Goal: Task Accomplishment & Management: Use online tool/utility

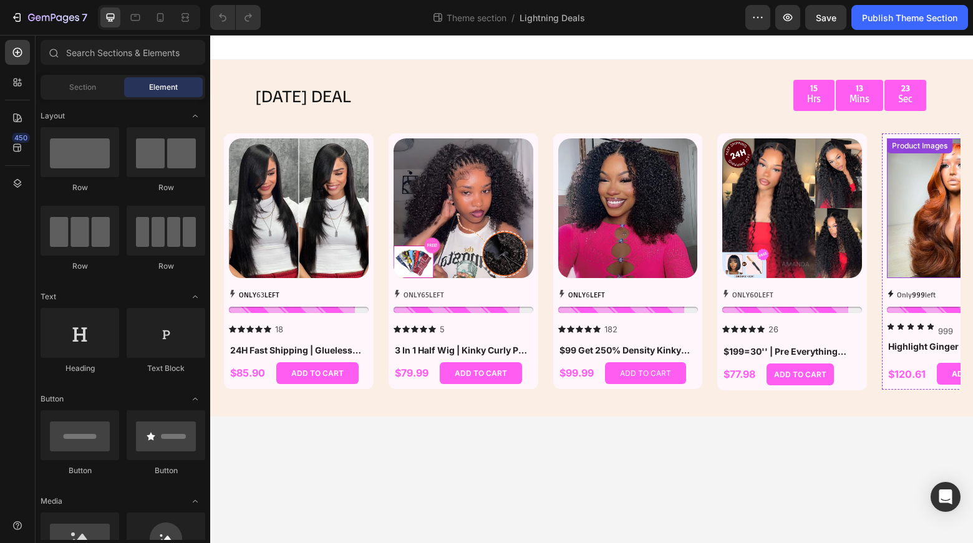
click at [920, 219] on img at bounding box center [957, 208] width 140 height 140
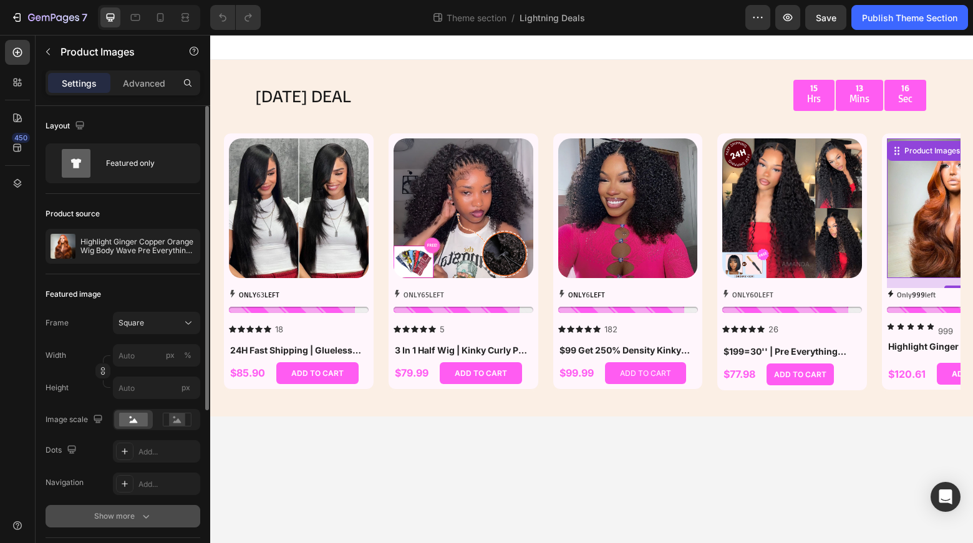
click at [140, 513] on icon "button" at bounding box center [146, 516] width 12 height 12
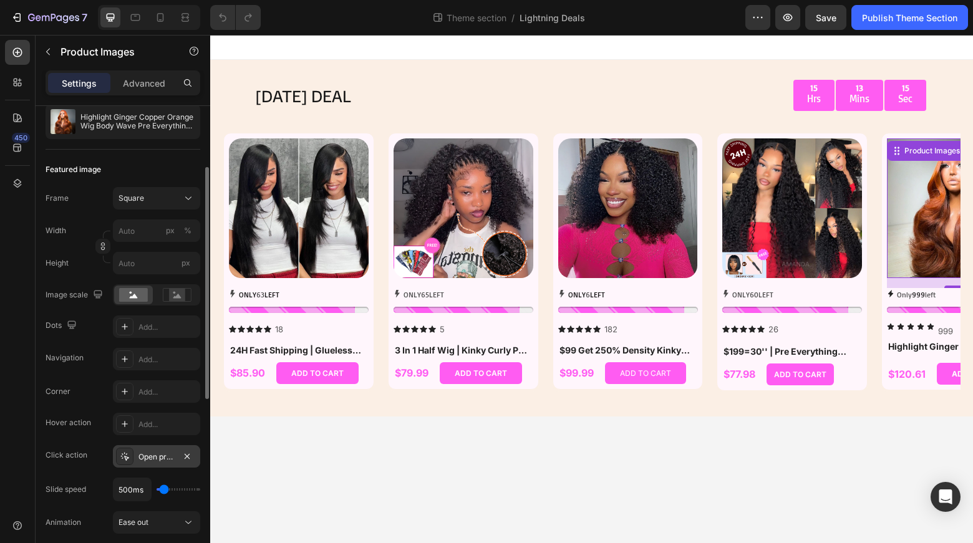
scroll to position [187, 0]
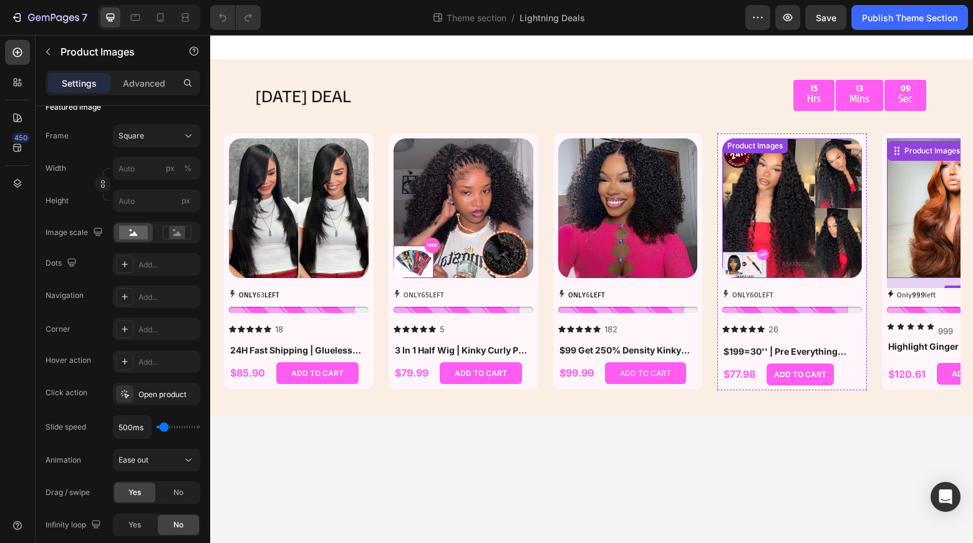
click at [813, 227] on img at bounding box center [792, 208] width 140 height 140
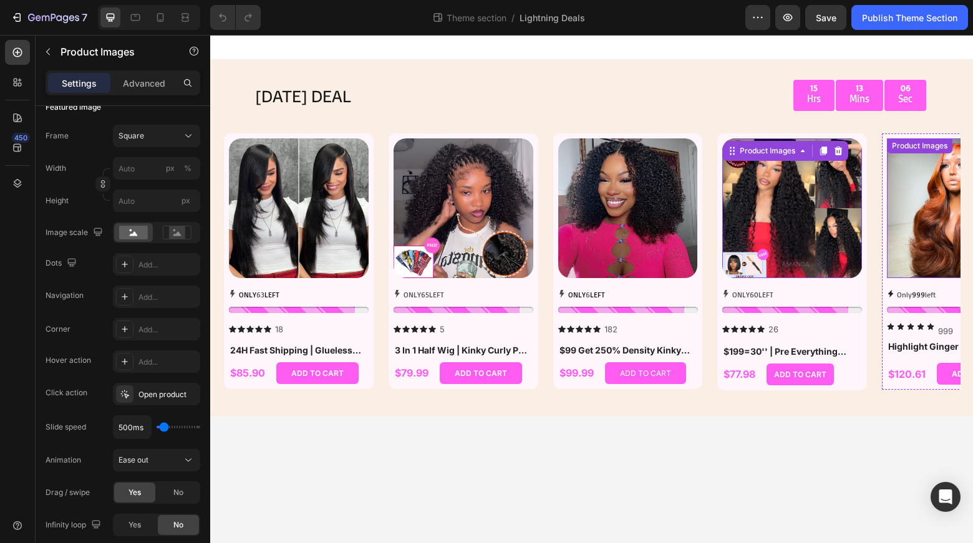
click at [939, 246] on img at bounding box center [957, 208] width 140 height 140
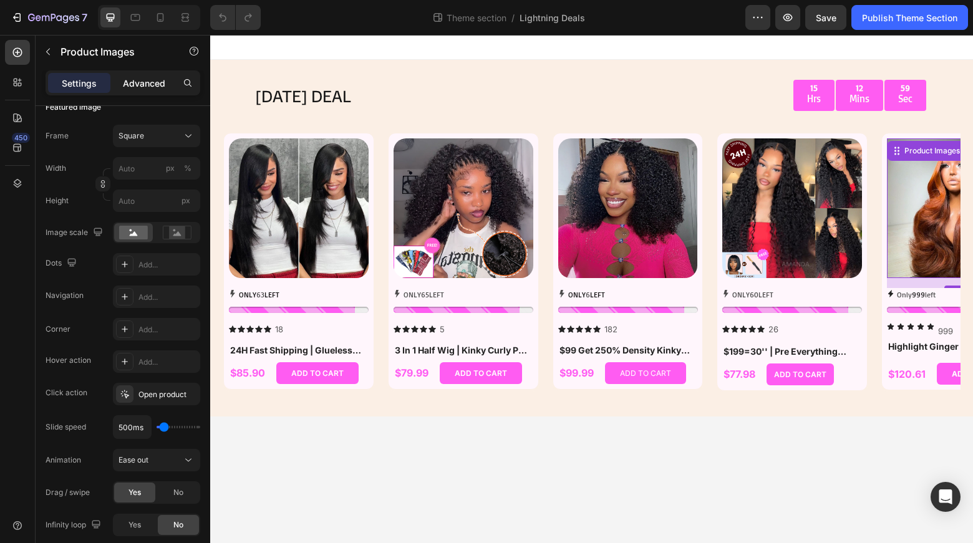
click at [147, 84] on p "Advanced" at bounding box center [144, 83] width 42 height 13
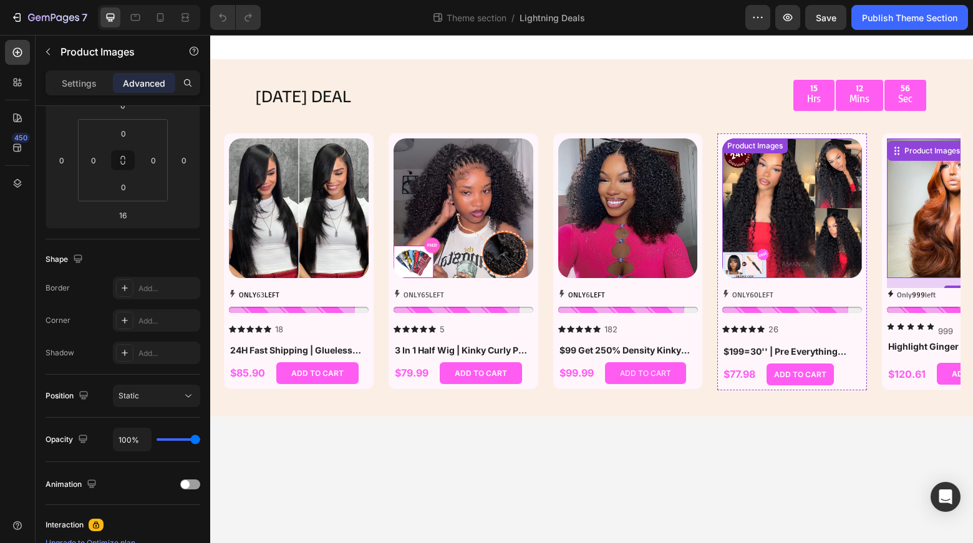
click at [779, 230] on img at bounding box center [792, 208] width 140 height 140
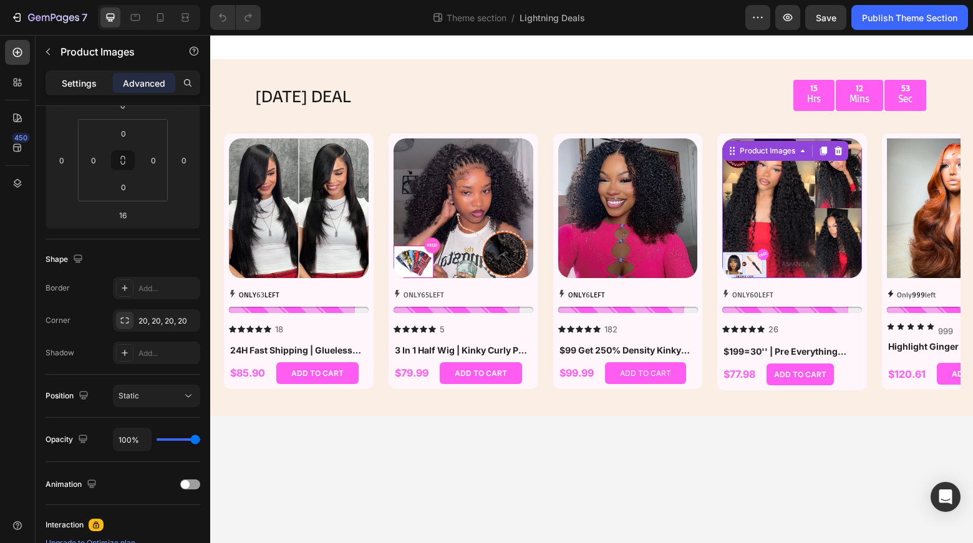
click at [82, 80] on p "Settings" at bounding box center [79, 83] width 35 height 13
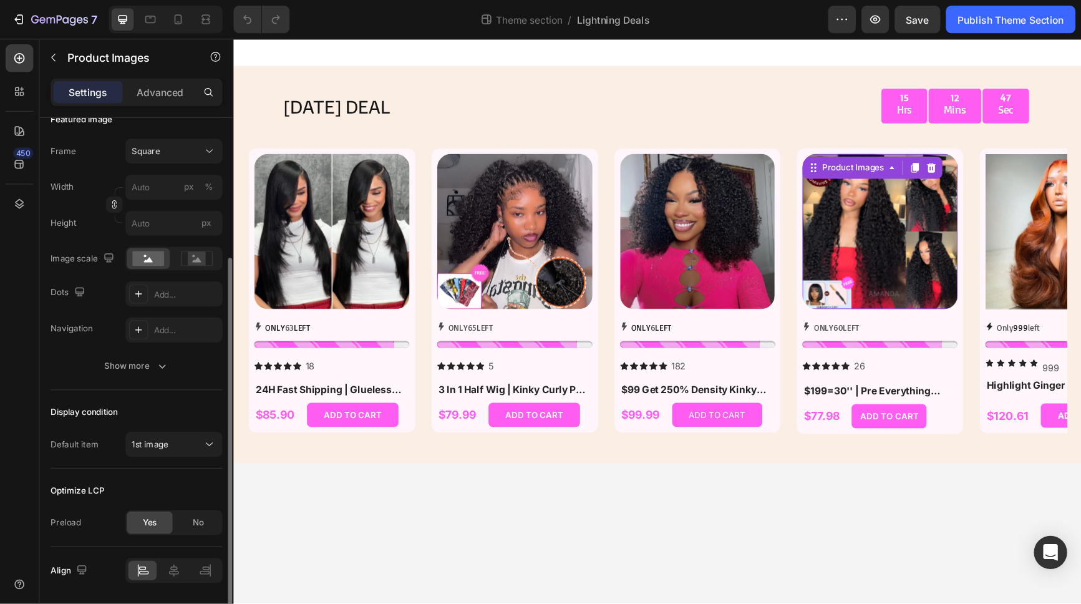
scroll to position [62, 0]
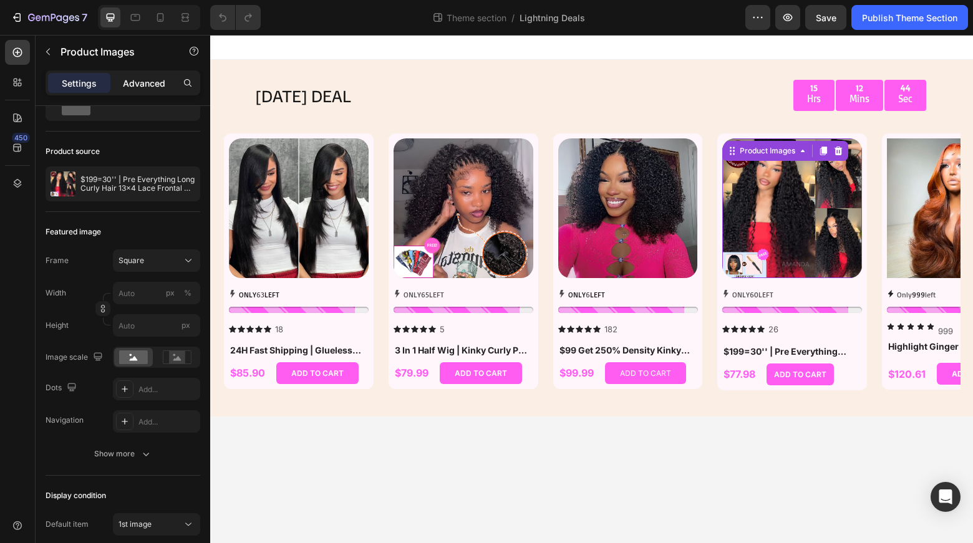
click at [160, 83] on p "Advanced" at bounding box center [144, 83] width 42 height 13
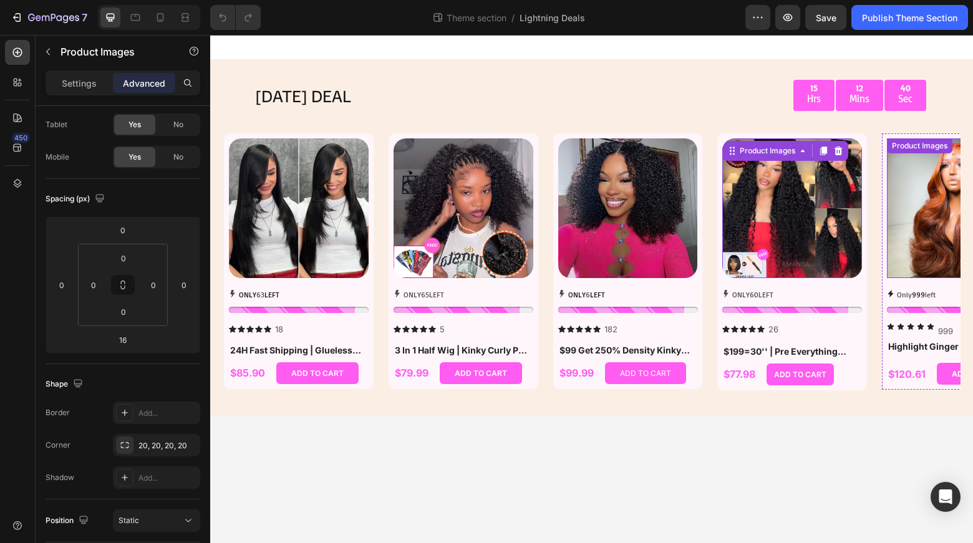
click at [904, 211] on img at bounding box center [957, 208] width 140 height 140
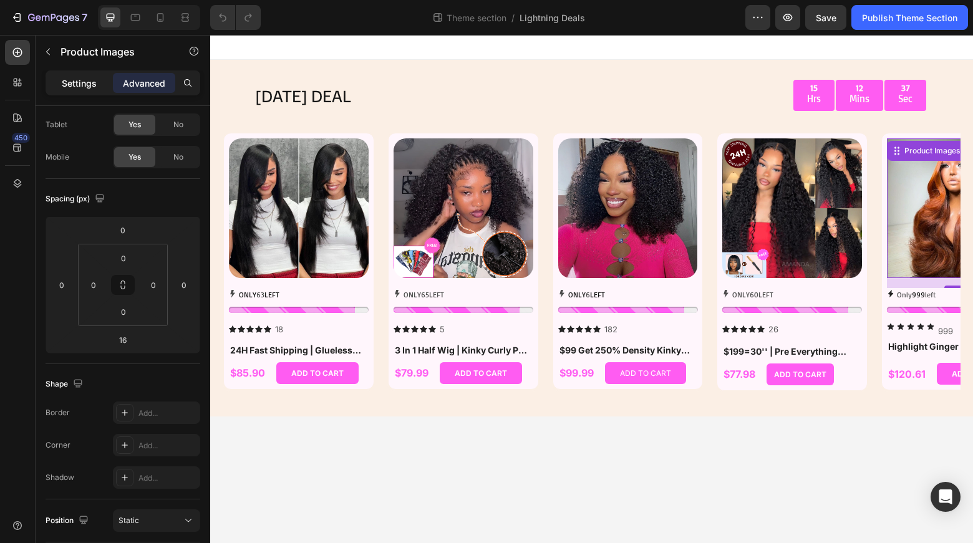
click at [81, 83] on p "Settings" at bounding box center [79, 83] width 35 height 13
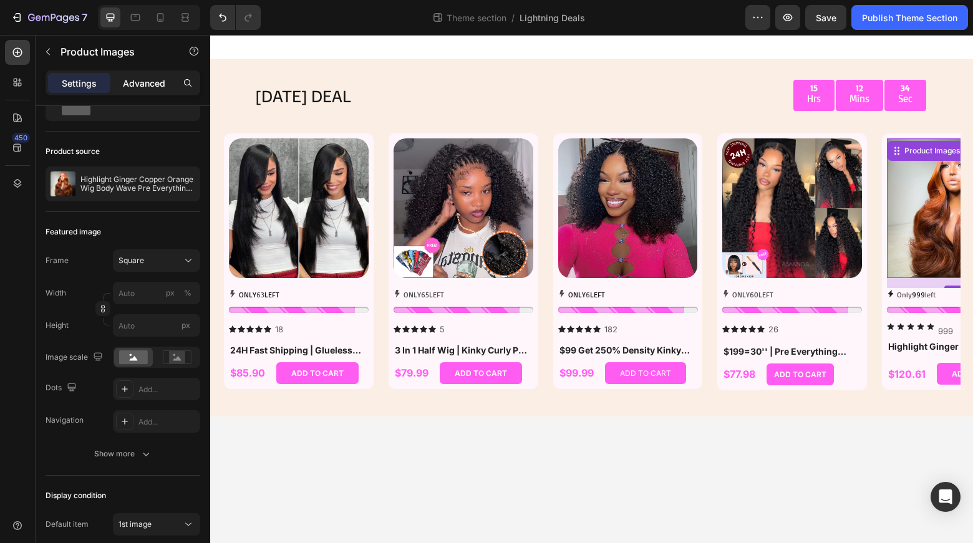
click at [135, 82] on p "Advanced" at bounding box center [144, 83] width 42 height 13
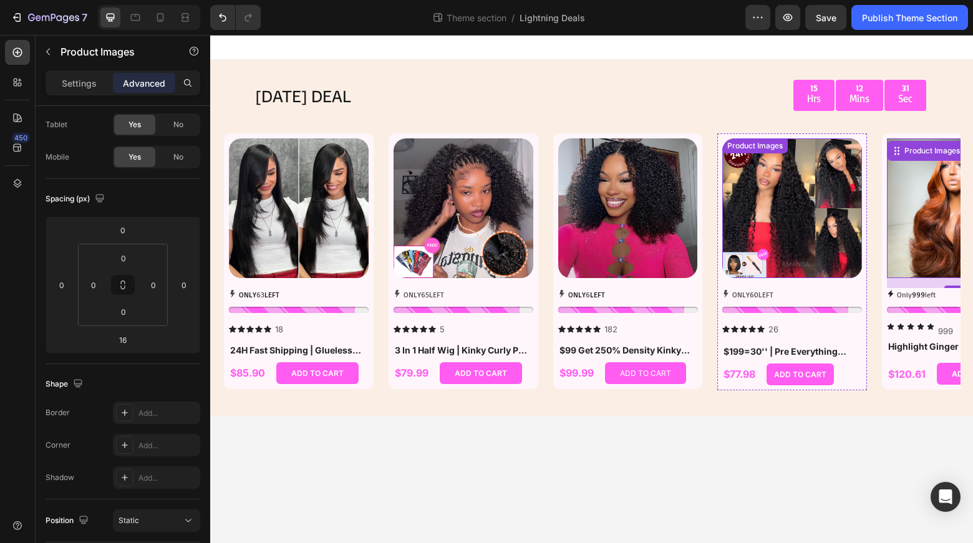
click at [750, 181] on img at bounding box center [792, 208] width 140 height 140
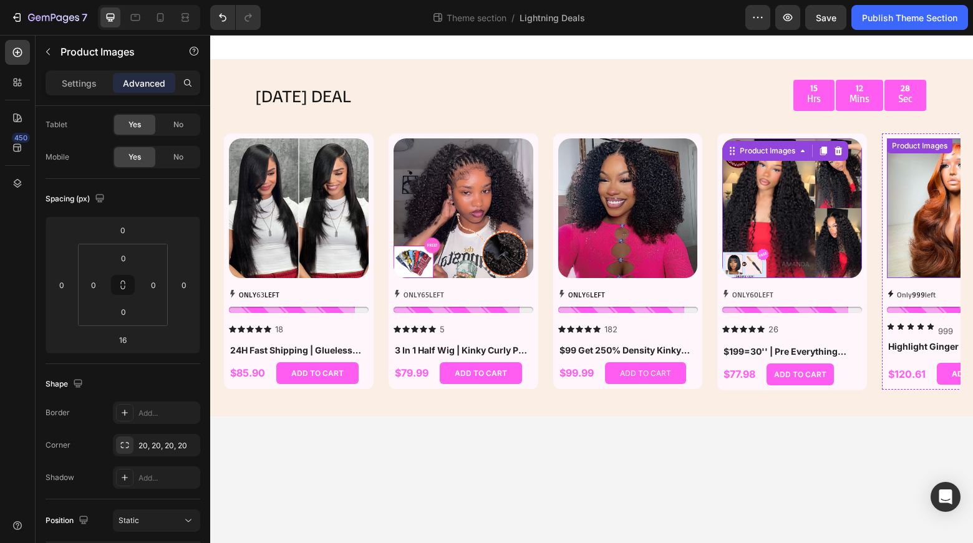
click at [897, 188] on img at bounding box center [957, 208] width 140 height 140
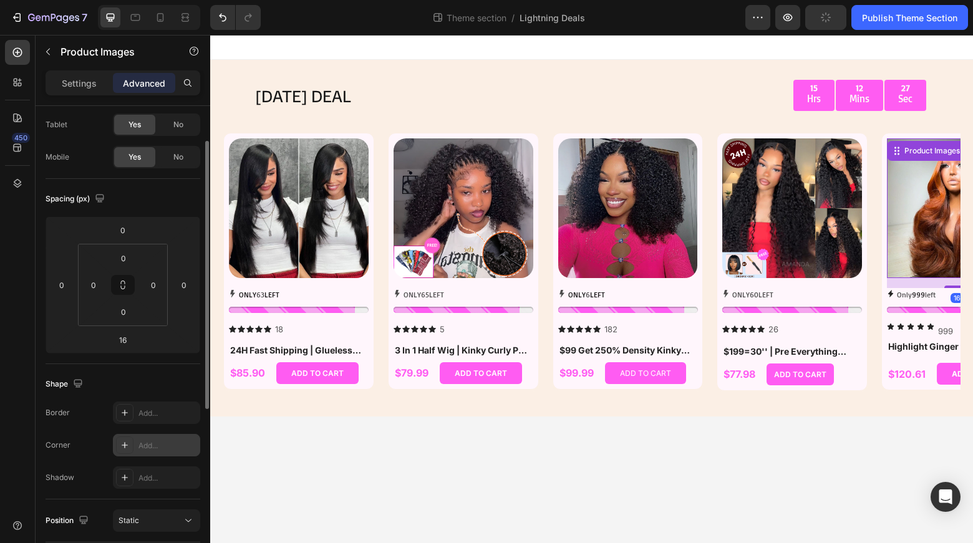
click at [152, 438] on div "Add..." at bounding box center [156, 445] width 87 height 22
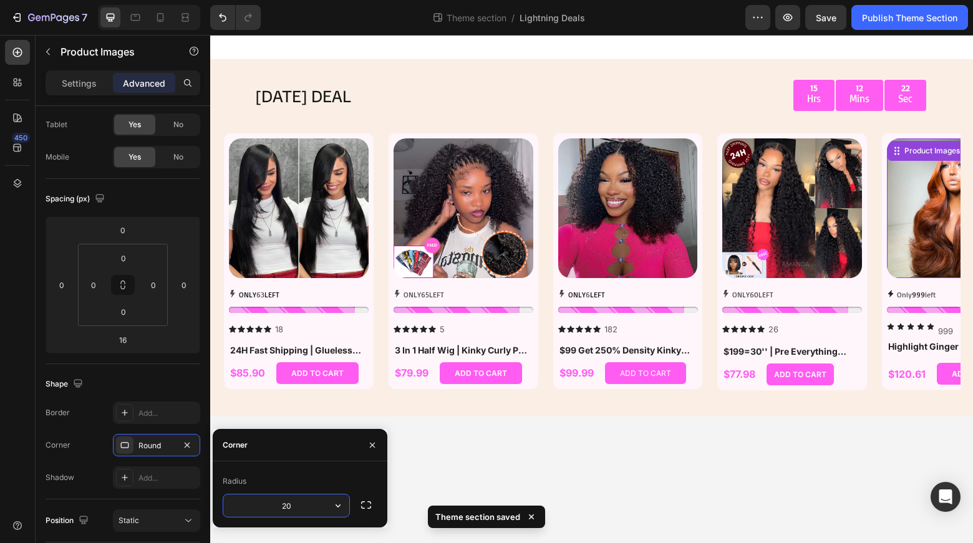
type input "20"
click at [183, 385] on div "Shape" at bounding box center [123, 384] width 155 height 20
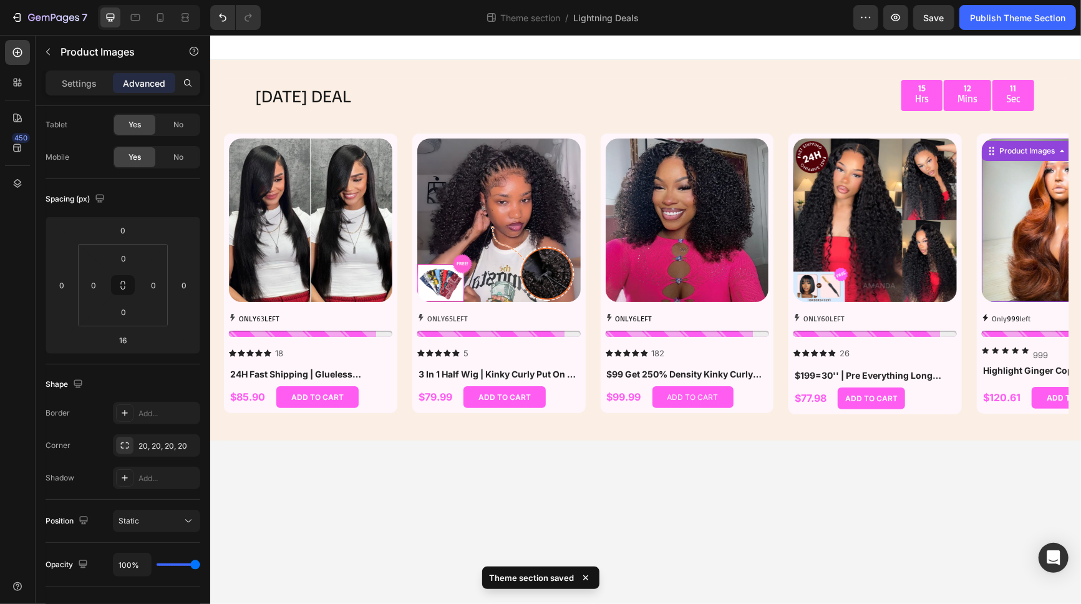
click at [972, 254] on img at bounding box center [1062, 219] width 163 height 163
click at [972, 324] on p "Only 999 left" at bounding box center [1010, 318] width 39 height 14
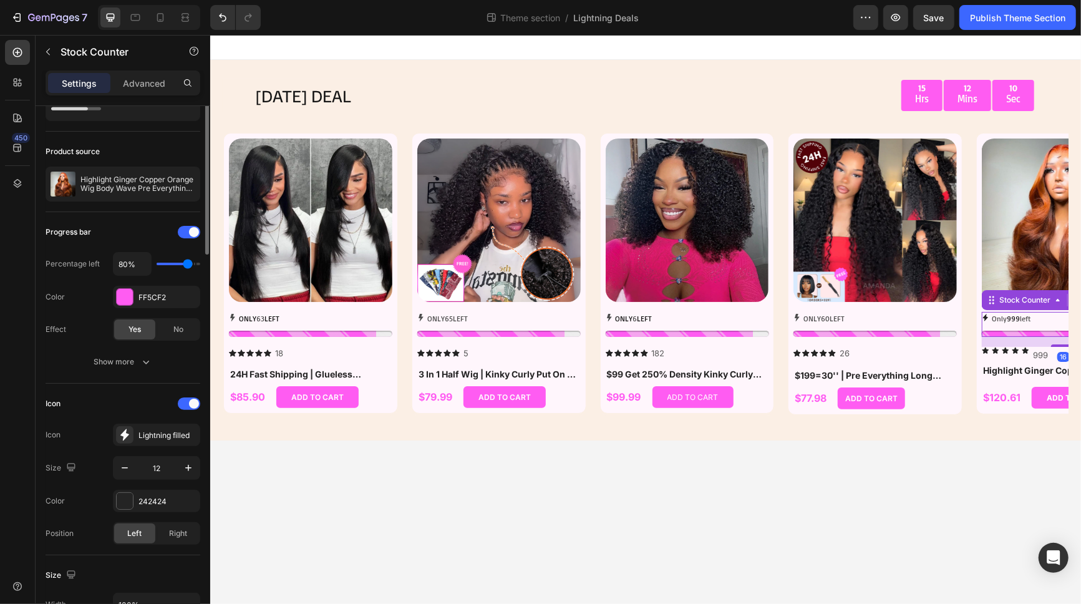
scroll to position [0, 0]
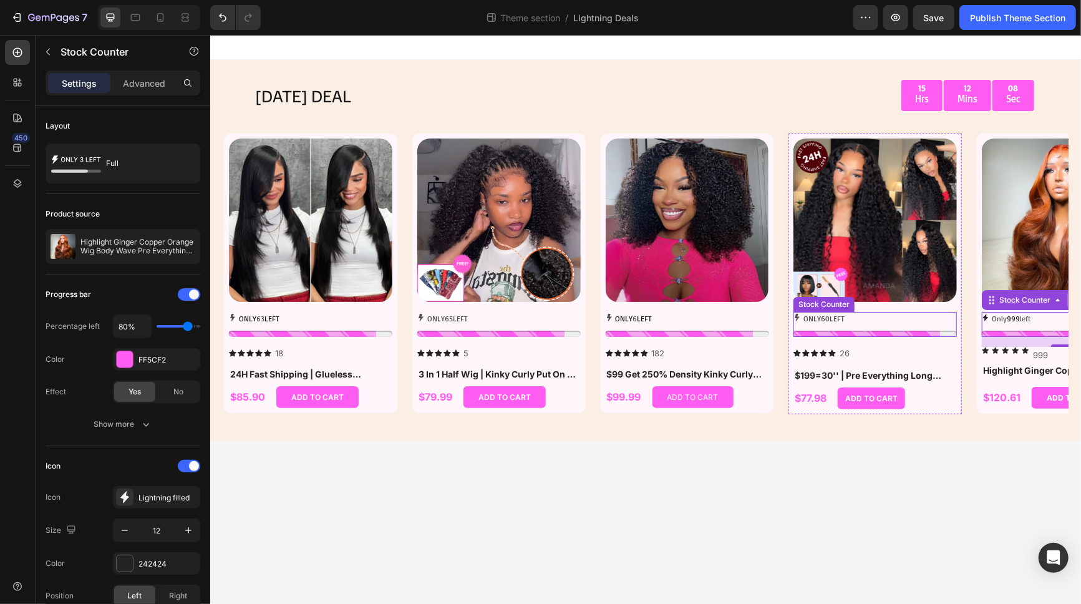
click at [891, 329] on div "ONLY 60 LEFT" at bounding box center [874, 323] width 163 height 25
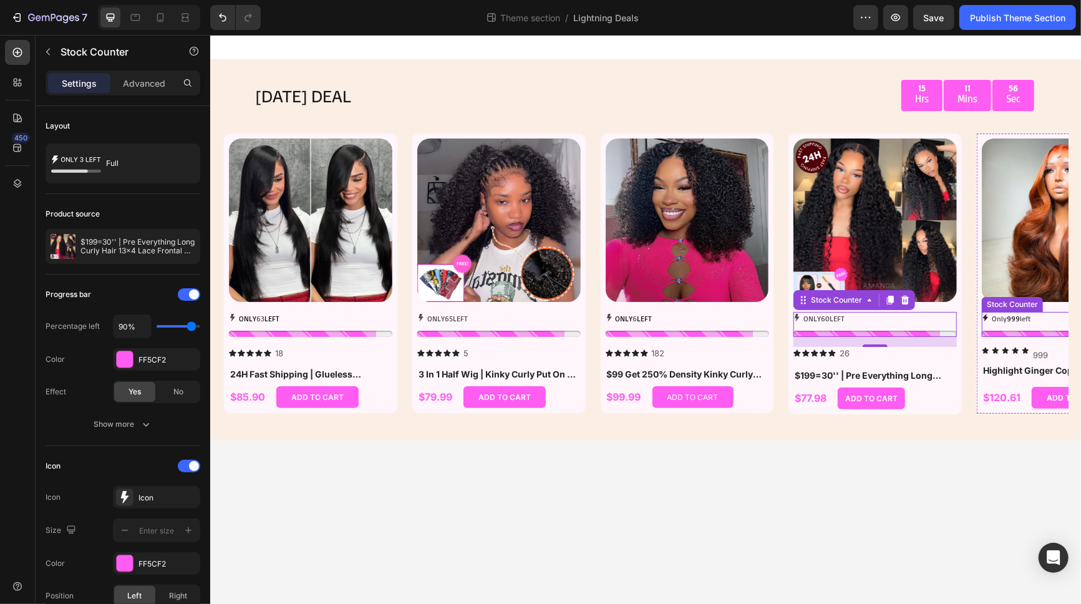
click at [972, 322] on p "Only 999 left" at bounding box center [1010, 318] width 39 height 14
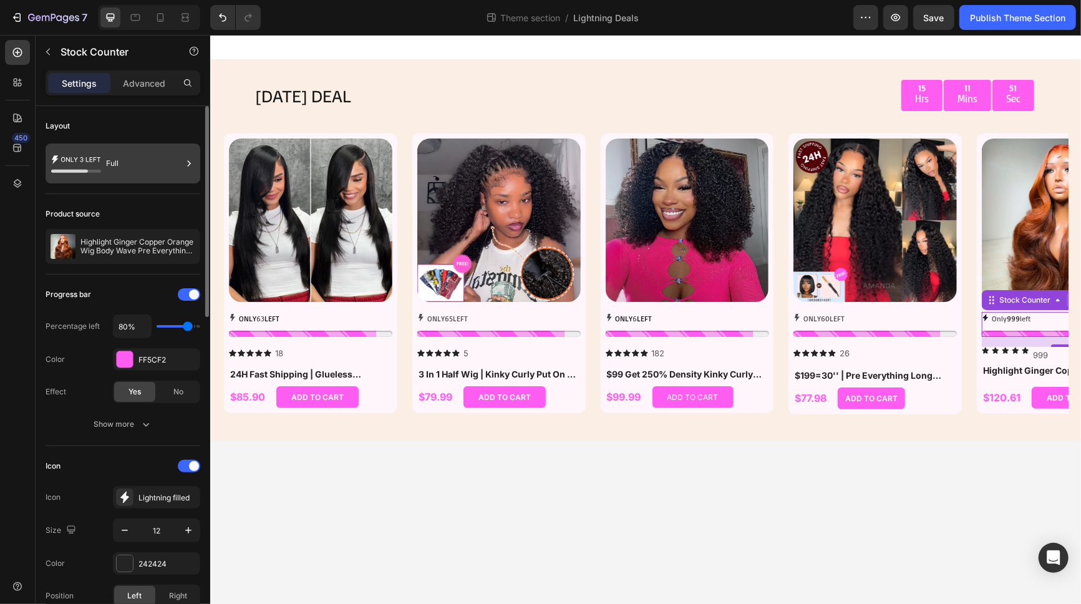
click at [98, 157] on icon at bounding box center [80, 159] width 39 height 5
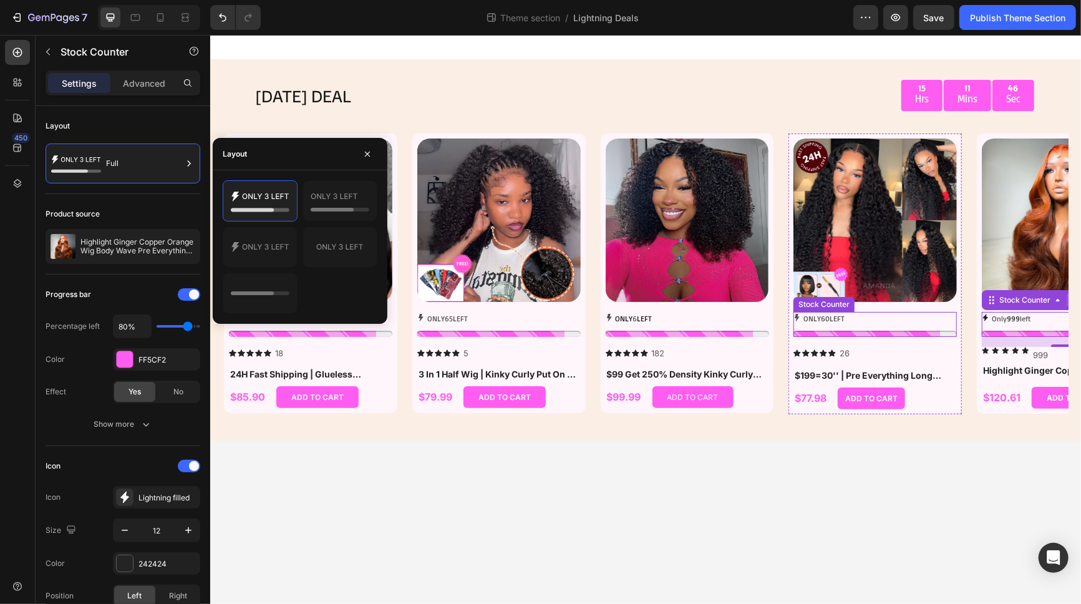
click at [836, 321] on p "ONLY 60 LEFT" at bounding box center [823, 318] width 41 height 14
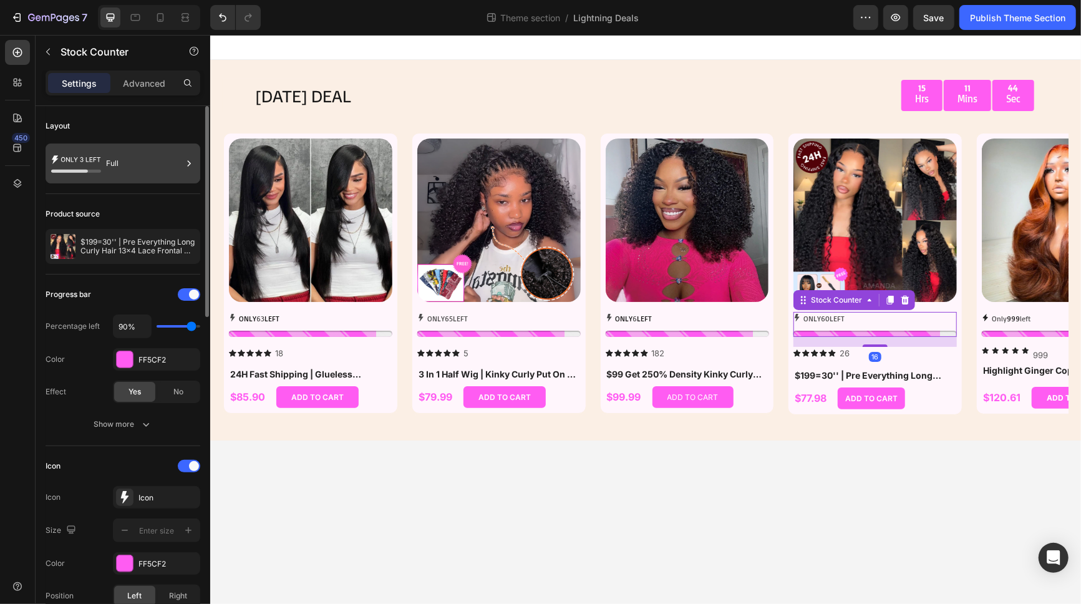
click at [97, 156] on icon at bounding box center [76, 163] width 50 height 29
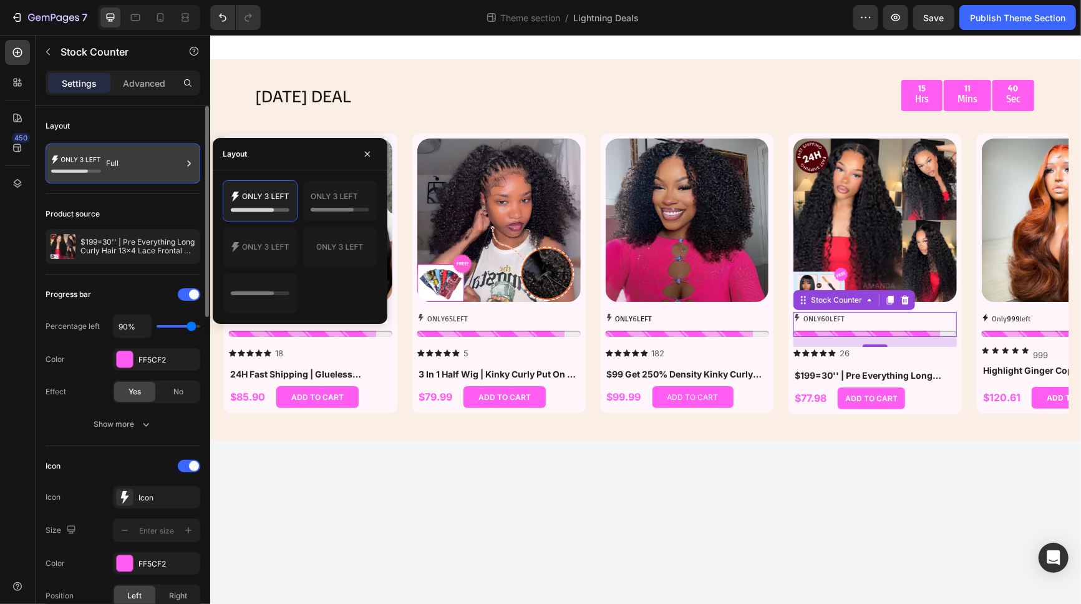
click at [188, 162] on icon at bounding box center [189, 163] width 12 height 12
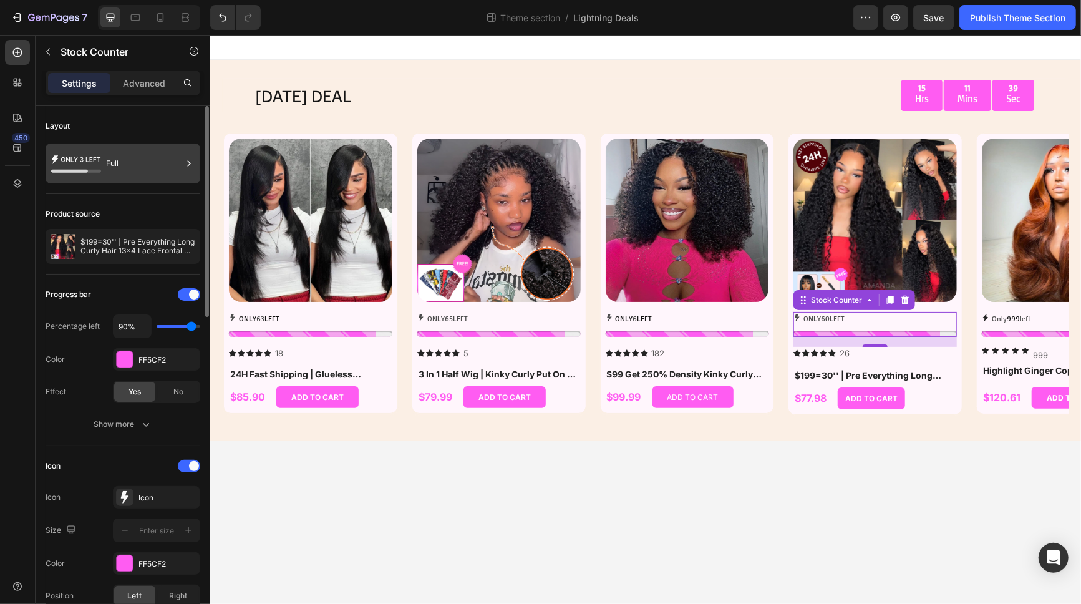
click at [188, 162] on icon at bounding box center [189, 163] width 12 height 12
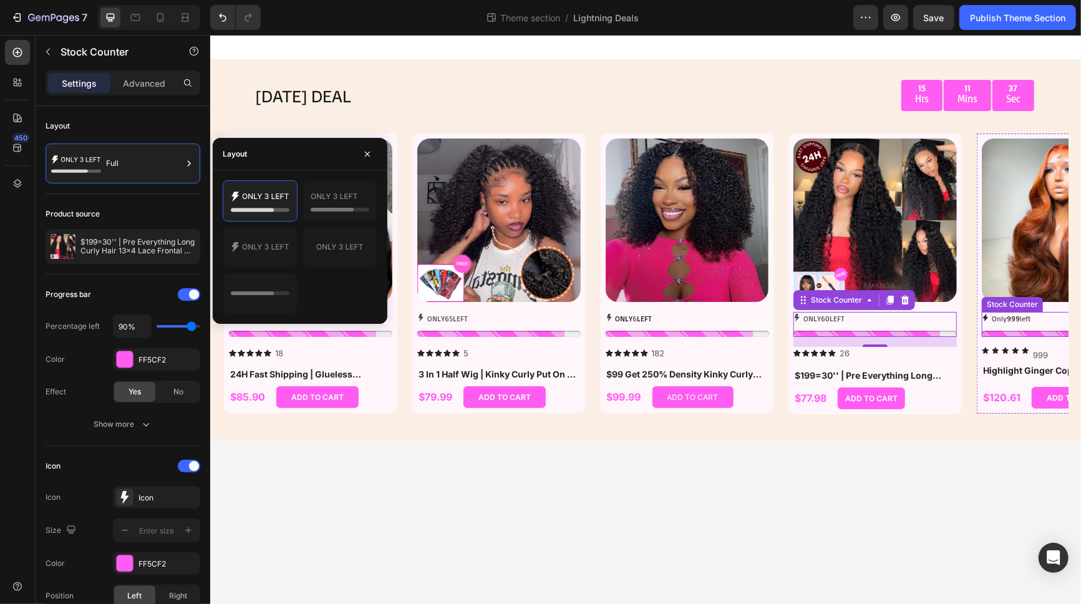
click at [972, 316] on span "999" at bounding box center [1012, 317] width 13 height 9
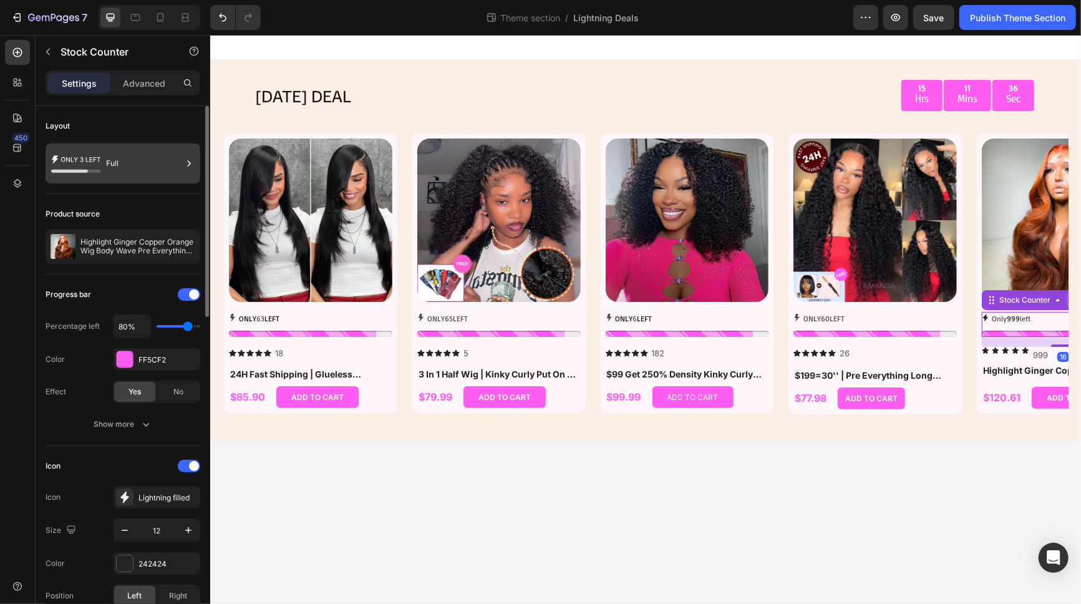
click at [180, 161] on div "Full" at bounding box center [144, 163] width 76 height 29
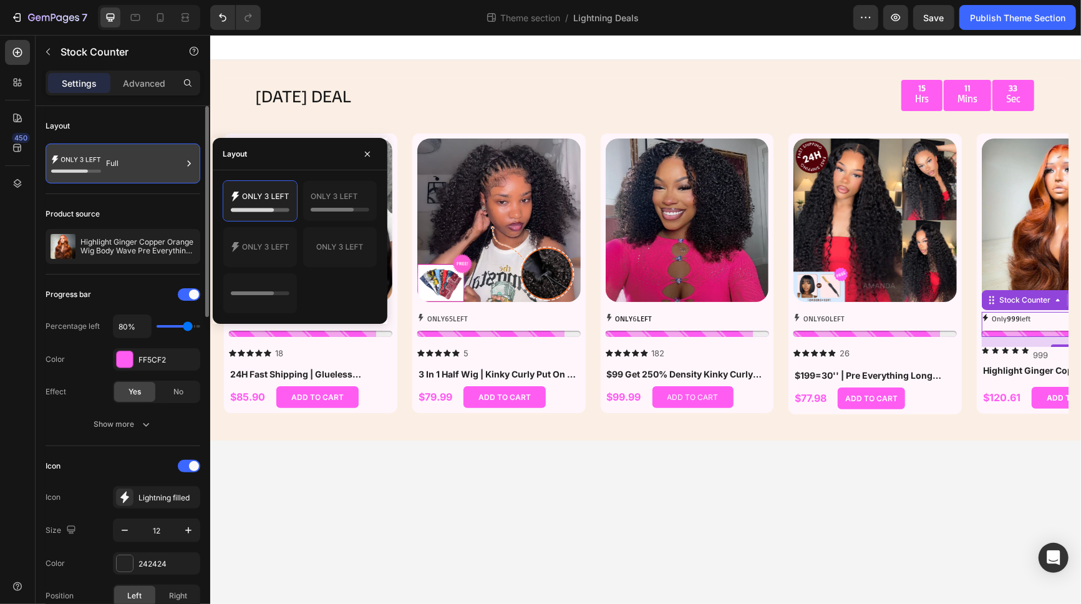
click at [125, 168] on div "Full" at bounding box center [144, 163] width 76 height 29
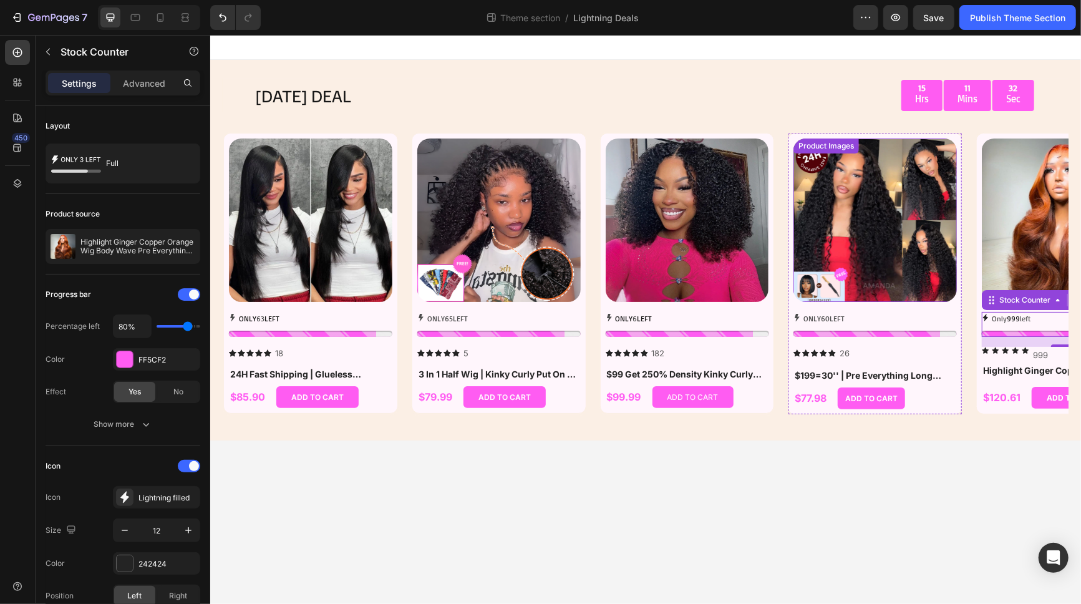
click at [819, 319] on p "ONLY 60 LEFT" at bounding box center [823, 318] width 41 height 14
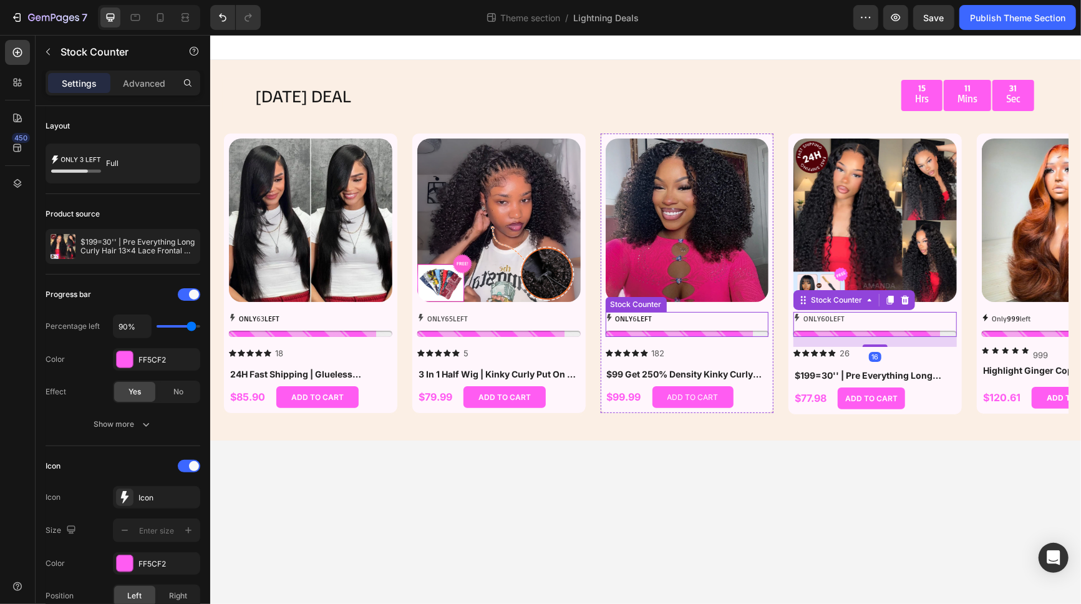
click at [668, 324] on div "ONLY 6 LEFT" at bounding box center [686, 318] width 163 height 14
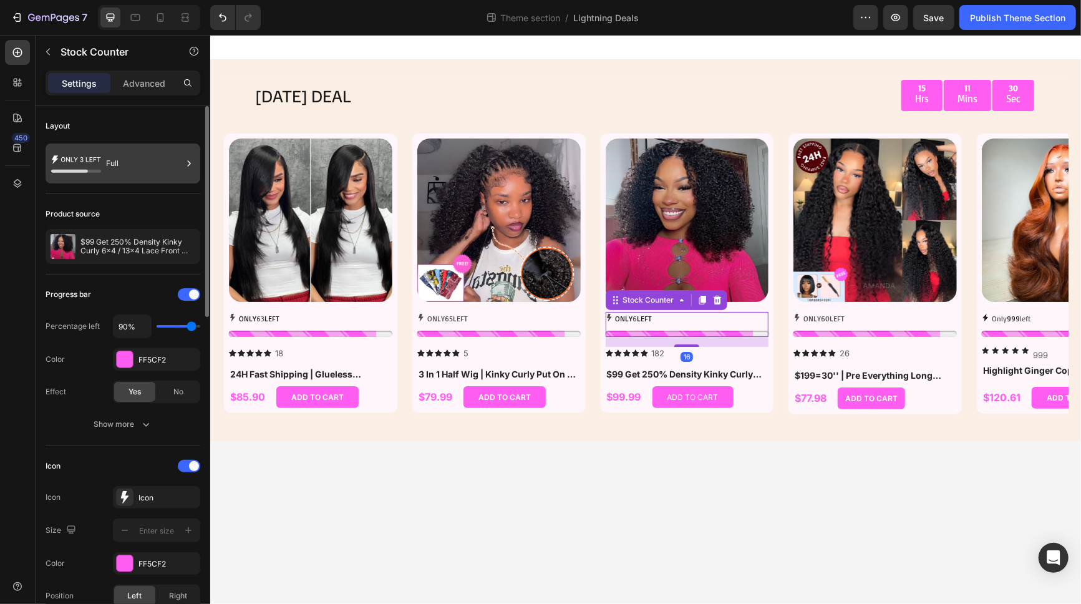
click at [168, 165] on div "Full" at bounding box center [144, 163] width 76 height 29
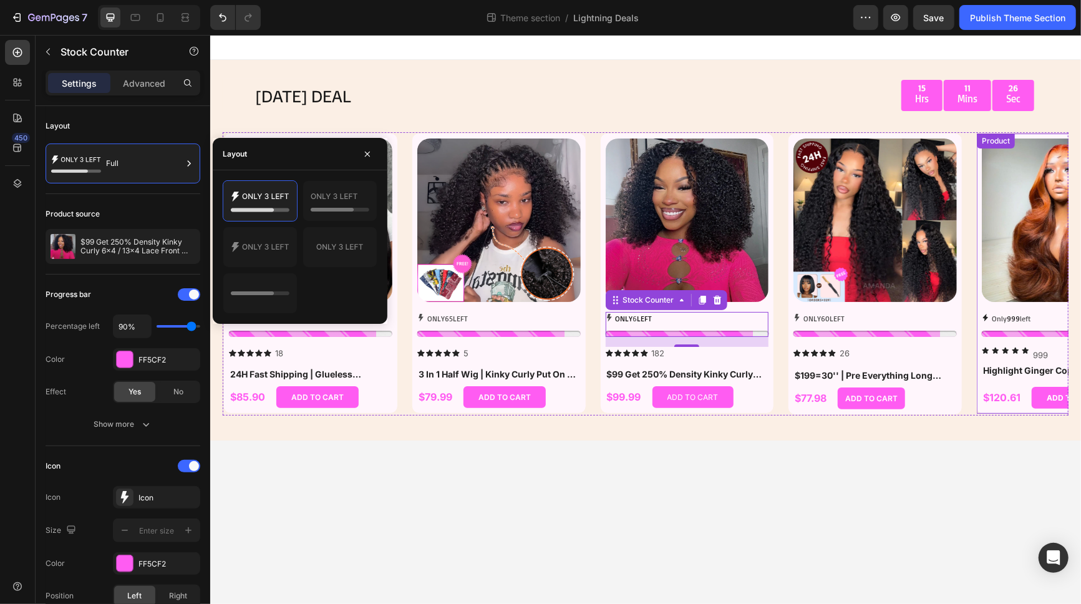
click at [972, 323] on p "Only 999 left" at bounding box center [1010, 318] width 39 height 14
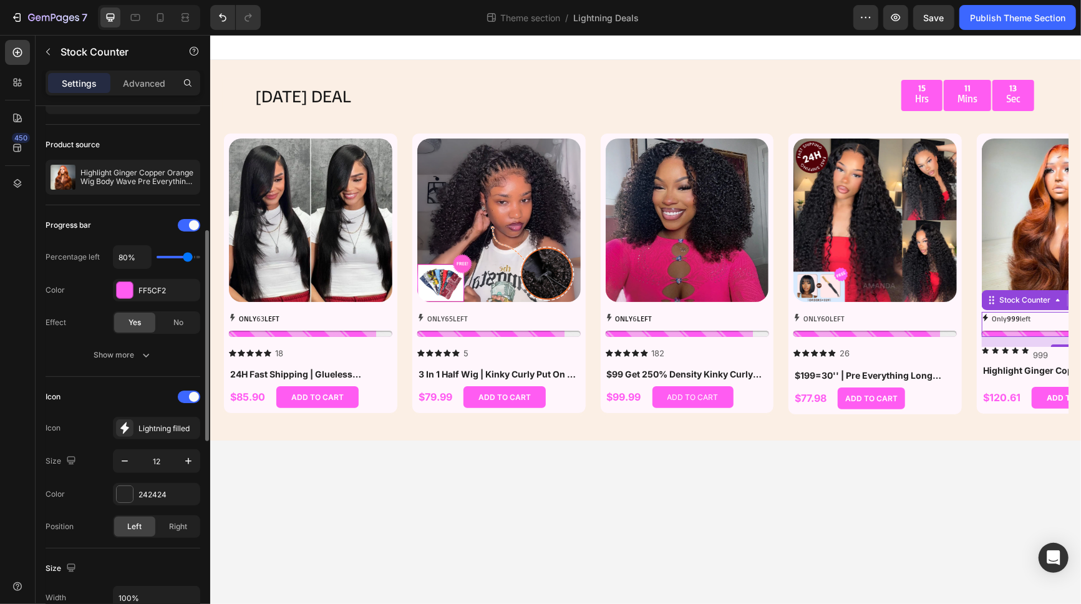
scroll to position [138, 0]
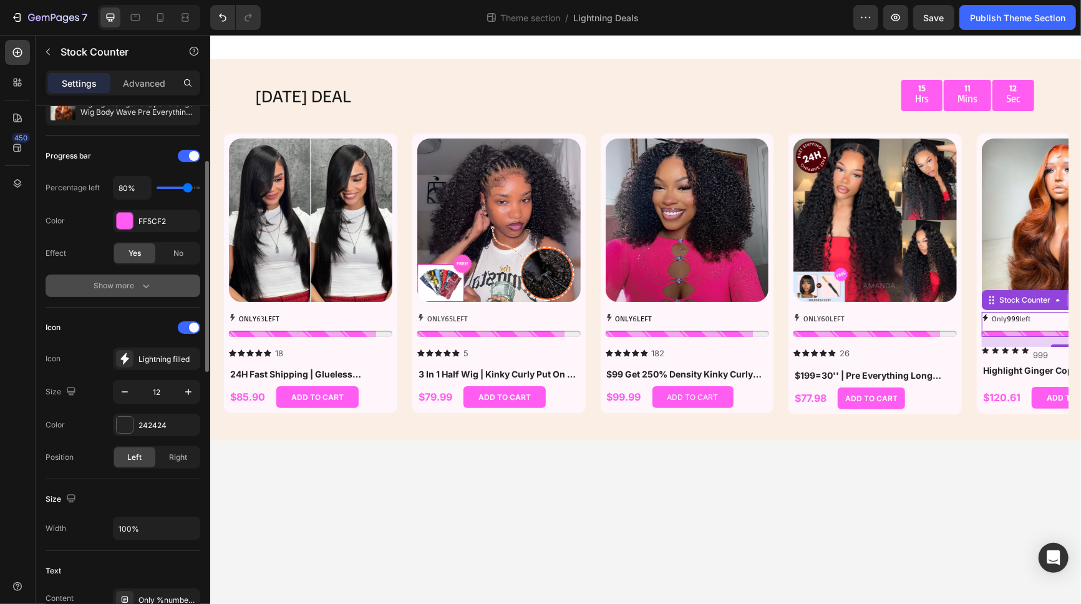
click at [140, 280] on icon "button" at bounding box center [146, 285] width 12 height 12
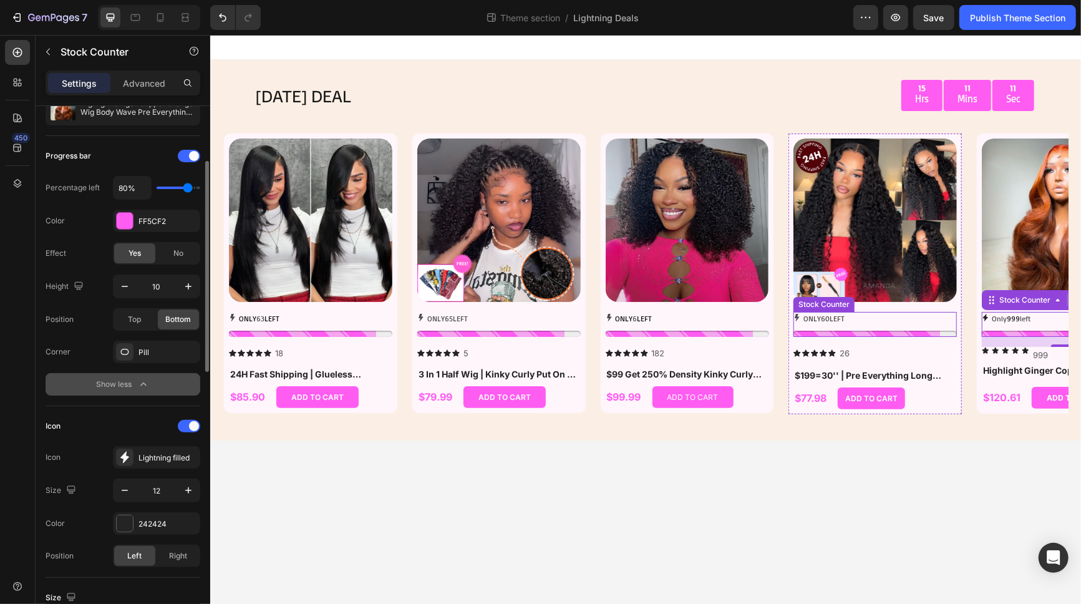
click at [887, 329] on div "ONLY 60 LEFT" at bounding box center [874, 323] width 163 height 25
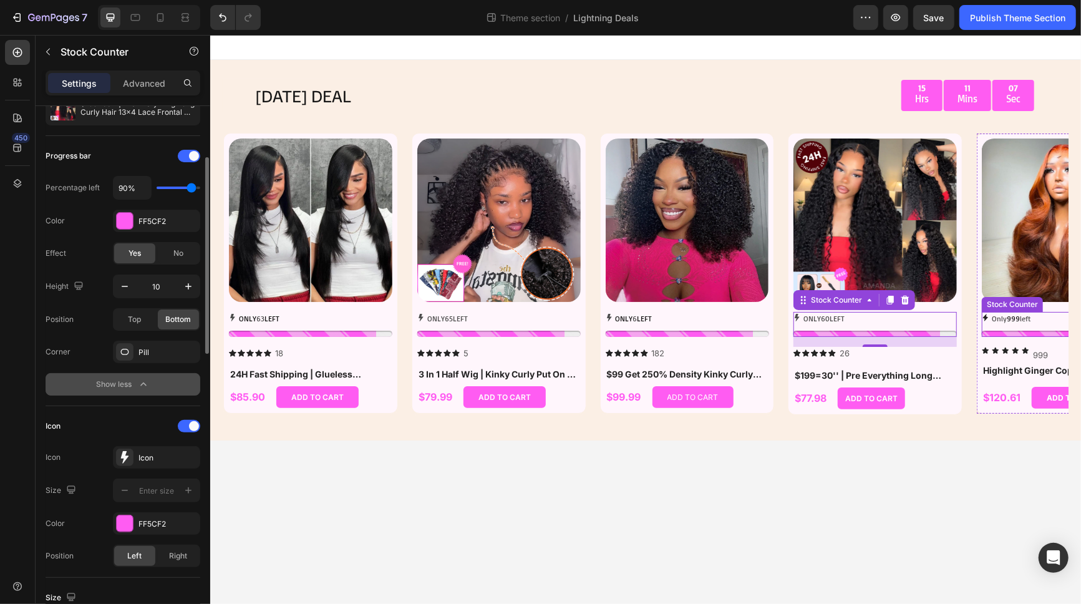
click at [972, 329] on div "Only 999 left" at bounding box center [1062, 323] width 163 height 25
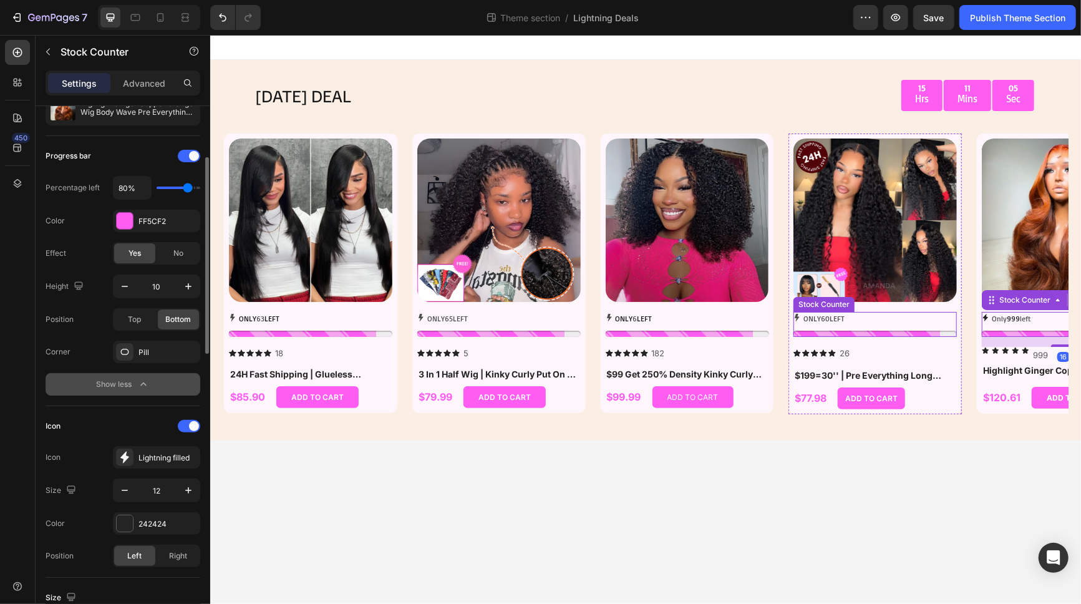
click at [830, 322] on p "ONLY 60 LEFT" at bounding box center [823, 318] width 41 height 14
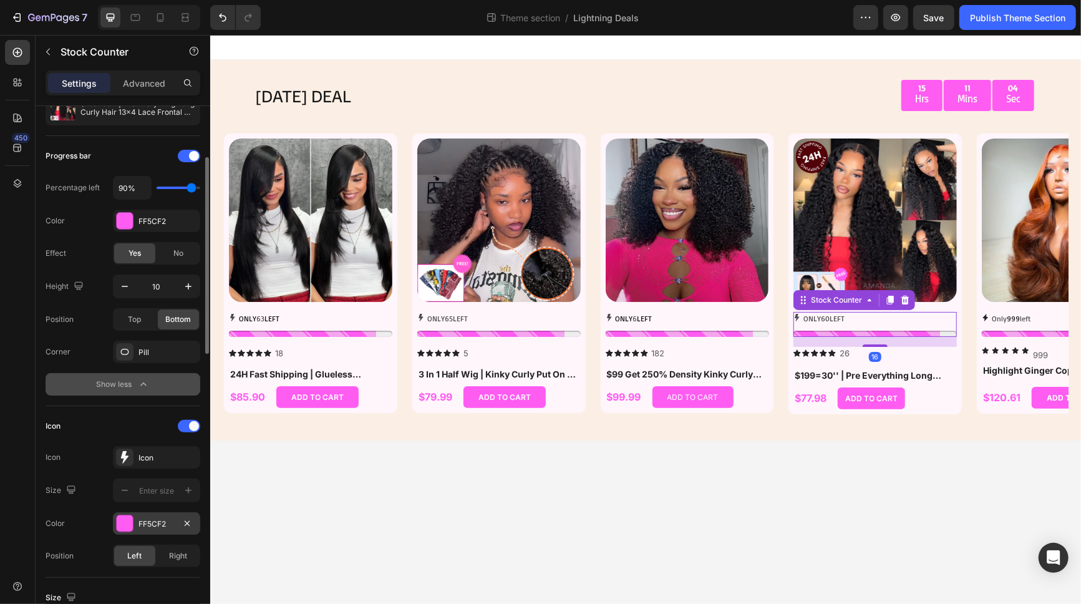
click at [143, 519] on div "FF5CF2" at bounding box center [156, 523] width 36 height 11
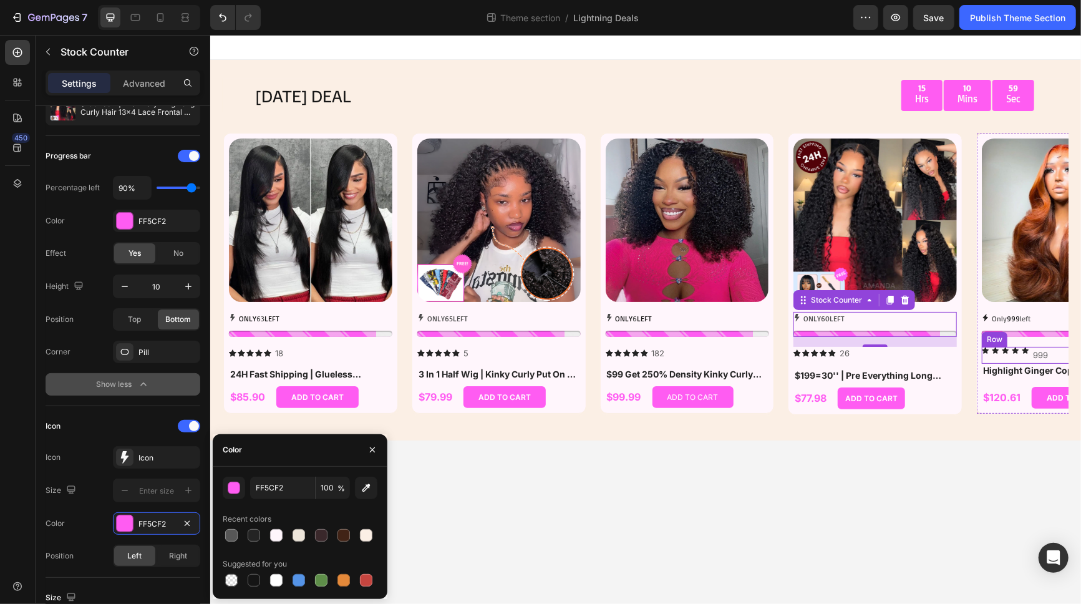
click at [972, 350] on icon at bounding box center [1005, 350] width 6 height 6
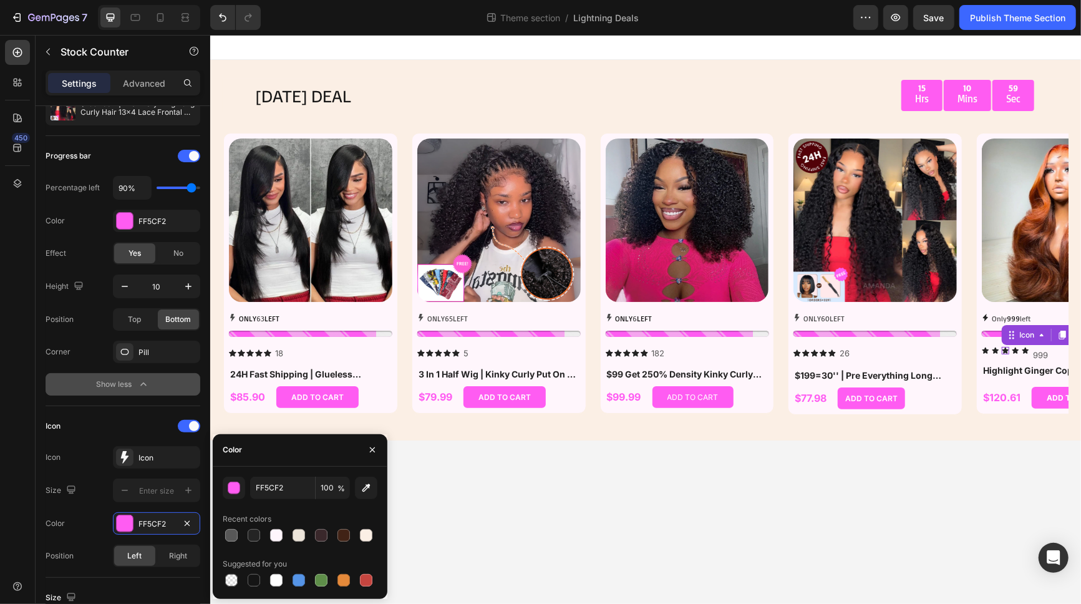
scroll to position [0, 0]
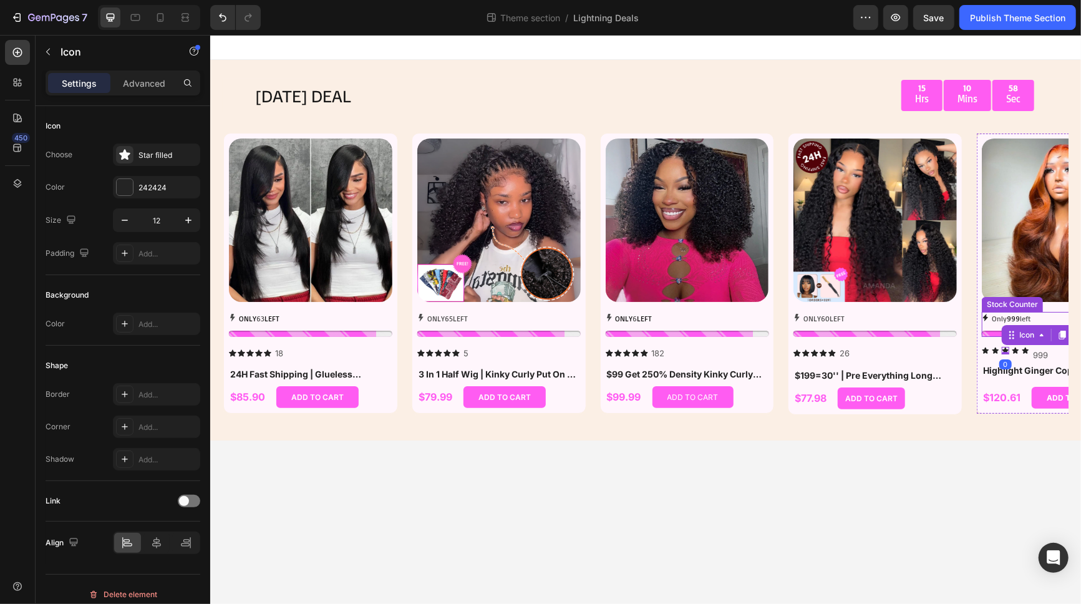
click at [972, 321] on p "Only 999 left" at bounding box center [1010, 318] width 39 height 14
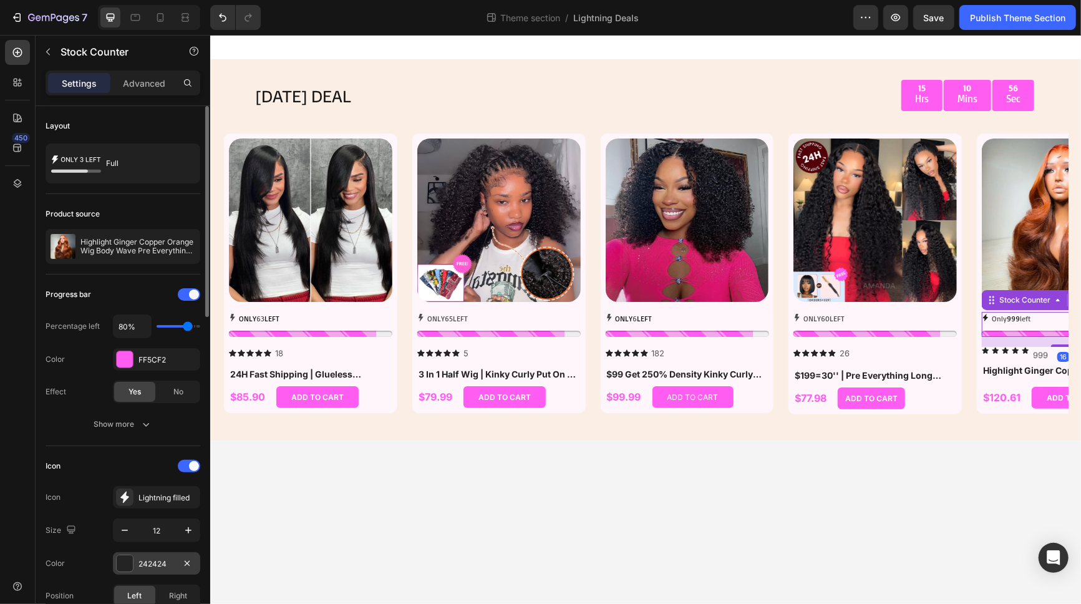
click at [153, 543] on div "242424" at bounding box center [156, 563] width 36 height 11
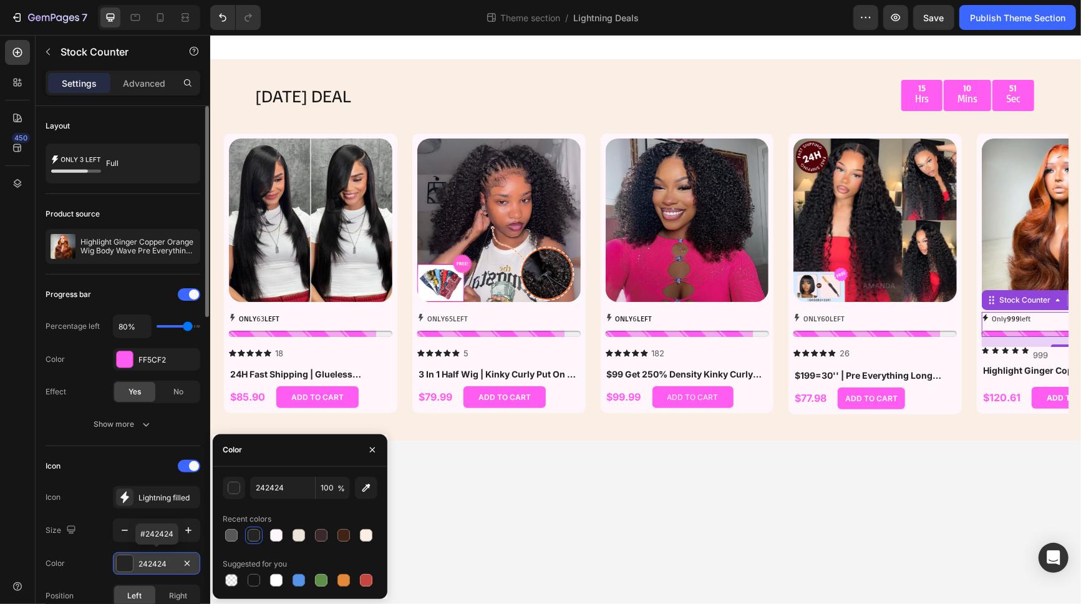
click at [168, 543] on div "242424" at bounding box center [156, 563] width 36 height 11
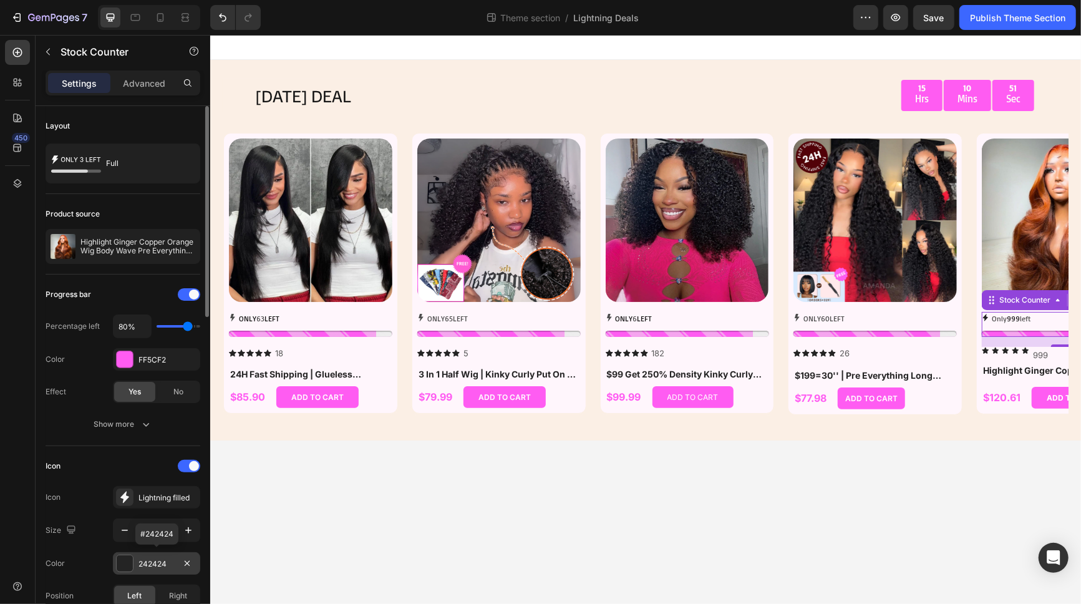
click at [168, 543] on div "242424" at bounding box center [156, 563] width 36 height 11
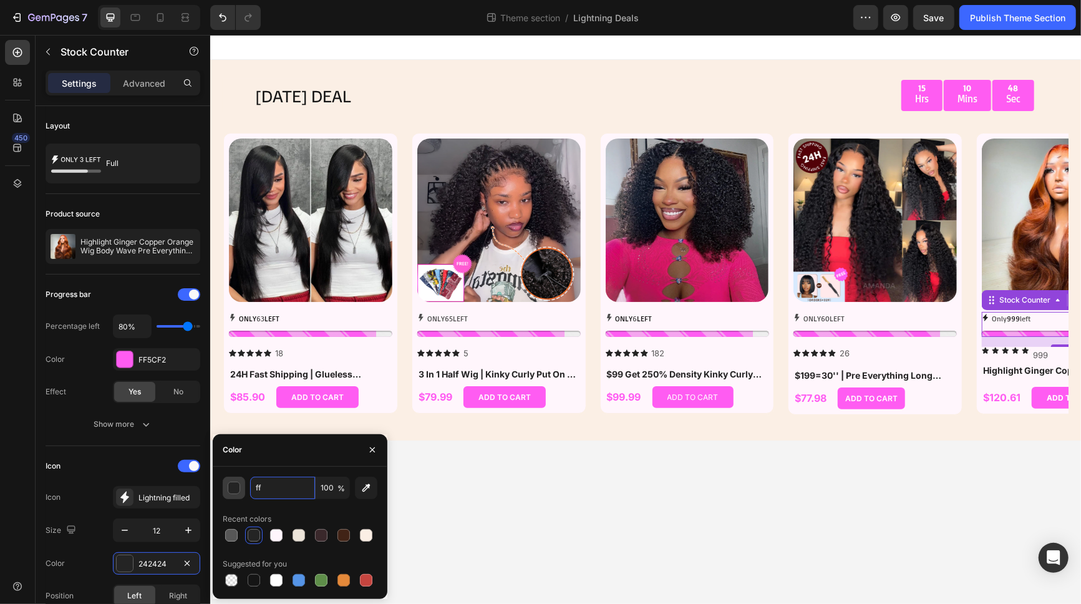
type input "f"
type input "FF5CF2"
click at [232, 488] on div "button" at bounding box center [234, 488] width 12 height 12
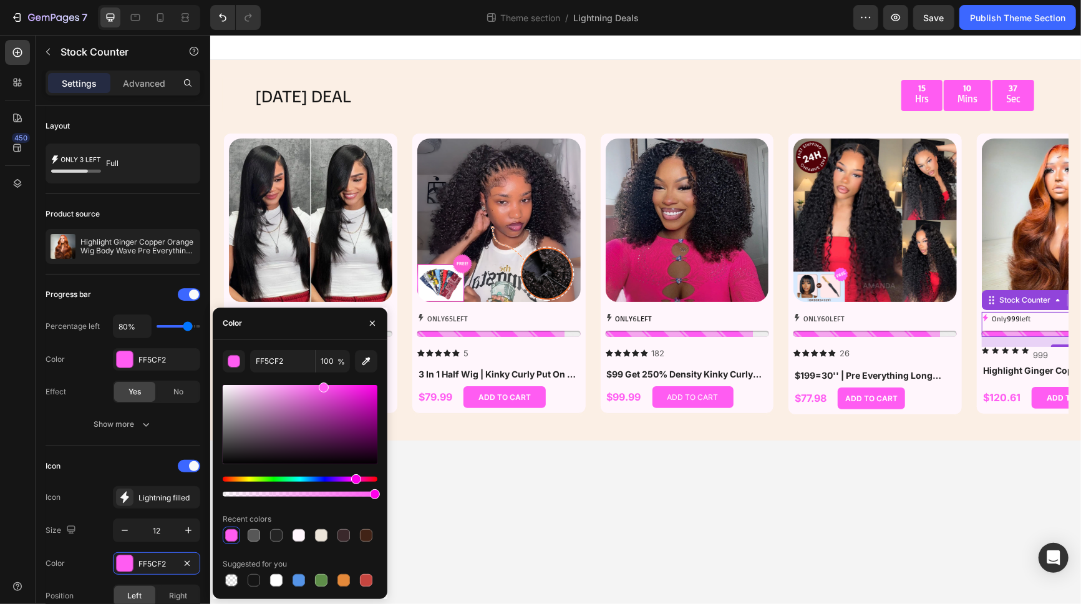
click at [571, 502] on body "TODAY'S DEAL Text Block 15 Hrs 10 Mins 37 Sec Countdown Timer Row Row Product I…" at bounding box center [645, 318] width 871 height 569
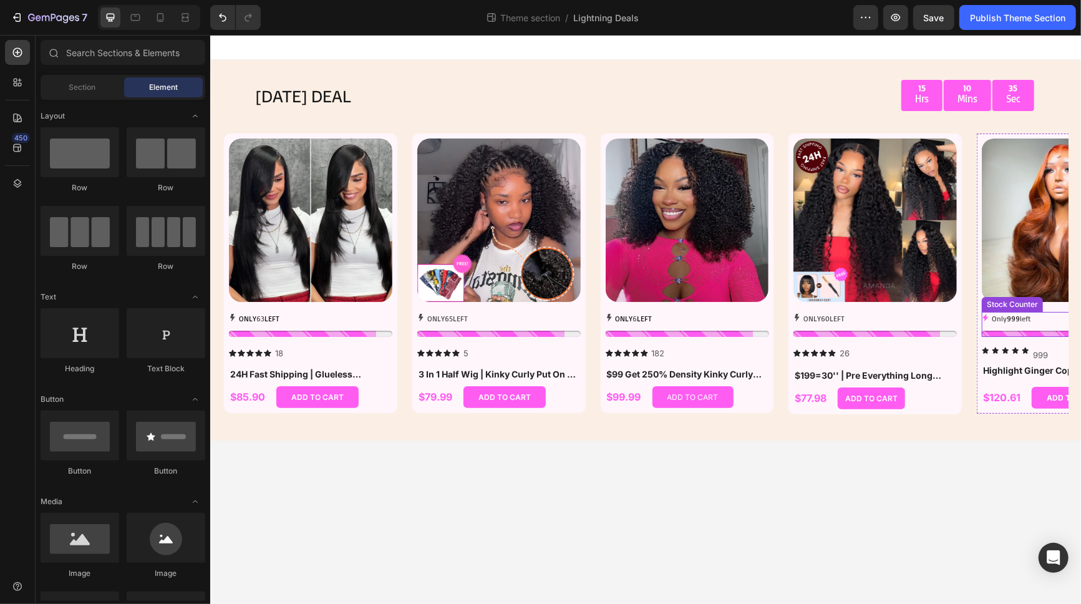
click at [972, 318] on p "Only 999 left" at bounding box center [1010, 318] width 39 height 14
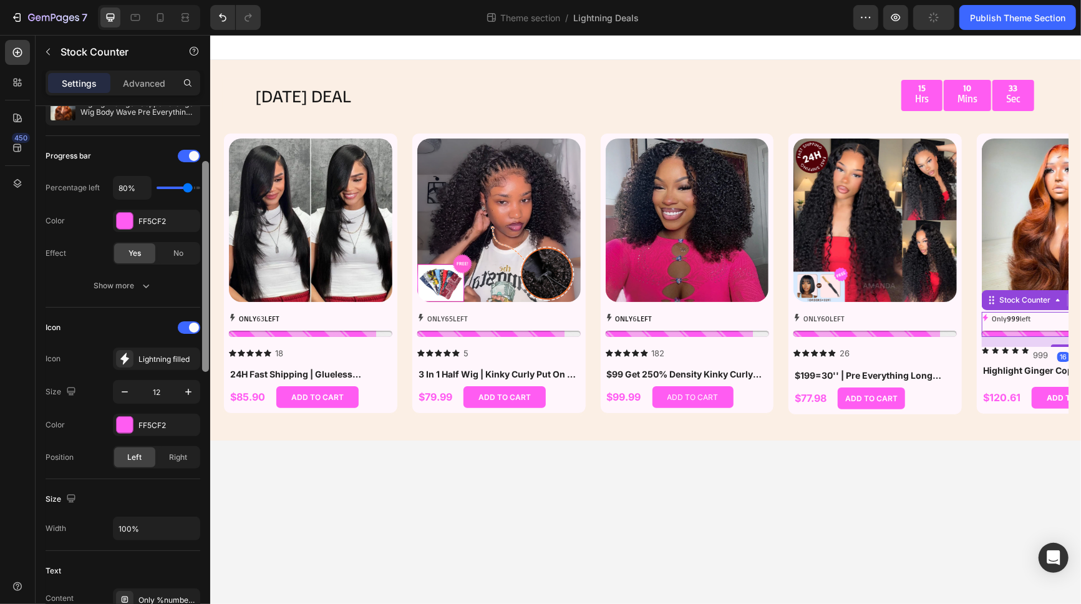
scroll to position [208, 0]
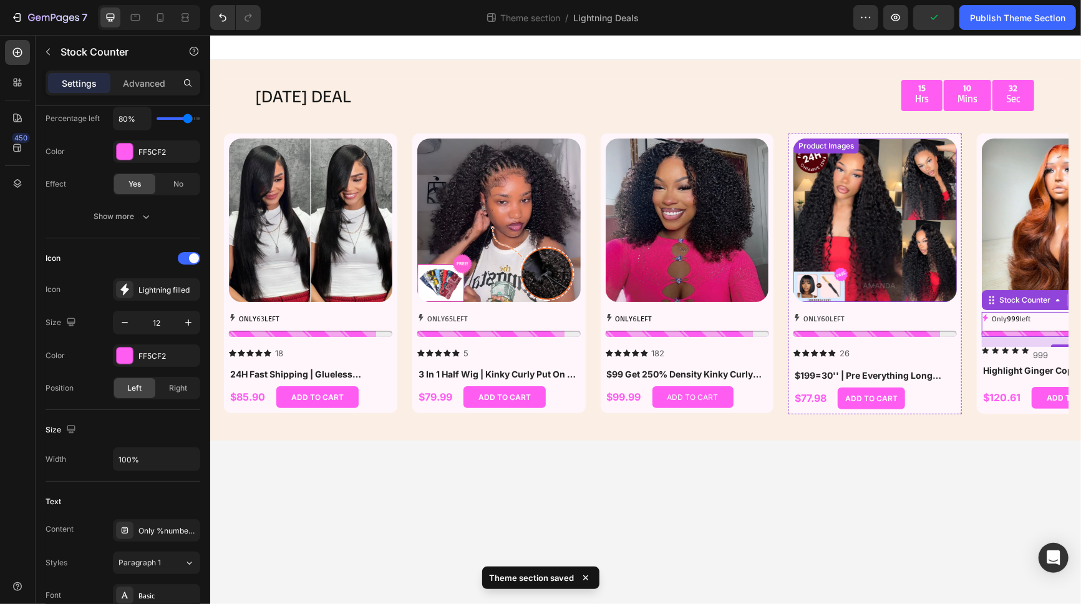
click at [838, 317] on p "ONLY 60 LEFT" at bounding box center [823, 318] width 41 height 14
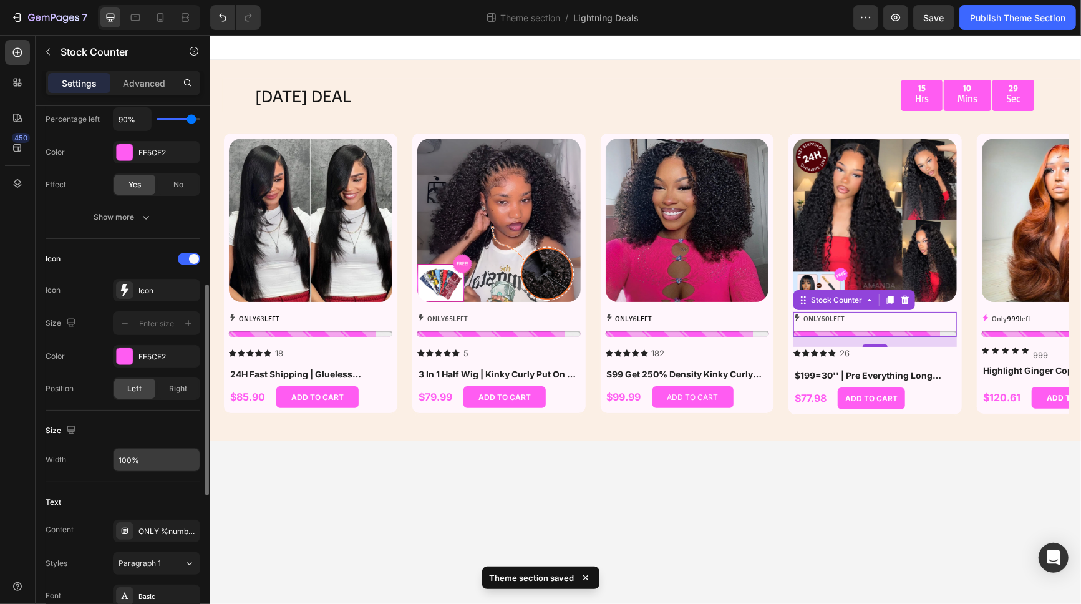
scroll to position [276, 0]
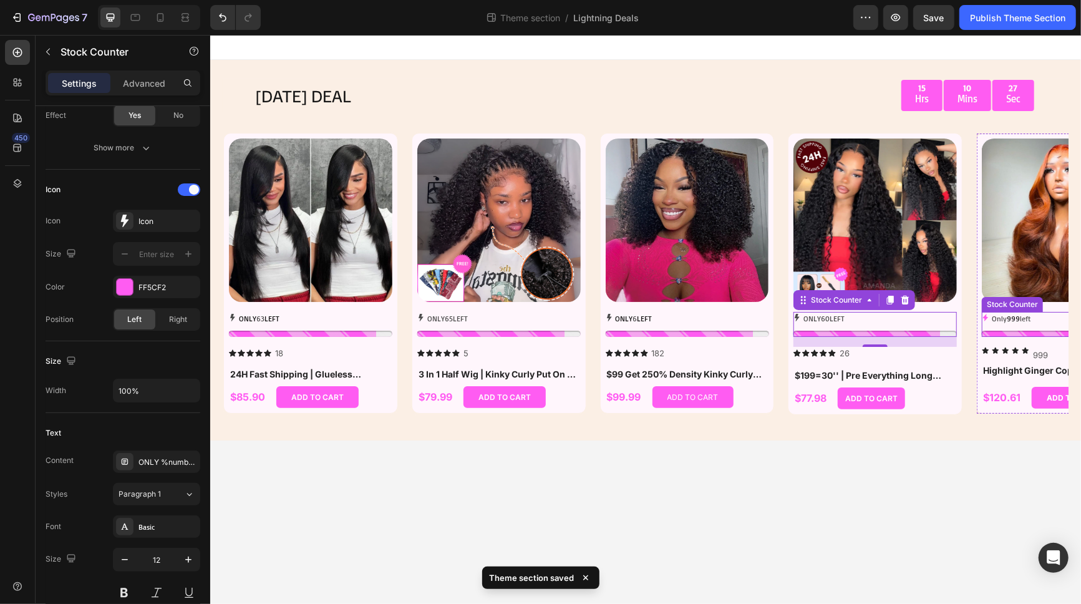
click at [972, 325] on p "Only 999 left" at bounding box center [1010, 318] width 39 height 14
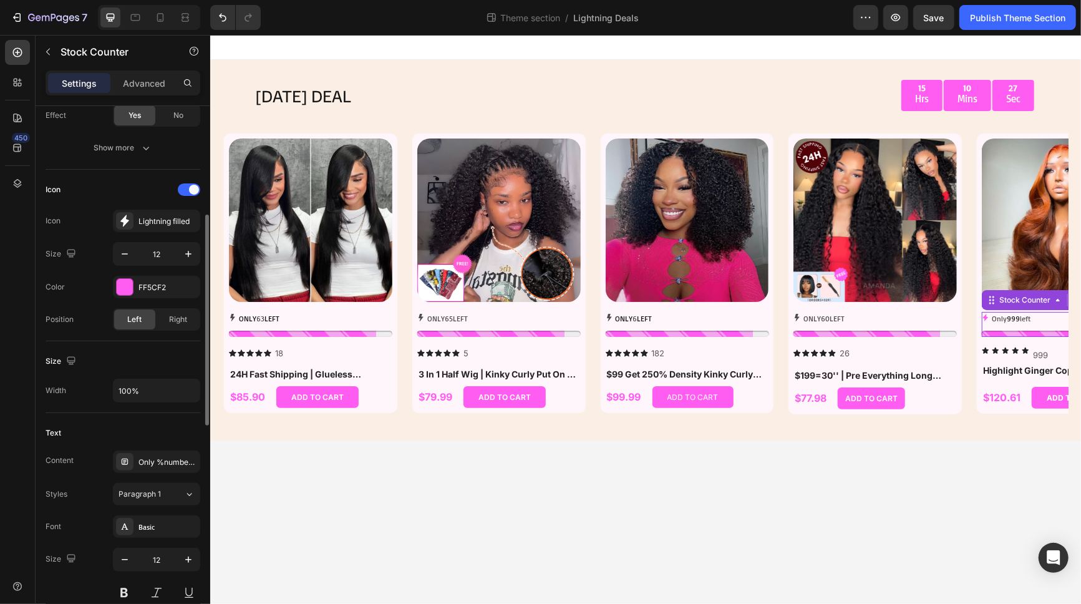
scroll to position [276, 0]
click at [889, 325] on div "ONLY 60 LEFT" at bounding box center [874, 318] width 163 height 14
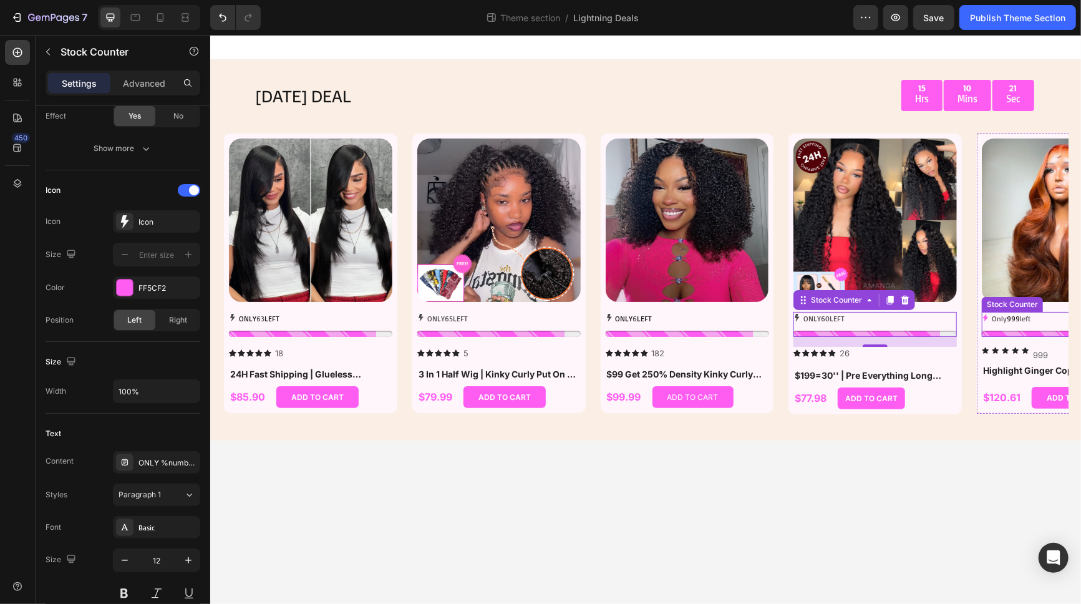
click at [972, 321] on span "999" at bounding box center [1012, 317] width 13 height 9
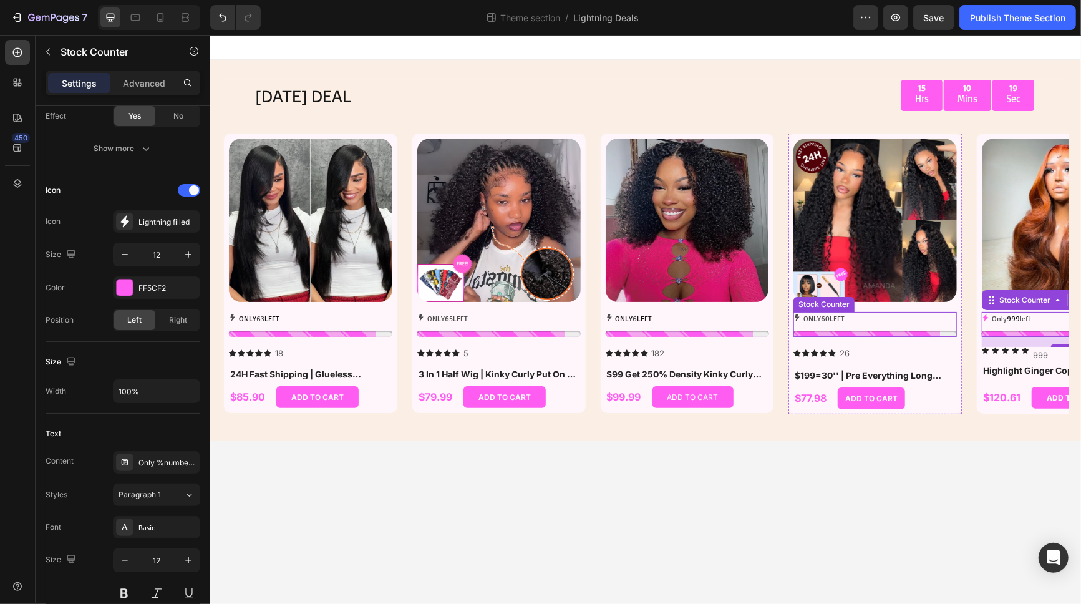
click at [868, 327] on div "ONLY 60 LEFT" at bounding box center [874, 323] width 163 height 25
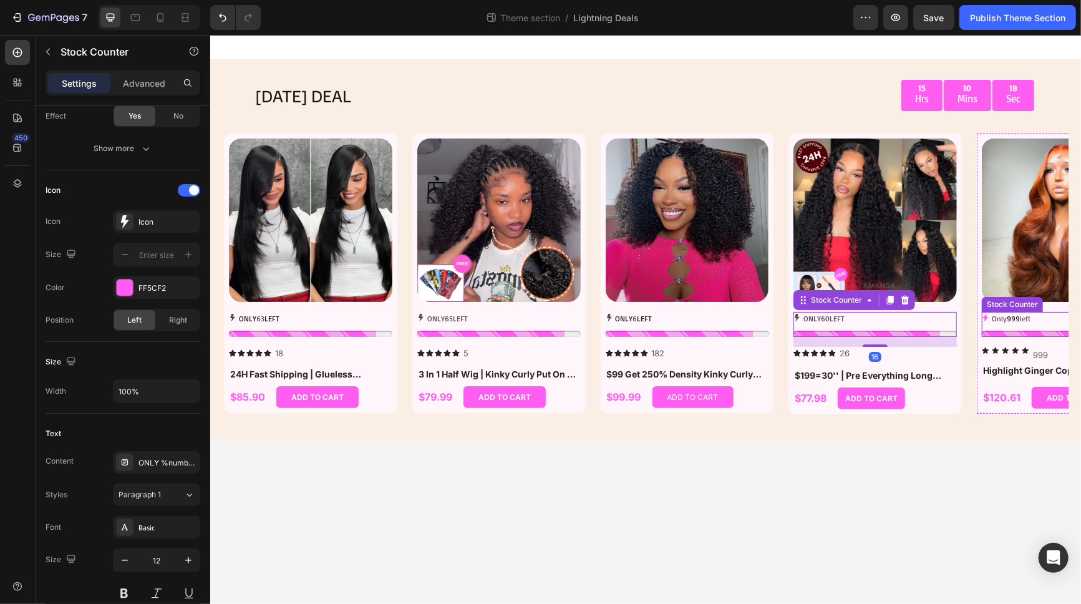
click at [972, 319] on span "999" at bounding box center [1012, 317] width 13 height 9
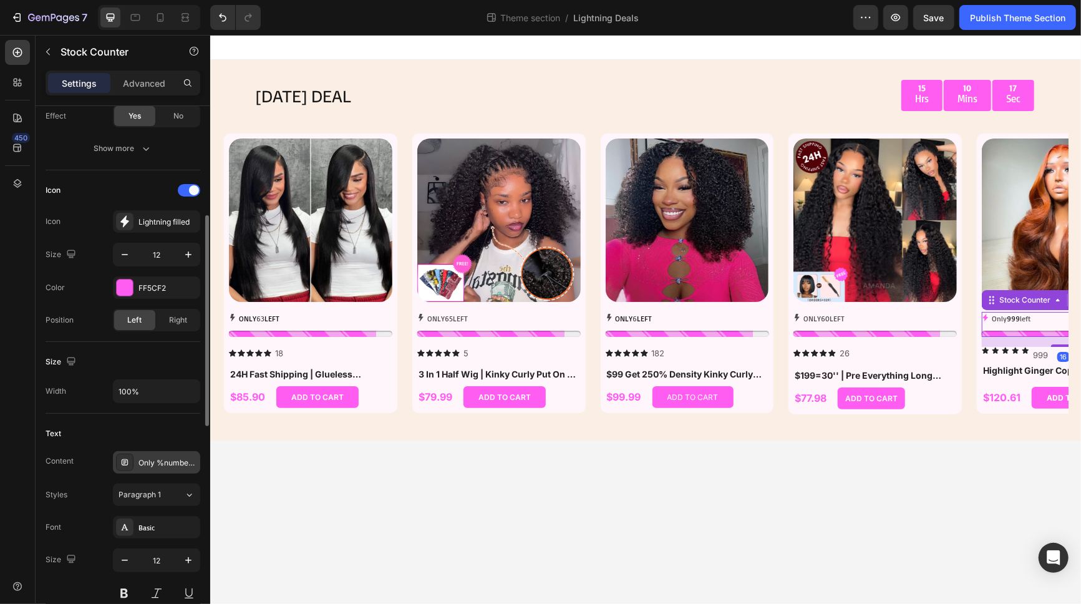
click at [152, 460] on div "Only %number% left" at bounding box center [167, 462] width 59 height 11
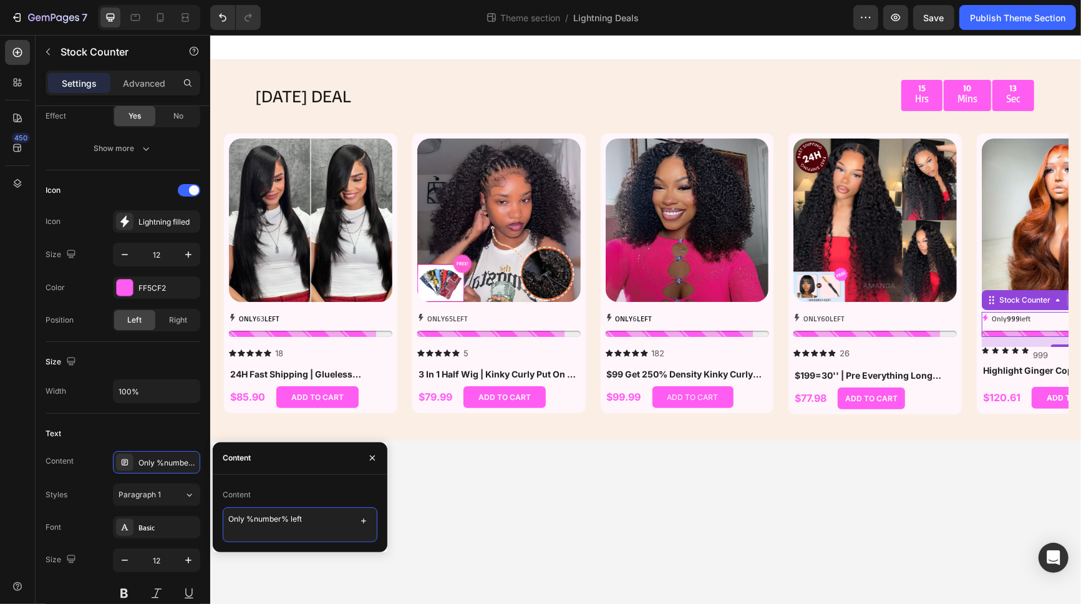
drag, startPoint x: 235, startPoint y: 519, endPoint x: 243, endPoint y: 518, distance: 8.8
click at [243, 518] on textarea "Only %number% left" at bounding box center [300, 524] width 155 height 35
drag, startPoint x: 259, startPoint y: 520, endPoint x: 284, endPoint y: 518, distance: 25.6
click at [284, 518] on textarea "ONLY %number% left" at bounding box center [300, 524] width 155 height 35
click at [366, 487] on div "Content" at bounding box center [300, 495] width 155 height 20
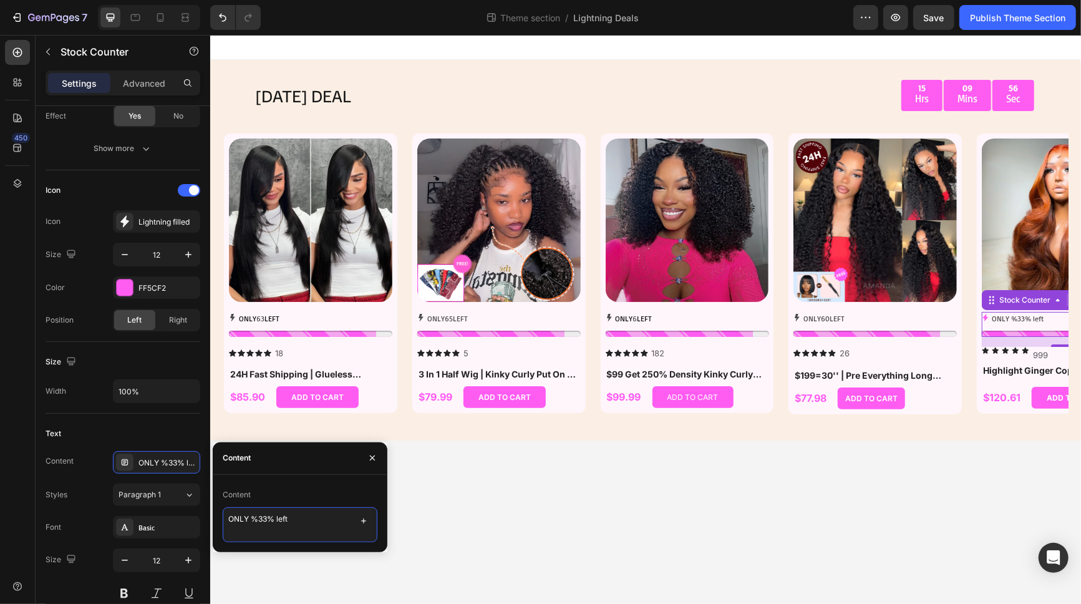
click at [259, 518] on textarea "ONLY %33% left" at bounding box center [300, 524] width 155 height 35
click at [269, 518] on textarea "ONLY 33% left" at bounding box center [300, 524] width 155 height 35
click at [347, 488] on div "Content" at bounding box center [300, 495] width 155 height 20
click at [264, 517] on textarea "ONLY 33% left" at bounding box center [300, 524] width 155 height 35
click at [314, 493] on div "Content" at bounding box center [300, 495] width 155 height 20
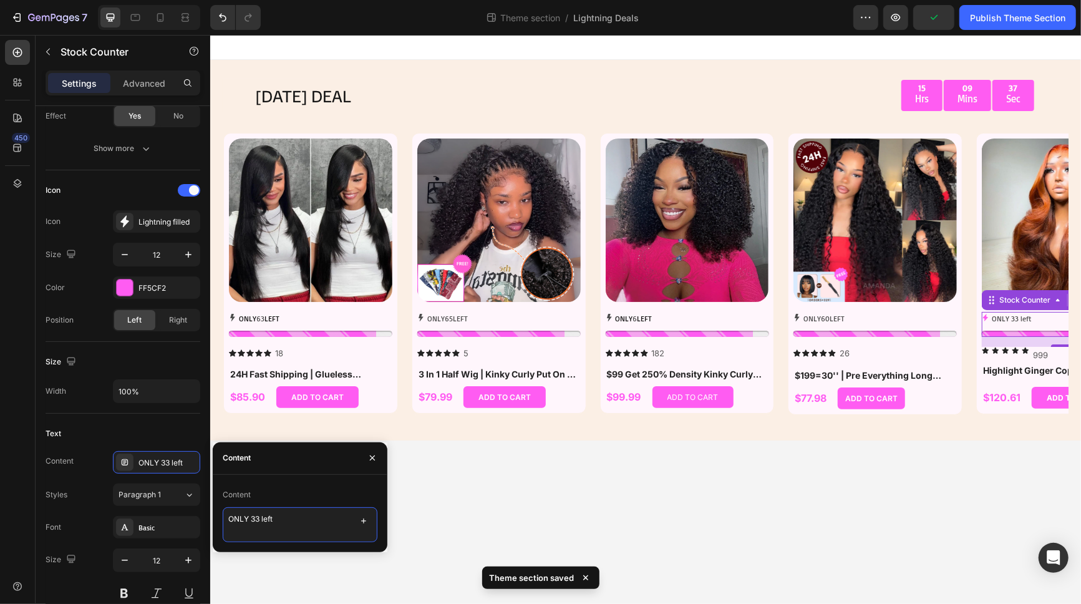
drag, startPoint x: 261, startPoint y: 518, endPoint x: 283, endPoint y: 518, distance: 21.8
click at [283, 518] on textarea "ONLY 33 left" at bounding box center [300, 524] width 155 height 35
type textarea "ONLY 33 LEFT"
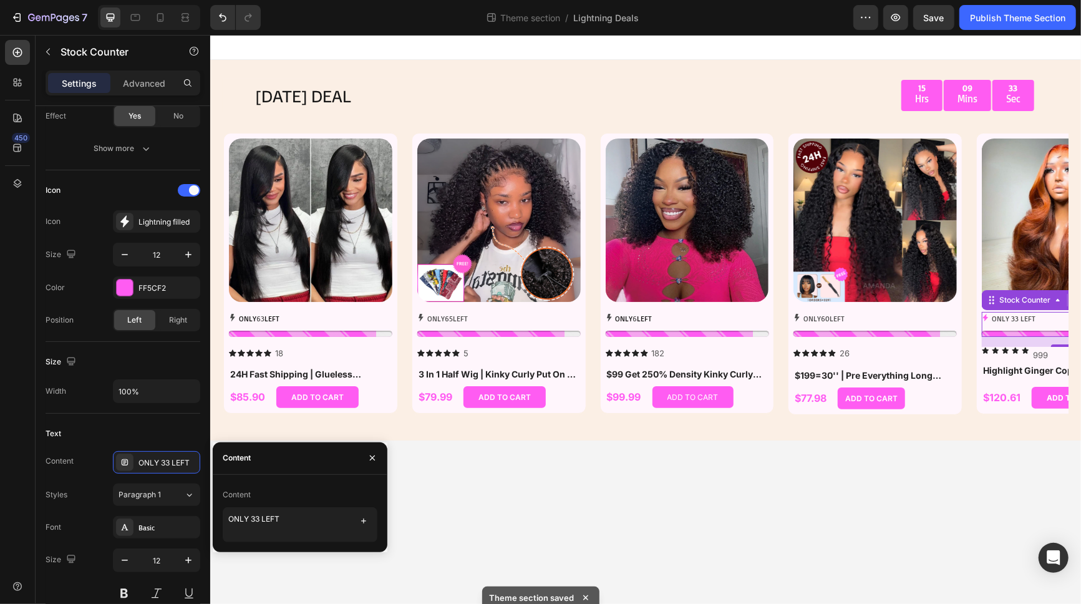
click at [317, 500] on div "Content" at bounding box center [300, 495] width 155 height 20
click at [831, 324] on p "ONLY 60 LEFT" at bounding box center [823, 318] width 41 height 14
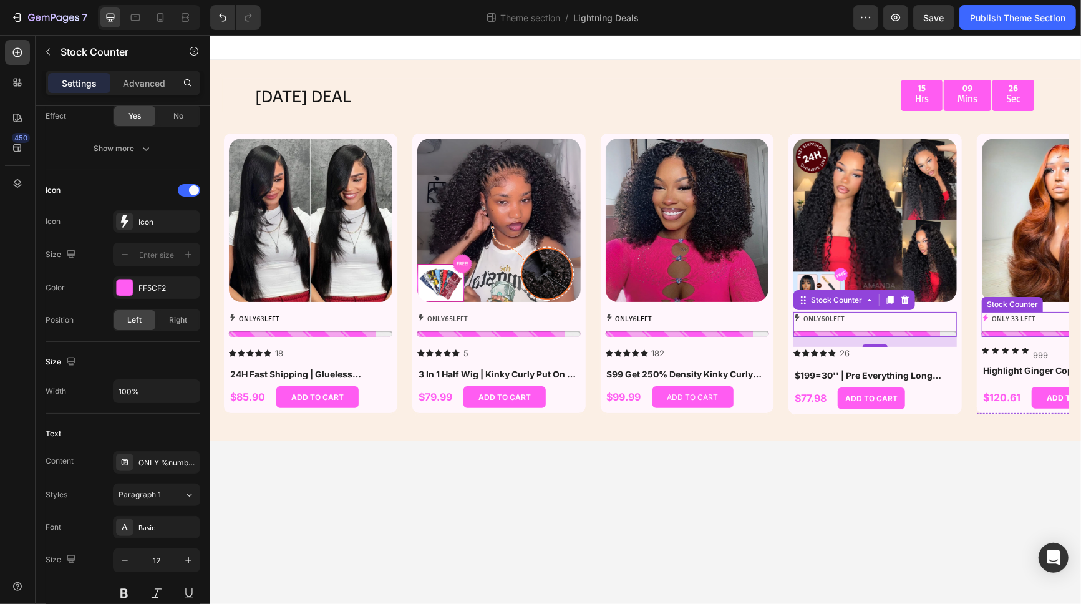
click at [972, 321] on p "ONLY 33 LEFT" at bounding box center [1013, 318] width 44 height 14
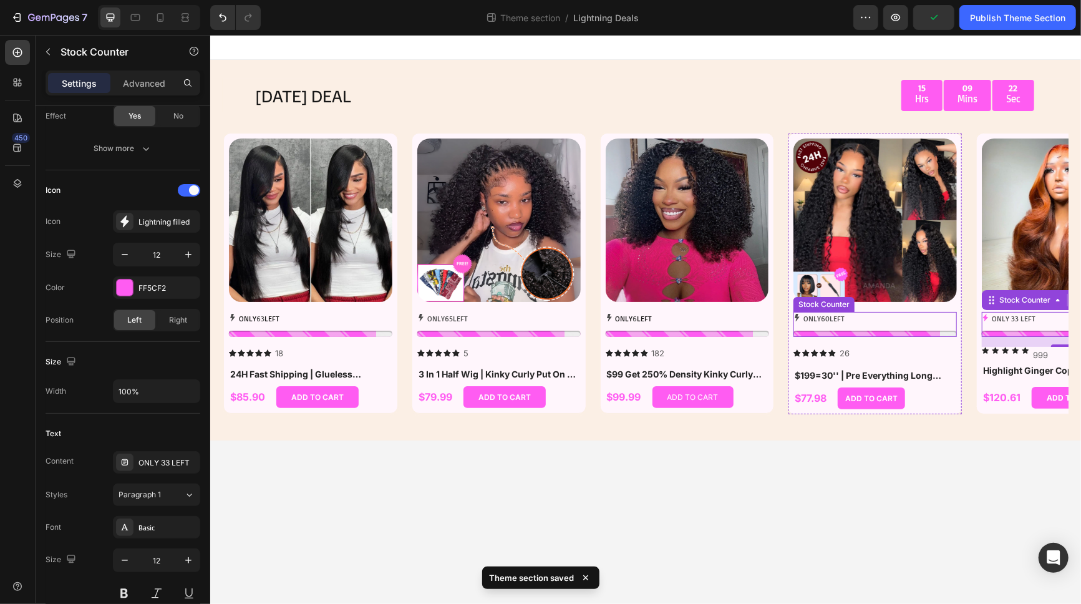
click at [859, 321] on div "ONLY 60 LEFT" at bounding box center [874, 318] width 163 height 14
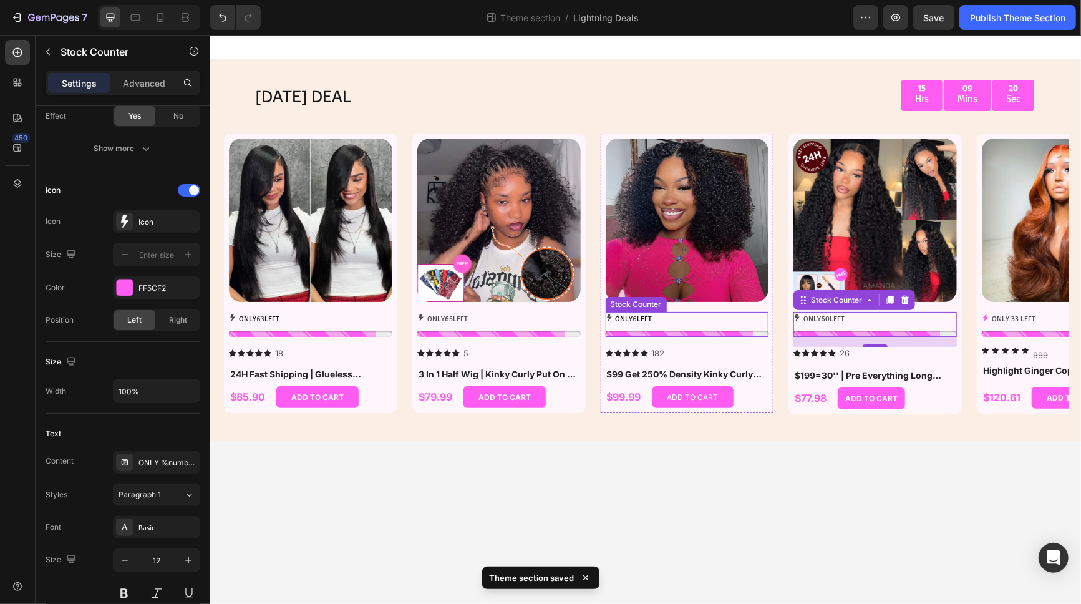
click at [706, 325] on div "ONLY 6 LEFT" at bounding box center [686, 323] width 163 height 25
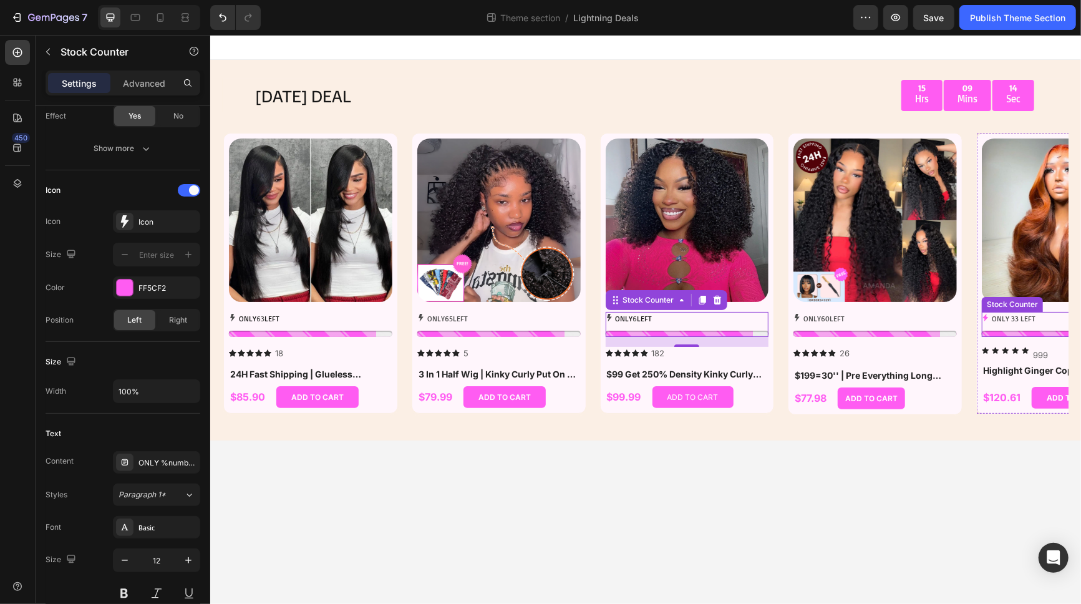
click at [972, 327] on div "ONLY 33 LEFT" at bounding box center [1062, 323] width 163 height 25
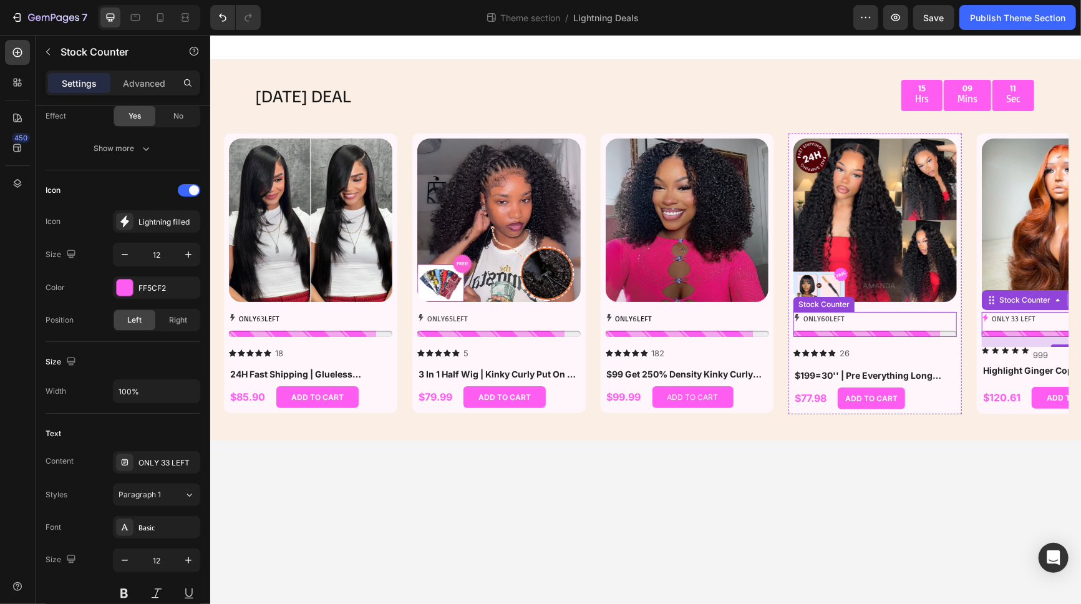
click at [877, 324] on div "ONLY 60 LEFT" at bounding box center [874, 318] width 163 height 14
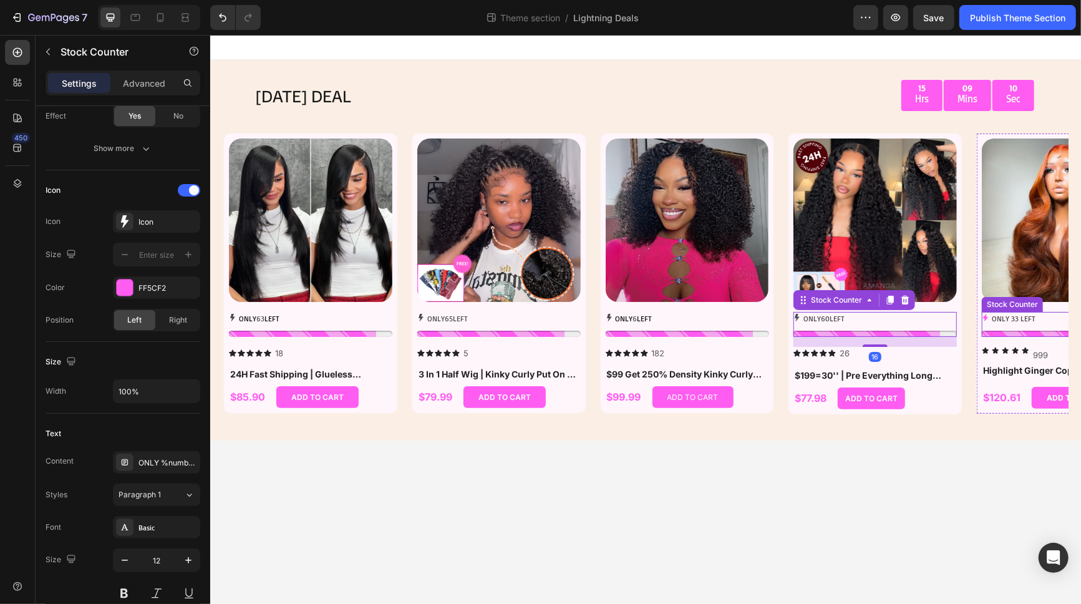
click at [972, 322] on p "ONLY 33 LEFT" at bounding box center [1013, 318] width 44 height 14
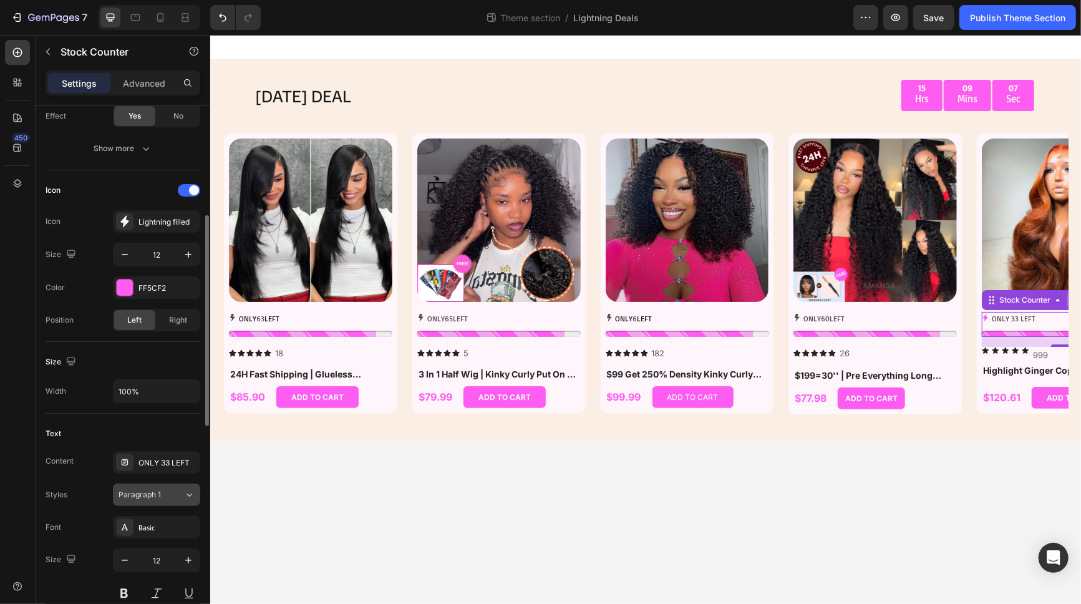
click at [180, 496] on button "Paragraph 1" at bounding box center [156, 494] width 87 height 22
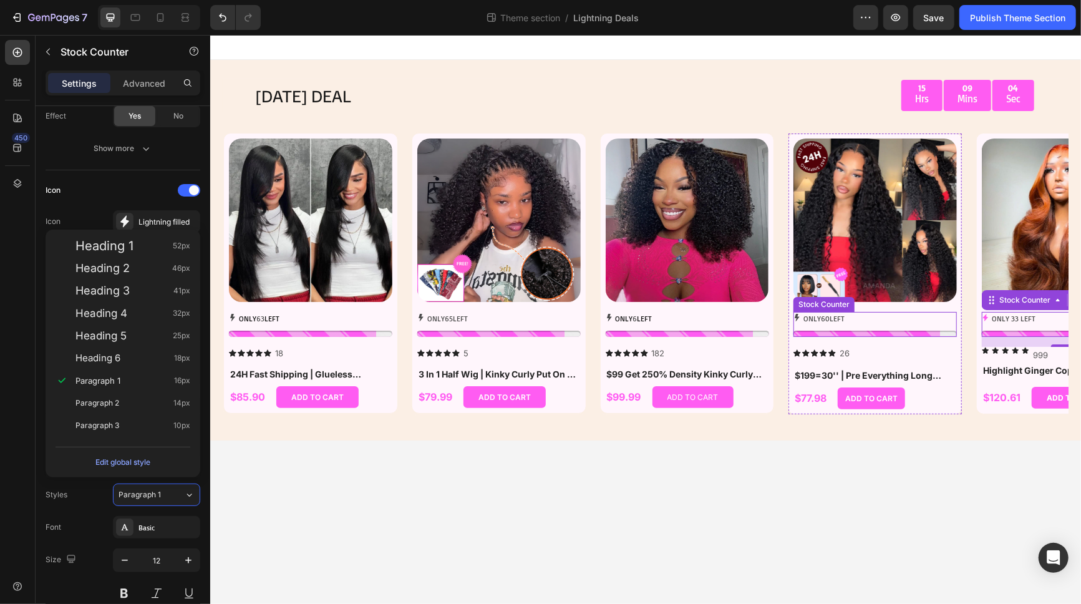
click at [874, 324] on div "ONLY 60 LEFT" at bounding box center [874, 318] width 163 height 14
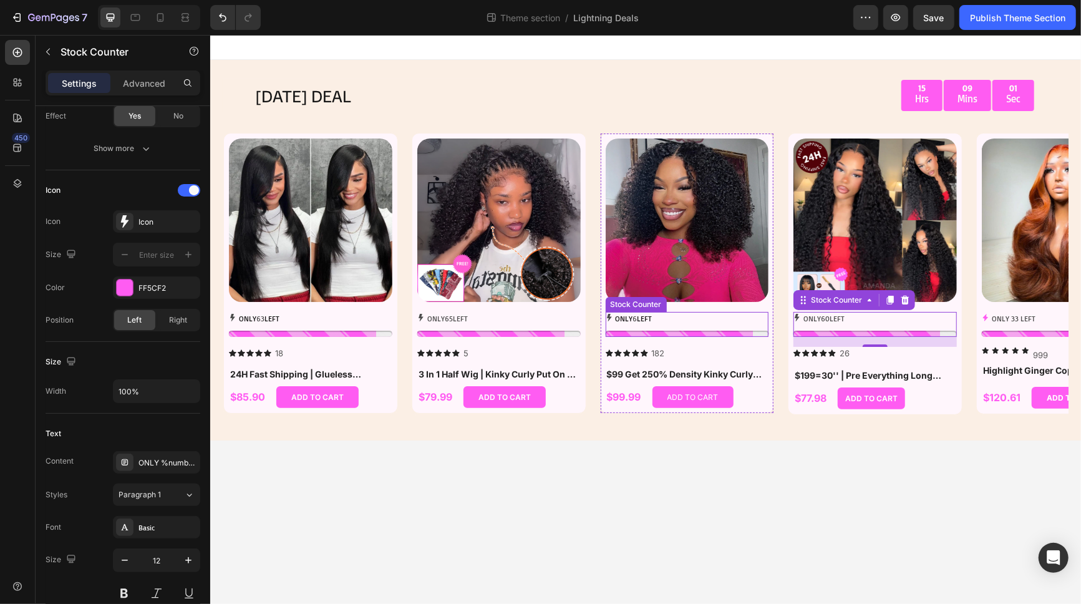
click at [697, 325] on div "ONLY 6 LEFT" at bounding box center [686, 323] width 163 height 25
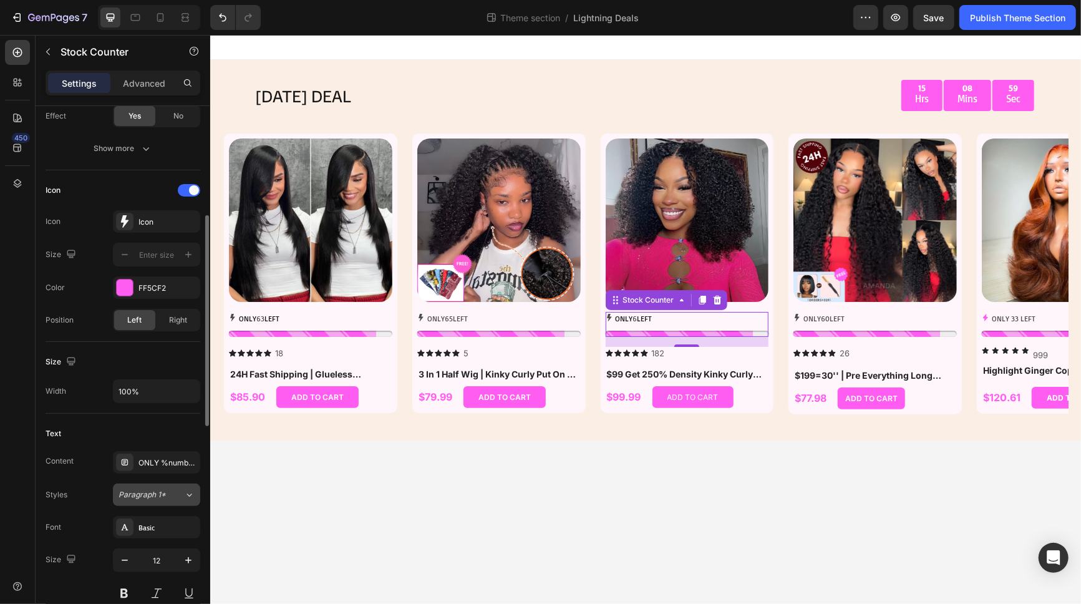
click at [185, 493] on icon at bounding box center [189, 494] width 11 height 12
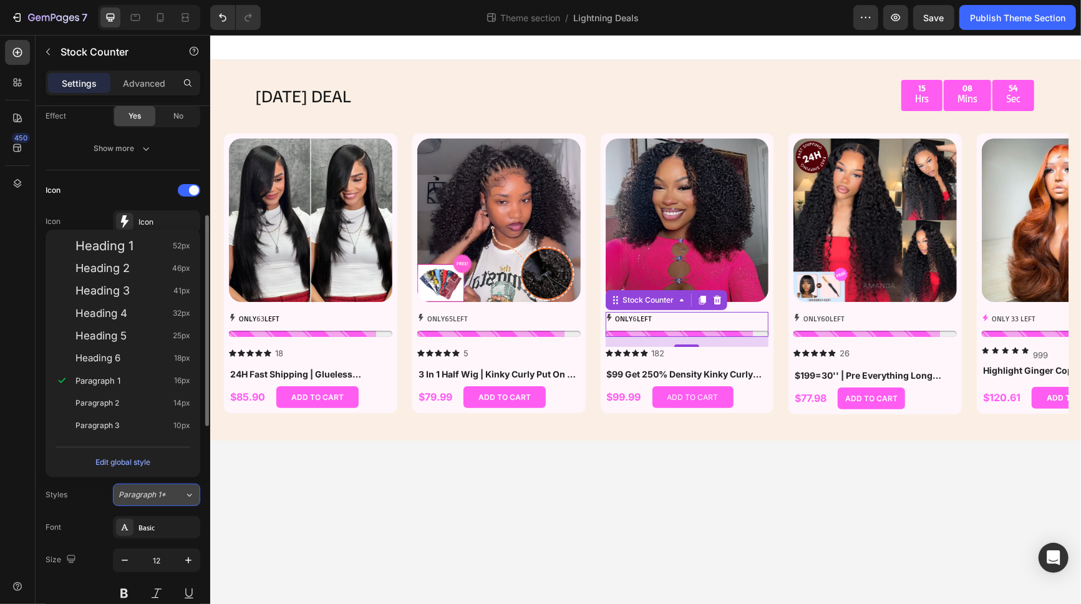
click at [185, 493] on icon at bounding box center [189, 494] width 11 height 12
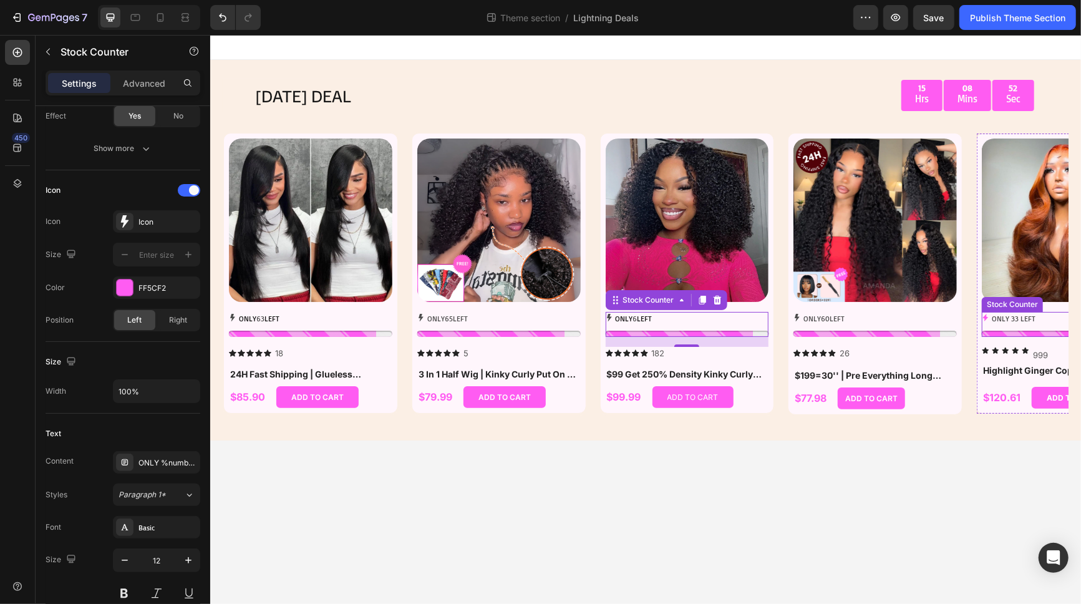
click at [972, 321] on p "ONLY 33 LEFT" at bounding box center [1013, 318] width 44 height 14
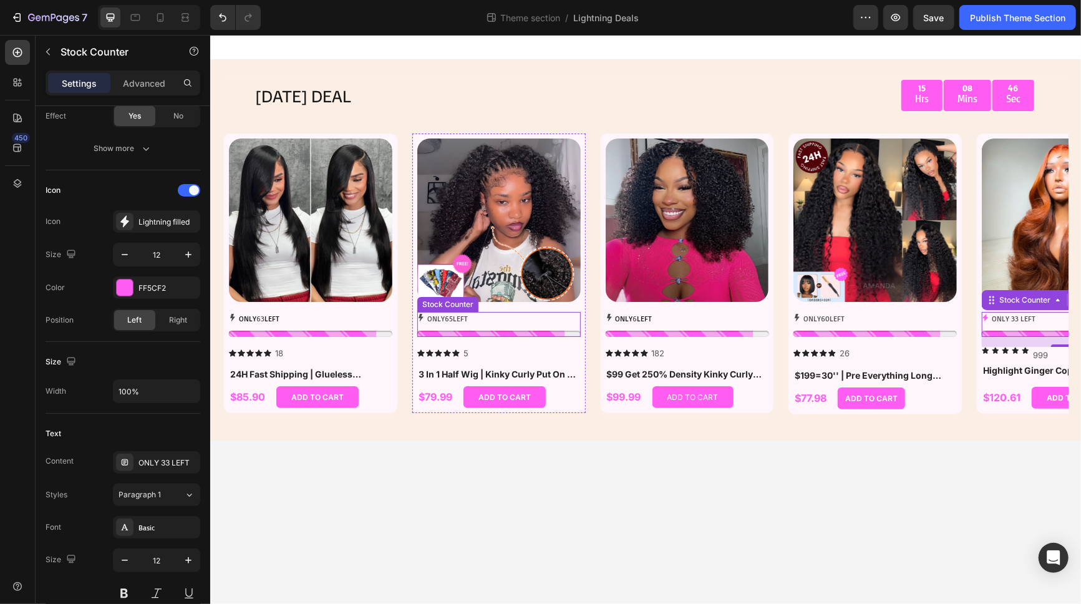
click at [488, 322] on div "ONLY 65 LEFT" at bounding box center [498, 318] width 163 height 14
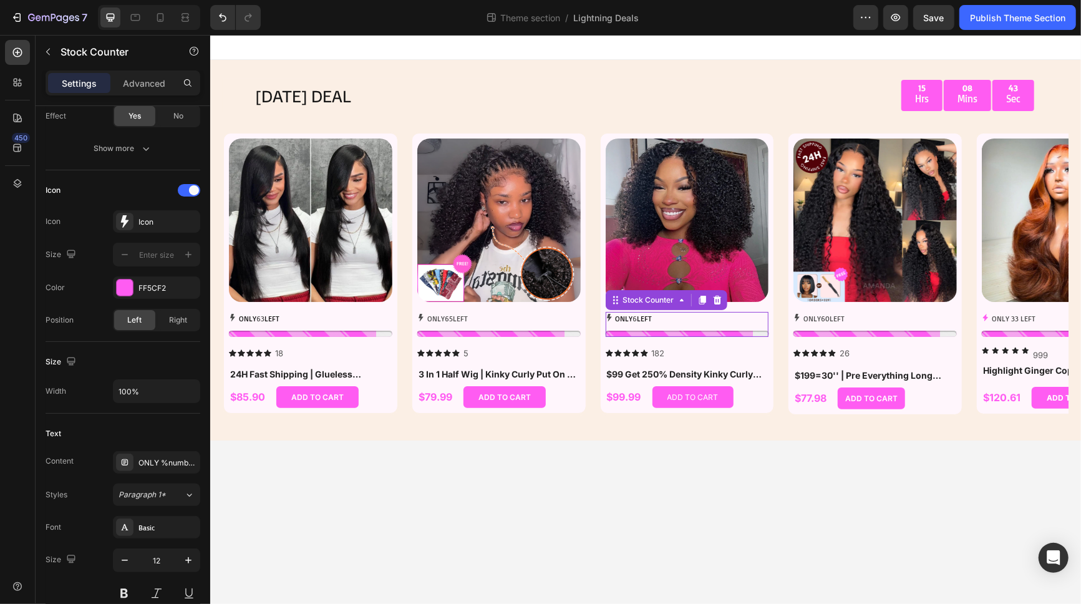
click at [612, 320] on div "ONLY 6 LEFT" at bounding box center [686, 318] width 163 height 14
click at [804, 317] on p "ONLY 60 LEFT" at bounding box center [823, 318] width 41 height 14
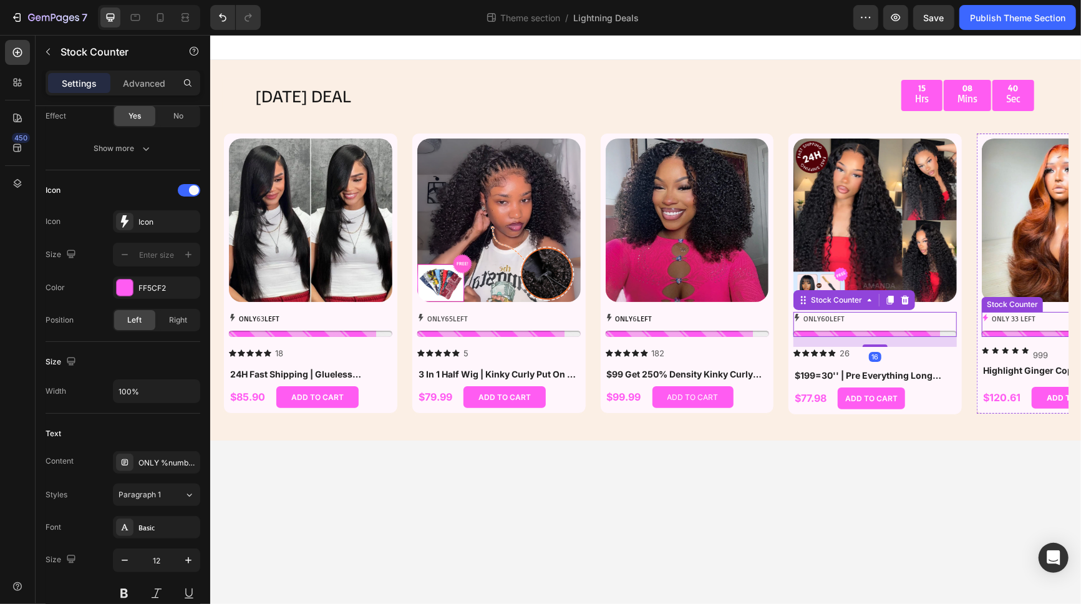
click at [972, 317] on p "ONLY 33 LEFT" at bounding box center [1013, 318] width 44 height 14
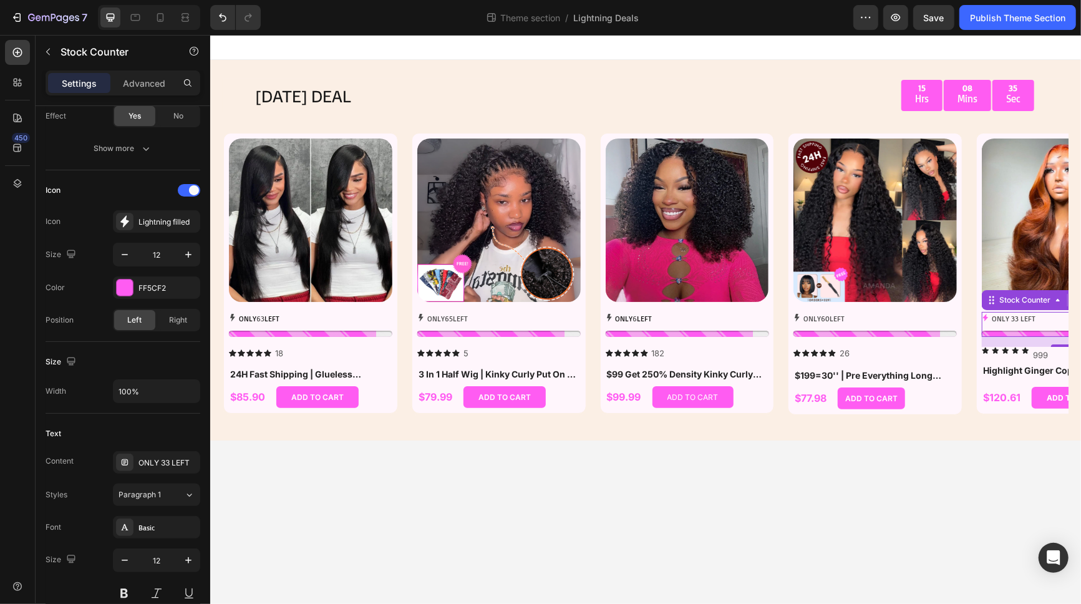
click at [972, 316] on icon at bounding box center [984, 316] width 7 height 7
click at [140, 220] on div "Lightning filled" at bounding box center [167, 221] width 59 height 11
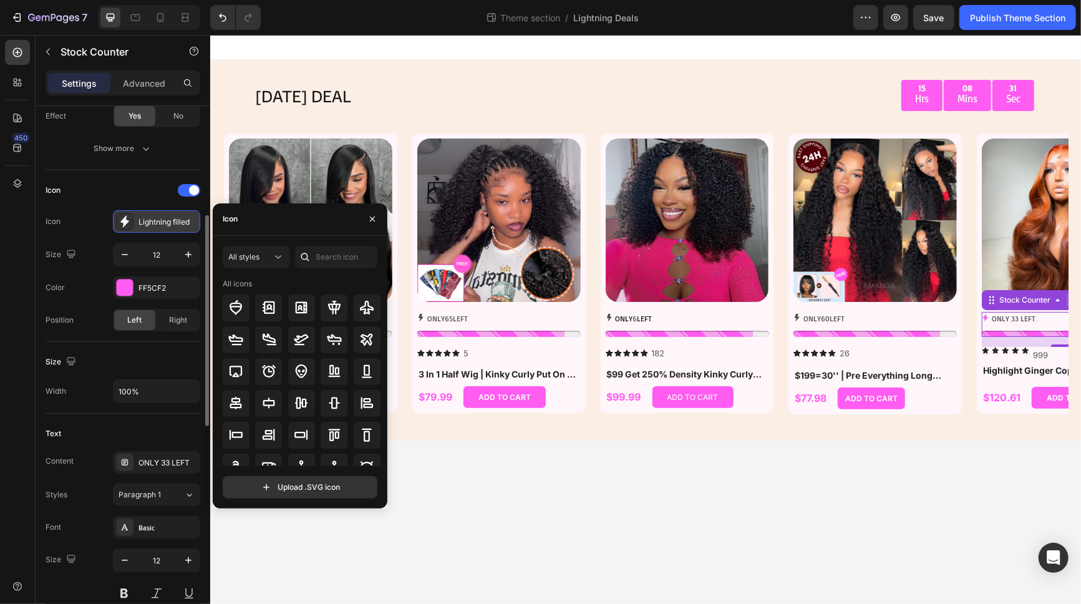
click at [127, 218] on icon at bounding box center [124, 222] width 9 height 12
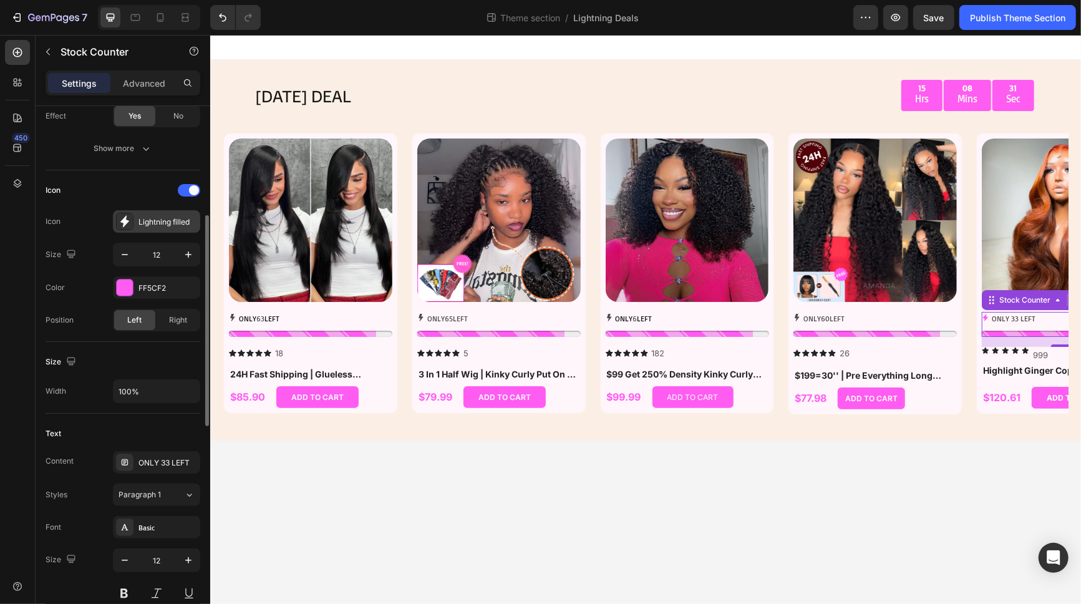
click at [125, 218] on icon at bounding box center [124, 222] width 9 height 12
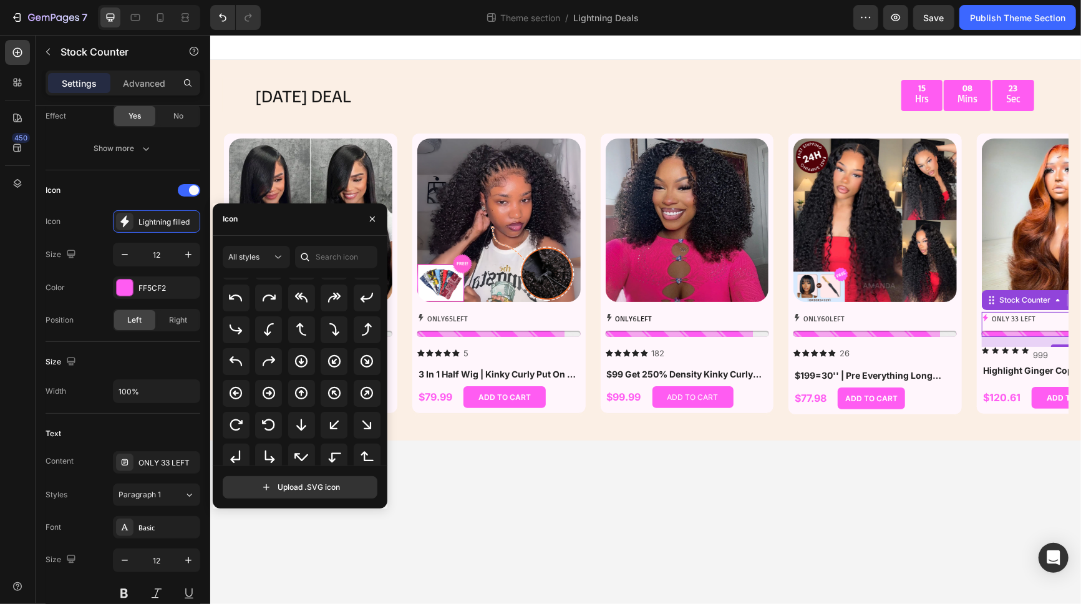
scroll to position [197, 0]
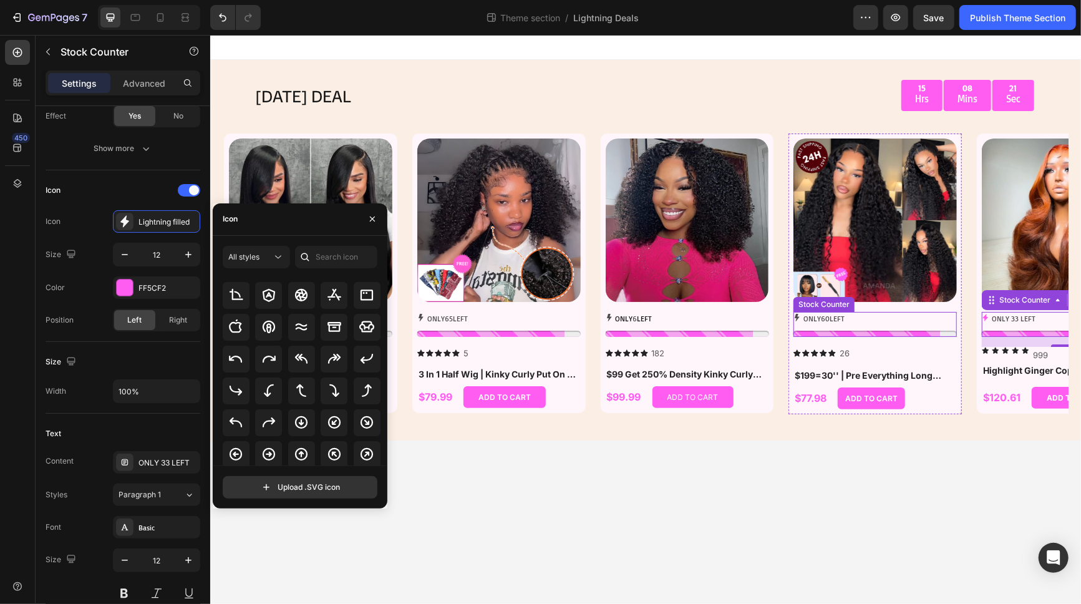
click at [796, 315] on icon at bounding box center [797, 316] width 5 height 7
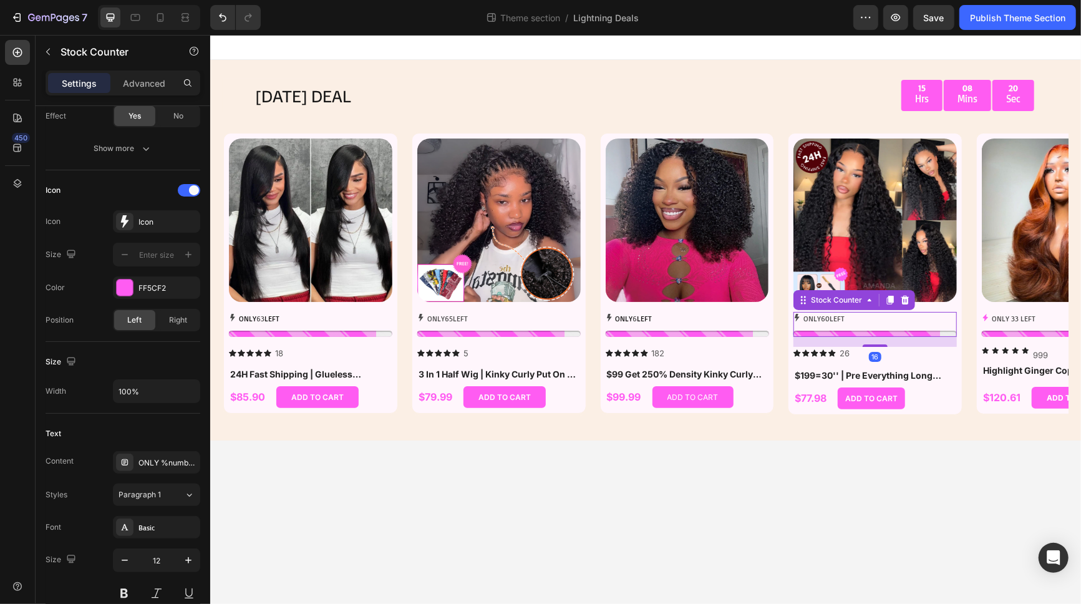
click at [796, 316] on icon at bounding box center [796, 316] width 7 height 7
click at [609, 320] on icon at bounding box center [608, 316] width 7 height 7
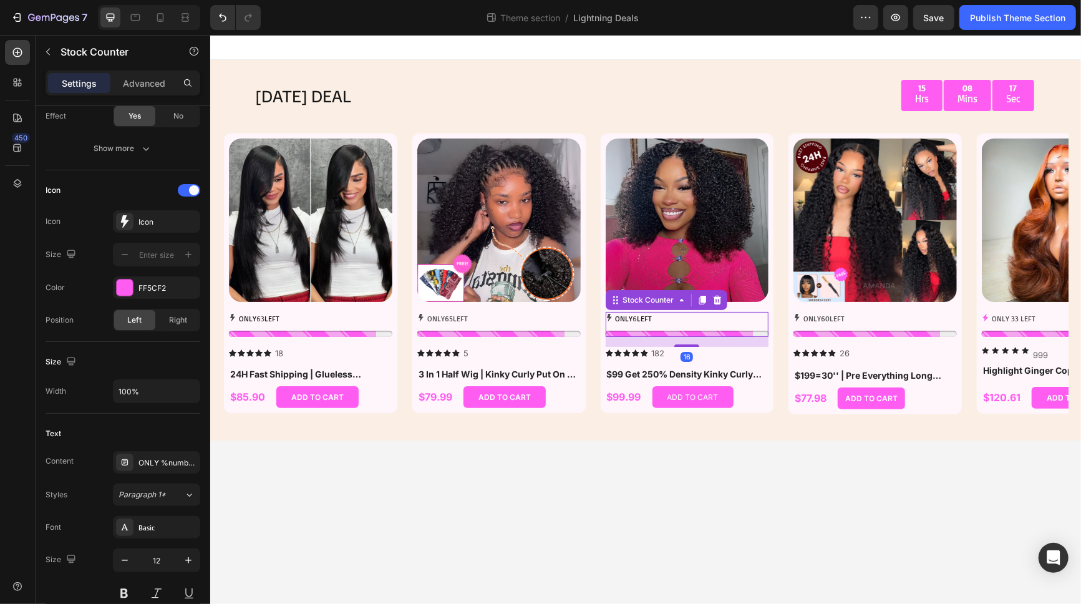
click at [609, 319] on icon at bounding box center [608, 316] width 7 height 7
click at [972, 316] on div "ONLY 33 LEFT" at bounding box center [1062, 318] width 163 height 14
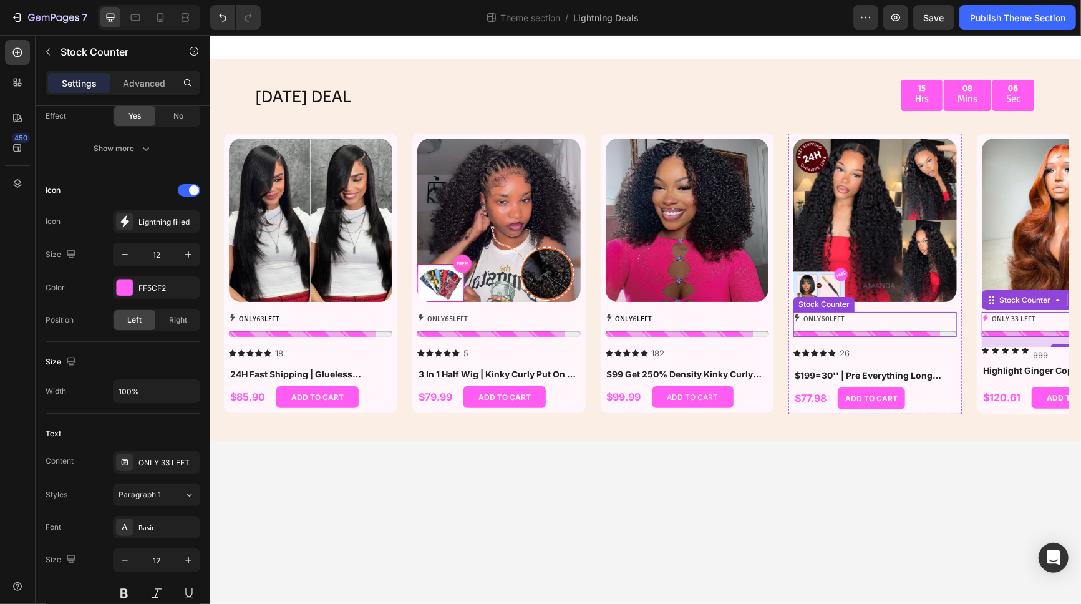
click at [819, 322] on p "ONLY 60 LEFT" at bounding box center [823, 318] width 41 height 14
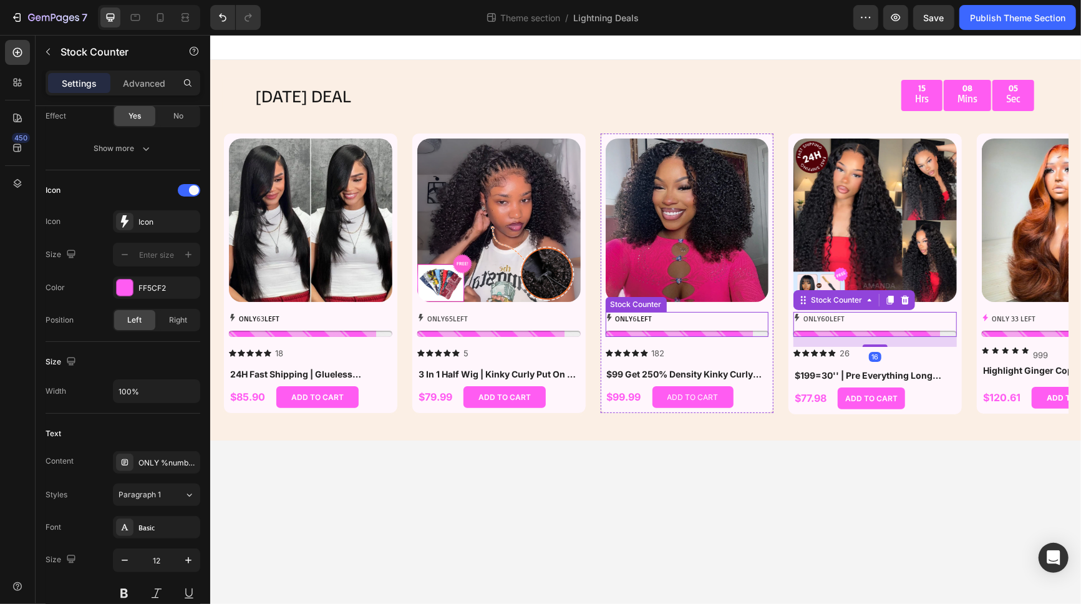
click at [657, 319] on div "ONLY 6 LEFT" at bounding box center [686, 318] width 163 height 14
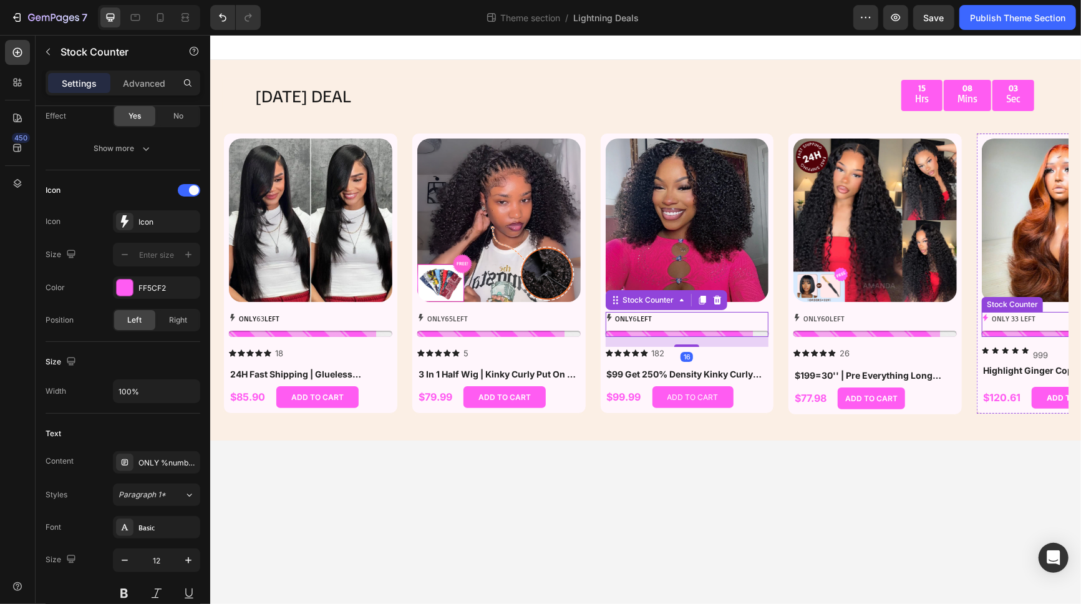
click at [972, 322] on p "ONLY 33 LEFT" at bounding box center [1013, 318] width 44 height 14
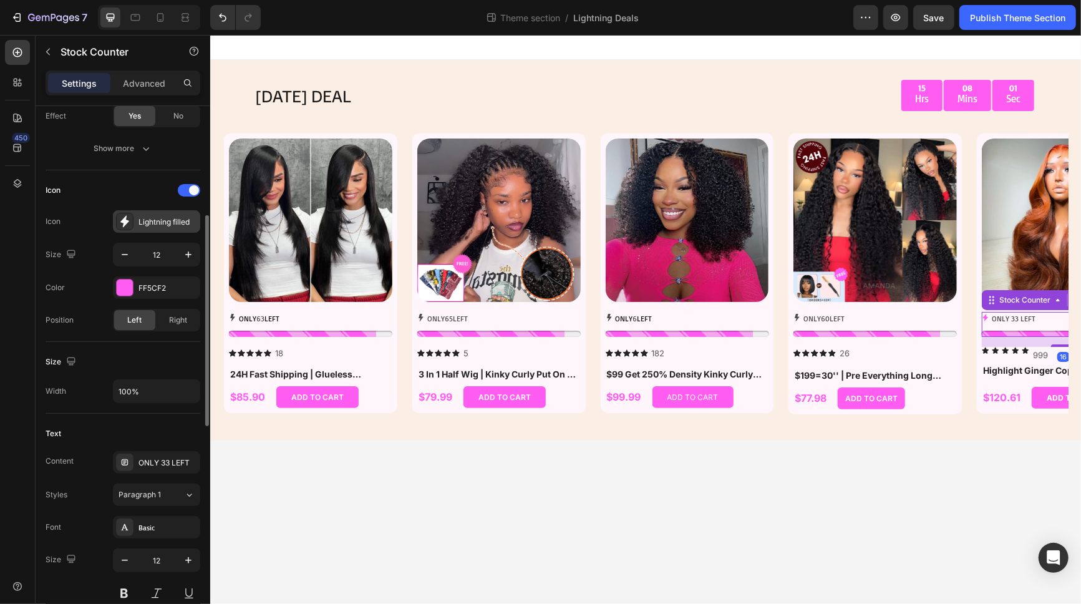
click at [183, 222] on div "Lightning filled" at bounding box center [167, 221] width 59 height 11
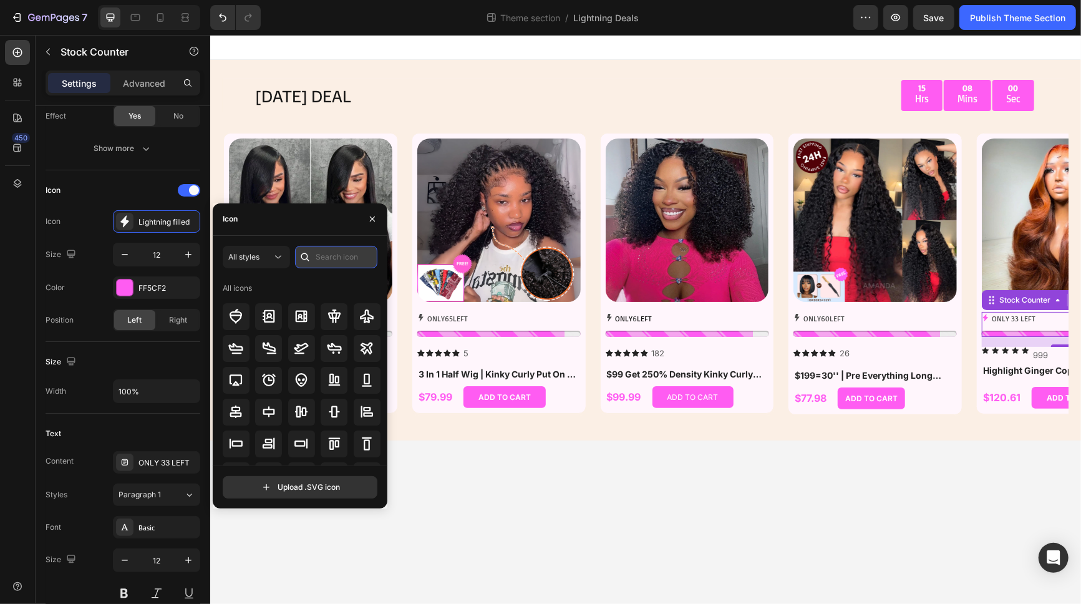
click at [350, 260] on input "text" at bounding box center [336, 257] width 82 height 22
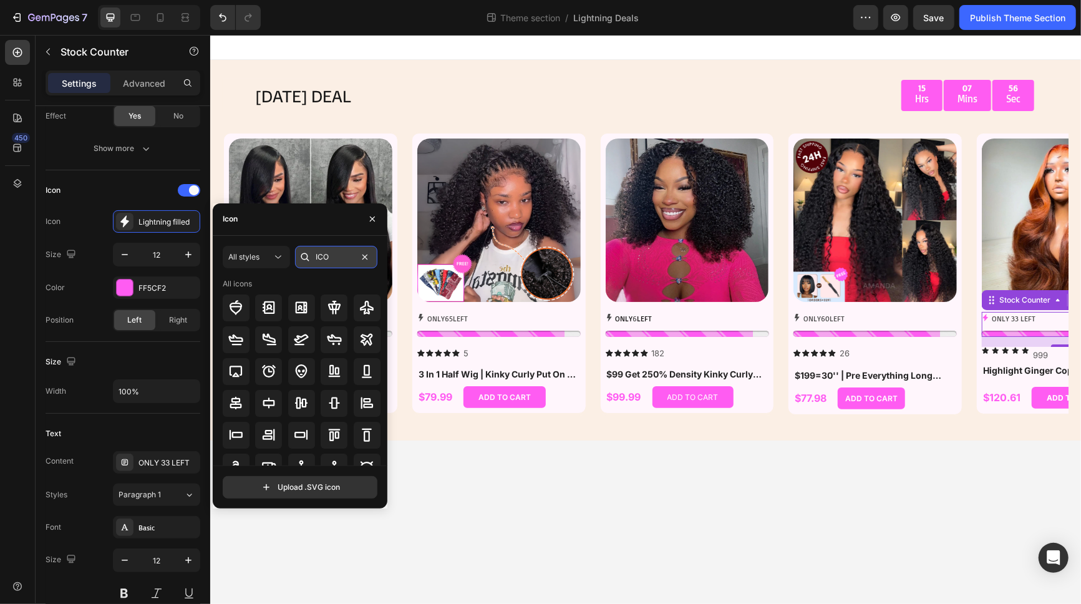
type input "ICON"
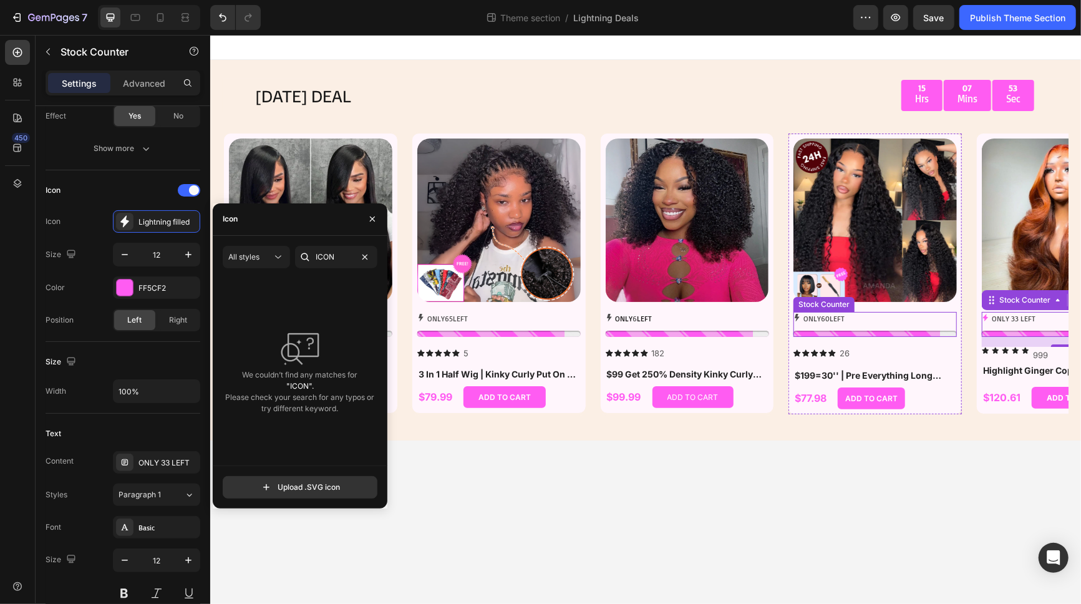
click at [824, 317] on span "60" at bounding box center [824, 317] width 9 height 9
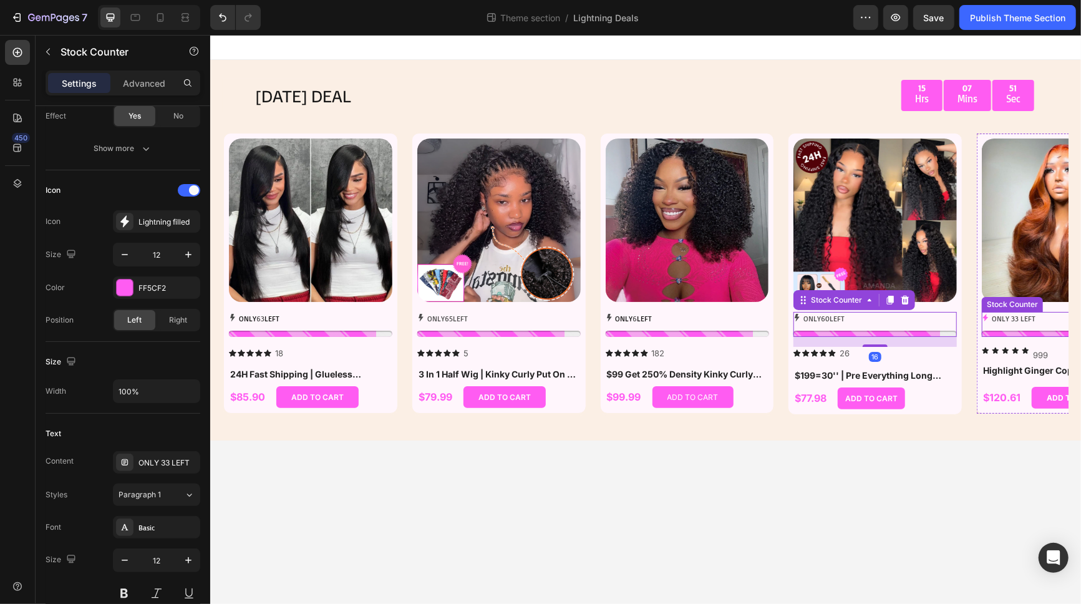
click at [972, 316] on p "ONLY 33 LEFT" at bounding box center [1013, 318] width 44 height 14
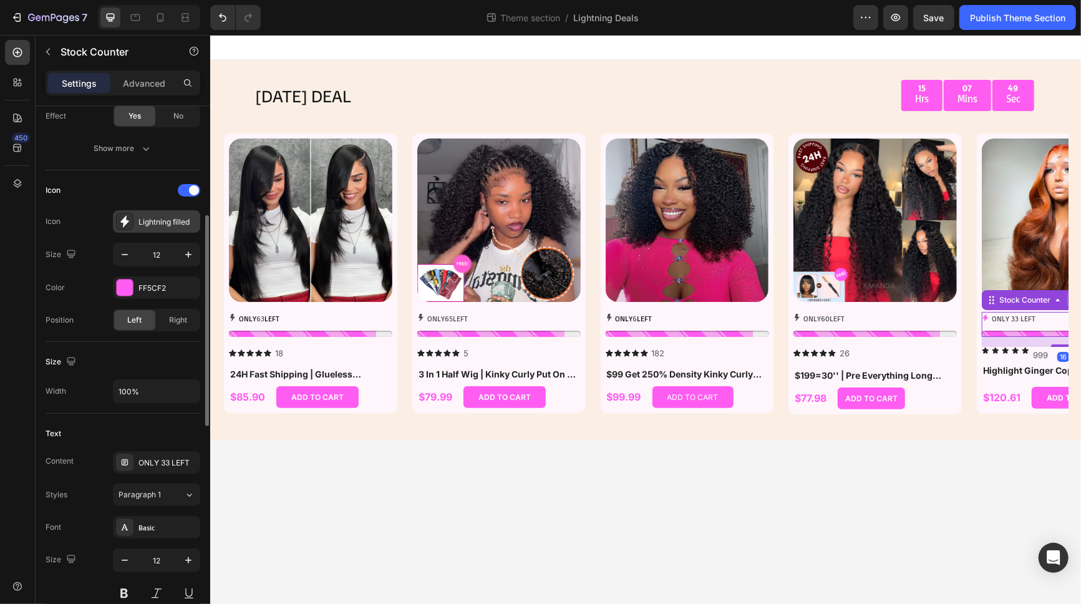
click at [175, 217] on div "Lightning filled" at bounding box center [167, 221] width 59 height 11
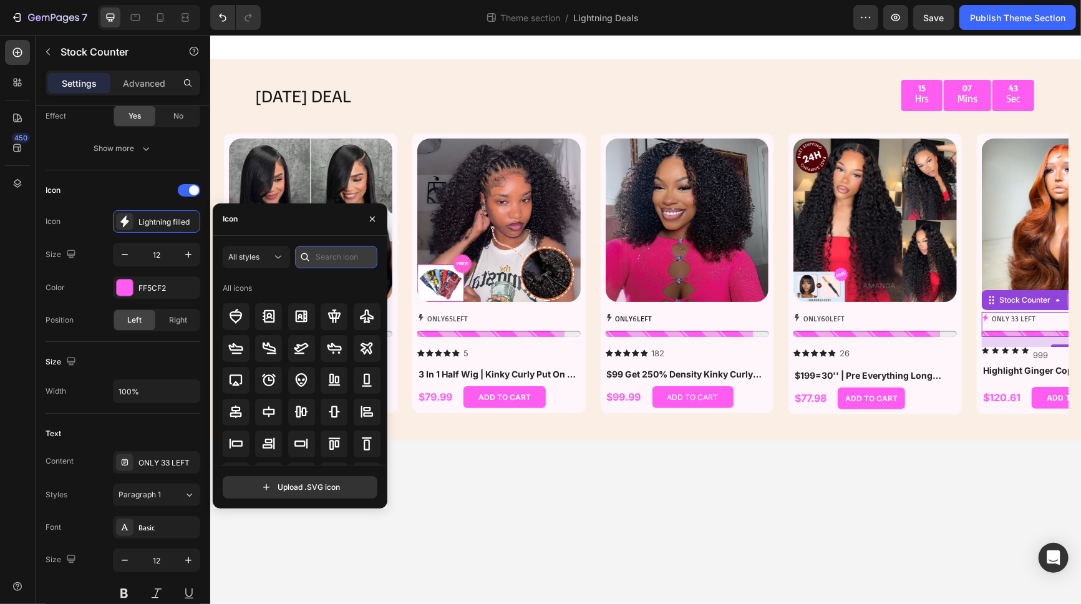
click at [318, 251] on input "text" at bounding box center [336, 257] width 82 height 22
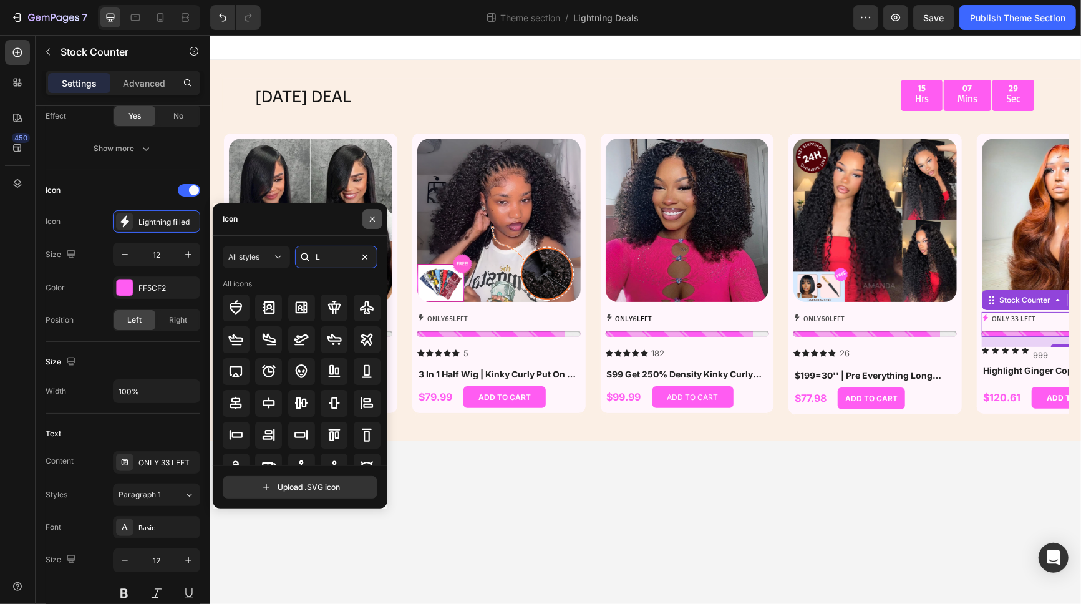
type input "L"
click at [374, 218] on icon "button" at bounding box center [372, 219] width 10 height 10
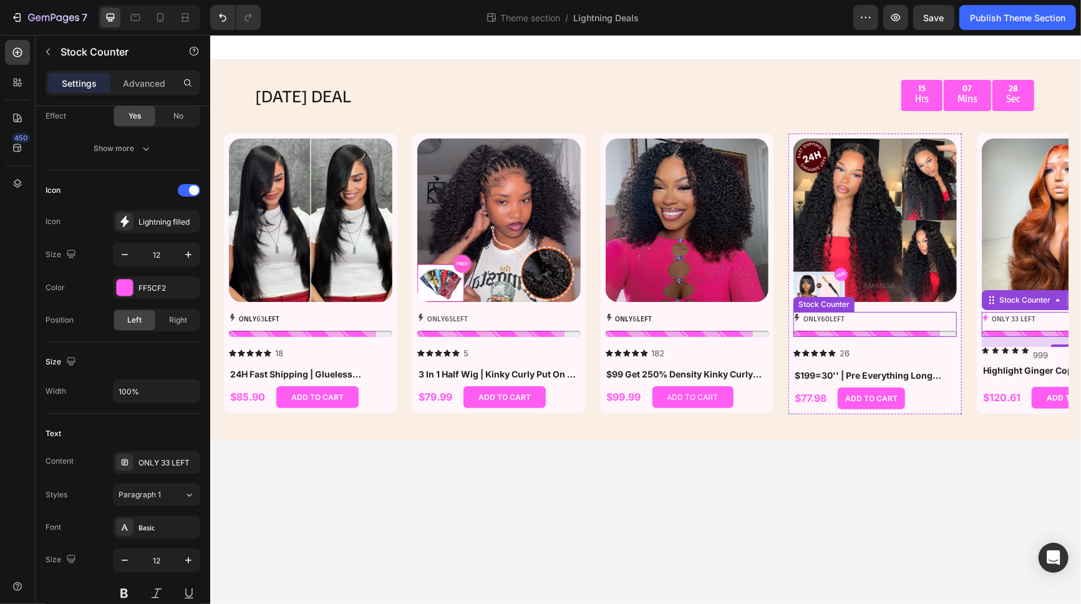
click at [846, 325] on div "ONLY 60 LEFT" at bounding box center [874, 323] width 163 height 25
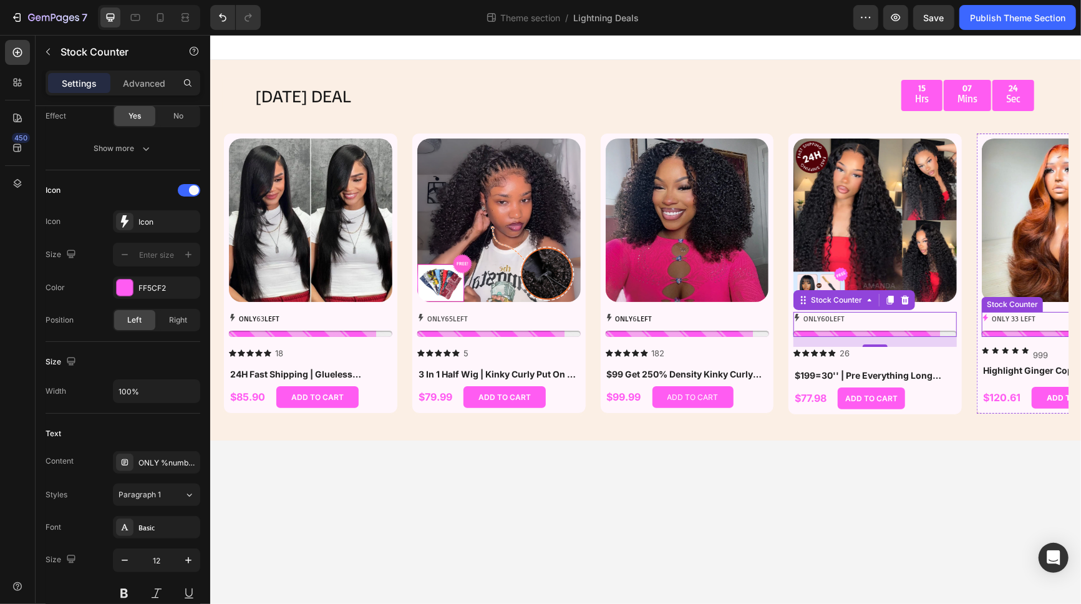
click at [972, 315] on p "ONLY 33 LEFT" at bounding box center [1013, 318] width 44 height 14
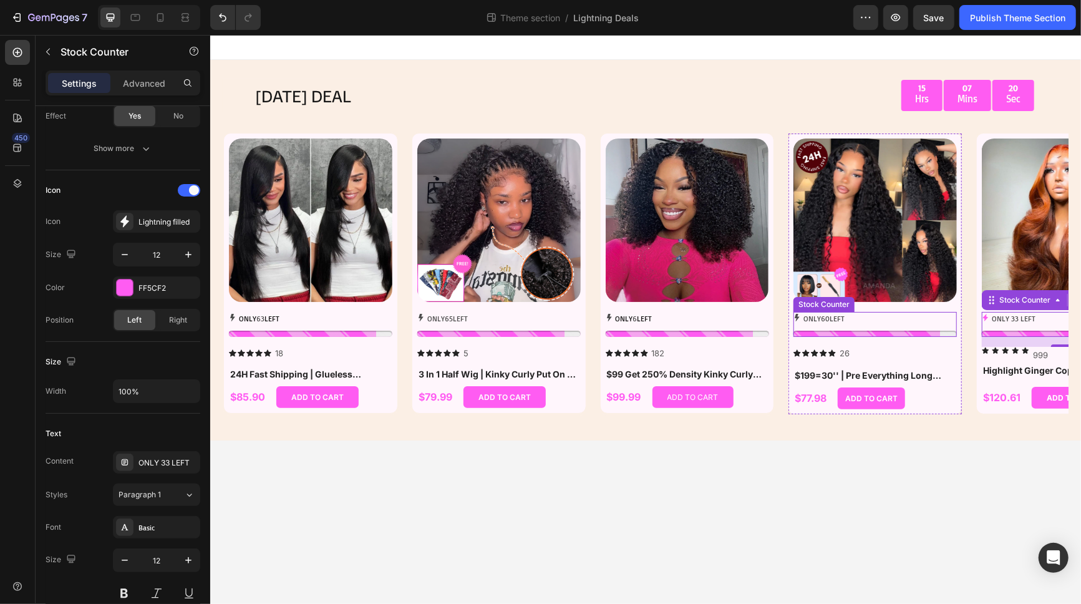
click at [859, 321] on div "ONLY 60 LEFT" at bounding box center [874, 318] width 163 height 14
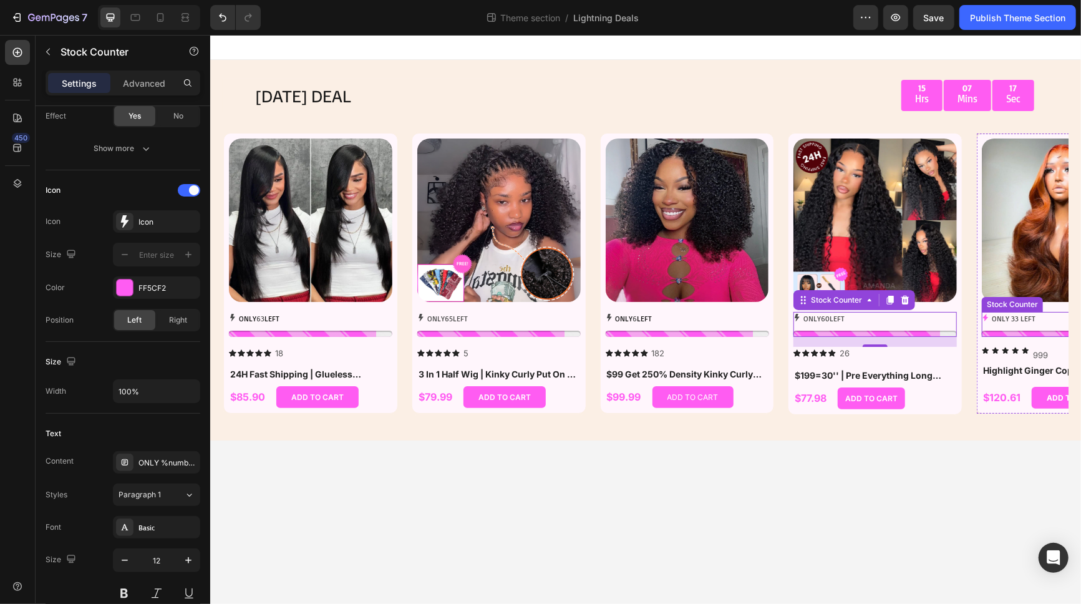
click at [972, 319] on p "ONLY 33 LEFT" at bounding box center [1013, 318] width 44 height 14
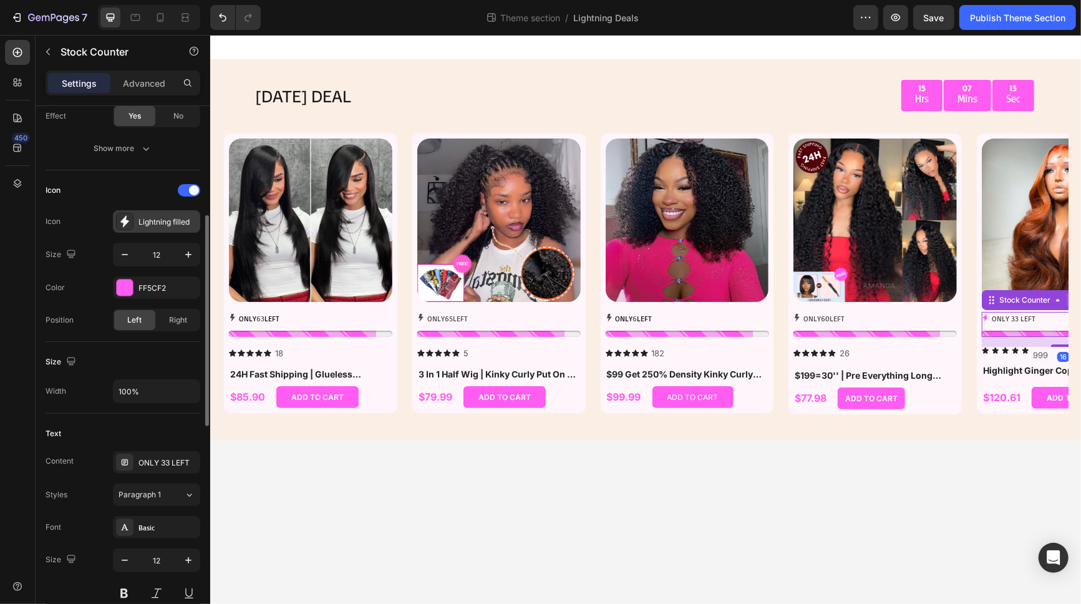
click at [161, 219] on div "Lightning filled" at bounding box center [167, 221] width 59 height 11
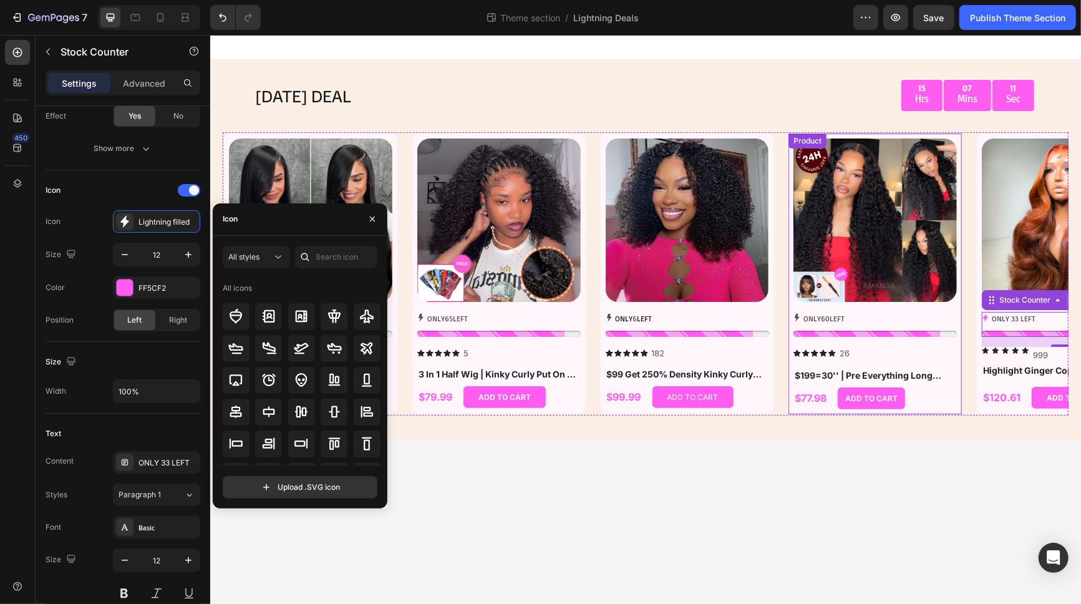
click at [820, 309] on div "Product Images ONLY 60 LEFT Stock Counter Icon Icon Icon Icon Icon Icon List 26…" at bounding box center [874, 253] width 163 height 230
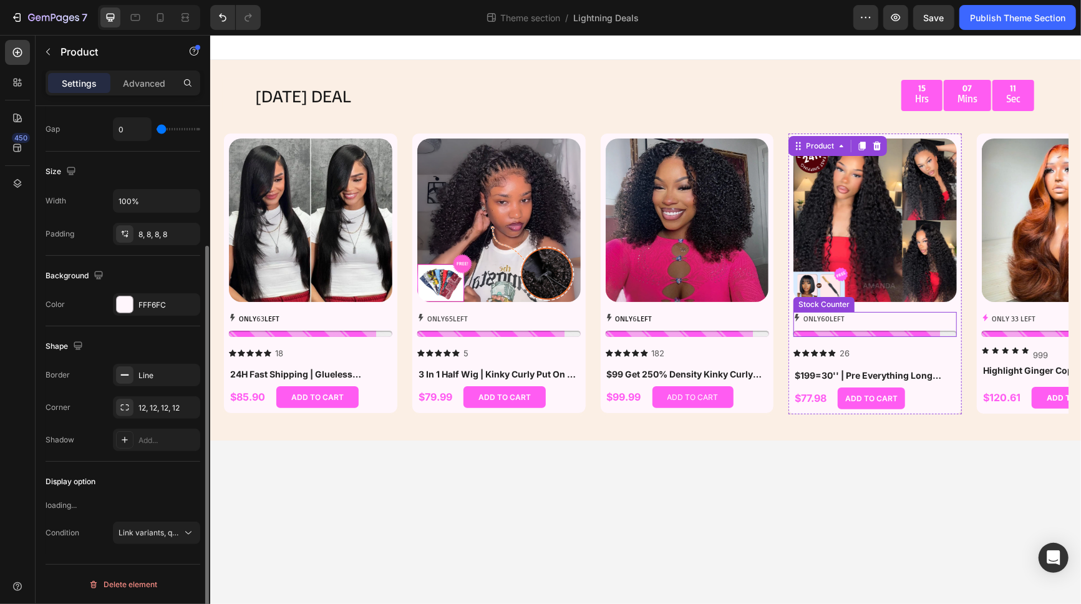
scroll to position [0, 0]
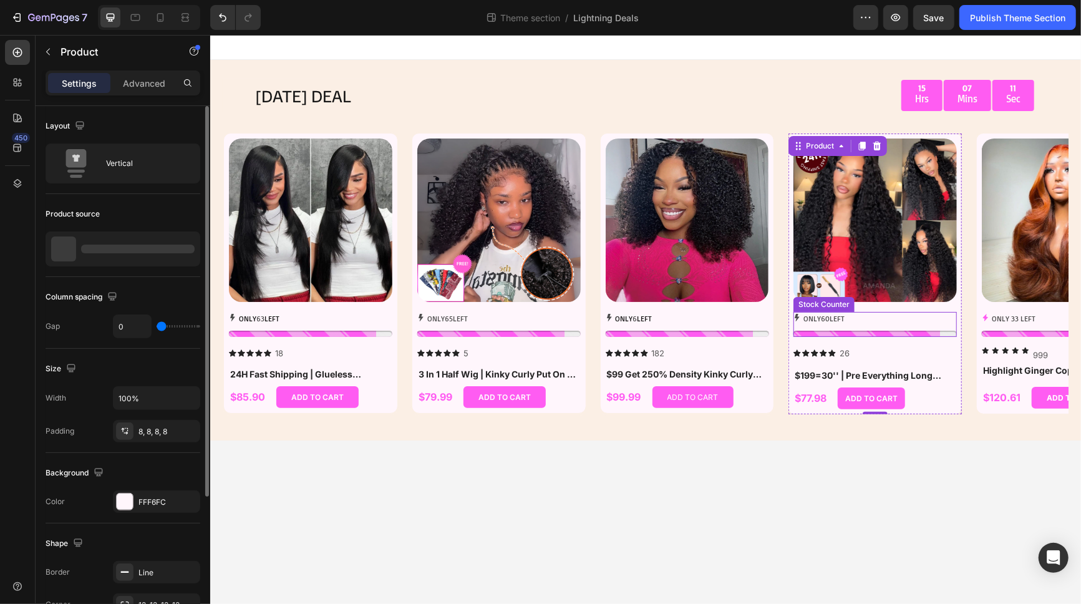
click at [815, 318] on p "ONLY 60 LEFT" at bounding box center [823, 318] width 41 height 14
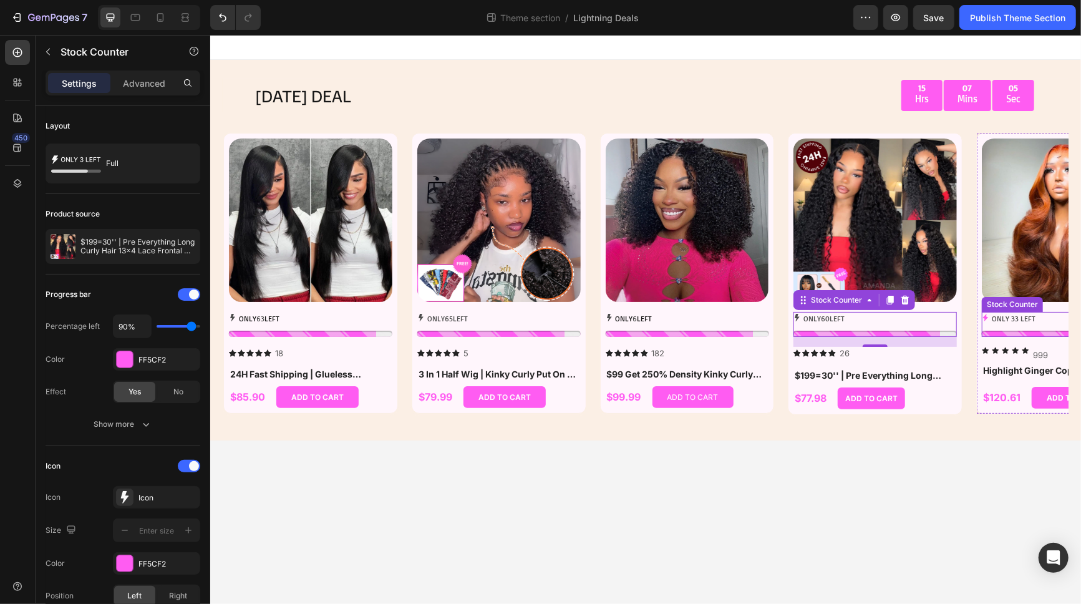
click at [972, 320] on div "ONLY 33 LEFT" at bounding box center [1062, 318] width 163 height 14
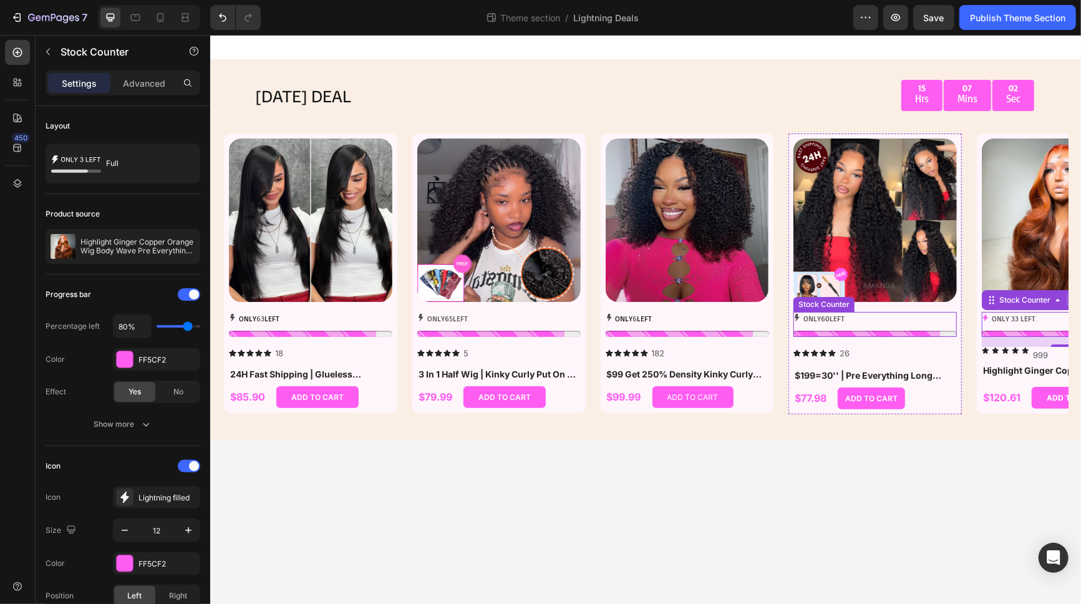
click at [874, 324] on div "ONLY 60 LEFT" at bounding box center [874, 318] width 163 height 14
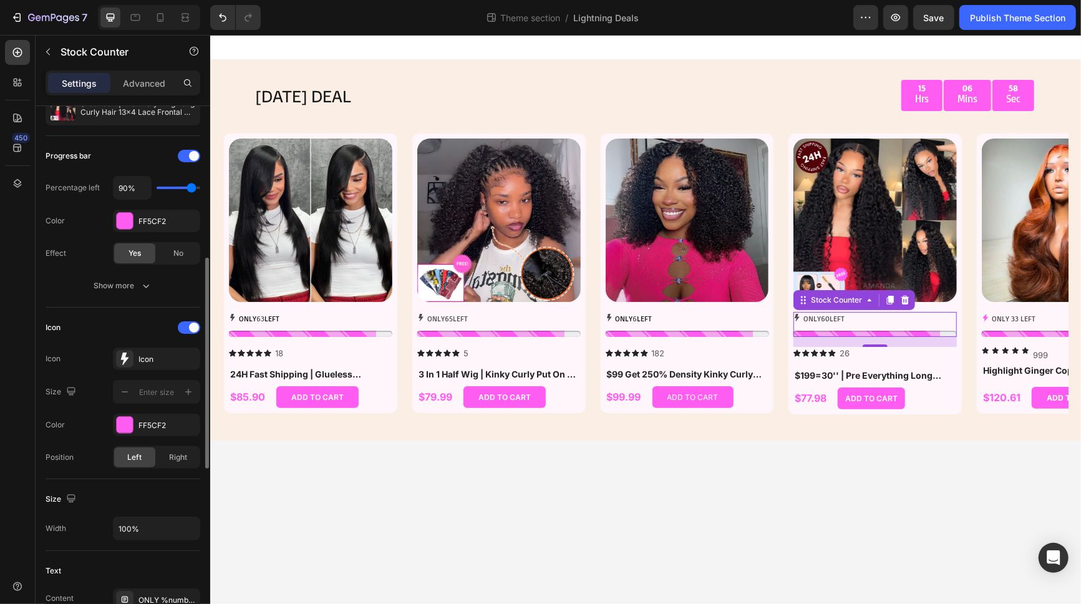
scroll to position [208, 0]
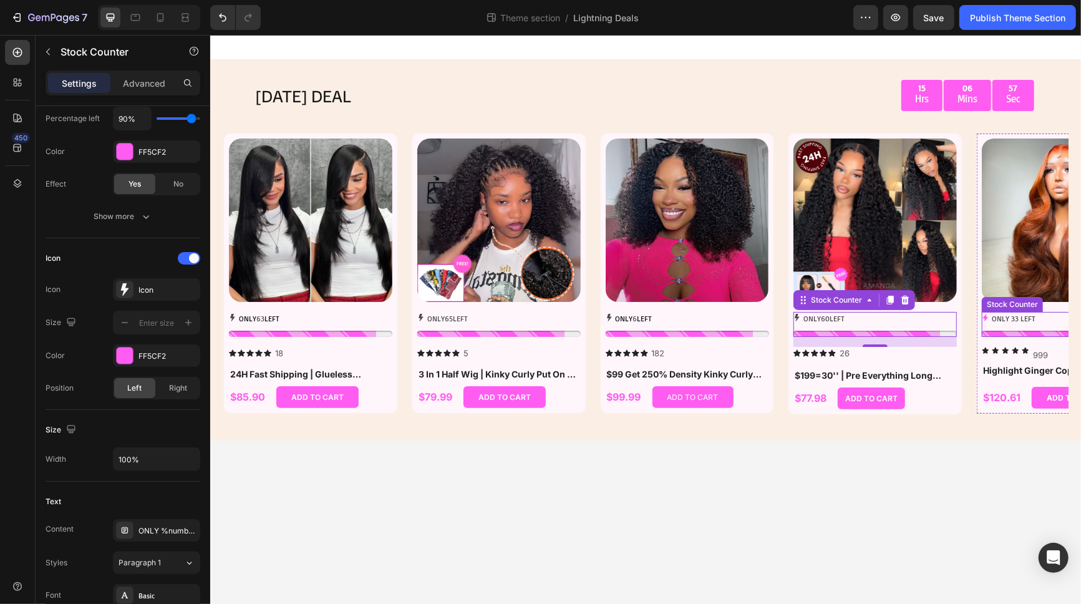
click at [972, 316] on p "ONLY 33 LEFT" at bounding box center [1013, 318] width 44 height 14
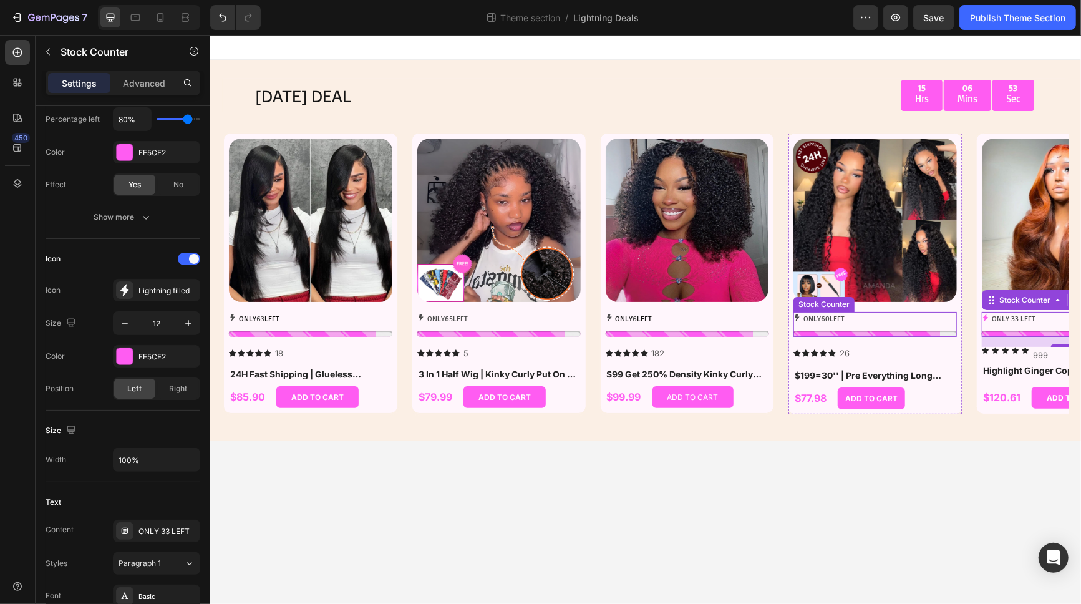
click at [855, 322] on div "ONLY 60 LEFT" at bounding box center [874, 318] width 163 height 14
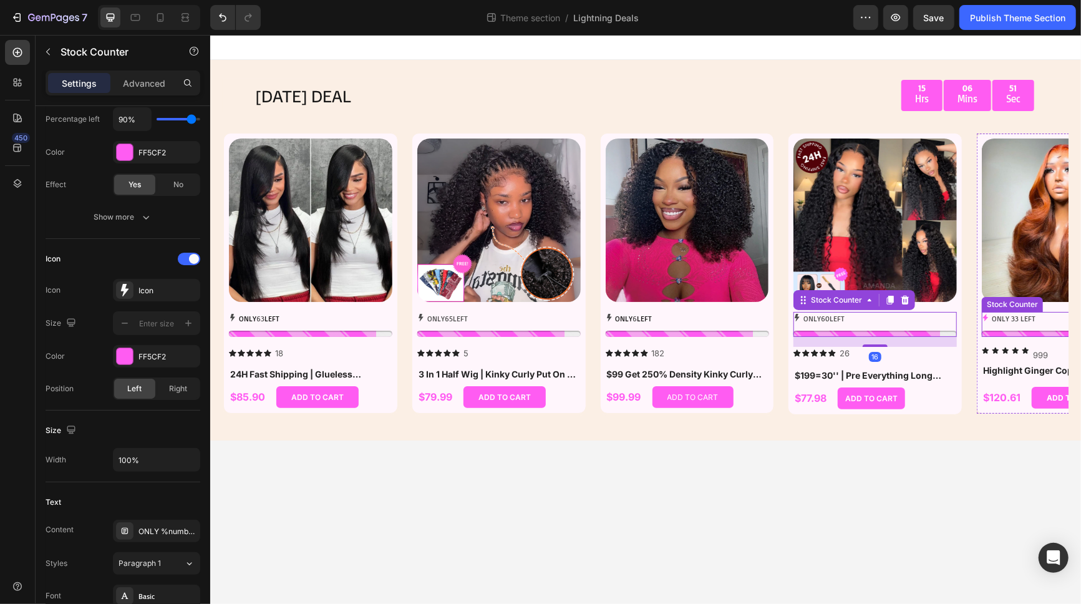
click at [972, 321] on p "ONLY 33 LEFT" at bounding box center [1013, 318] width 44 height 14
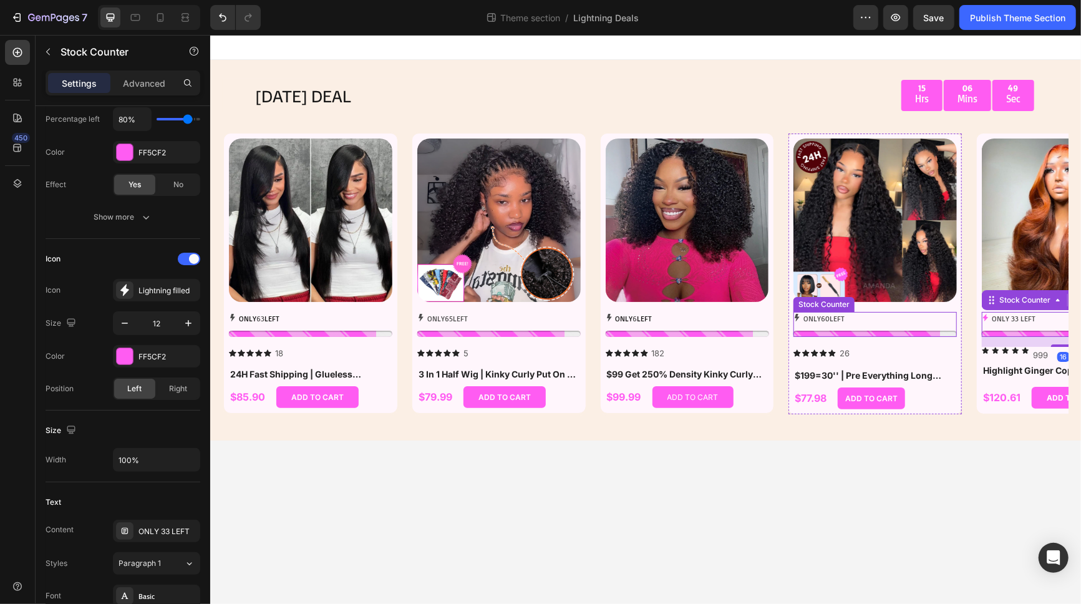
click at [821, 325] on p "ONLY 60 LEFT" at bounding box center [823, 318] width 41 height 14
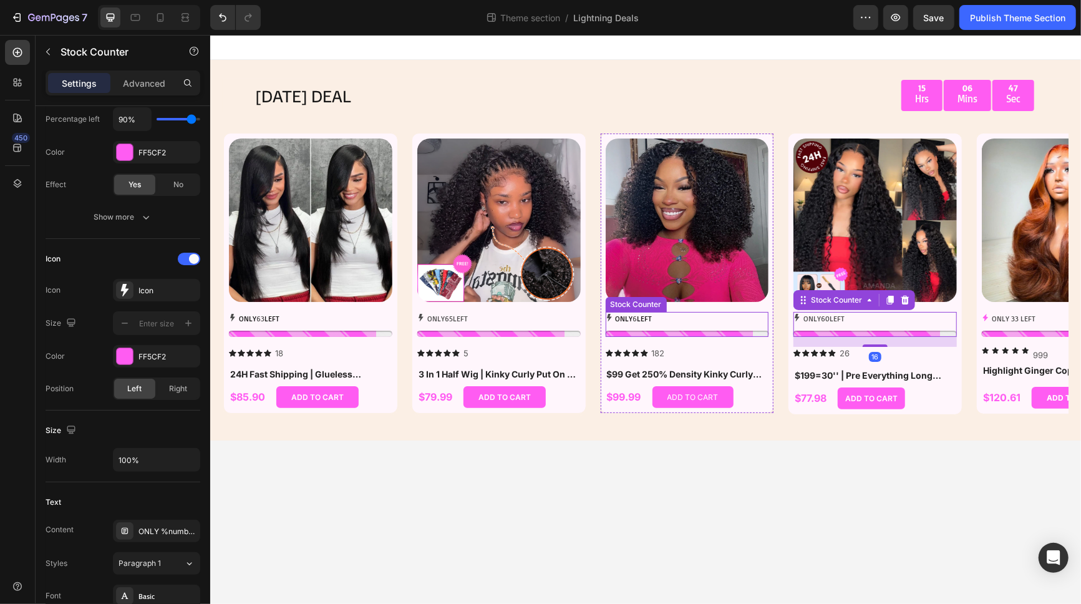
click at [695, 324] on div "ONLY 6 LEFT" at bounding box center [686, 318] width 163 height 14
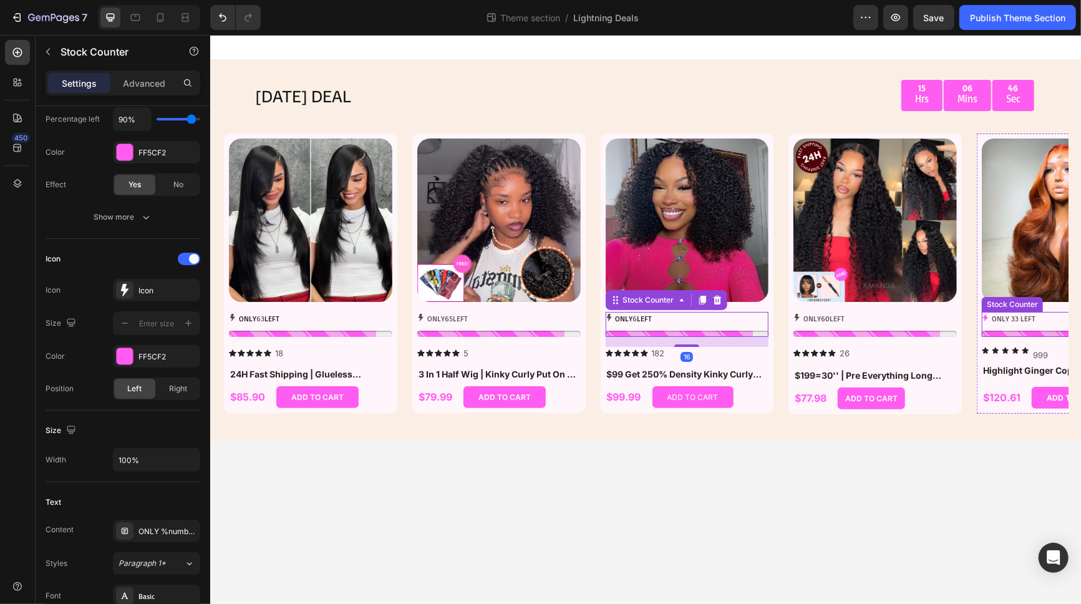
click at [972, 324] on p "ONLY 33 LEFT" at bounding box center [1013, 318] width 44 height 14
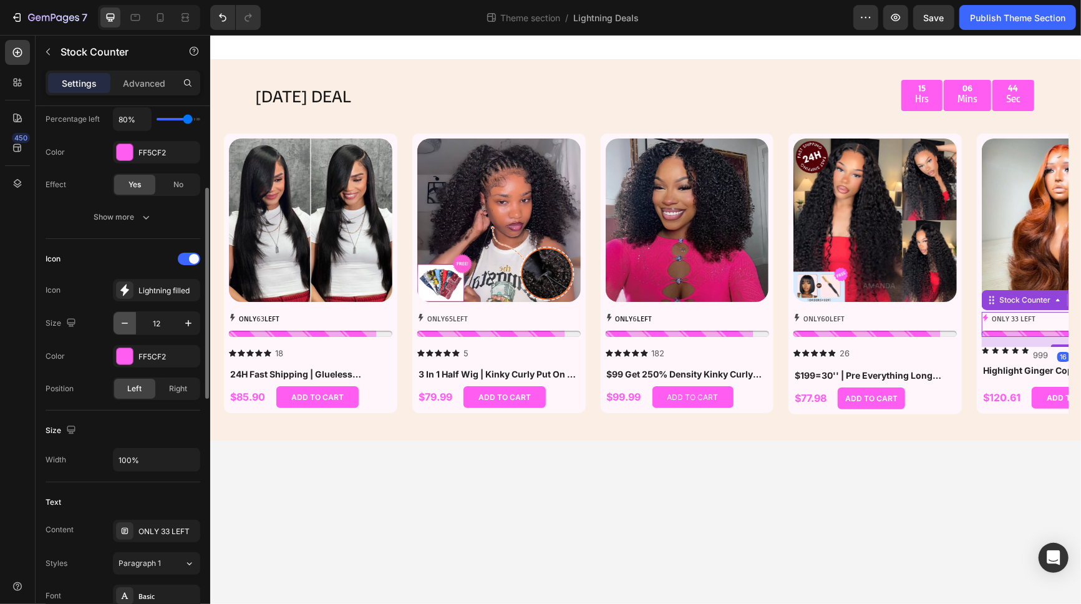
click at [122, 320] on icon "button" at bounding box center [124, 323] width 12 height 12
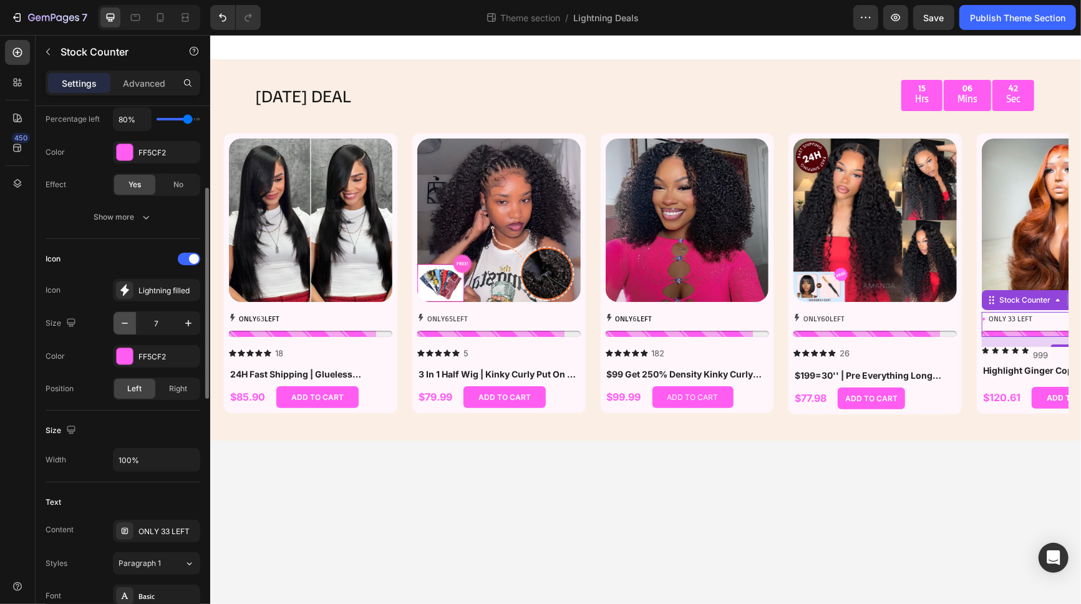
click at [122, 320] on icon "button" at bounding box center [124, 323] width 12 height 12
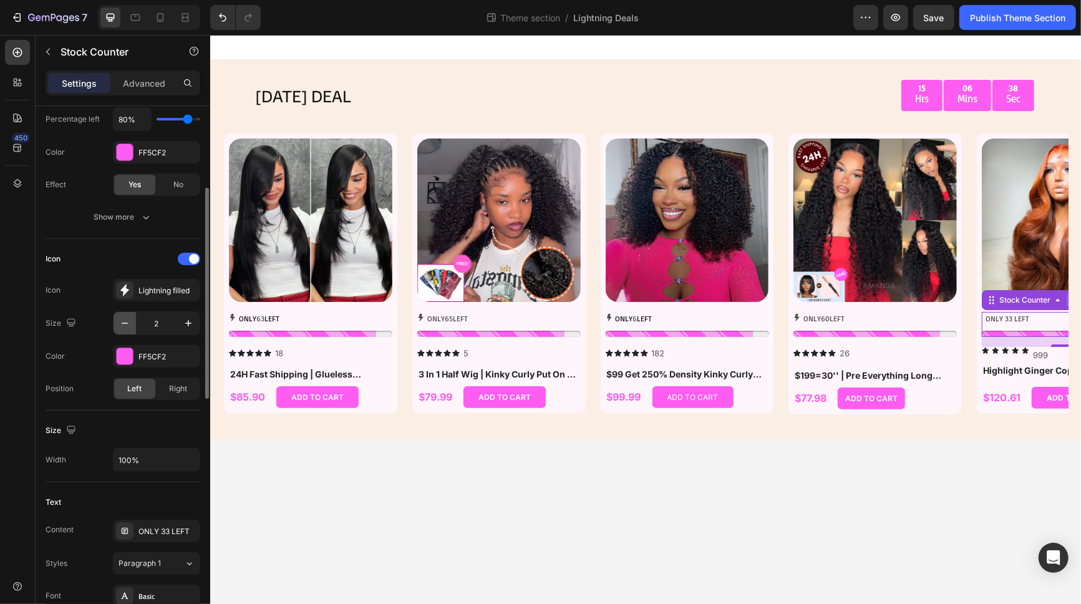
click at [122, 320] on icon "button" at bounding box center [124, 323] width 12 height 12
type input "1"
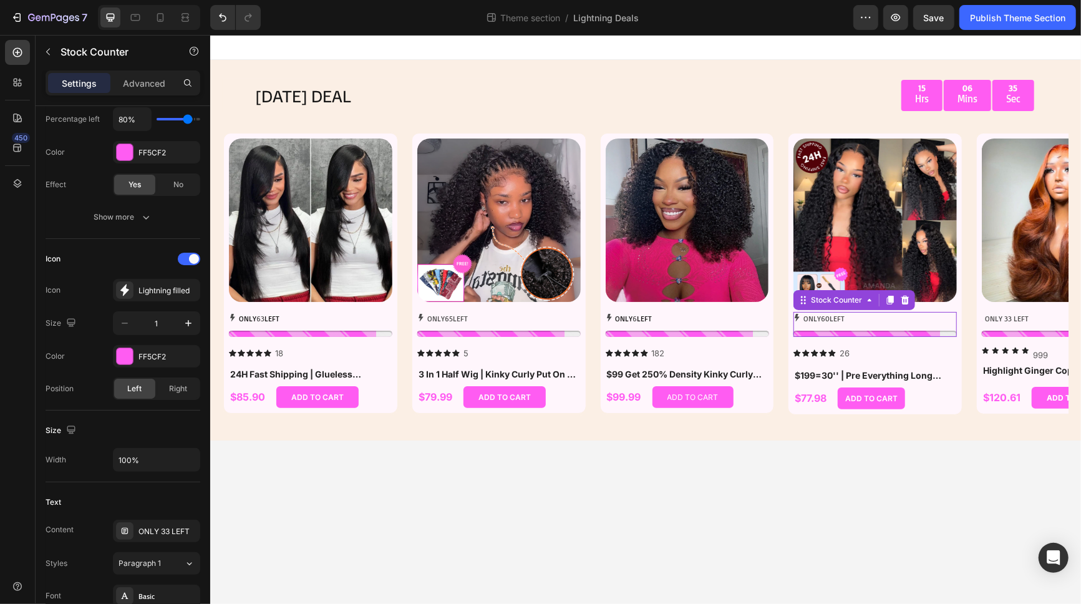
click at [849, 321] on div "ONLY 60 LEFT" at bounding box center [874, 318] width 163 height 14
click at [972, 322] on p "ONLY 33 LEFT" at bounding box center [1006, 318] width 44 height 14
click at [831, 322] on p "ONLY 60 LEFT" at bounding box center [823, 318] width 41 height 14
click at [972, 327] on div "ONLY 33 LEFT" at bounding box center [1062, 323] width 163 height 25
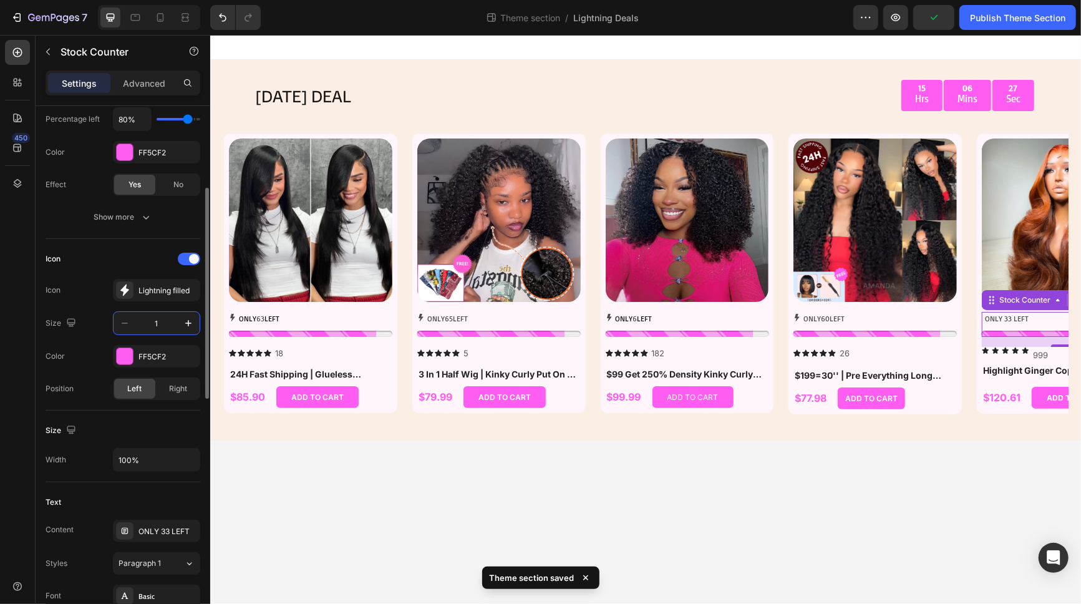
click at [161, 322] on input "1" at bounding box center [156, 323] width 41 height 22
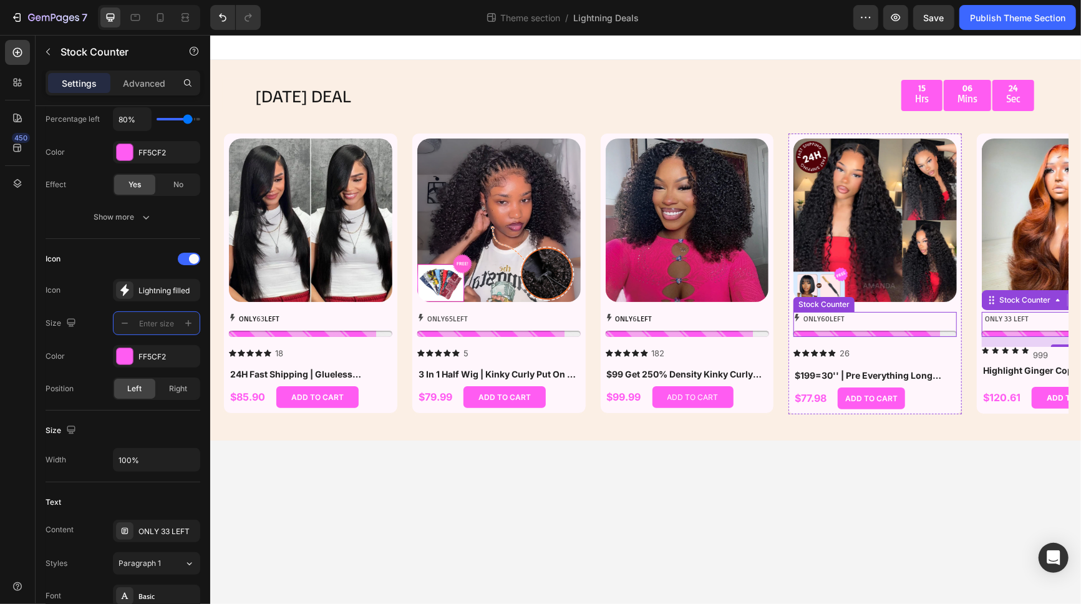
click at [862, 322] on div "ONLY 60 LEFT" at bounding box center [874, 318] width 163 height 14
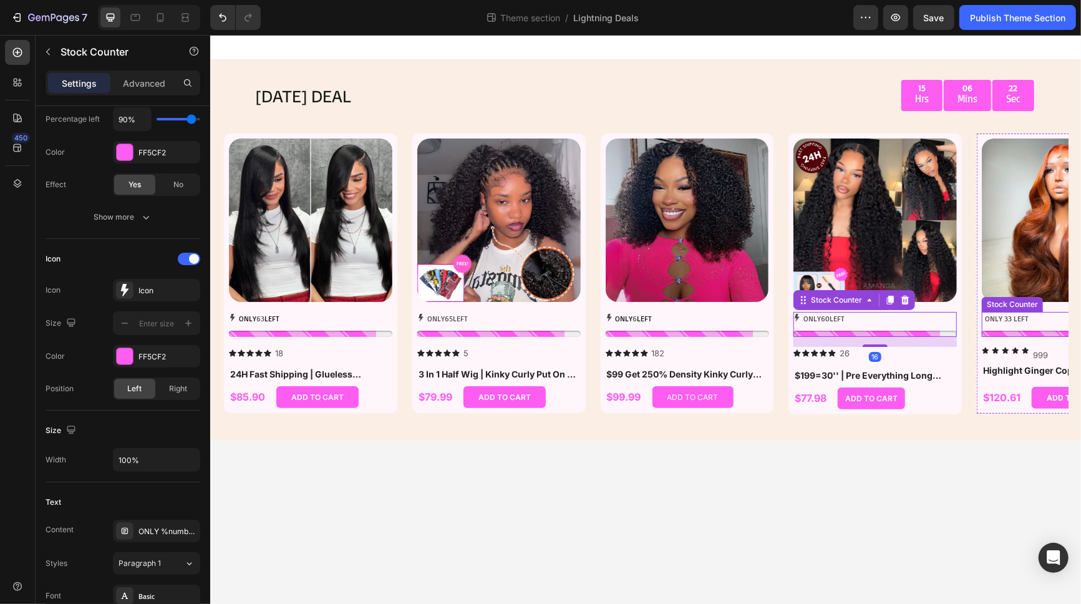
click at [972, 321] on p "ONLY 33 LEFT" at bounding box center [1006, 318] width 44 height 14
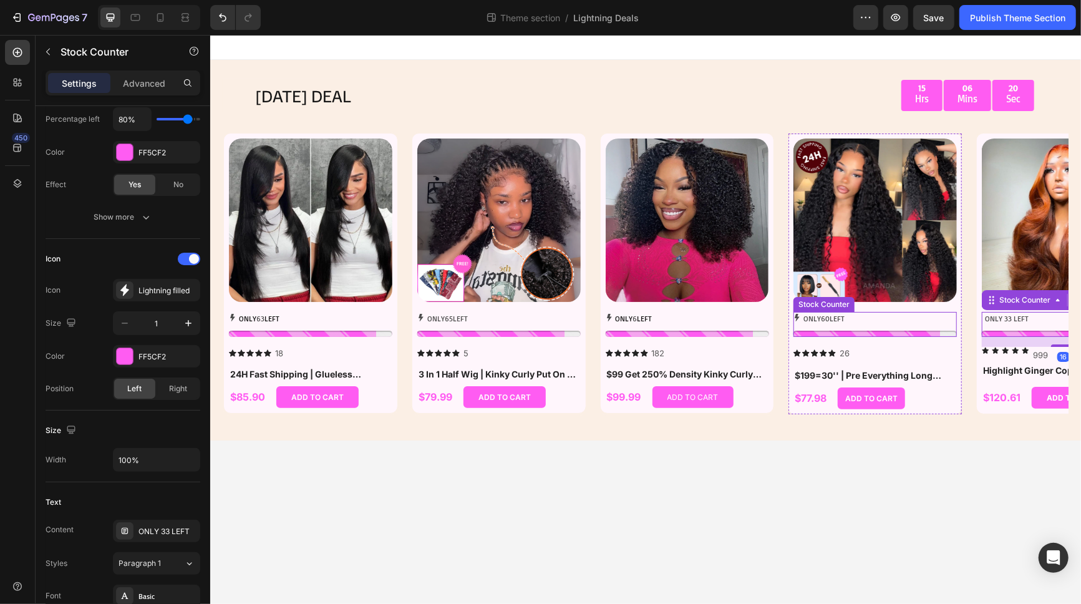
click at [866, 327] on div "ONLY 60 LEFT" at bounding box center [874, 323] width 163 height 25
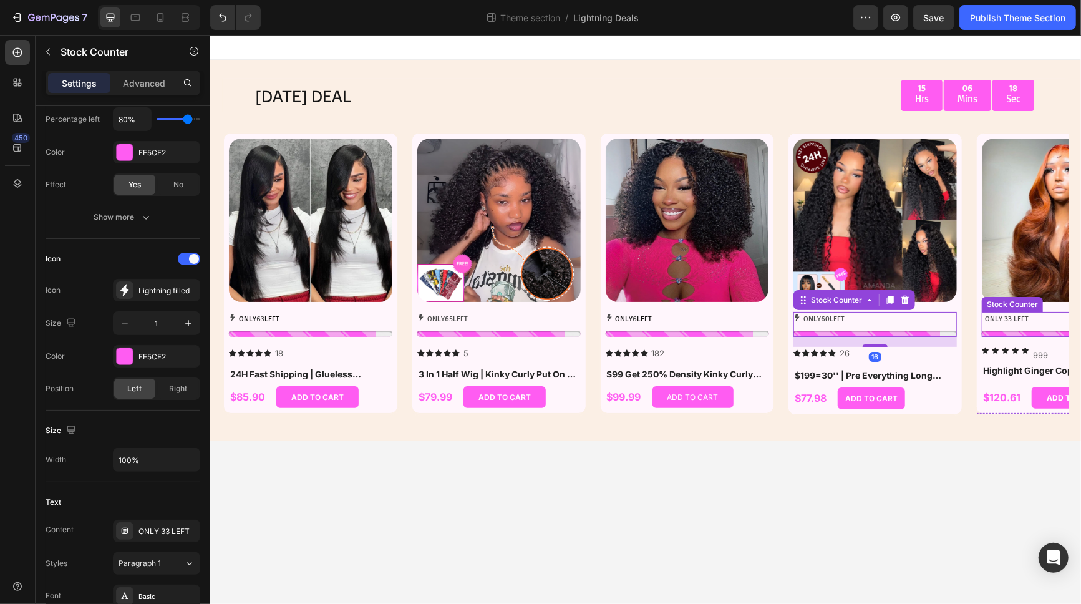
click at [972, 324] on p "ONLY 33 LEFT" at bounding box center [1006, 318] width 44 height 14
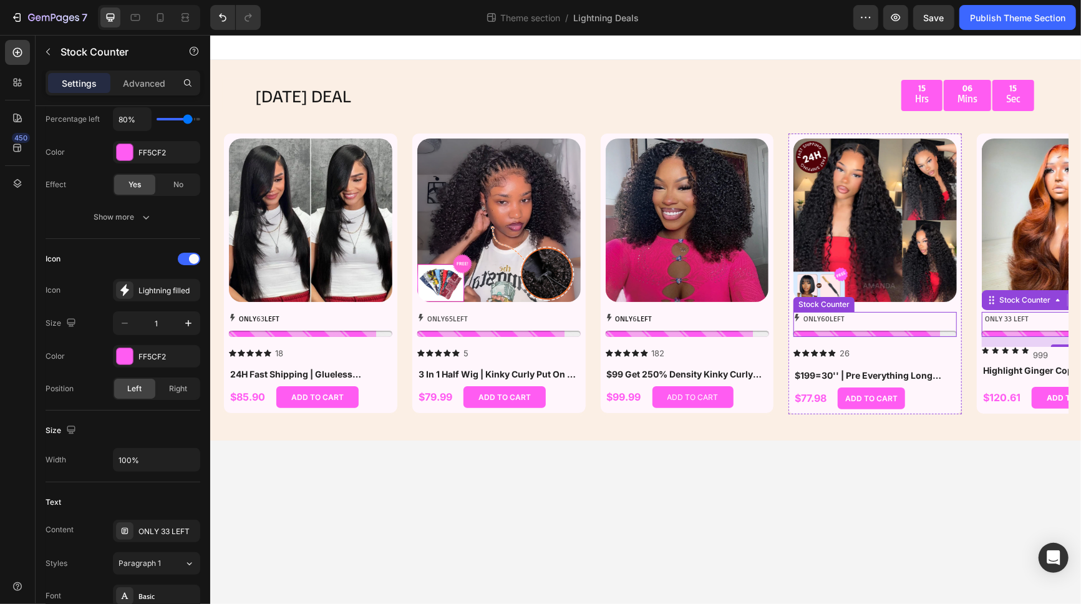
click at [879, 324] on div "ONLY 60 LEFT" at bounding box center [874, 318] width 163 height 14
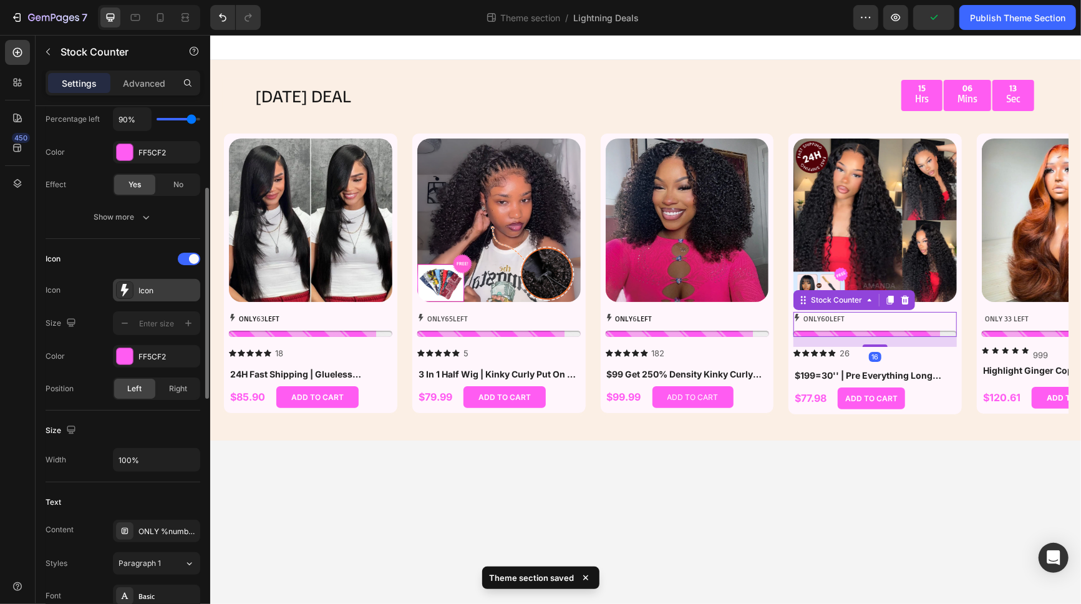
click at [155, 285] on div "Icon" at bounding box center [167, 290] width 59 height 11
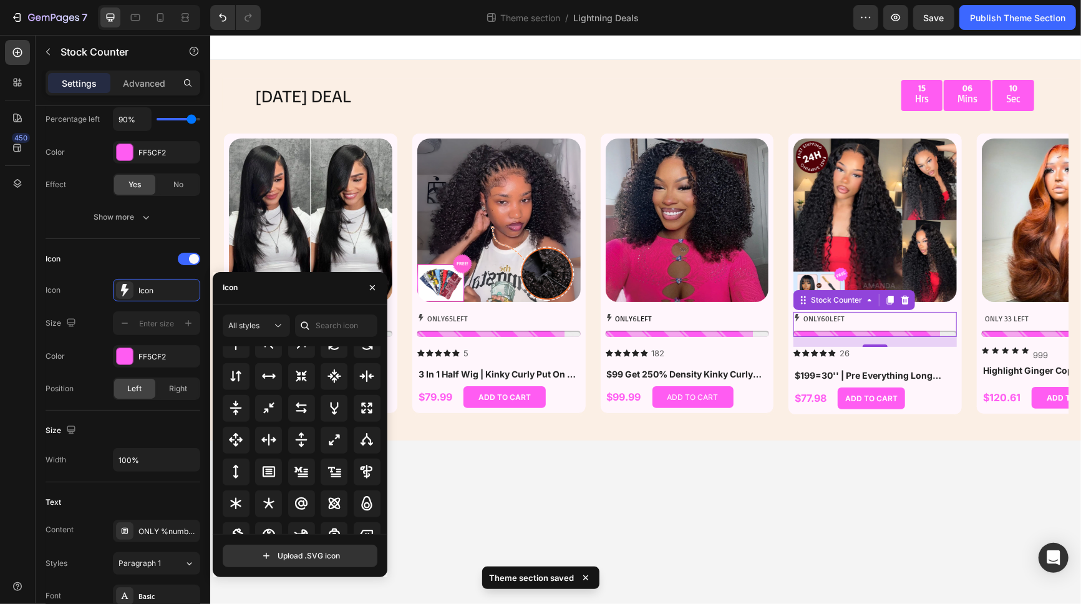
scroll to position [674, 0]
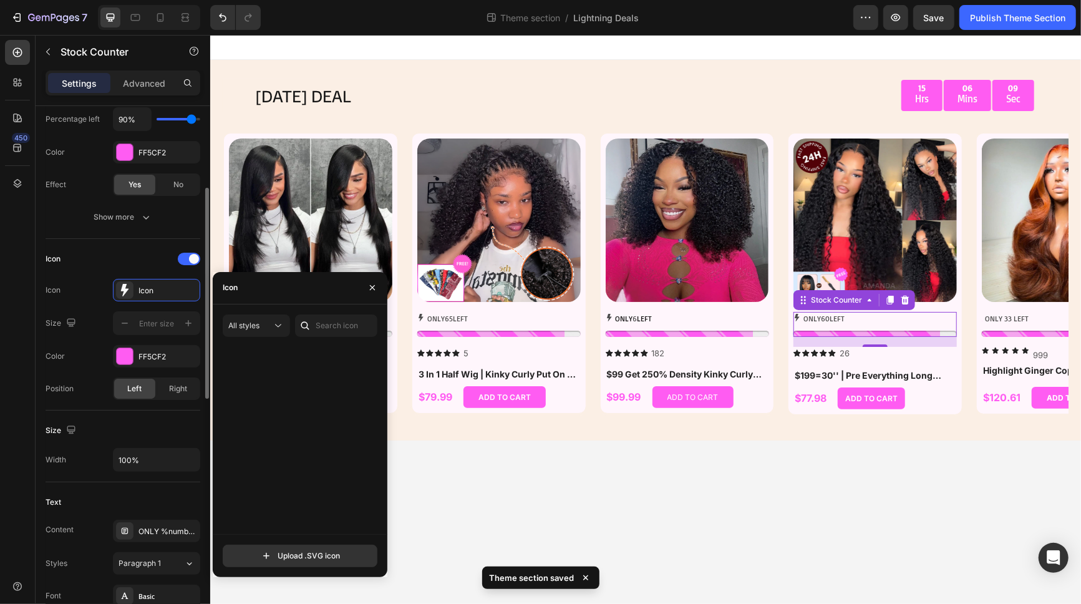
scroll to position [674, 0]
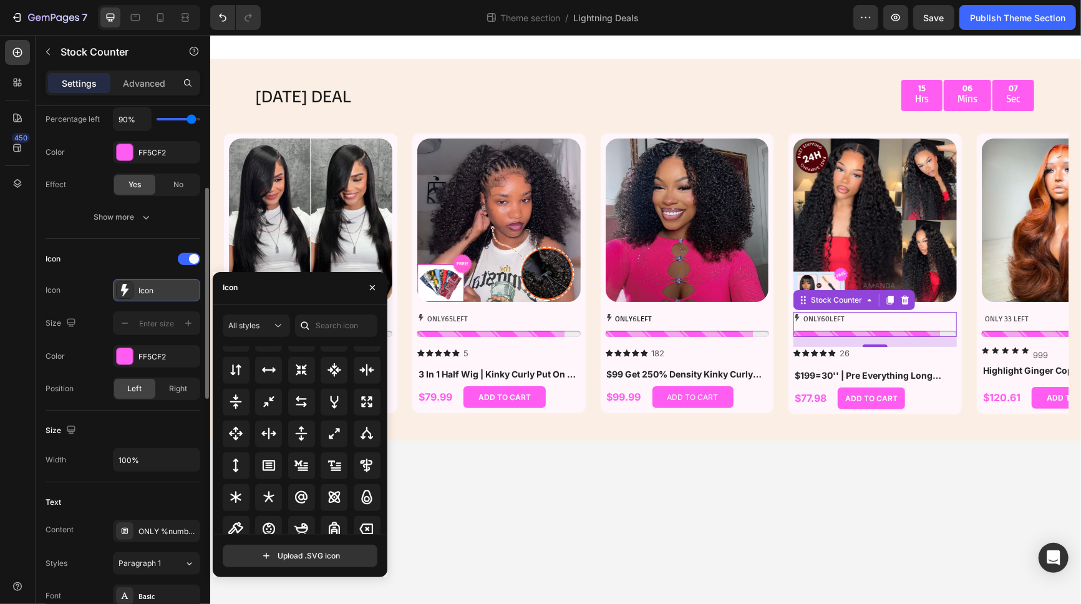
drag, startPoint x: 164, startPoint y: 288, endPoint x: 135, endPoint y: 287, distance: 29.3
click at [135, 287] on div "Icon" at bounding box center [156, 290] width 87 height 22
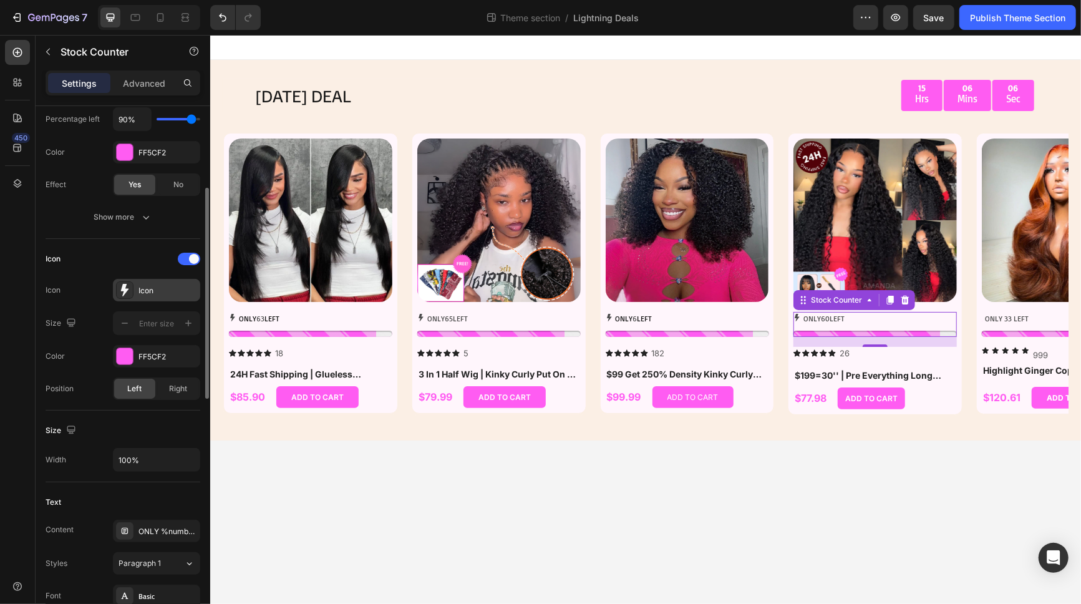
click at [143, 289] on div "Icon" at bounding box center [167, 290] width 59 height 11
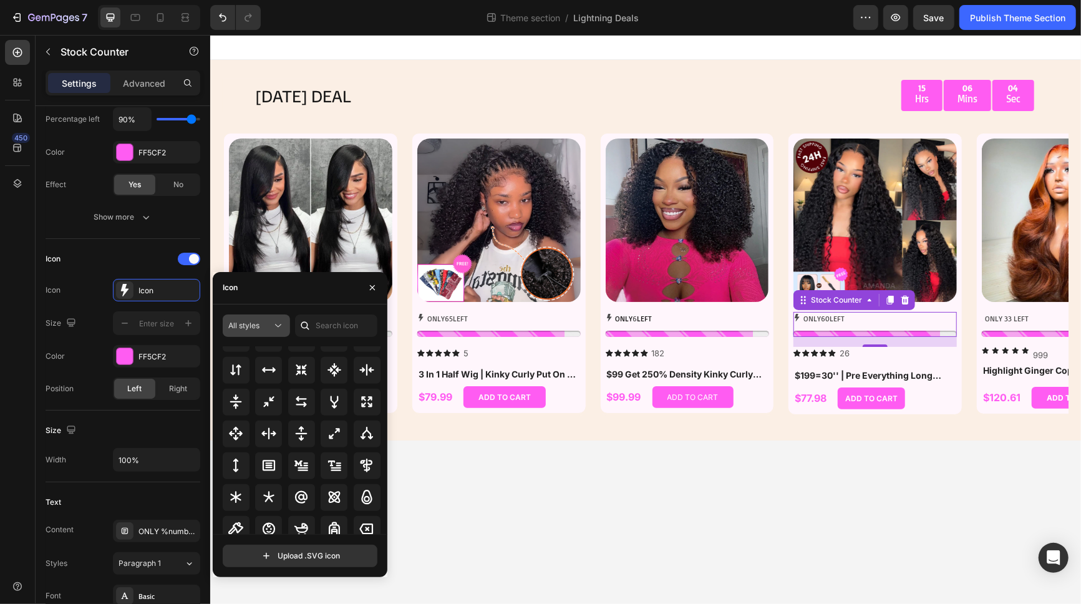
click at [281, 325] on icon at bounding box center [278, 325] width 12 height 12
click at [256, 288] on div "Icon" at bounding box center [300, 288] width 175 height 32
click at [248, 288] on div "Icon" at bounding box center [300, 288] width 175 height 32
drag, startPoint x: 241, startPoint y: 286, endPoint x: 218, endPoint y: 283, distance: 23.8
click at [218, 283] on div "Icon" at bounding box center [228, 288] width 30 height 32
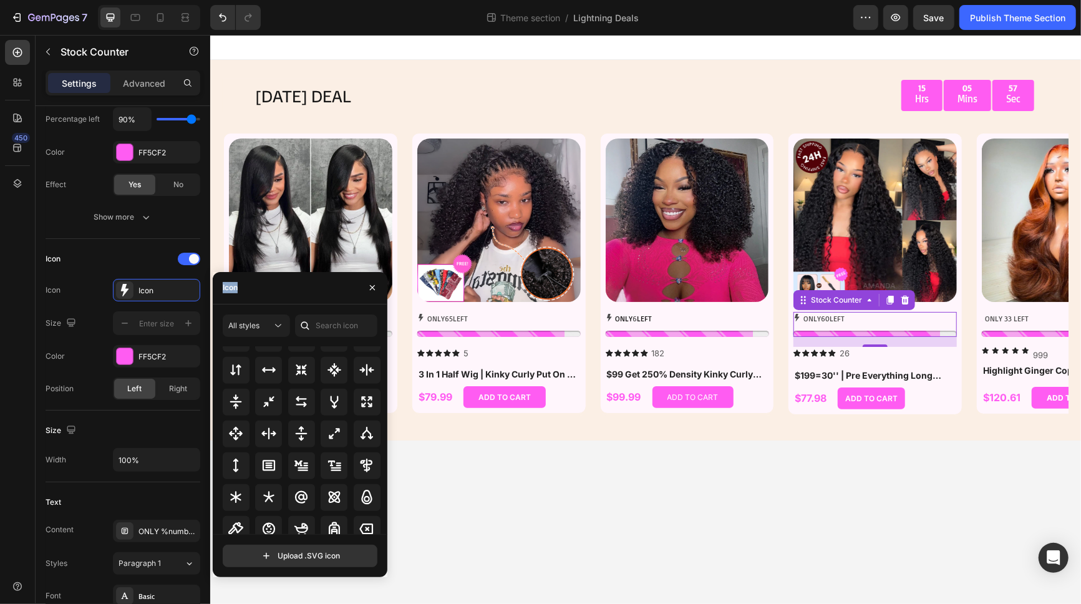
copy div "Icon"
click at [1020, 319] on p "ONLY 33 LEFT" at bounding box center [1006, 318] width 44 height 14
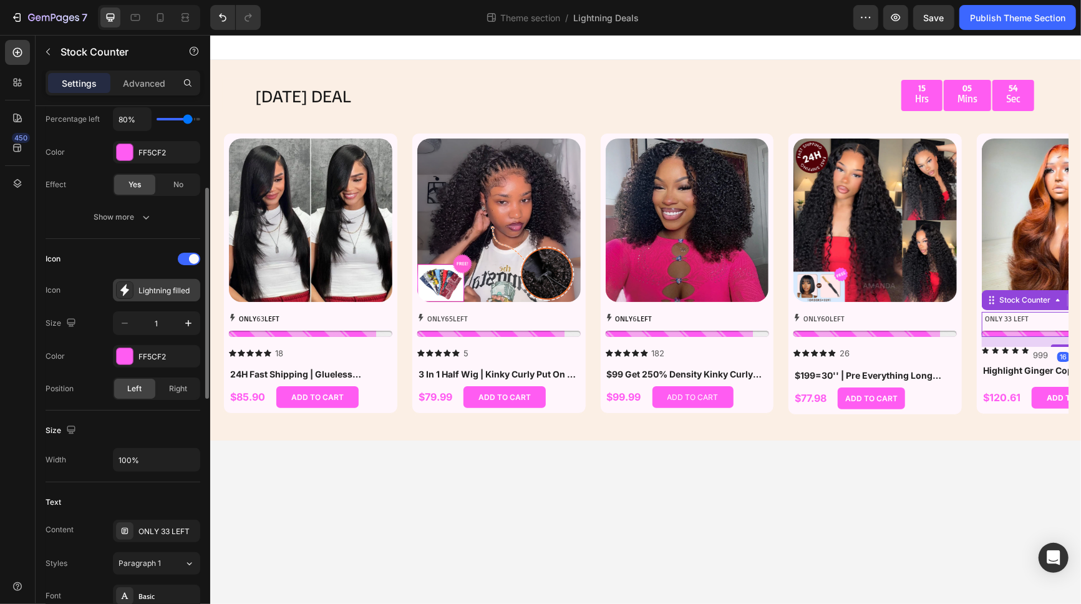
click at [164, 282] on div "Lightning filled" at bounding box center [156, 290] width 87 height 22
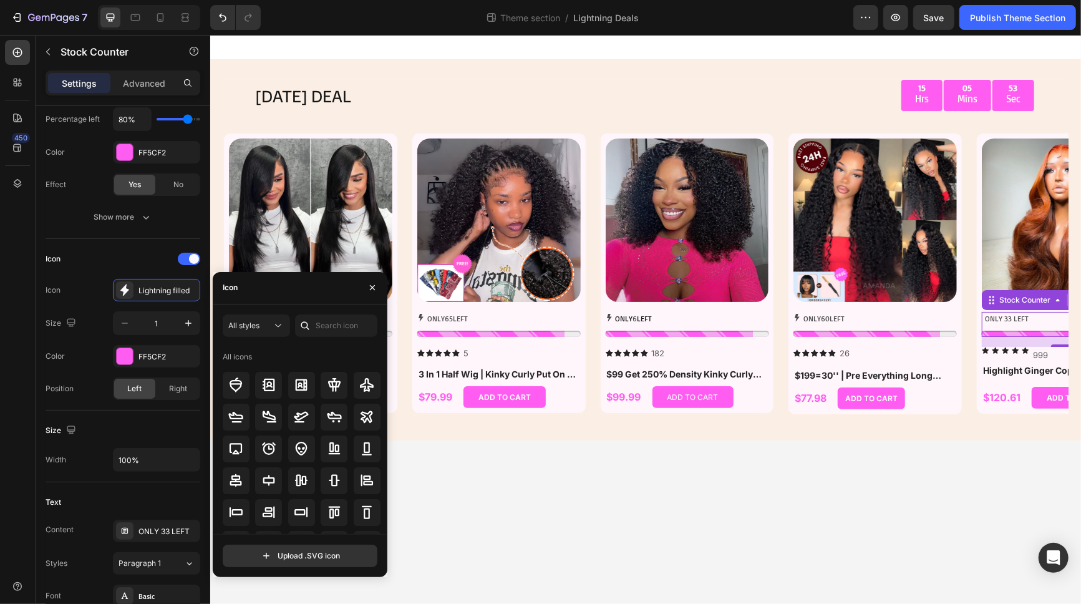
click at [244, 288] on div "Icon" at bounding box center [300, 288] width 175 height 32
click at [322, 320] on input "text" at bounding box center [336, 325] width 82 height 22
paste input "Icon"
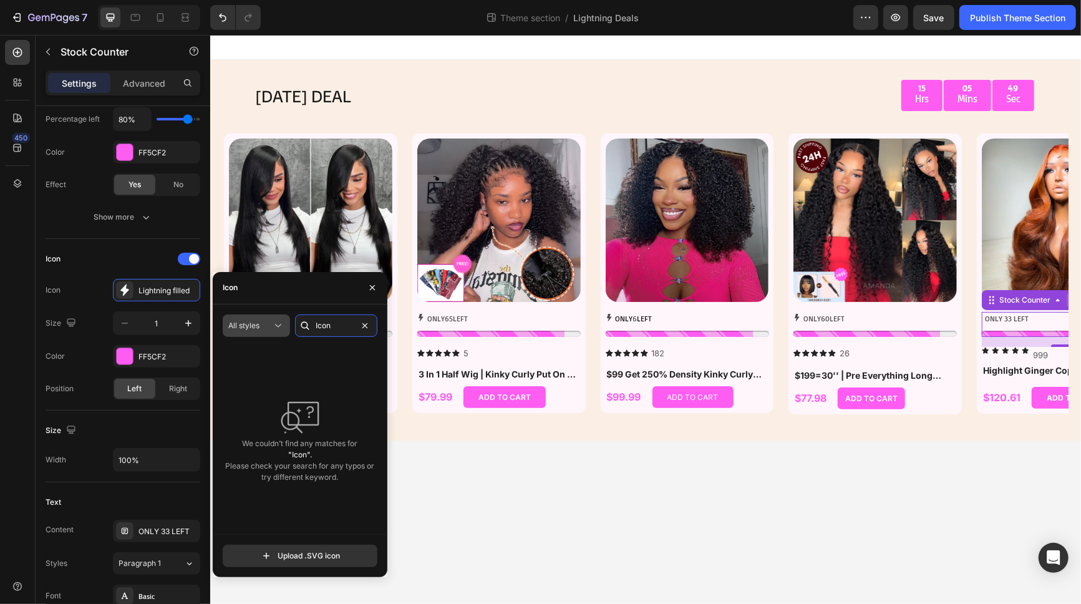
type input "Icon"
click at [266, 331] on button "All styles" at bounding box center [256, 325] width 67 height 22
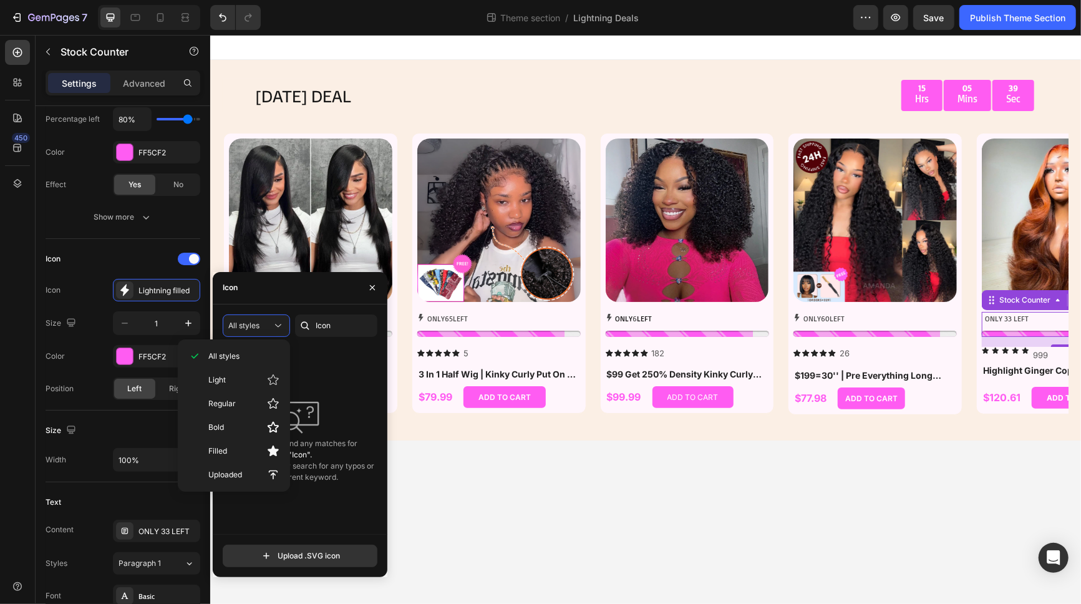
click at [1005, 325] on div "ONLY 33 LEFT" at bounding box center [1062, 323] width 163 height 25
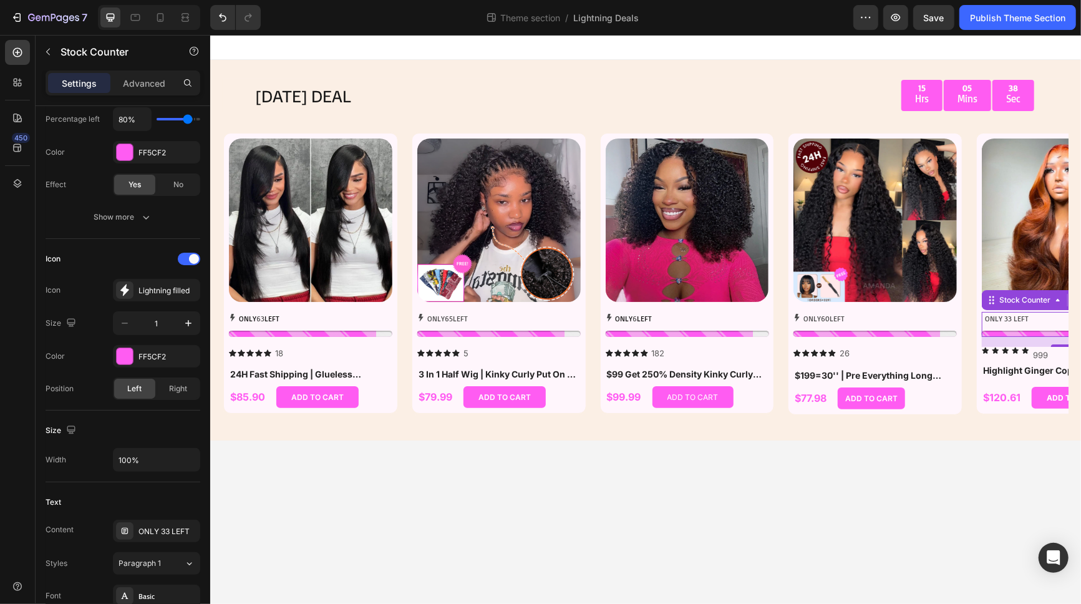
click at [987, 321] on p "ONLY 33 LEFT" at bounding box center [1006, 318] width 44 height 14
click at [865, 324] on div "ONLY 60 LEFT" at bounding box center [874, 318] width 163 height 14
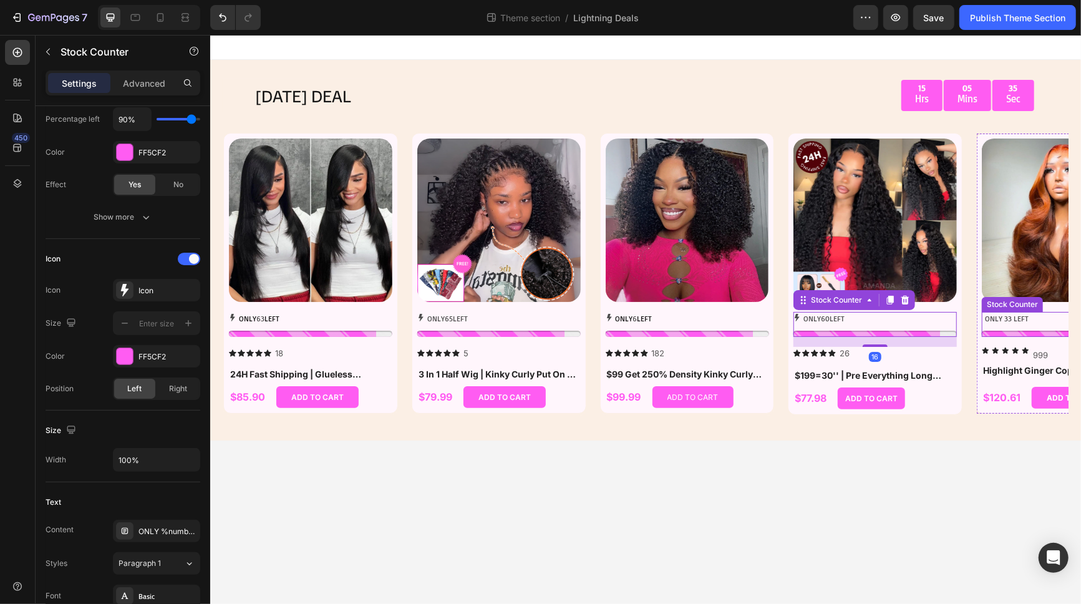
click at [1015, 317] on p "ONLY 33 LEFT" at bounding box center [1006, 318] width 44 height 14
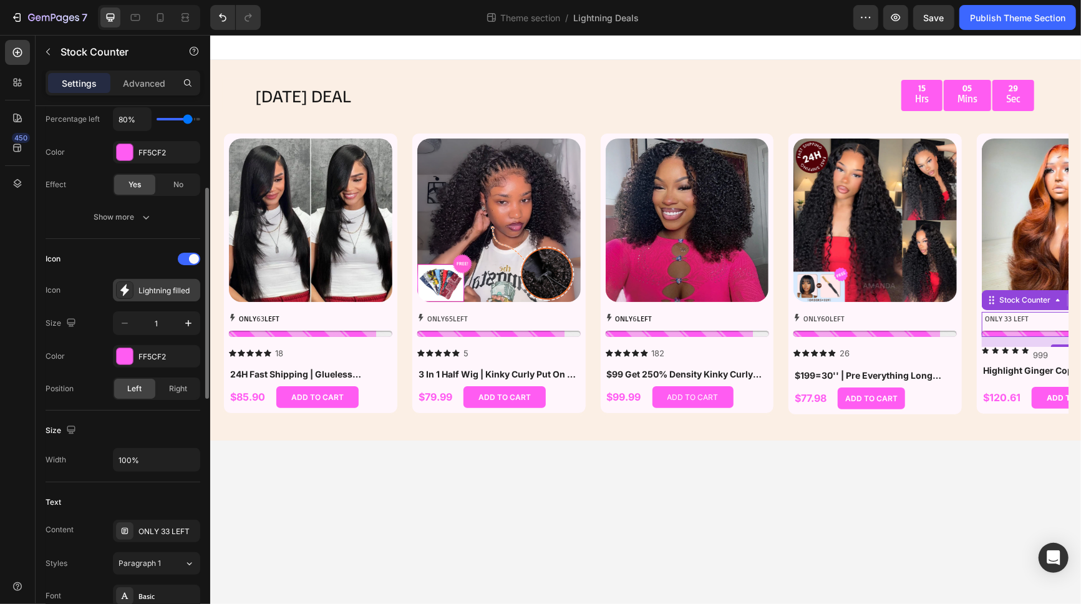
click at [127, 291] on icon at bounding box center [124, 290] width 12 height 12
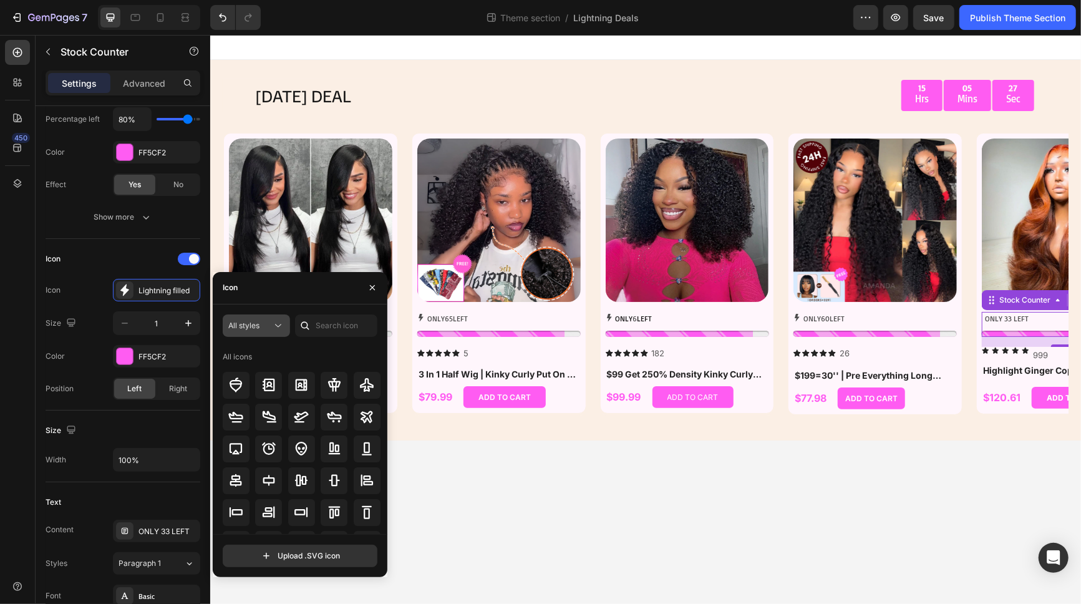
click at [261, 323] on div "All styles" at bounding box center [250, 325] width 44 height 11
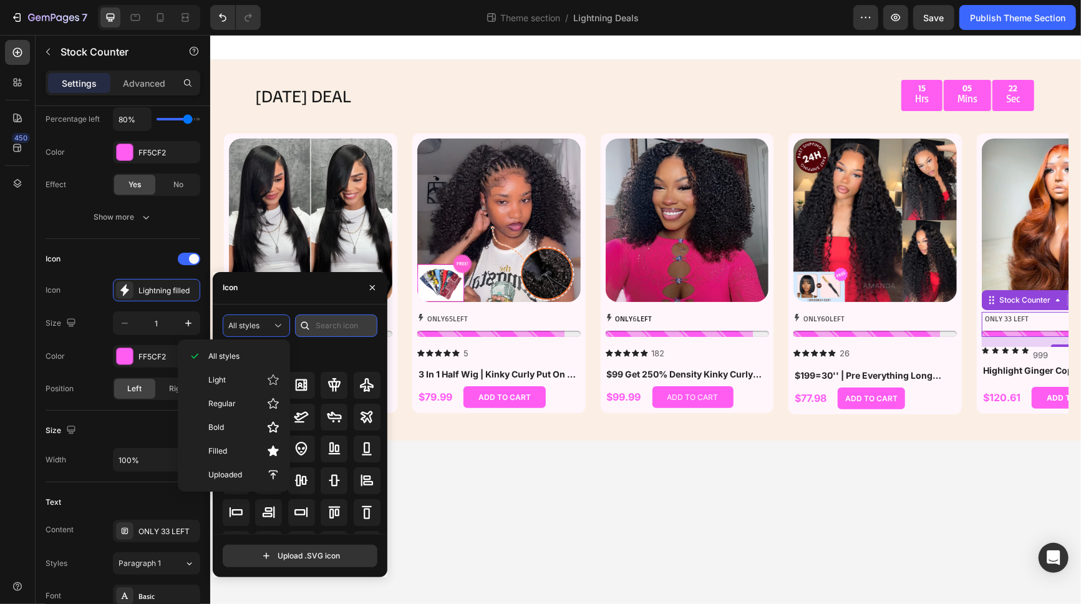
click at [345, 323] on input "text" at bounding box center [336, 325] width 82 height 22
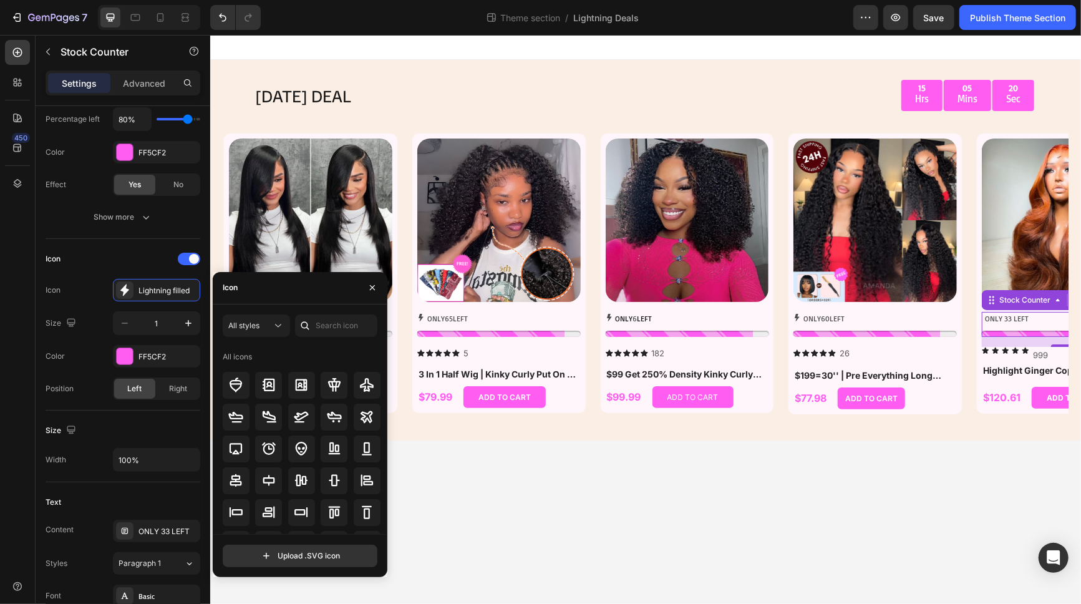
click at [1042, 322] on div "ONLY 33 LEFT" at bounding box center [1062, 318] width 163 height 14
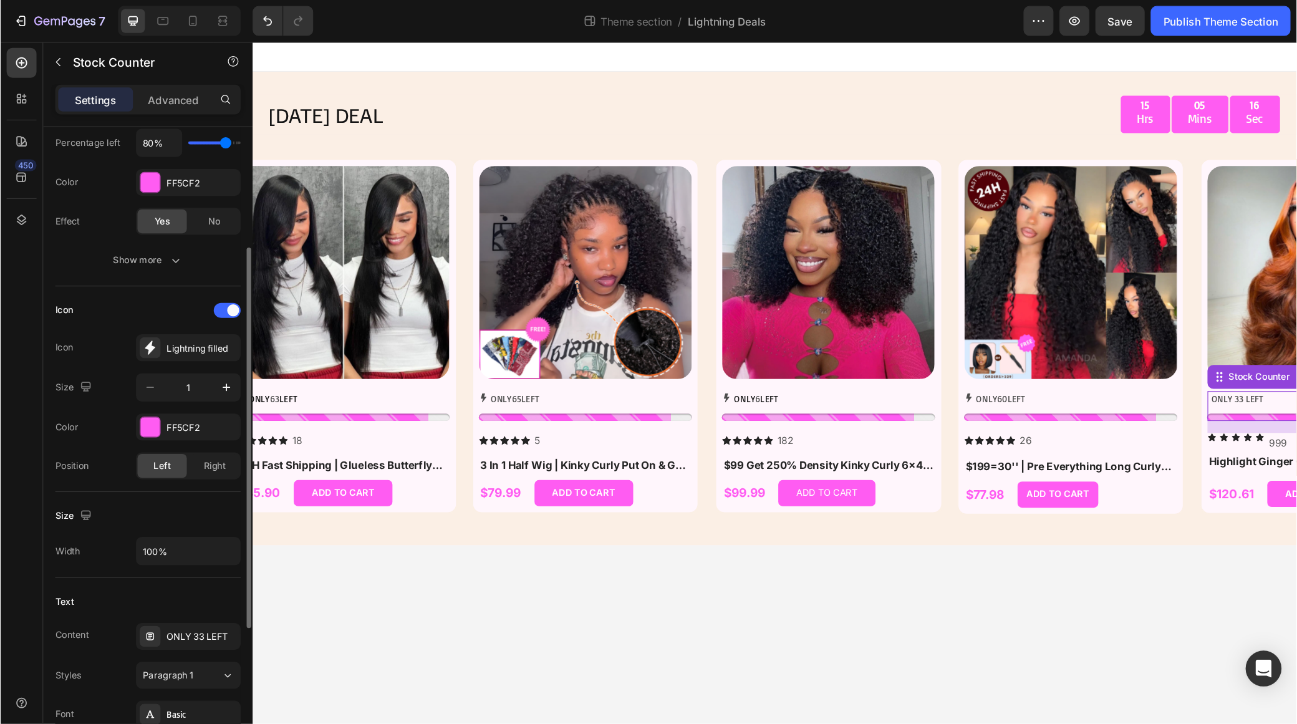
scroll to position [207, 0]
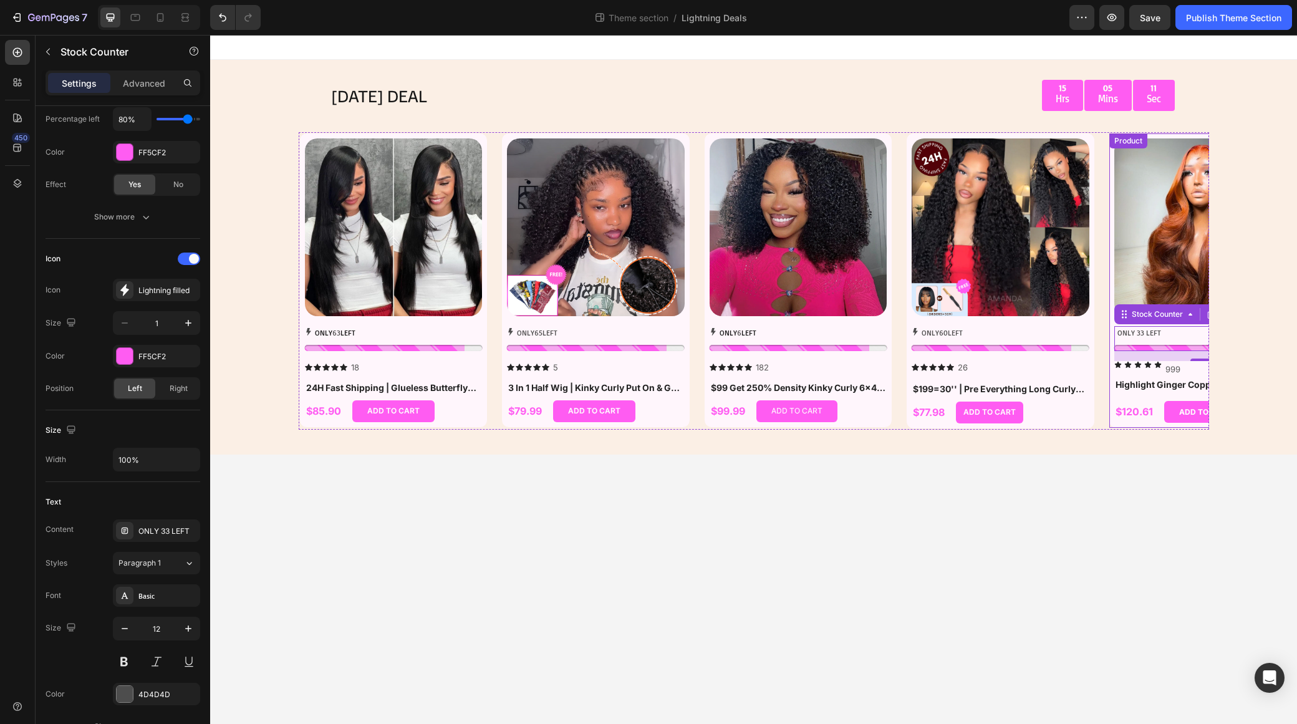
click at [1080, 324] on div "Product Images" at bounding box center [1204, 232] width 178 height 188
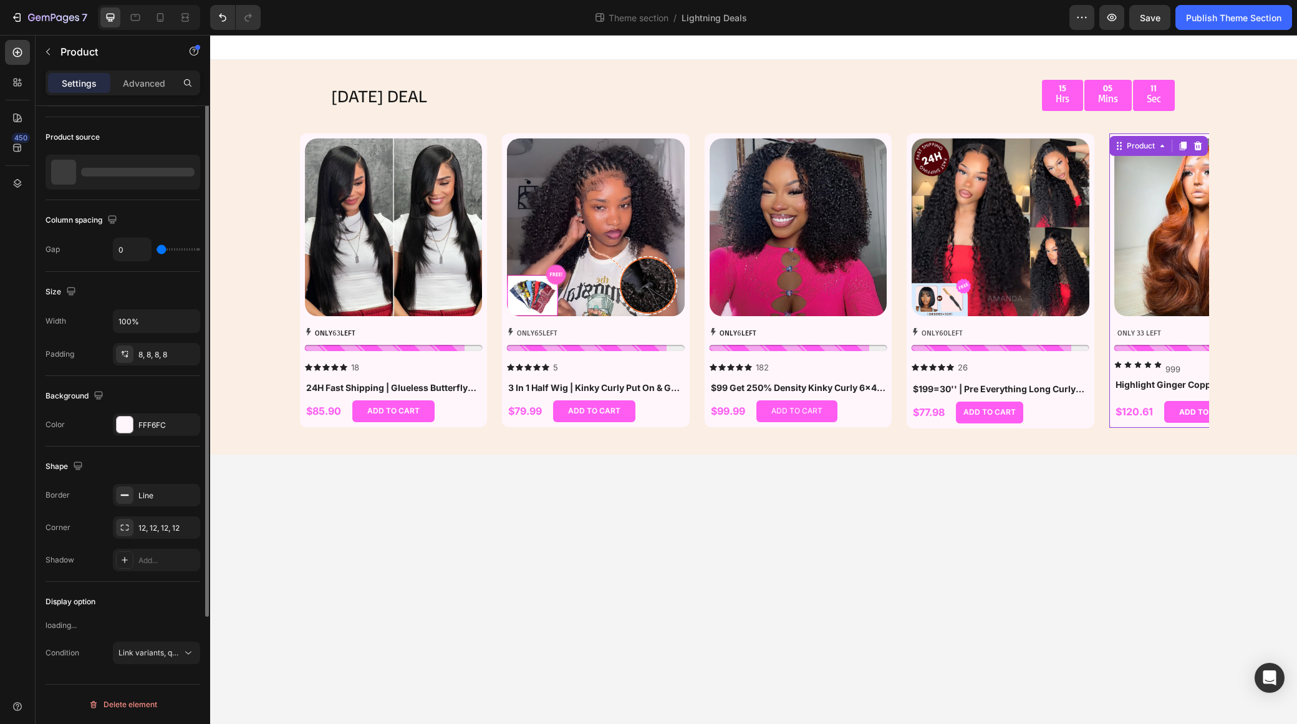
scroll to position [0, 0]
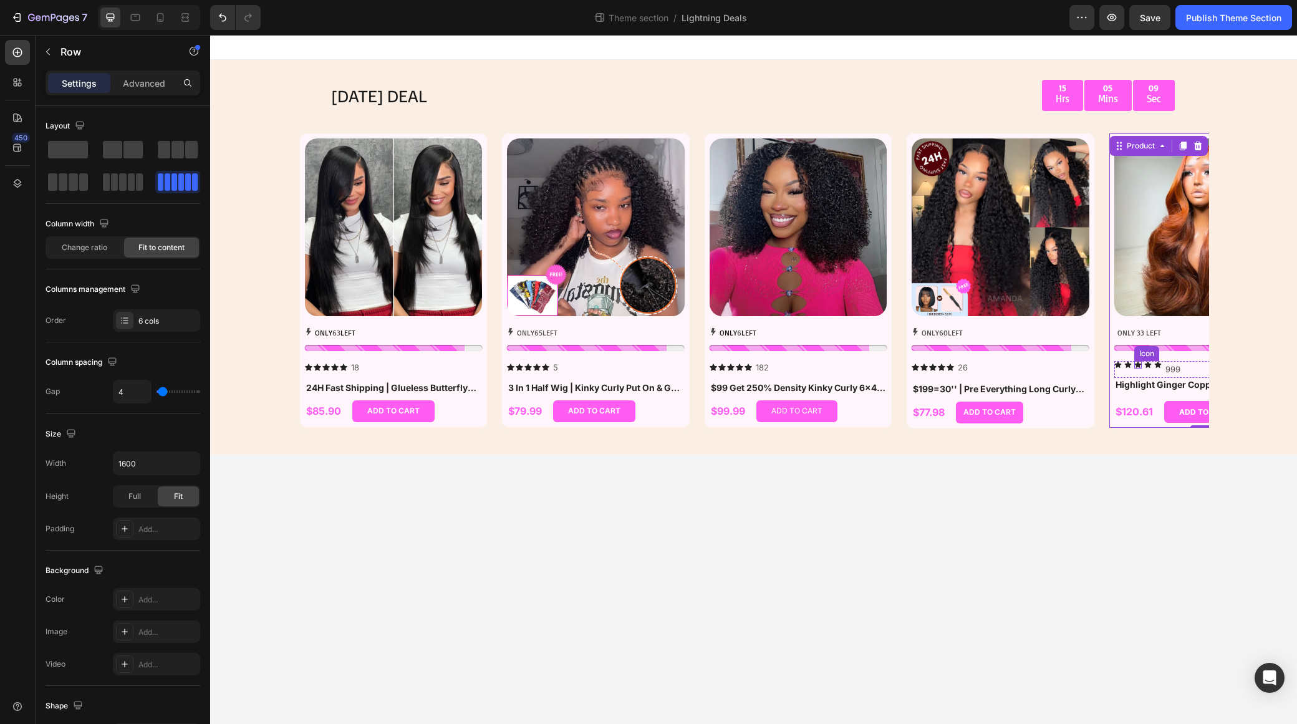
click at [1080, 369] on div "Icon" at bounding box center [1137, 369] width 7 height 17
click at [1080, 340] on div "Row" at bounding box center [1158, 349] width 86 height 20
click at [1080, 331] on p "ONLY 33 LEFT" at bounding box center [1140, 333] width 44 height 14
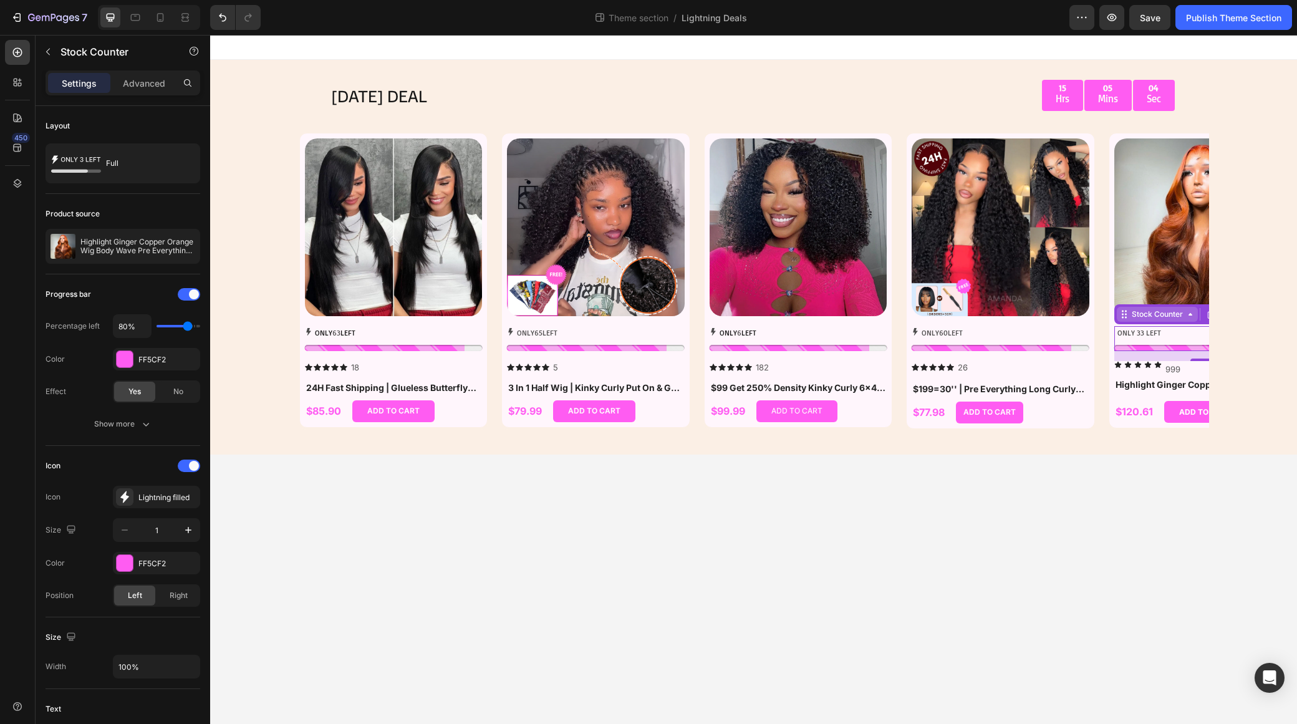
click at [1080, 316] on div "Stock Counter" at bounding box center [1157, 314] width 56 height 11
click at [983, 339] on div "ONLY 60 LEFT" at bounding box center [1001, 333] width 178 height 14
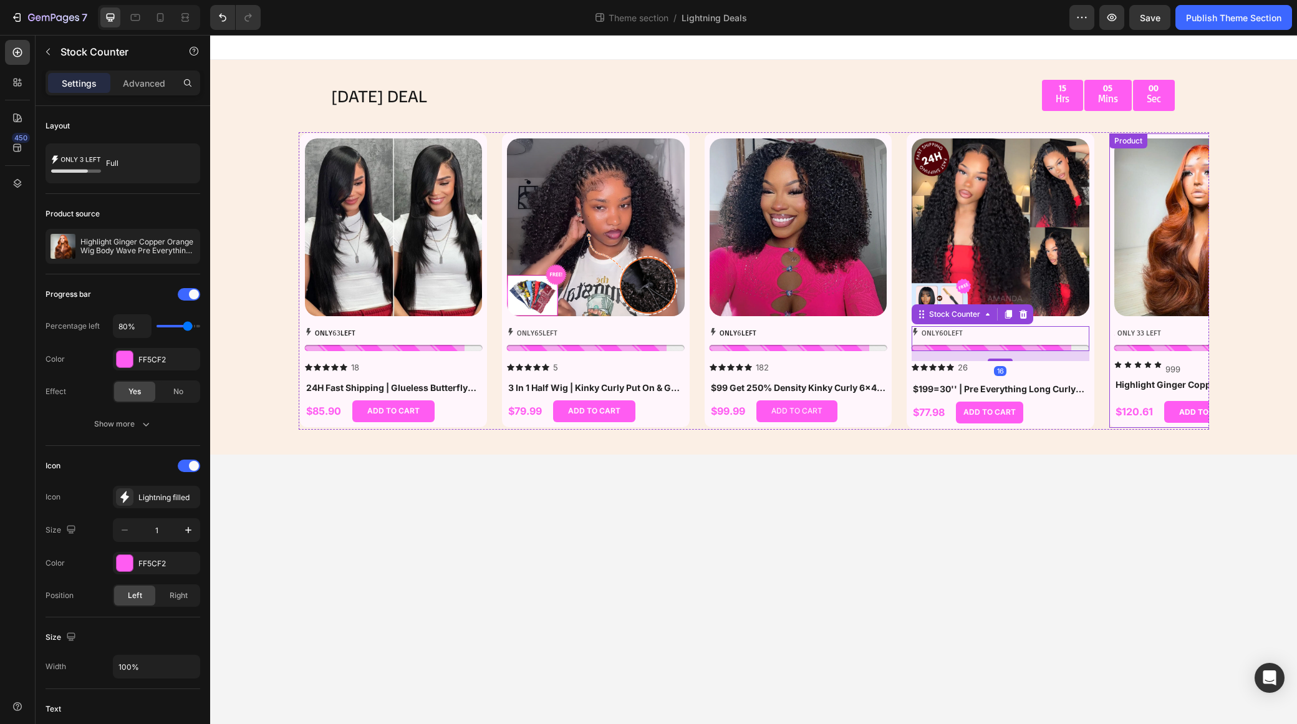
click at [1080, 334] on p "ONLY 33 LEFT" at bounding box center [1140, 333] width 44 height 14
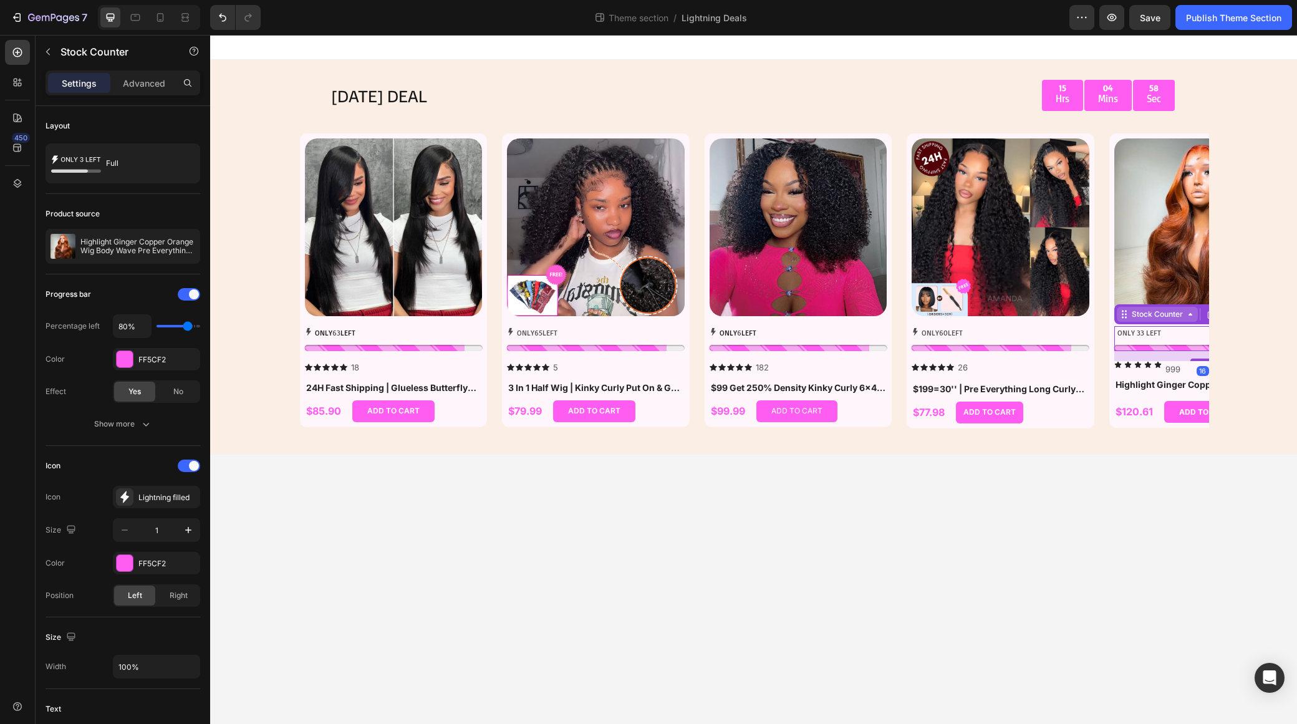
click at [1080, 317] on icon at bounding box center [1191, 314] width 10 height 10
click at [933, 337] on p "ONLY 60 LEFT" at bounding box center [942, 333] width 41 height 14
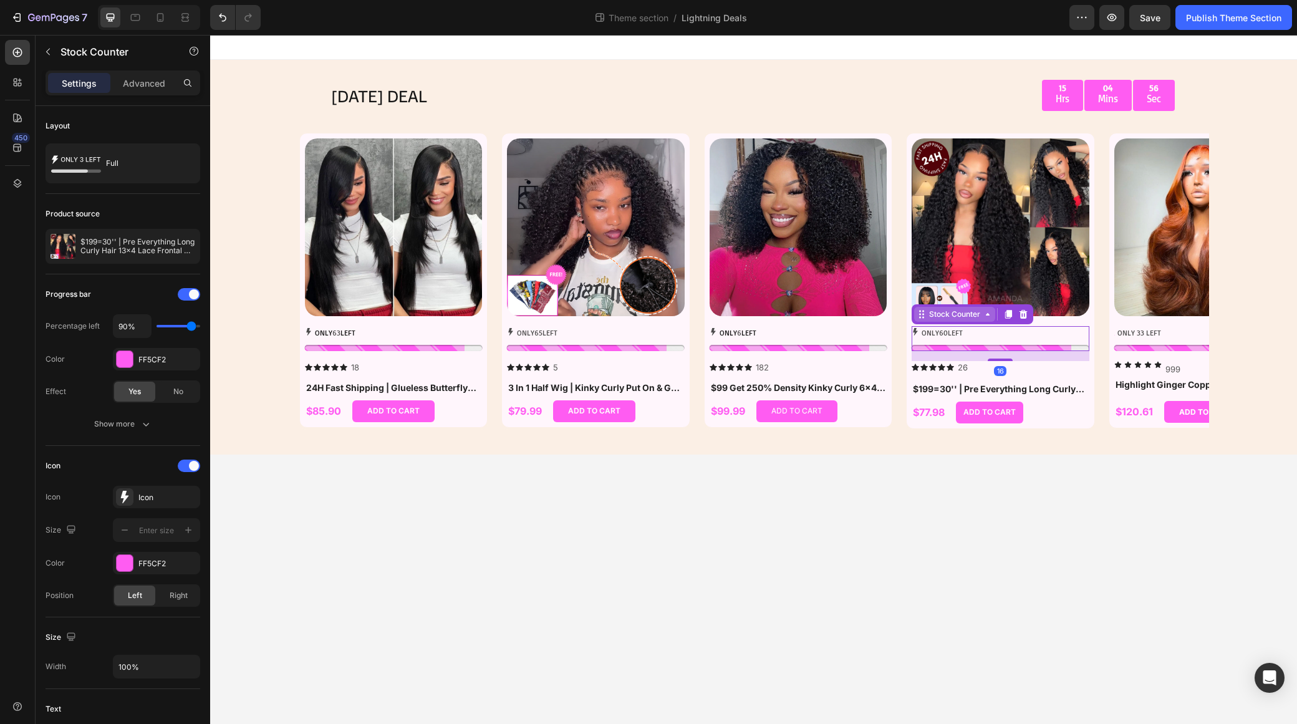
click at [989, 318] on icon at bounding box center [988, 314] width 10 height 10
click at [1080, 331] on p "ONLY 33 LEFT" at bounding box center [1140, 333] width 44 height 14
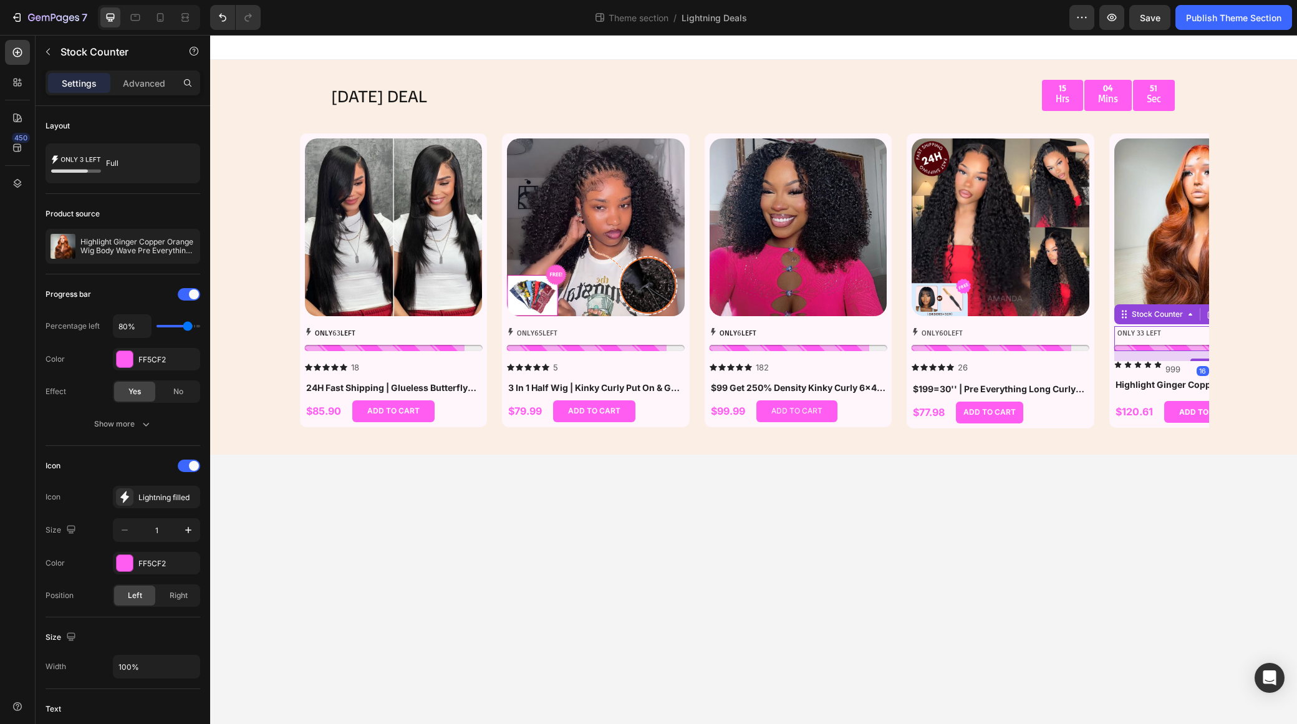
click at [1080, 331] on p "ONLY 33 LEFT" at bounding box center [1140, 333] width 44 height 14
click at [1080, 336] on p "ONLY 33 LEFT" at bounding box center [1140, 333] width 44 height 14
click at [1080, 331] on p "ONLY 33 LEFT" at bounding box center [1140, 333] width 44 height 14
click at [175, 496] on div "Lightning filled" at bounding box center [167, 497] width 59 height 11
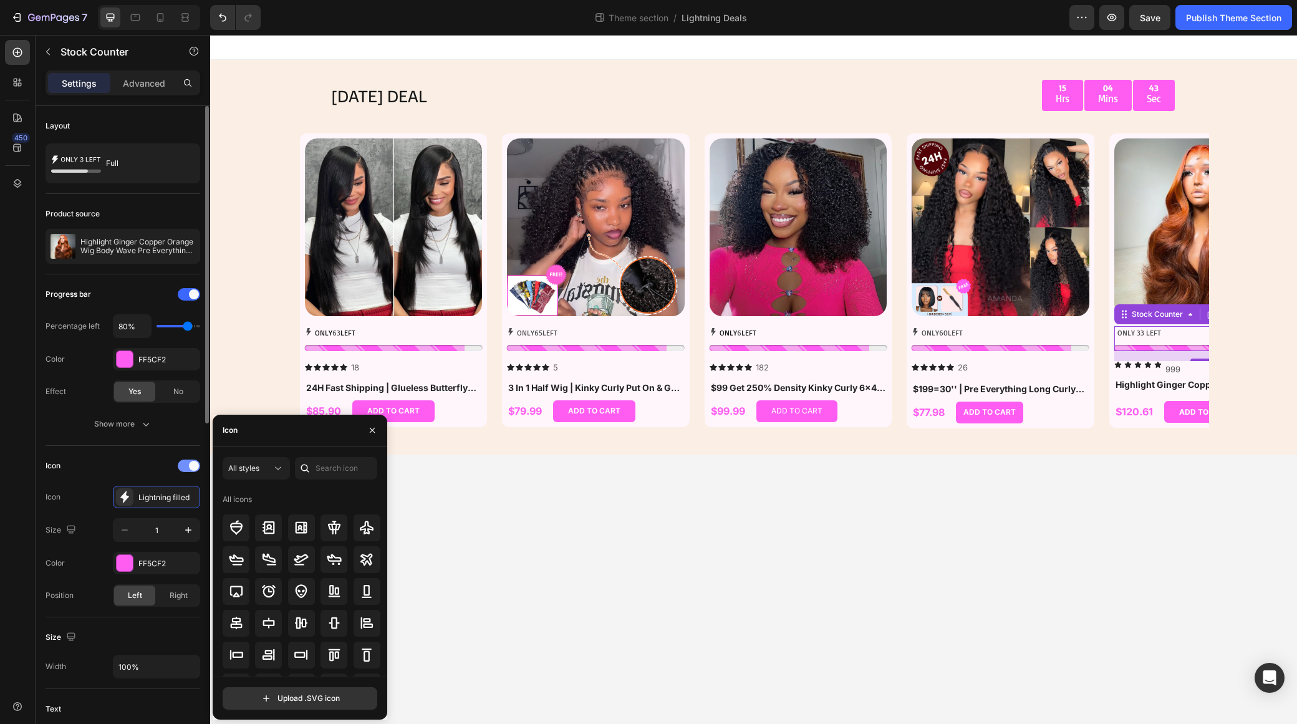
click at [187, 468] on div at bounding box center [189, 466] width 22 height 12
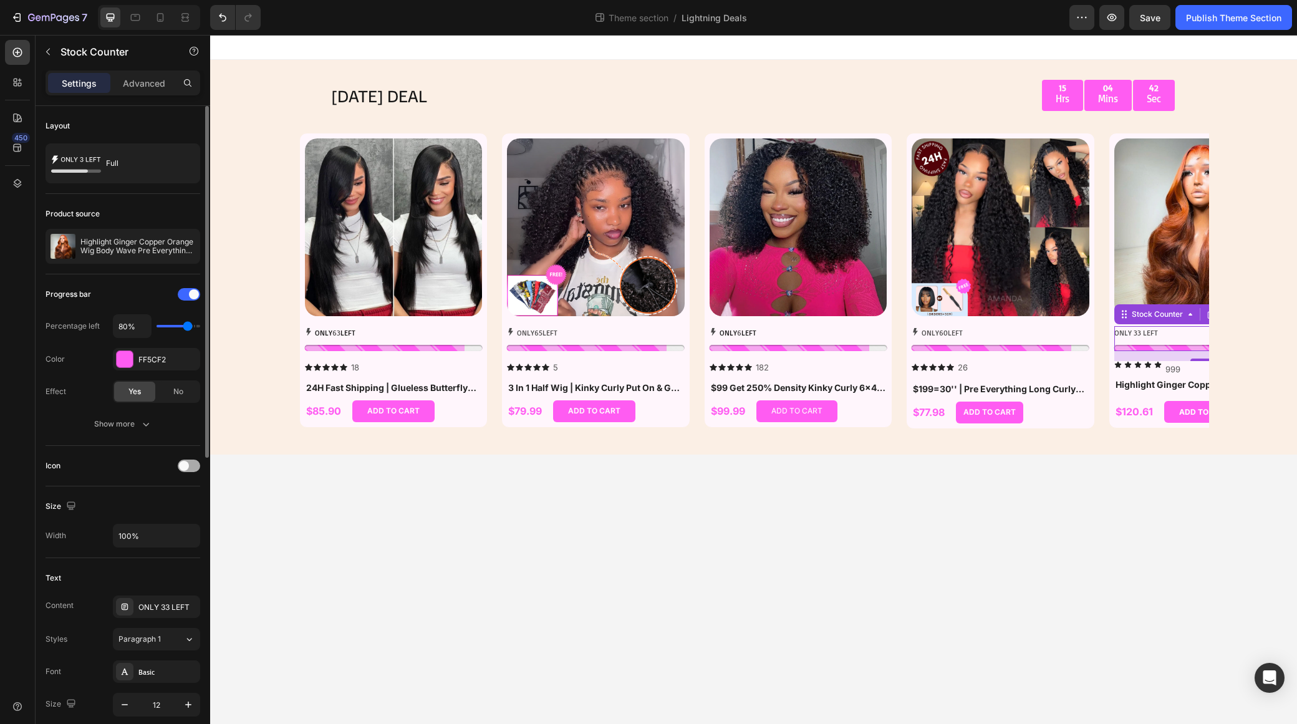
click at [187, 468] on span at bounding box center [184, 466] width 10 height 10
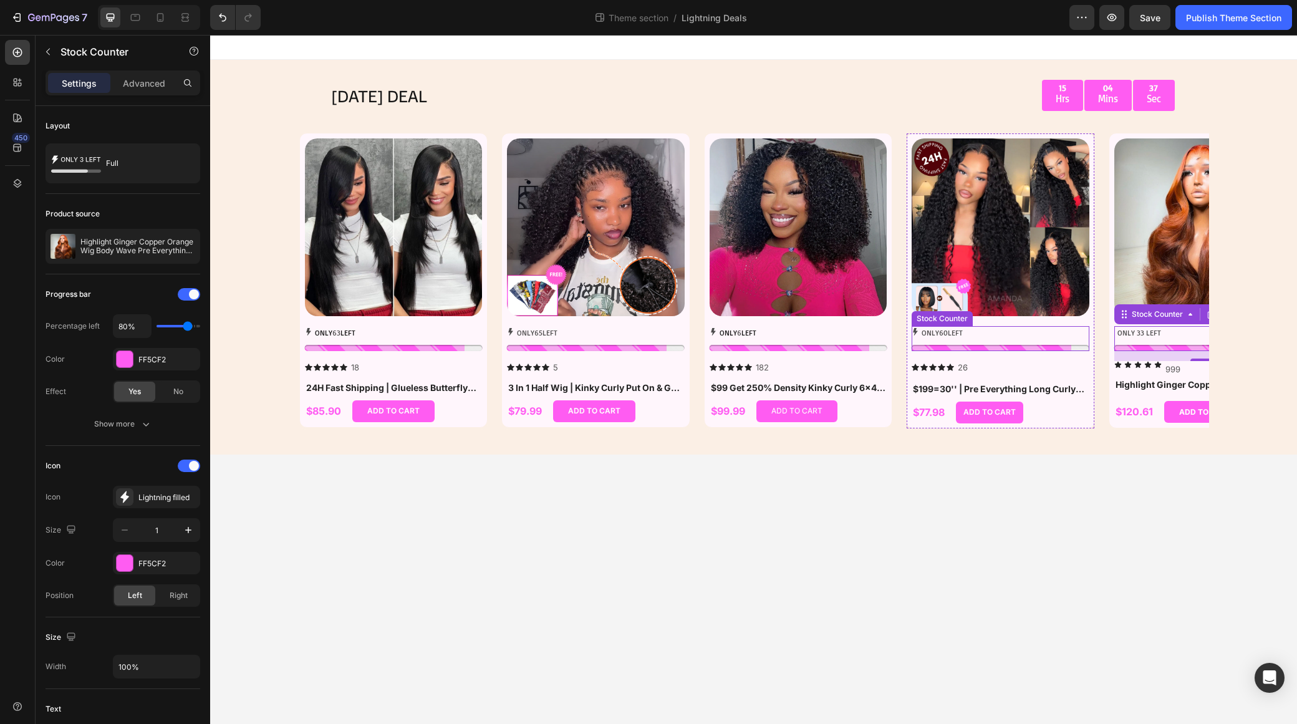
click at [940, 331] on p "ONLY 60 LEFT" at bounding box center [942, 333] width 41 height 14
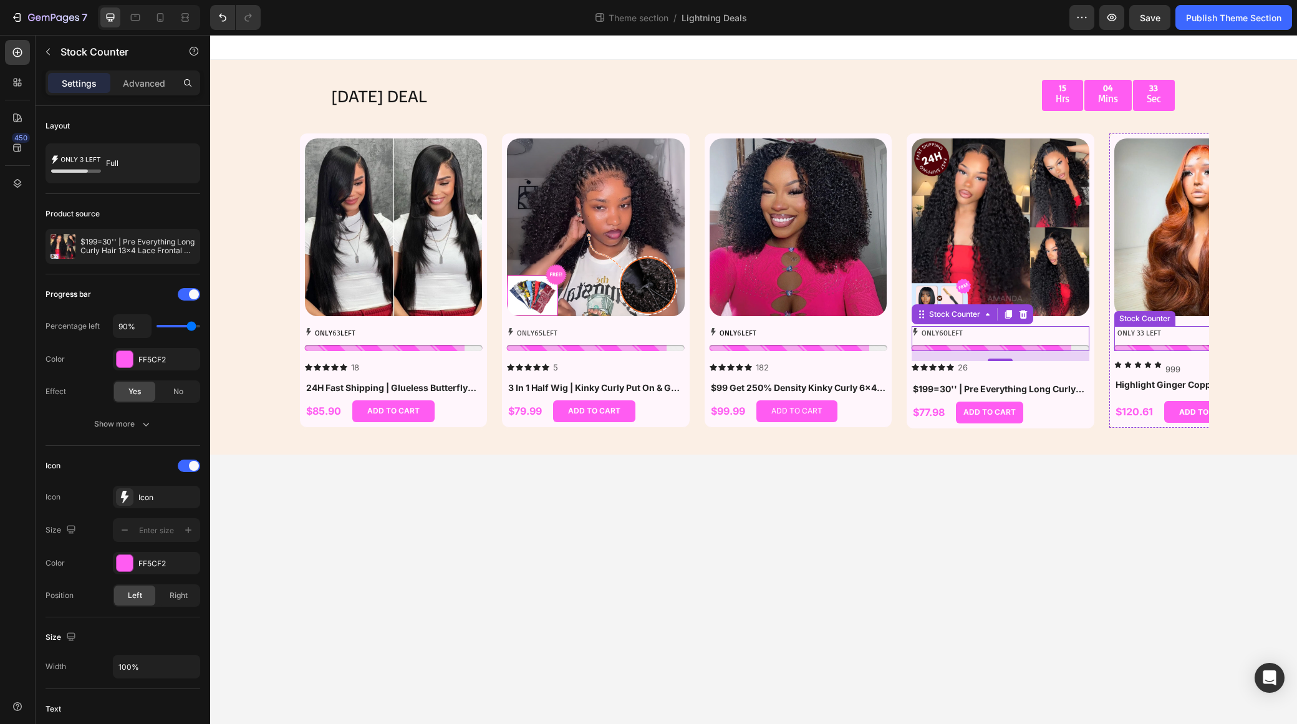
click at [1080, 337] on p "ONLY 33 LEFT" at bounding box center [1140, 333] width 44 height 14
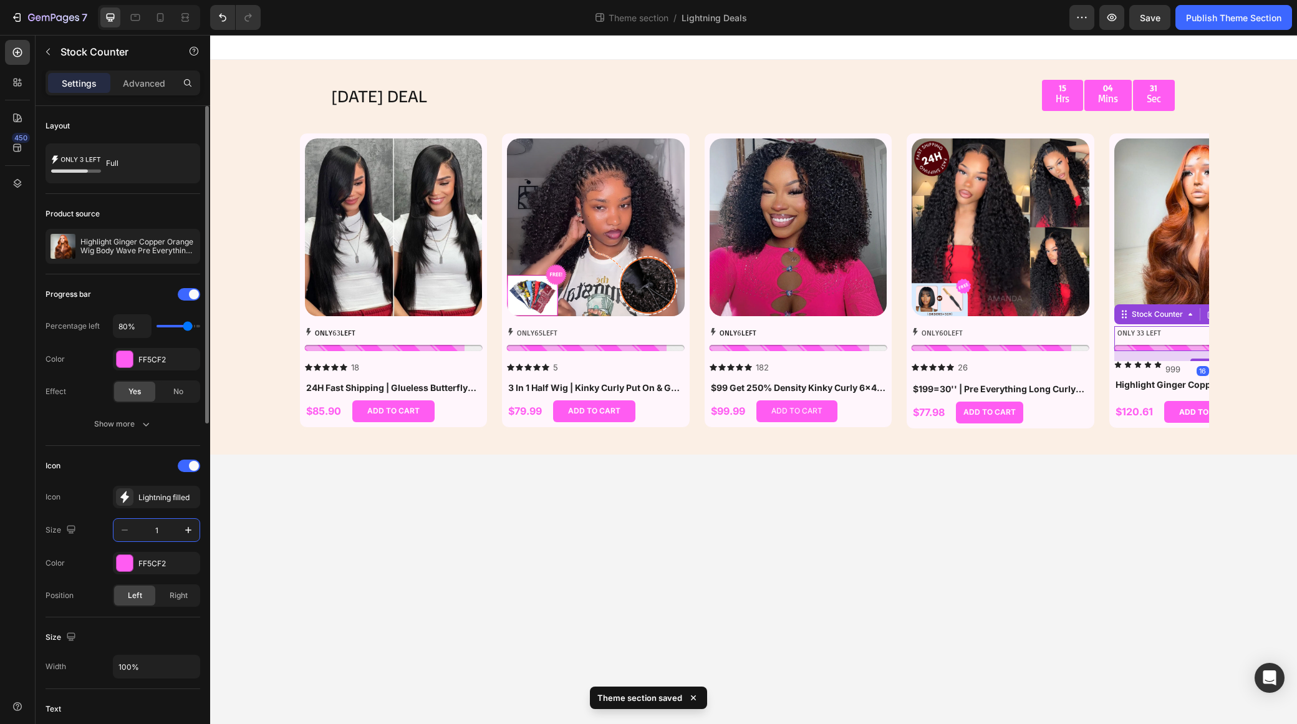
click at [167, 524] on input "1" at bounding box center [156, 530] width 41 height 22
click at [167, 495] on div "Lightning filled" at bounding box center [167, 497] width 59 height 11
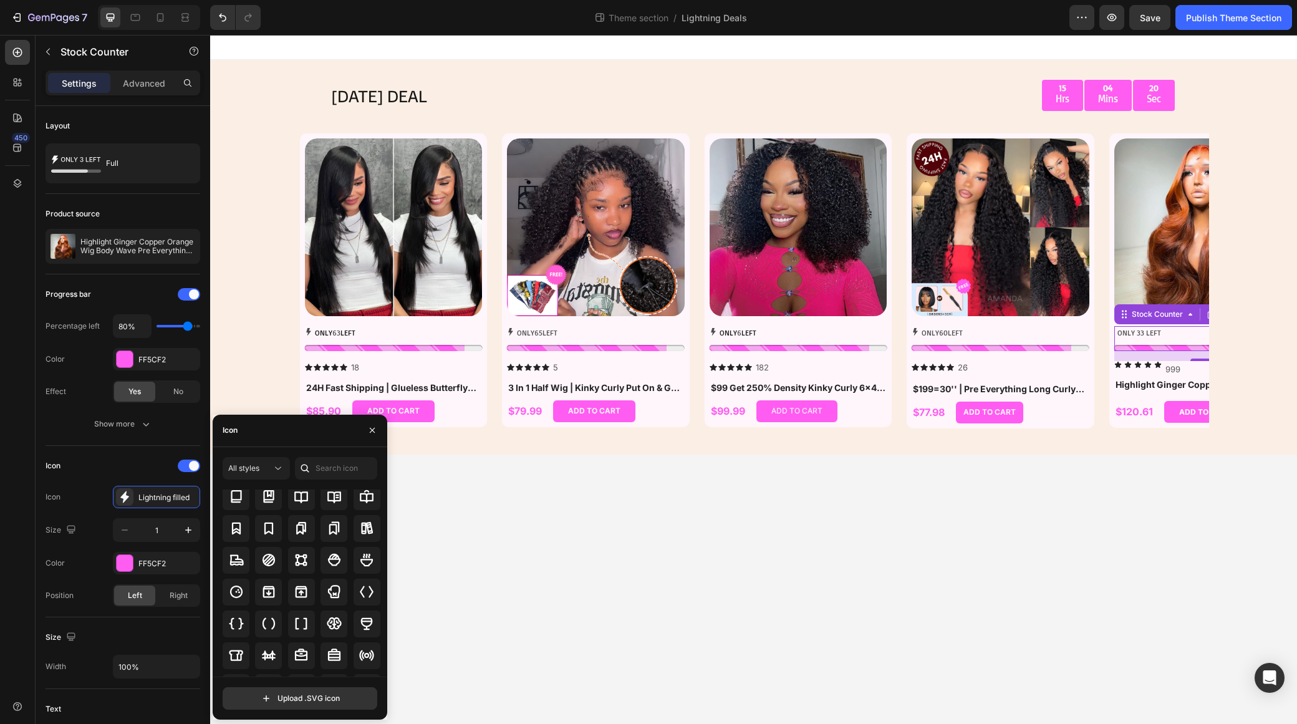
scroll to position [1210, 0]
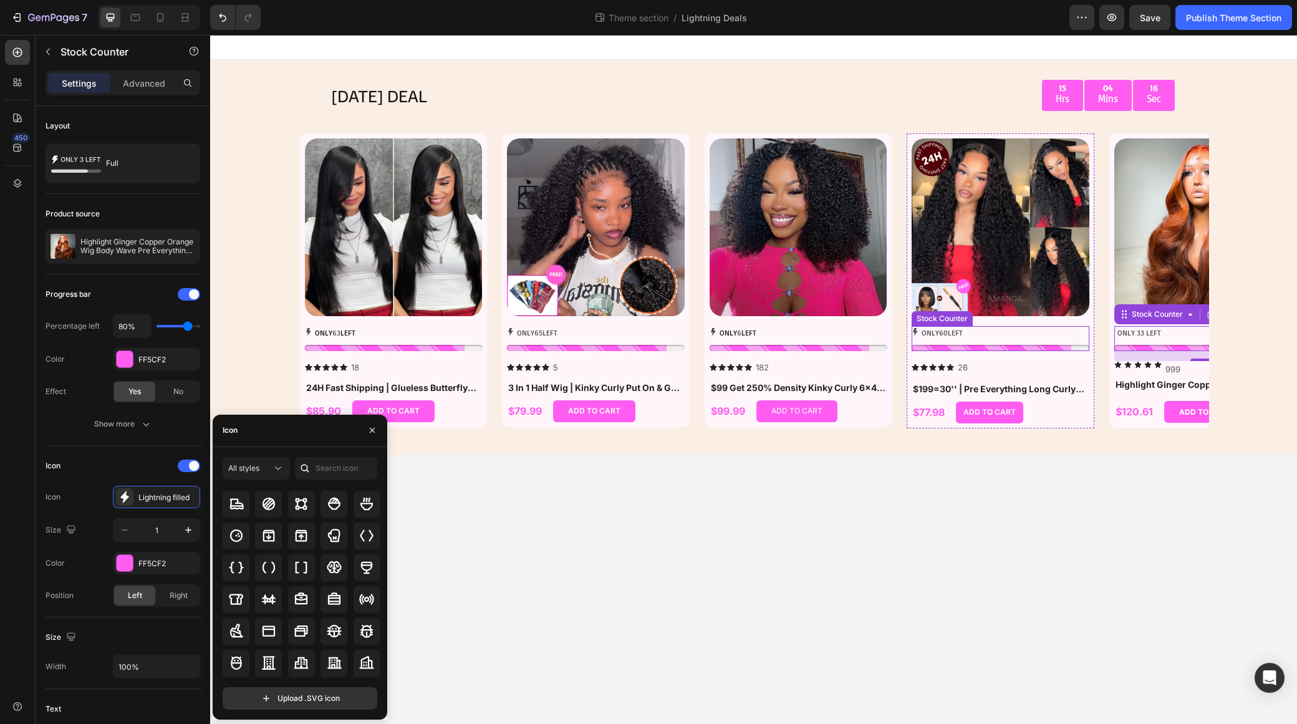
click at [916, 329] on icon at bounding box center [915, 331] width 5 height 7
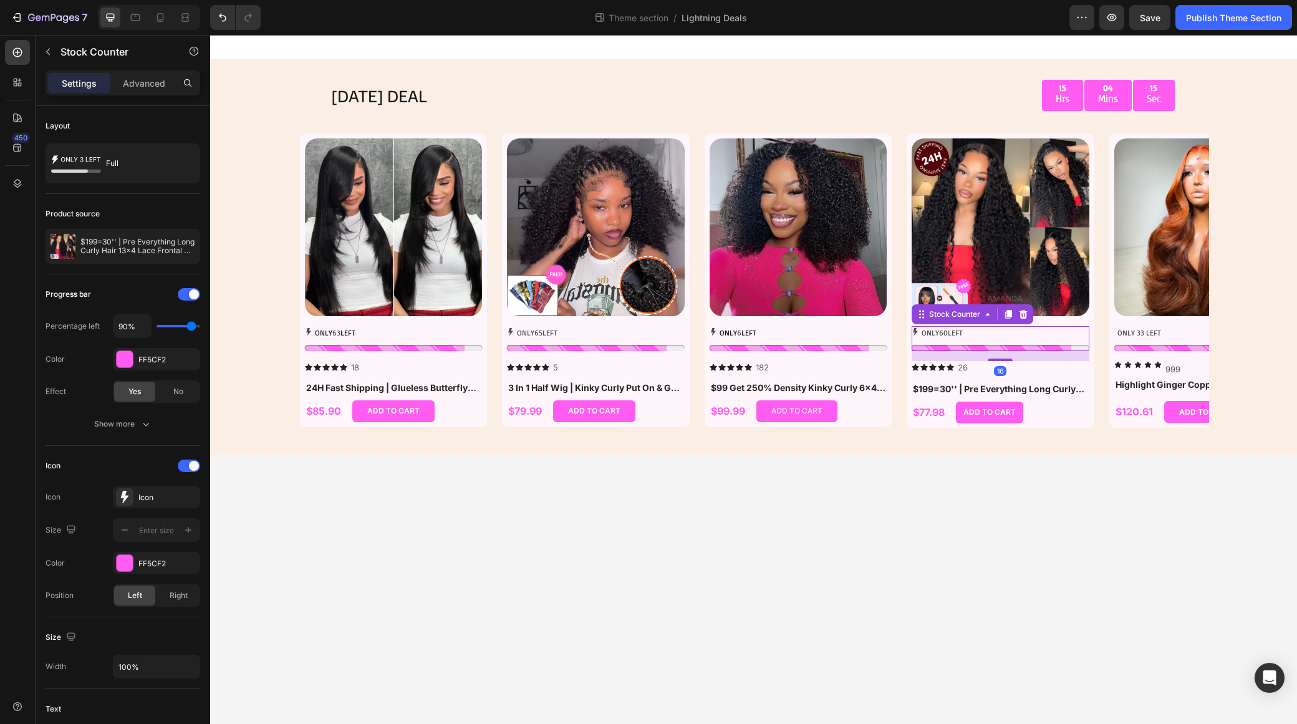
click at [916, 330] on icon at bounding box center [915, 331] width 7 height 7
click at [1080, 336] on div "ONLY 33 LEFT" at bounding box center [1204, 333] width 178 height 14
click at [934, 329] on p "ONLY 60 LEFT" at bounding box center [942, 333] width 41 height 14
click at [1080, 331] on p "ONLY 33 LEFT" at bounding box center [1140, 333] width 44 height 14
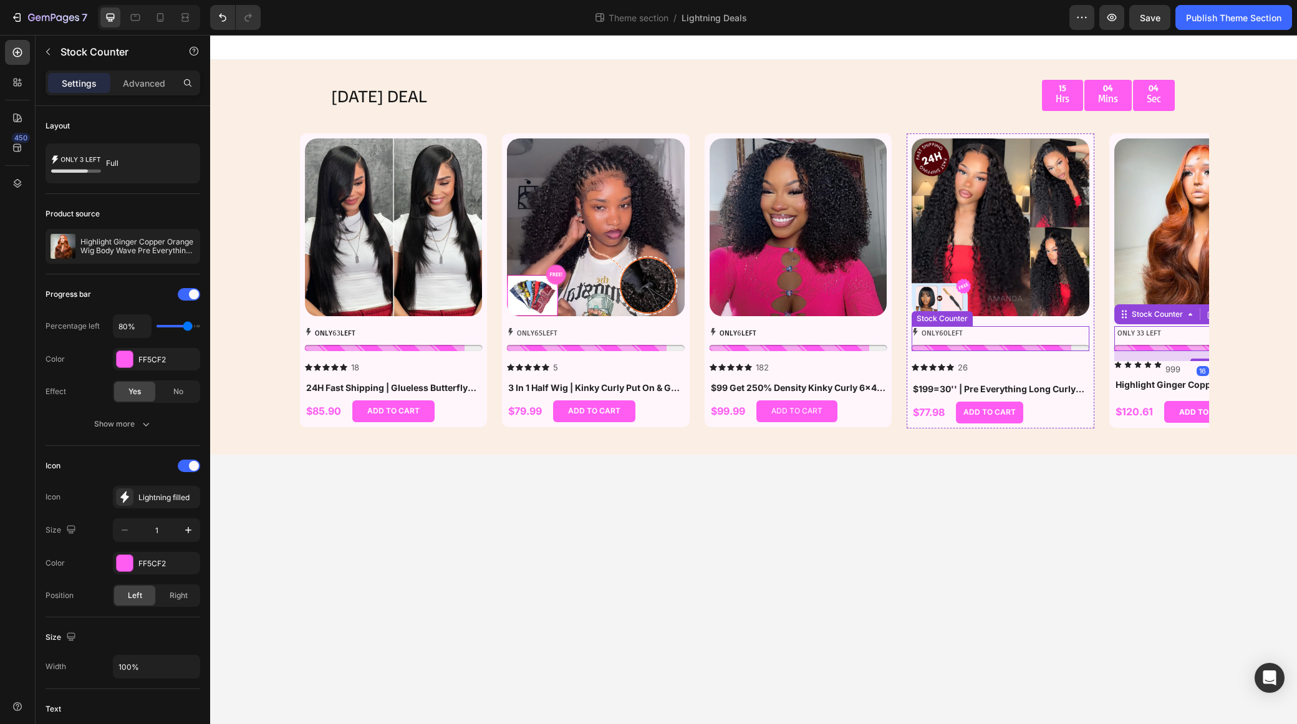
click at [963, 333] on p "ONLY 60 LEFT" at bounding box center [942, 333] width 41 height 14
click at [1080, 333] on div "ONLY 33 LEFT" at bounding box center [1204, 333] width 178 height 14
click at [196, 530] on button "button" at bounding box center [188, 530] width 22 height 22
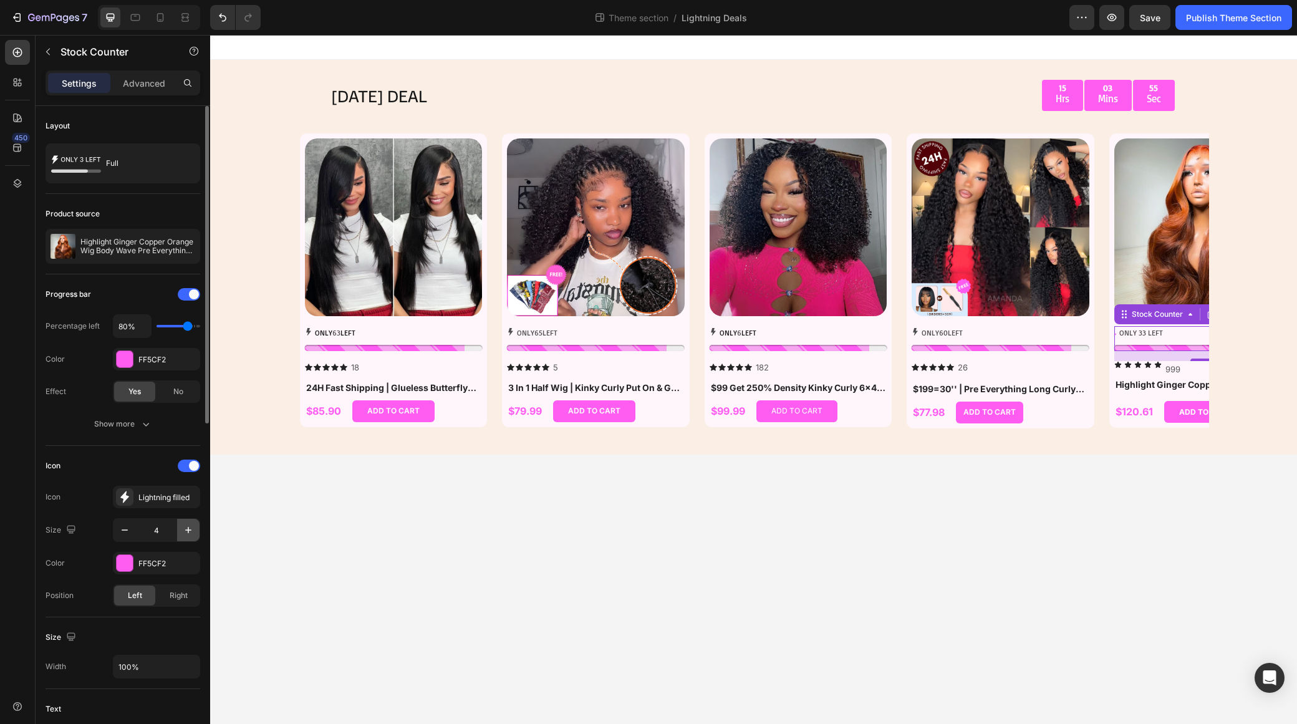
click at [196, 530] on button "button" at bounding box center [188, 530] width 22 height 22
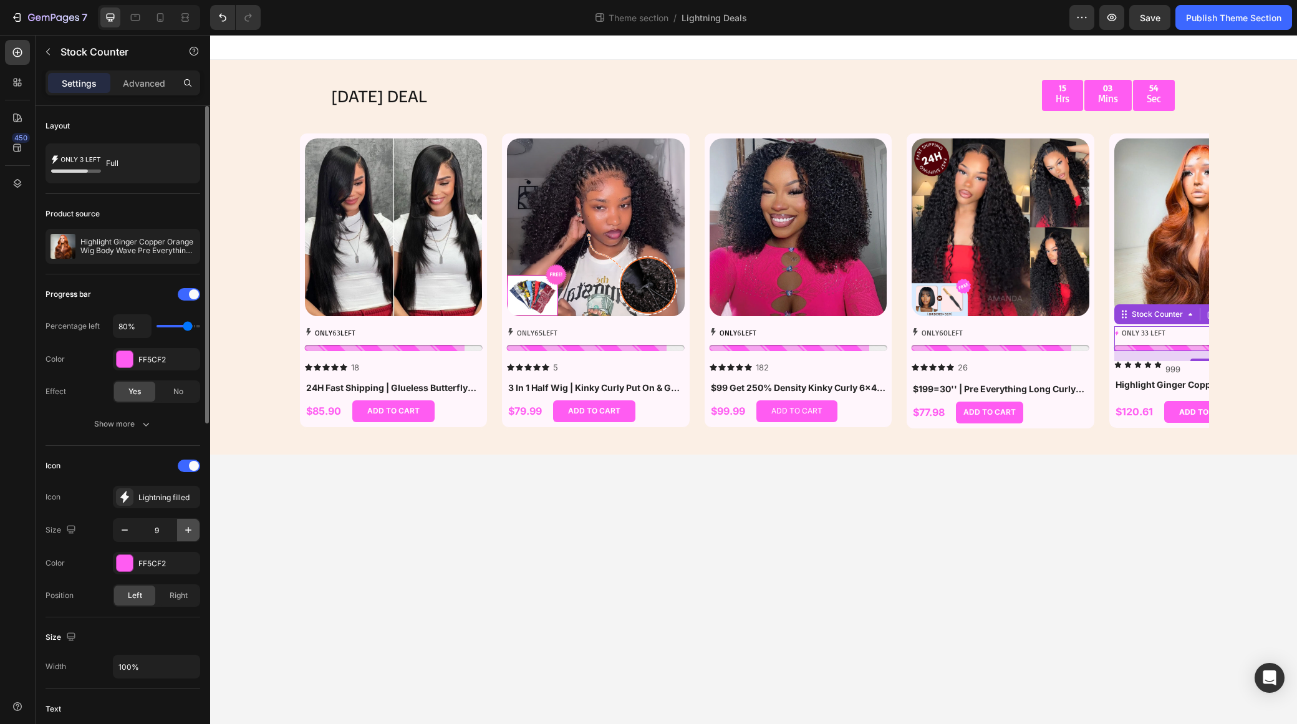
click at [196, 530] on button "button" at bounding box center [188, 530] width 22 height 22
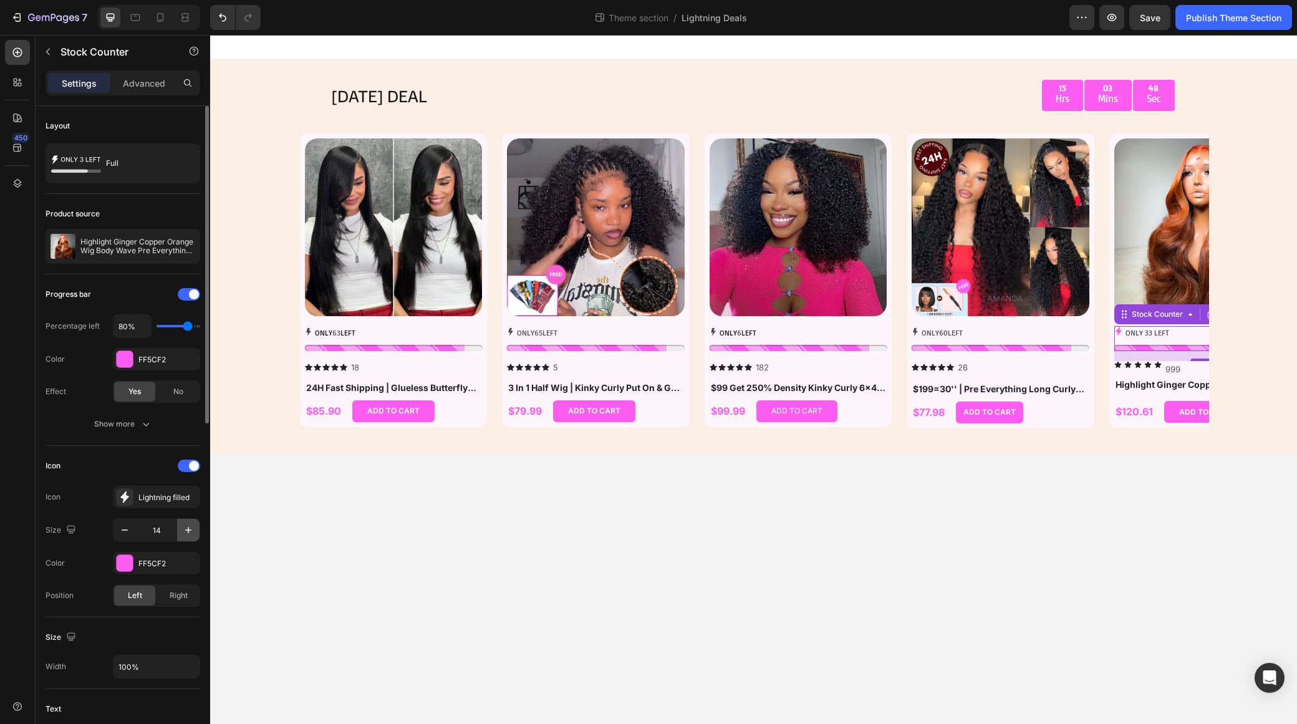
click at [196, 530] on button "button" at bounding box center [188, 530] width 22 height 22
type input "15"
click at [128, 499] on icon at bounding box center [124, 497] width 12 height 12
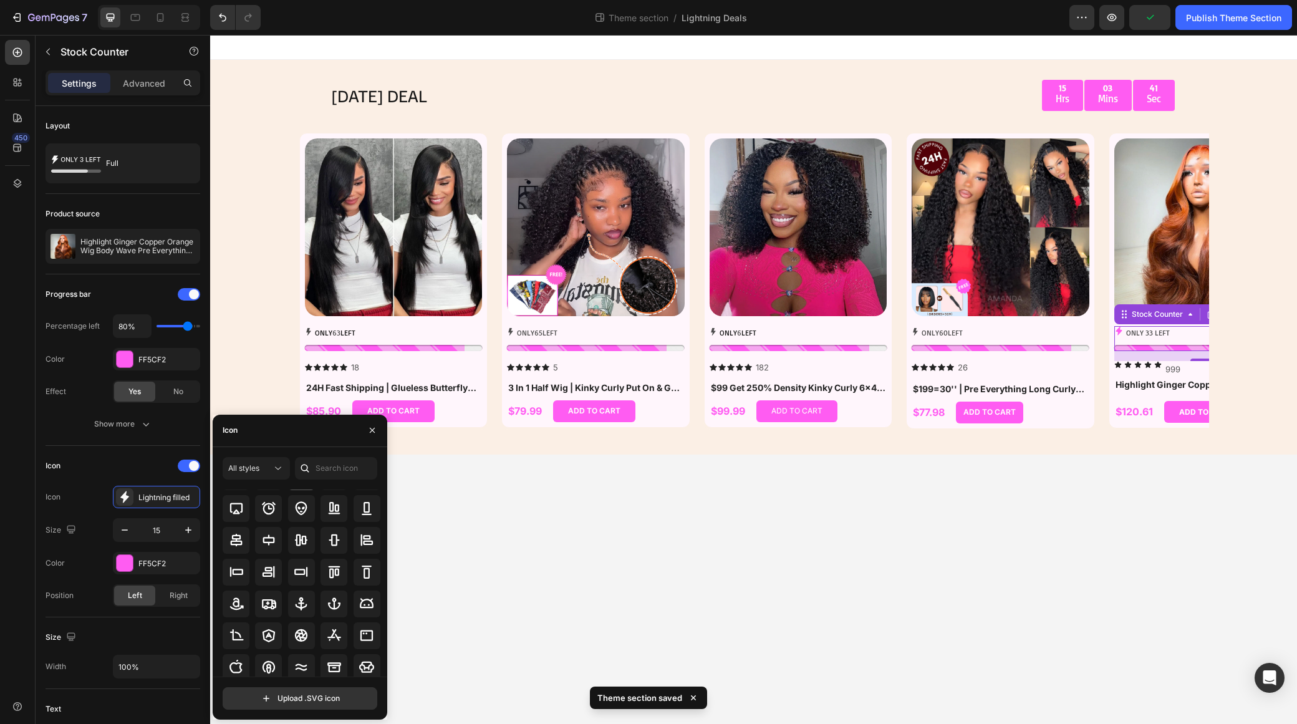
scroll to position [166, 0]
click at [941, 336] on span "60" at bounding box center [943, 332] width 9 height 9
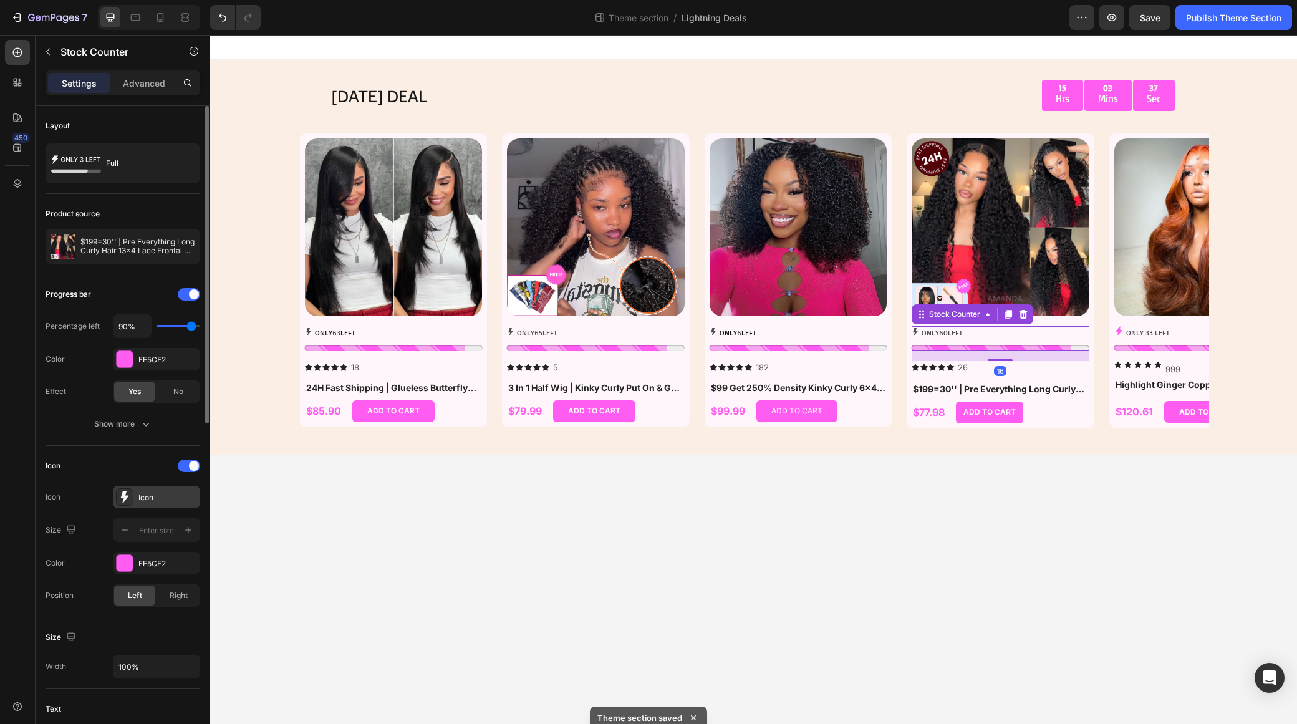
click at [143, 497] on div "Icon" at bounding box center [167, 497] width 59 height 11
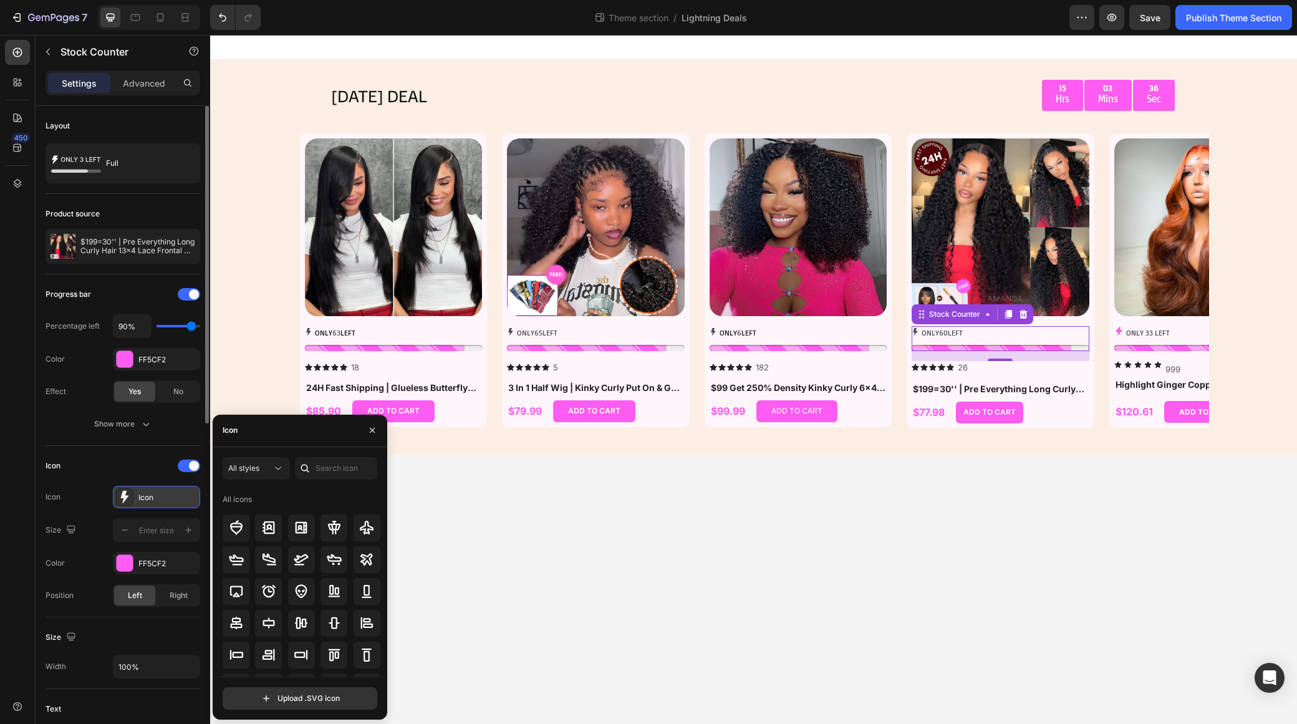
click at [130, 496] on icon at bounding box center [124, 497] width 12 height 12
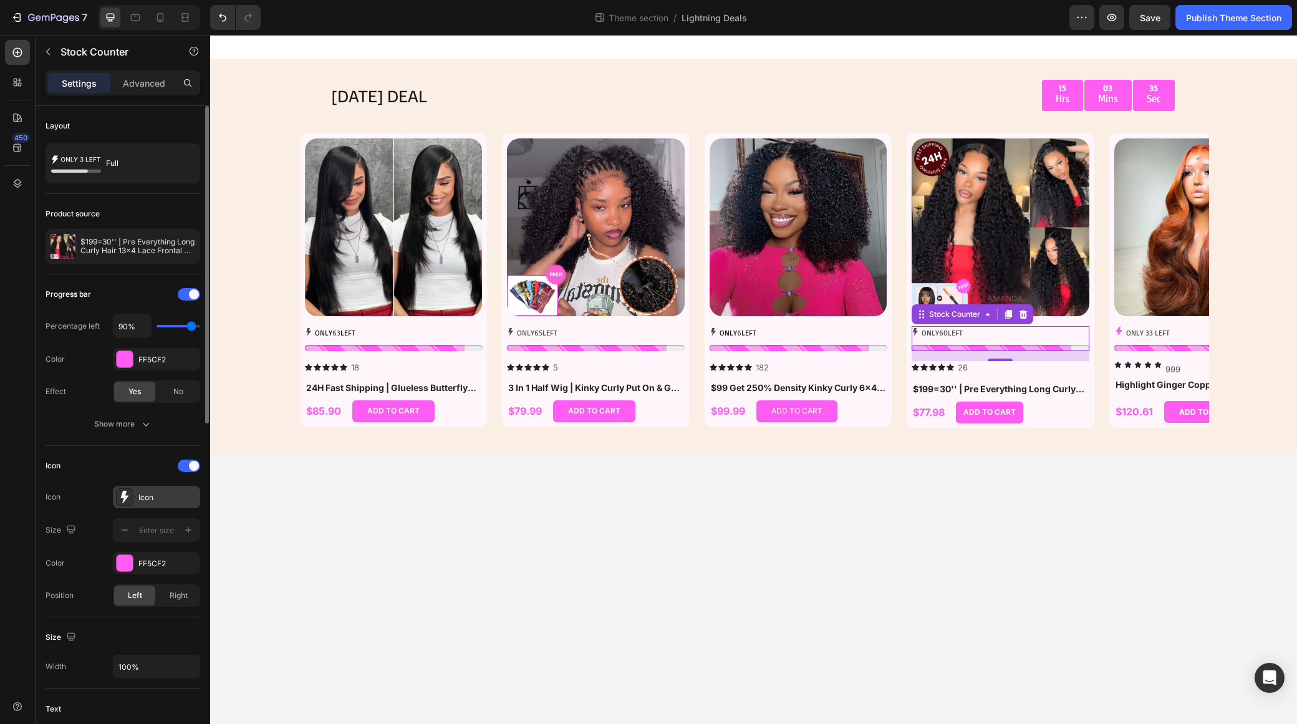
click at [129, 496] on icon at bounding box center [124, 497] width 12 height 12
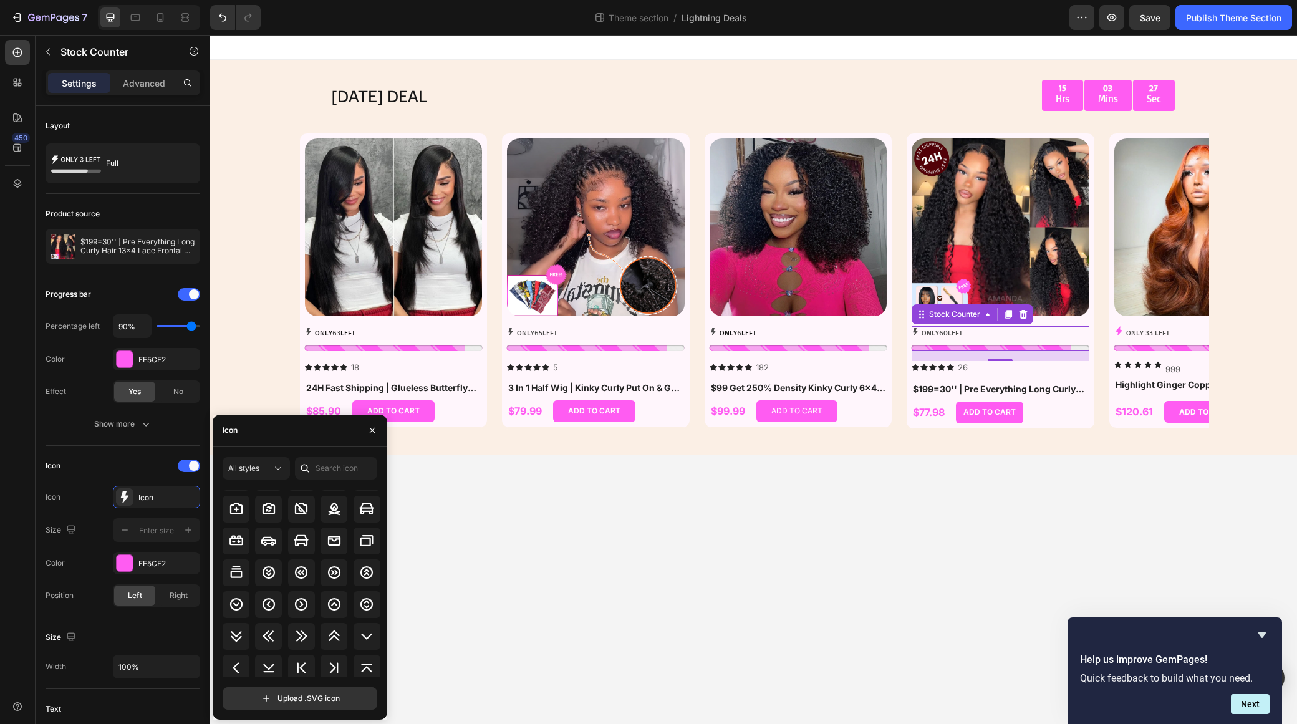
scroll to position [1478, 0]
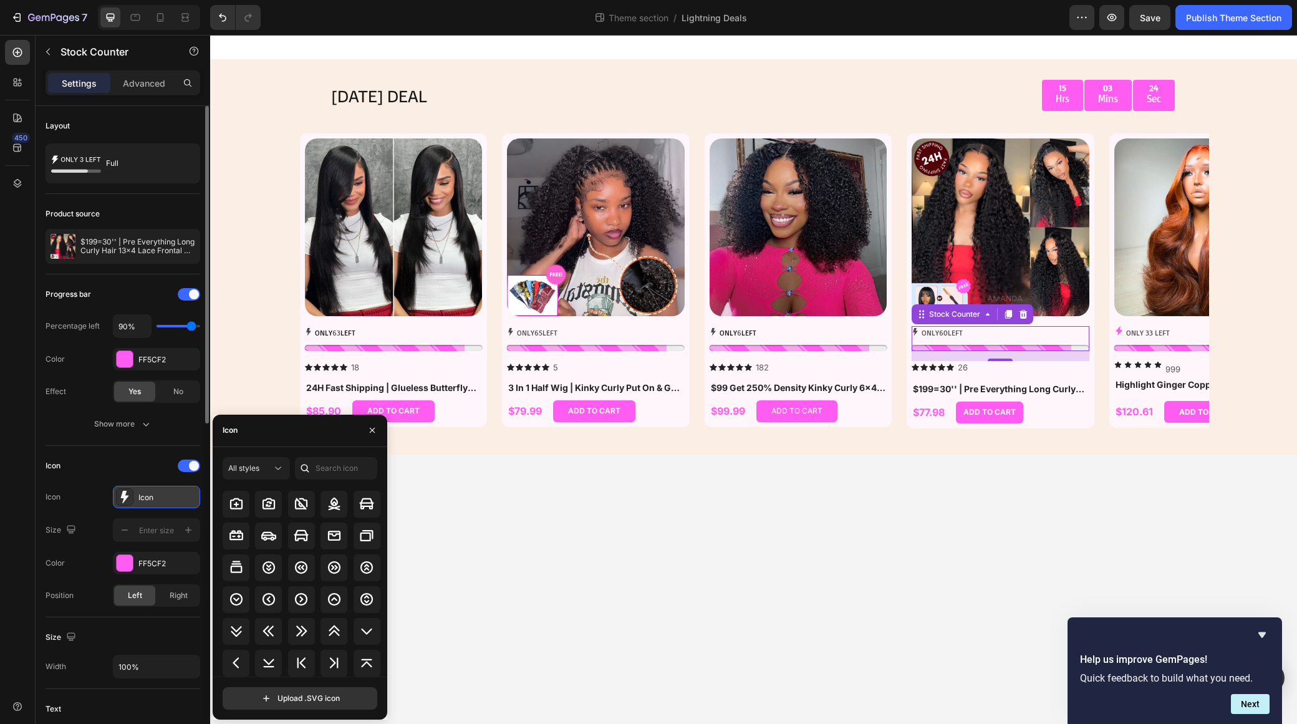
click at [165, 496] on div "Icon" at bounding box center [167, 497] width 59 height 11
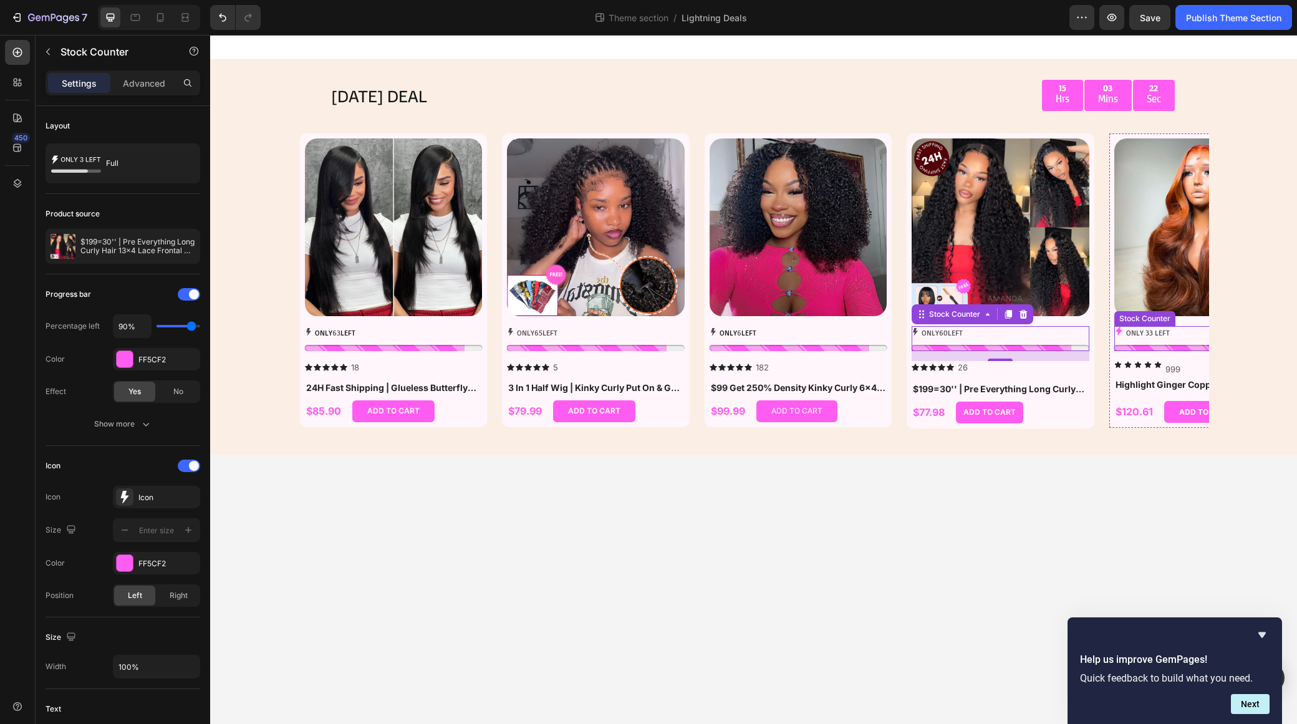
click at [1080, 332] on div "ONLY 33 LEFT" at bounding box center [1204, 333] width 178 height 14
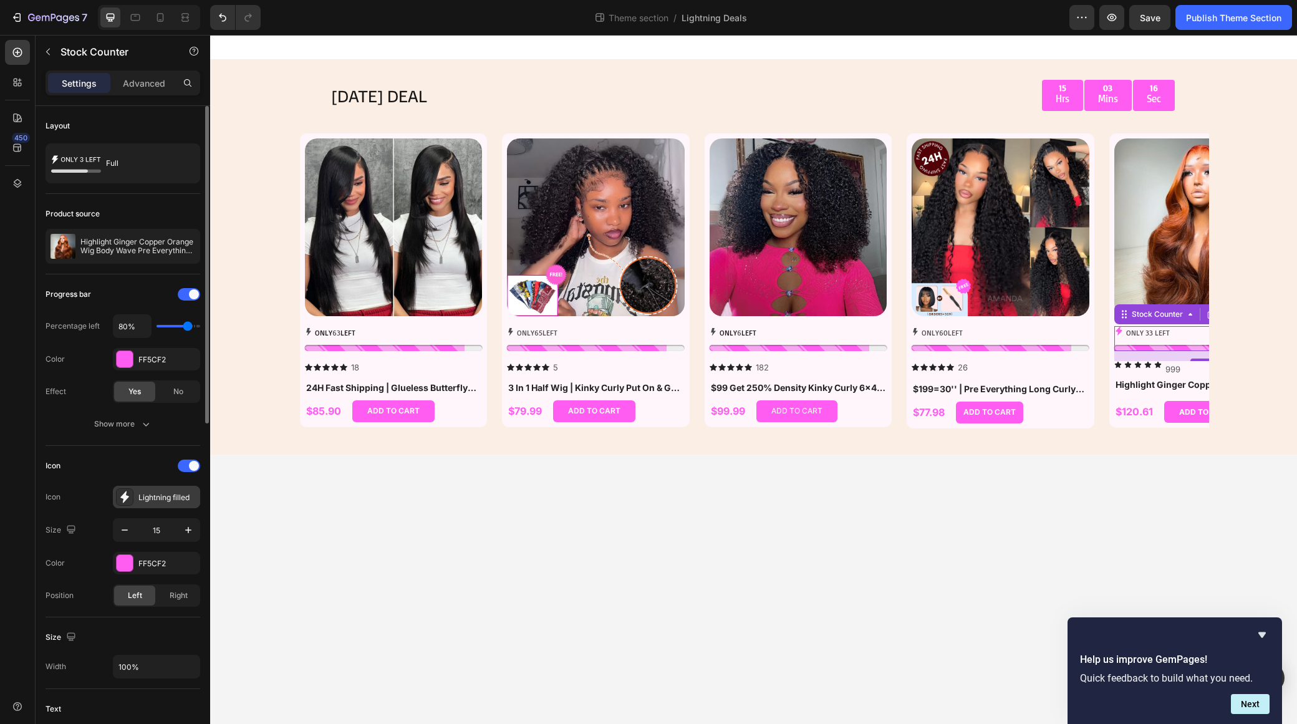
click at [147, 501] on div "Lightning filled" at bounding box center [167, 497] width 59 height 11
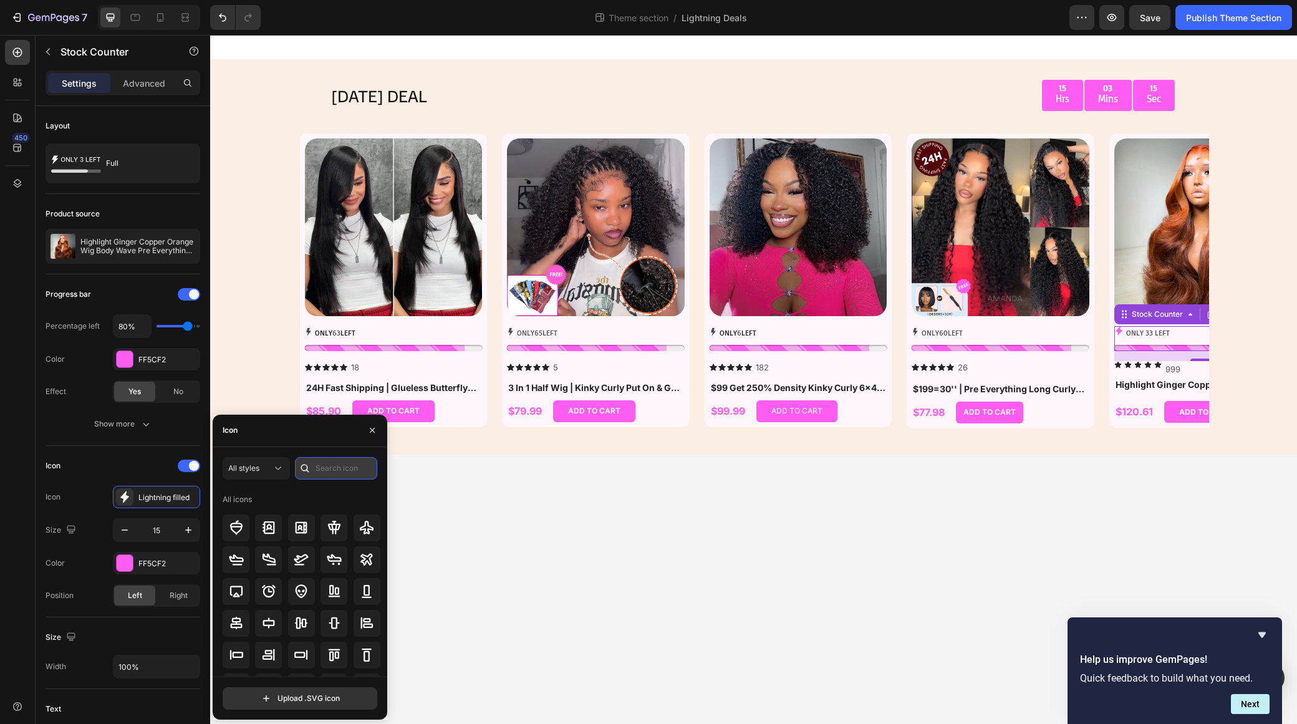
click at [326, 467] on input "text" at bounding box center [336, 468] width 82 height 22
type input "L"
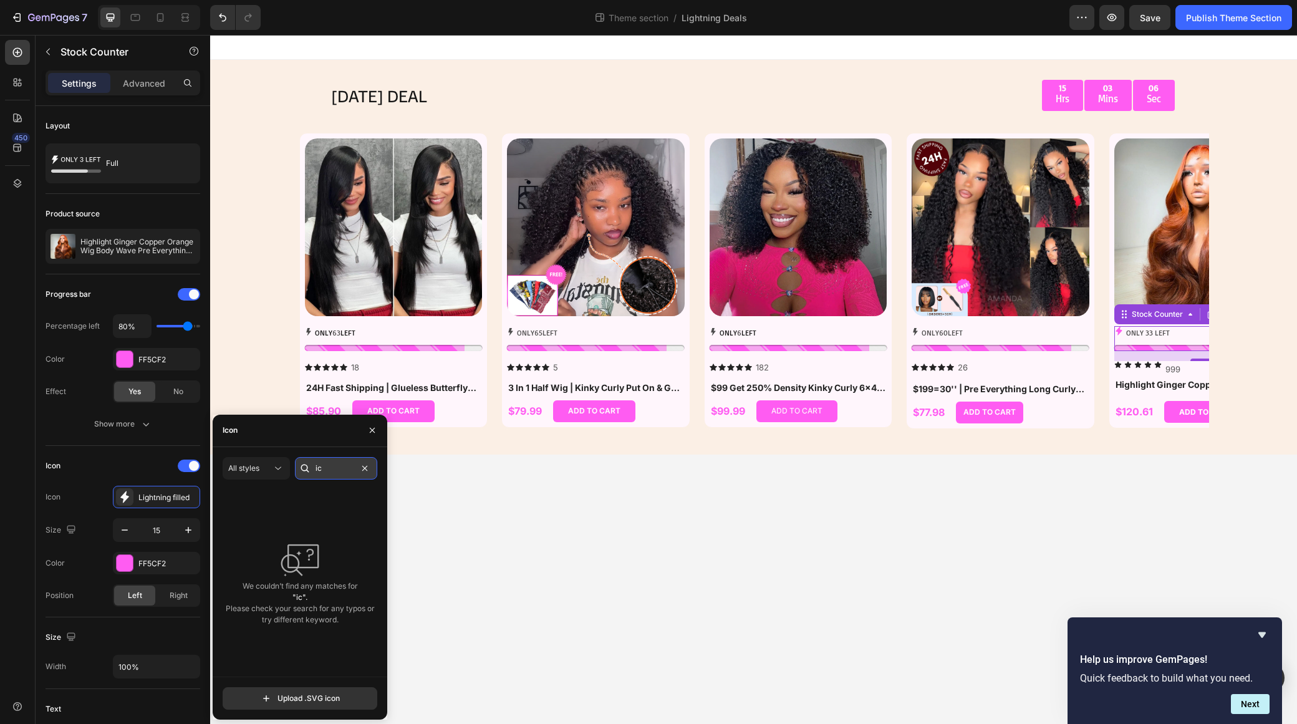
type input "i"
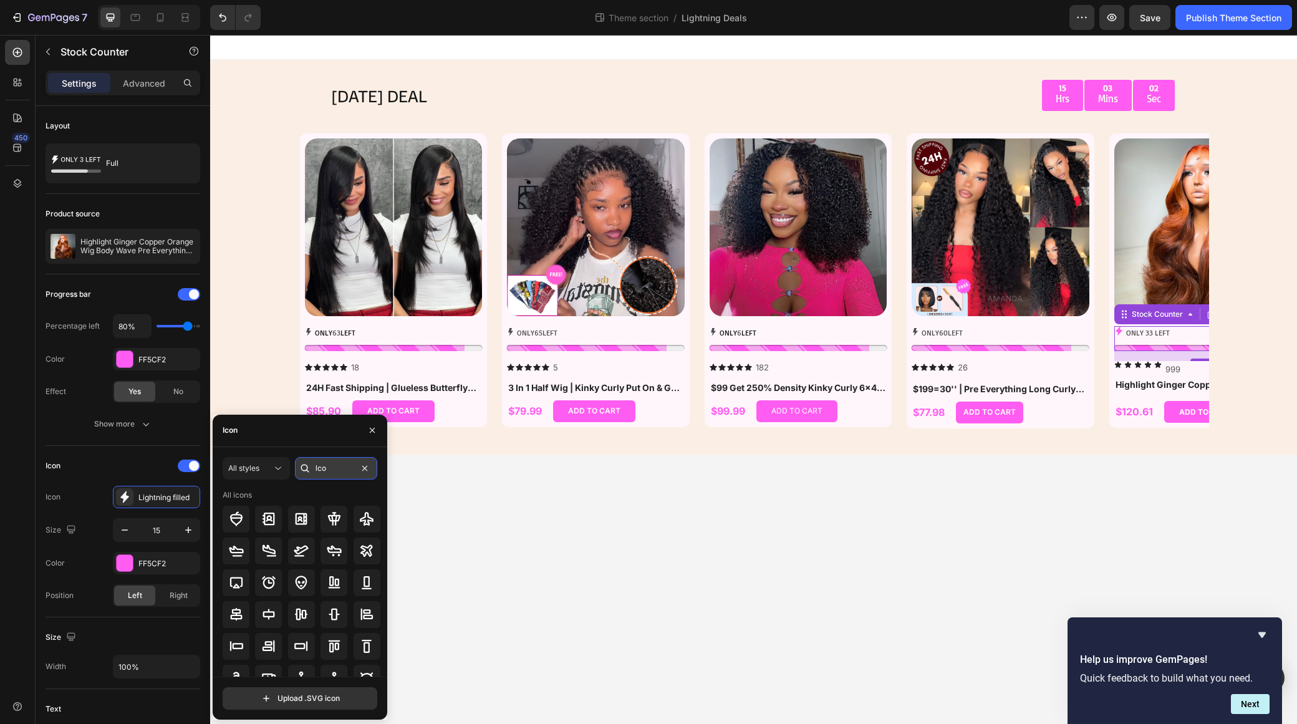
type input "lcon"
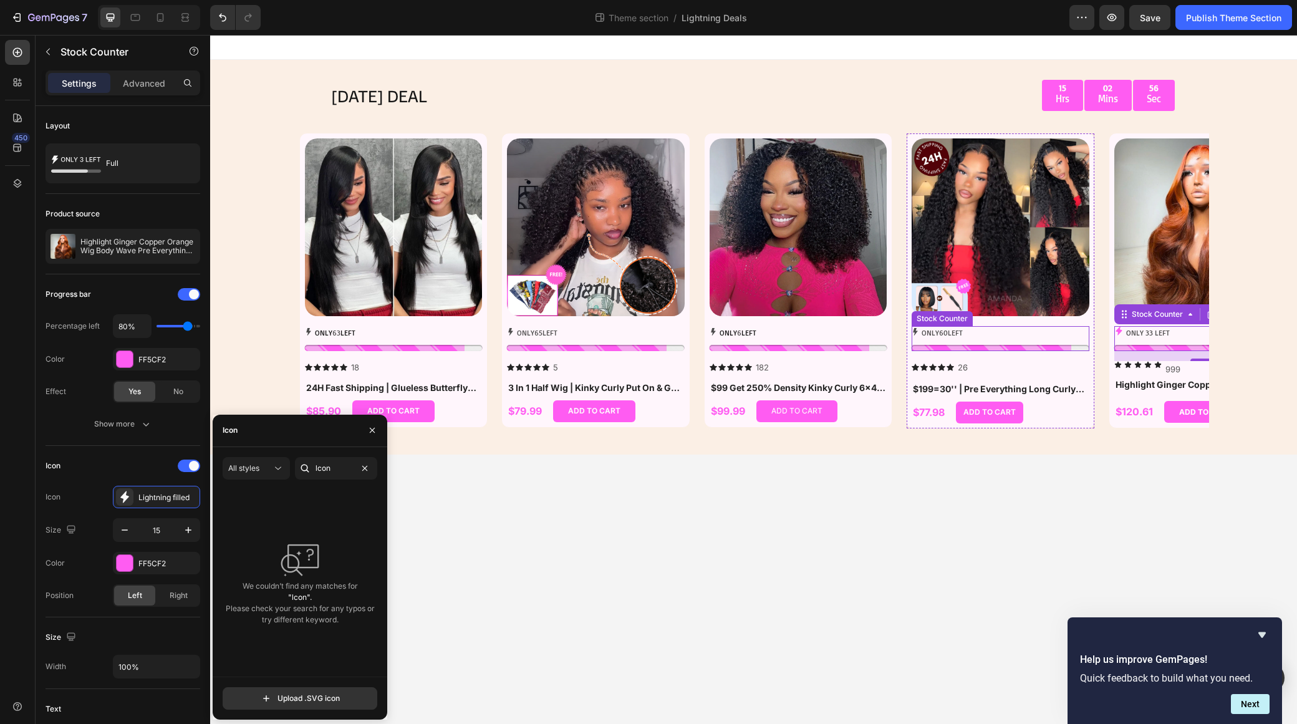
click at [915, 334] on icon at bounding box center [915, 331] width 5 height 7
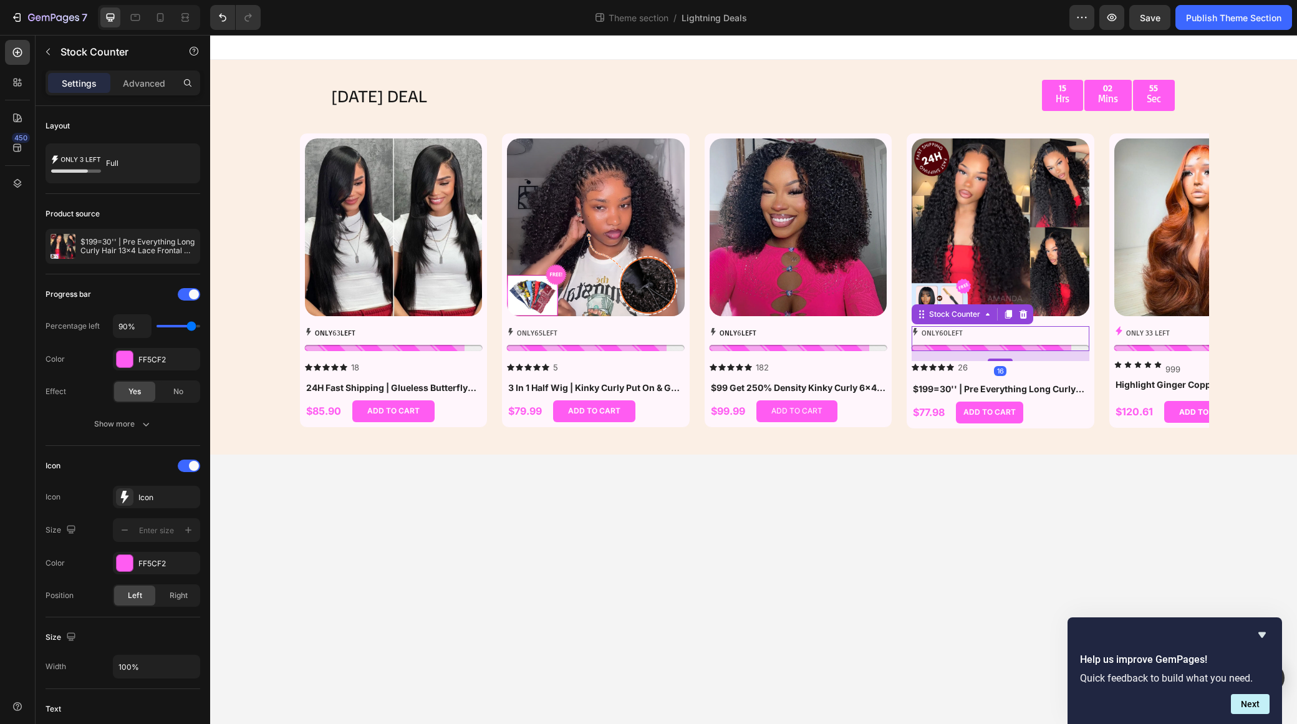
click at [916, 332] on icon at bounding box center [915, 331] width 5 height 7
click at [125, 492] on icon at bounding box center [125, 497] width 8 height 12
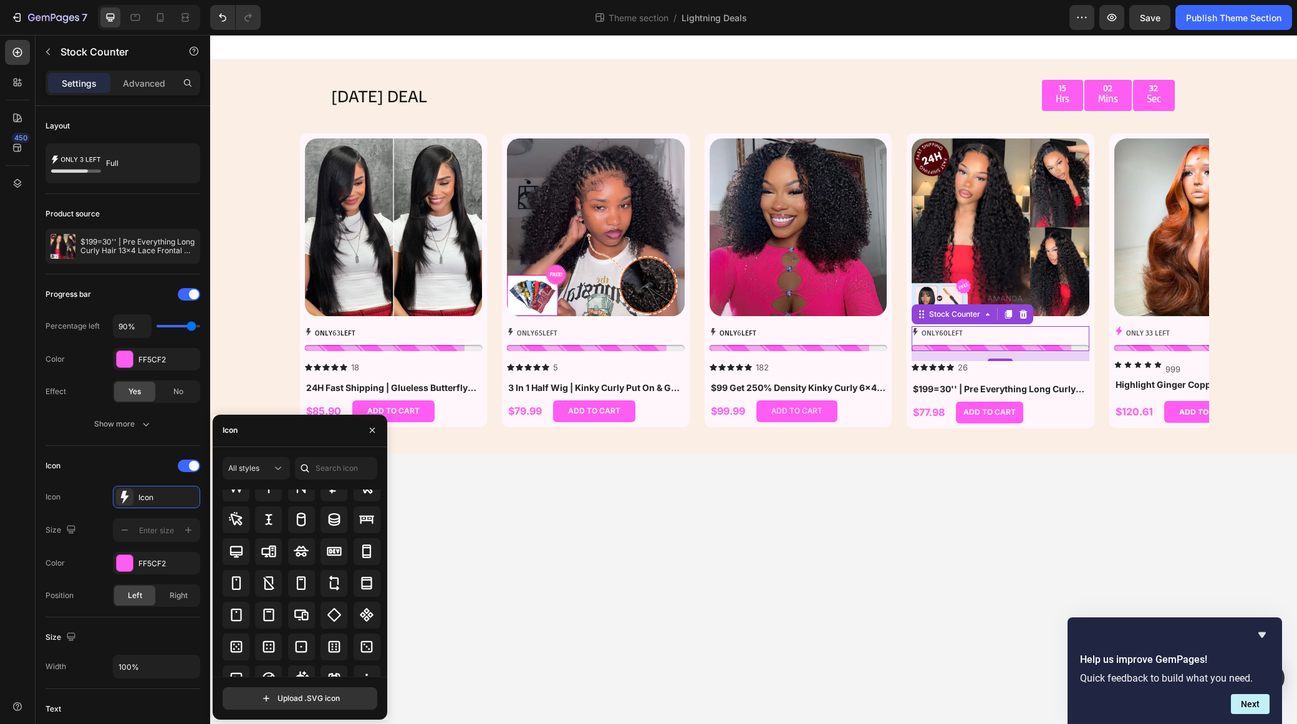
scroll to position [2551, 0]
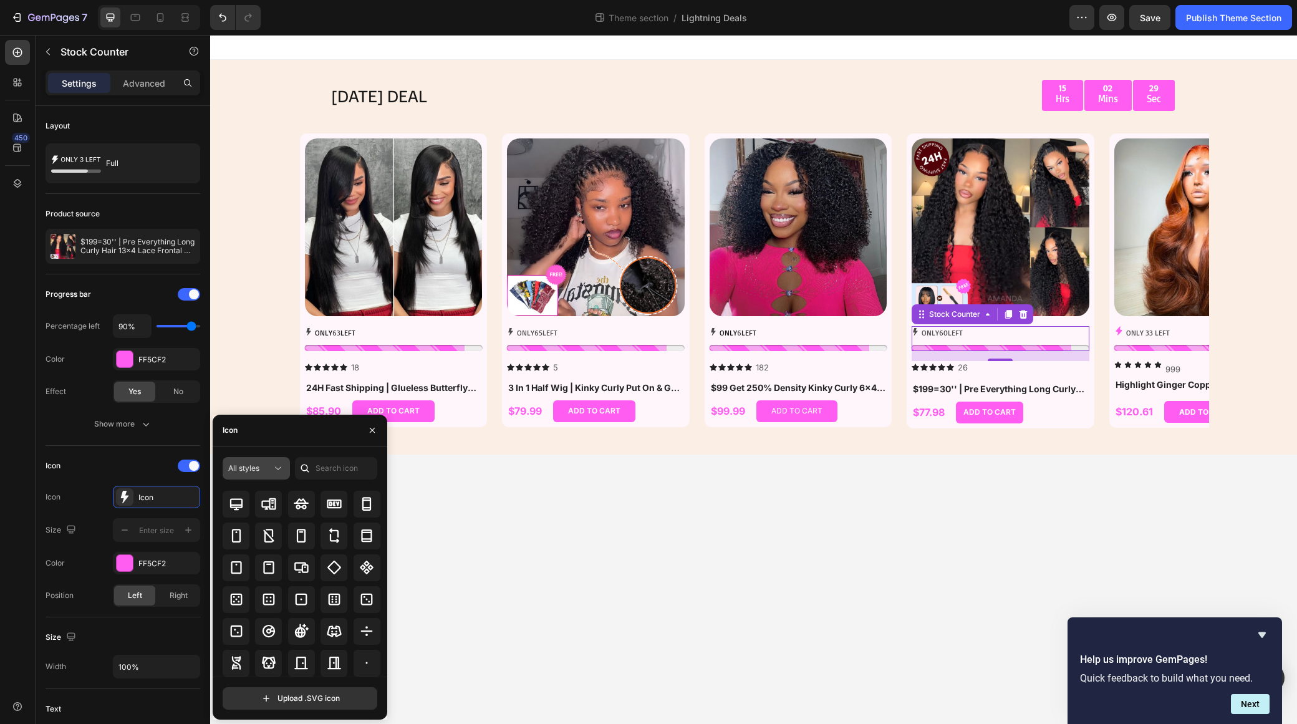
click at [264, 468] on div "All styles" at bounding box center [250, 468] width 44 height 11
click at [337, 467] on input "text" at bounding box center [336, 468] width 82 height 22
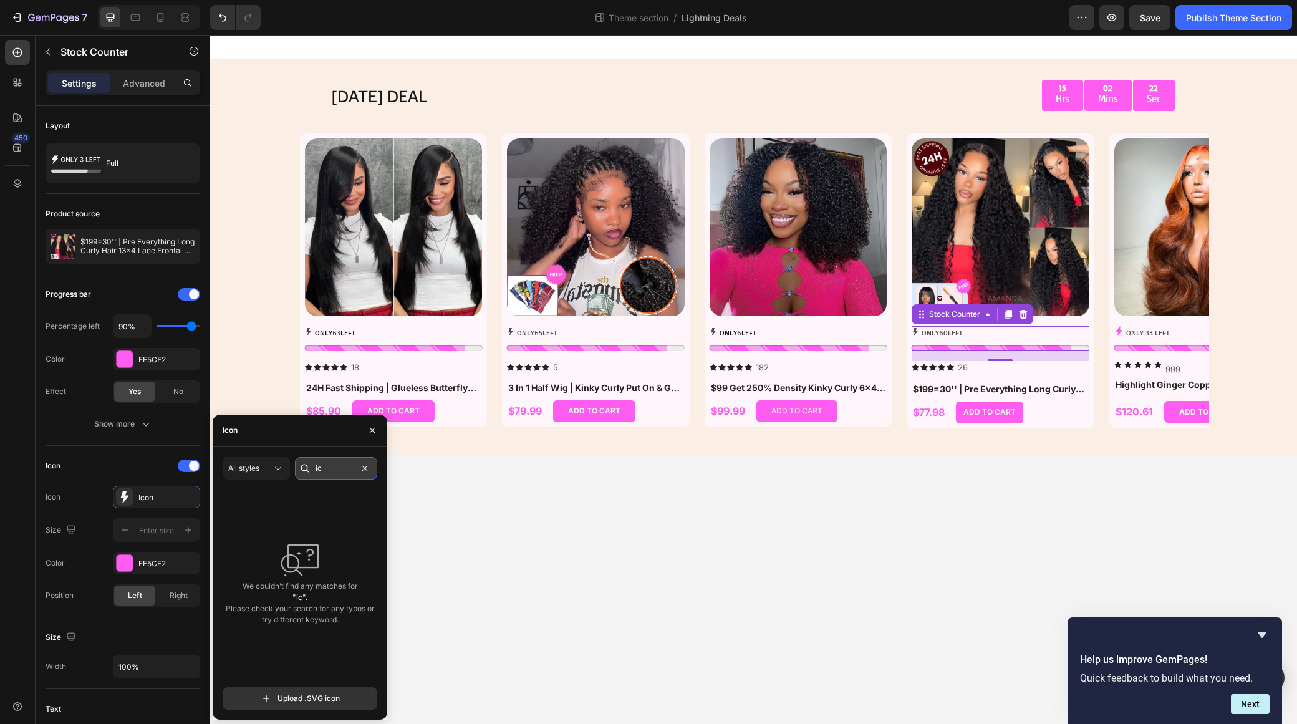
type input "i"
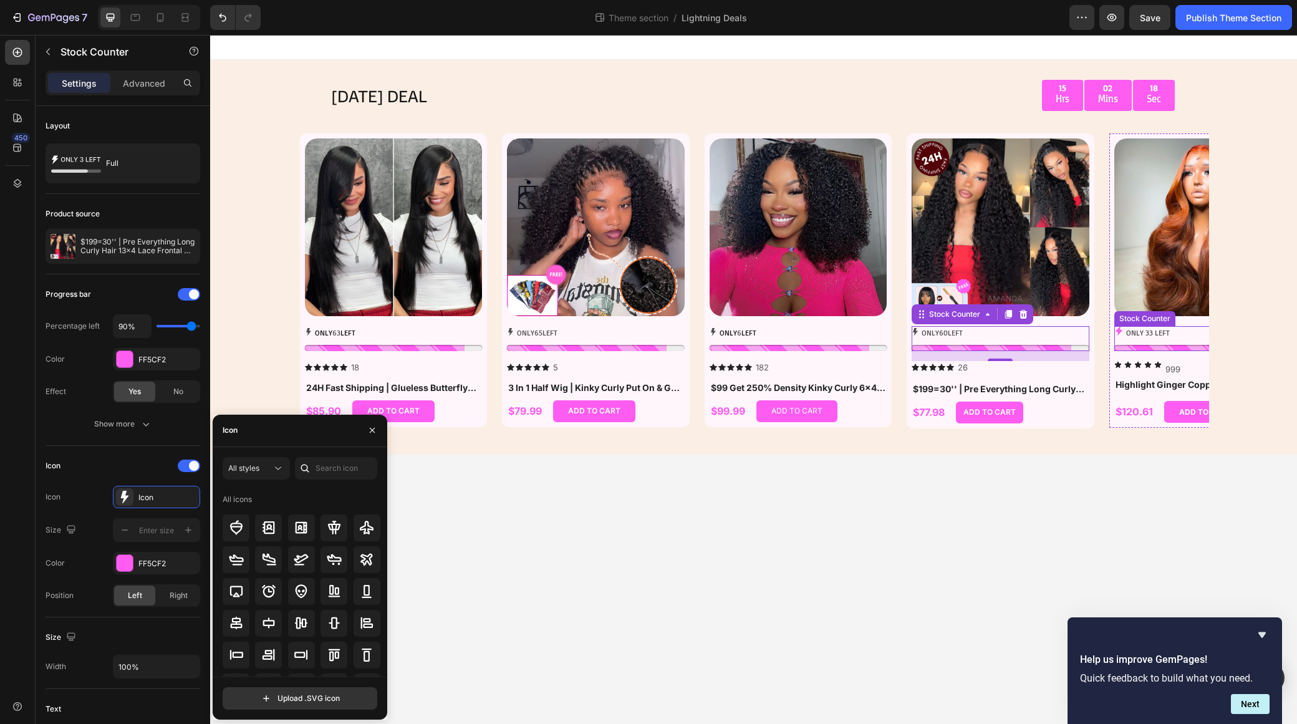
click at [1080, 332] on p "ONLY 33 LEFT" at bounding box center [1148, 333] width 44 height 14
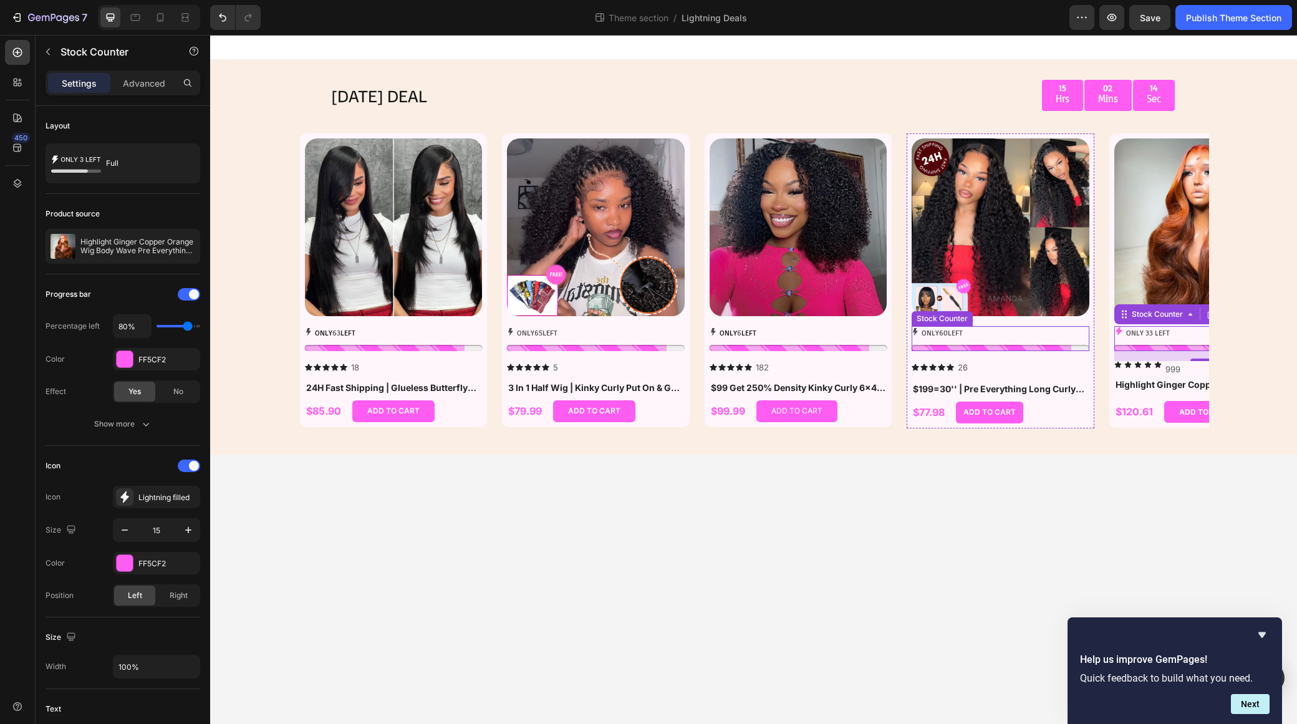
click at [950, 336] on p "ONLY 60 LEFT" at bounding box center [942, 333] width 41 height 14
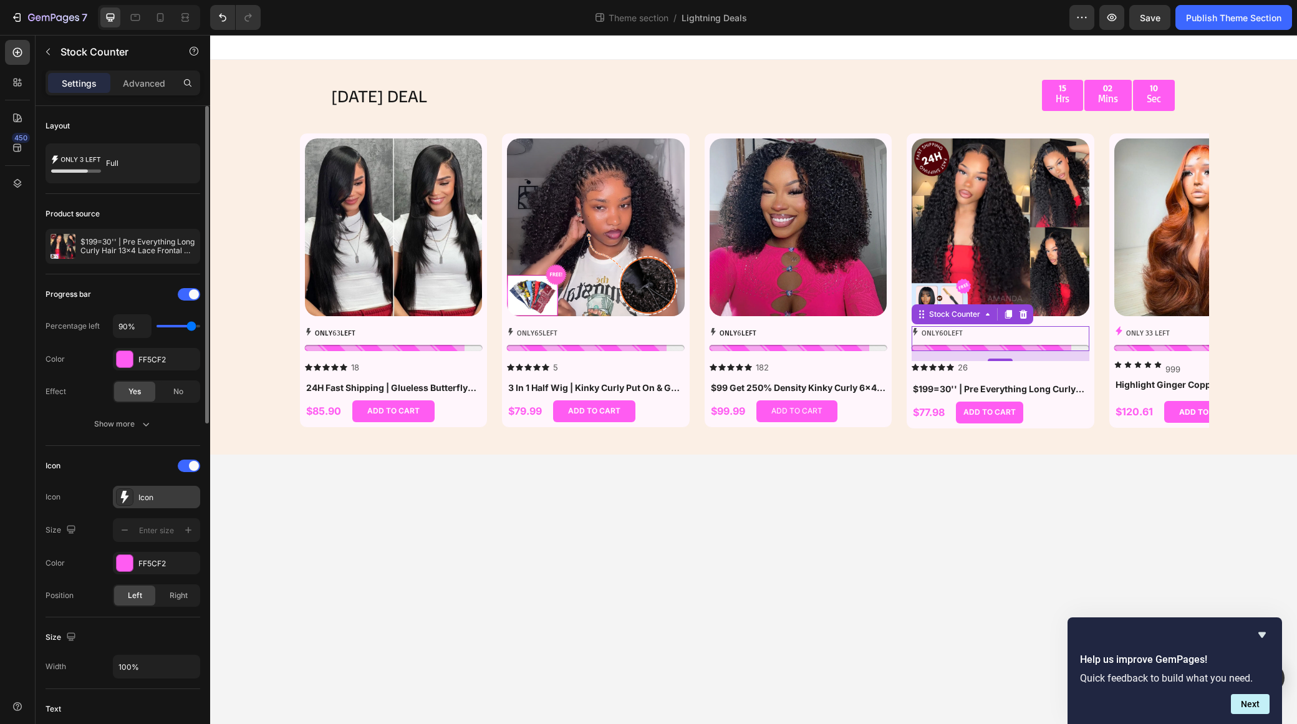
click at [118, 498] on icon at bounding box center [124, 497] width 12 height 12
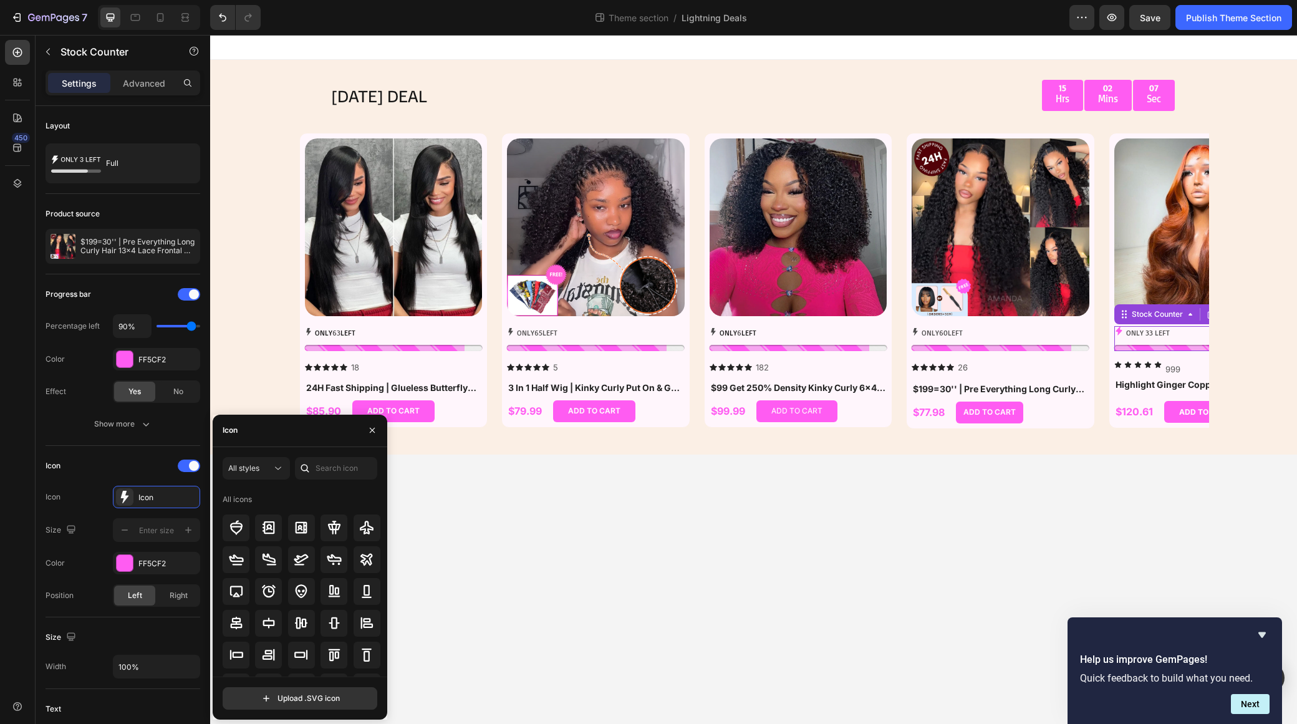
click at [1080, 326] on div "Product Images ONLY 33 LEFT Stock Counter 0 Icon Icon Icon Icon Icon 999 Text B…" at bounding box center [1203, 281] width 189 height 296
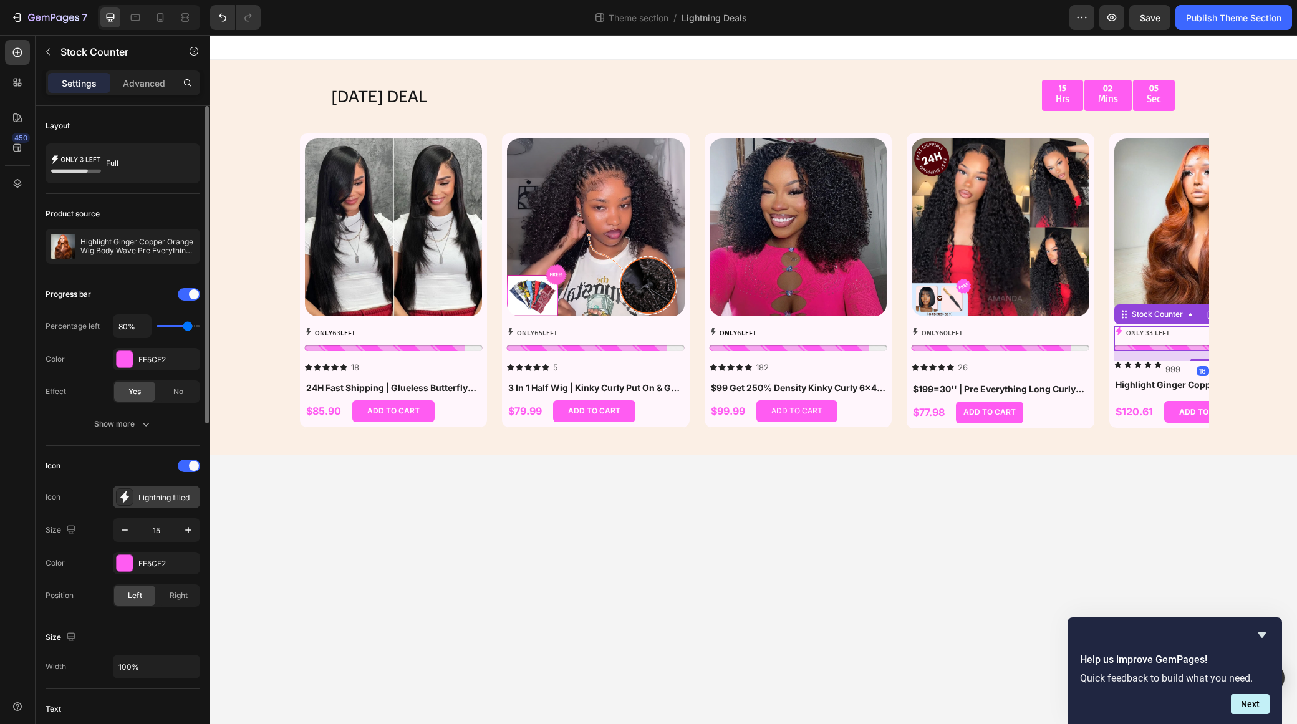
click at [147, 494] on div "Lightning filled" at bounding box center [167, 497] width 59 height 11
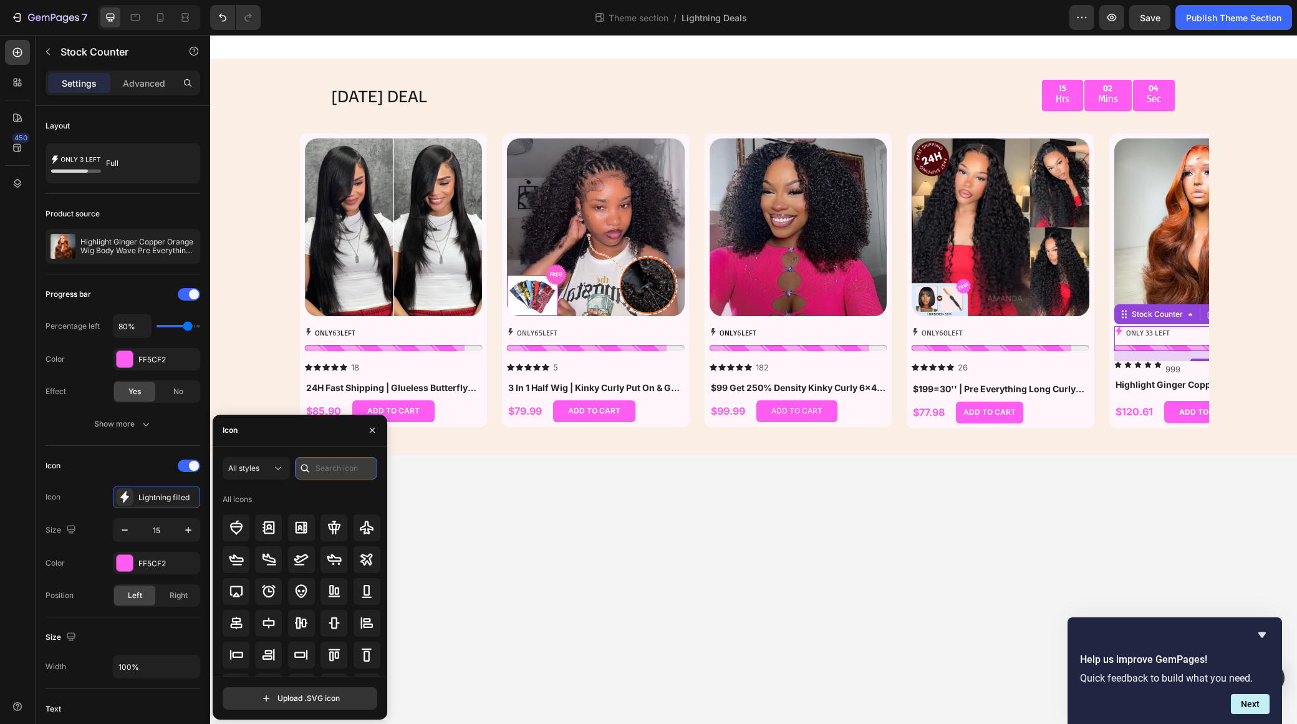
click at [316, 469] on input "text" at bounding box center [336, 468] width 82 height 22
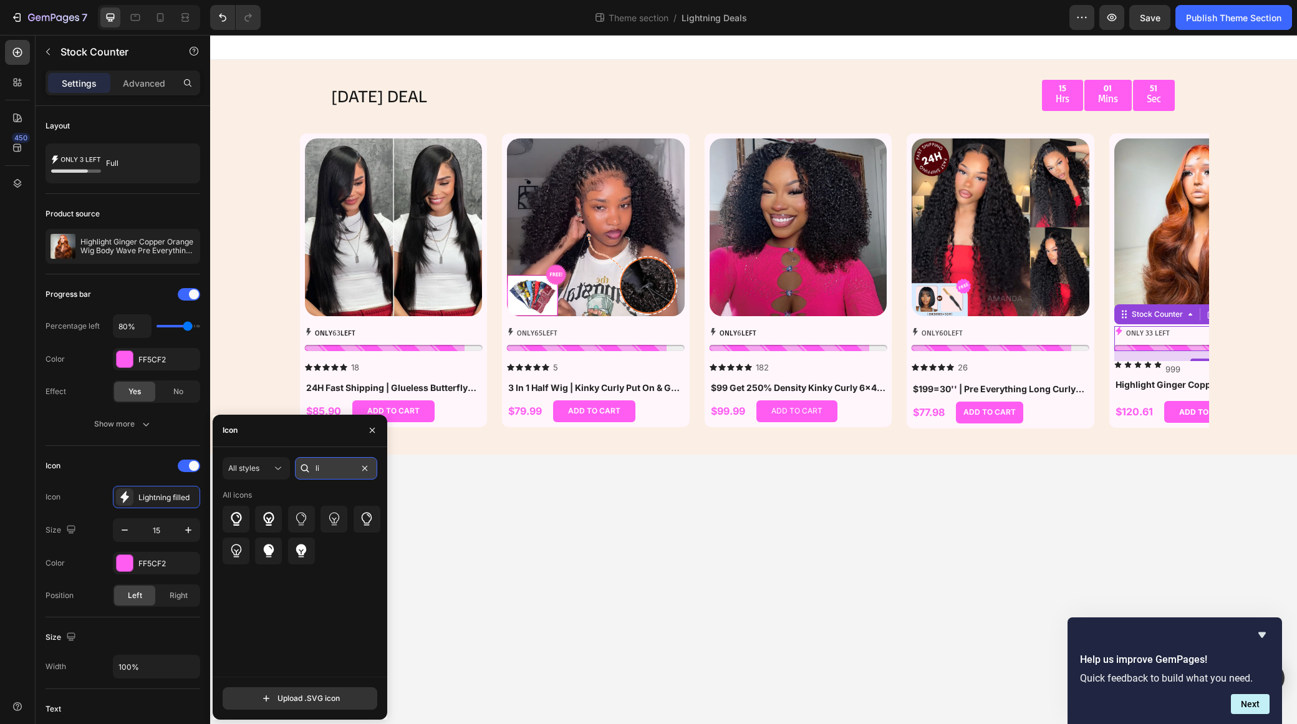
type input "l"
type input "s"
type input "闪"
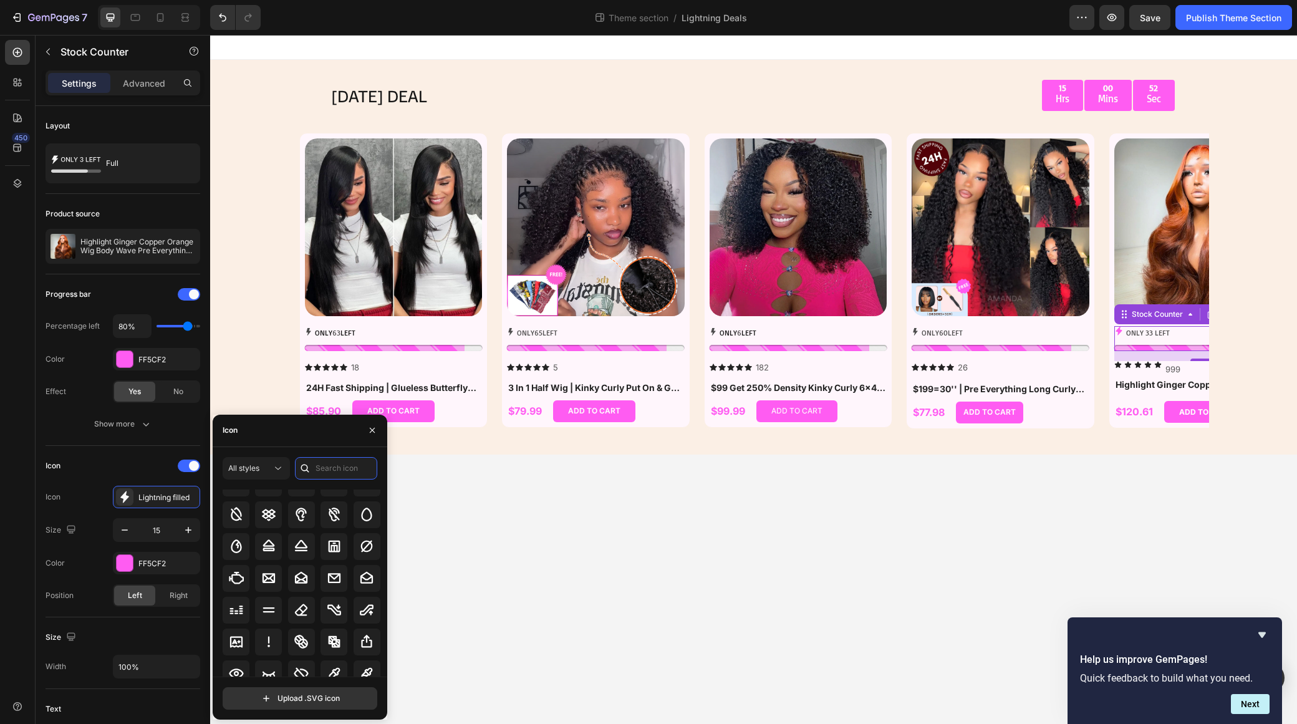
scroll to position [2792, 0]
click at [1080, 413] on div "ADD TO CART" at bounding box center [1205, 412] width 52 height 14
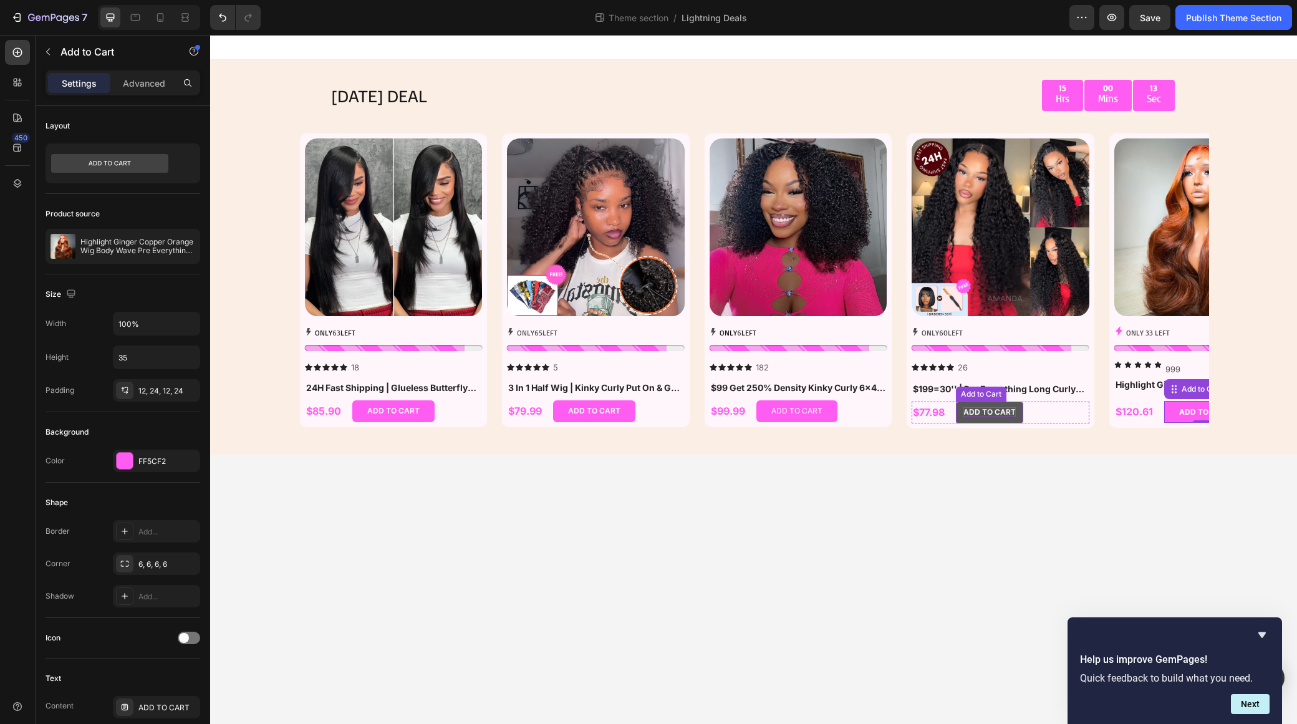
click at [1003, 416] on div "ADD TO CART" at bounding box center [990, 412] width 52 height 10
click at [1080, 415] on div "ADD TO CART" at bounding box center [1205, 412] width 52 height 14
click at [1080, 363] on icon at bounding box center [1137, 364] width 6 height 6
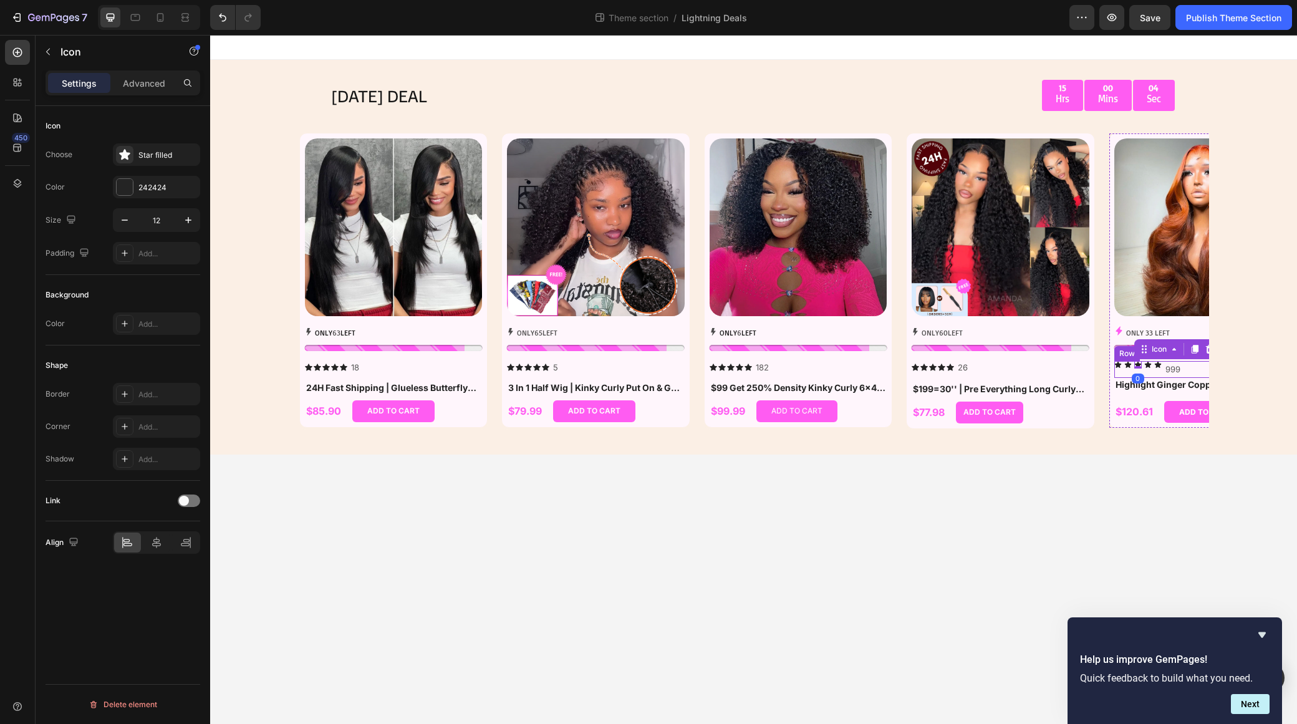
click at [1080, 367] on div "999" at bounding box center [1172, 369] width 17 height 17
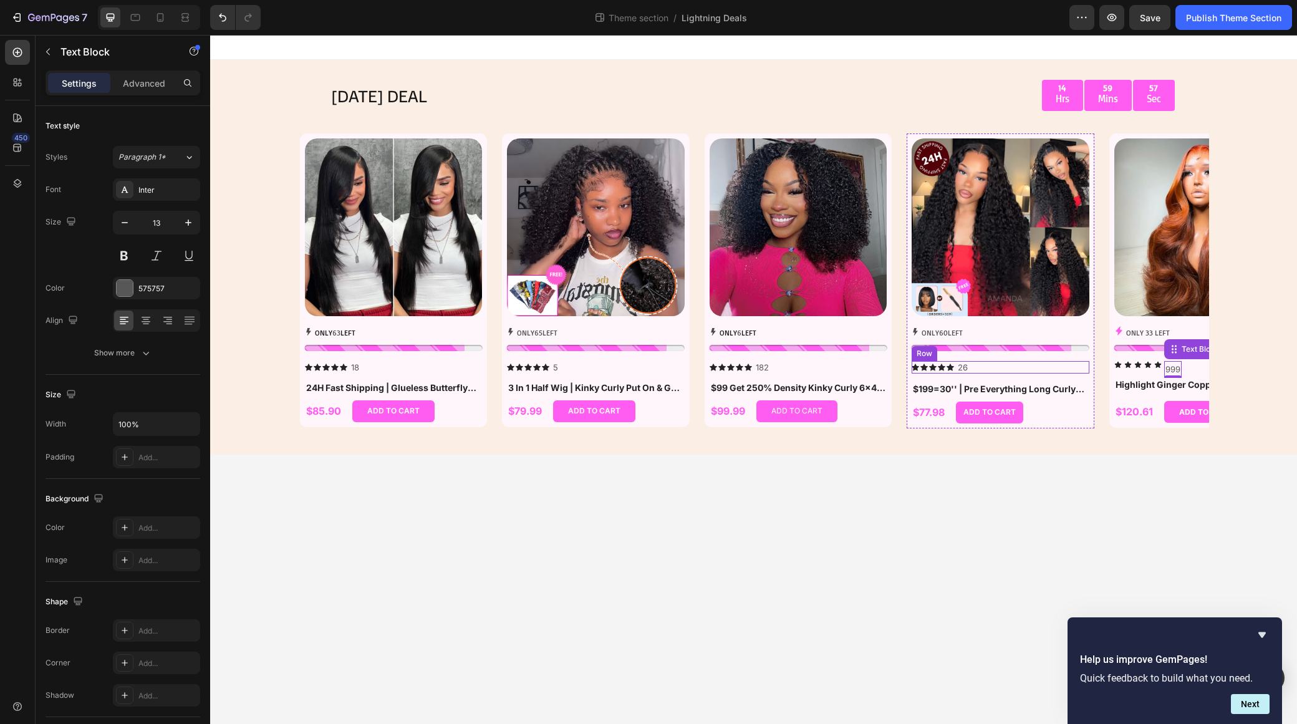
click at [952, 372] on div "Icon Icon Icon Icon Icon Icon List" at bounding box center [933, 367] width 42 height 13
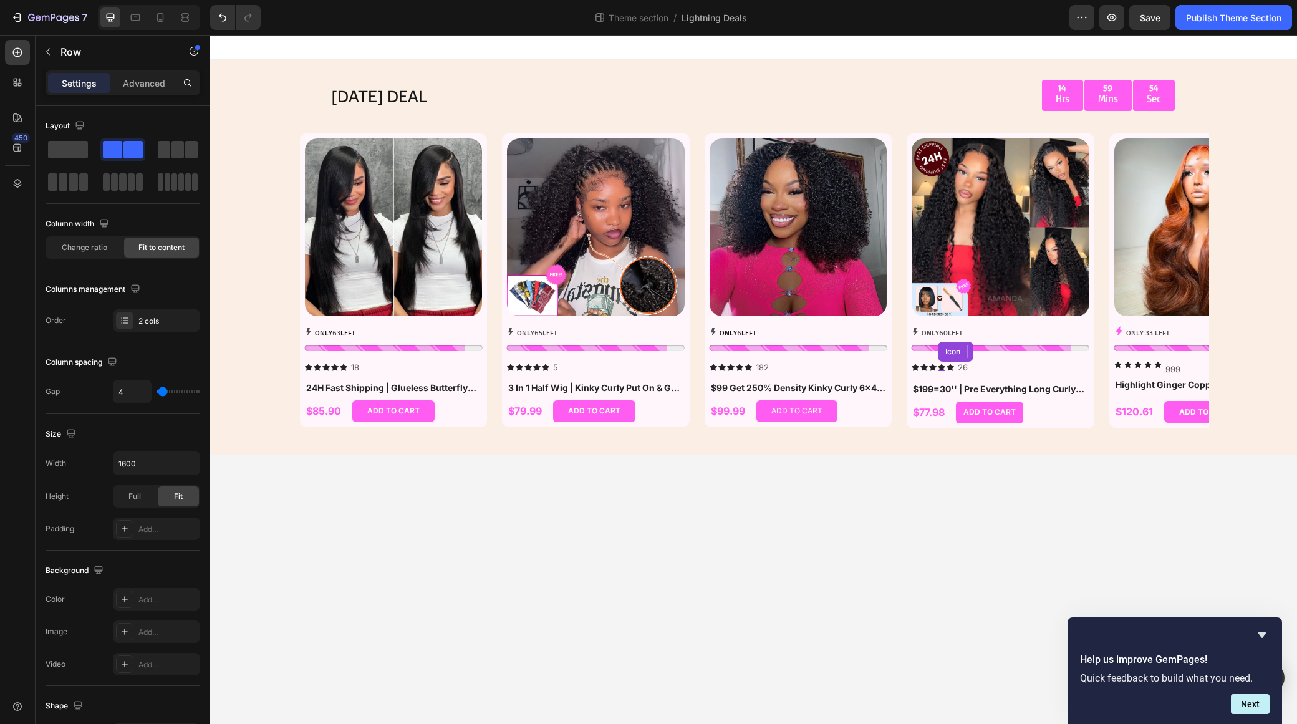
click at [942, 369] on icon at bounding box center [941, 367] width 7 height 7
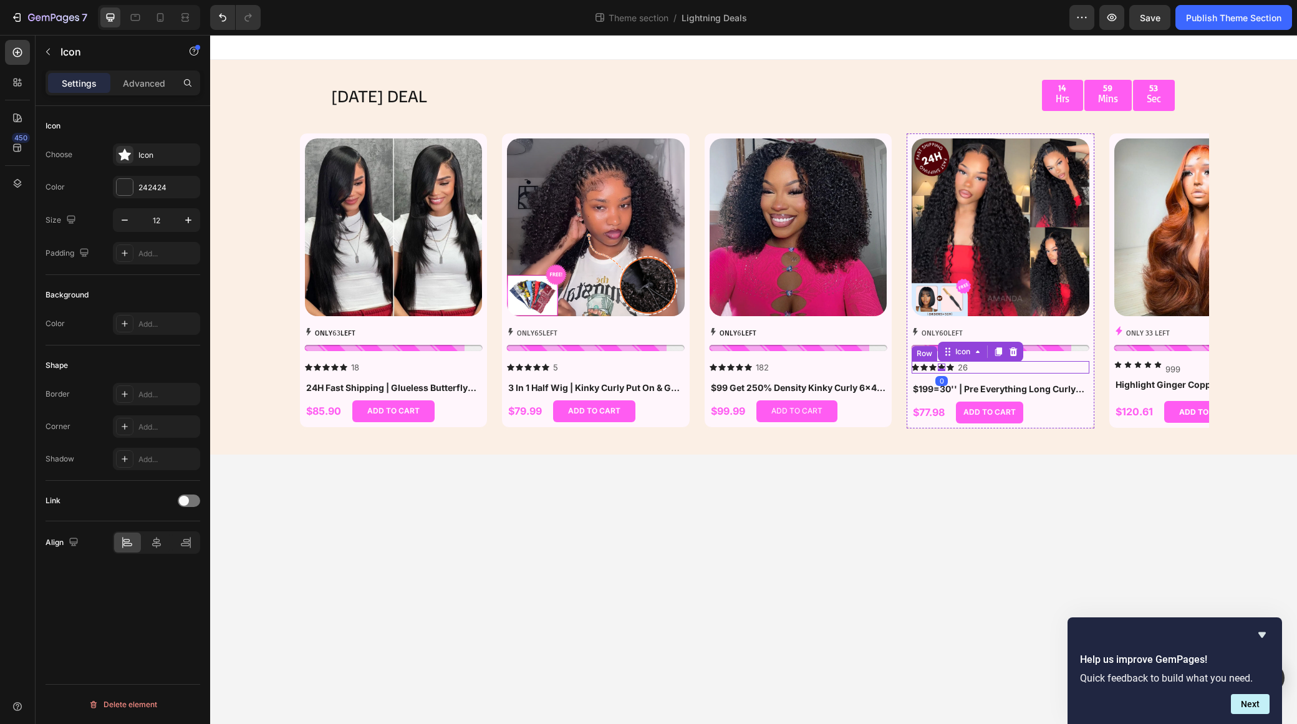
click at [977, 370] on div "Icon Icon Icon Icon 0 Icon Icon List 26 Text Block Row" at bounding box center [1001, 367] width 178 height 13
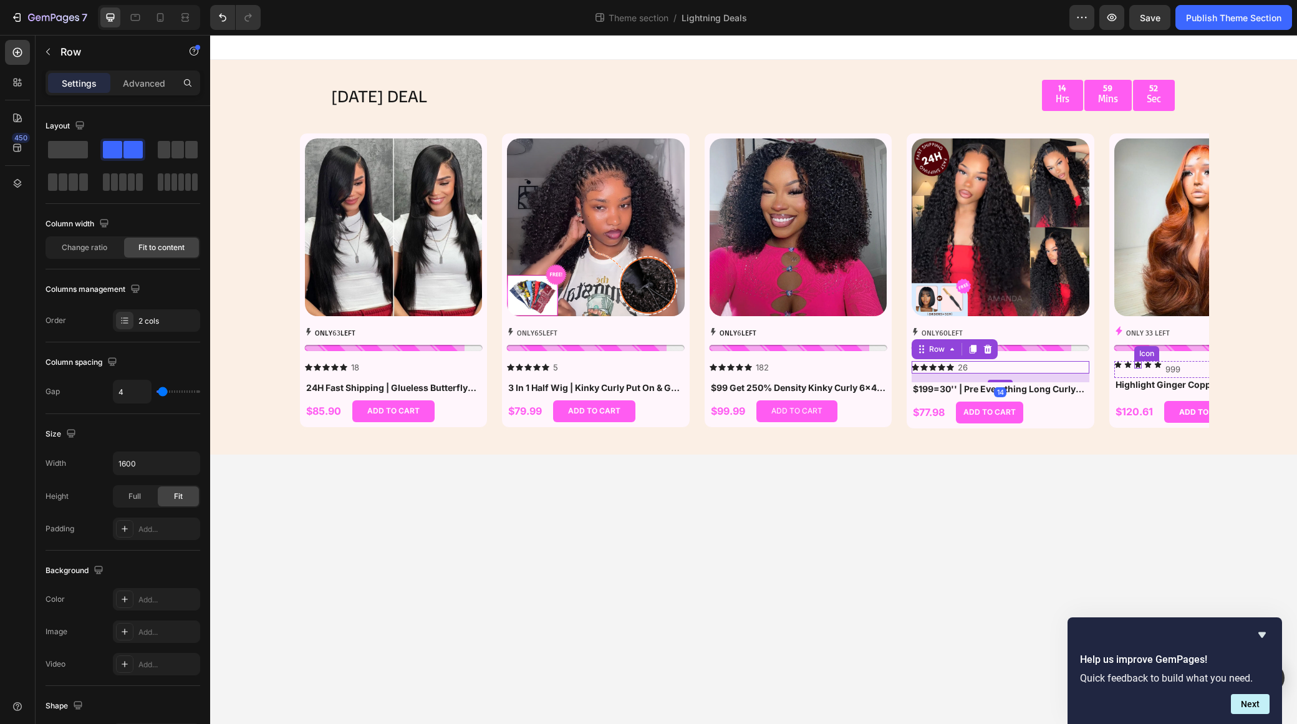
click at [1080, 364] on icon at bounding box center [1137, 364] width 6 height 6
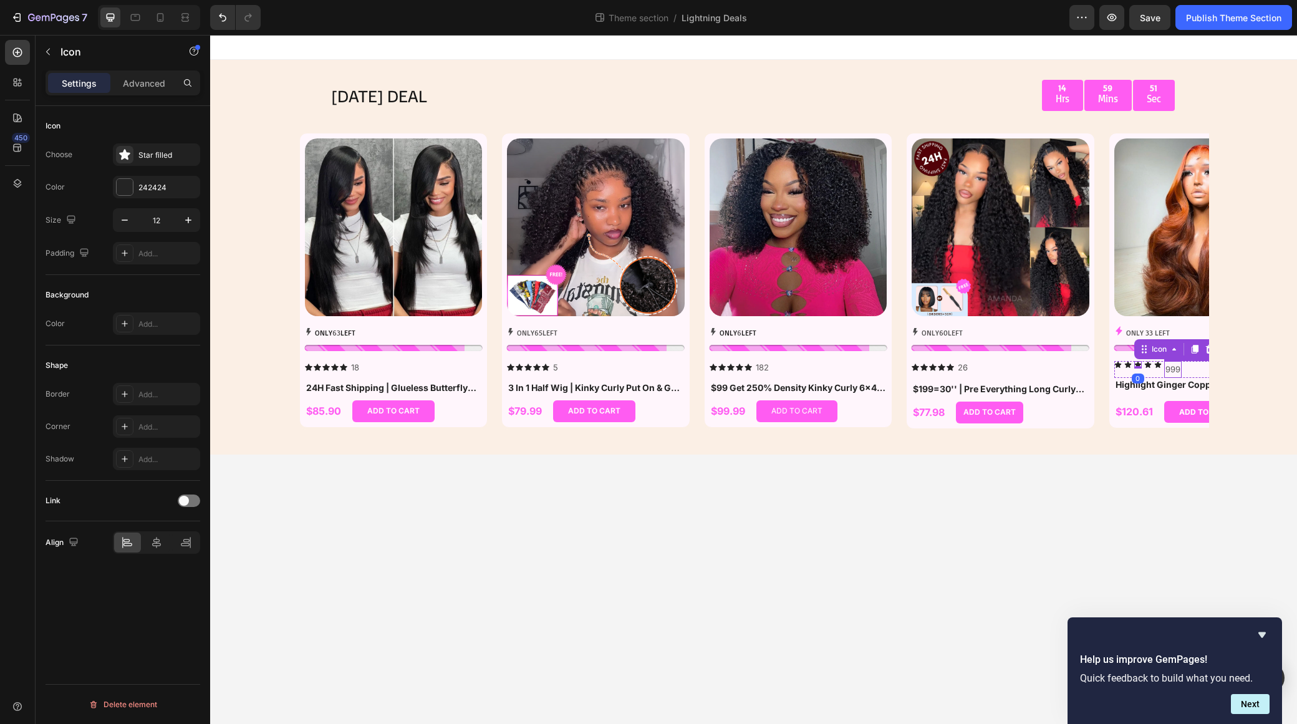
click at [1080, 367] on p "999" at bounding box center [1173, 369] width 15 height 14
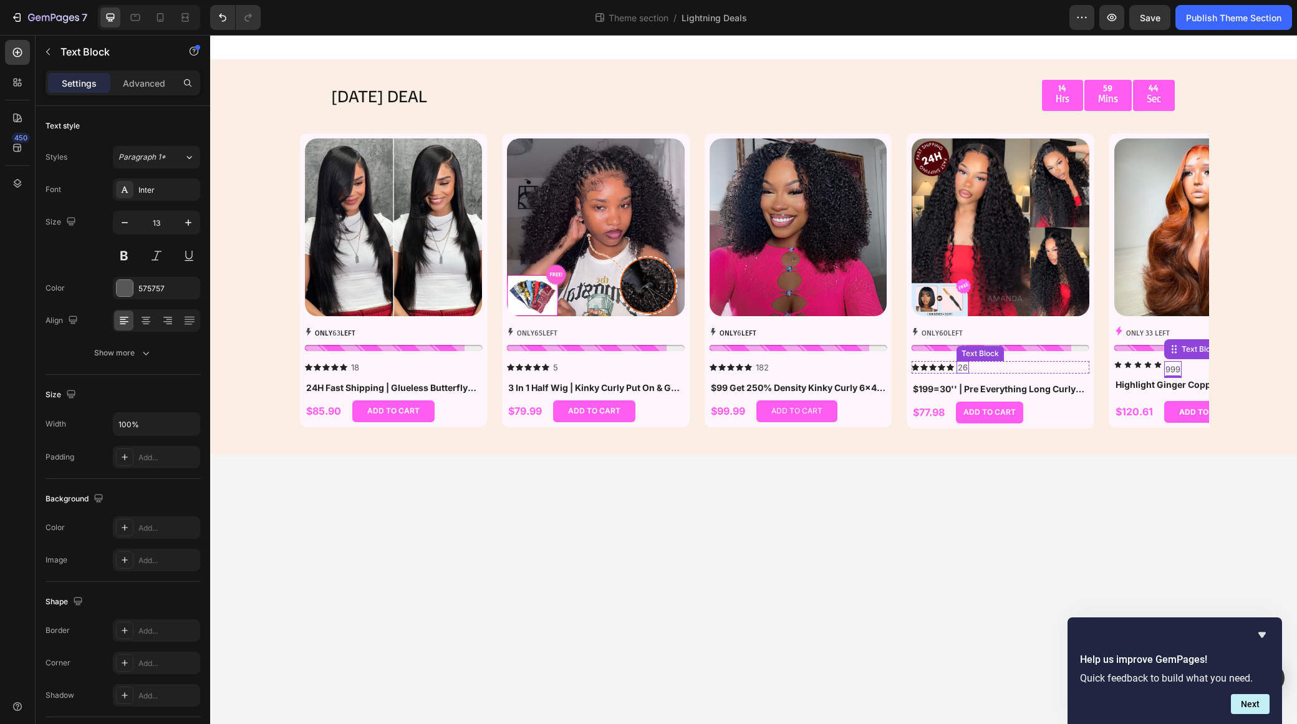
click at [964, 367] on p "26" at bounding box center [963, 367] width 10 height 11
click at [965, 367] on p "26" at bounding box center [963, 367] width 10 height 11
click at [1080, 371] on p "999" at bounding box center [1173, 369] width 15 height 14
click at [964, 370] on p "26" at bounding box center [963, 367] width 10 height 11
click at [1080, 371] on p "999" at bounding box center [1173, 369] width 15 height 14
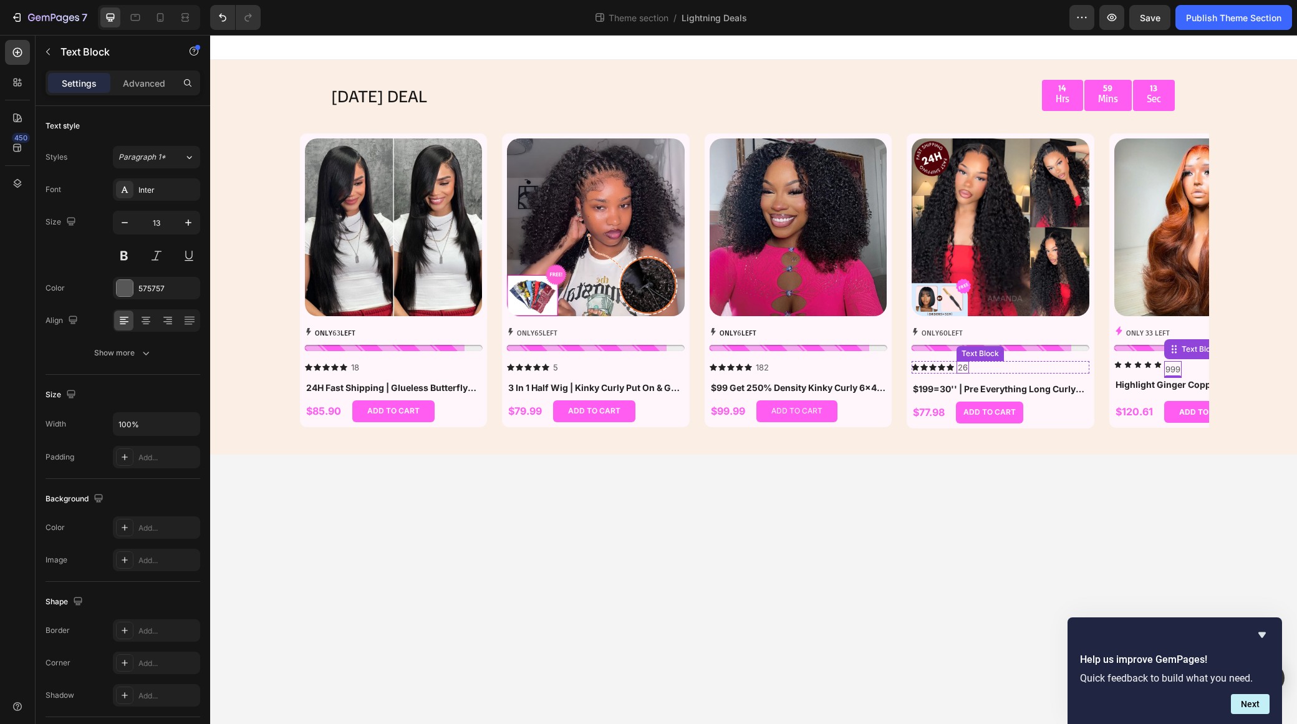
click at [963, 367] on p "26" at bounding box center [963, 367] width 10 height 11
click at [152, 85] on p "Advanced" at bounding box center [144, 83] width 42 height 13
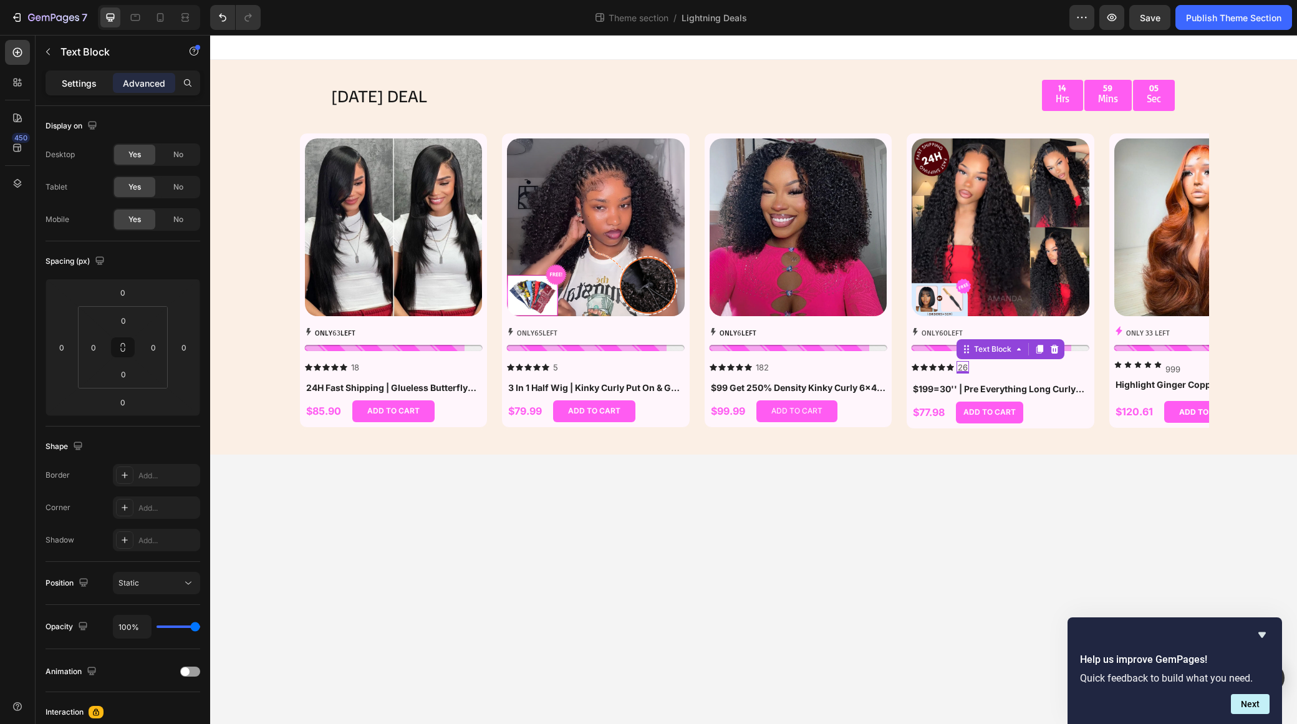
click at [93, 79] on p "Settings" at bounding box center [79, 83] width 35 height 13
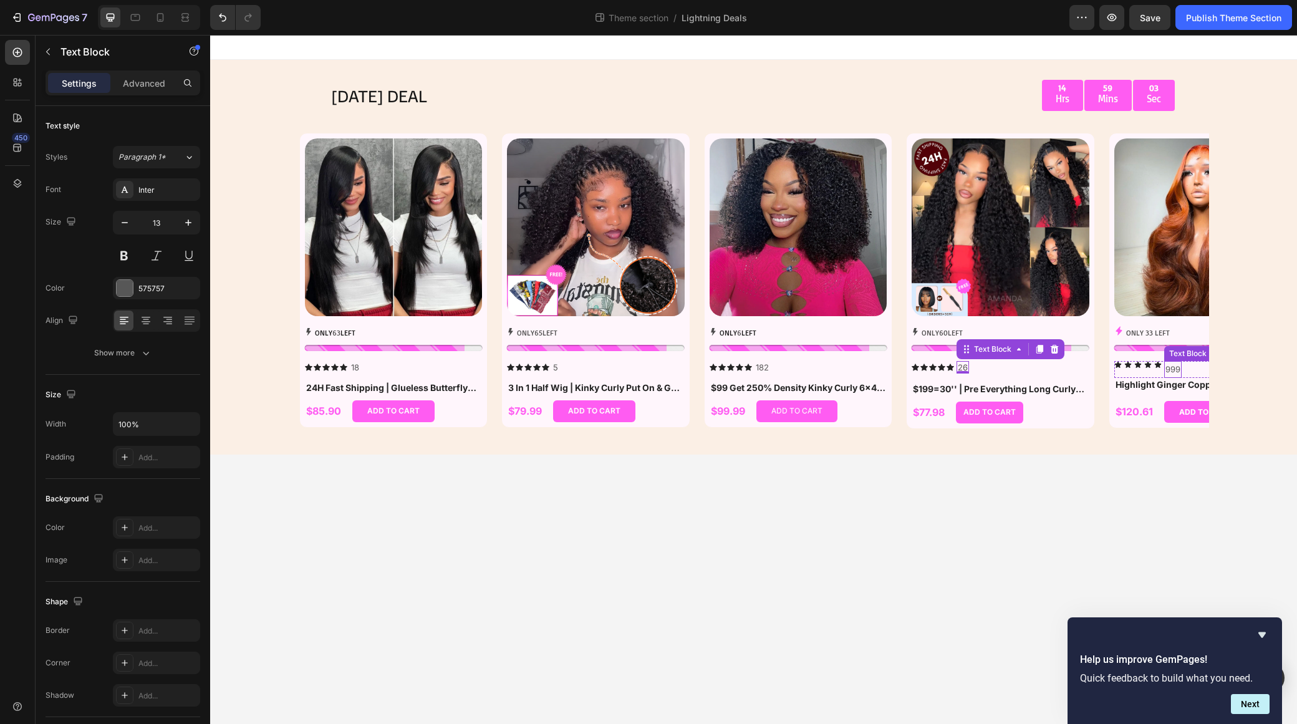
click at [1080, 370] on p "999" at bounding box center [1173, 369] width 15 height 14
click at [135, 77] on p "Advanced" at bounding box center [144, 83] width 42 height 13
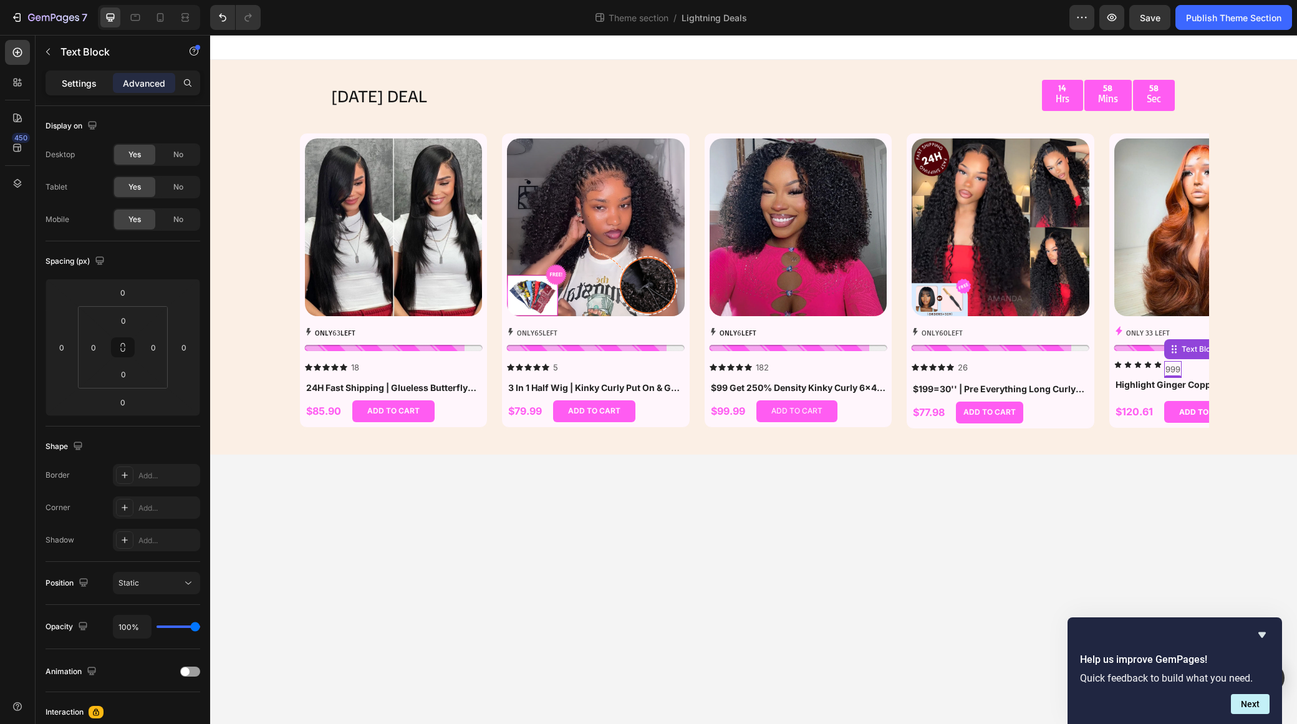
click at [76, 81] on p "Settings" at bounding box center [79, 83] width 35 height 13
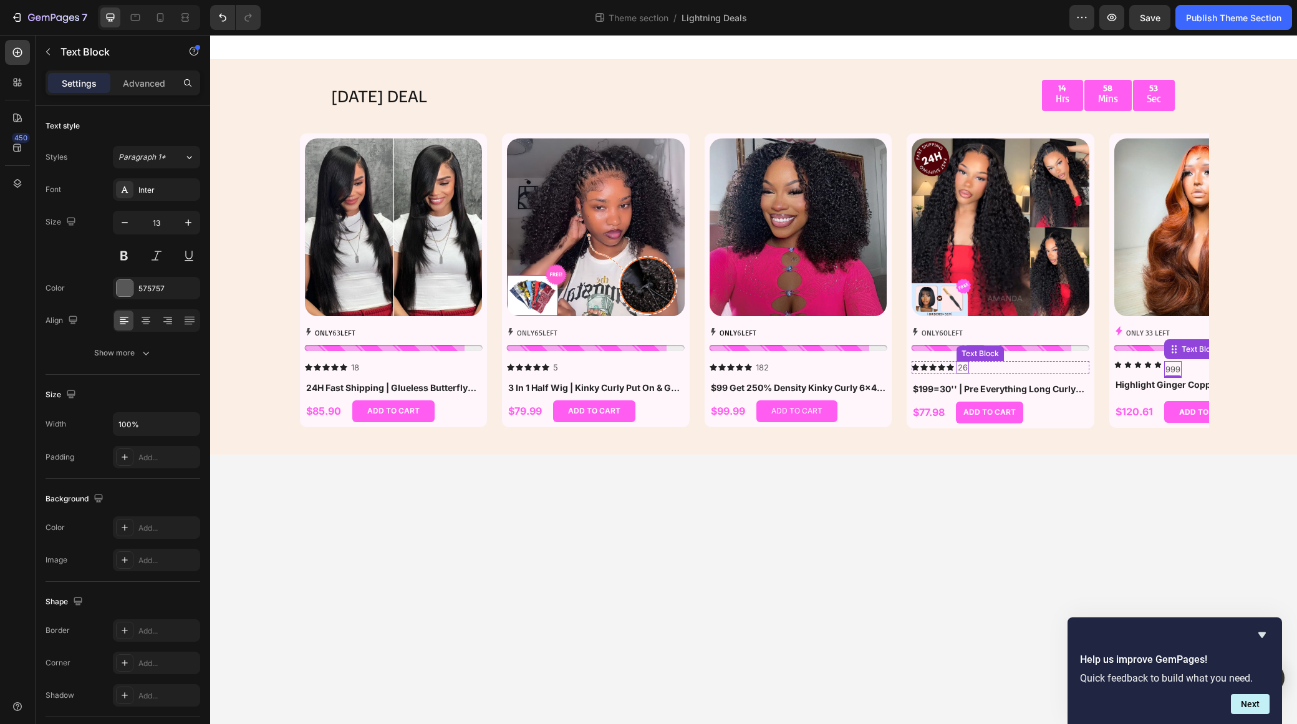
click at [960, 365] on p "26" at bounding box center [963, 367] width 10 height 11
click at [1080, 363] on div "Icon Icon Icon Icon Icon 999 Text Block Row" at bounding box center [1204, 369] width 178 height 17
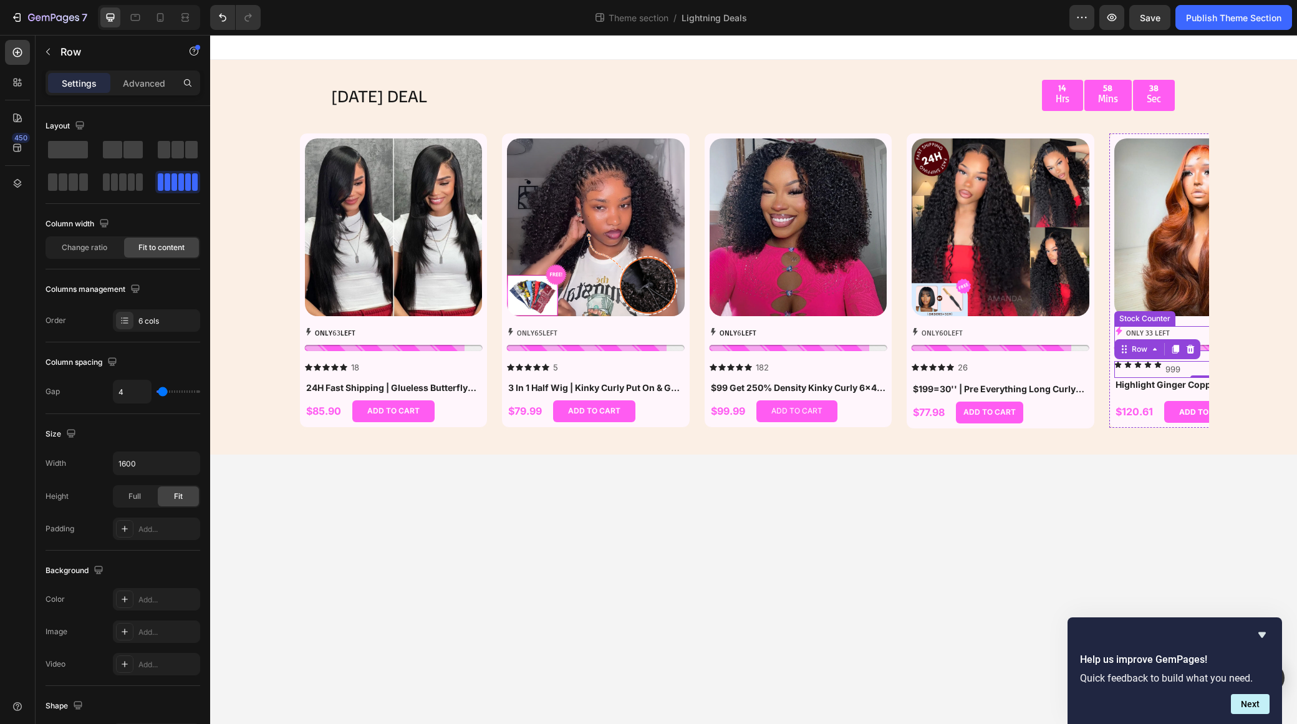
click at [1080, 328] on icon at bounding box center [1119, 330] width 9 height 9
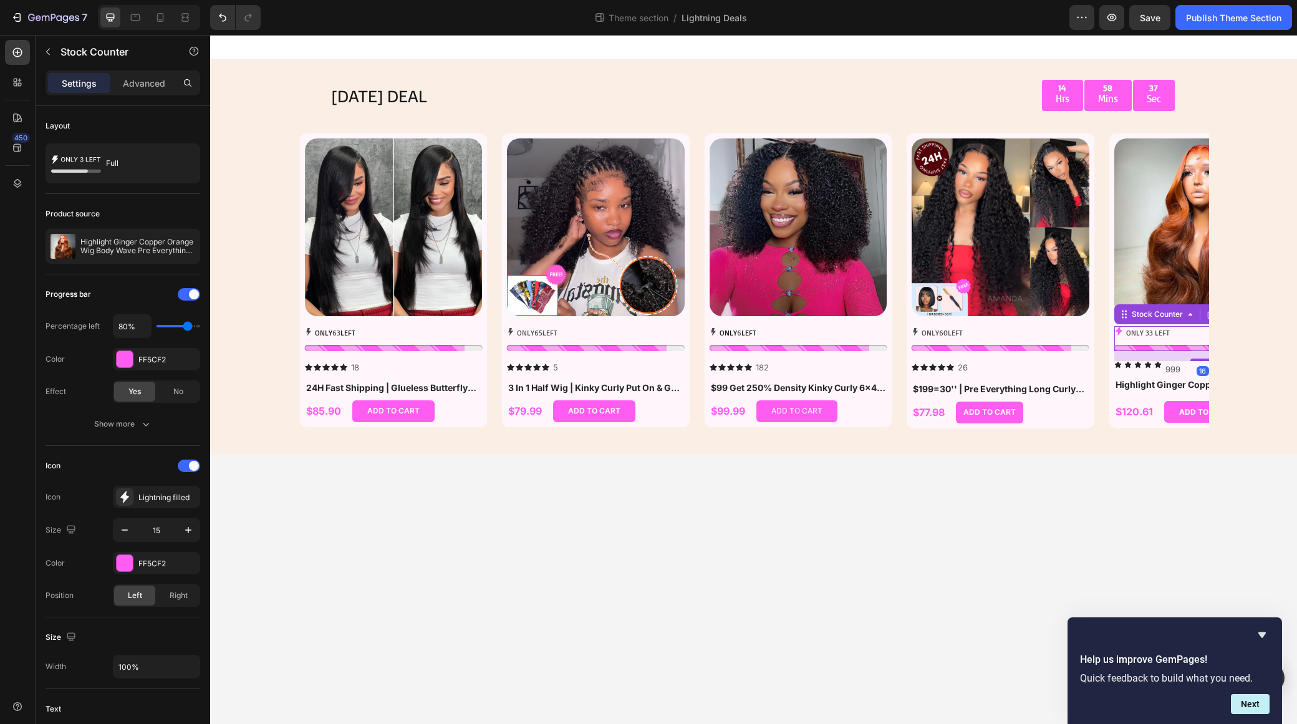
click at [1080, 332] on icon at bounding box center [1119, 330] width 6 height 9
click at [1080, 329] on p "ONLY 33 LEFT" at bounding box center [1148, 333] width 44 height 14
click at [1080, 333] on p "ONLY 33 LEFT" at bounding box center [1148, 333] width 44 height 14
click at [127, 498] on icon at bounding box center [124, 497] width 12 height 12
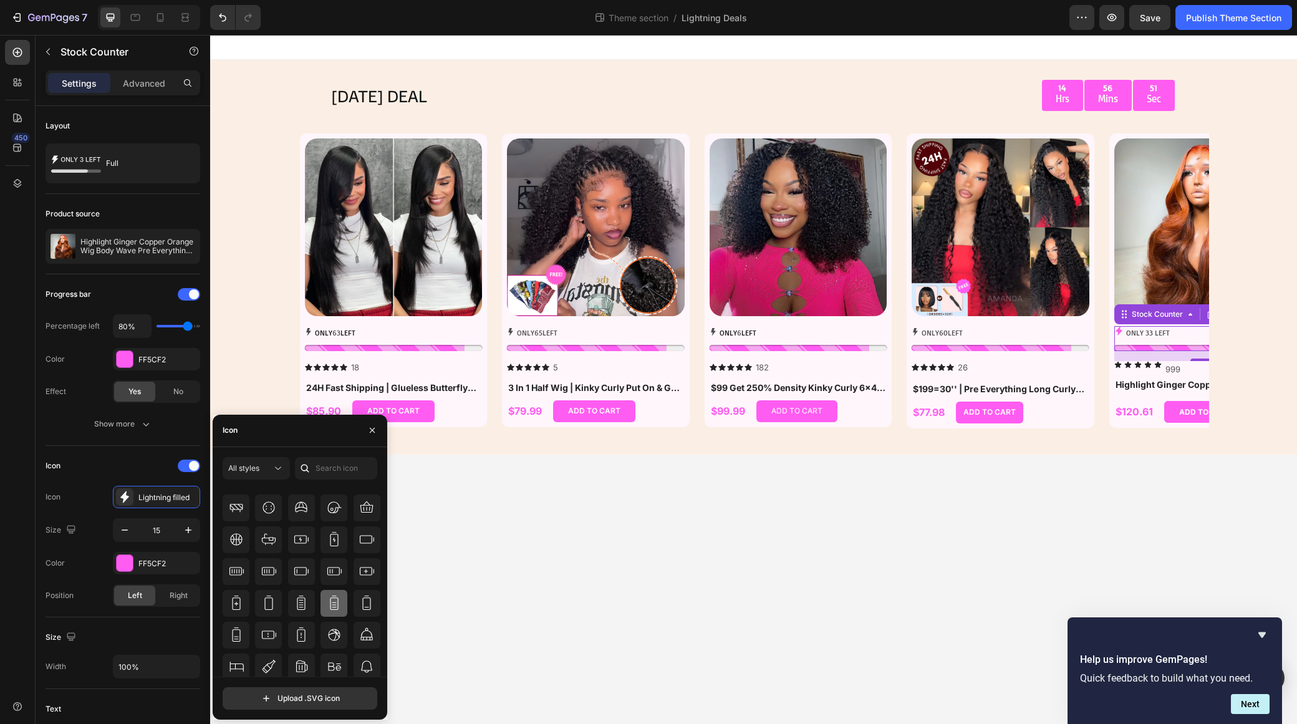
scroll to position [8987, 0]
click at [503, 580] on body "[DATE] DEAL Text Block 14 Hrs 56 Mins 37 Sec Countdown Timer Row Row Product Im…" at bounding box center [753, 379] width 1087 height 689
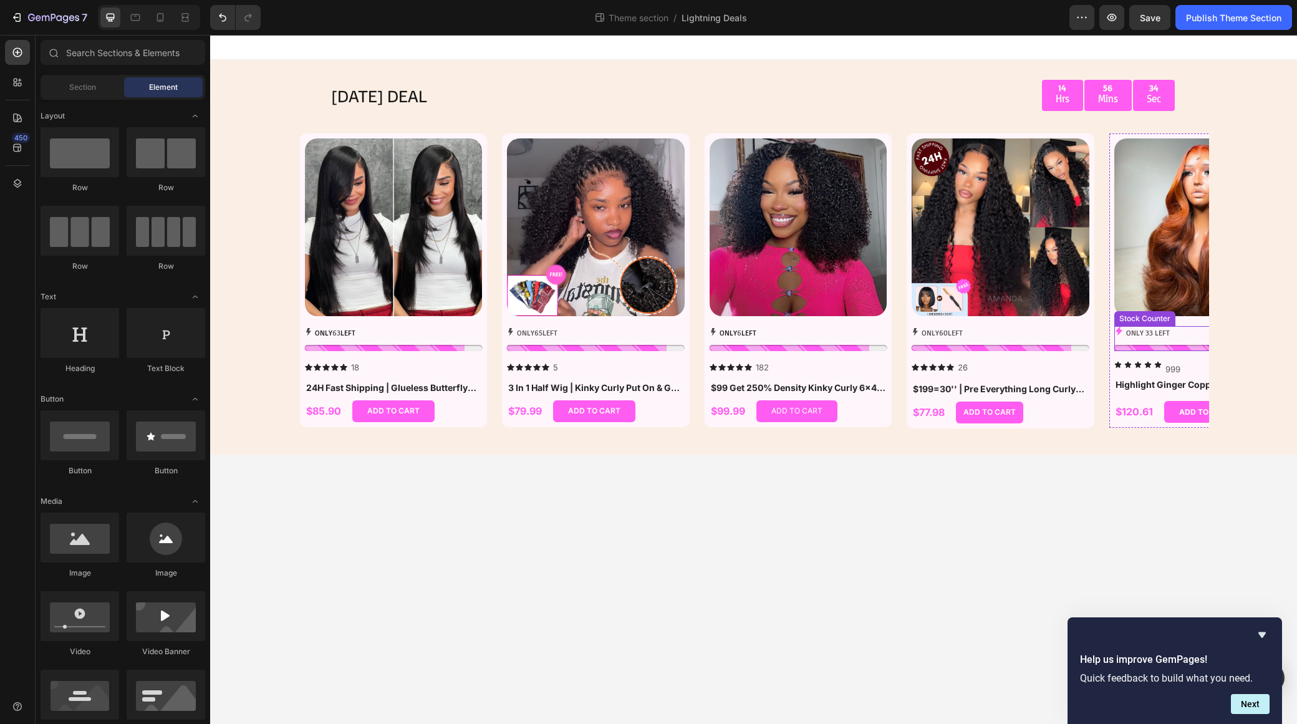
click at [1150, 338] on p "ONLY 33 LEFT" at bounding box center [1148, 333] width 44 height 14
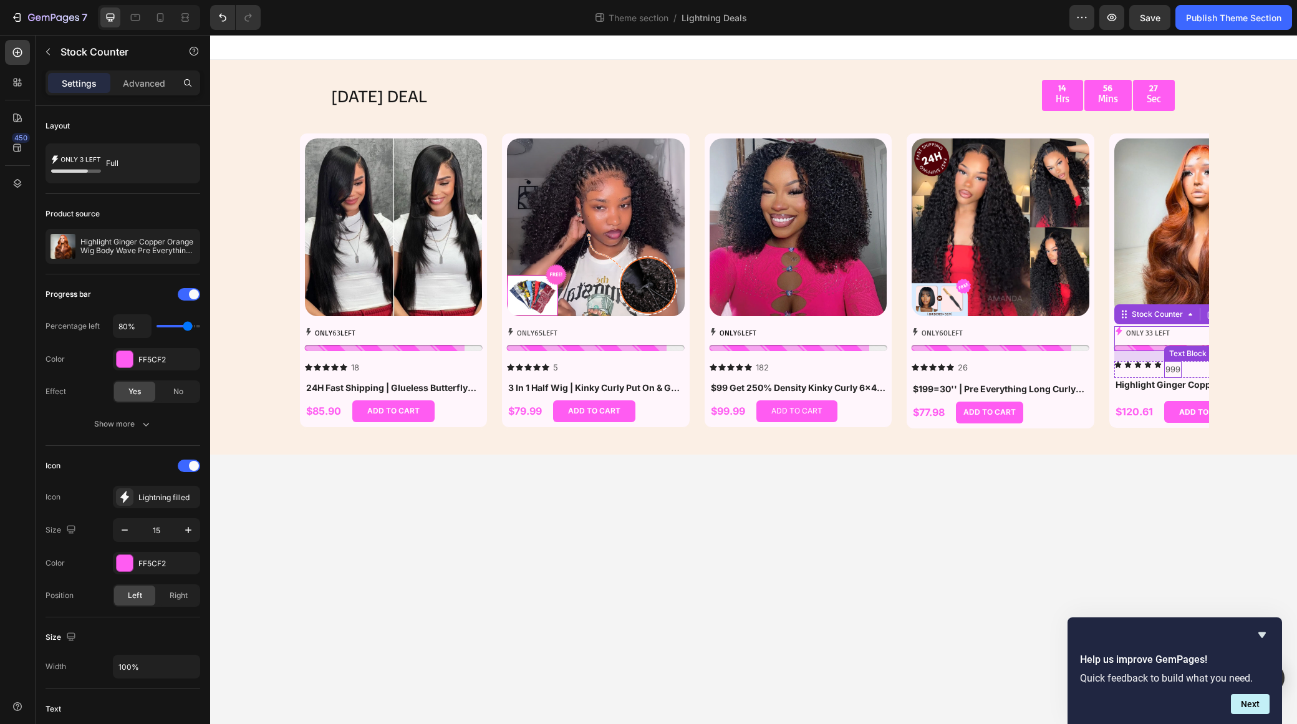
click at [1170, 363] on p "999" at bounding box center [1173, 369] width 15 height 14
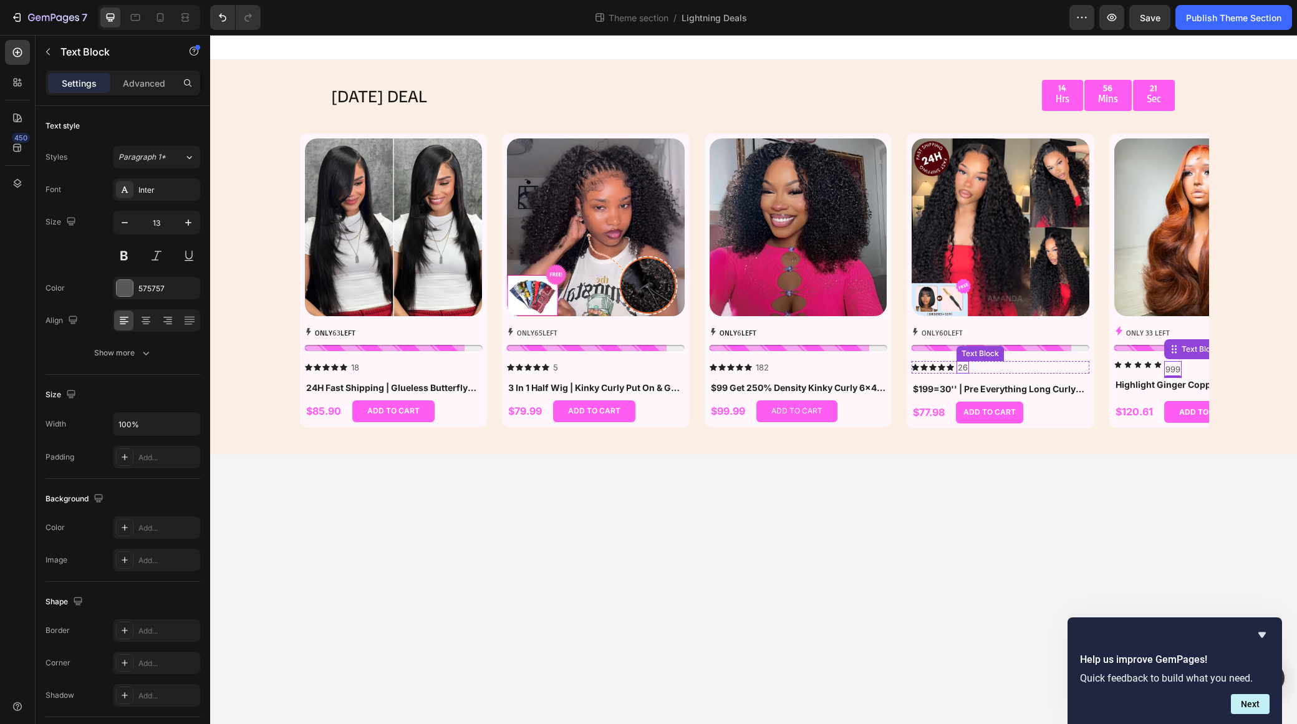
click at [962, 363] on p "26" at bounding box center [963, 367] width 10 height 11
click at [1177, 368] on p "999" at bounding box center [1173, 369] width 15 height 14
click at [962, 368] on p "26" at bounding box center [963, 367] width 10 height 11
click at [731, 369] on icon at bounding box center [730, 367] width 7 height 7
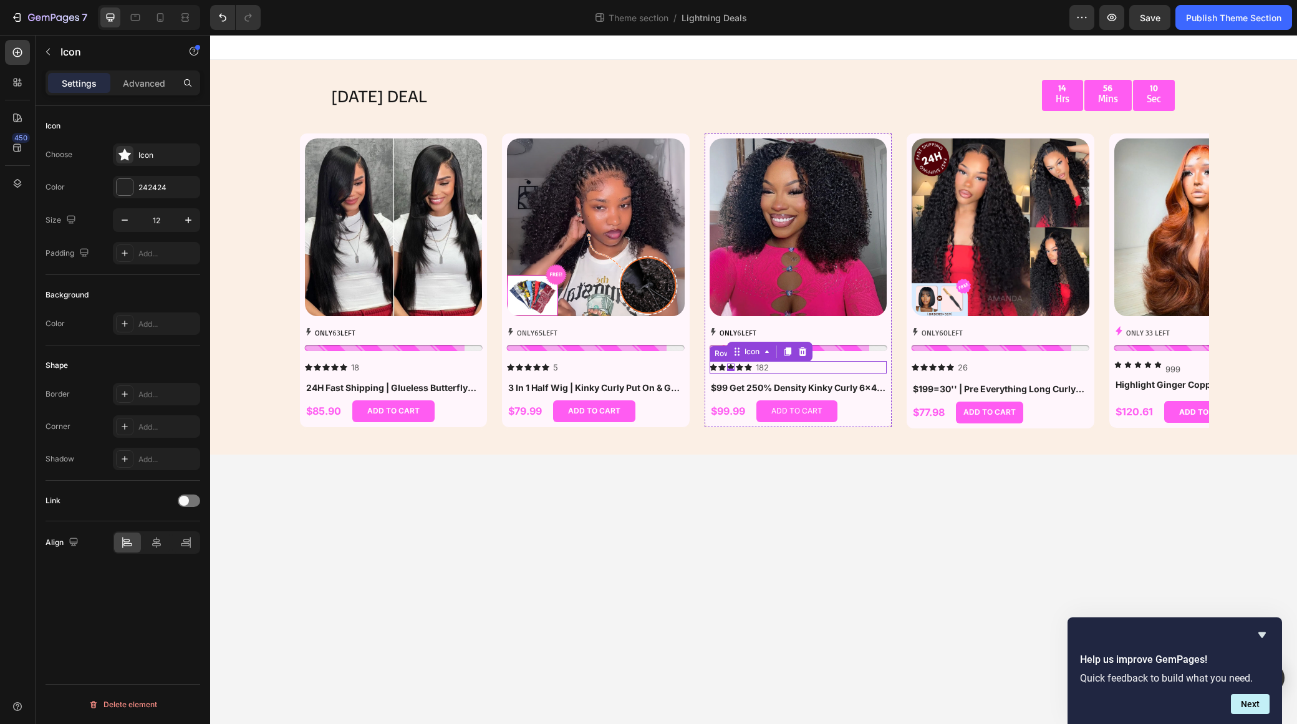
click at [771, 368] on div "Icon Icon Icon 0 Icon Icon Icon List [STREET_ADDRESS]" at bounding box center [799, 367] width 178 height 13
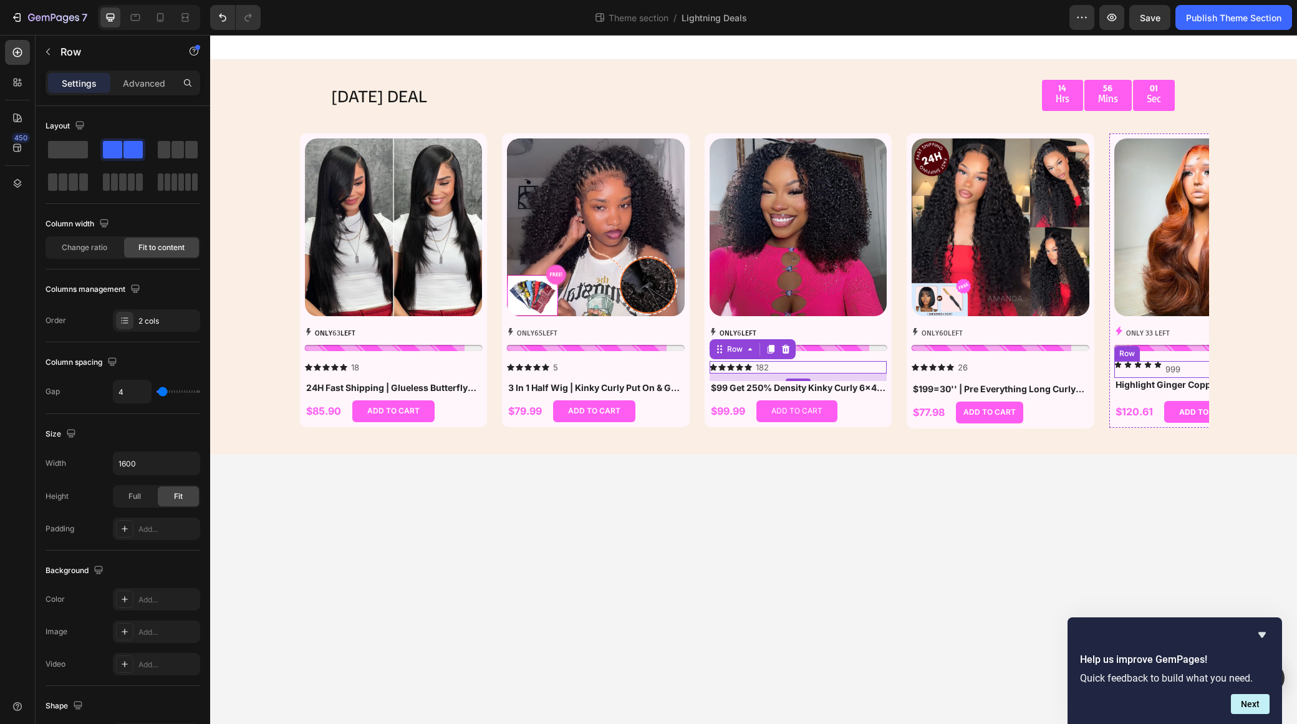
click at [1138, 367] on icon at bounding box center [1137, 364] width 6 height 6
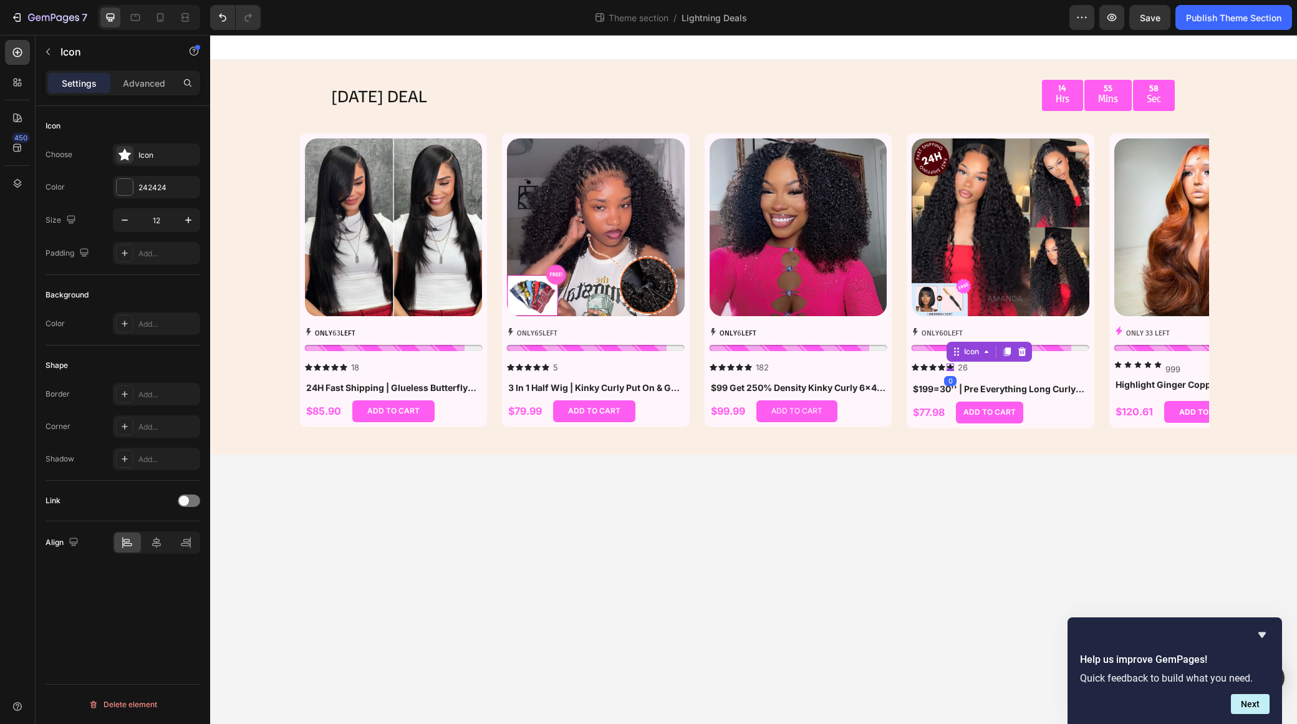
click at [947, 368] on icon at bounding box center [950, 367] width 7 height 7
click at [984, 357] on div "Icon" at bounding box center [971, 351] width 45 height 15
click at [1148, 367] on div "Icon 0" at bounding box center [1147, 364] width 7 height 7
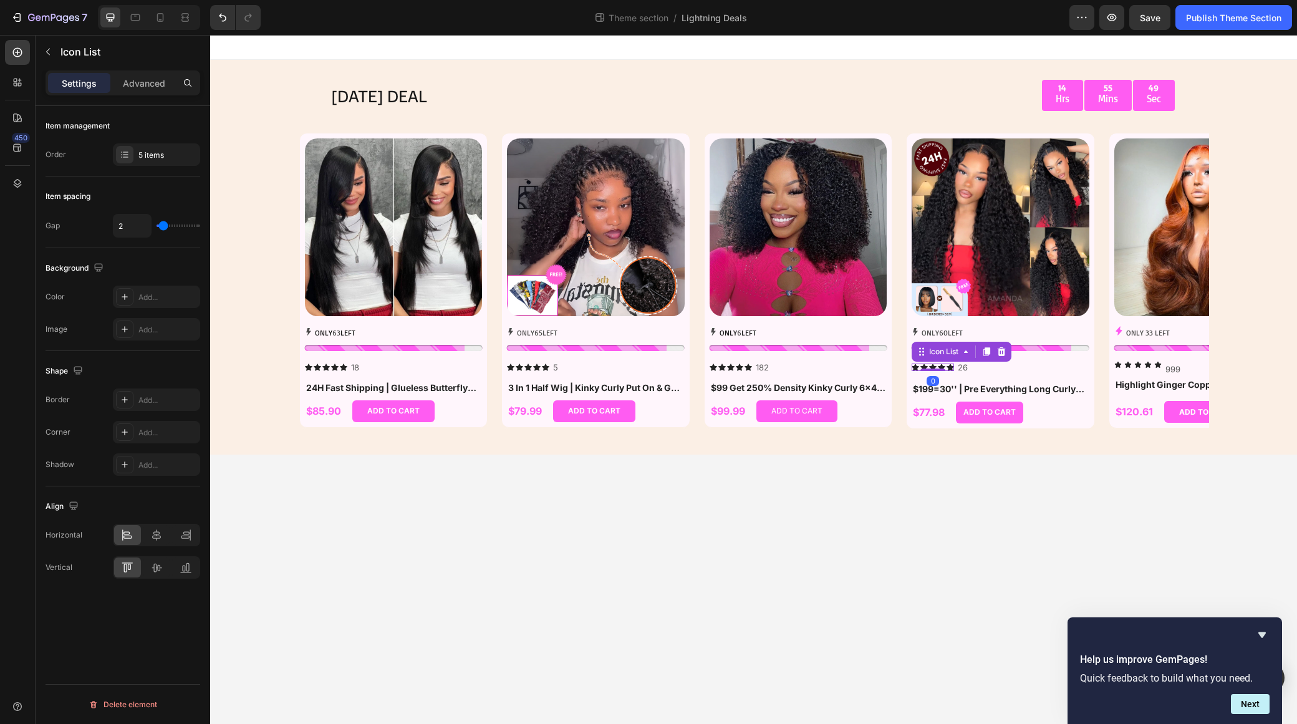
click at [945, 367] on div "Icon Icon Icon Icon Icon" at bounding box center [933, 367] width 42 height 7
click at [1140, 363] on icon at bounding box center [1137, 364] width 7 height 7
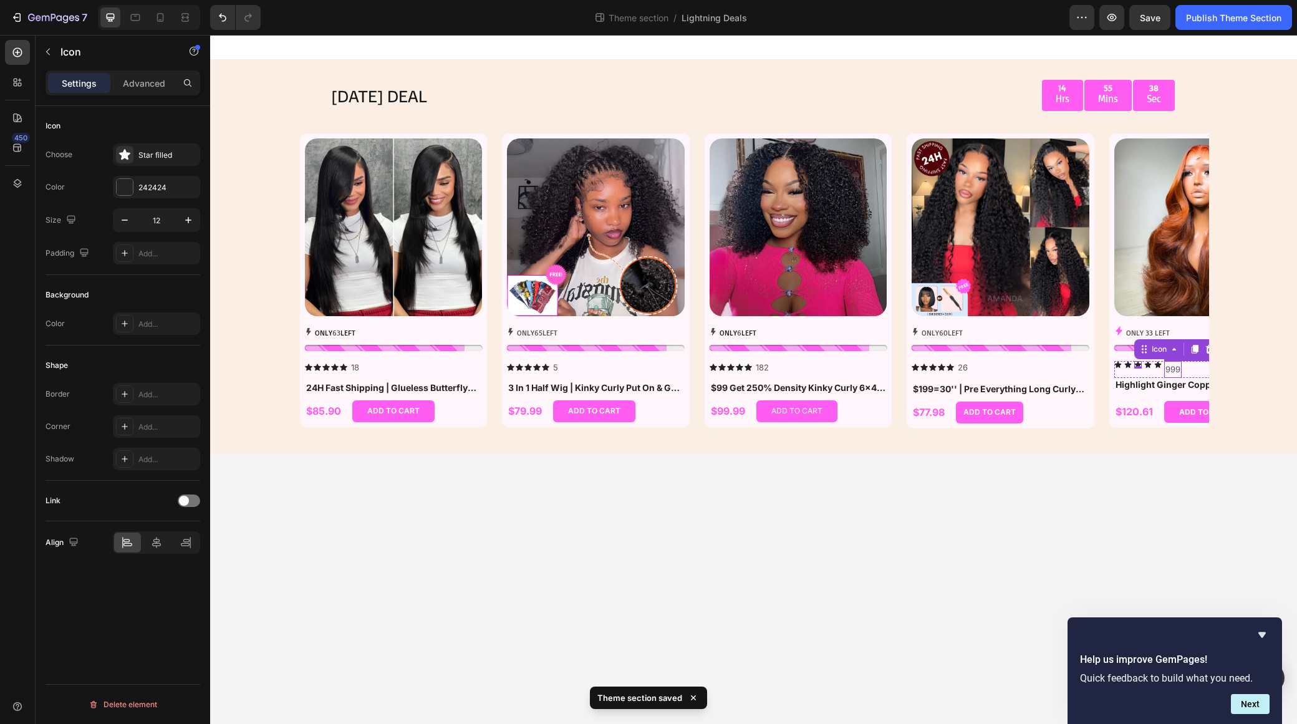
click at [1170, 372] on p "999" at bounding box center [1173, 369] width 15 height 14
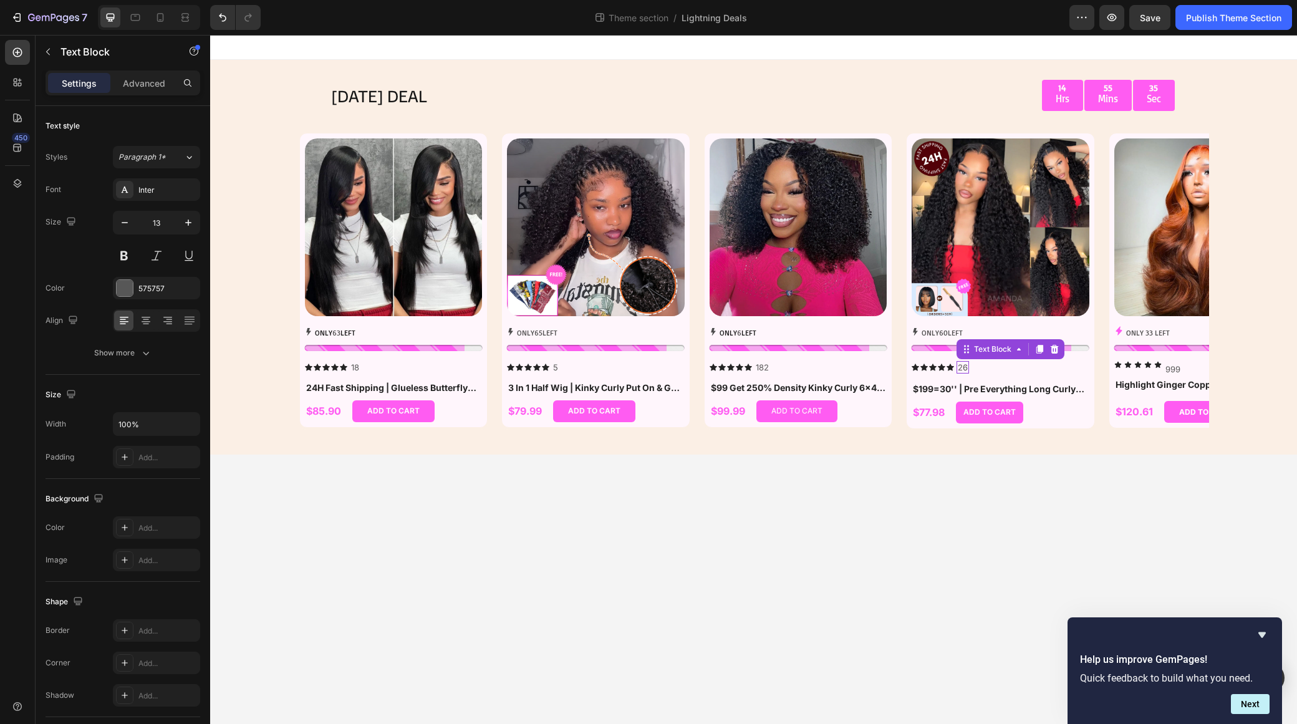
click at [966, 366] on p "26" at bounding box center [963, 367] width 10 height 11
click at [966, 368] on p "26" at bounding box center [963, 367] width 10 height 11
click at [1173, 372] on p "999" at bounding box center [1173, 369] width 15 height 14
click at [965, 365] on p "26" at bounding box center [963, 367] width 10 height 11
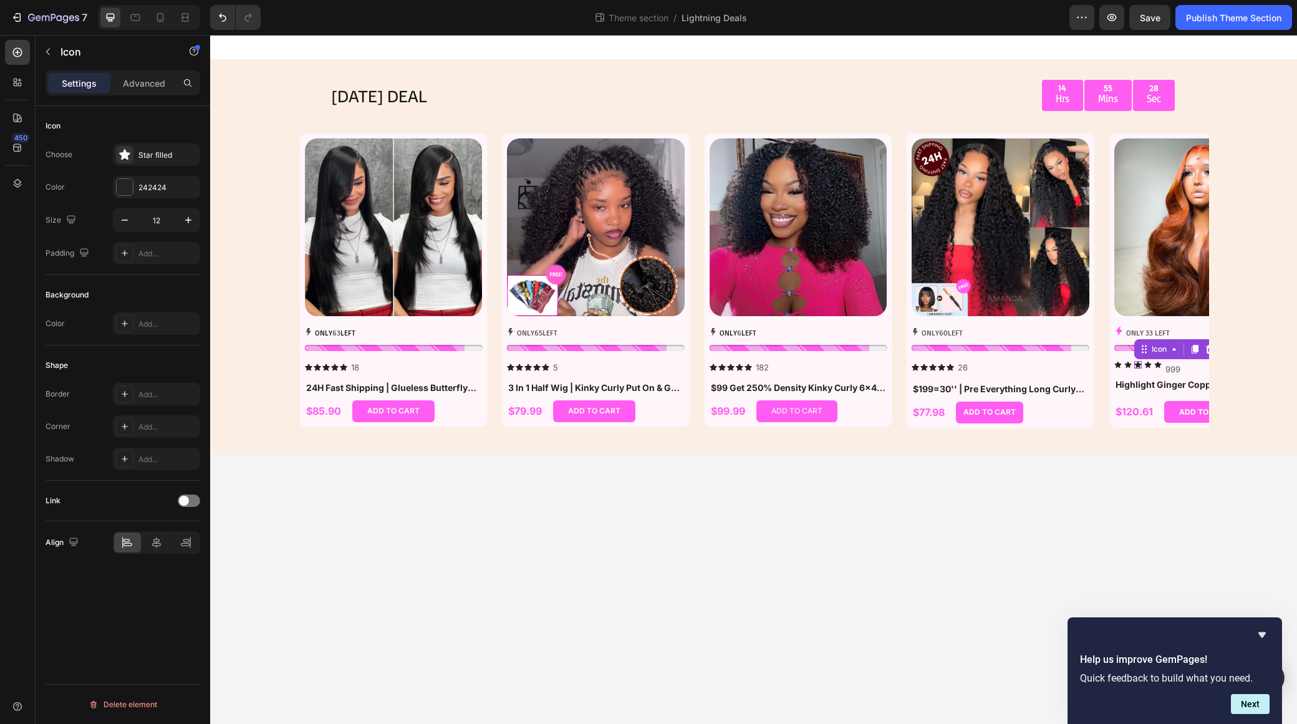
click at [1136, 367] on div "Icon 0" at bounding box center [1137, 364] width 7 height 7
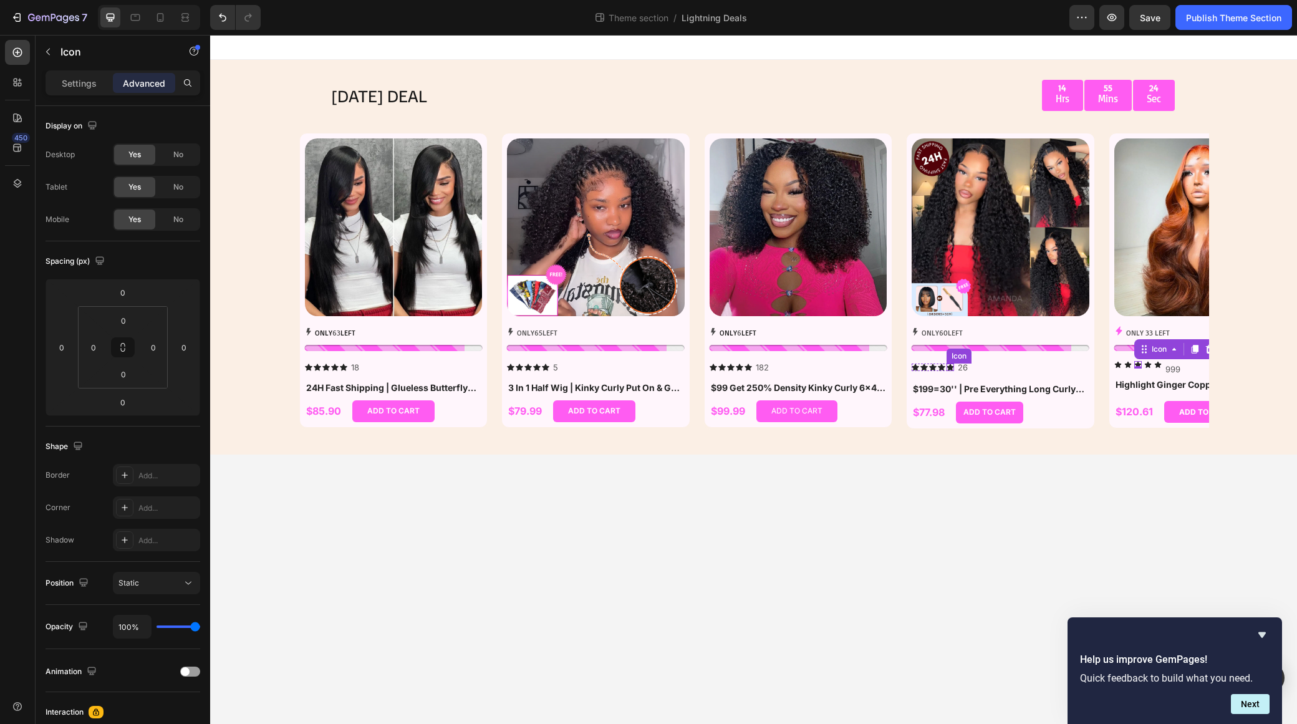
click at [947, 364] on icon at bounding box center [950, 367] width 7 height 7
click at [941, 365] on icon at bounding box center [941, 367] width 7 height 7
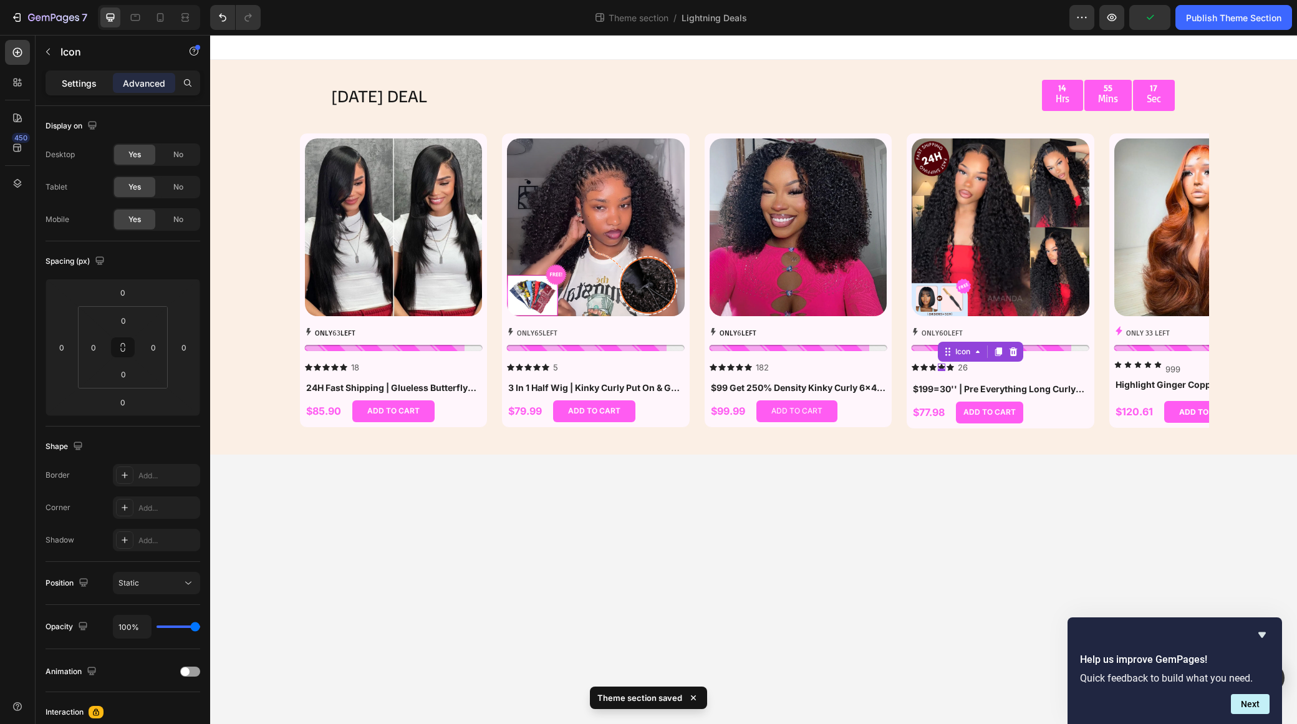
click at [77, 84] on p "Settings" at bounding box center [79, 83] width 35 height 13
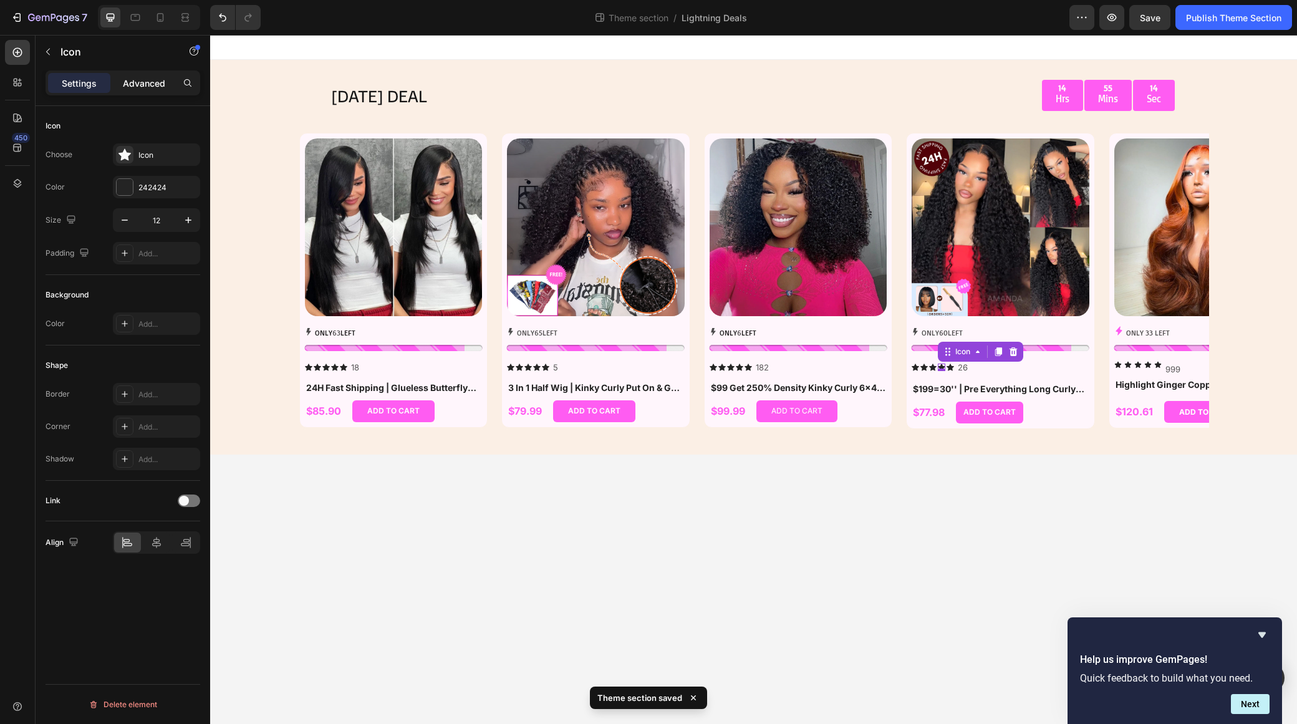
click at [137, 75] on div "Advanced" at bounding box center [144, 83] width 62 height 20
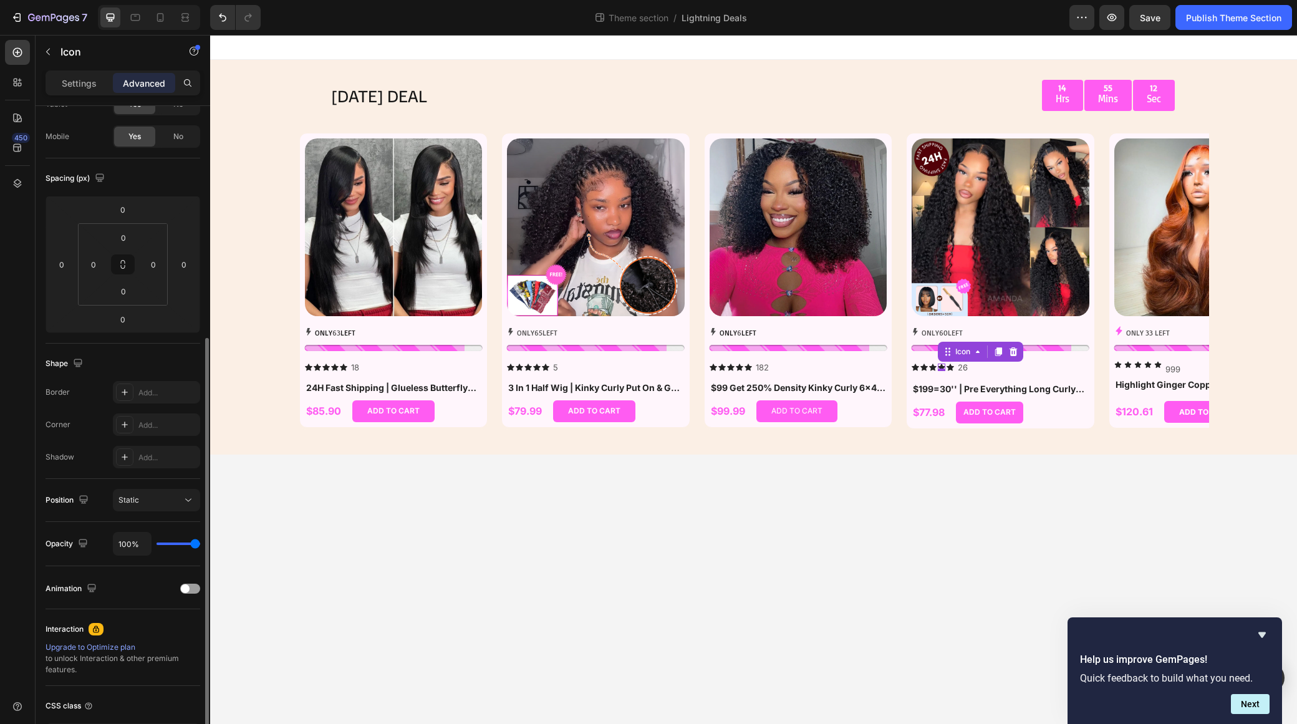
scroll to position [176, 0]
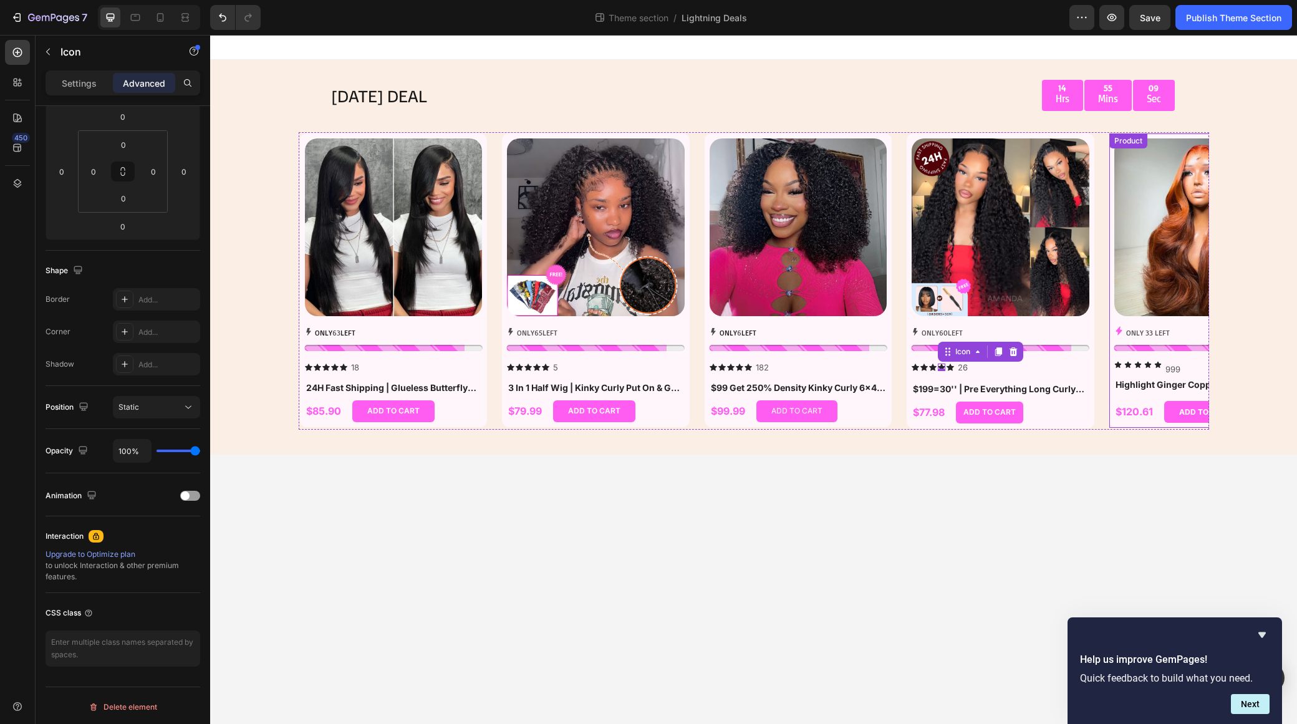
click at [1151, 360] on div "ONLY 33 LEFT Stock Counter Icon Icon Icon Icon Icon 999 Text Block Row Highligh…" at bounding box center [1204, 374] width 178 height 97
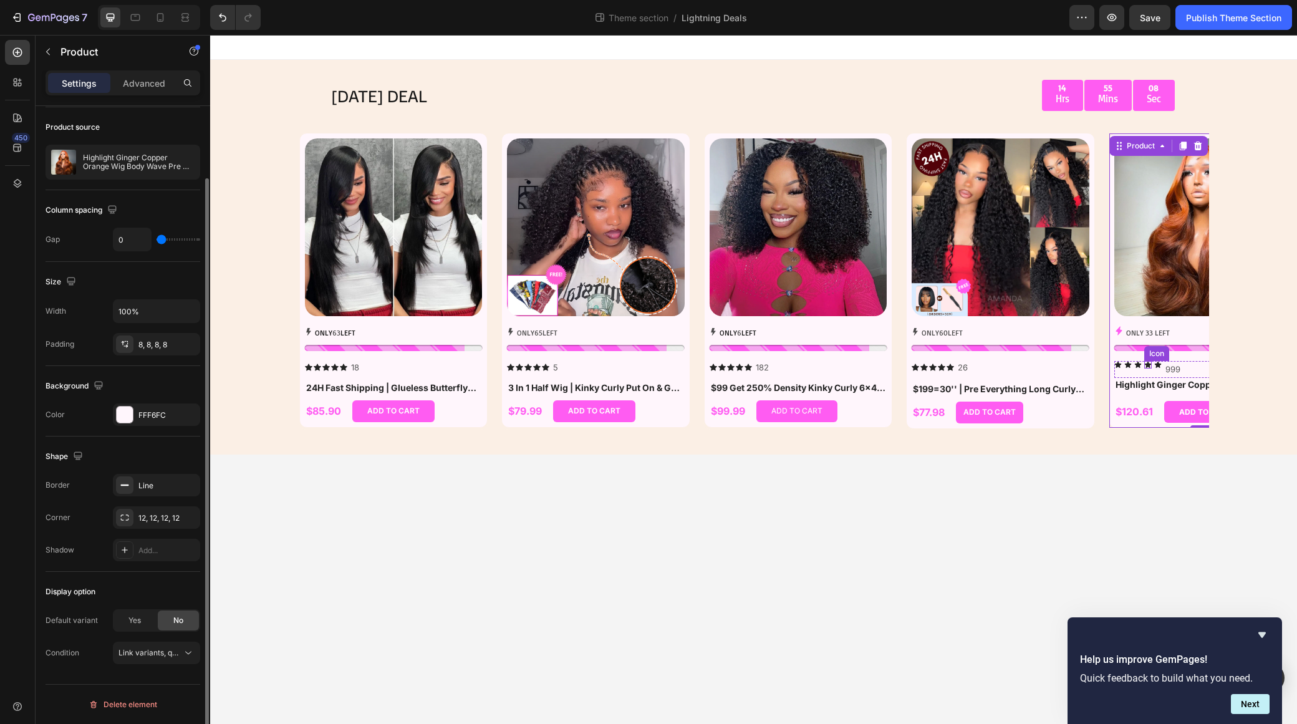
scroll to position [0, 0]
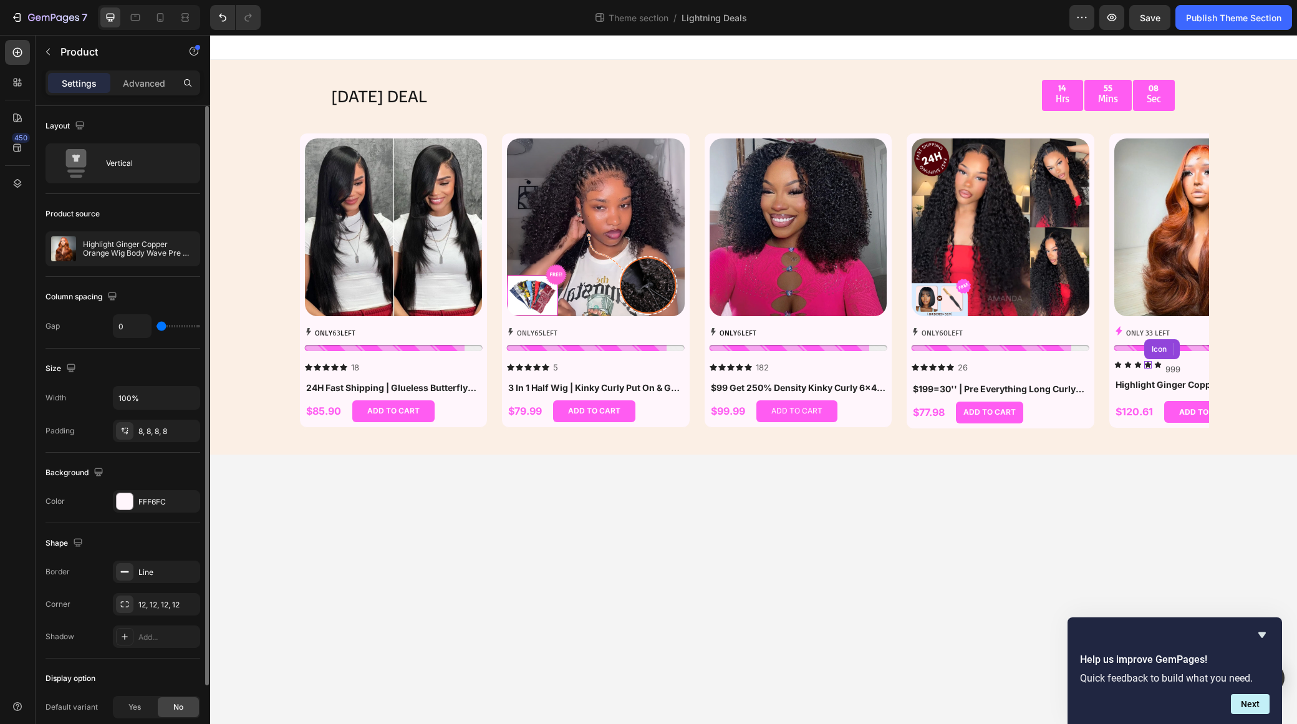
click at [1149, 362] on icon at bounding box center [1147, 364] width 7 height 7
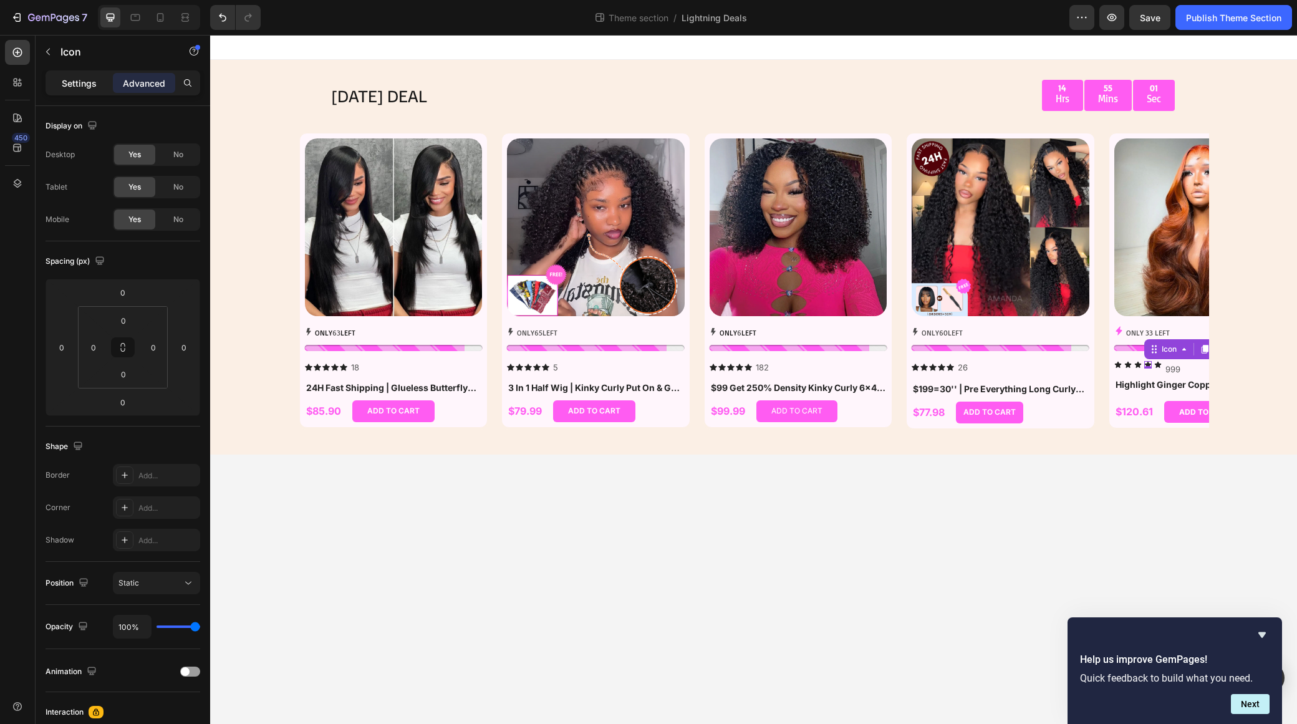
click at [78, 80] on p "Settings" at bounding box center [79, 83] width 35 height 13
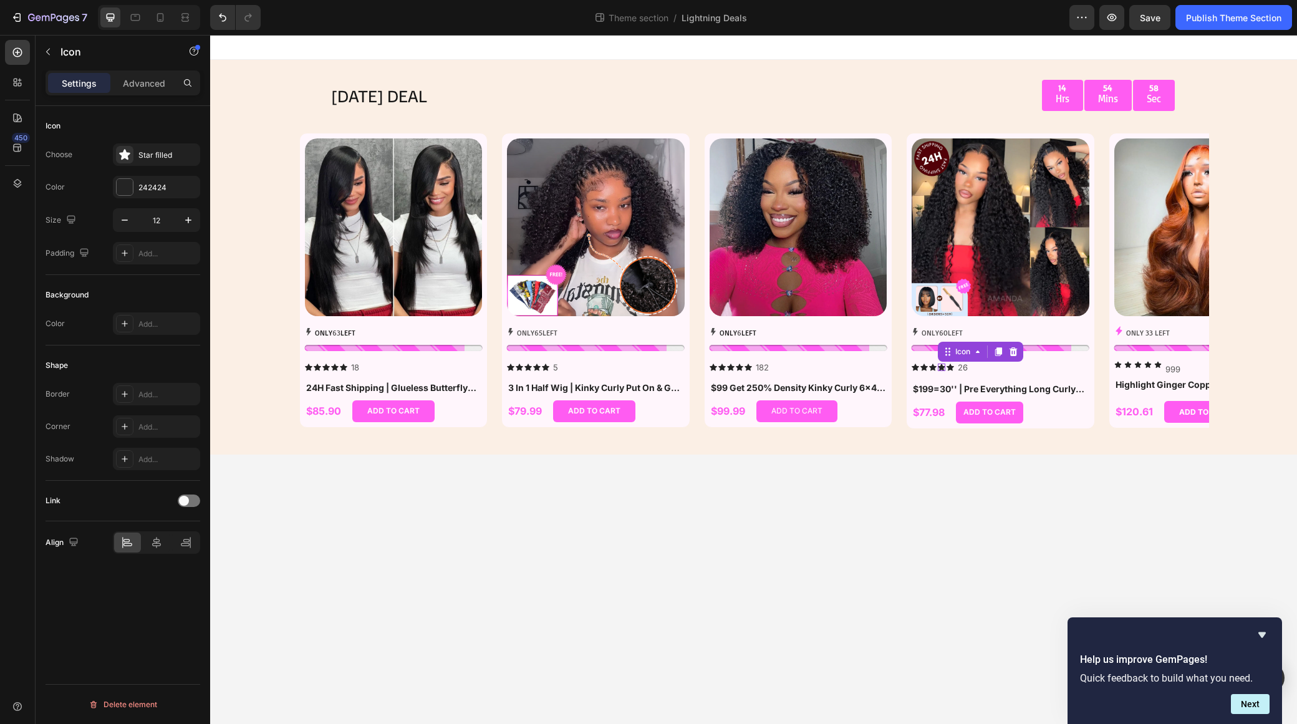
click at [944, 367] on icon at bounding box center [941, 367] width 7 height 7
click at [150, 152] on div "Icon" at bounding box center [167, 155] width 59 height 11
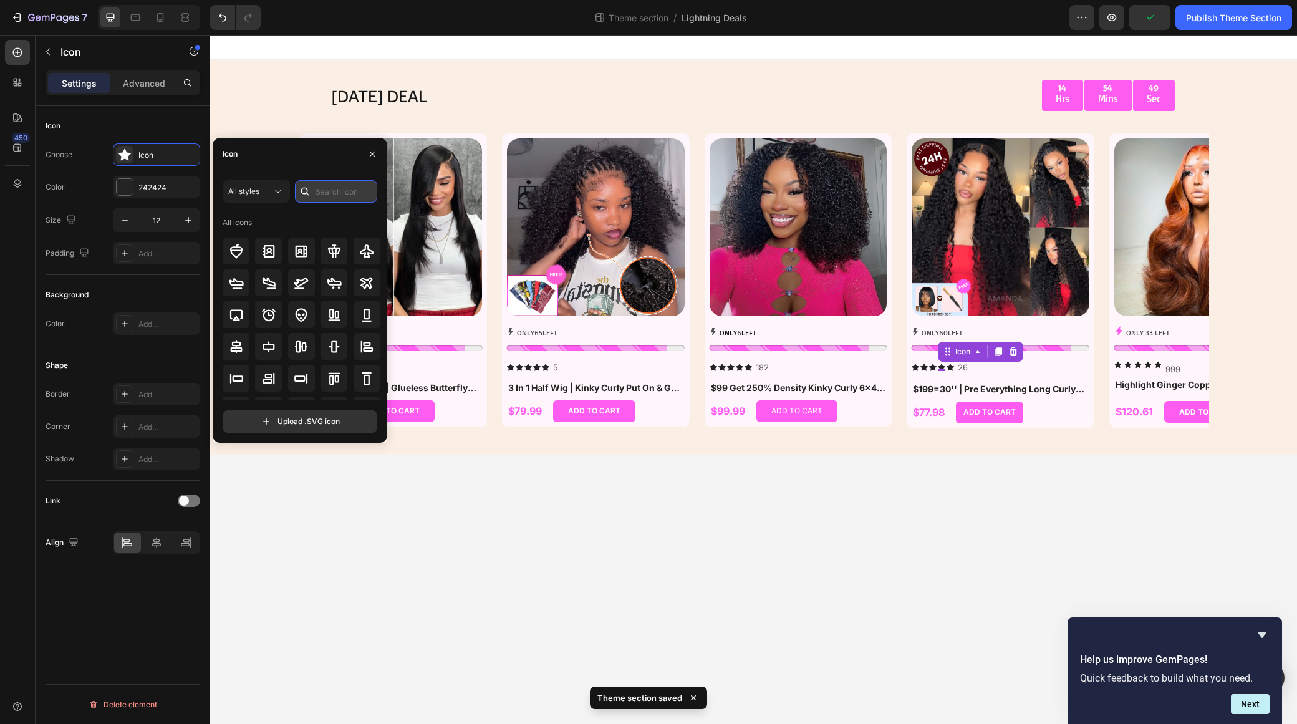
click at [325, 187] on input "text" at bounding box center [336, 191] width 82 height 22
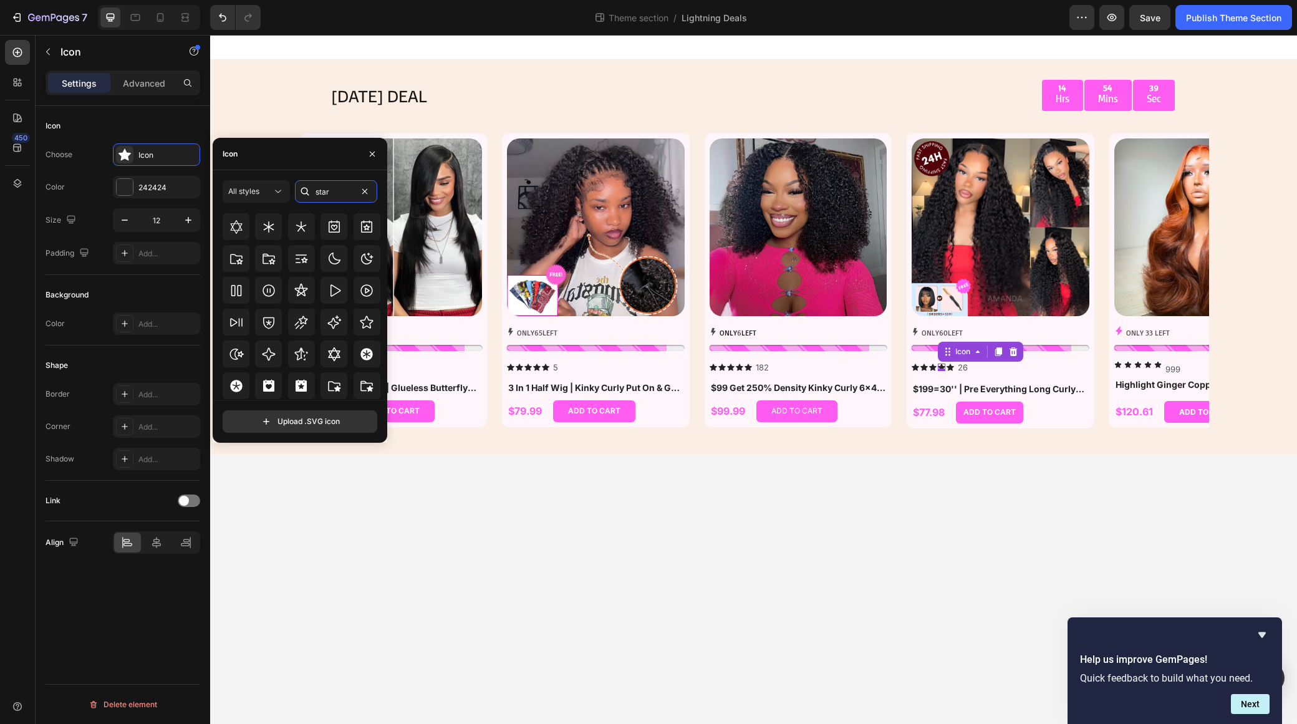
scroll to position [379, 0]
type input "star"
click at [301, 357] on icon at bounding box center [301, 354] width 13 height 12
click at [294, 348] on icon at bounding box center [301, 354] width 15 height 15
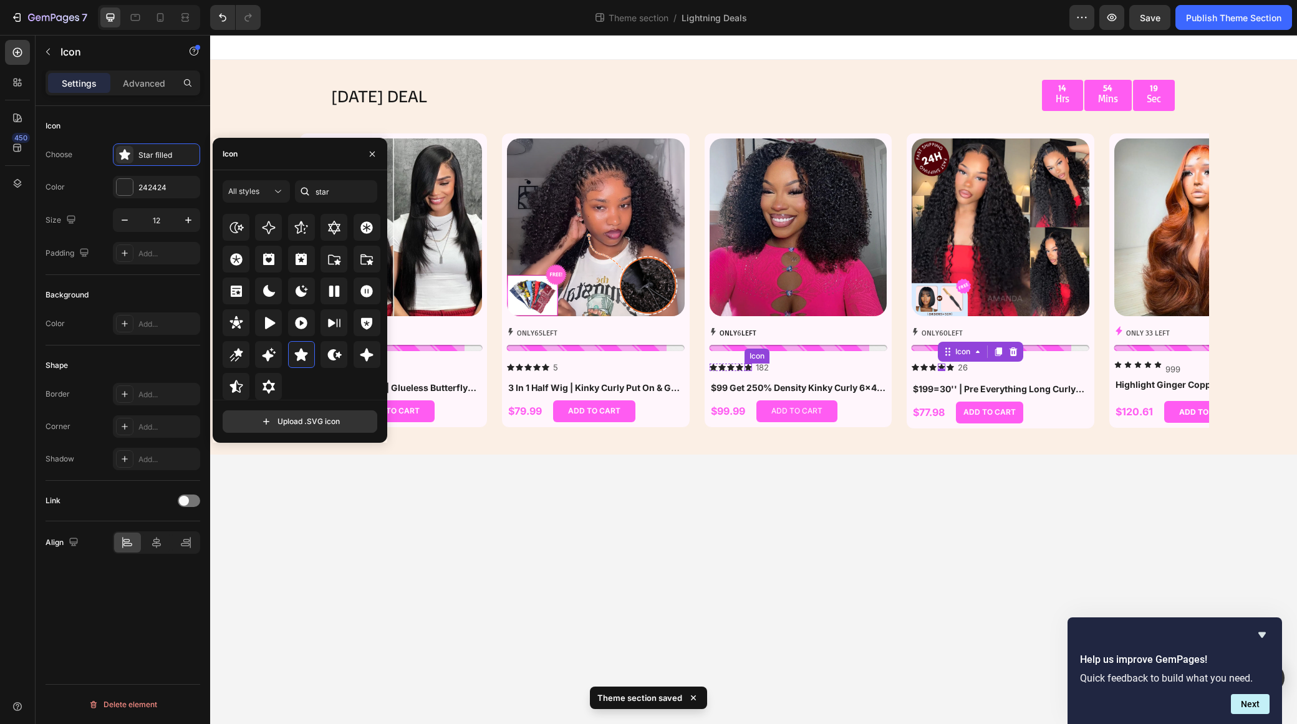
click at [747, 367] on icon at bounding box center [748, 367] width 7 height 7
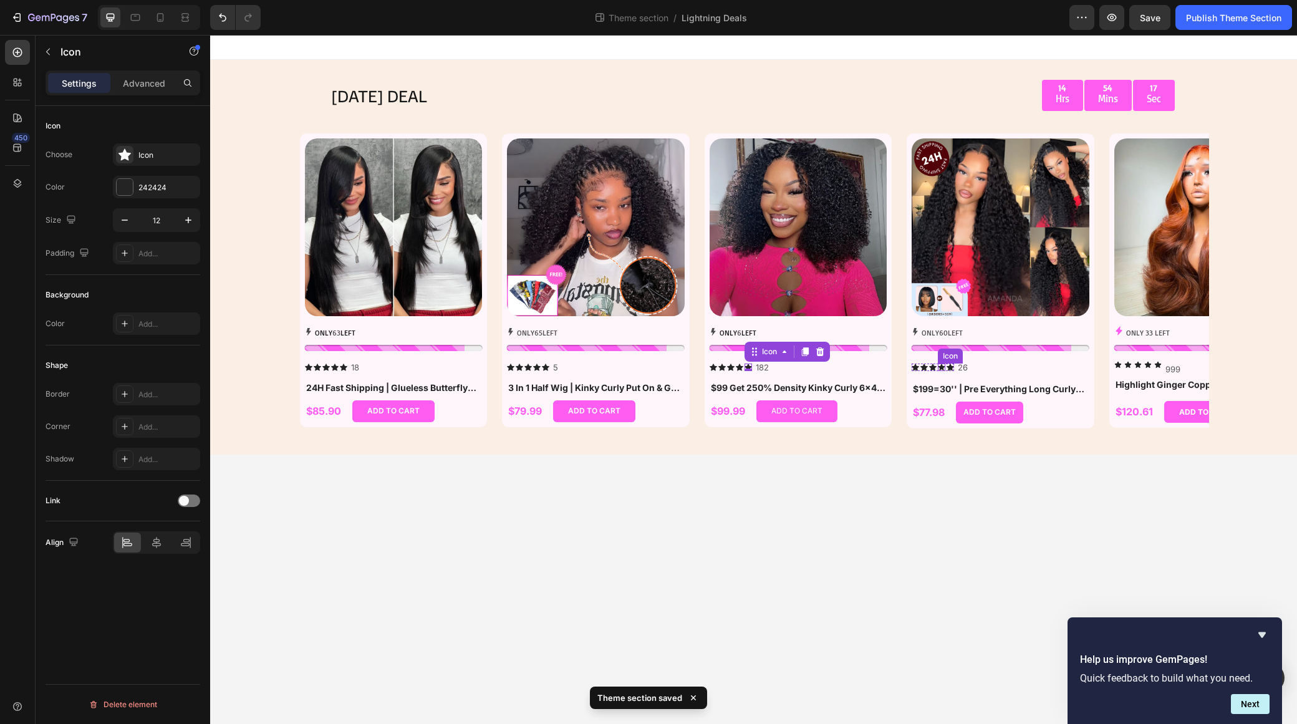
click at [941, 369] on icon at bounding box center [942, 367] width 6 height 6
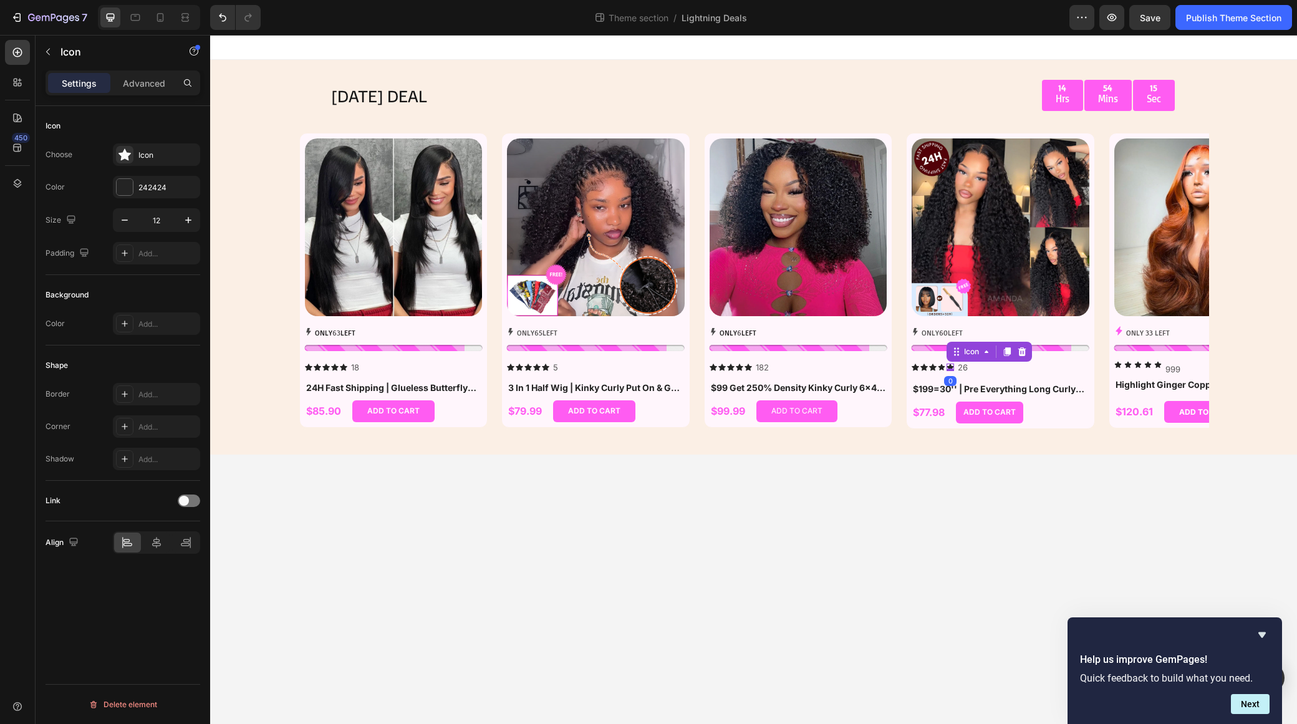
click at [950, 368] on icon at bounding box center [950, 367] width 7 height 7
click at [1154, 365] on icon at bounding box center [1157, 364] width 7 height 7
click at [813, 414] on div "ADD TO CART" at bounding box center [796, 411] width 51 height 10
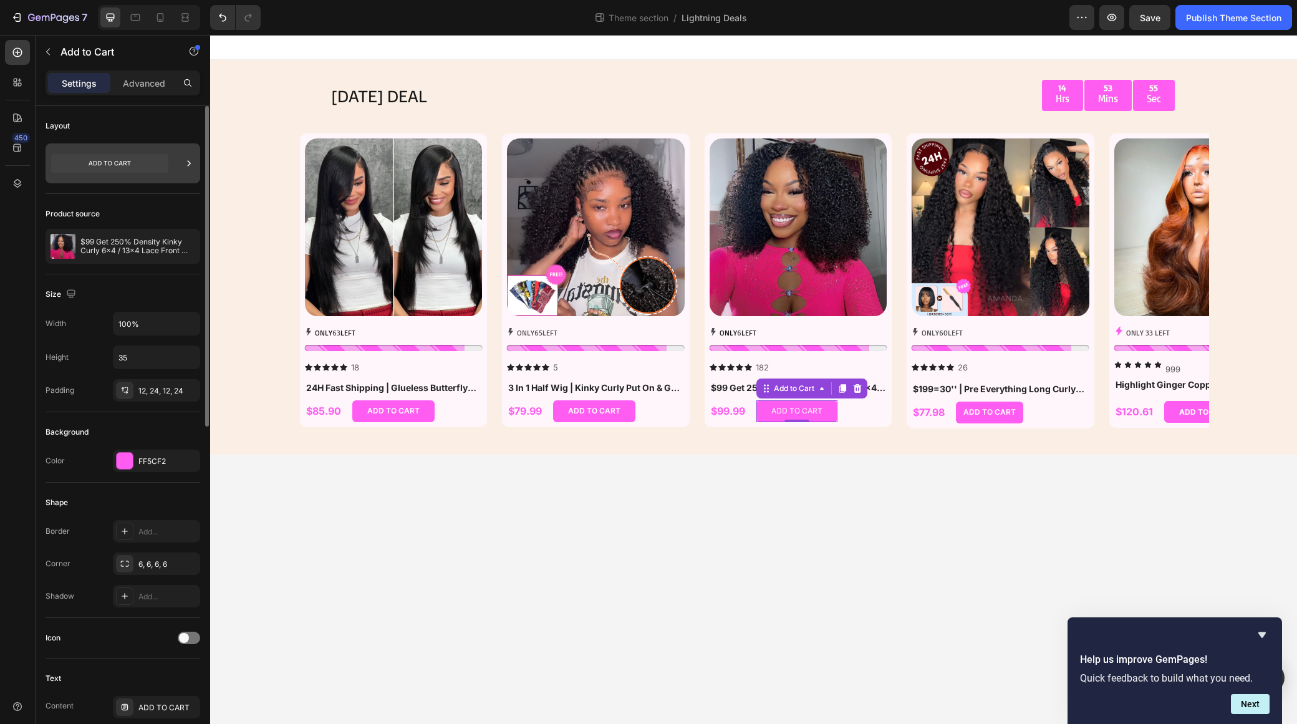
click at [130, 162] on icon at bounding box center [109, 163] width 117 height 19
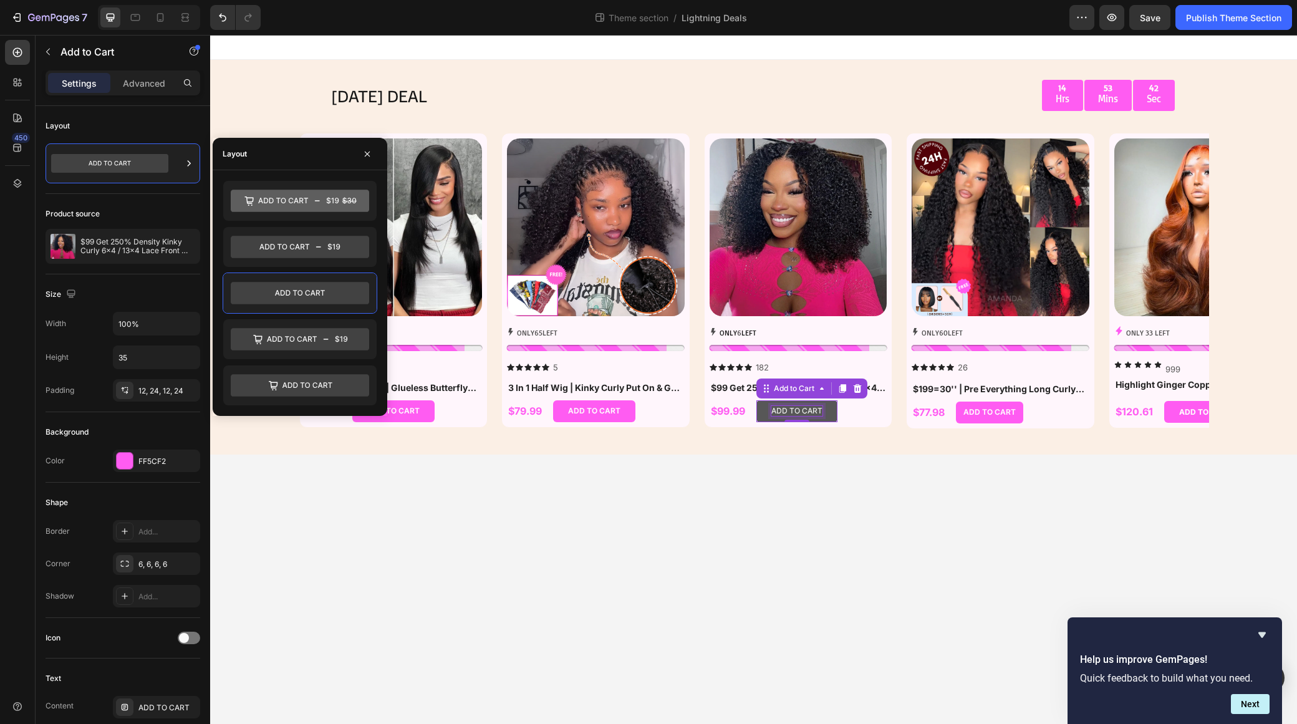
click at [796, 412] on div "ADD TO CART" at bounding box center [796, 411] width 51 height 10
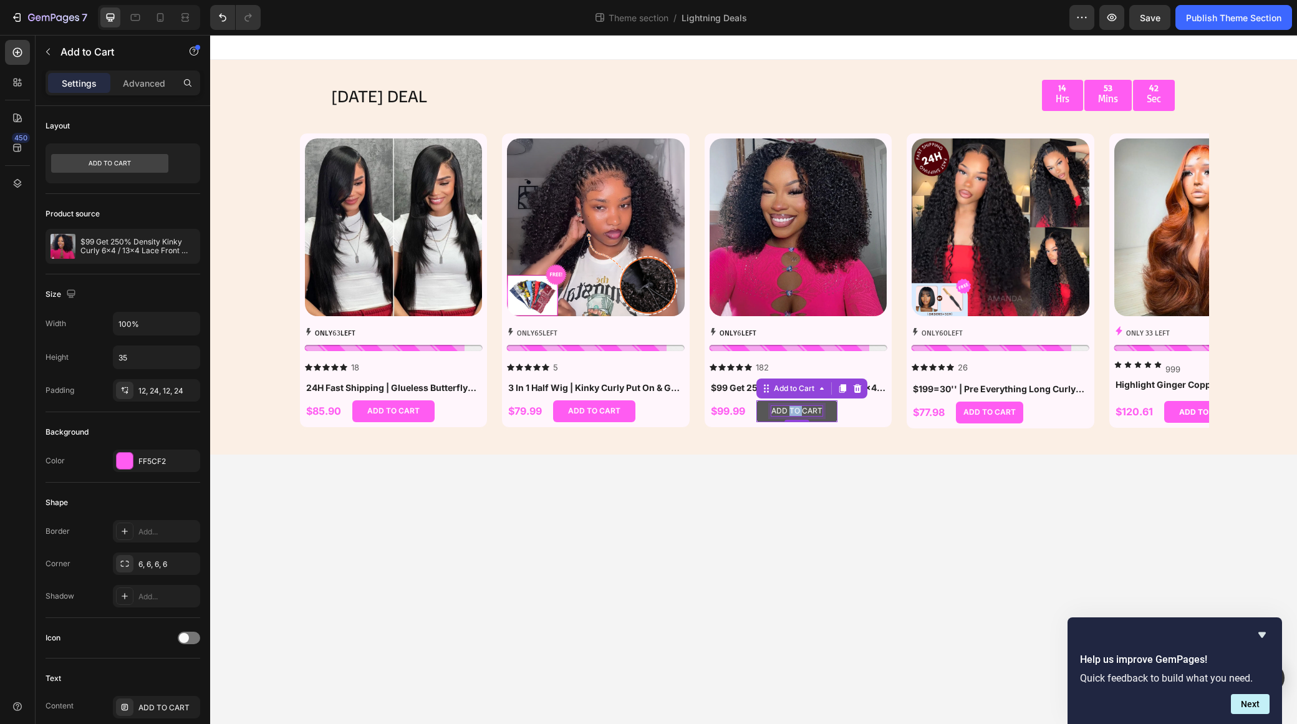
click at [796, 412] on p "ADD TO CART" at bounding box center [796, 411] width 51 height 10
click at [796, 414] on p "ADD TO CART" at bounding box center [796, 411] width 51 height 10
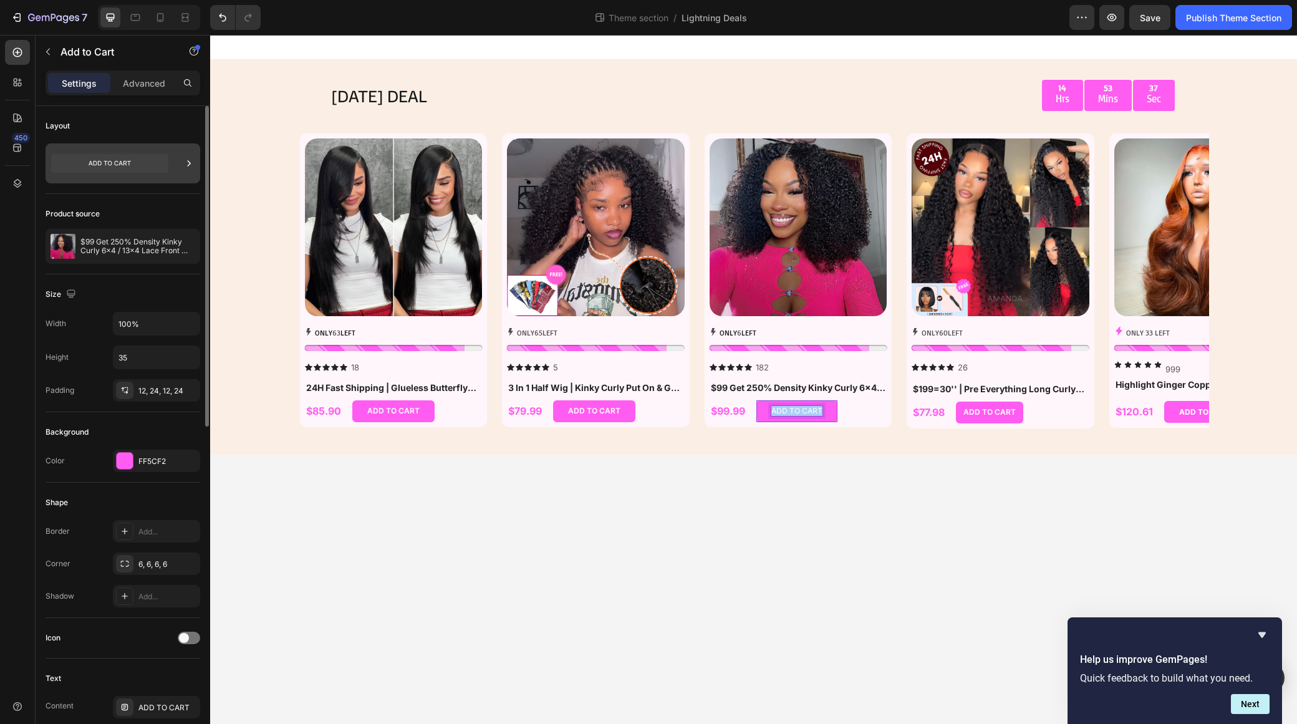
click at [183, 164] on icon at bounding box center [189, 163] width 12 height 12
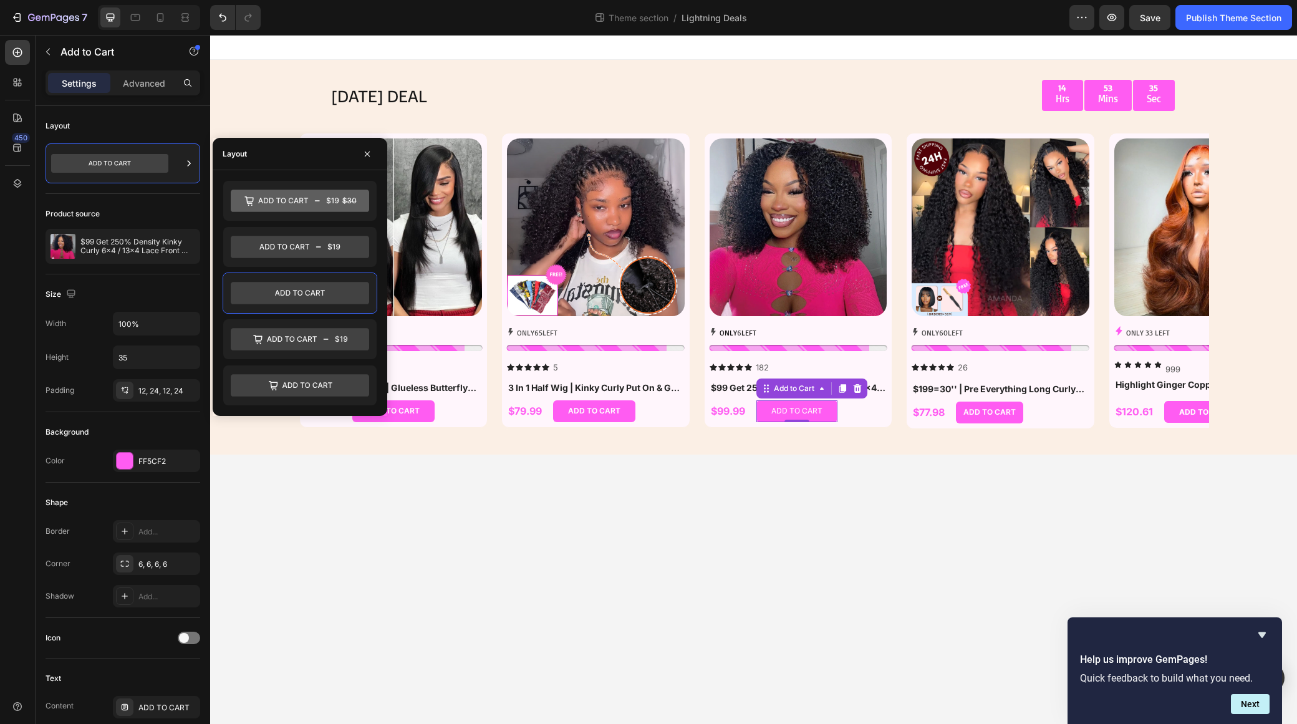
click at [985, 511] on body "TODAY'S DEAL Text Block 14 Hrs 53 Mins 35 Sec Countdown Timer Row Row Product I…" at bounding box center [753, 379] width 1087 height 689
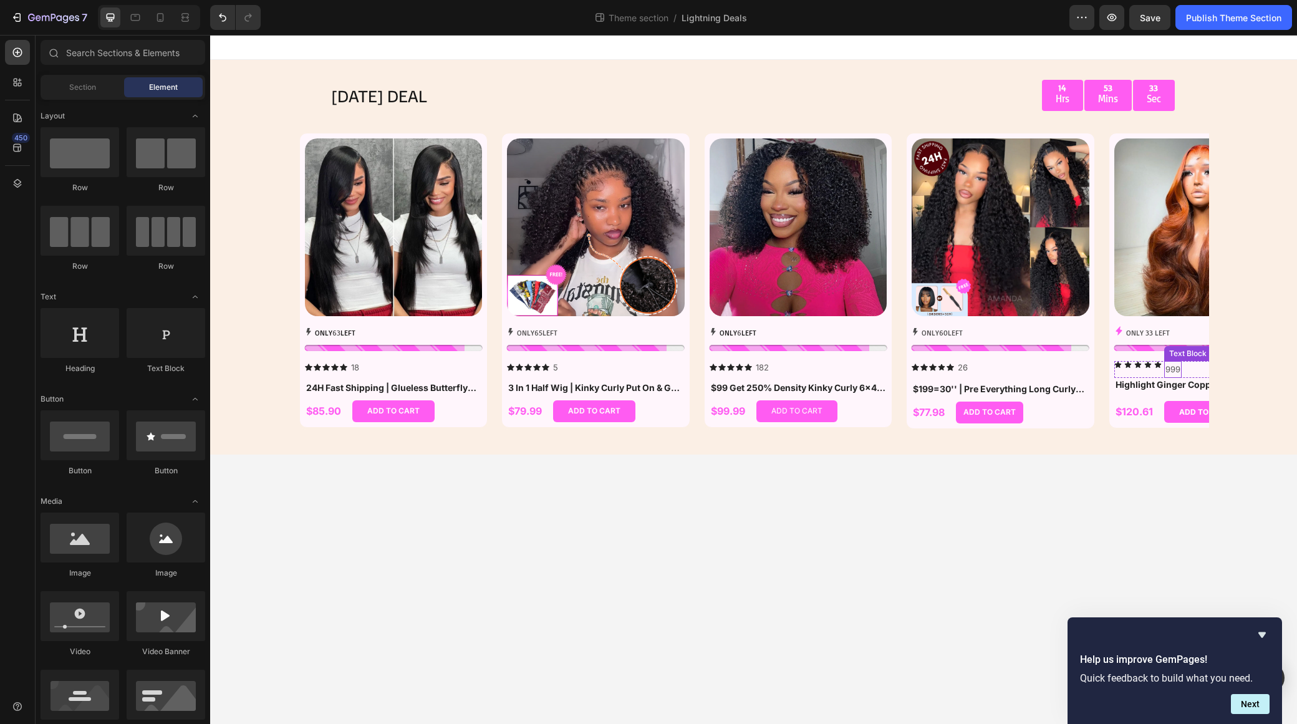
click at [1163, 365] on div "Icon Icon Icon Icon Icon 999 Text Block Row" at bounding box center [1204, 369] width 178 height 17
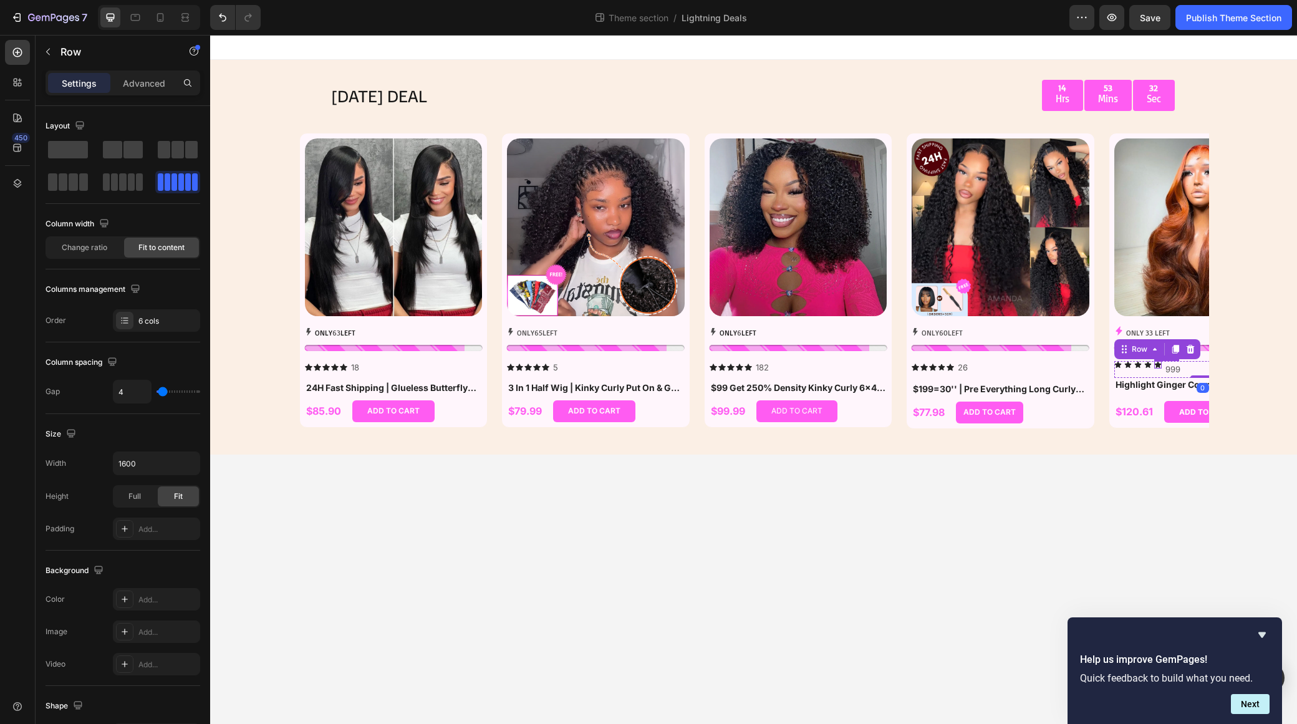
click at [1157, 365] on icon at bounding box center [1157, 364] width 6 height 6
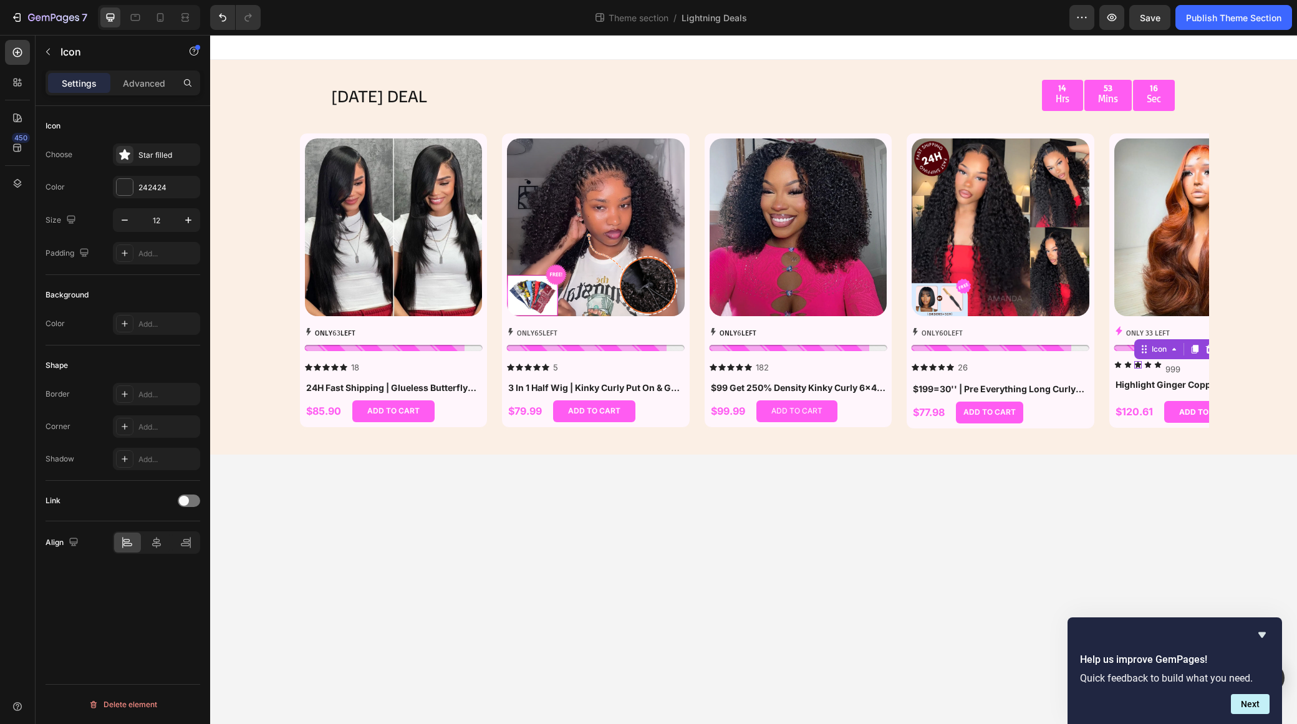
click at [1139, 365] on icon at bounding box center [1137, 364] width 6 height 6
click at [1159, 367] on icon at bounding box center [1157, 364] width 6 height 6
click at [1265, 631] on icon "Hide survey" at bounding box center [1262, 634] width 15 height 15
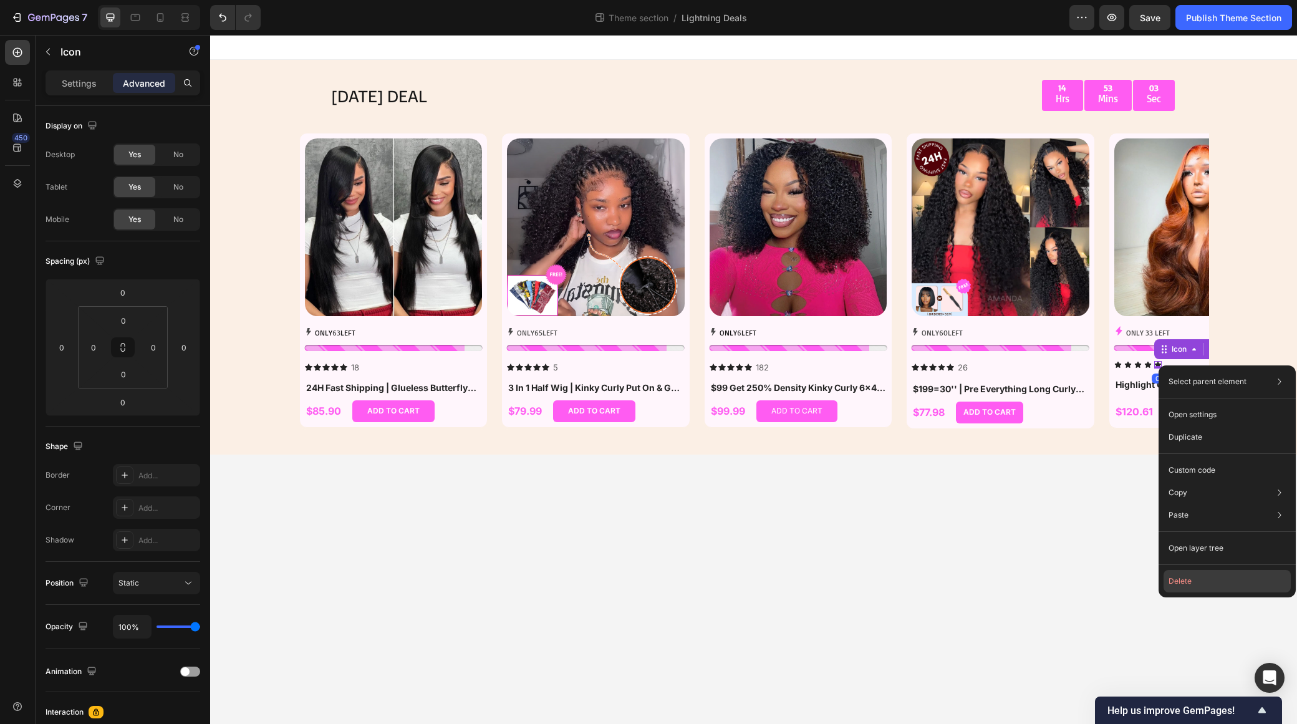
click at [1185, 581] on button "Delete" at bounding box center [1227, 581] width 127 height 22
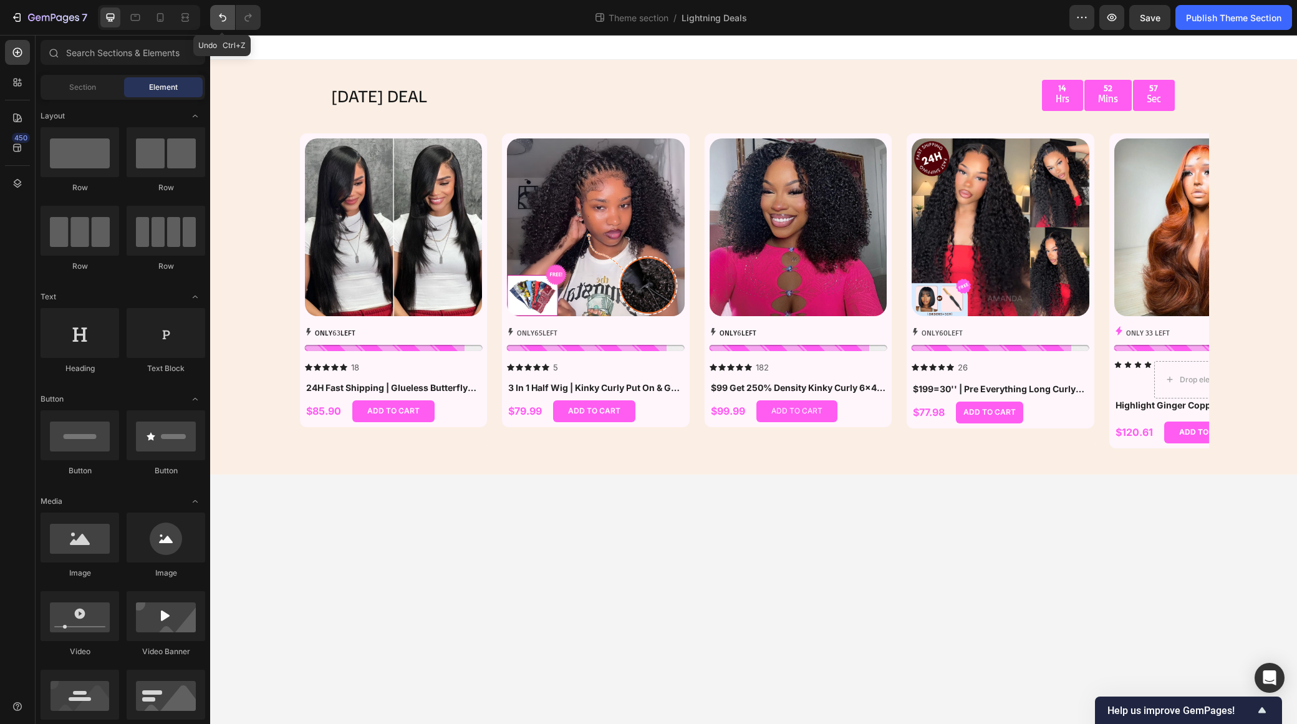
click at [220, 17] on icon "Undo/Redo" at bounding box center [222, 17] width 12 height 12
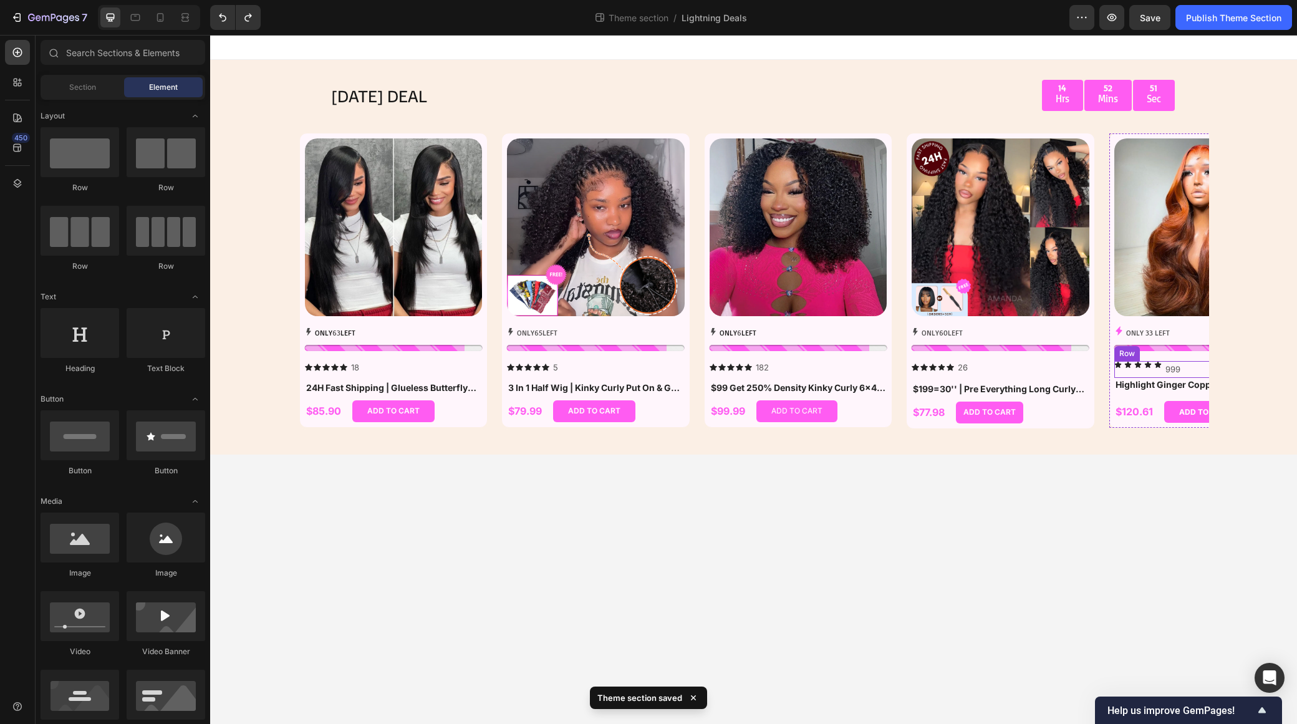
click at [1153, 365] on div "Icon Icon Icon Icon Icon 999 Text Block Row" at bounding box center [1204, 369] width 178 height 17
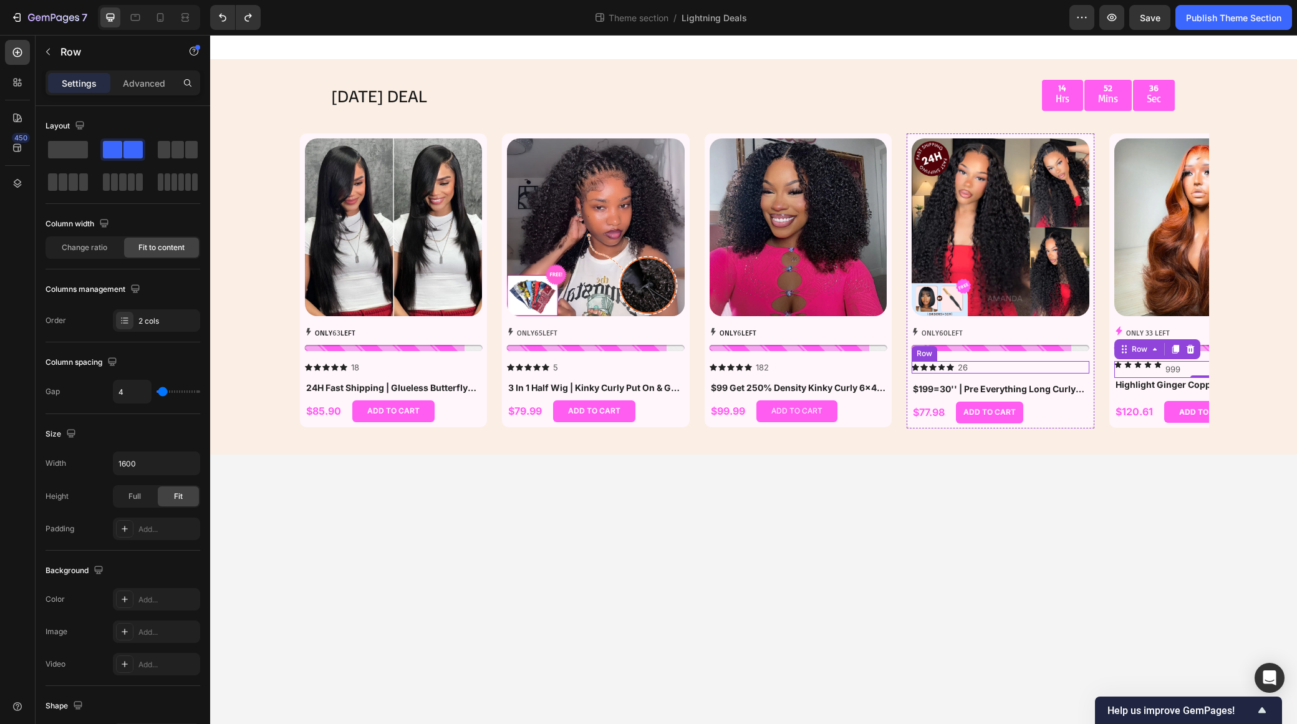
click at [937, 362] on div "Icon Icon Icon Icon Icon Icon List" at bounding box center [933, 367] width 42 height 13
click at [1168, 385] on h1 "Highlight Ginger Copper Orange Wig Body Wave Pre Everything 7x5/13x4 Lace Begin…" at bounding box center [1204, 385] width 178 height 14
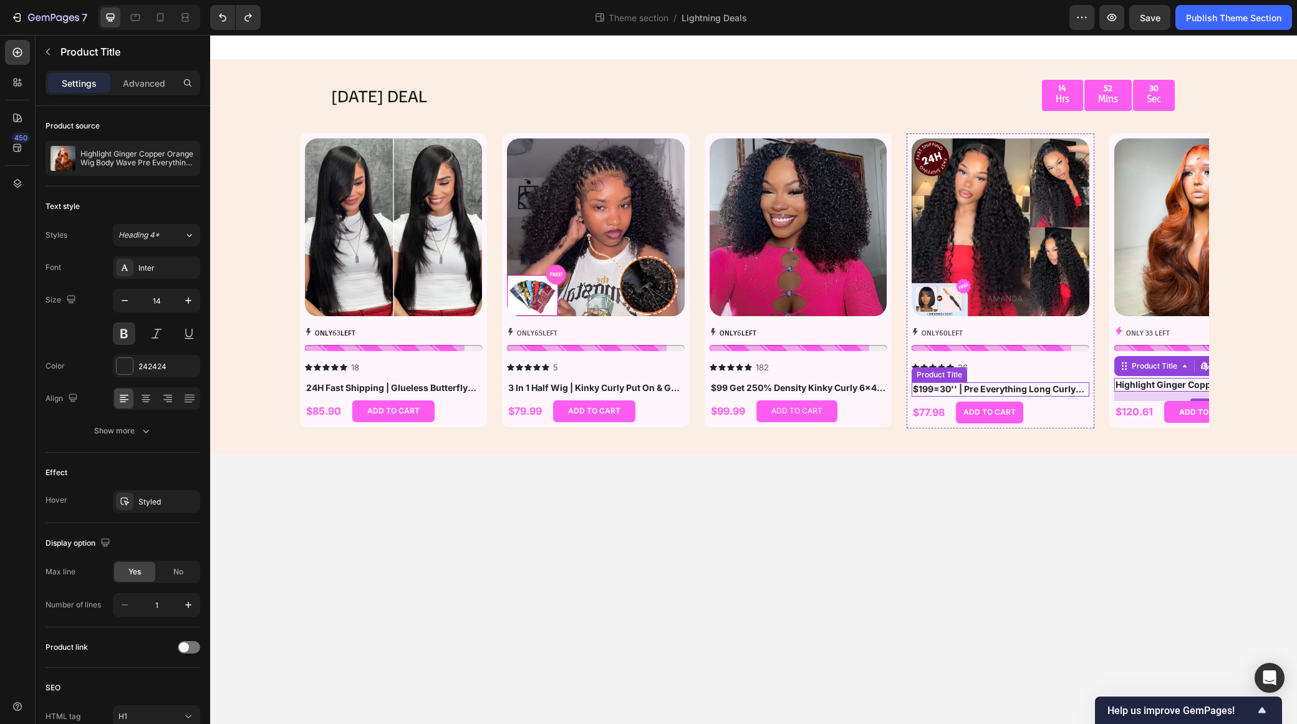
click at [972, 384] on h1 "$199=30'' | Pre Everything Long Curly Hair 13x4 Lace Frontal Wig Thick Curly Ha…" at bounding box center [1001, 389] width 178 height 14
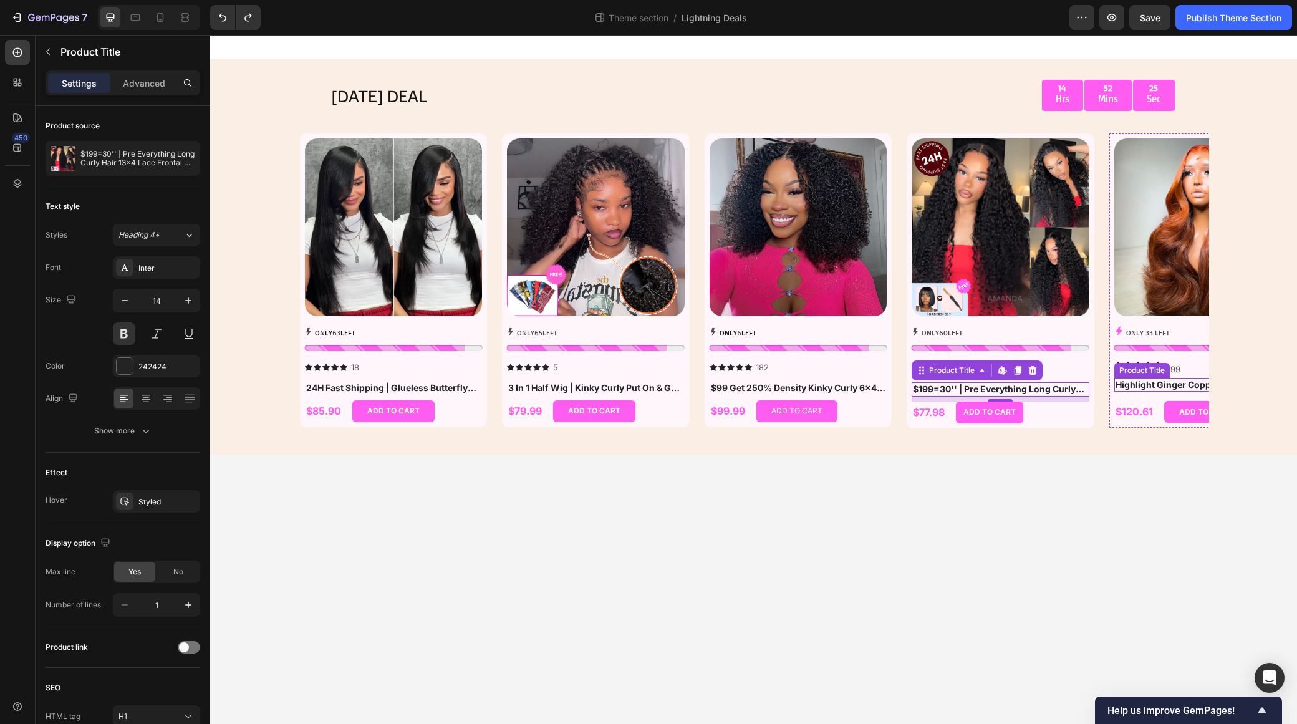
click at [1136, 384] on h1 "Highlight Ginger Copper Orange Wig Body Wave Pre Everything 7x5/13x4 Lace Begin…" at bounding box center [1204, 385] width 178 height 14
click at [1015, 387] on h1 "$199=30'' | Pre Everything Long Curly Hair 13x4 Lace Frontal Wig Thick Curly Ha…" at bounding box center [1001, 389] width 178 height 14
click at [1159, 392] on h1 "Highlight Ginger Copper Orange Wig Body Wave Pre Everything 7x5/13x4 Lace Begin…" at bounding box center [1204, 385] width 178 height 14
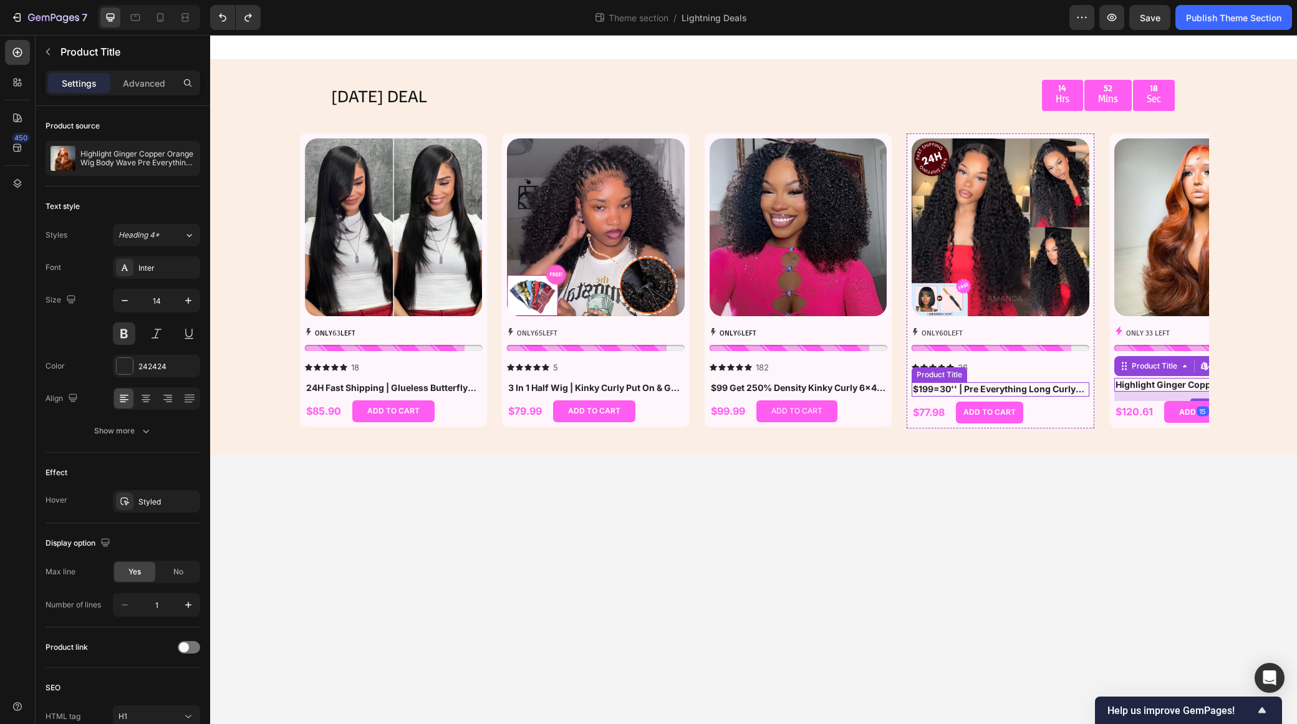
click at [1011, 390] on h1 "$199=30'' | Pre Everything Long Curly Hair 13x4 Lace Frontal Wig Thick Curly Ha…" at bounding box center [1001, 389] width 178 height 14
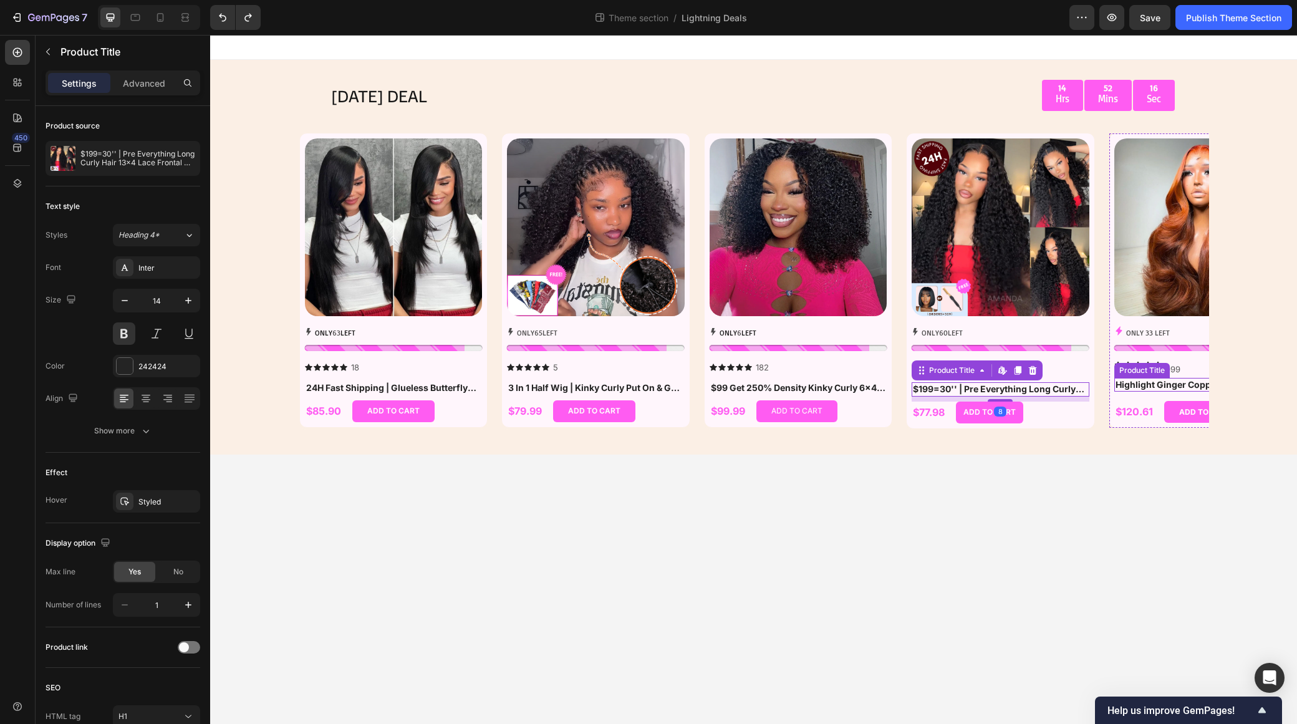
click at [1141, 390] on h1 "Highlight Ginger Copper Orange Wig Body Wave Pre Everything 7x5/13x4 Lace Begin…" at bounding box center [1204, 385] width 178 height 14
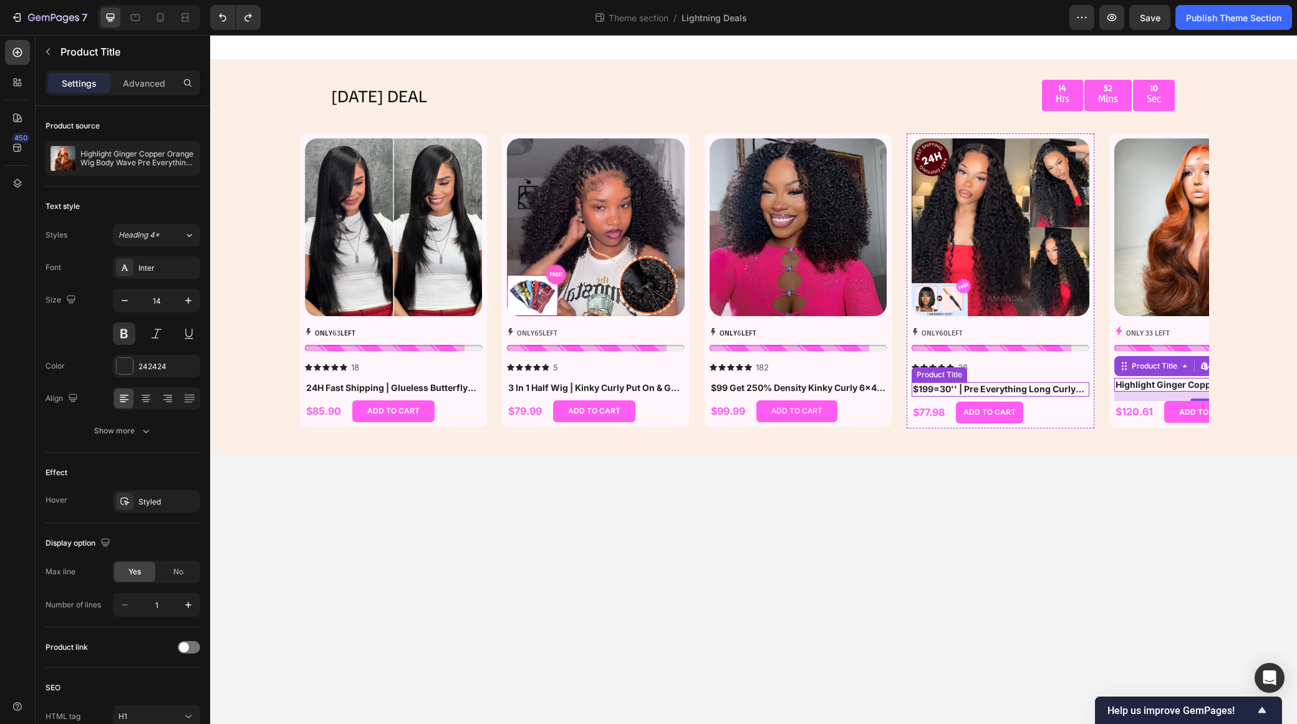
click at [1042, 389] on h1 "$199=30'' | Pre Everything Long Curly Hair 13x4 Lace Frontal Wig Thick Curly Ha…" at bounding box center [1001, 389] width 178 height 14
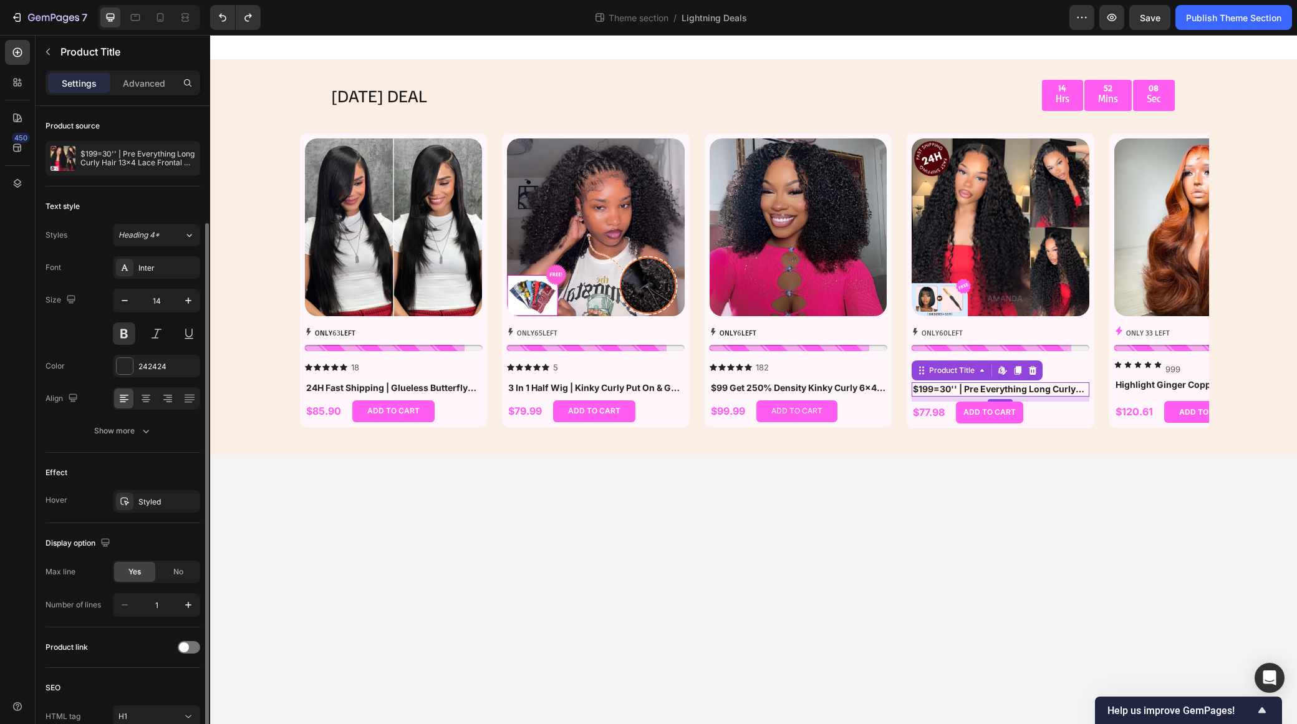
scroll to position [61, 0]
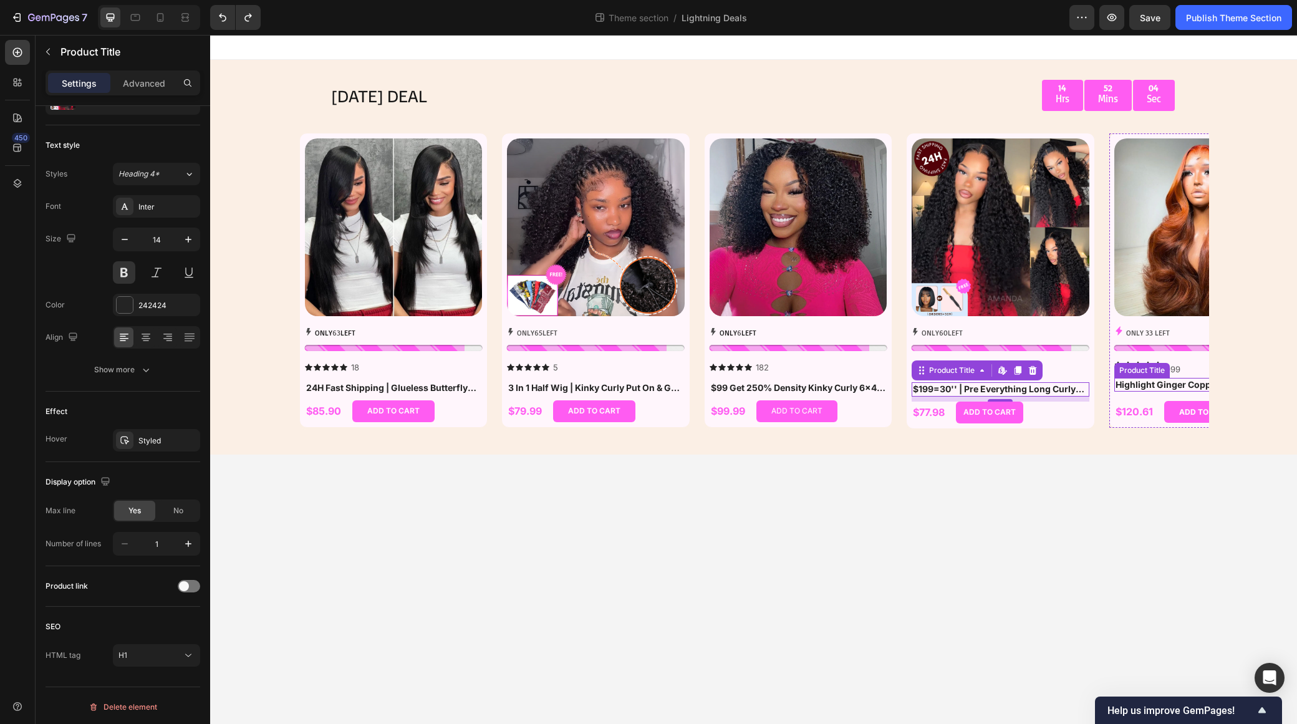
click at [1160, 385] on h1 "Highlight Ginger Copper Orange Wig Body Wave Pre Everything 7x5/13x4 Lace Begin…" at bounding box center [1204, 385] width 178 height 14
click at [952, 385] on h1 "$199=30'' | Pre Everything Long Curly Hair 13x4 Lace Frontal Wig Thick Curly Ha…" at bounding box center [1001, 389] width 178 height 14
click at [810, 392] on h1 "$99 Get 250% Density Kinky Curly 6x4 / 13x4 Lace Front Ready Go Human Hair Wig …" at bounding box center [799, 388] width 178 height 14
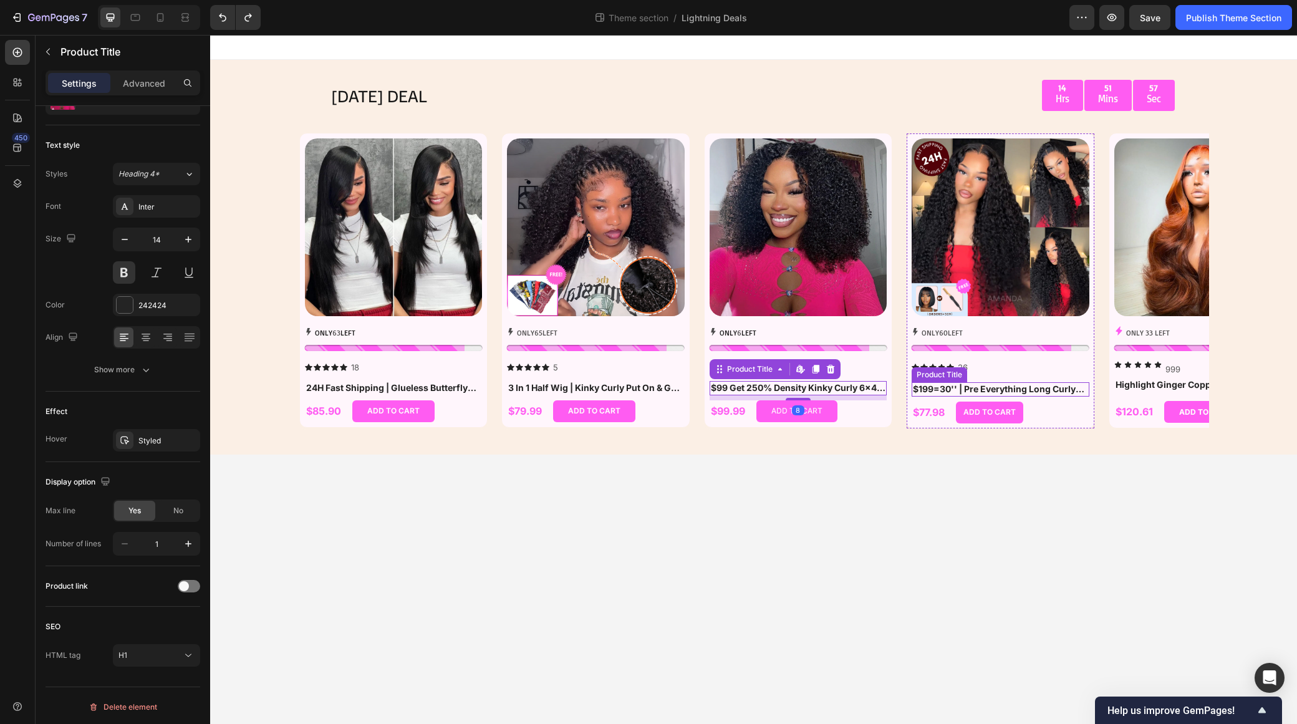
click at [947, 392] on h1 "$199=30'' | Pre Everything Long Curly Hair 13x4 Lace Frontal Wig Thick Curly Ha…" at bounding box center [1001, 389] width 178 height 14
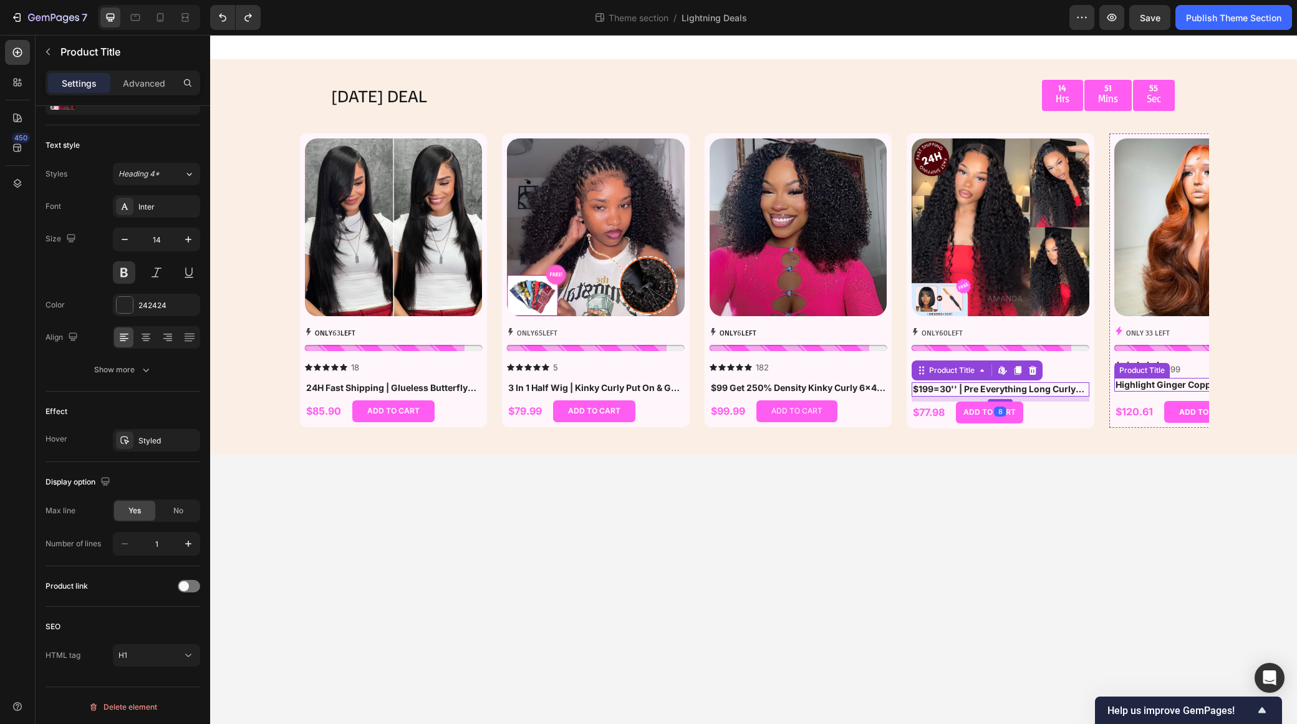
click at [1131, 389] on h1 "Highlight Ginger Copper Orange Wig Body Wave Pre Everything 7x5/13x4 Lace Begin…" at bounding box center [1204, 385] width 178 height 14
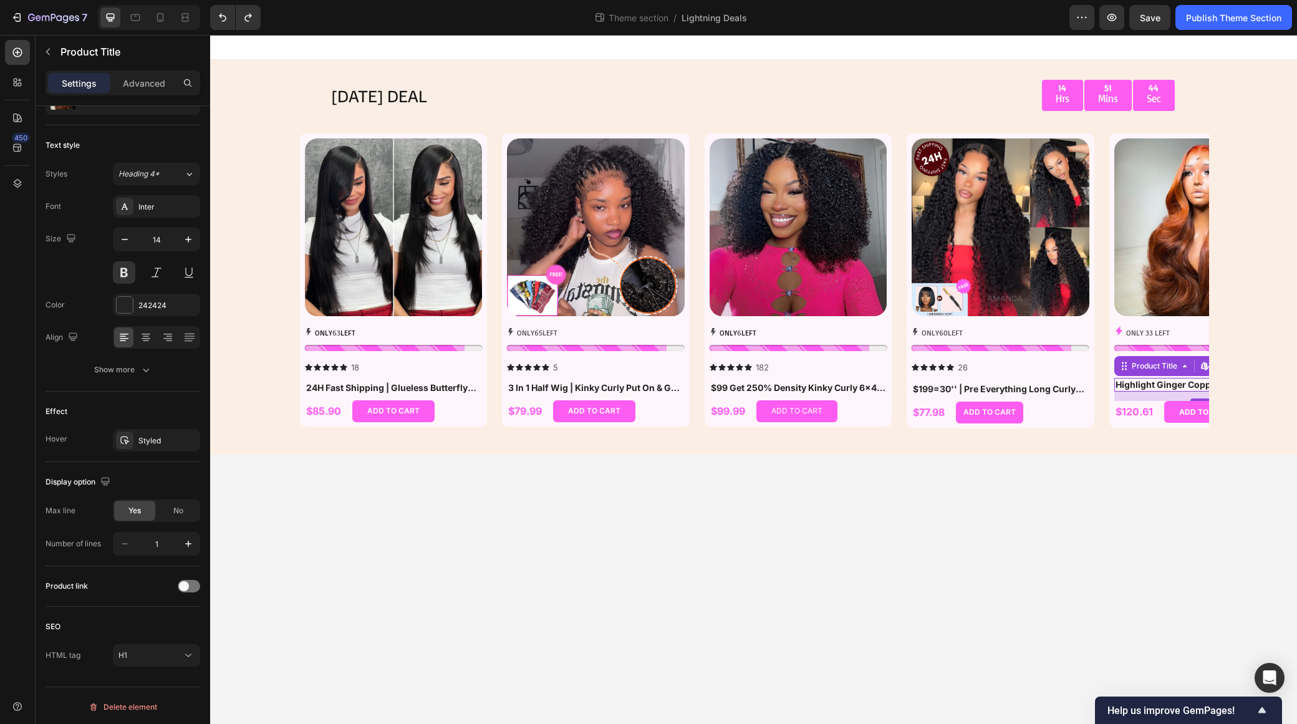
click at [1180, 385] on h1 "Highlight Ginger Copper Orange Wig Body Wave Pre Everything 7x5/13x4 Lace Begin…" at bounding box center [1204, 385] width 178 height 14
click at [1159, 328] on p "ONLY 33 LEFT" at bounding box center [1148, 333] width 44 height 14
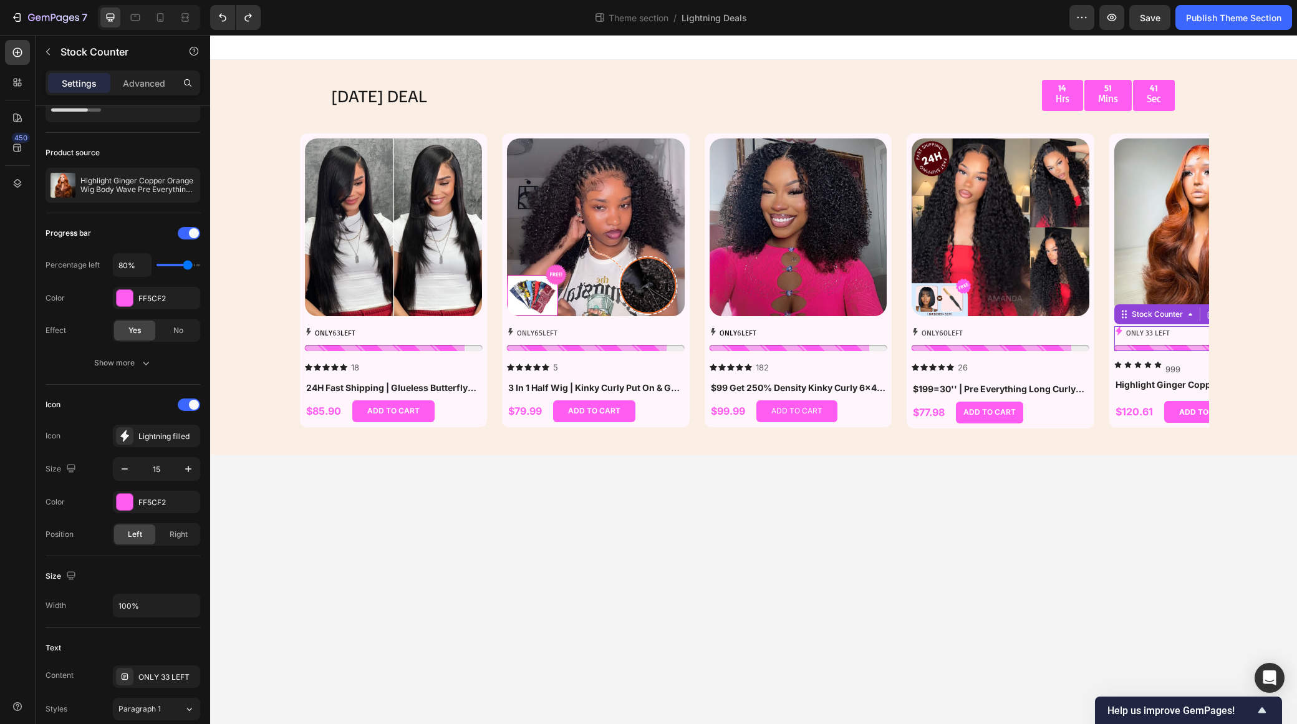
scroll to position [0, 0]
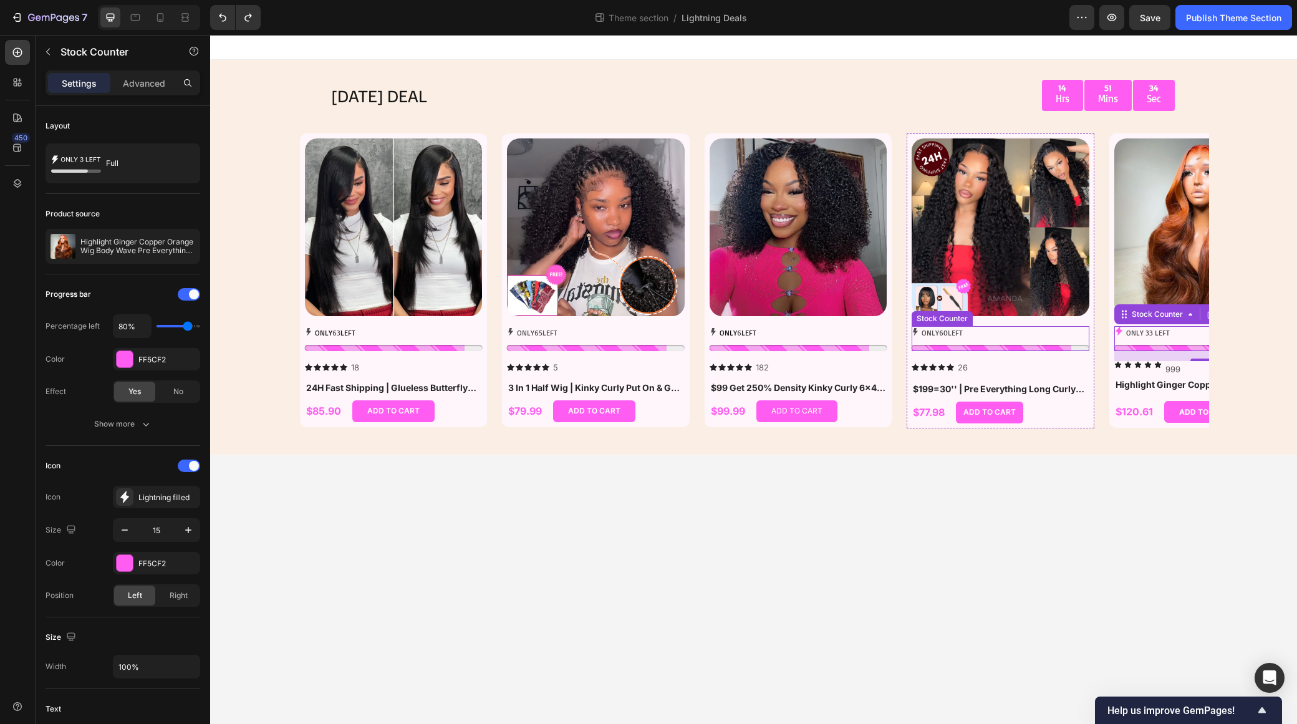
click at [983, 331] on div "ONLY 60 LEFT" at bounding box center [1001, 333] width 178 height 14
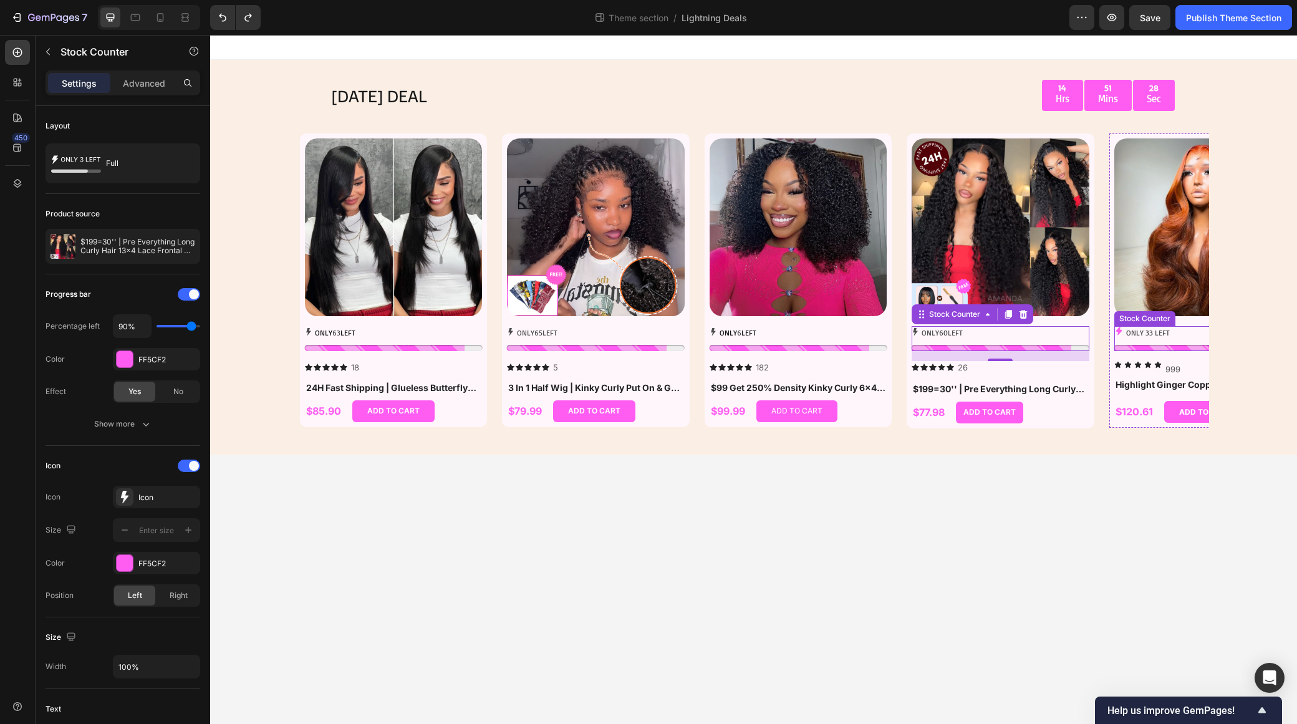
click at [1129, 334] on p "ONLY 33 LEFT" at bounding box center [1148, 333] width 44 height 14
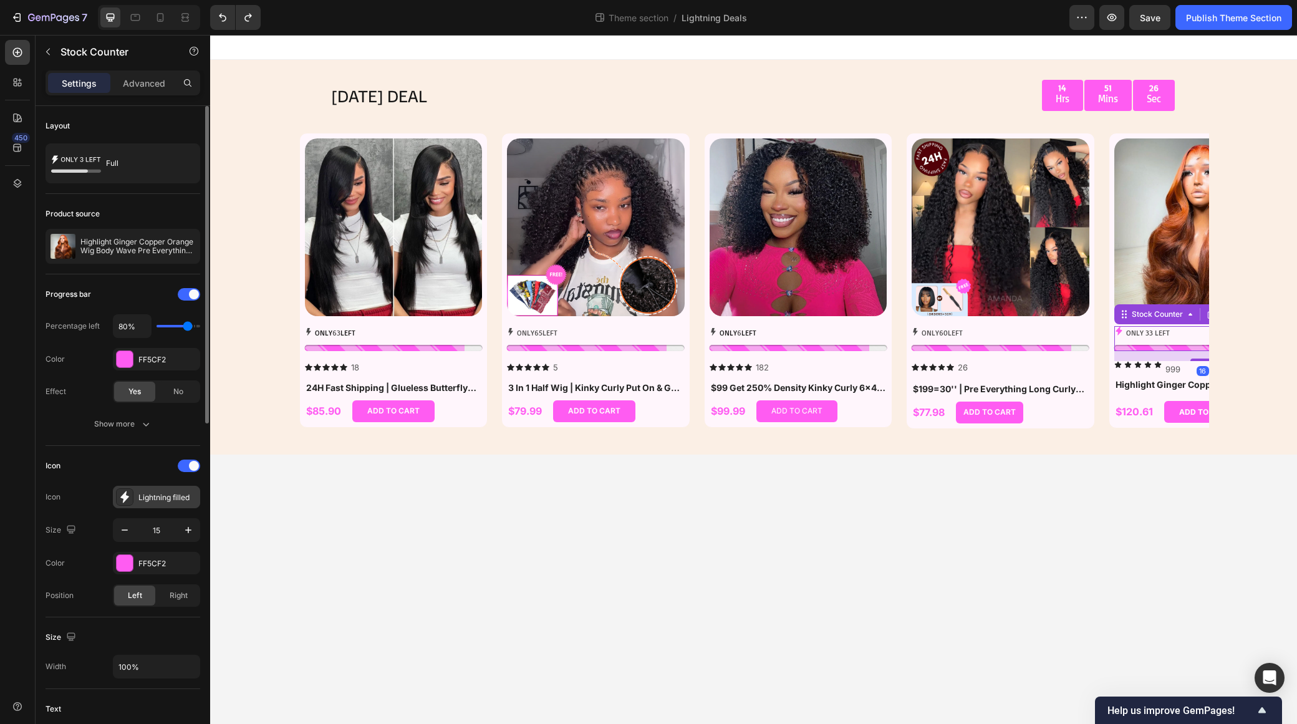
click at [182, 490] on div "Lightning filled" at bounding box center [156, 497] width 87 height 22
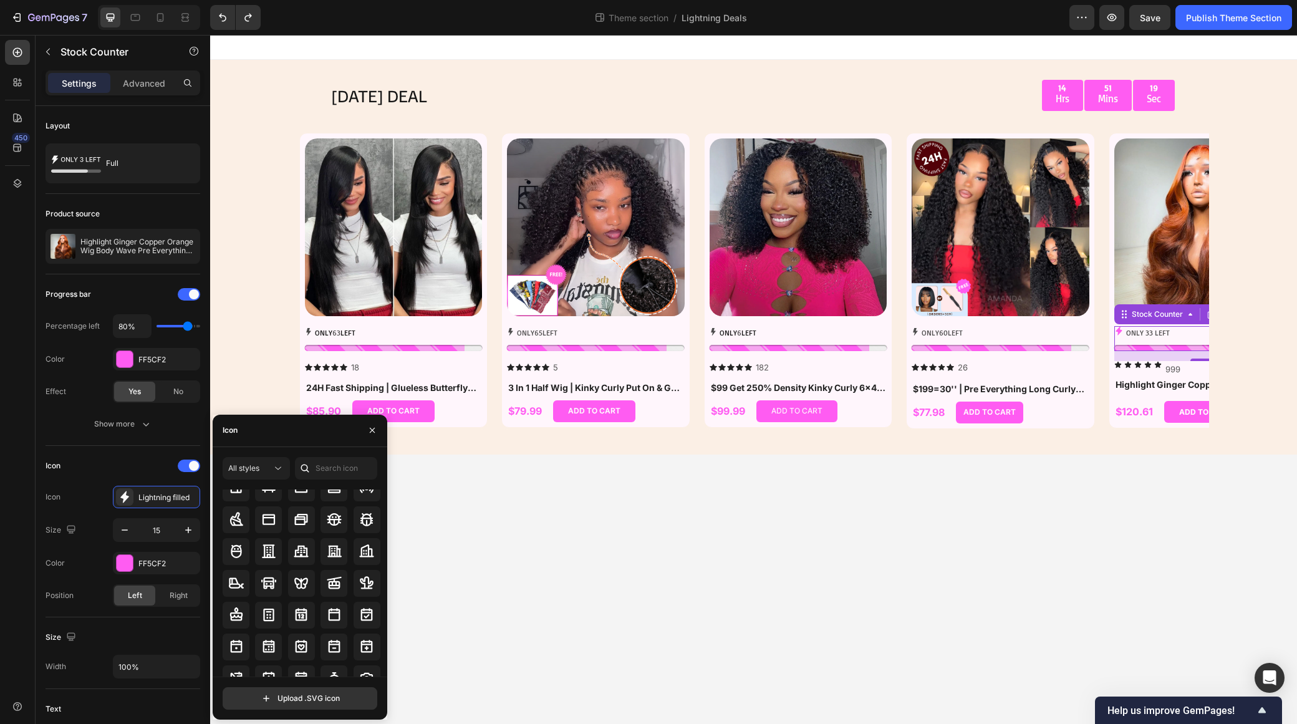
scroll to position [1330, 0]
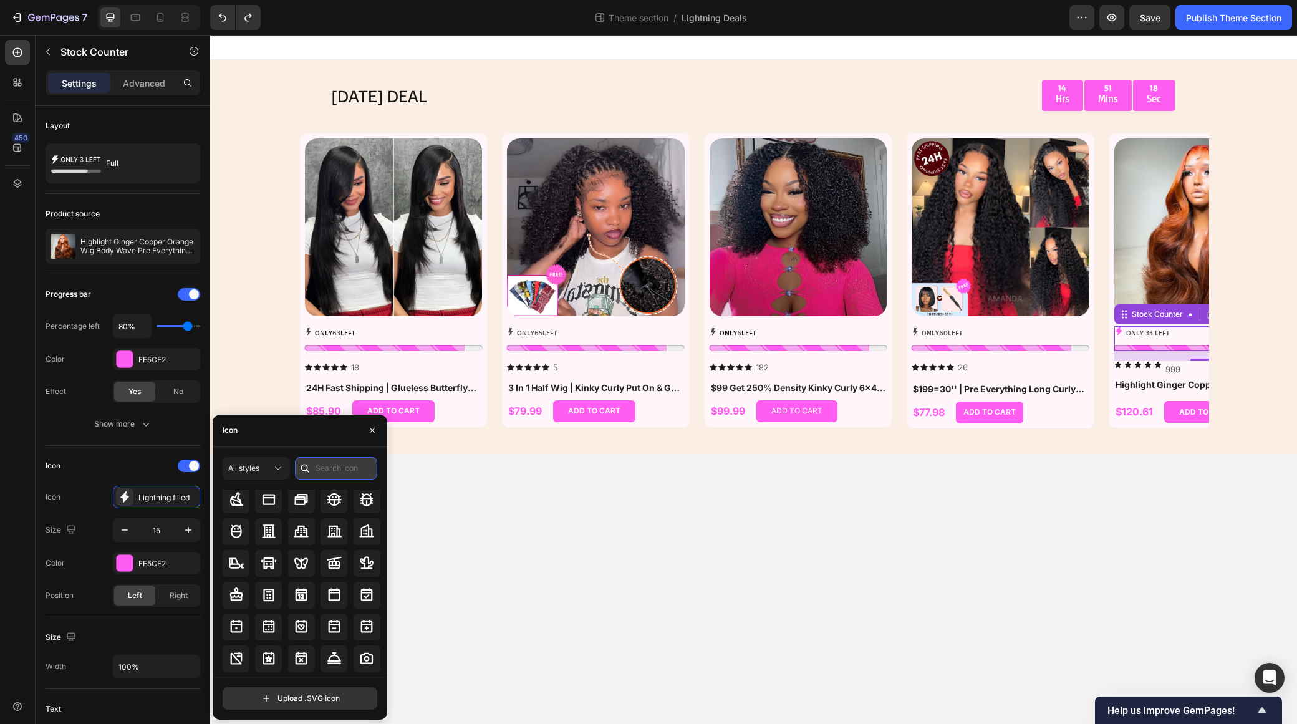
click at [341, 469] on input "text" at bounding box center [336, 468] width 82 height 22
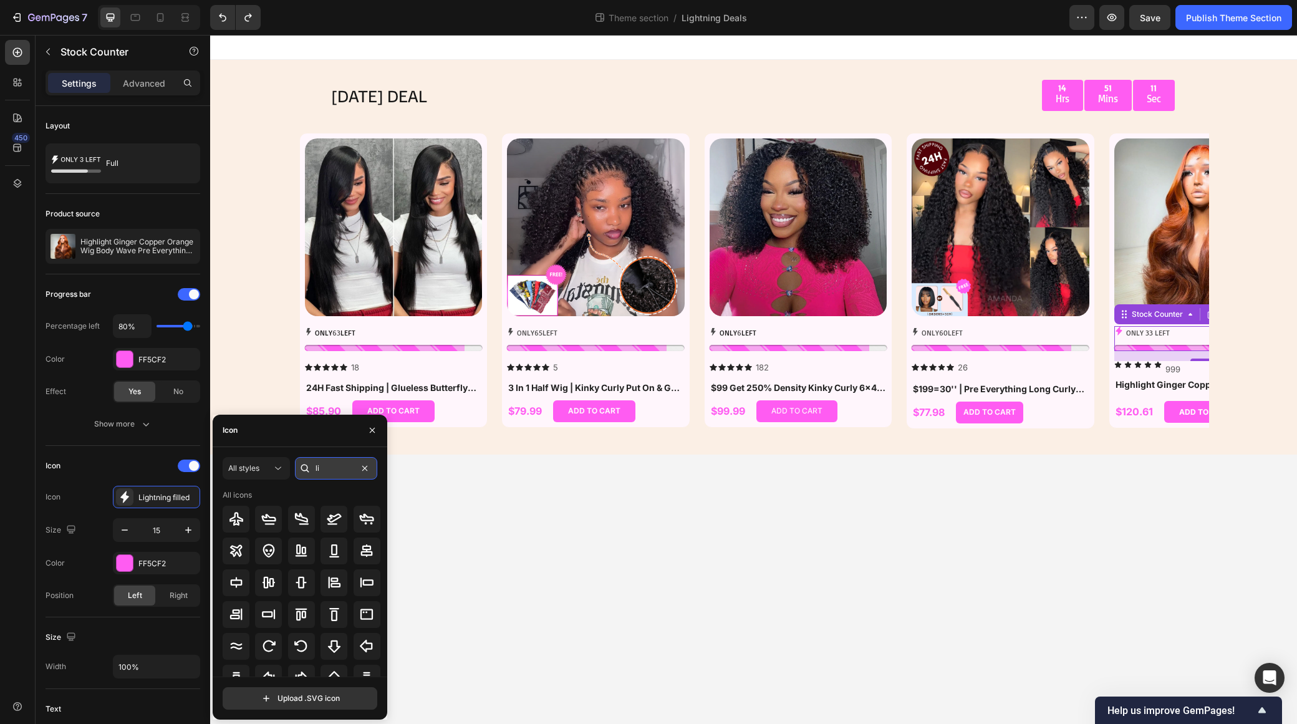
type input "l"
type input "s"
type input "flash"
click at [913, 331] on icon at bounding box center [915, 331] width 7 height 7
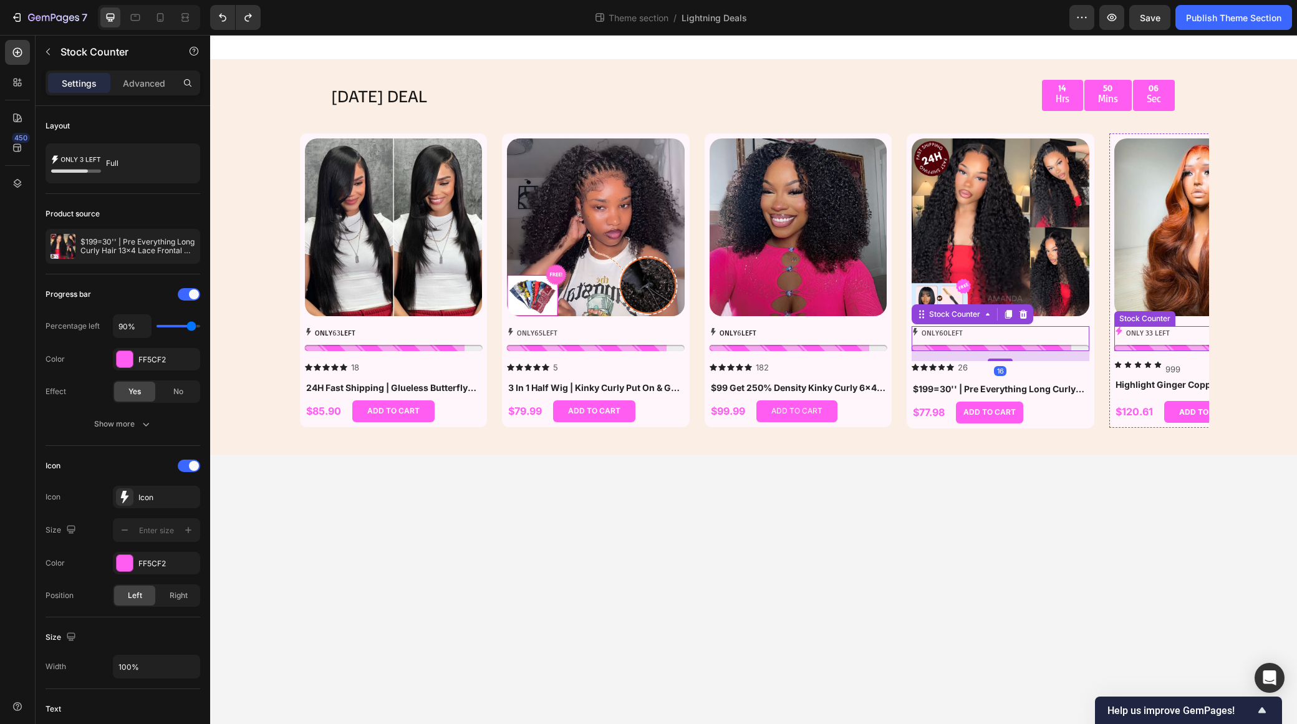
click at [1137, 333] on p "ONLY 33 LEFT" at bounding box center [1148, 333] width 44 height 14
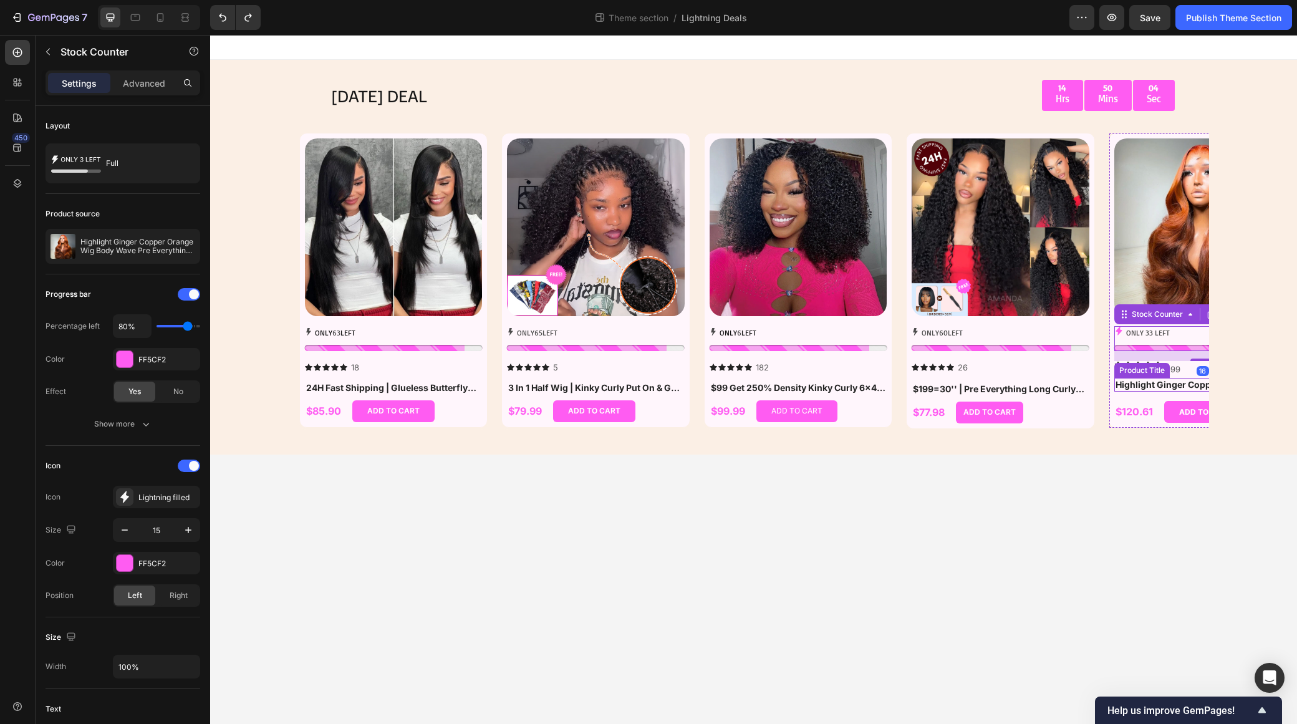
click at [1170, 391] on h1 "Highlight Ginger Copper Orange Wig Body Wave Pre Everything 7x5/13x4 Lace Begin…" at bounding box center [1204, 385] width 178 height 14
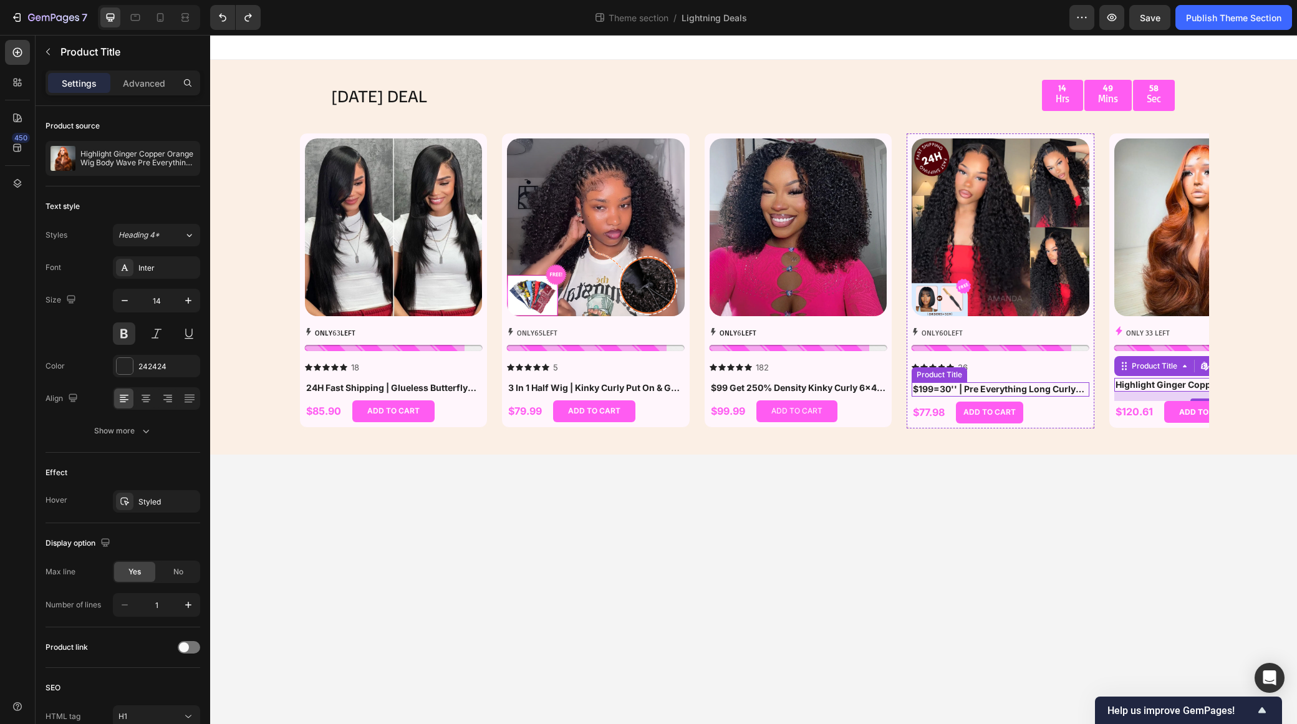
click at [1040, 390] on h1 "$199=30'' | Pre Everything Long Curly Hair 13x4 Lace Frontal Wig Thick Curly Ha…" at bounding box center [1001, 389] width 178 height 14
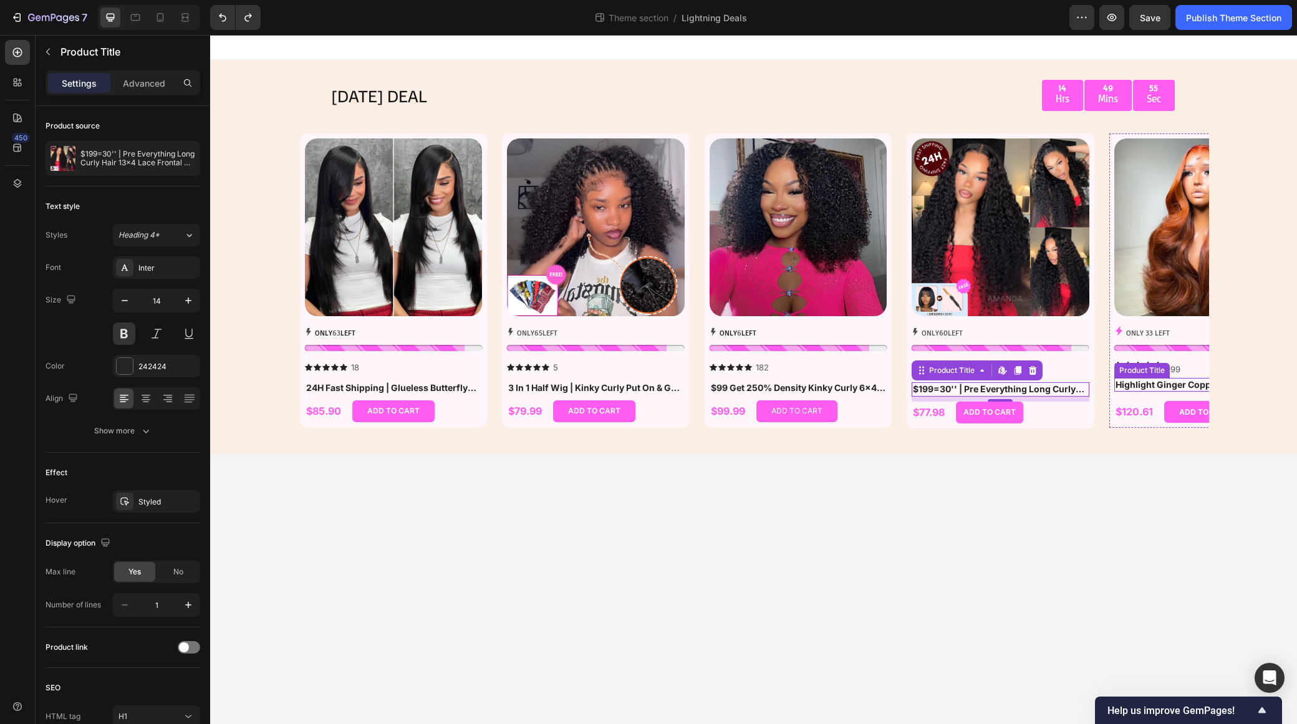
click at [1136, 388] on h1 "Highlight Ginger Copper Orange Wig Body Wave Pre Everything 7x5/13x4 Lace Begin…" at bounding box center [1204, 385] width 178 height 14
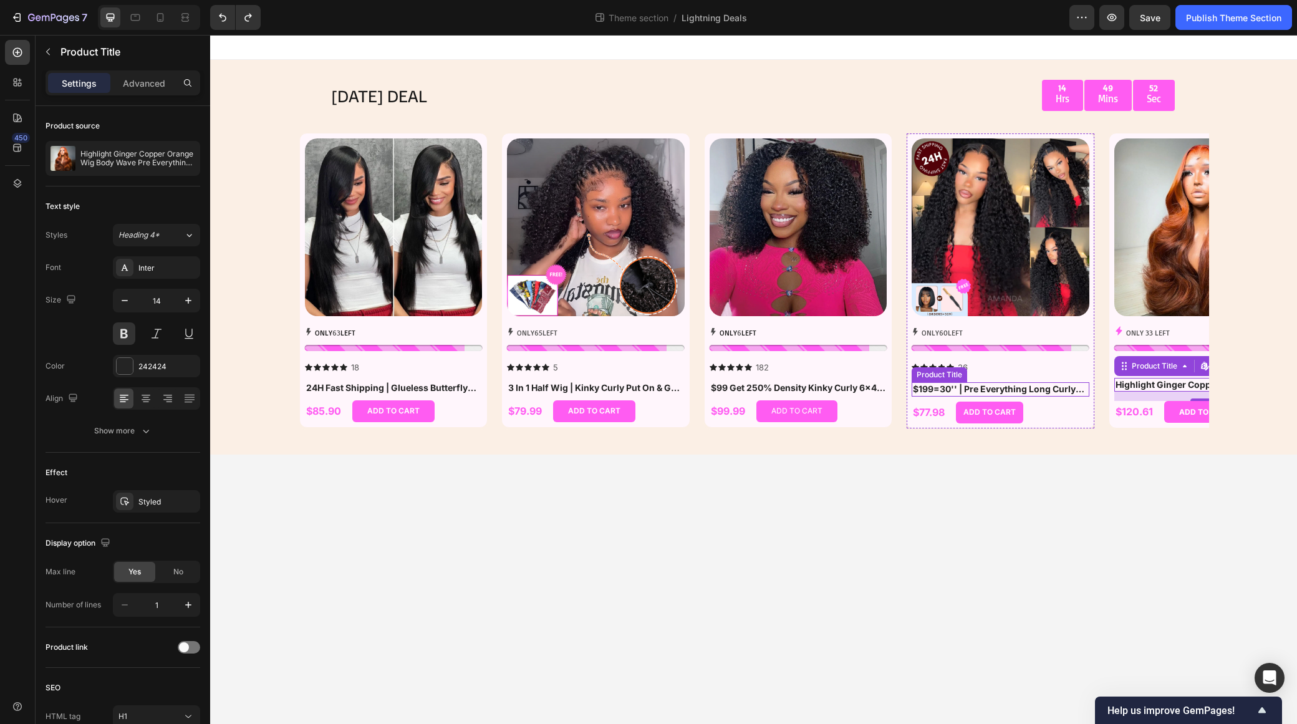
click at [989, 387] on h1 "$199=30'' | Pre Everything Long Curly Hair 13x4 Lace Frontal Wig Thick Curly Ha…" at bounding box center [1001, 389] width 178 height 14
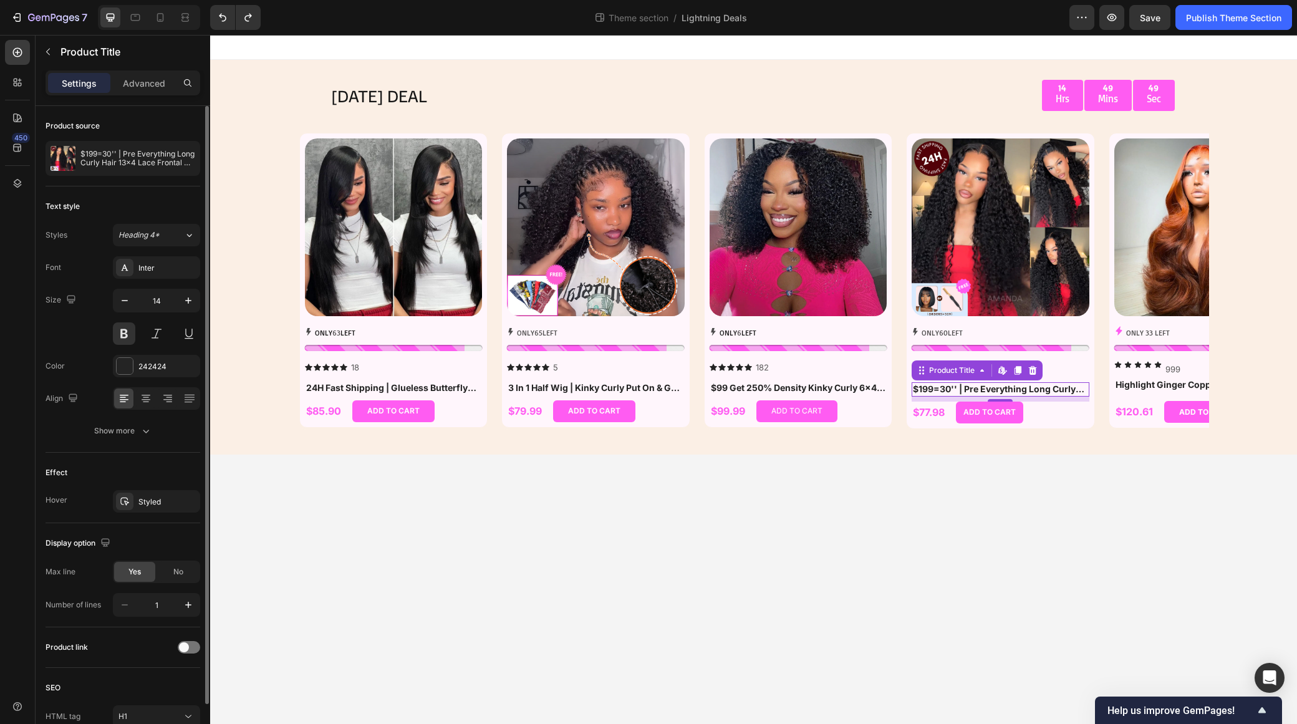
scroll to position [61, 0]
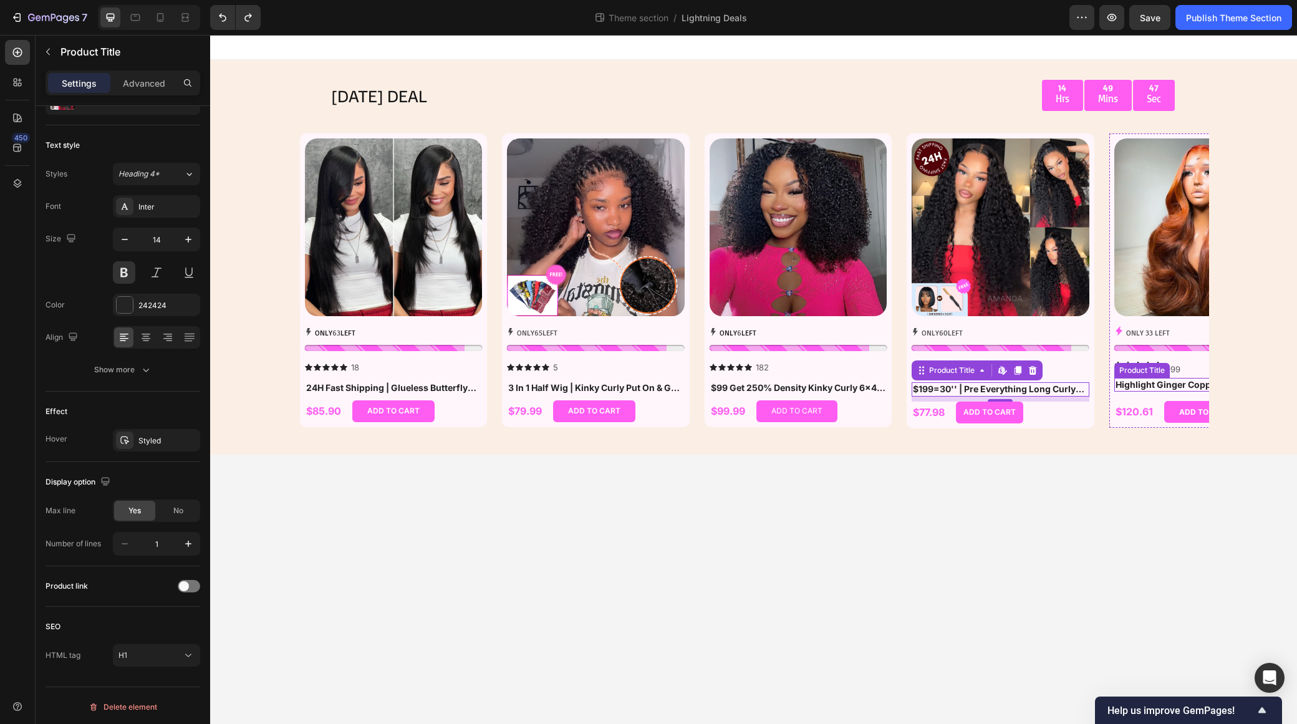
click at [1144, 382] on h1 "Highlight Ginger Copper Orange Wig Body Wave Pre Everything 7x5/13x4 Lace Begin…" at bounding box center [1204, 385] width 178 height 14
click at [967, 392] on h1 "$199=30'' | Pre Everything Long Curly Hair 13x4 Lace Frontal Wig Thick Curly Ha…" at bounding box center [1001, 389] width 178 height 14
click at [1144, 384] on h1 "Highlight Ginger Copper Orange Wig Body Wave Pre Everything 7x5/13x4 Lace Begin…" at bounding box center [1204, 385] width 178 height 14
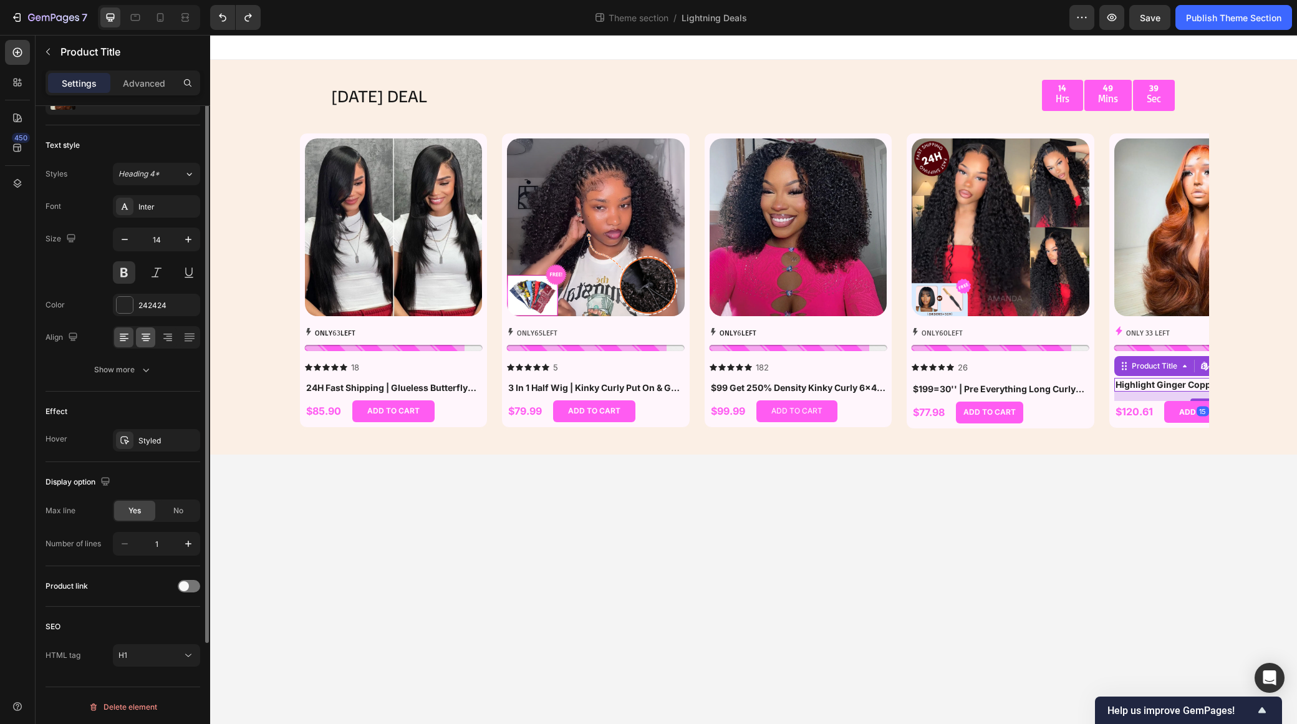
scroll to position [0, 0]
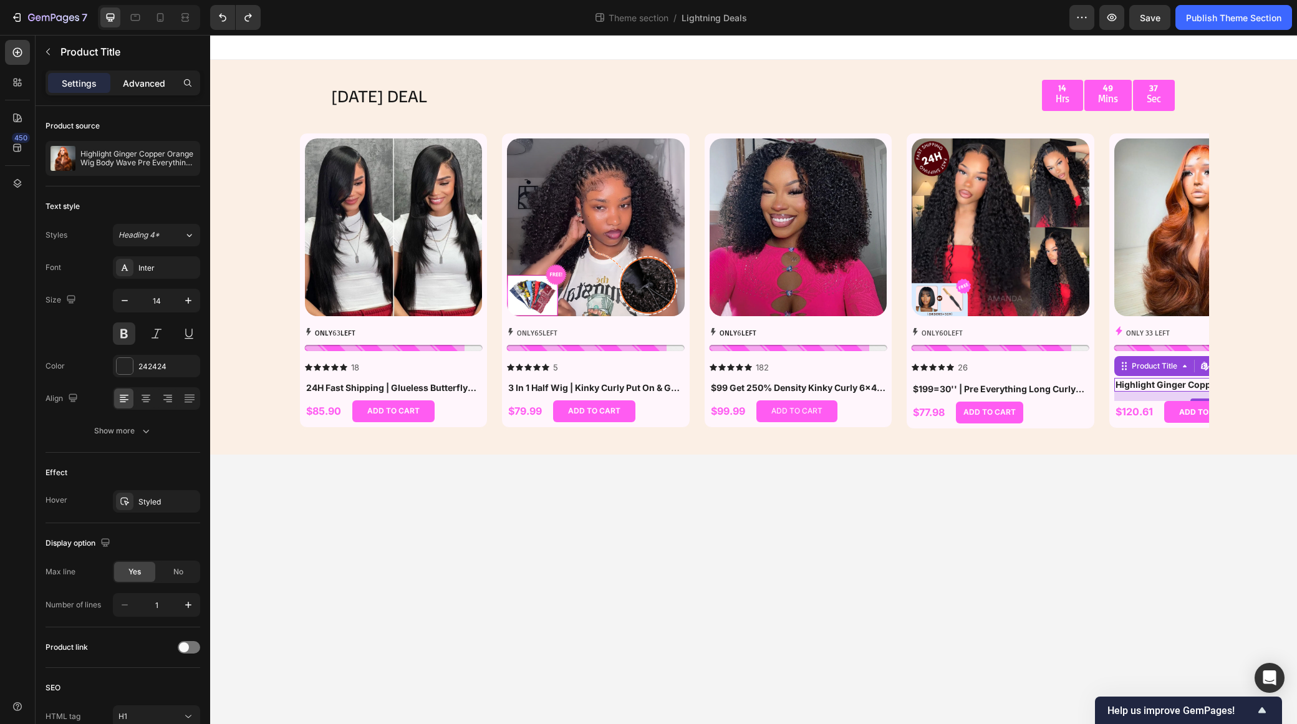
click at [148, 83] on p "Advanced" at bounding box center [144, 83] width 42 height 13
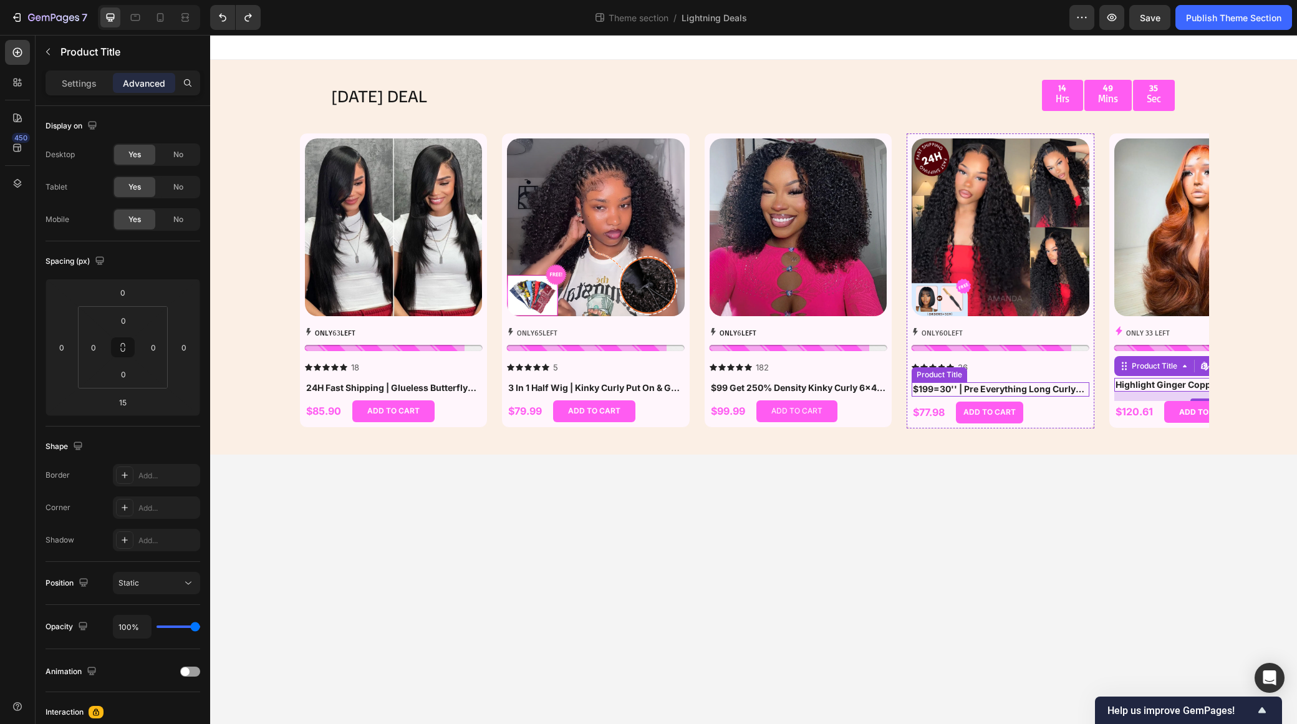
click at [1018, 389] on h1 "$199=30'' | Pre Everything Long Curly Hair 13x4 Lace Frontal Wig Thick Curly Ha…" at bounding box center [1001, 389] width 178 height 14
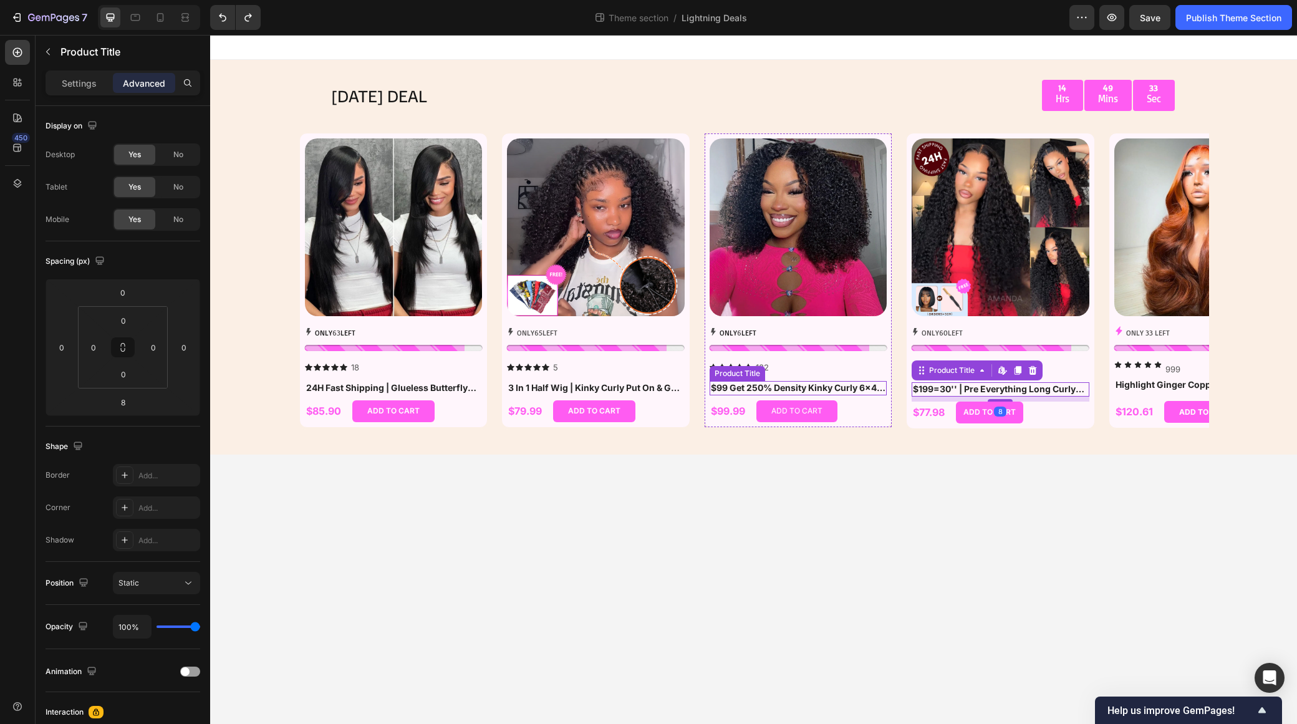
click at [811, 388] on h1 "$99 Get 250% Density Kinky Curly 6x4 / 13x4 Lace Front Ready Go Human Hair Wig …" at bounding box center [799, 388] width 178 height 14
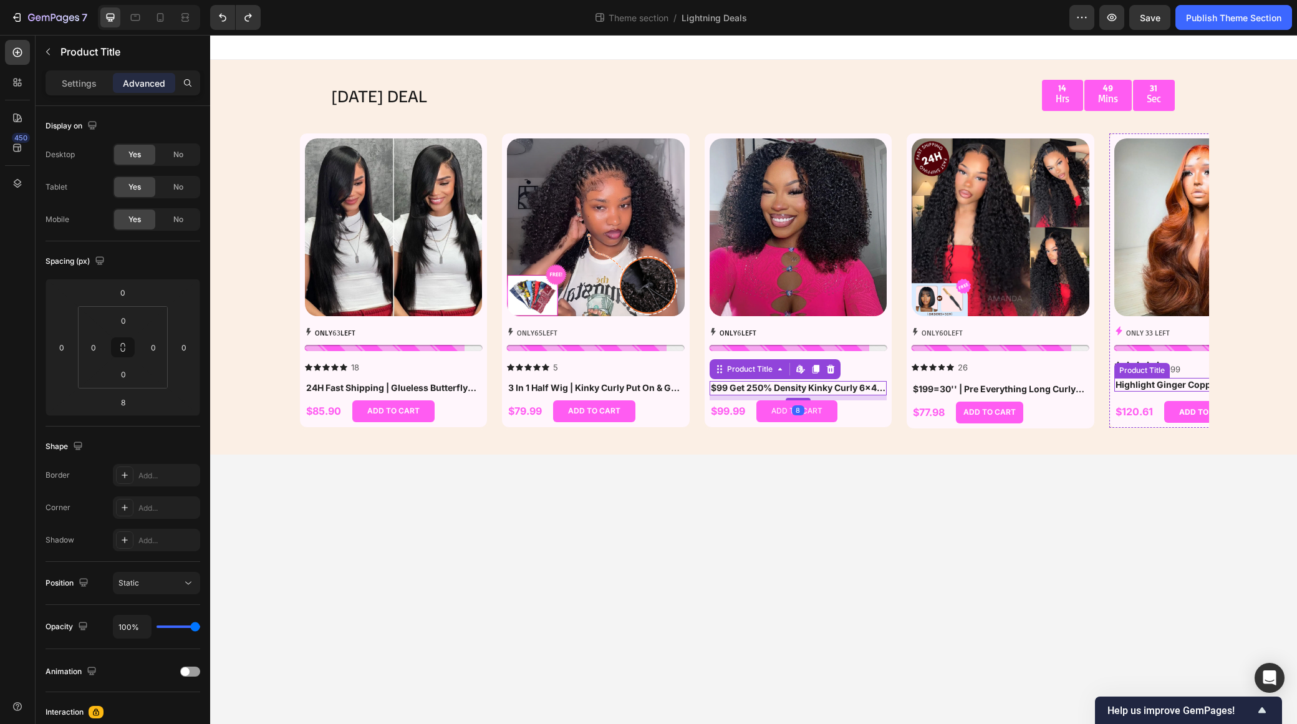
click at [1181, 386] on h1 "Highlight Ginger Copper Orange Wig Body Wave Pre Everything 7x5/13x4 Lace Begin…" at bounding box center [1204, 385] width 178 height 14
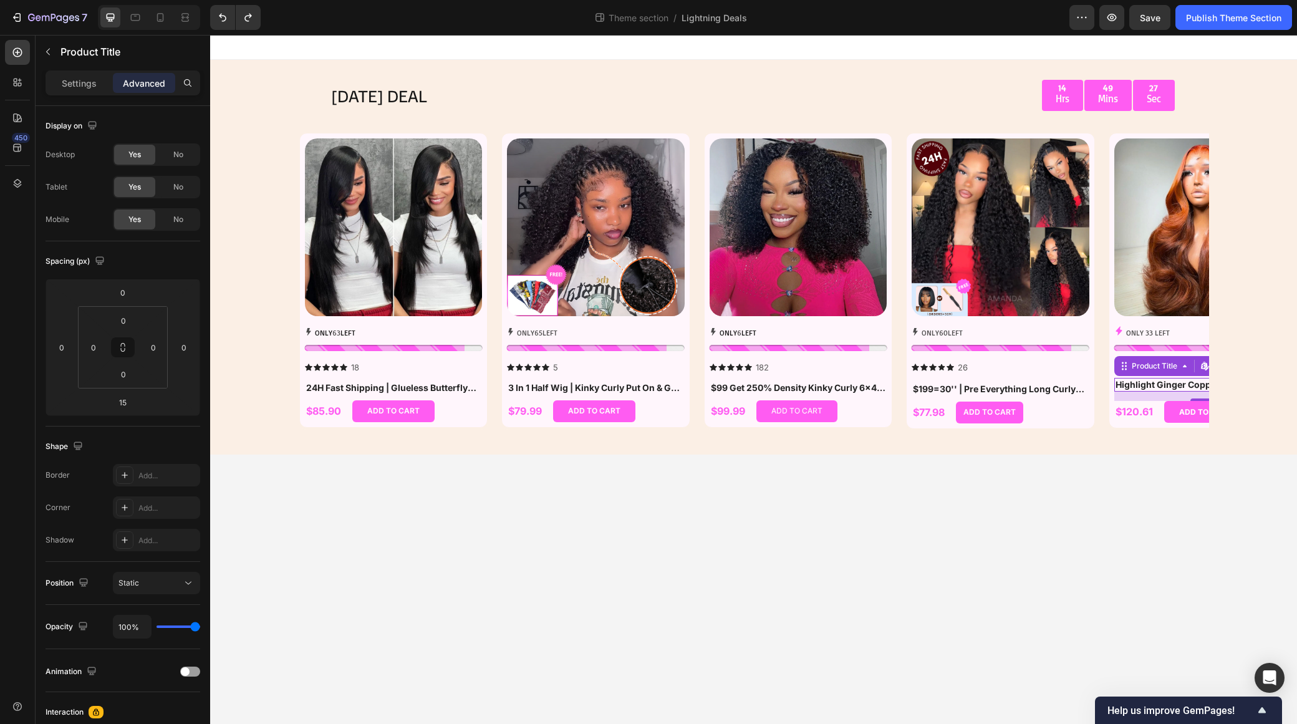
click at [1003, 475] on body "TODAY'S DEAL Text Block 14 Hrs 49 Mins 27 Sec Countdown Timer Row Row Product I…" at bounding box center [753, 379] width 1087 height 689
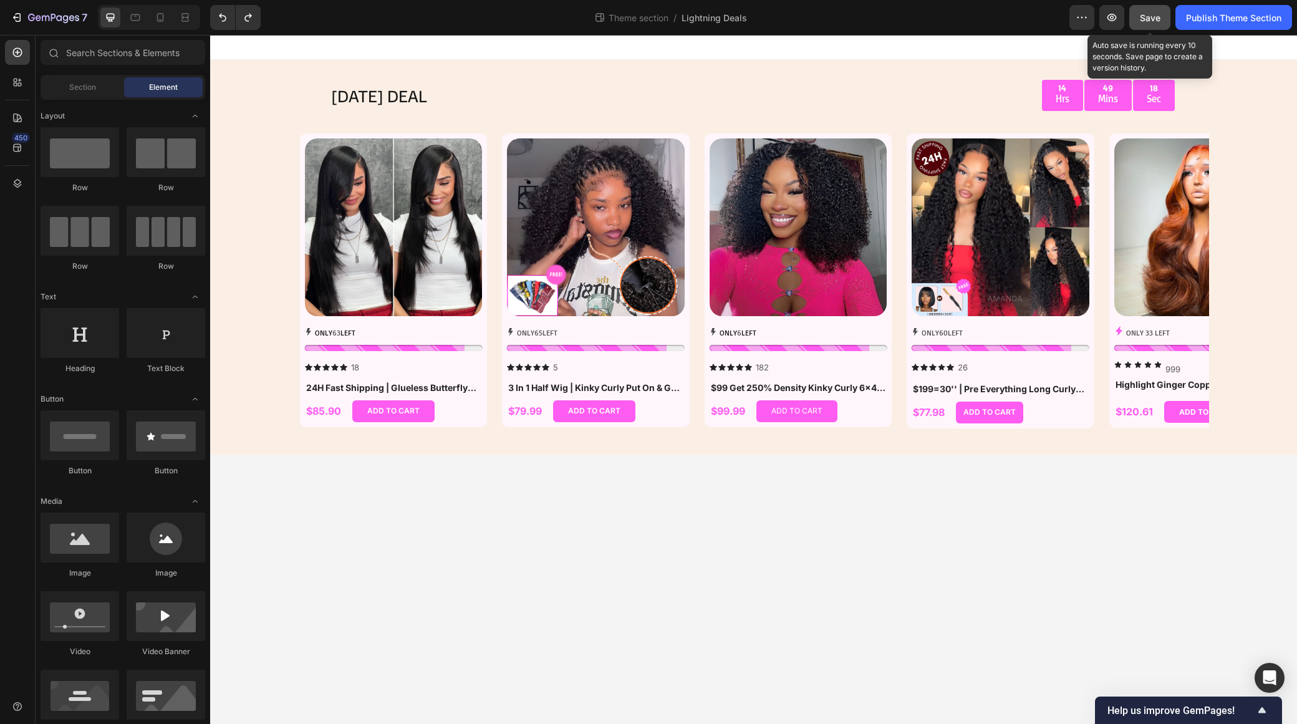
click at [1146, 13] on span "Save" at bounding box center [1150, 17] width 21 height 11
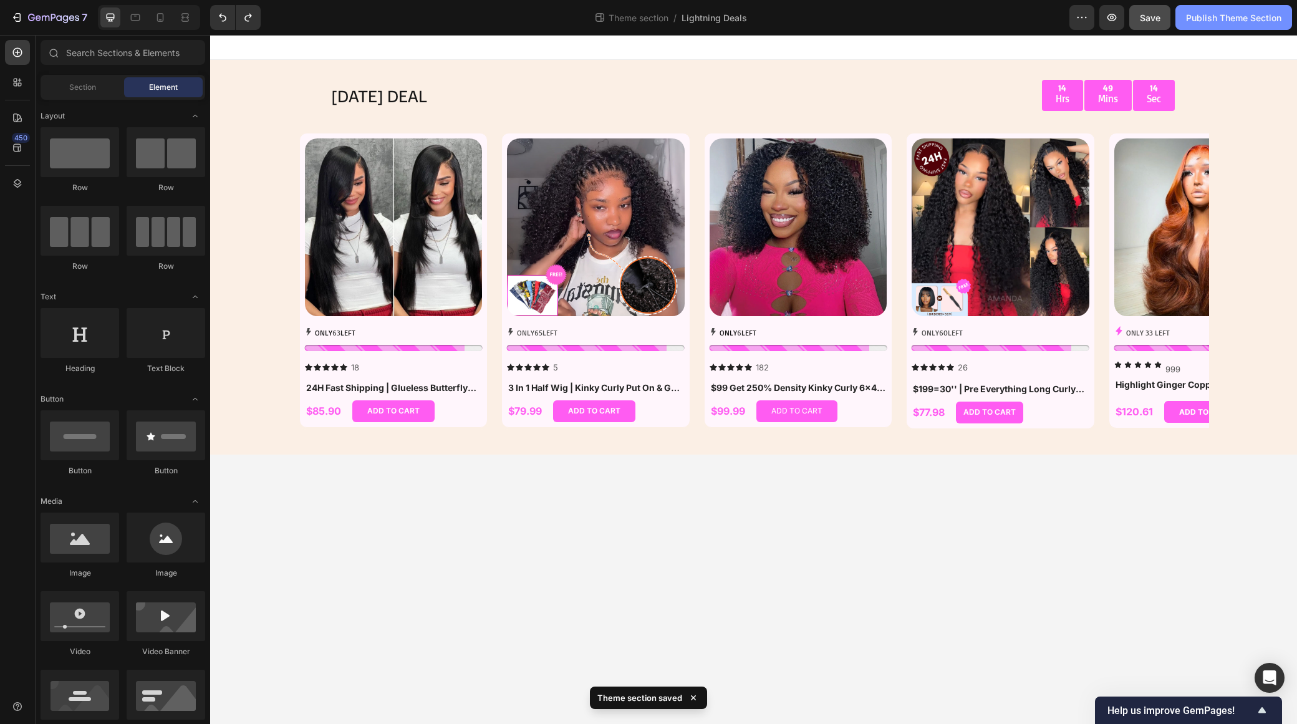
click at [1224, 16] on div "Publish Theme Section" at bounding box center [1233, 17] width 95 height 13
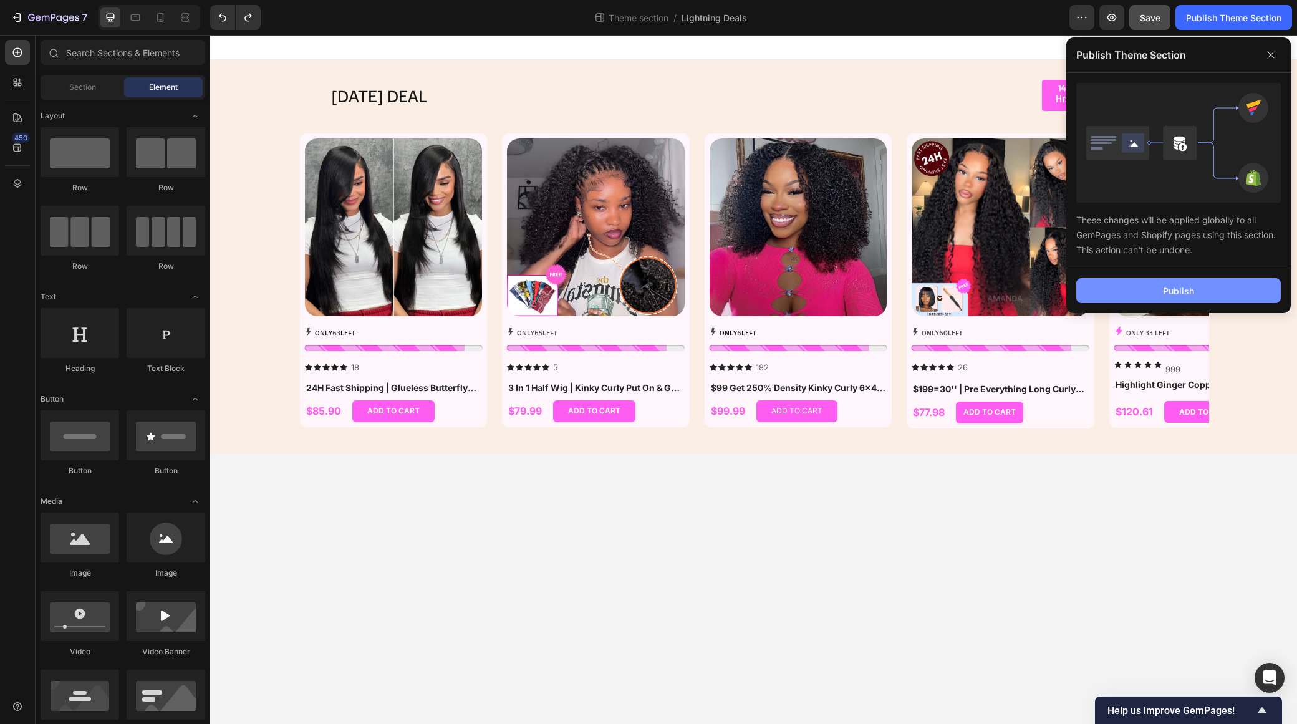
click at [1188, 289] on div "Publish" at bounding box center [1178, 290] width 31 height 13
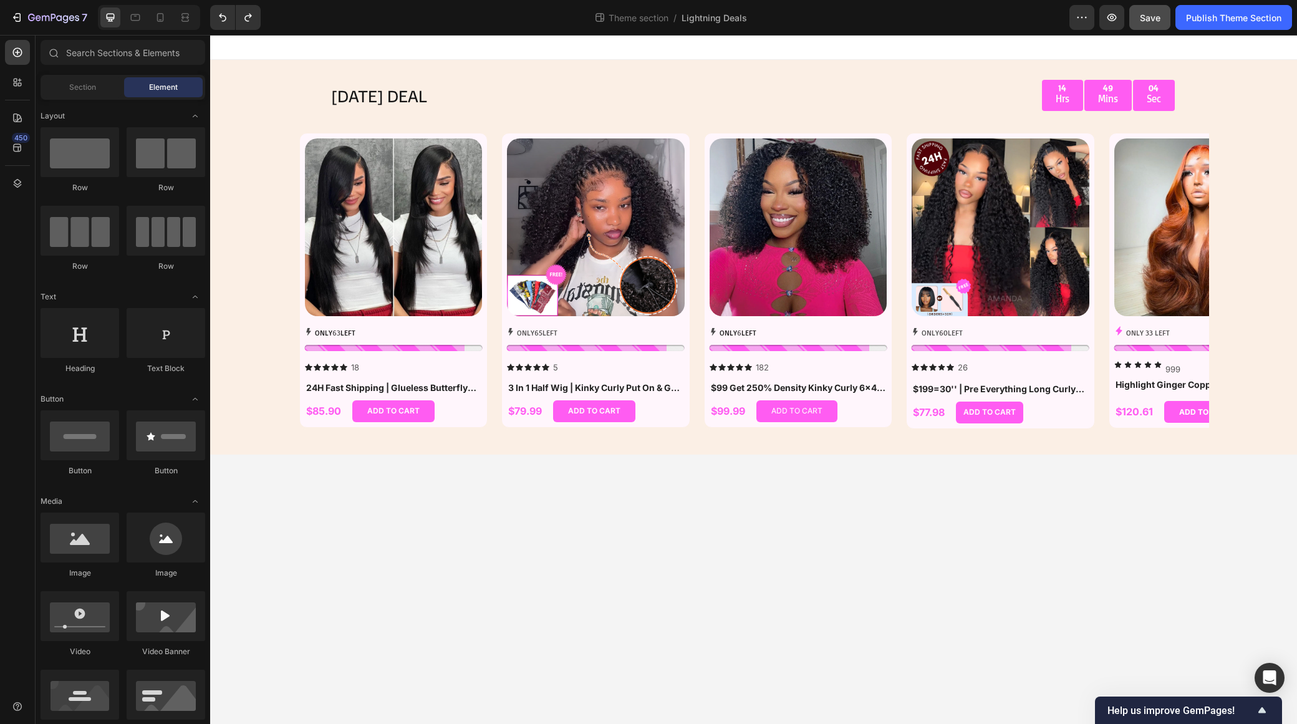
click at [1075, 525] on body "TODAY'S DEAL Text Block 14 Hrs 49 Mins 04 Sec Countdown Timer Row Row Product I…" at bounding box center [753, 379] width 1087 height 689
click at [1140, 365] on icon at bounding box center [1137, 364] width 7 height 7
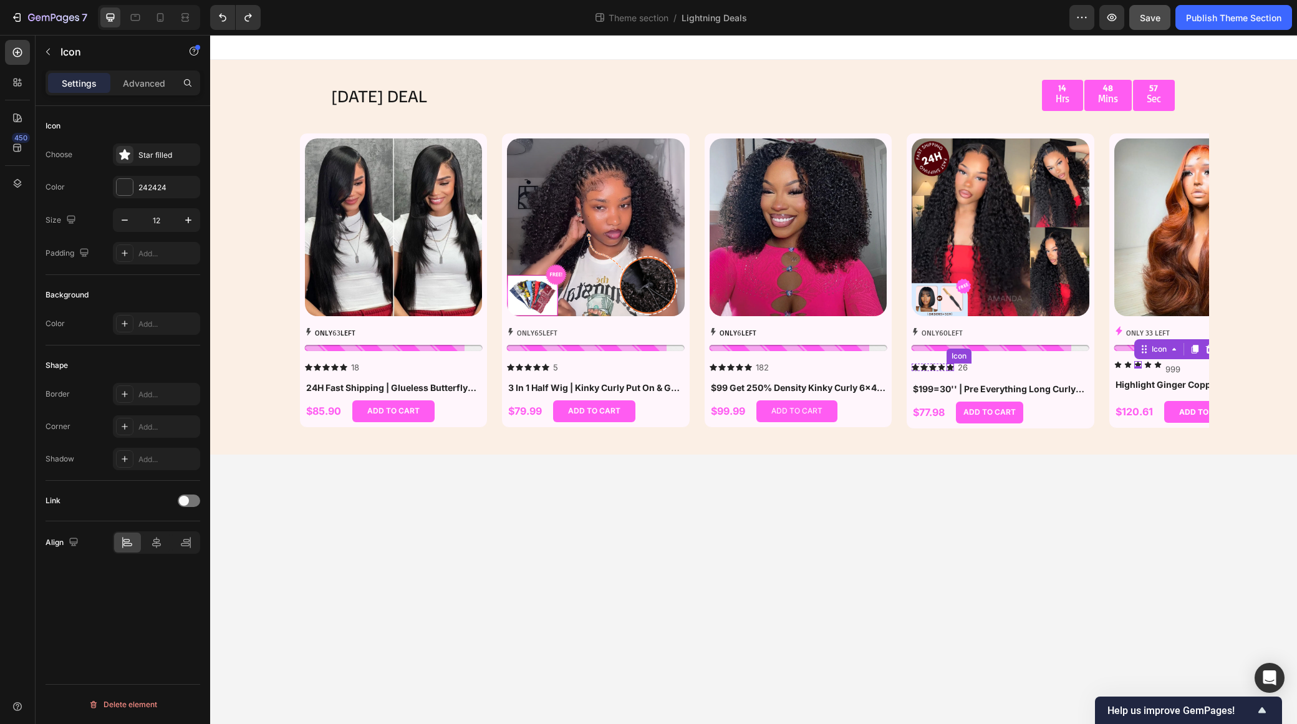
click at [947, 371] on icon at bounding box center [950, 367] width 7 height 7
click at [1156, 364] on icon at bounding box center [1157, 364] width 6 height 6
click at [1117, 368] on icon at bounding box center [1118, 364] width 7 height 7
click at [952, 367] on icon at bounding box center [950, 367] width 7 height 7
click at [1119, 364] on icon at bounding box center [1118, 364] width 6 height 6
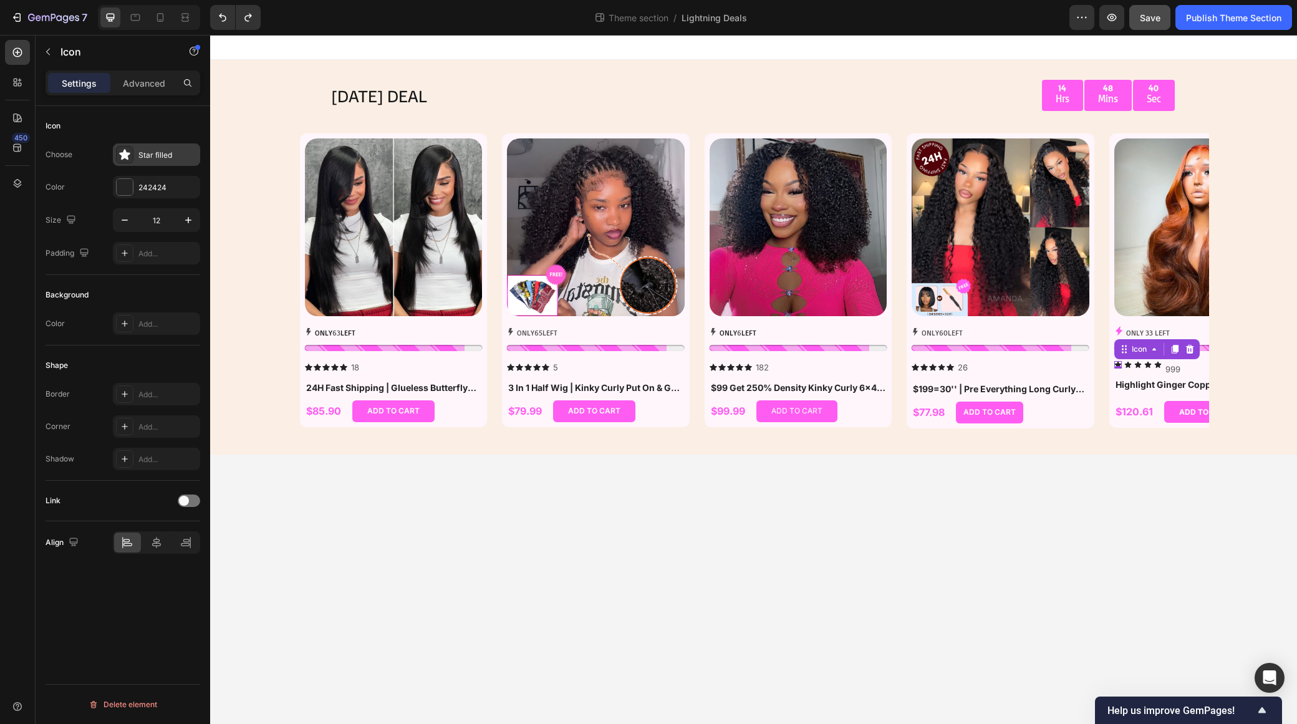
click at [126, 151] on icon at bounding box center [124, 154] width 11 height 11
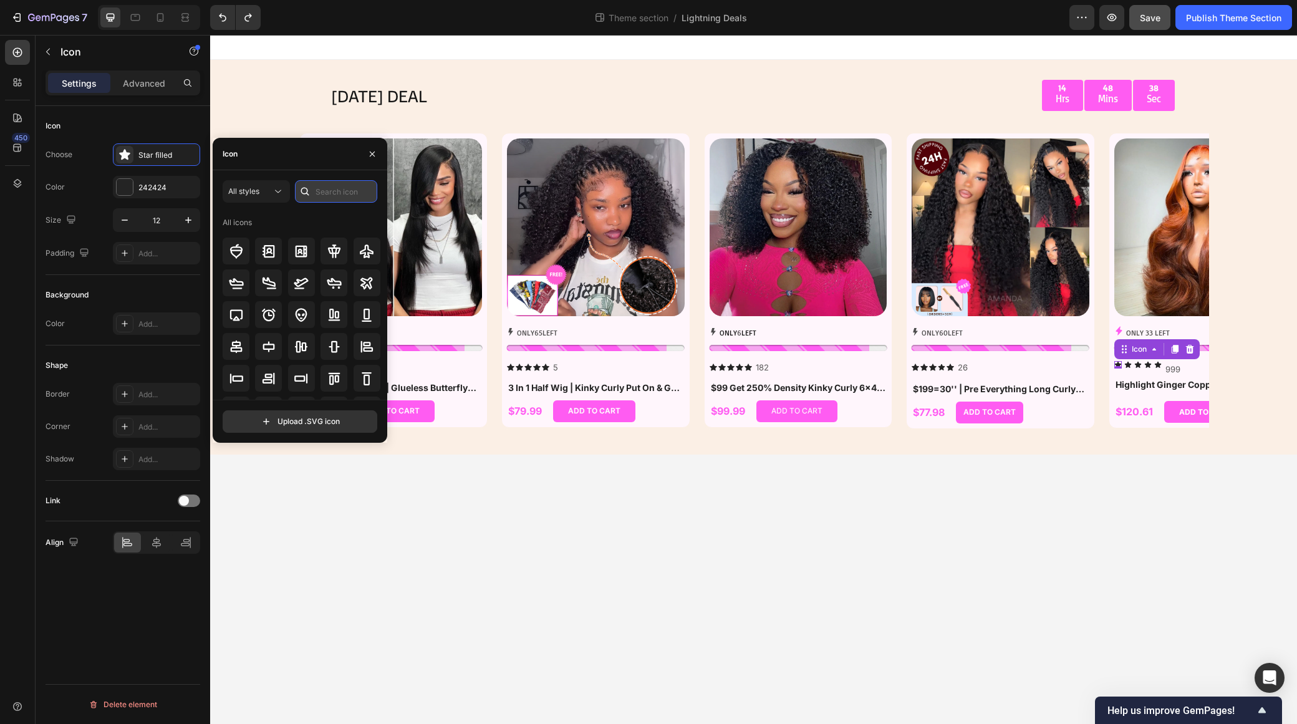
click at [317, 191] on input "text" at bounding box center [336, 191] width 82 height 22
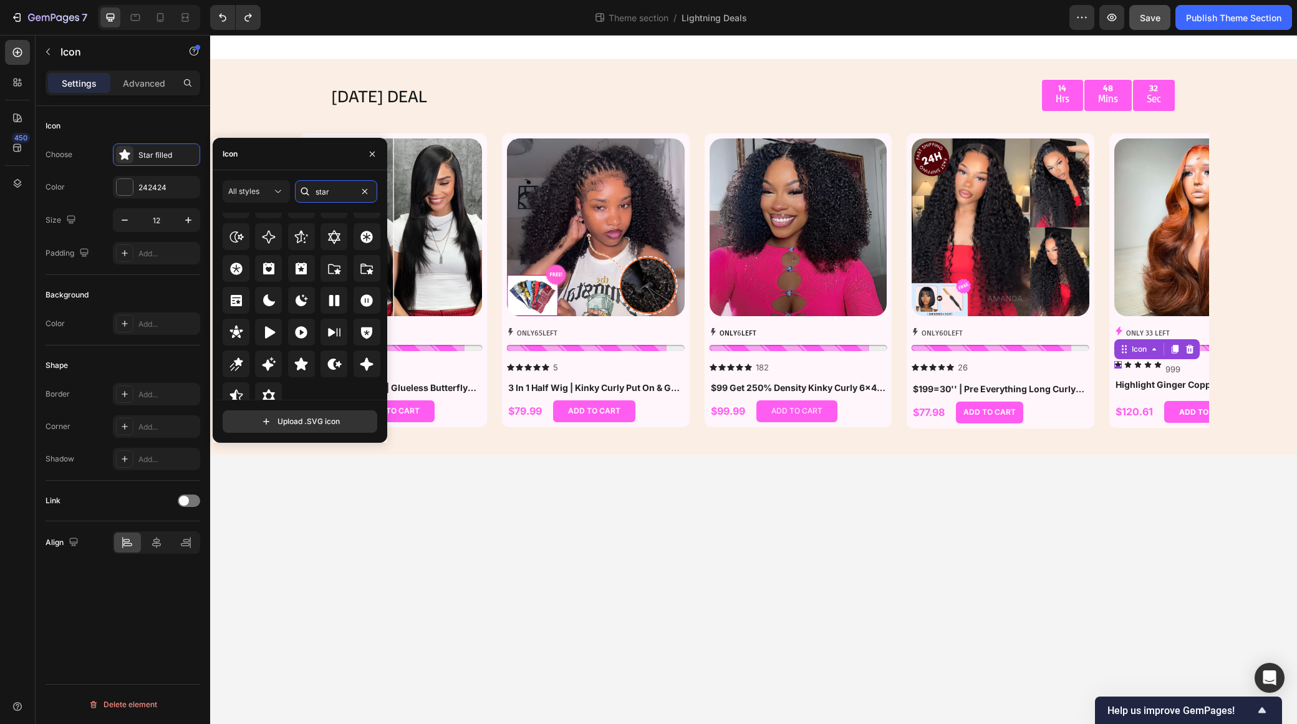
scroll to position [379, 0]
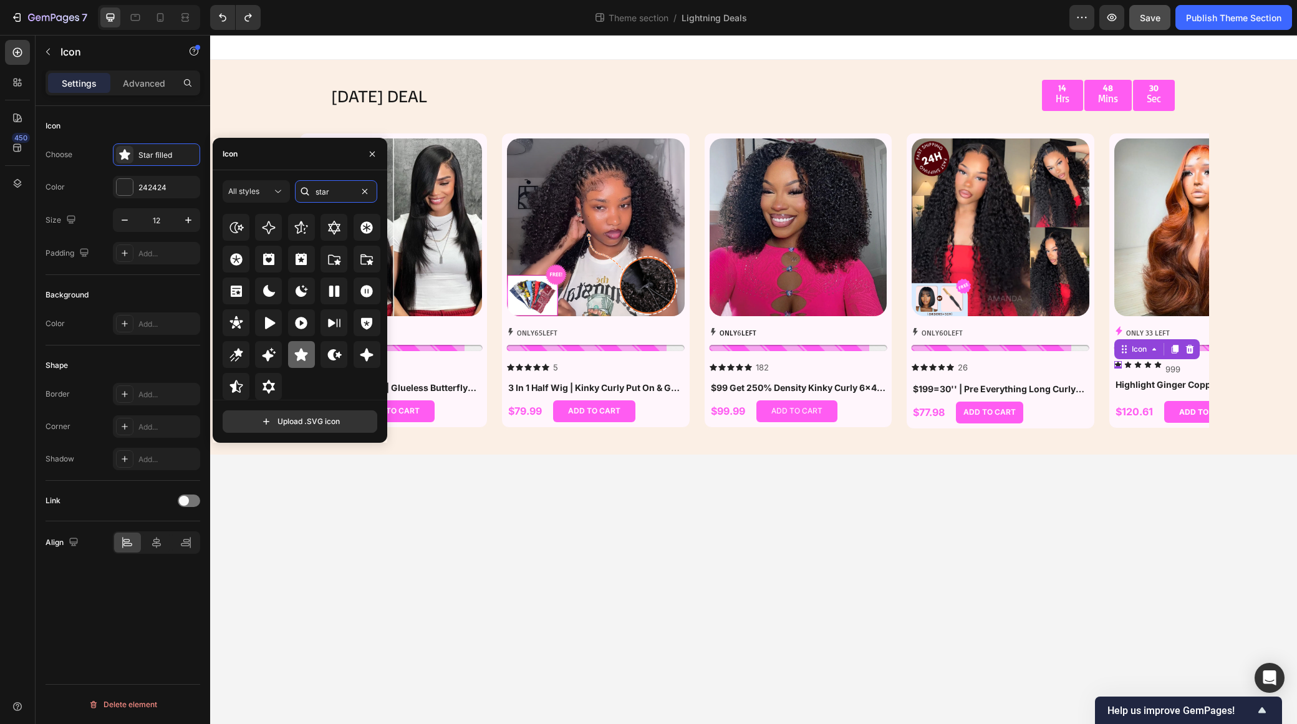
type input "star"
click at [304, 355] on icon at bounding box center [301, 354] width 15 height 15
click at [298, 355] on icon at bounding box center [301, 354] width 13 height 12
click at [178, 157] on div "Star filled" at bounding box center [167, 155] width 59 height 11
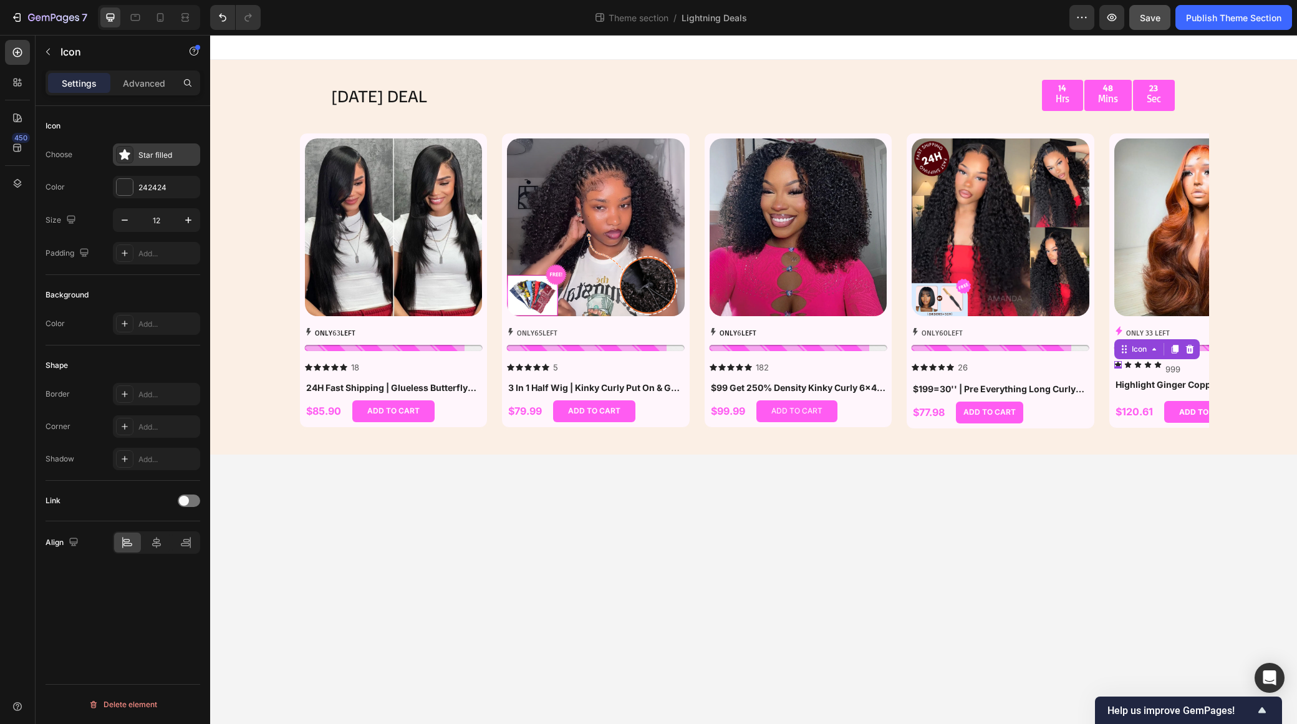
click at [153, 155] on div "Star filled" at bounding box center [167, 155] width 59 height 11
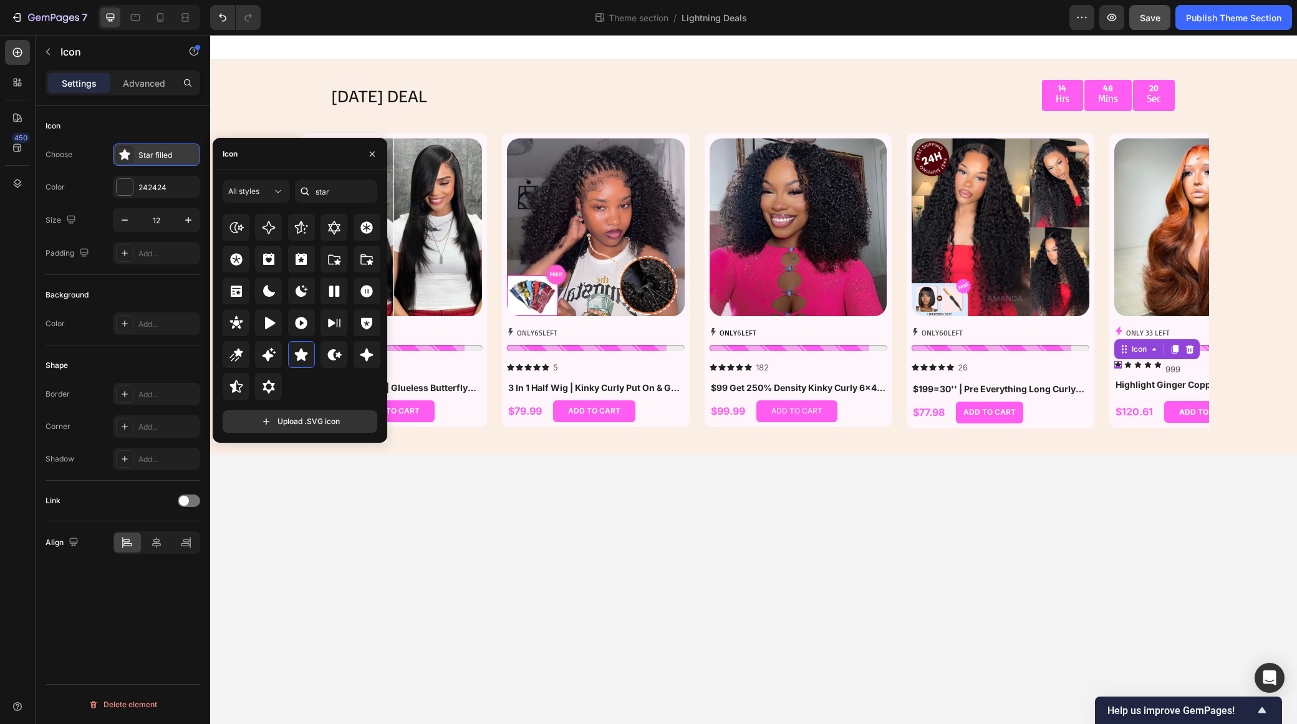
click at [141, 162] on div "Star filled" at bounding box center [156, 154] width 87 height 22
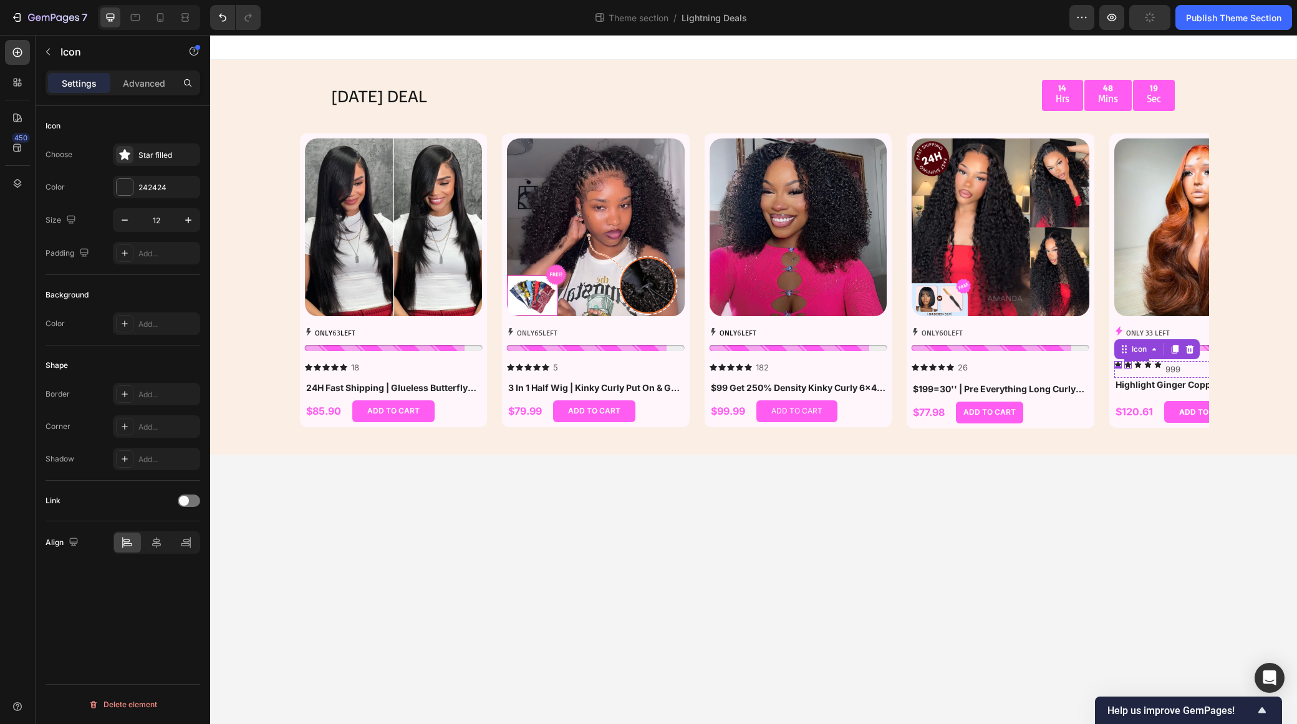
click at [1130, 364] on icon at bounding box center [1127, 364] width 6 height 6
click at [1174, 368] on p "999" at bounding box center [1173, 369] width 15 height 14
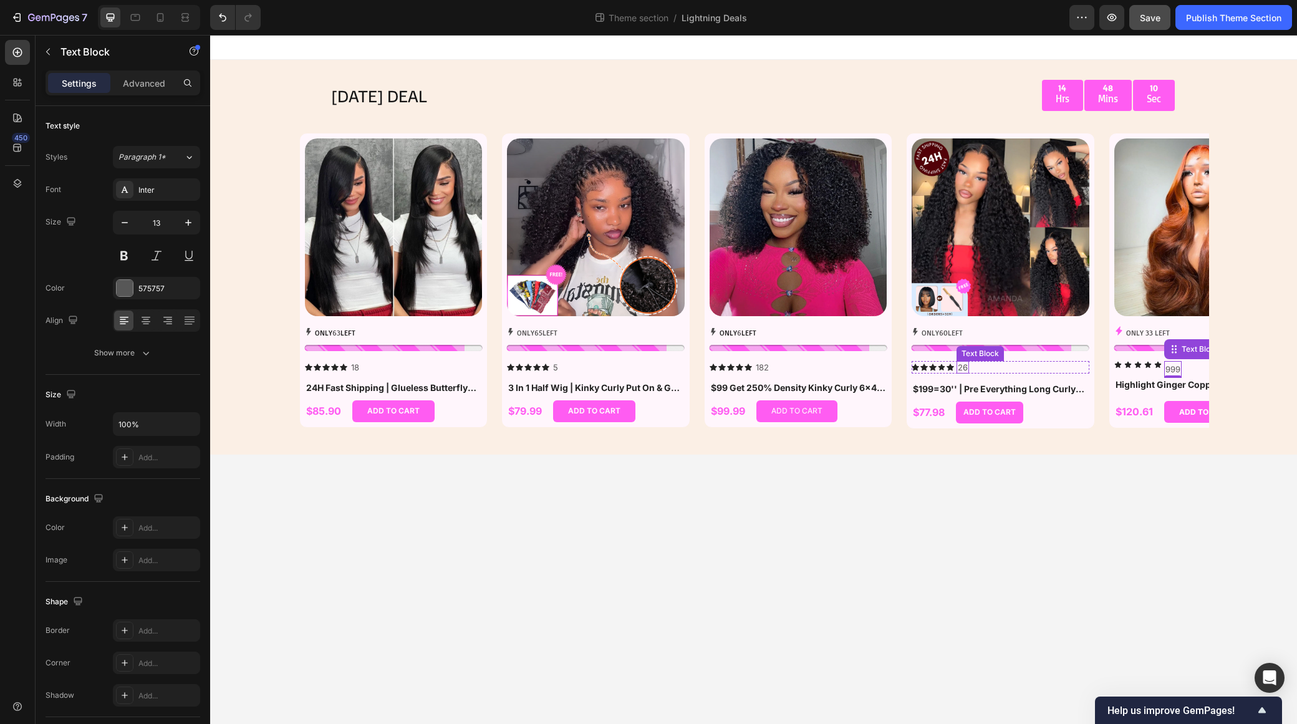
click at [964, 366] on p "26" at bounding box center [963, 367] width 10 height 11
click at [1164, 365] on div "999" at bounding box center [1172, 369] width 17 height 17
click at [965, 371] on p "26" at bounding box center [963, 367] width 10 height 11
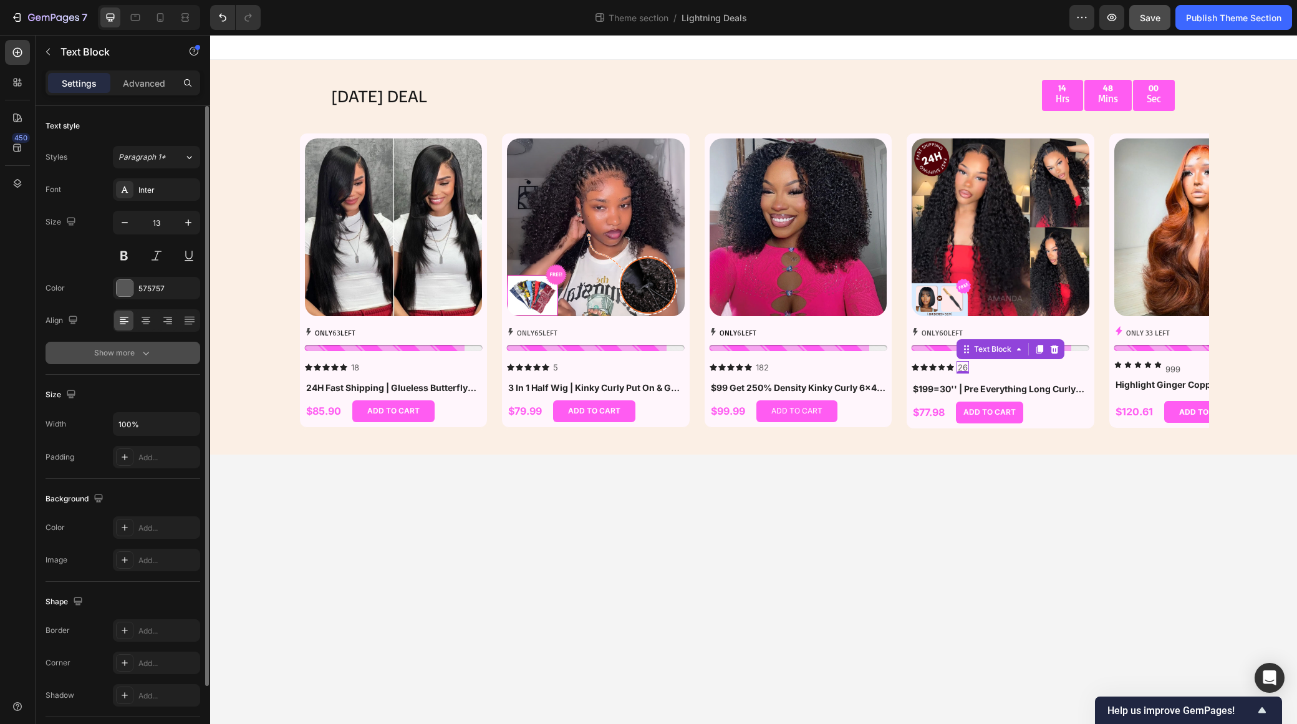
click at [138, 350] on div "Show more" at bounding box center [123, 353] width 58 height 12
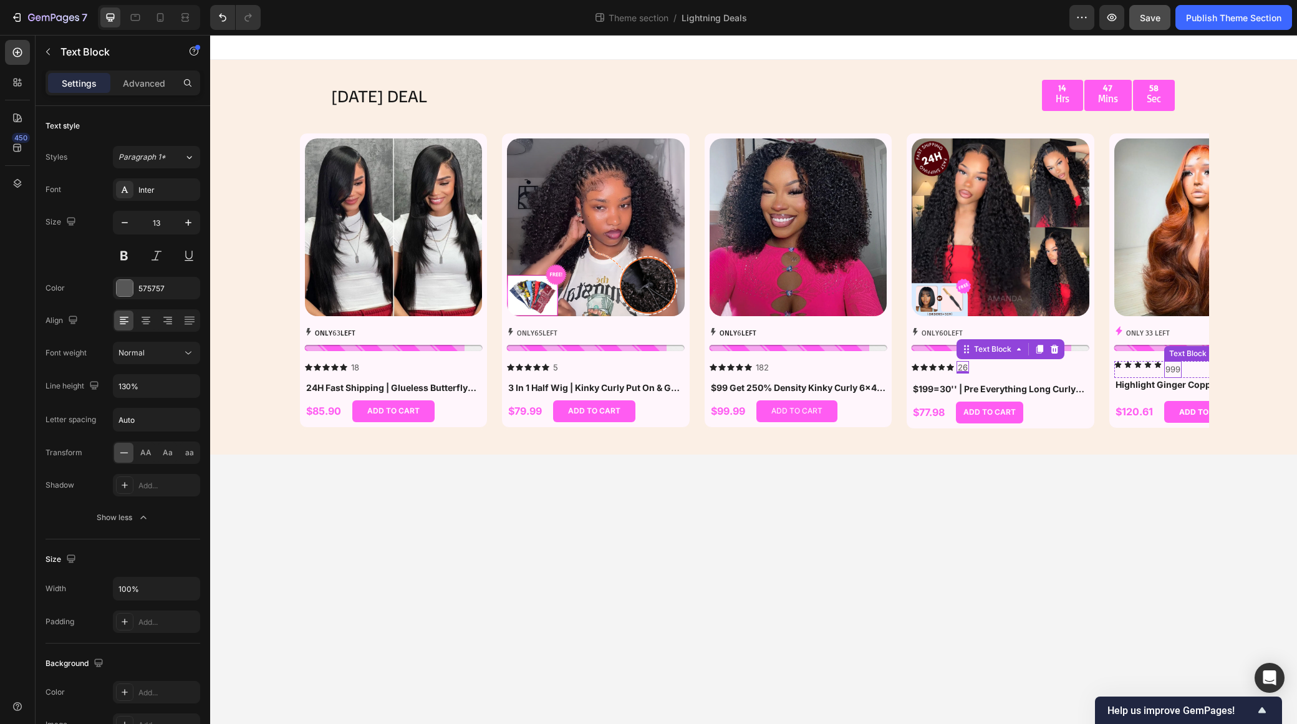
click at [1170, 367] on p "999" at bounding box center [1173, 369] width 15 height 14
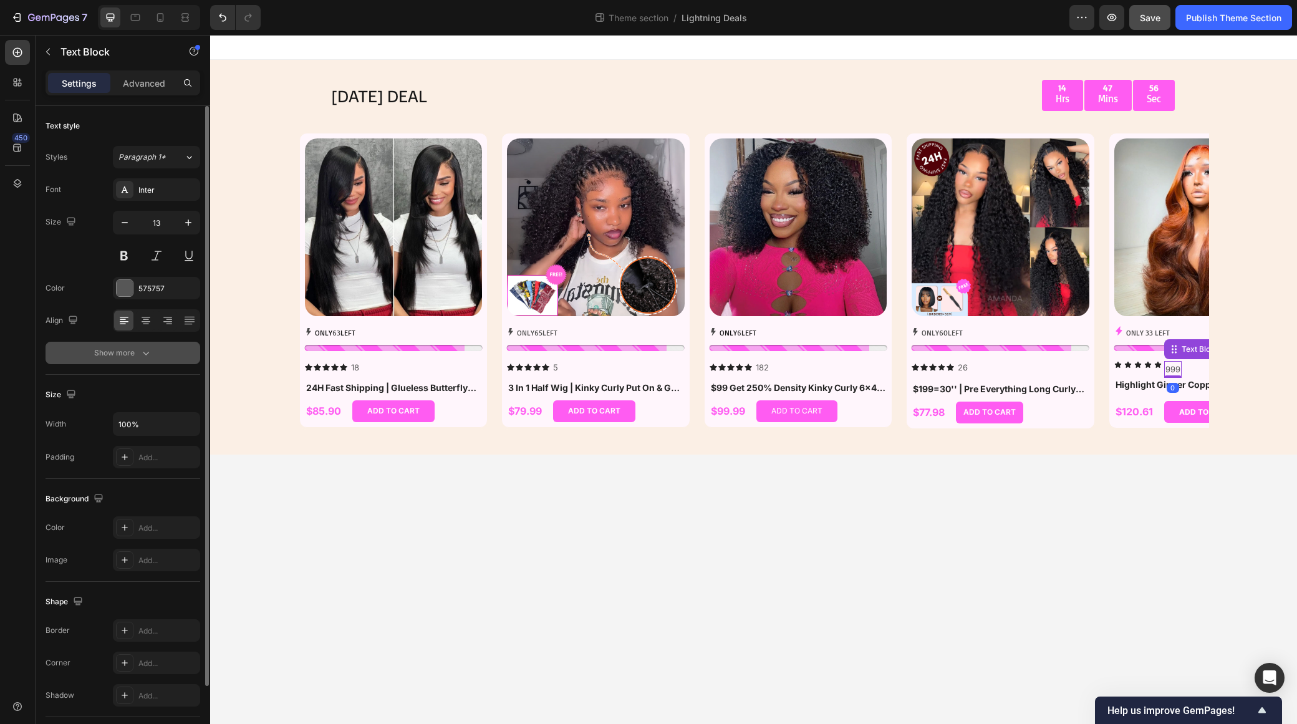
click at [135, 360] on button "Show more" at bounding box center [123, 353] width 155 height 22
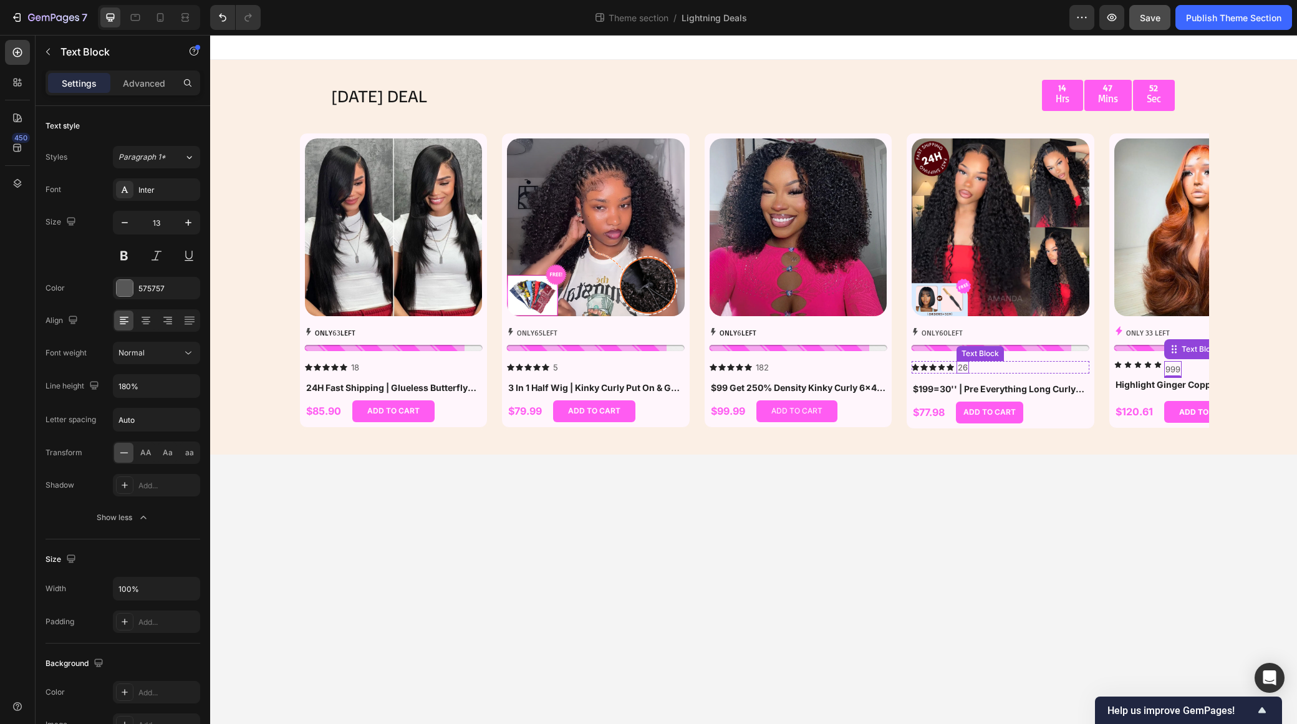
click at [963, 368] on p "26" at bounding box center [963, 367] width 10 height 11
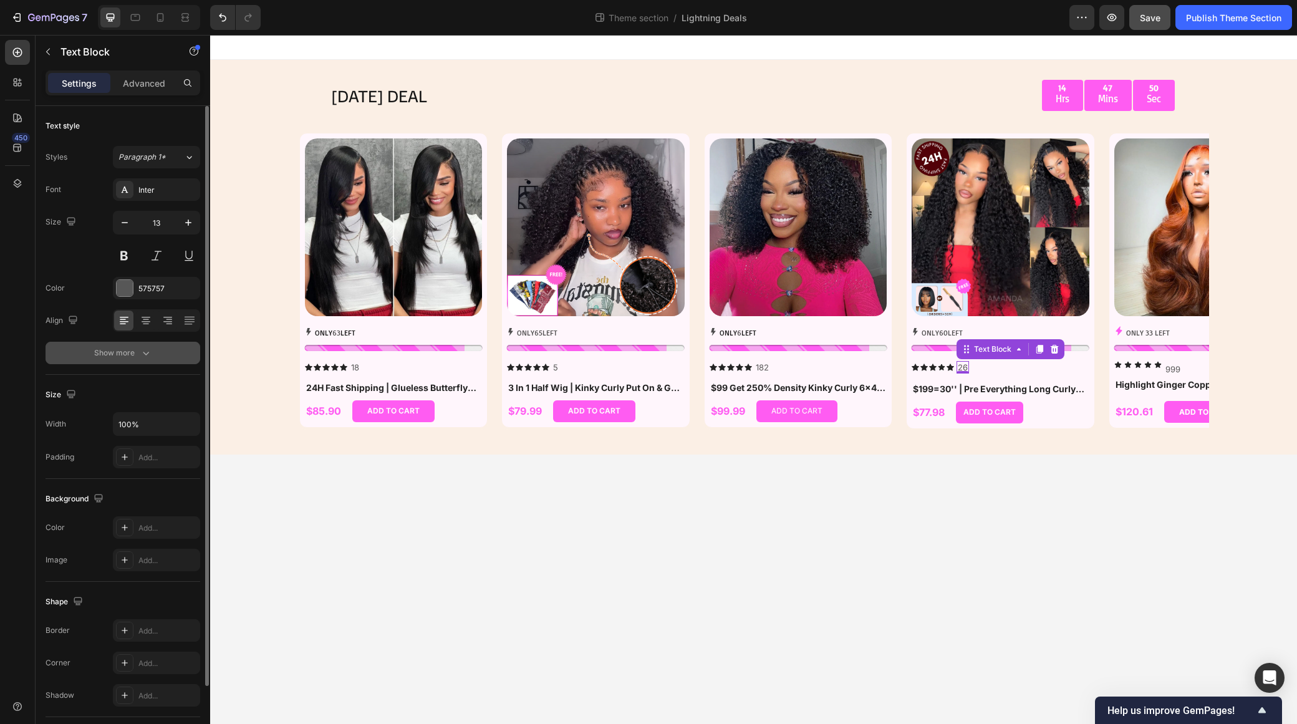
click at [132, 360] on button "Show more" at bounding box center [123, 353] width 155 height 22
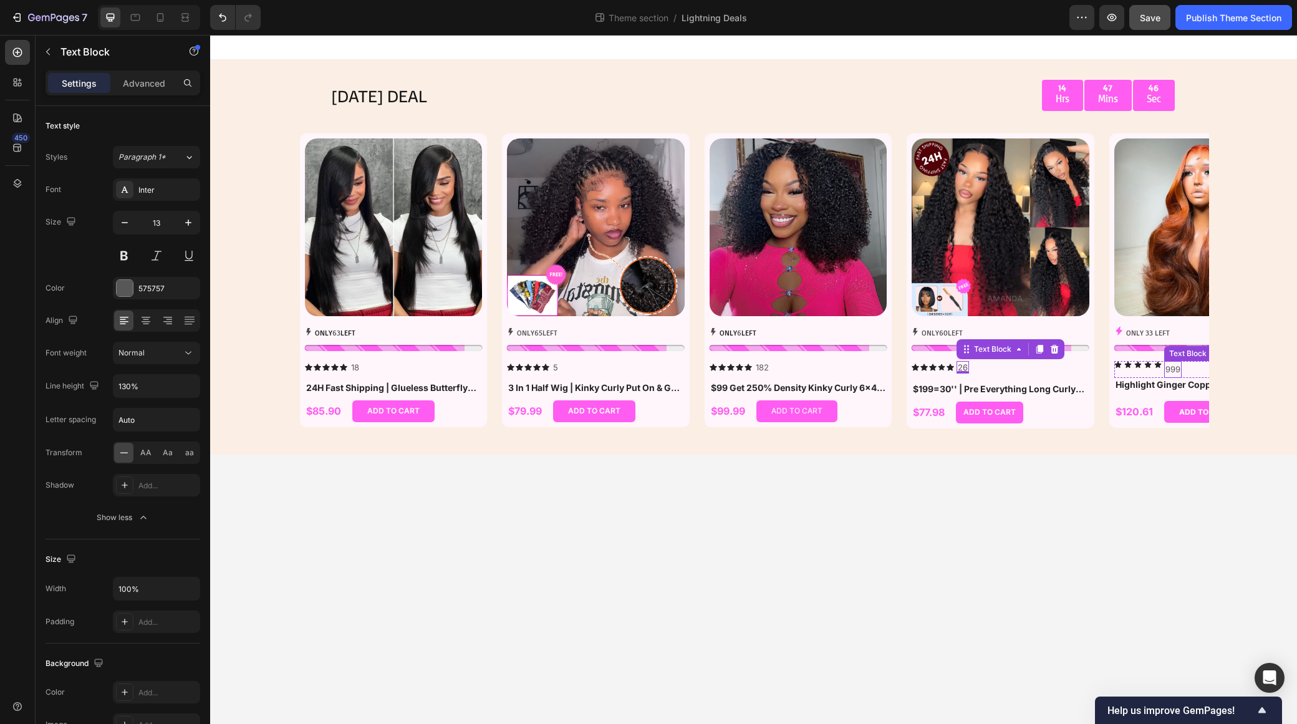
click at [1179, 372] on p "999" at bounding box center [1173, 369] width 15 height 14
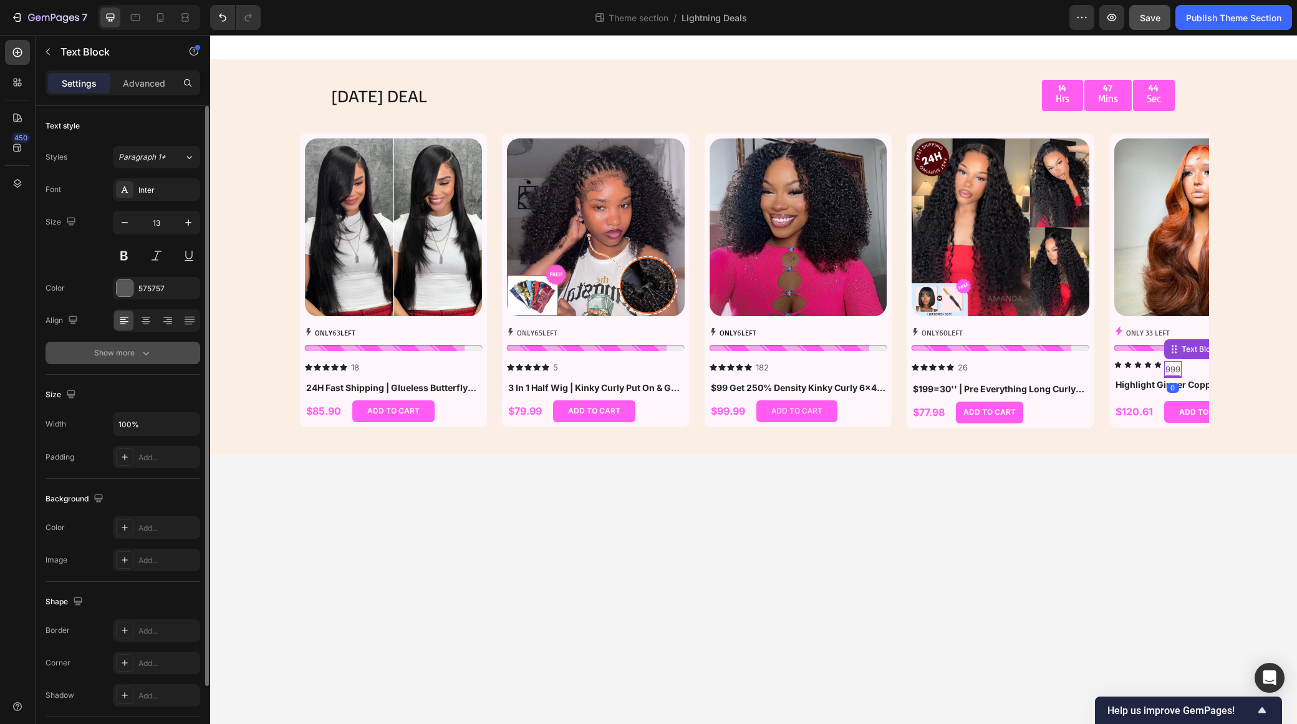
click at [127, 355] on div "Show more" at bounding box center [123, 353] width 58 height 12
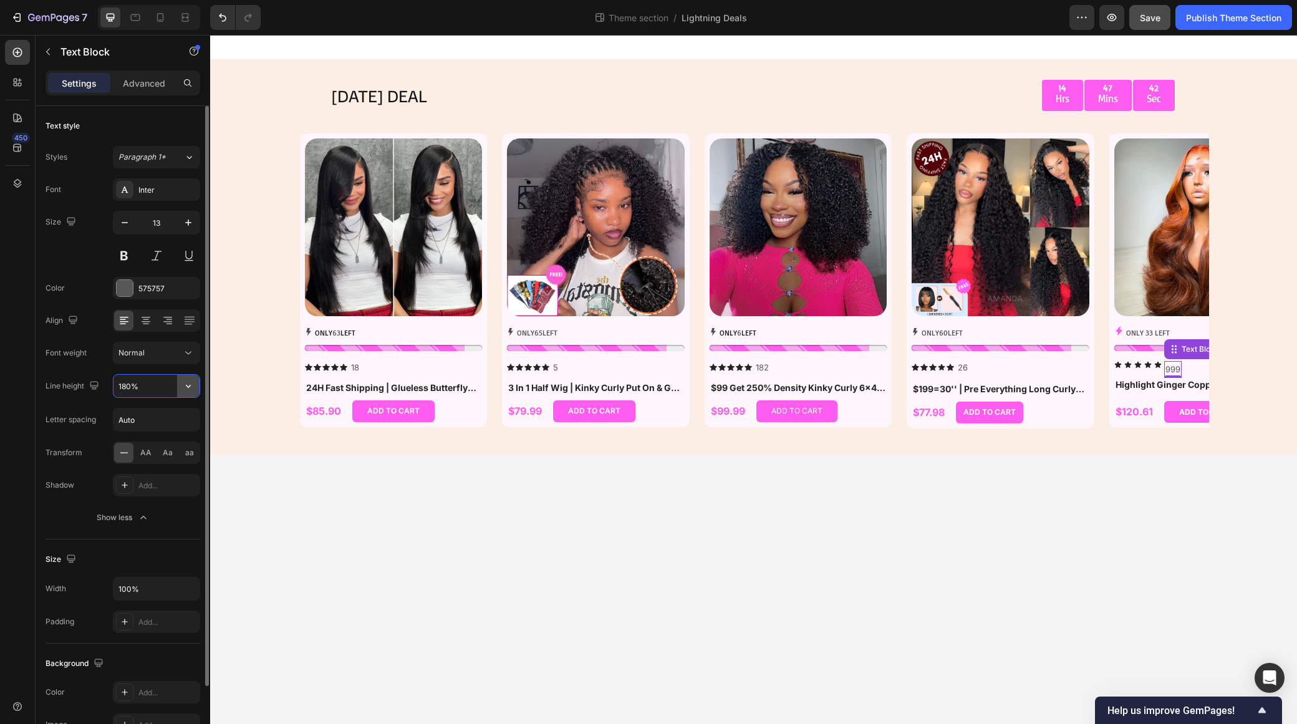
click at [186, 387] on icon "button" at bounding box center [188, 386] width 12 height 12
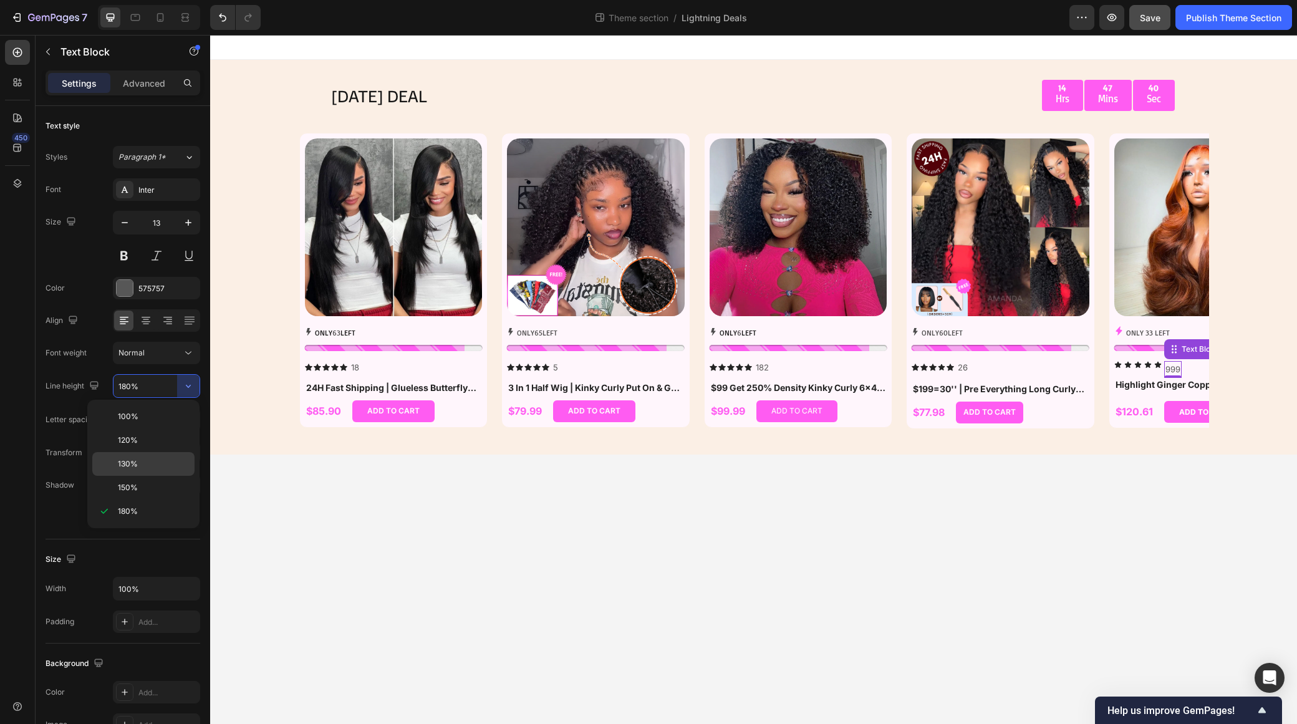
click at [141, 457] on div "130%" at bounding box center [143, 464] width 102 height 24
type input "130%"
click at [1144, 367] on icon at bounding box center [1147, 364] width 7 height 7
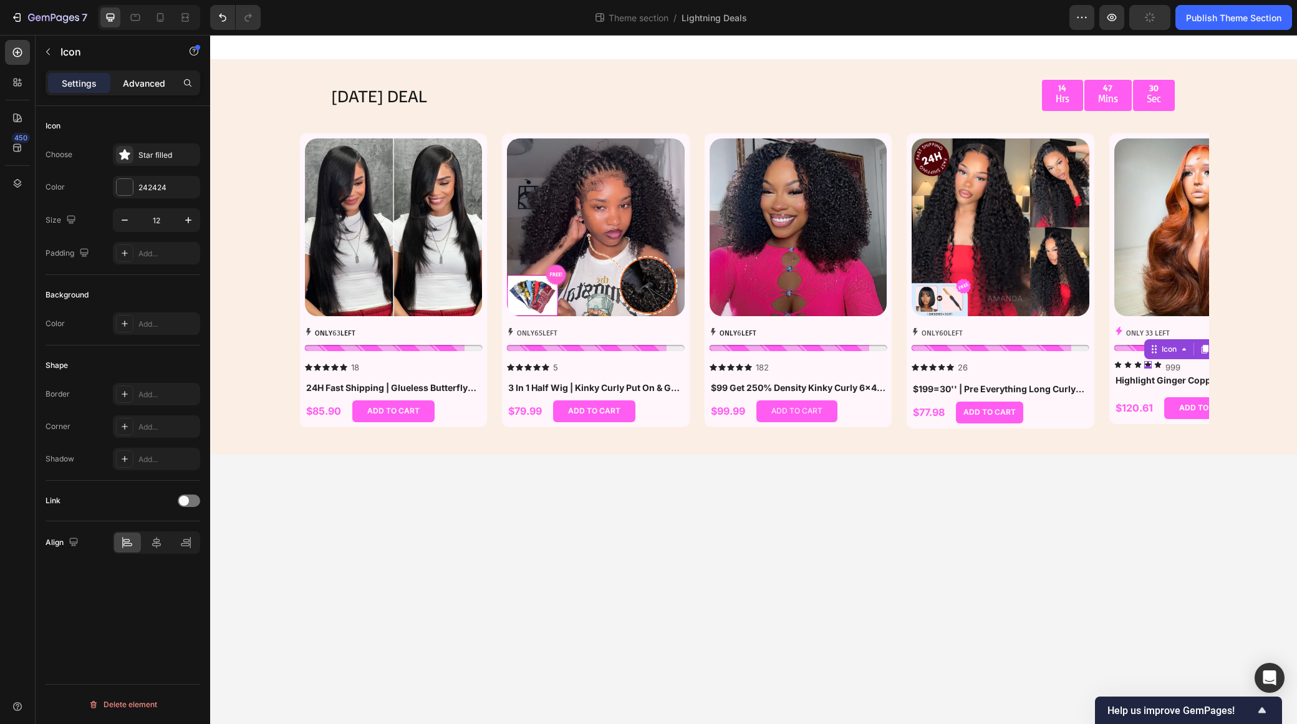
click at [163, 81] on p "Advanced" at bounding box center [144, 83] width 42 height 13
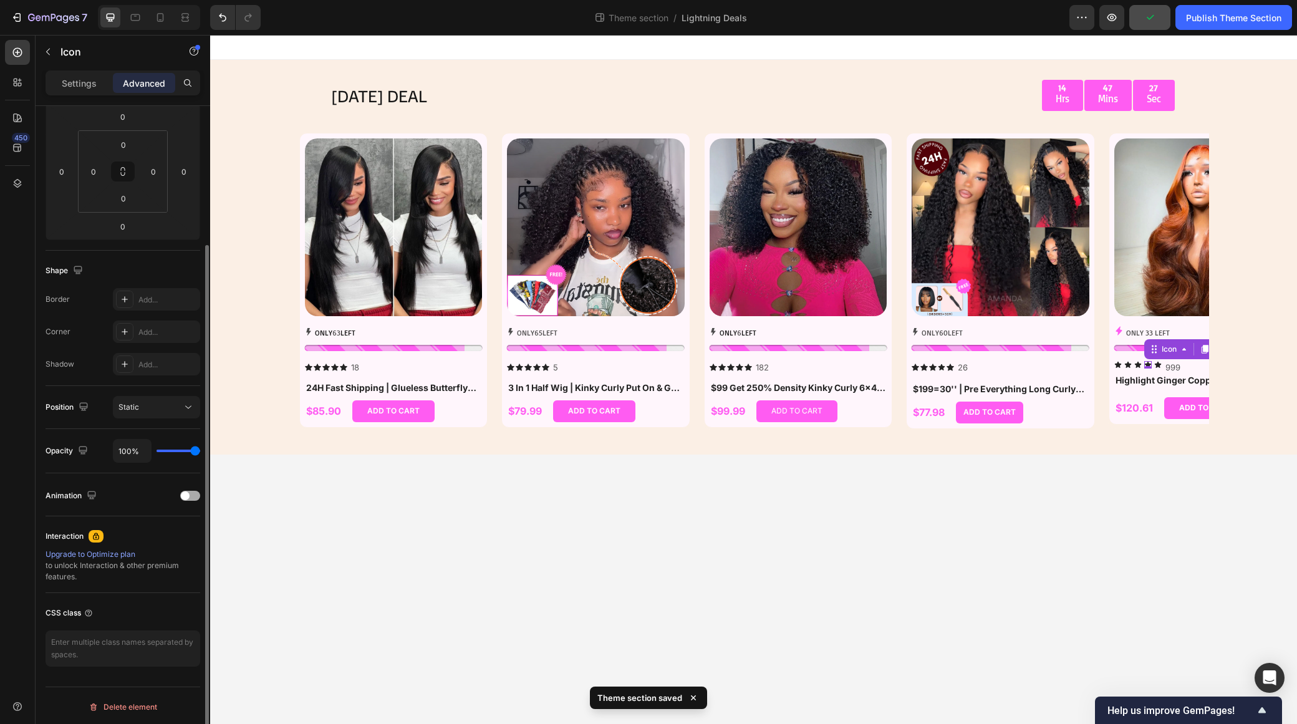
scroll to position [10, 0]
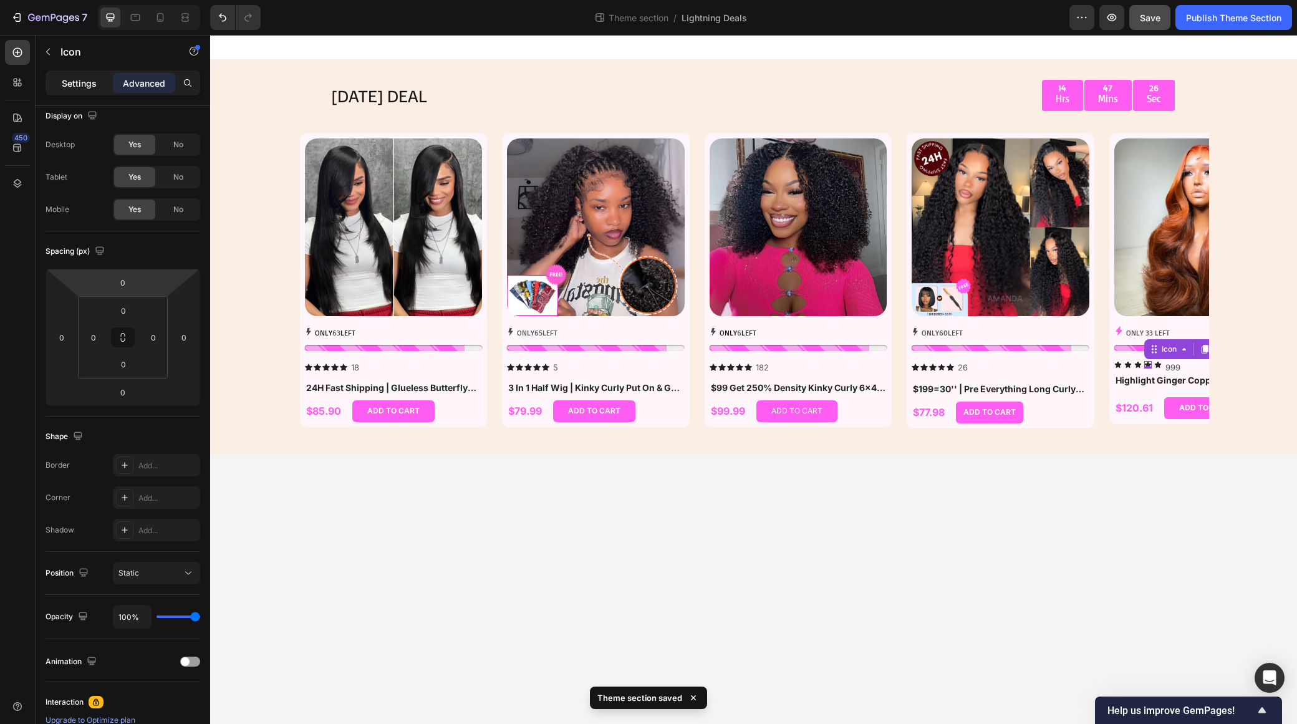
click at [77, 80] on p "Settings" at bounding box center [79, 83] width 35 height 13
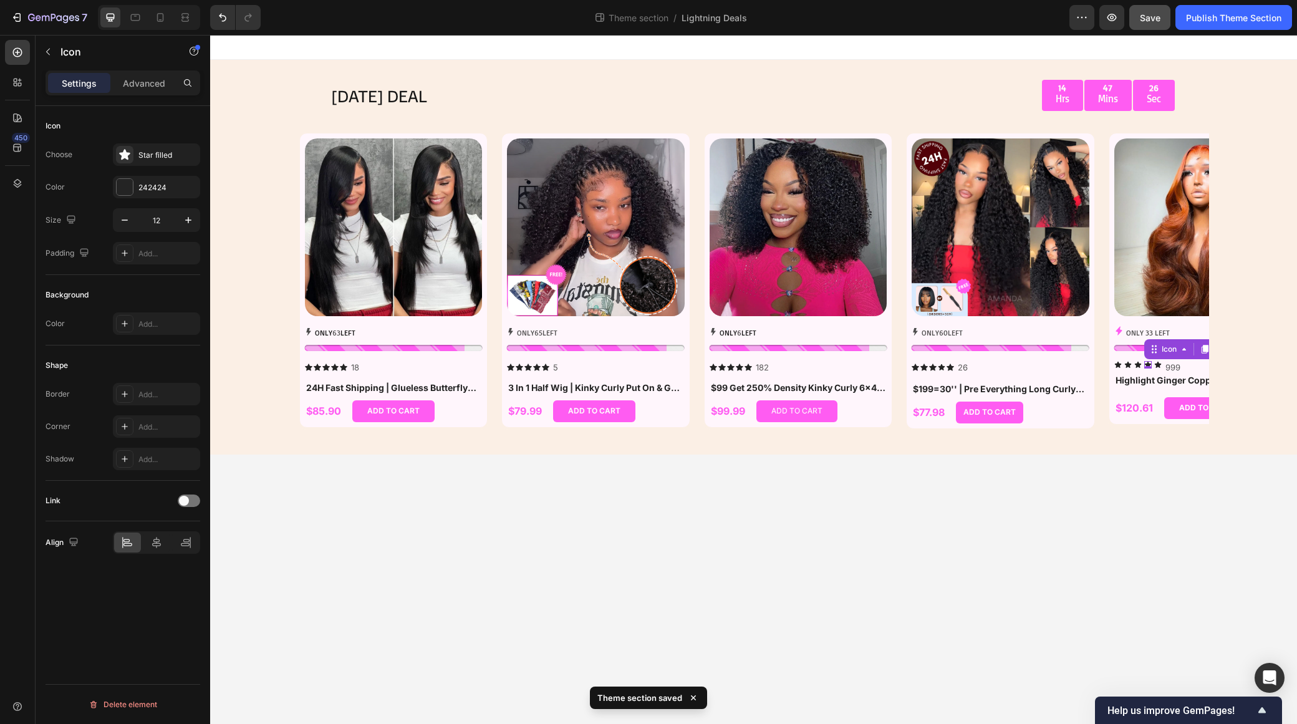
scroll to position [0, 0]
click at [931, 368] on icon at bounding box center [932, 367] width 7 height 7
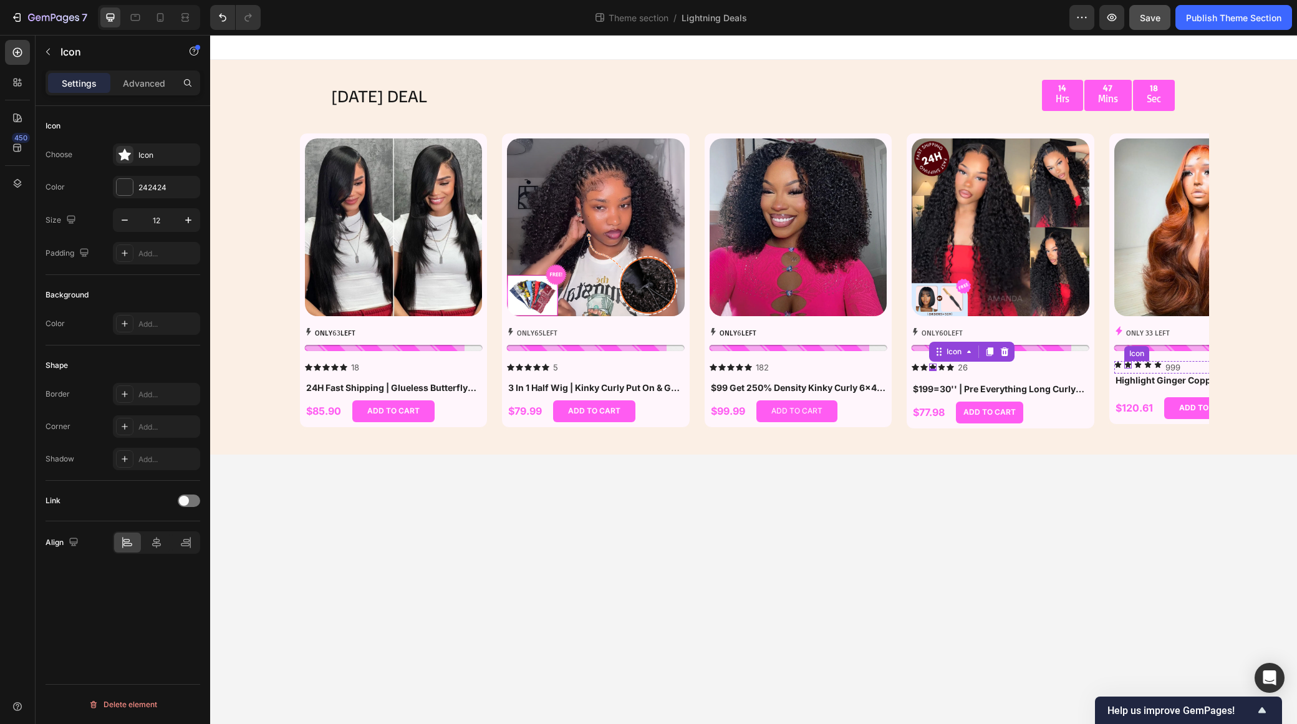
click at [1131, 363] on div "Icon Icon Icon Icon Icon 999 Text Block Row" at bounding box center [1204, 367] width 178 height 13
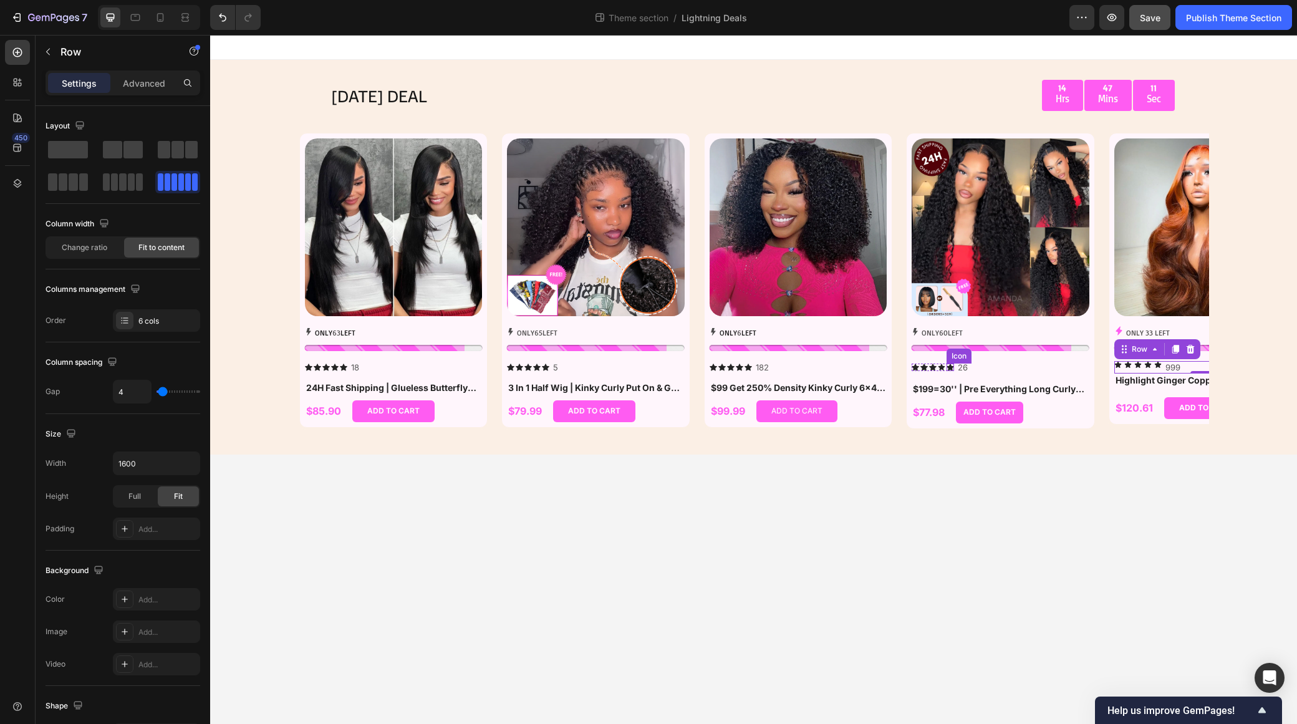
click at [949, 370] on icon at bounding box center [950, 367] width 7 height 7
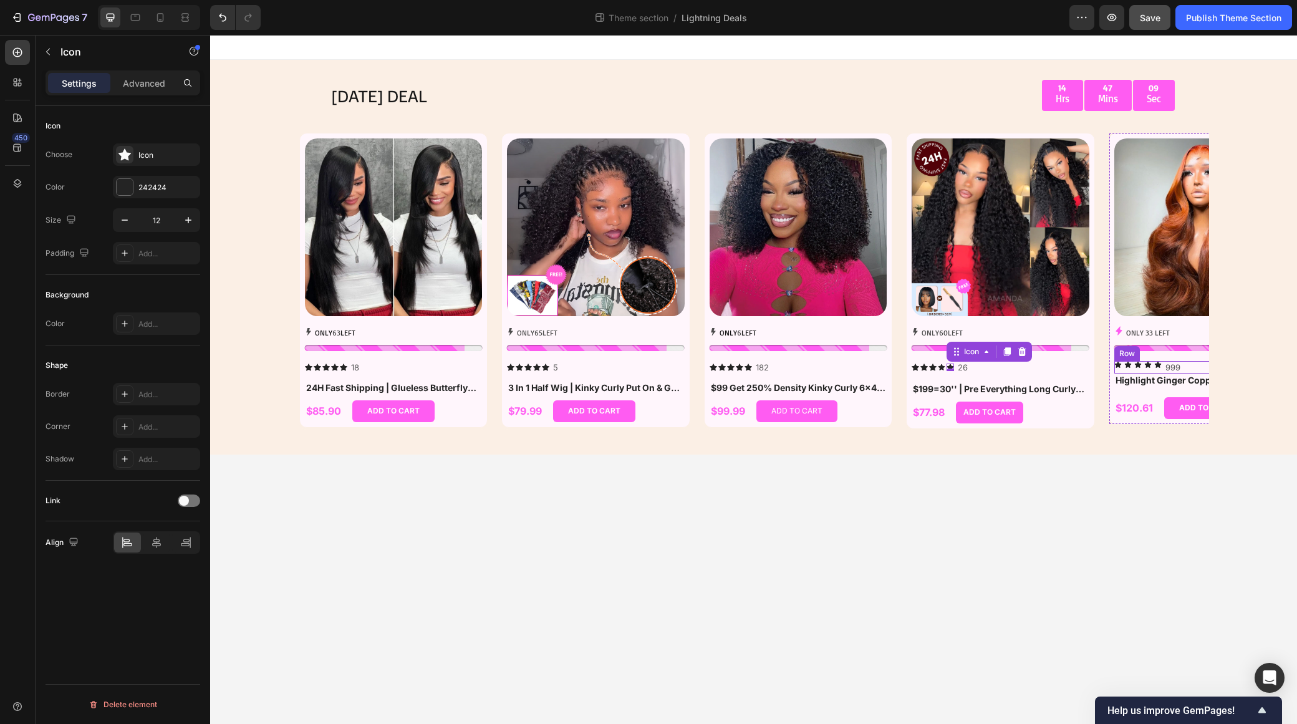
click at [1133, 363] on div "Icon Icon Icon Icon Icon 999 Text Block Row" at bounding box center [1204, 367] width 178 height 13
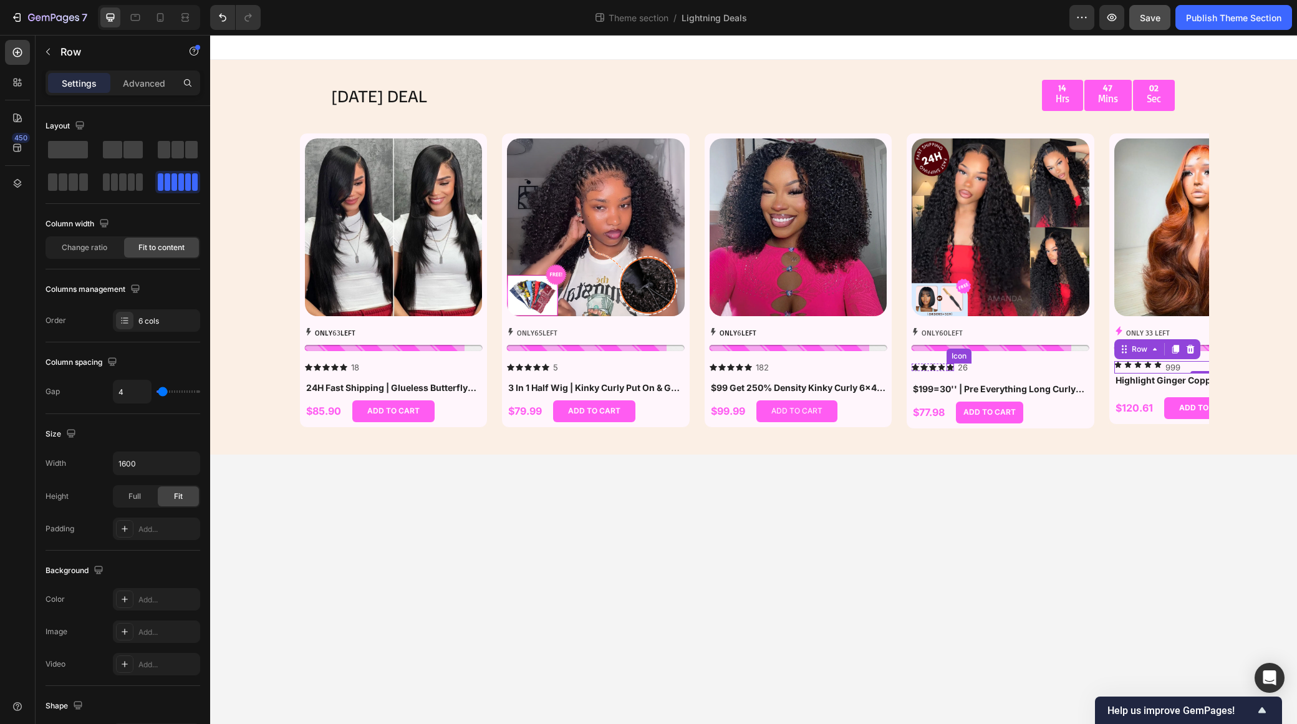
click at [947, 367] on icon at bounding box center [950, 367] width 7 height 7
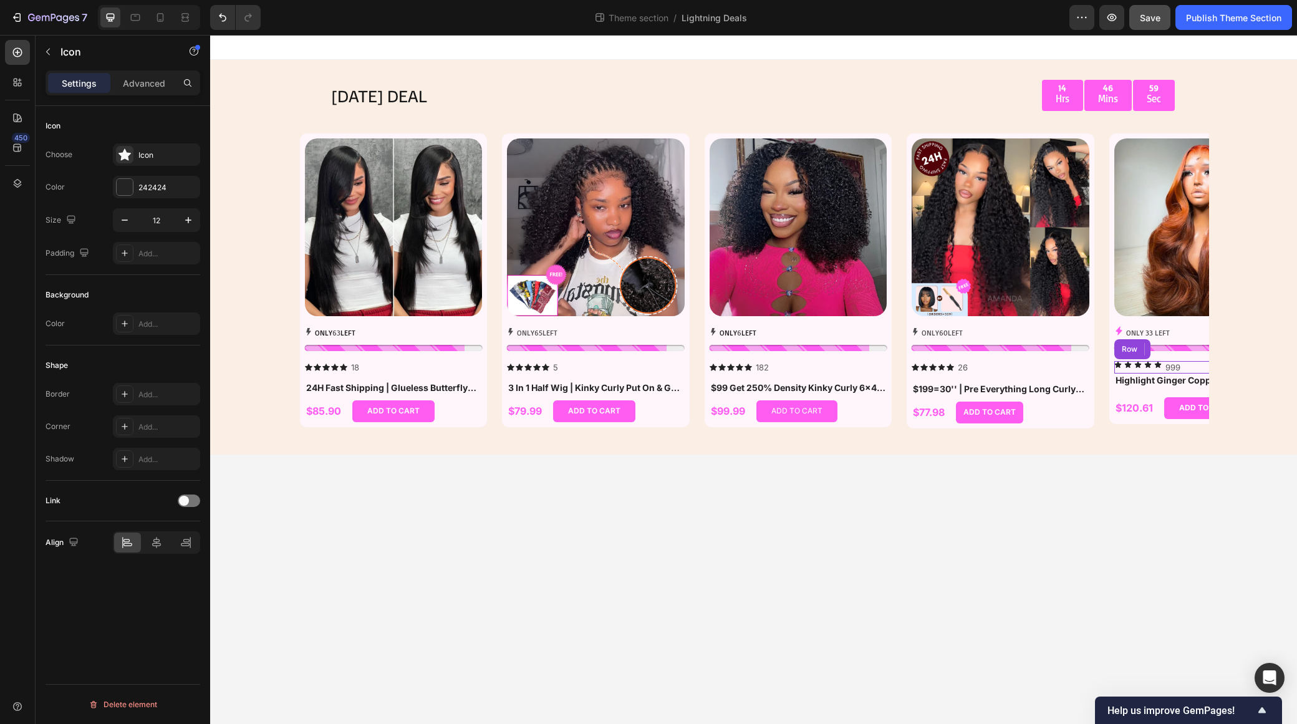
click at [1143, 364] on div "Icon Icon Icon Icon Icon 999 Text Block Row" at bounding box center [1204, 367] width 178 height 13
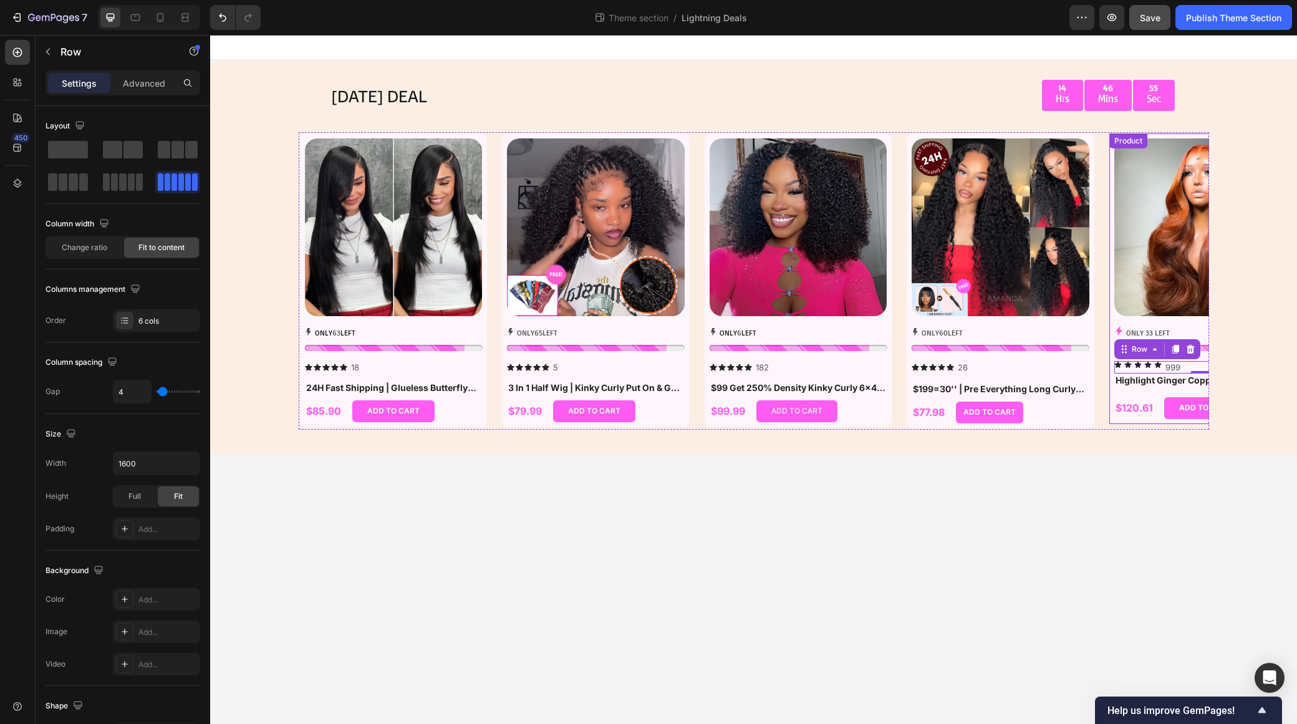
click at [1171, 422] on div "Product Images ONLY 33 LEFT Stock Counter Icon Icon Icon Icon Icon 999 Text Blo…" at bounding box center [1203, 278] width 189 height 291
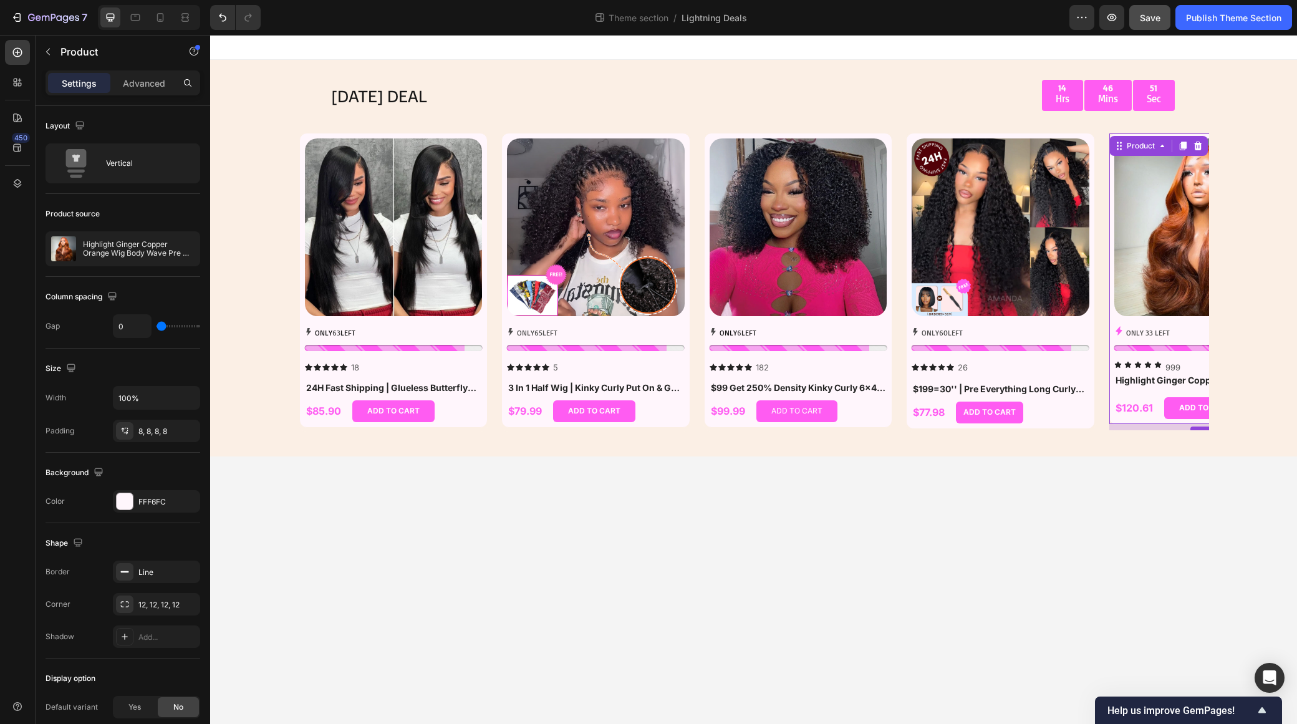
click at [1199, 428] on div at bounding box center [1203, 429] width 25 height 4
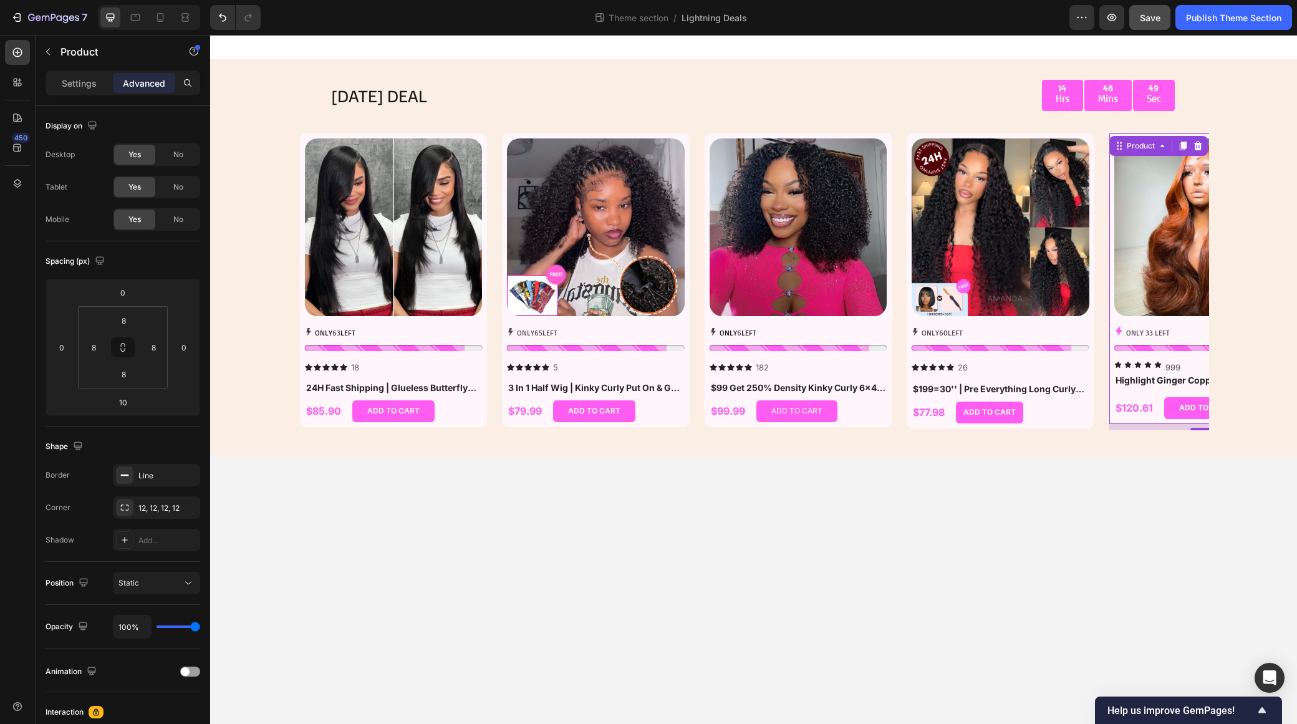
click at [1205, 426] on div "10" at bounding box center [1204, 427] width 188 height 6
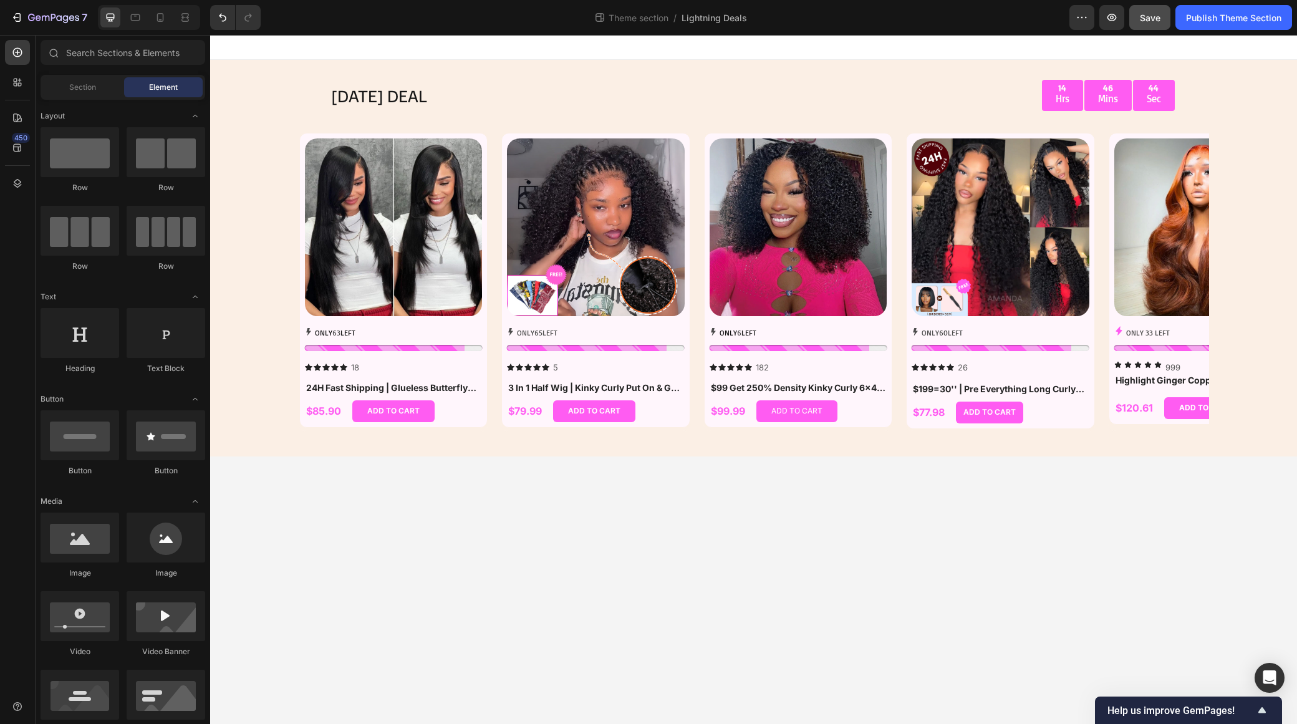
drag, startPoint x: 239, startPoint y: 47, endPoint x: 417, endPoint y: 84, distance: 180.9
click at [210, 49] on html "TODAY'S DEAL Text Block 14 Hrs 46 Mins 44 Sec Countdown Timer Row Row Product I…" at bounding box center [753, 379] width 1087 height 689
click at [1158, 419] on div "$120.61 Product Price Product Price ADD TO CART Add to Cart Row" at bounding box center [1204, 408] width 178 height 22
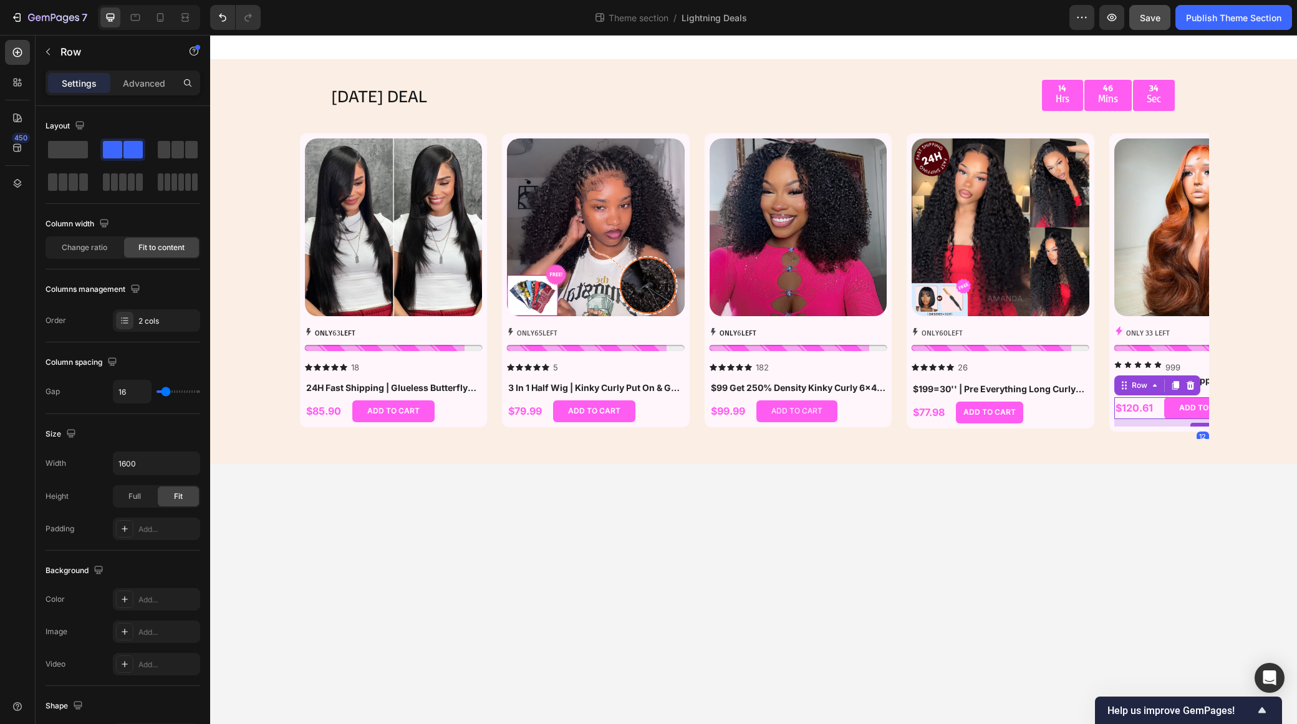
drag, startPoint x: 1199, startPoint y: 418, endPoint x: 1200, endPoint y: 425, distance: 7.6
click at [1200, 425] on div at bounding box center [1203, 425] width 25 height 4
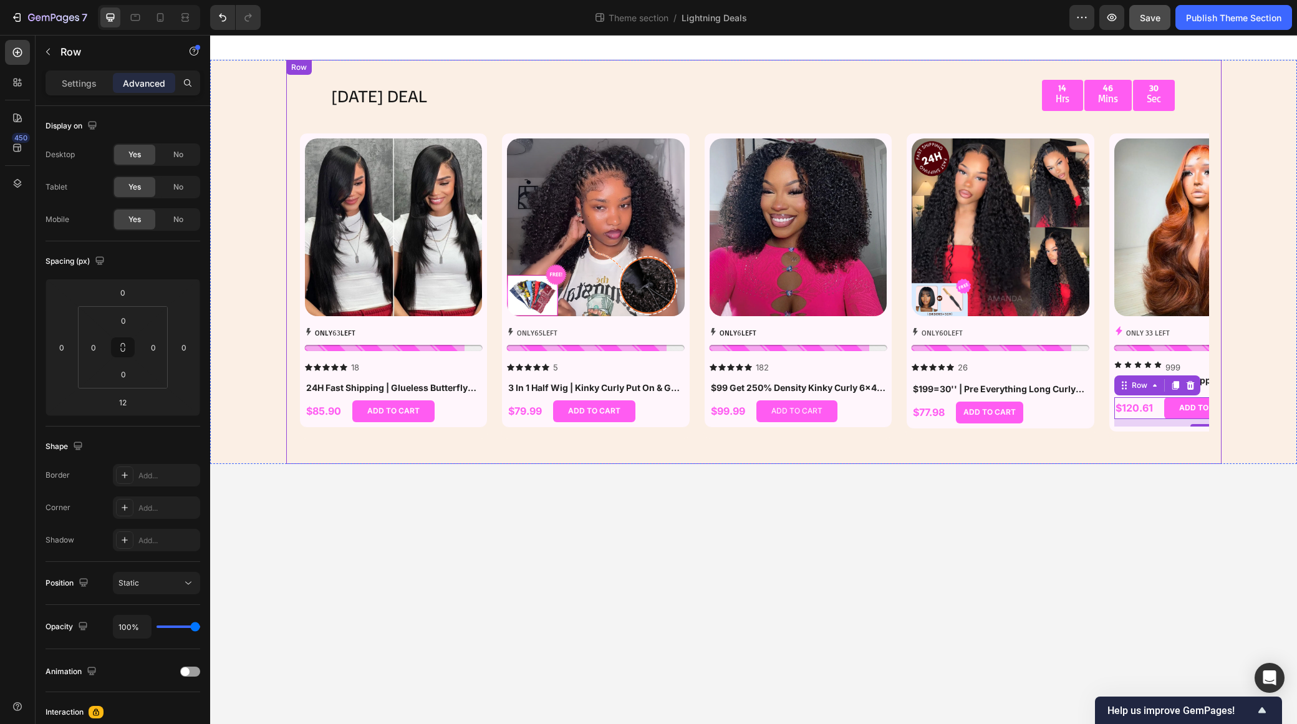
click at [1101, 452] on div "TODAY'S DEAL Text Block 14 Hrs 46 Mins 30 Sec Countdown Timer Row Row Product I…" at bounding box center [754, 262] width 936 height 404
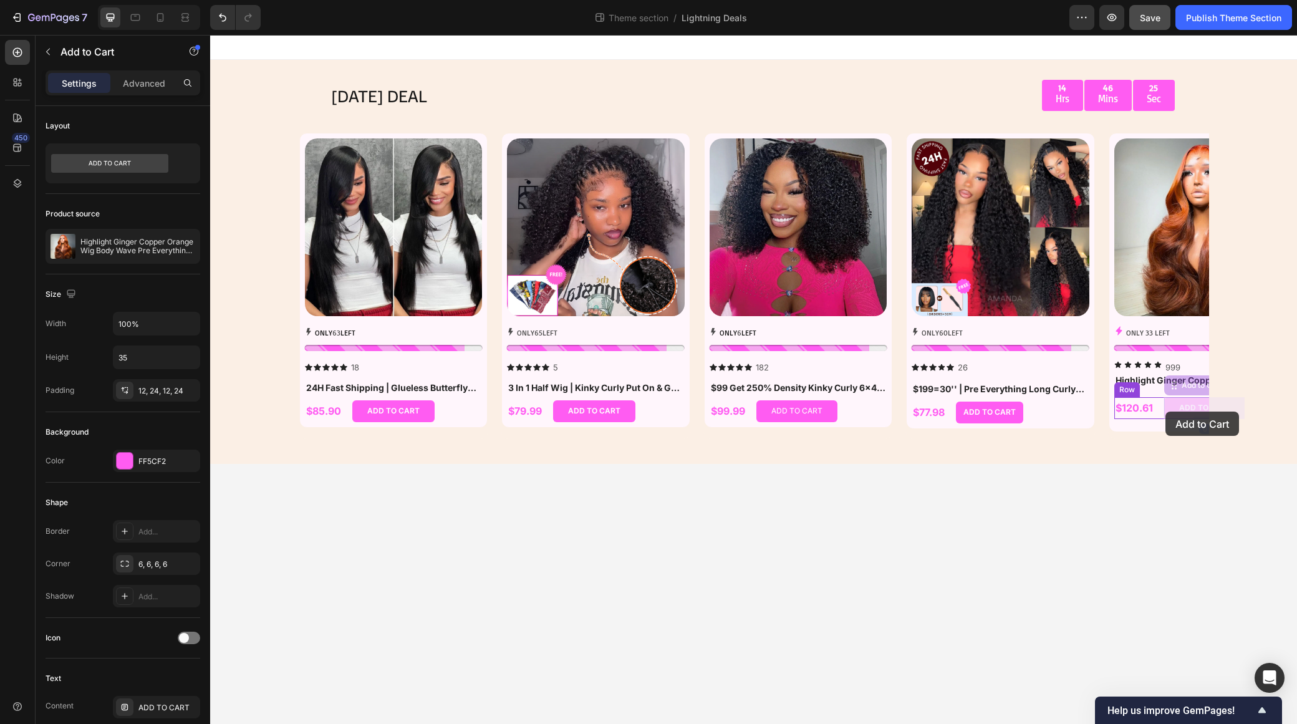
drag, startPoint x: 1166, startPoint y: 405, endPoint x: 1166, endPoint y: 412, distance: 6.3
click at [1144, 453] on div "TODAY'S DEAL Text Block 14 Hrs 46 Mins 24 Sec Countdown Timer Row Row Product I…" at bounding box center [754, 262] width 936 height 404
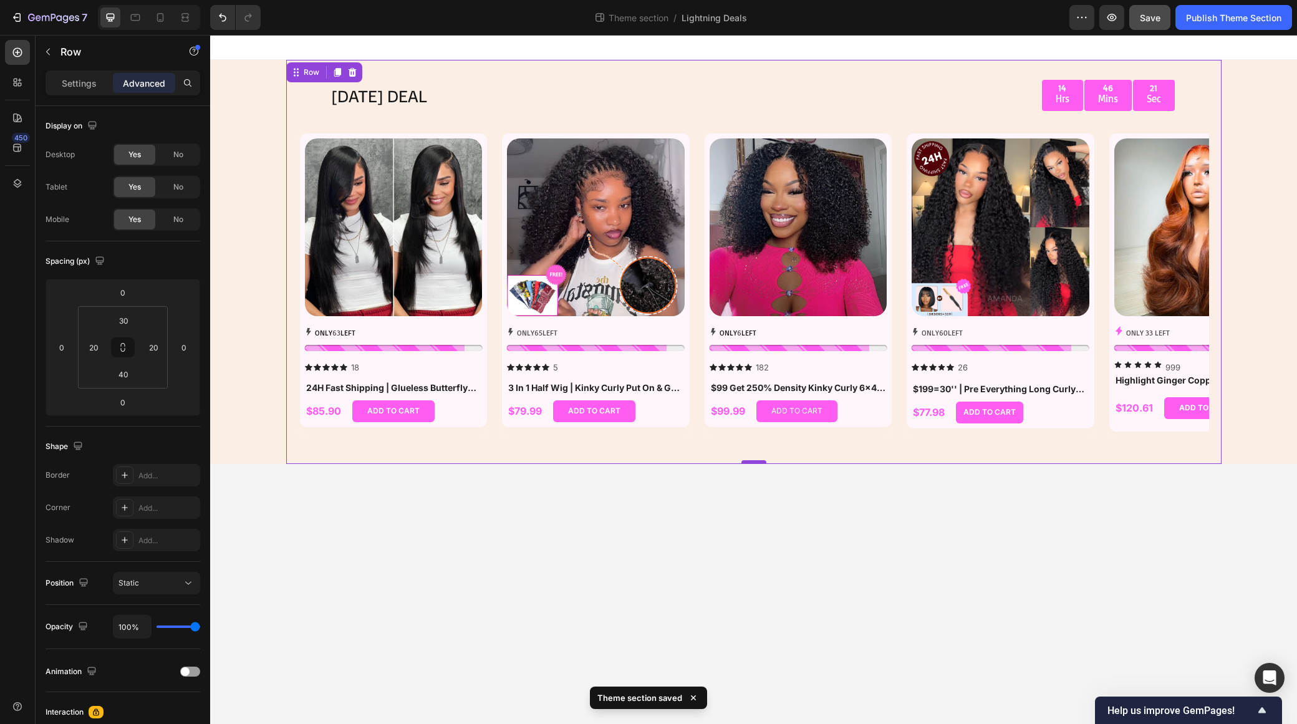
click at [757, 460] on div at bounding box center [754, 462] width 25 height 4
click at [1168, 383] on h1 "Highlight Ginger Copper Orange Wig Body Wave Pre Everything 7x5/13x4 Lace Begin…" at bounding box center [1204, 381] width 178 height 14
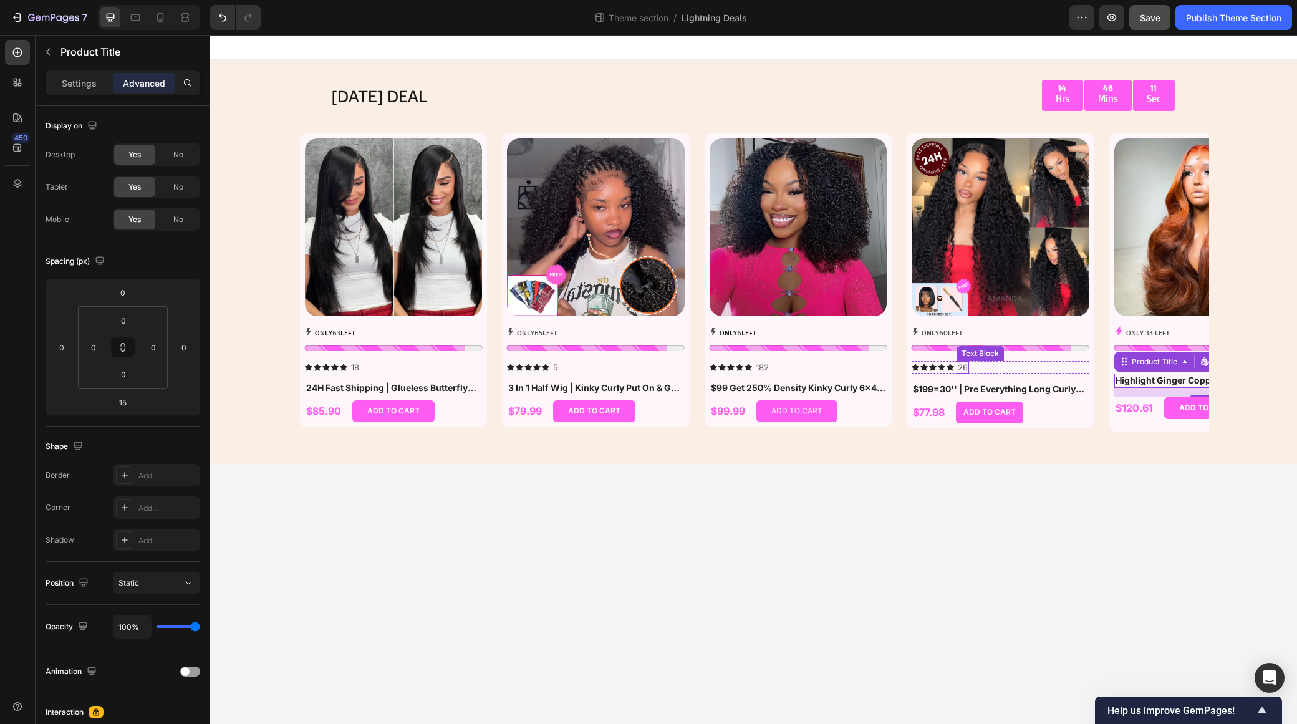
click at [958, 369] on p "26" at bounding box center [963, 367] width 10 height 11
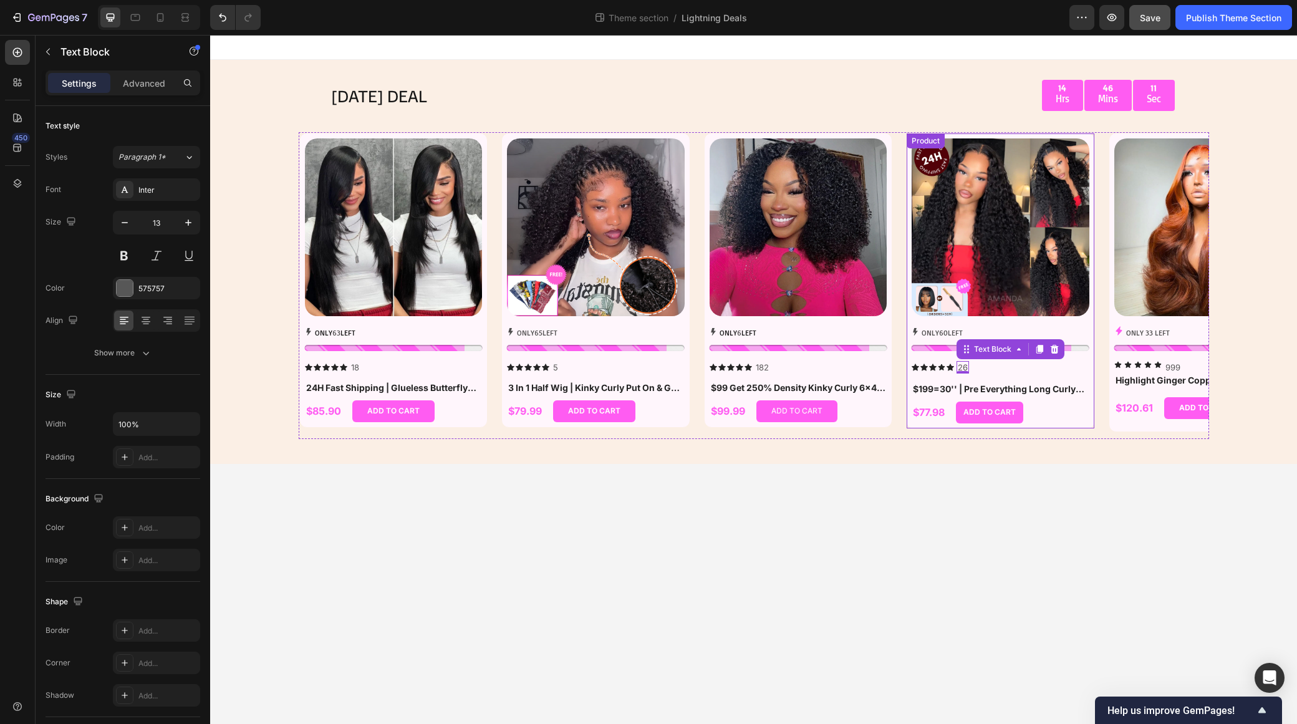
click at [959, 384] on h1 "$199=30'' | Pre Everything Long Curly Hair 13x4 Lace Frontal Wig Thick Curly Ha…" at bounding box center [1001, 389] width 178 height 14
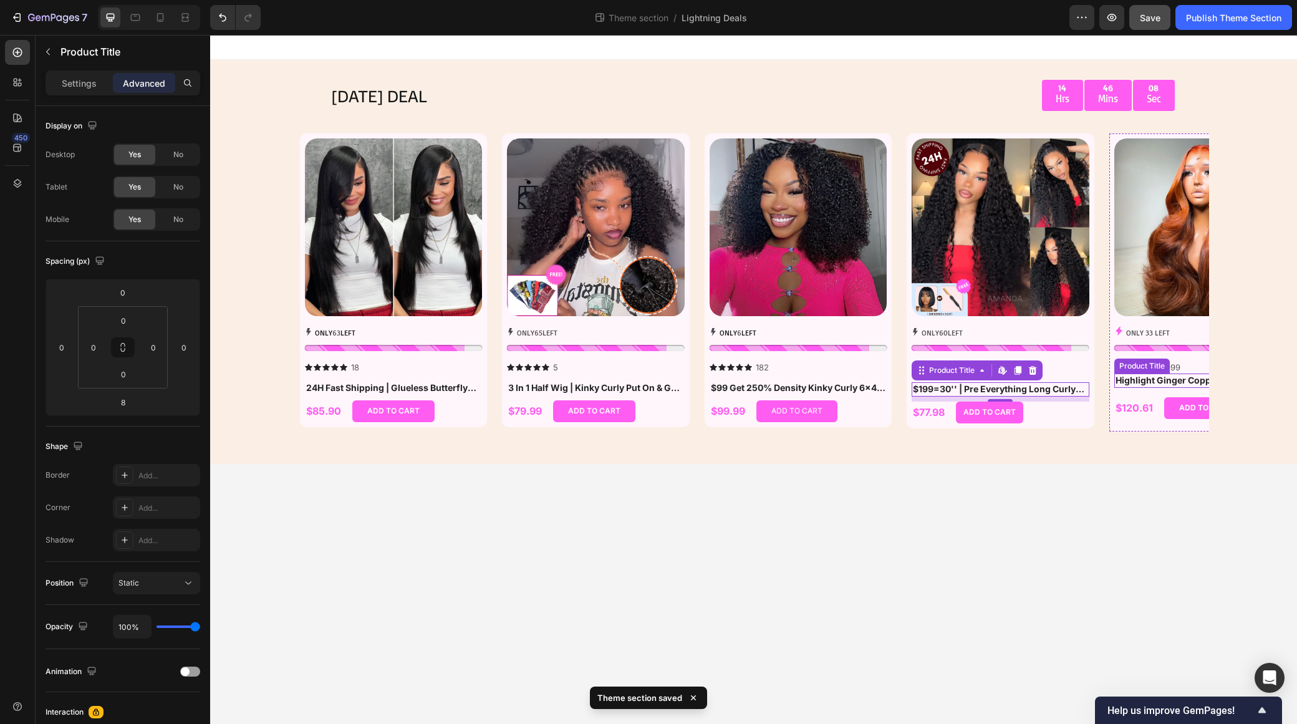
click at [1165, 380] on h1 "Highlight Ginger Copper Orange Wig Body Wave Pre Everything 7x5/13x4 Lace Begin…" at bounding box center [1204, 381] width 178 height 14
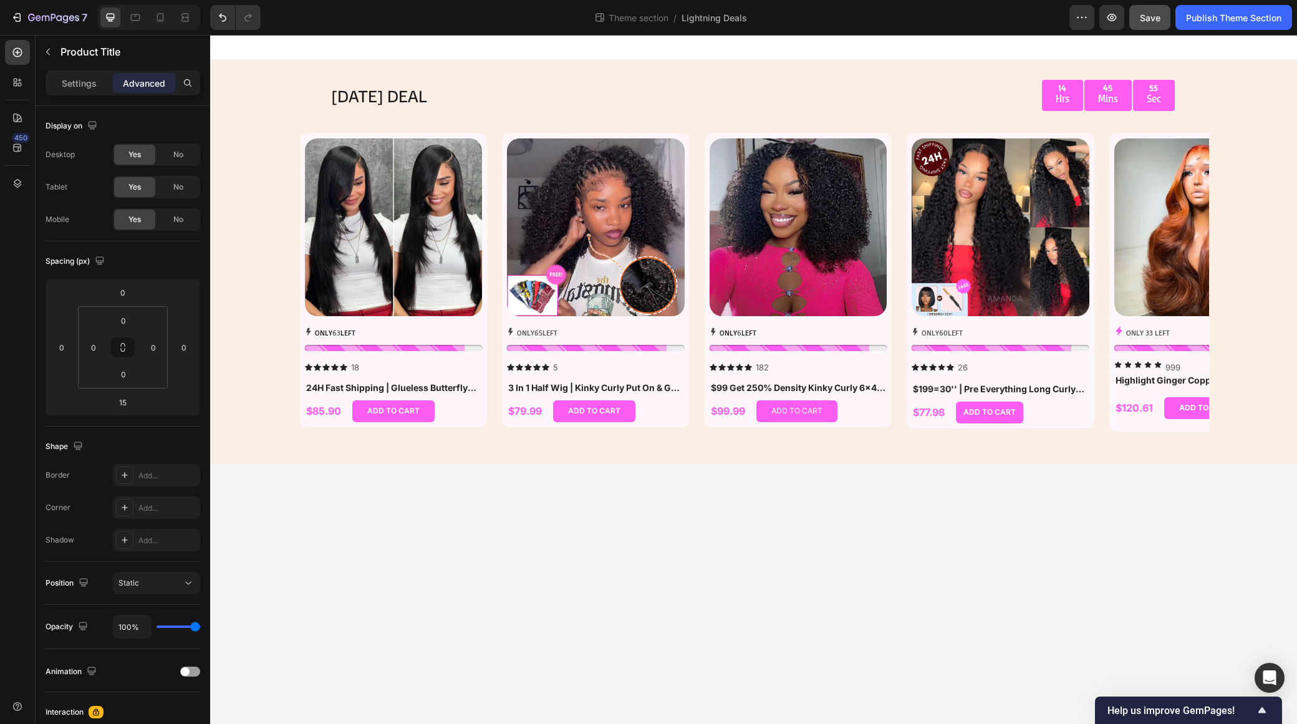
click at [1096, 571] on body "TODAY'S DEAL Text Block 14 Hrs 45 Mins 55 Sec Countdown Timer Row Row Product I…" at bounding box center [753, 379] width 1087 height 689
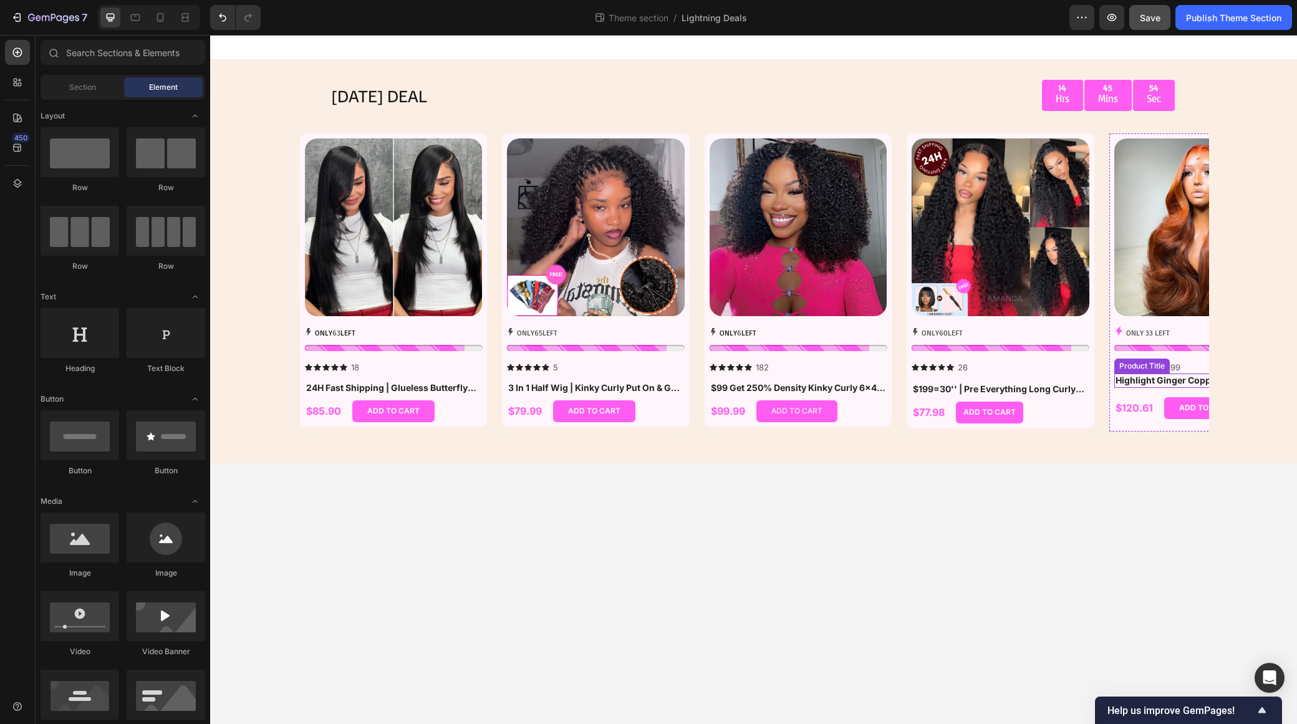
click at [1151, 383] on h1 "Highlight Ginger Copper Orange Wig Body Wave Pre Everything 7x5/13x4 Lace Begin…" at bounding box center [1204, 381] width 178 height 14
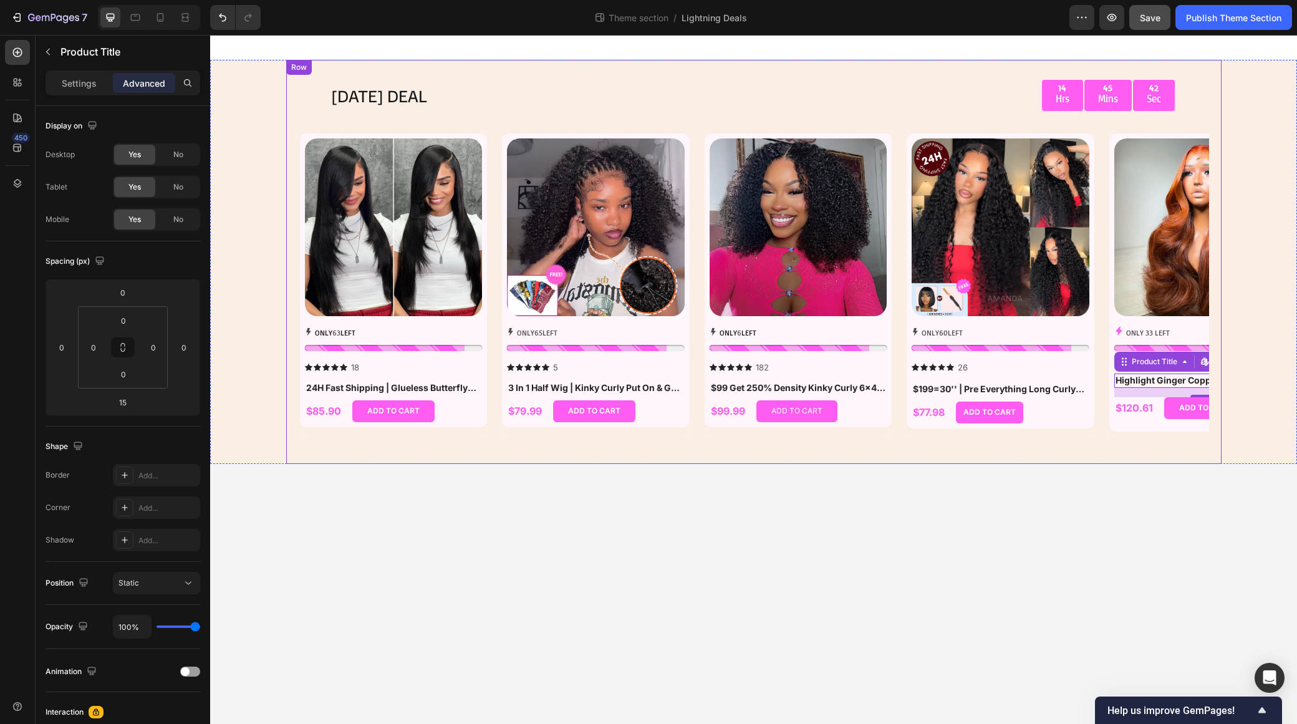
click at [1101, 461] on div "TODAY'S DEAL Text Block 14 Hrs 45 Mins 42 Sec Countdown Timer Row Row Product I…" at bounding box center [754, 262] width 936 height 404
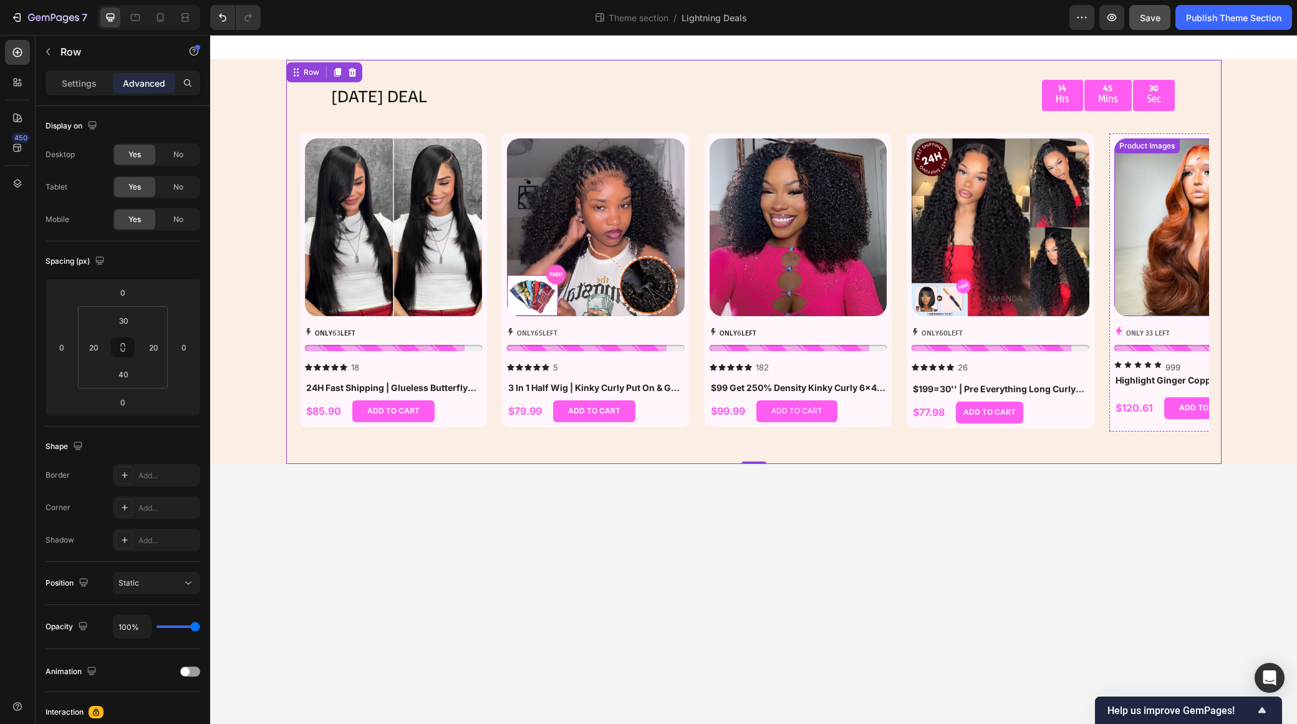
click at [1154, 286] on img at bounding box center [1204, 227] width 178 height 178
click at [1171, 347] on div at bounding box center [1204, 348] width 178 height 6
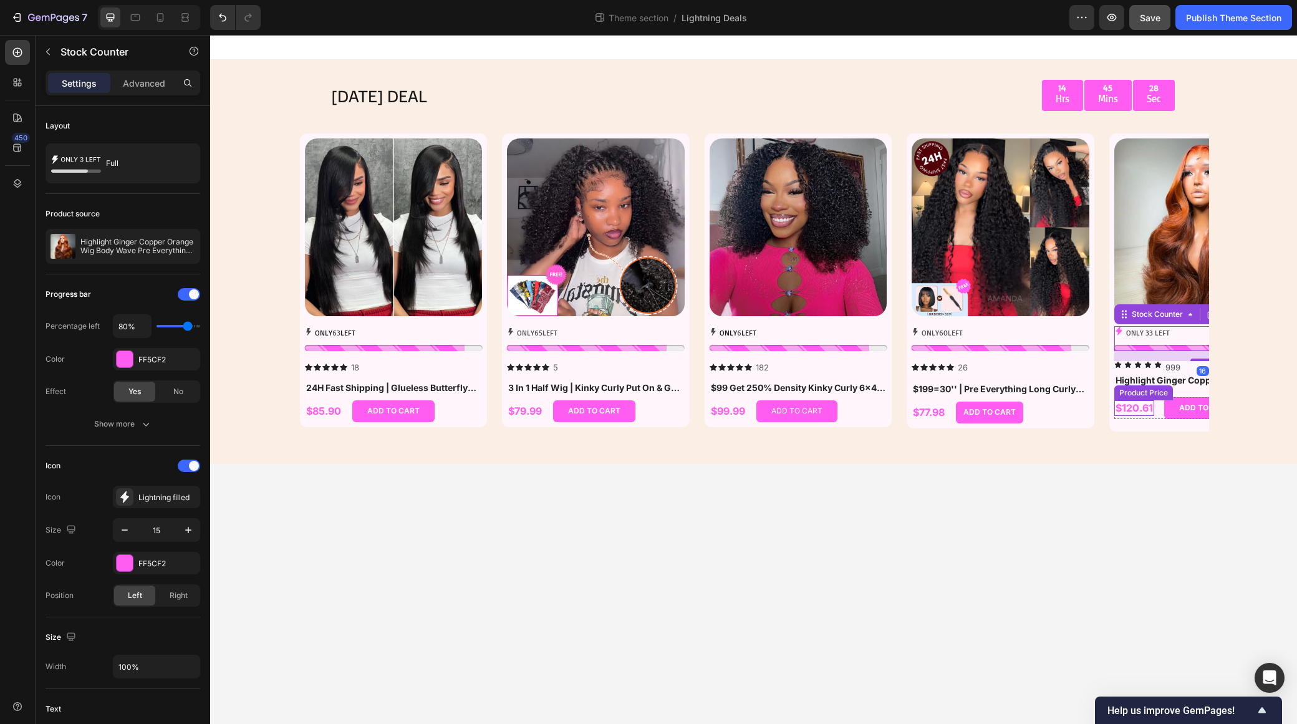
click at [1143, 415] on div "$120.61" at bounding box center [1135, 408] width 40 height 16
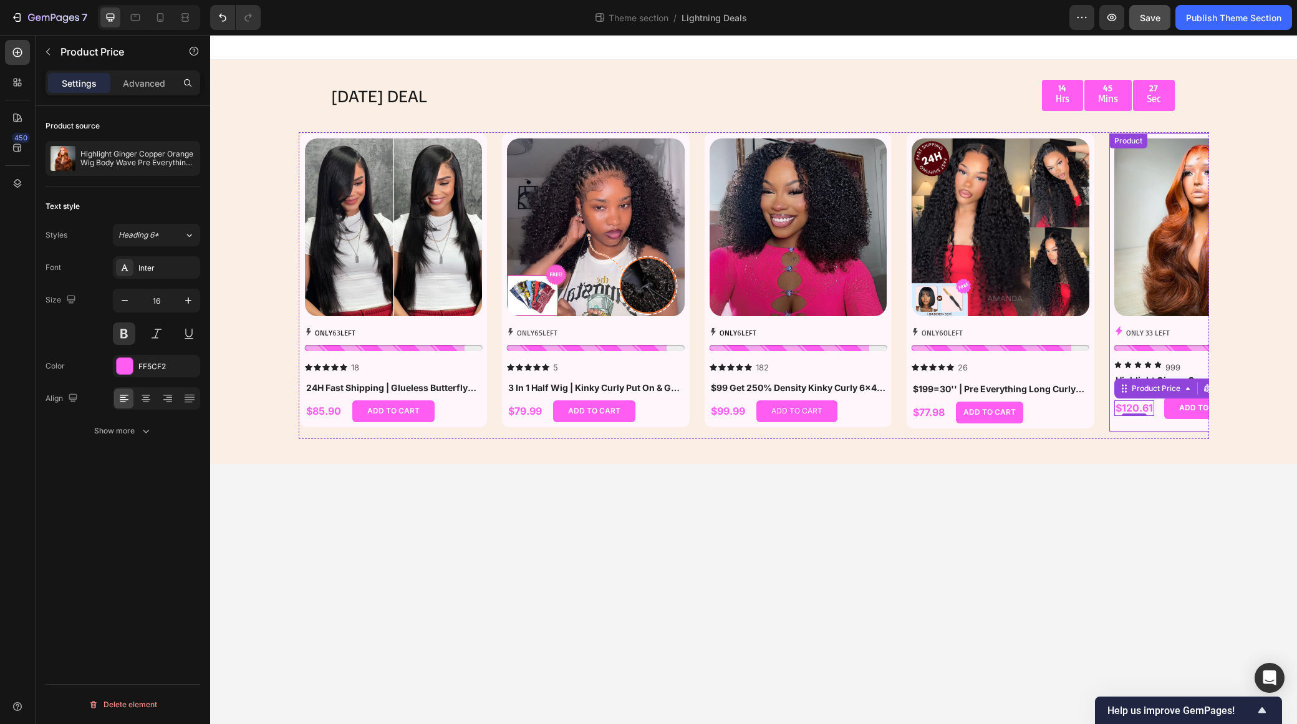
click at [1161, 425] on div "ONLY 33 LEFT Stock Counter Icon Icon Icon Icon Icon 999 Text Block Row Highligh…" at bounding box center [1204, 376] width 178 height 100
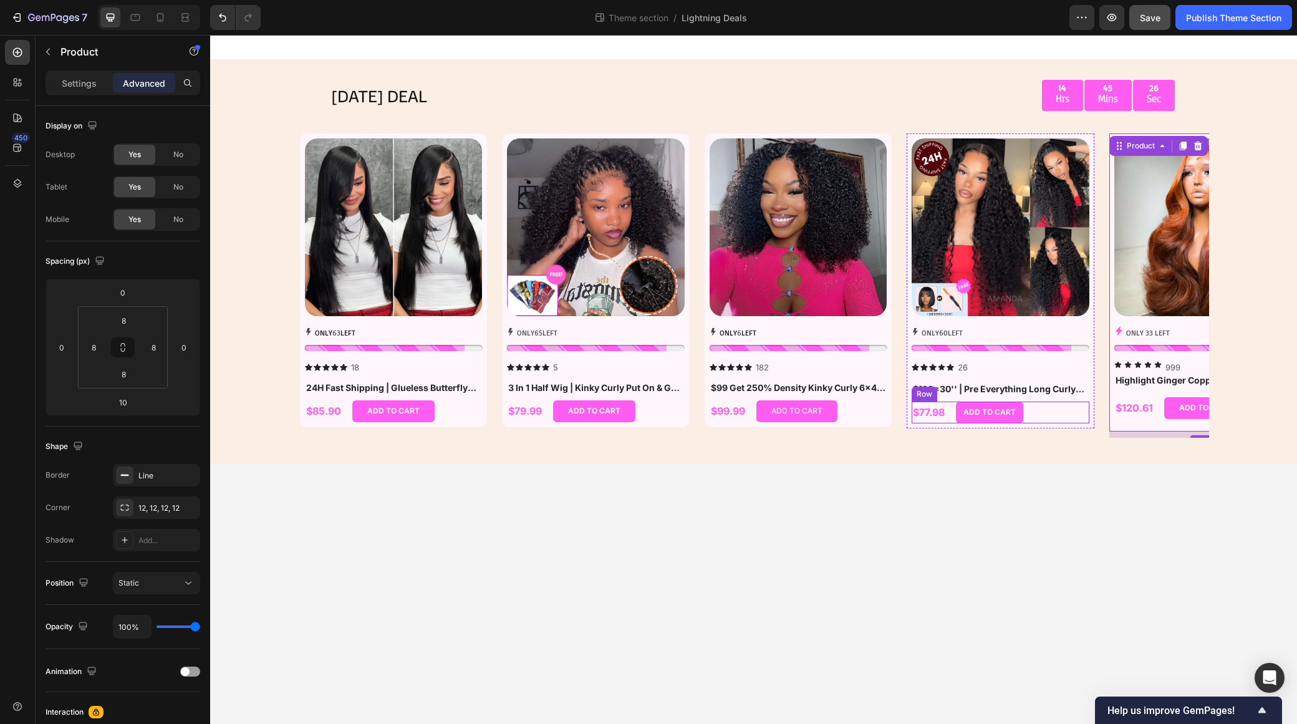
click at [1037, 421] on div "$77.98 Product Price Product Price ADD TO CART Add to Cart Row" at bounding box center [1001, 413] width 178 height 22
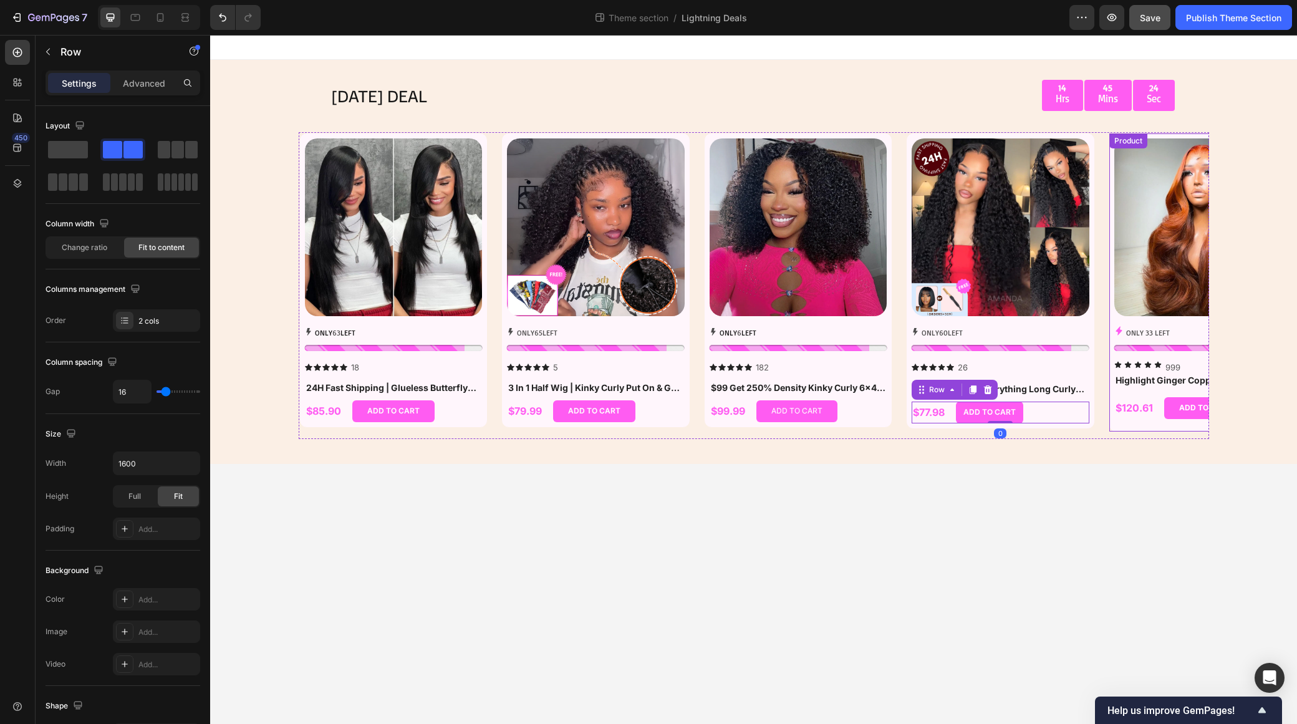
click at [1161, 425] on div "ONLY 33 LEFT Stock Counter Icon Icon Icon Icon Icon 999 Text Block Row Highligh…" at bounding box center [1204, 376] width 178 height 100
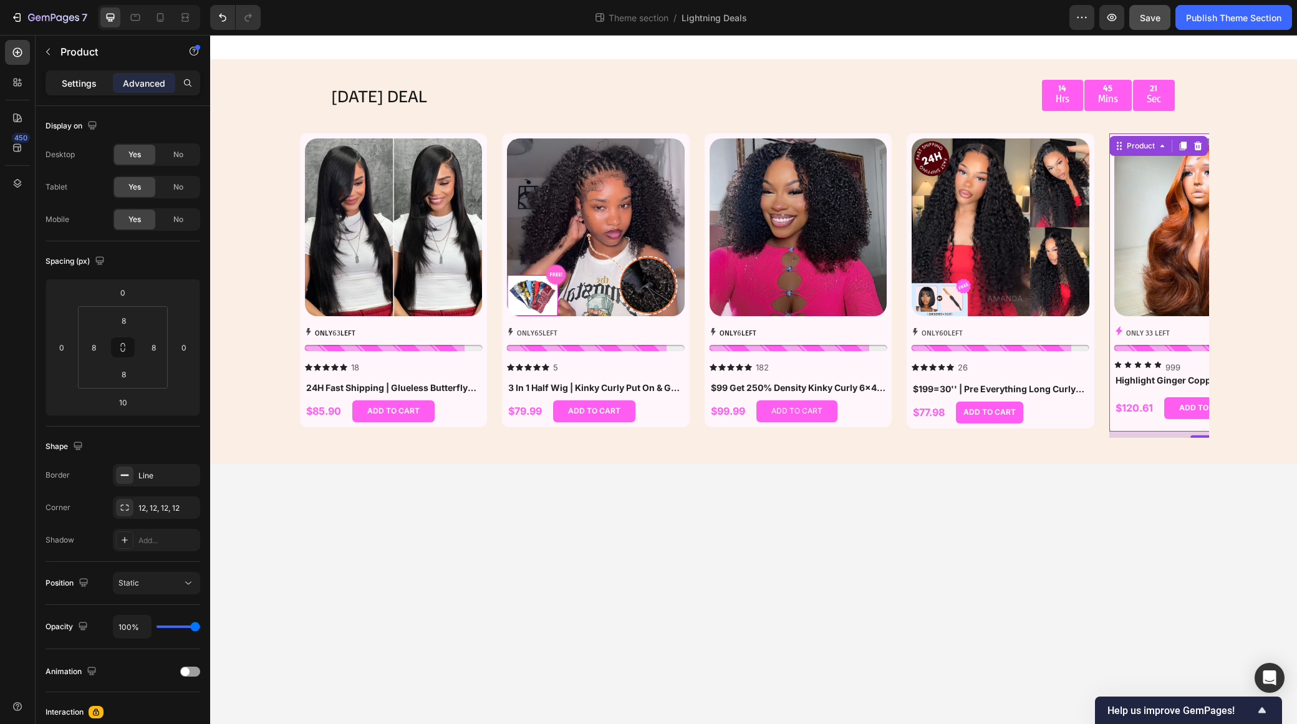
click at [77, 80] on p "Settings" at bounding box center [79, 83] width 35 height 13
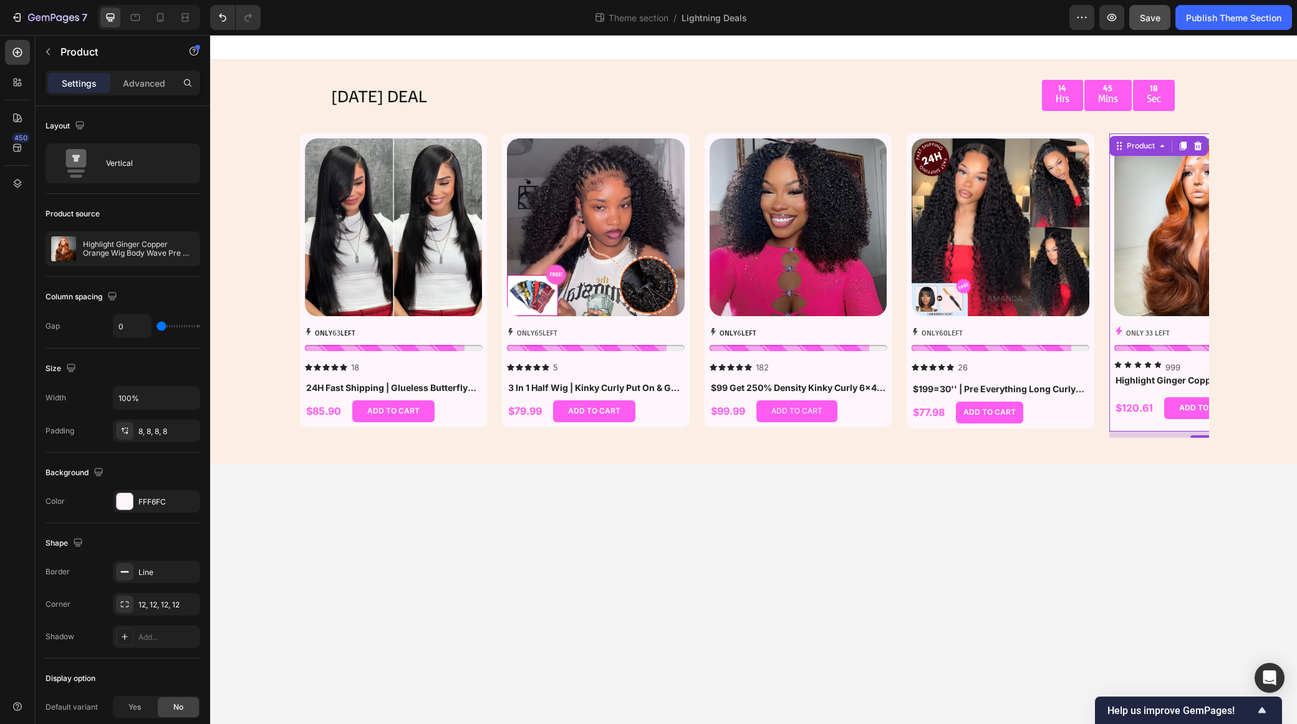
click at [1156, 420] on div "ONLY 33 LEFT Stock Counter Icon Icon Icon Icon Icon 999 Text Block Row Highligh…" at bounding box center [1204, 376] width 178 height 100
click at [1057, 414] on div "$77.98 Product Price Product Price ADD TO CART Add to Cart Row" at bounding box center [1001, 413] width 178 height 22
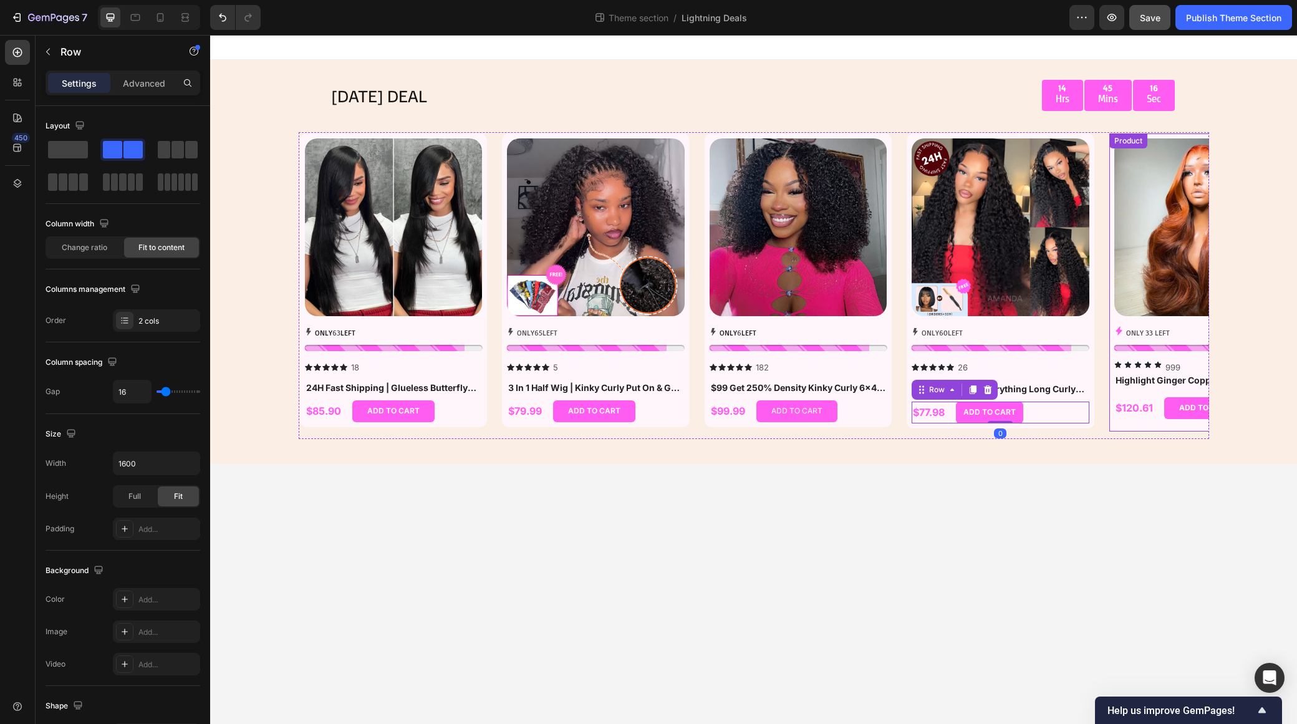
click at [1154, 423] on div "ONLY 33 LEFT Stock Counter Icon Icon Icon Icon Icon 999 Text Block Row Highligh…" at bounding box center [1204, 376] width 178 height 100
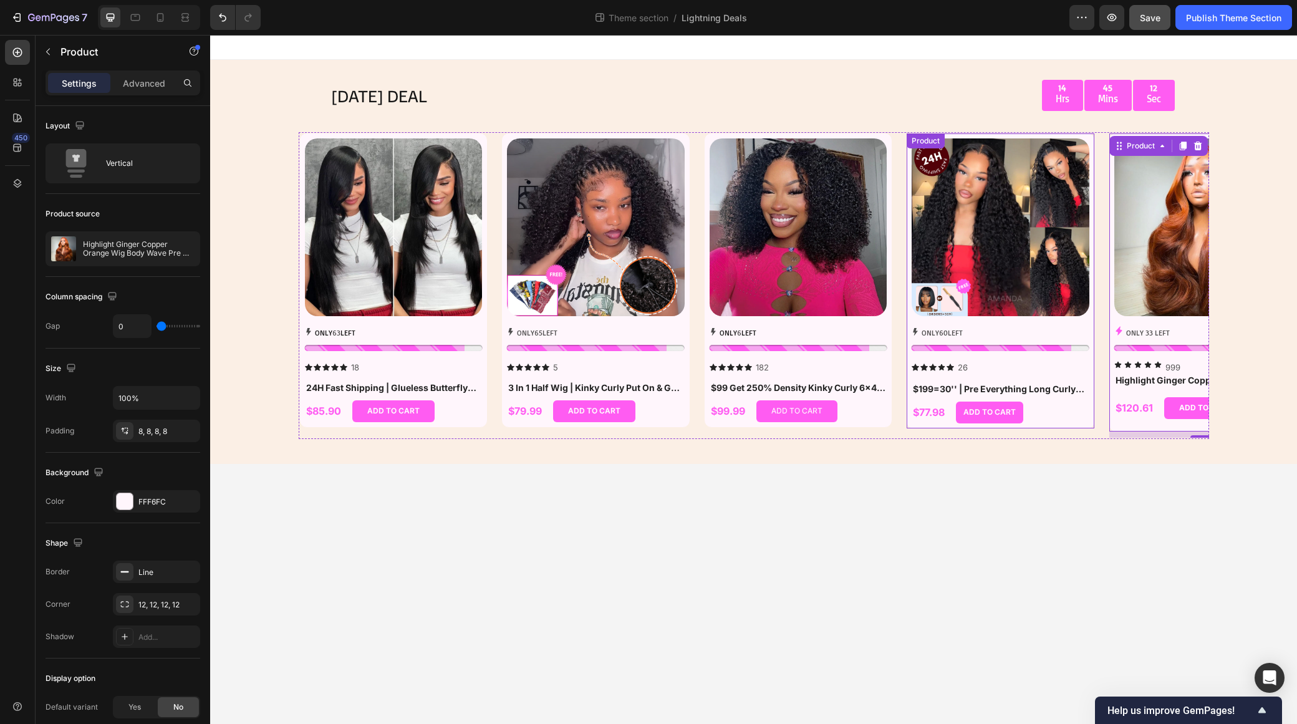
click at [1088, 318] on div "Product Images ONLY 60 LEFT Stock Counter Icon Icon Icon Icon Icon Icon List 26…" at bounding box center [1001, 260] width 178 height 244
click at [1119, 314] on img at bounding box center [1204, 227] width 178 height 178
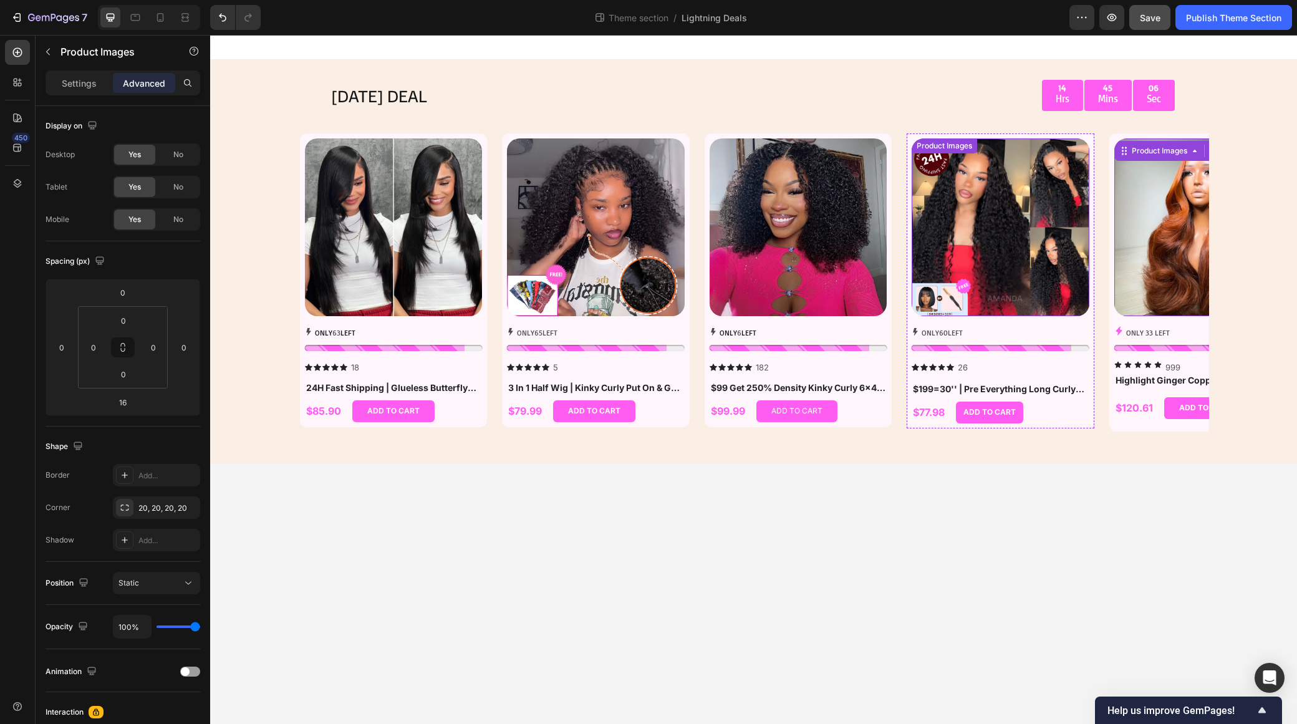
click at [1080, 310] on img at bounding box center [1001, 227] width 178 height 178
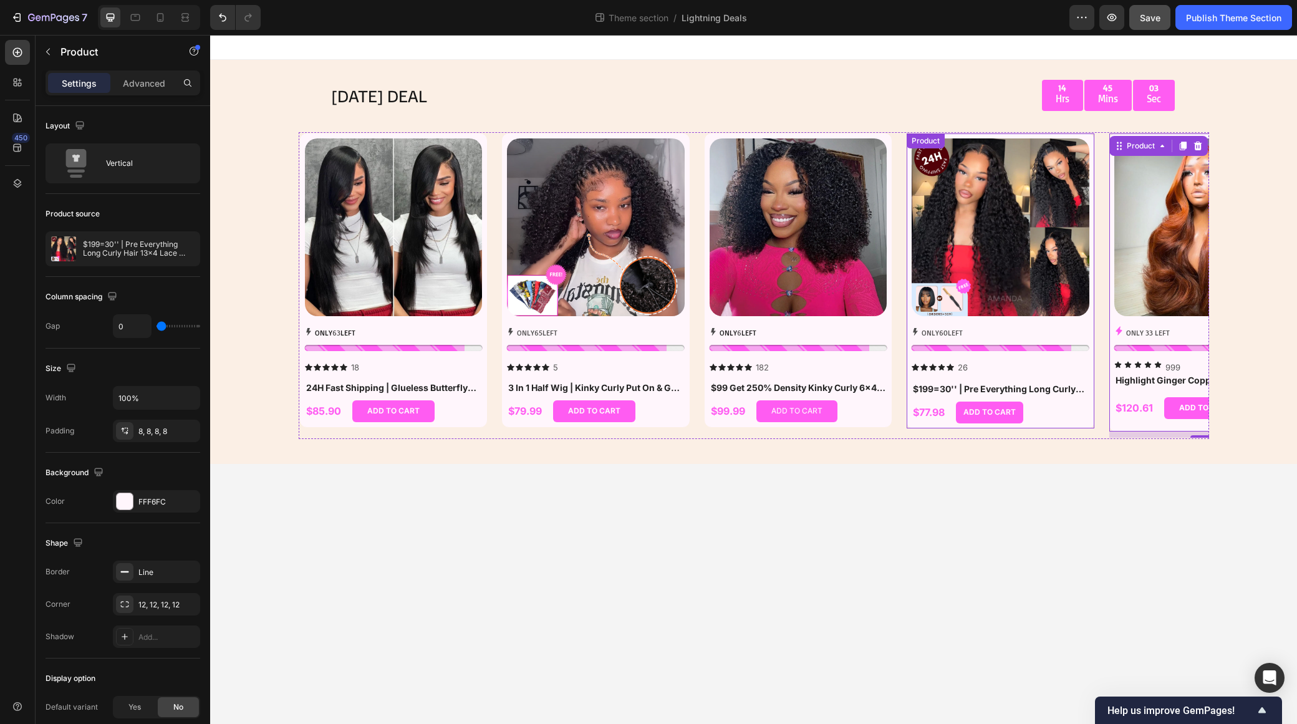
click at [1090, 323] on div "Product Images ONLY 60 LEFT Stock Counter Icon Icon Icon Icon Icon Icon List 26…" at bounding box center [1001, 260] width 178 height 244
click at [1115, 321] on div "Product Images" at bounding box center [1204, 232] width 178 height 188
click at [1088, 323] on div "Product Images ONLY 60 LEFT Stock Counter Icon Icon Icon Icon Icon Icon List 26…" at bounding box center [1001, 260] width 178 height 244
click at [1118, 317] on div "Product Images" at bounding box center [1204, 232] width 178 height 188
click at [1088, 321] on div "Product Images ONLY 60 LEFT Stock Counter Icon Icon Icon Icon Icon Icon List 26…" at bounding box center [1001, 260] width 178 height 244
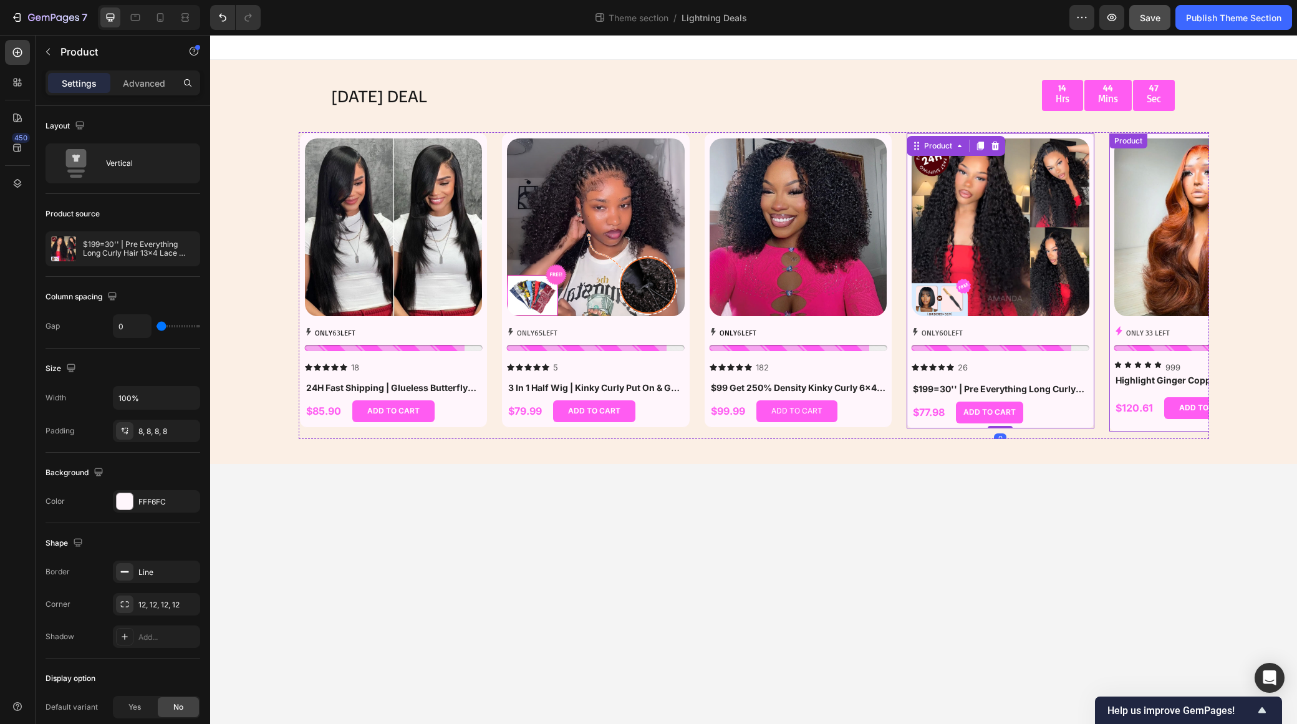
click at [1116, 321] on div "Product Images" at bounding box center [1204, 232] width 178 height 188
click at [1093, 325] on div "Product Images ONLY 60 LEFT Stock Counter Icon Icon Icon Icon Icon Icon List 26…" at bounding box center [1000, 281] width 189 height 296
click at [1130, 407] on div "$120.61" at bounding box center [1135, 408] width 40 height 16
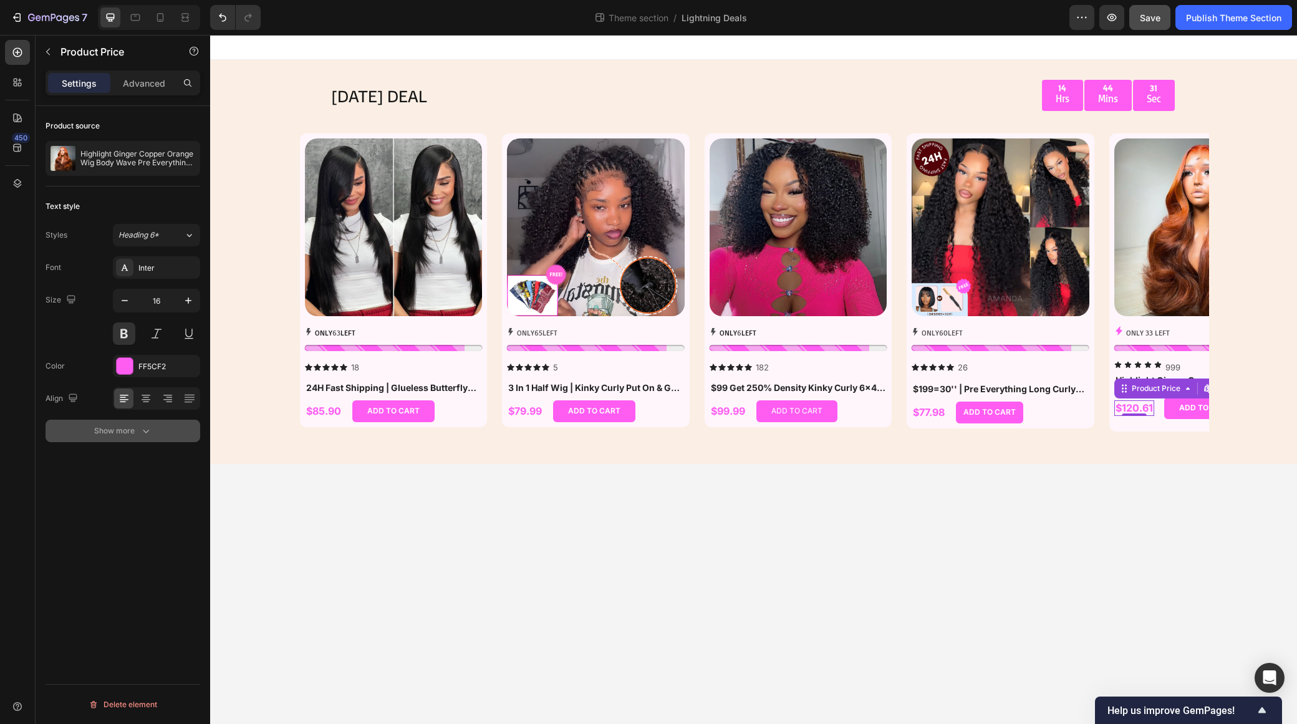
click at [120, 425] on div "Show more" at bounding box center [123, 431] width 58 height 12
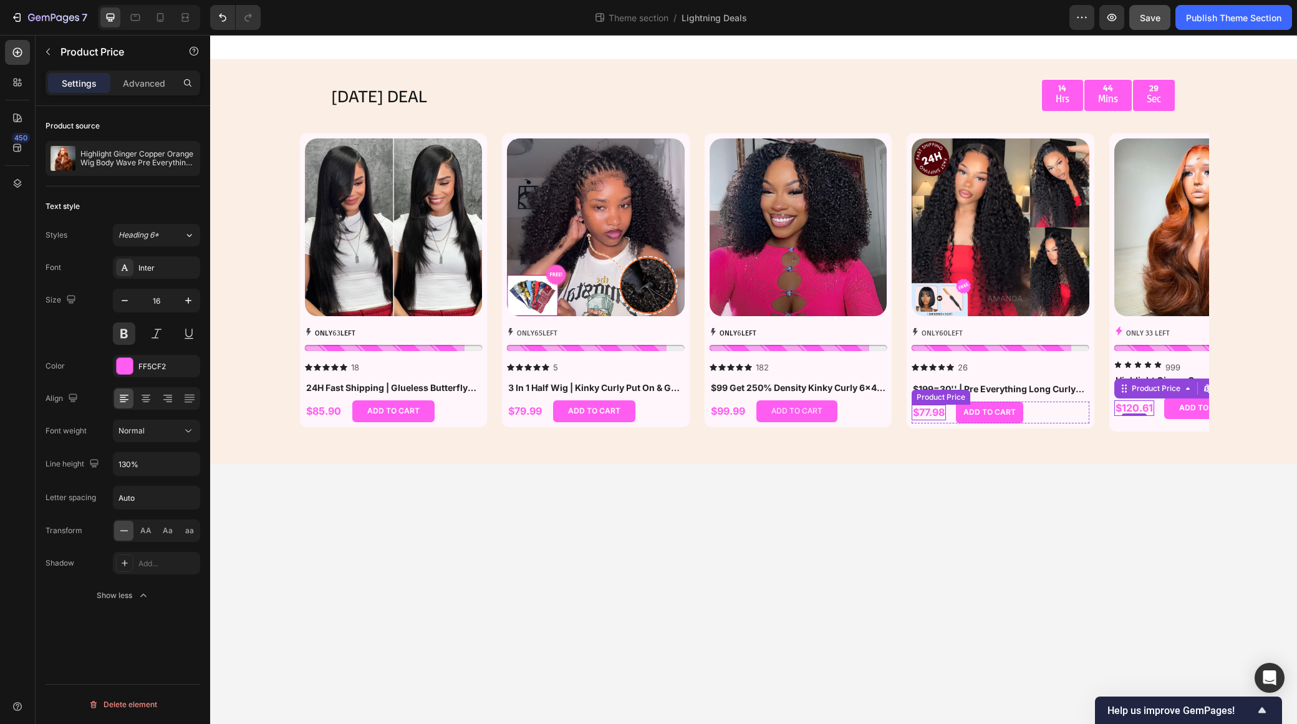
click at [946, 409] on div "$77.98" at bounding box center [929, 413] width 34 height 16
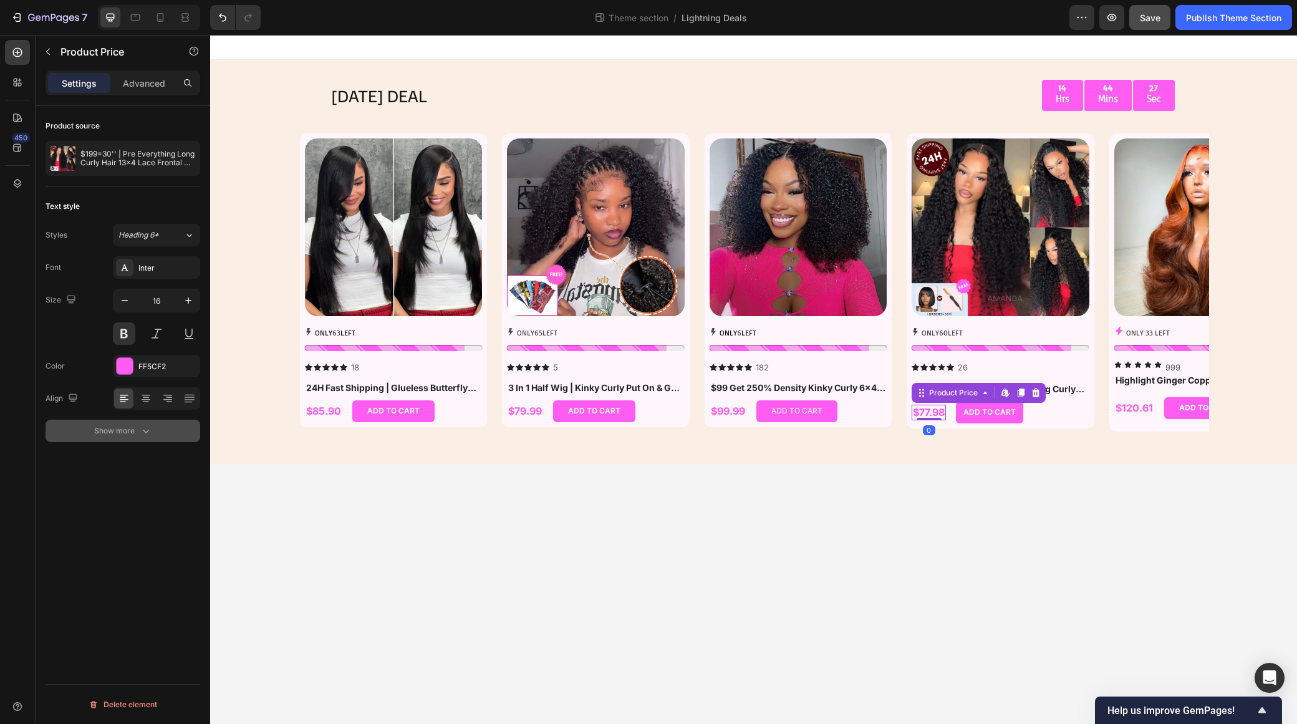
click at [149, 420] on button "Show more" at bounding box center [123, 431] width 155 height 22
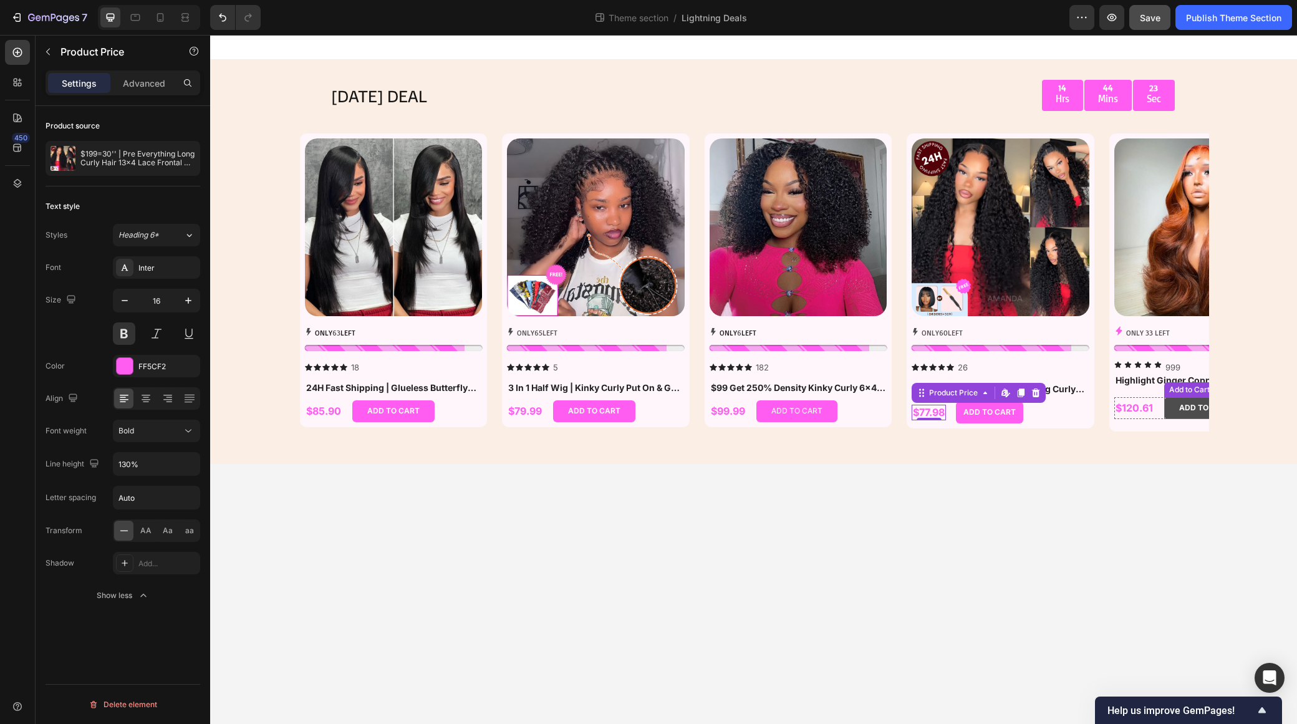
click at [1168, 411] on button "ADD TO CART" at bounding box center [1205, 408] width 82 height 22
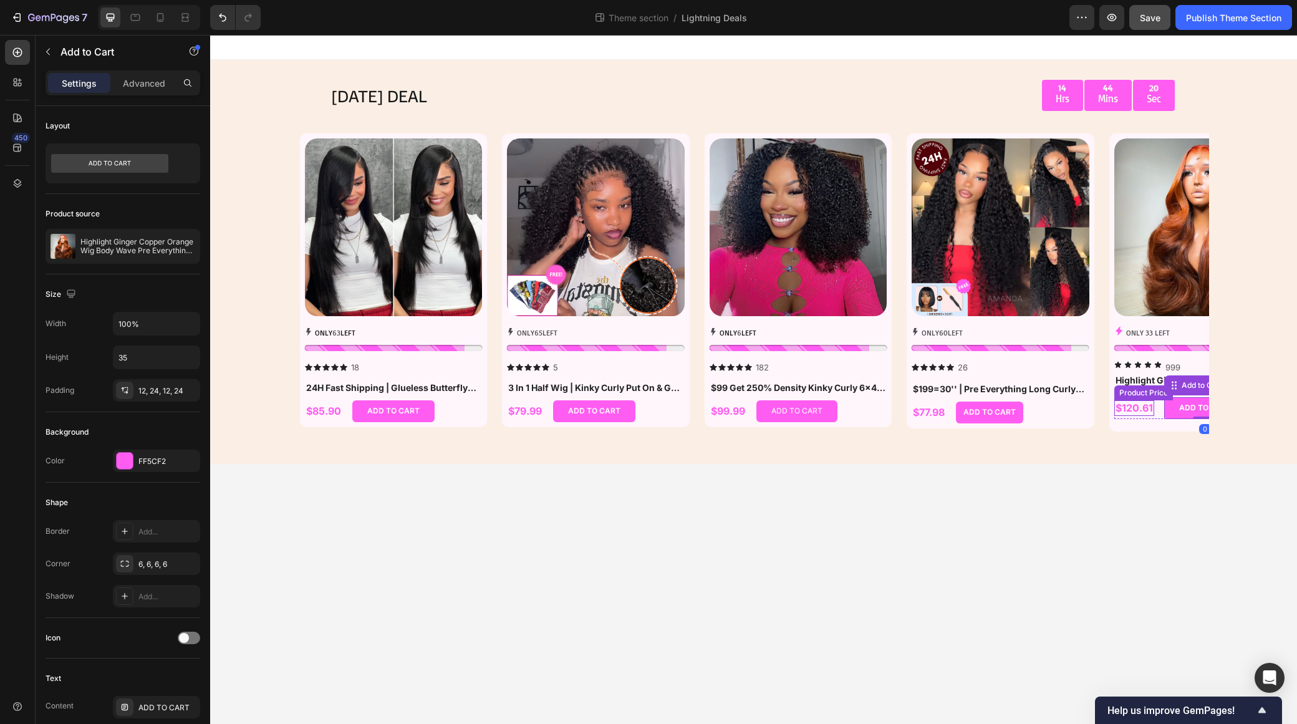
click at [1149, 400] on div "$120.61 Product Price Product Price" at bounding box center [1135, 408] width 40 height 22
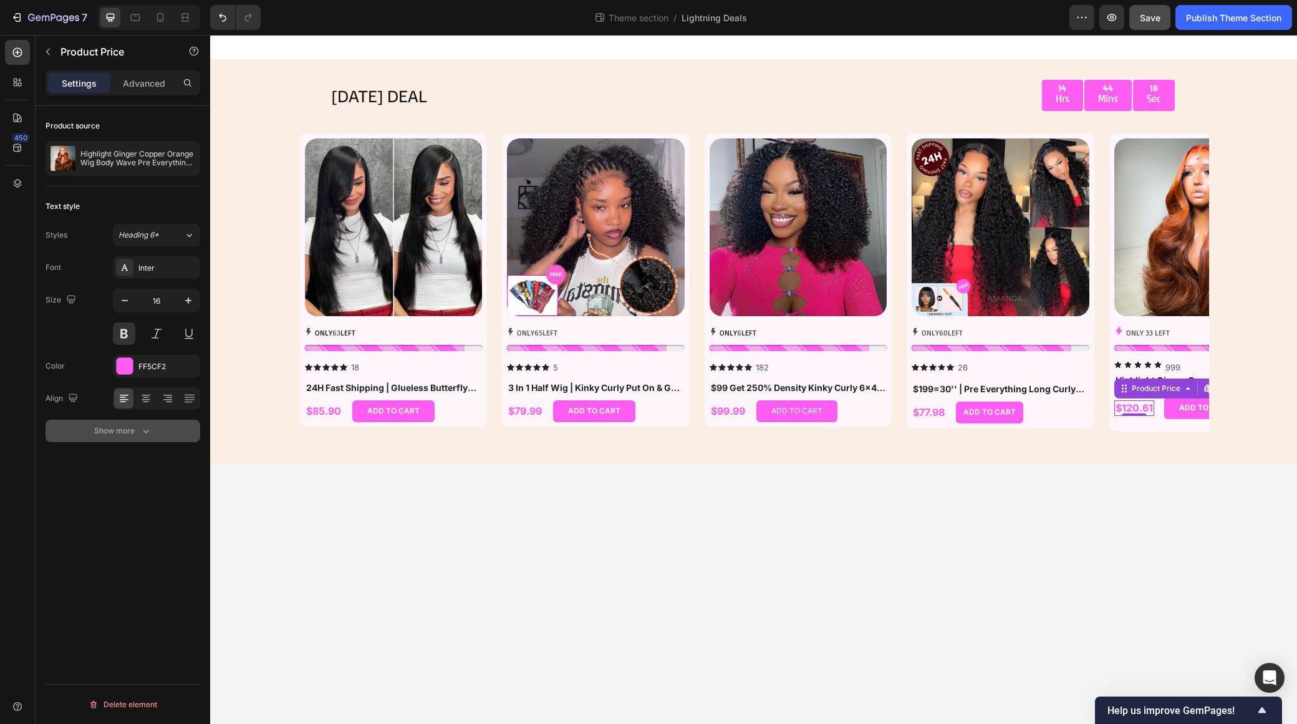
click at [133, 430] on div "Show more" at bounding box center [123, 431] width 58 height 12
click at [175, 433] on div "Normal" at bounding box center [150, 430] width 64 height 11
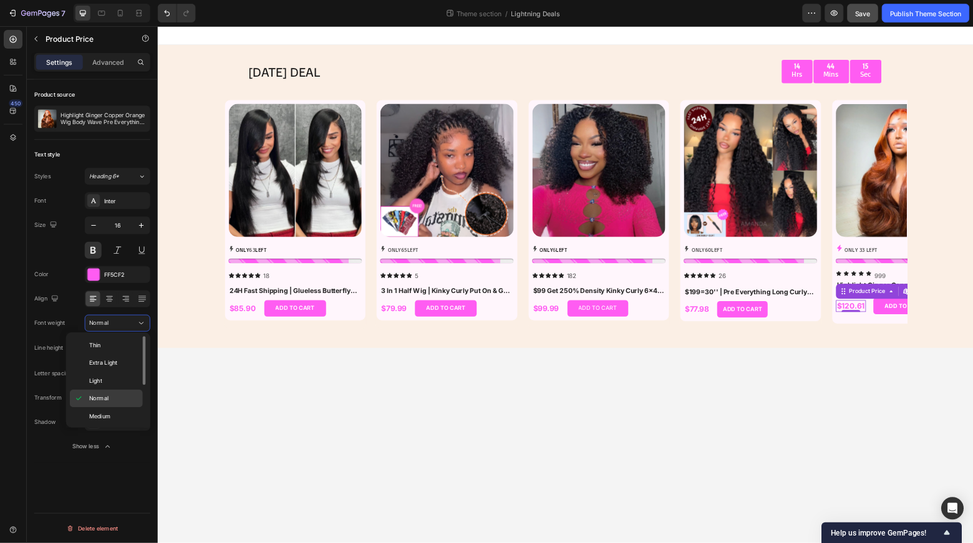
scroll to position [83, 0]
click at [138, 509] on div "Bold" at bounding box center [141, 520] width 97 height 24
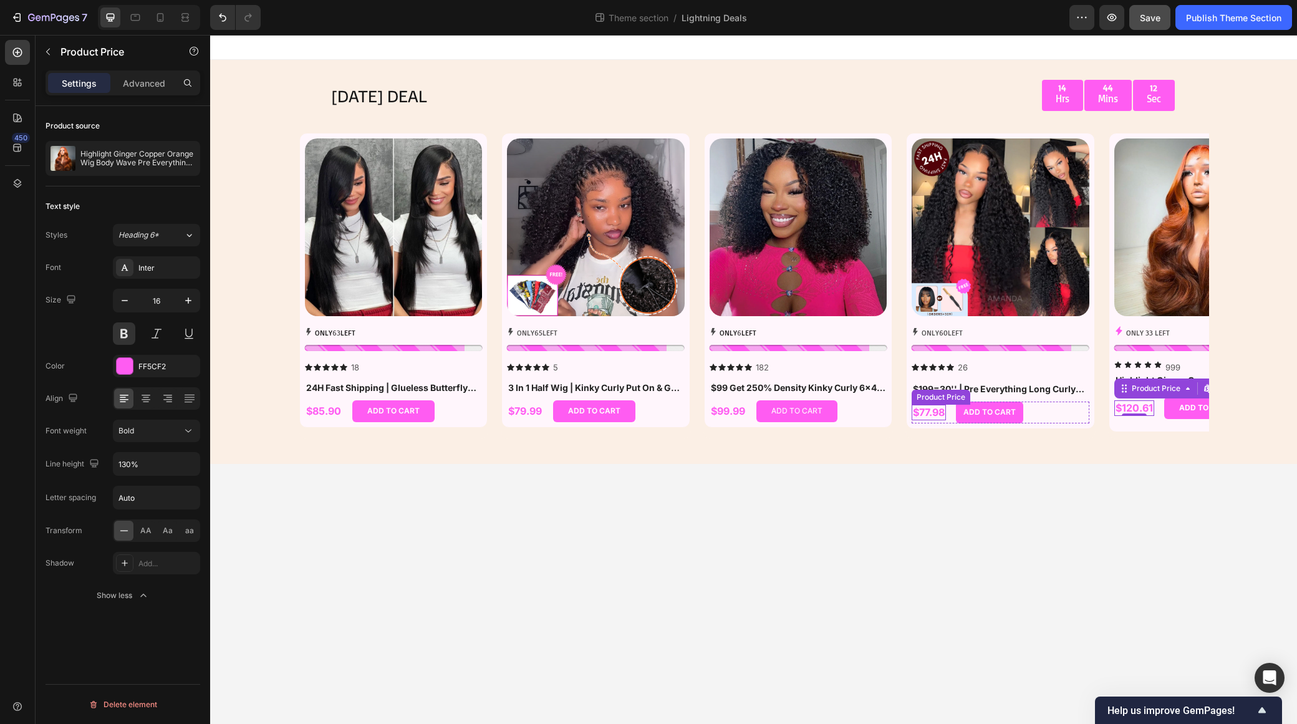
click at [937, 408] on div "$77.98" at bounding box center [929, 413] width 34 height 16
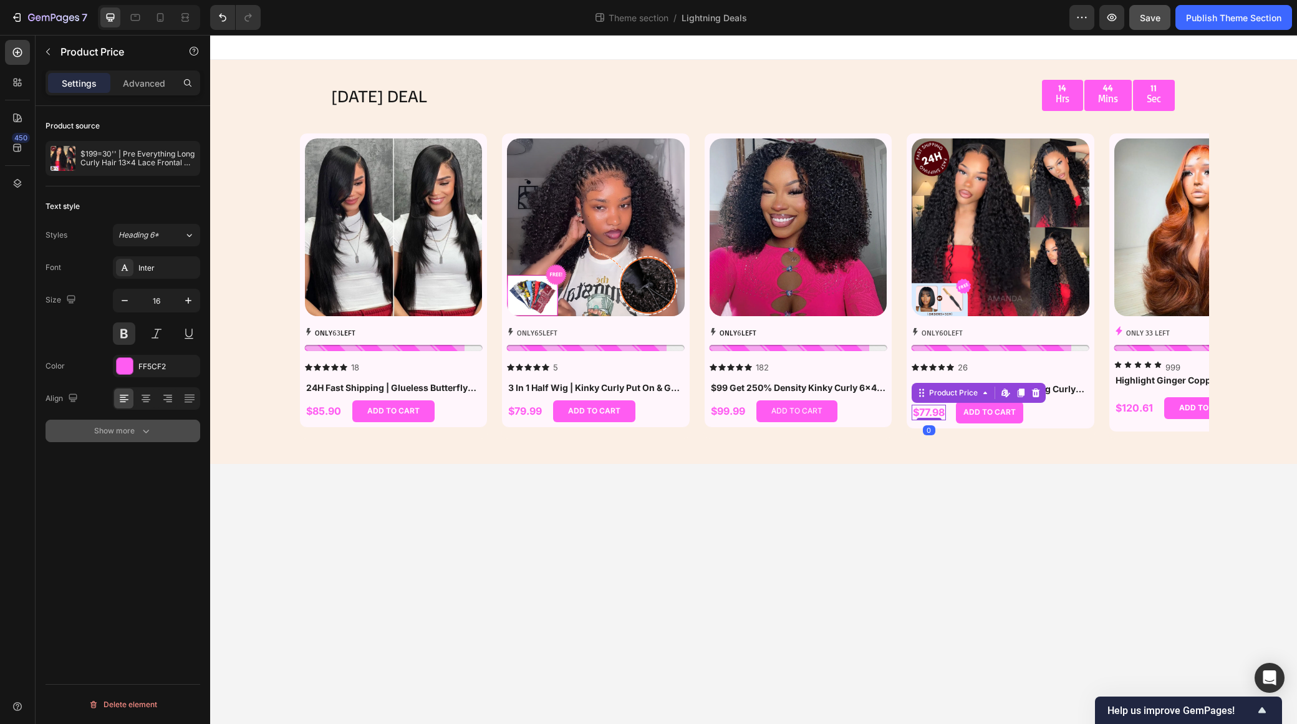
click at [118, 425] on div "Show more" at bounding box center [123, 431] width 58 height 12
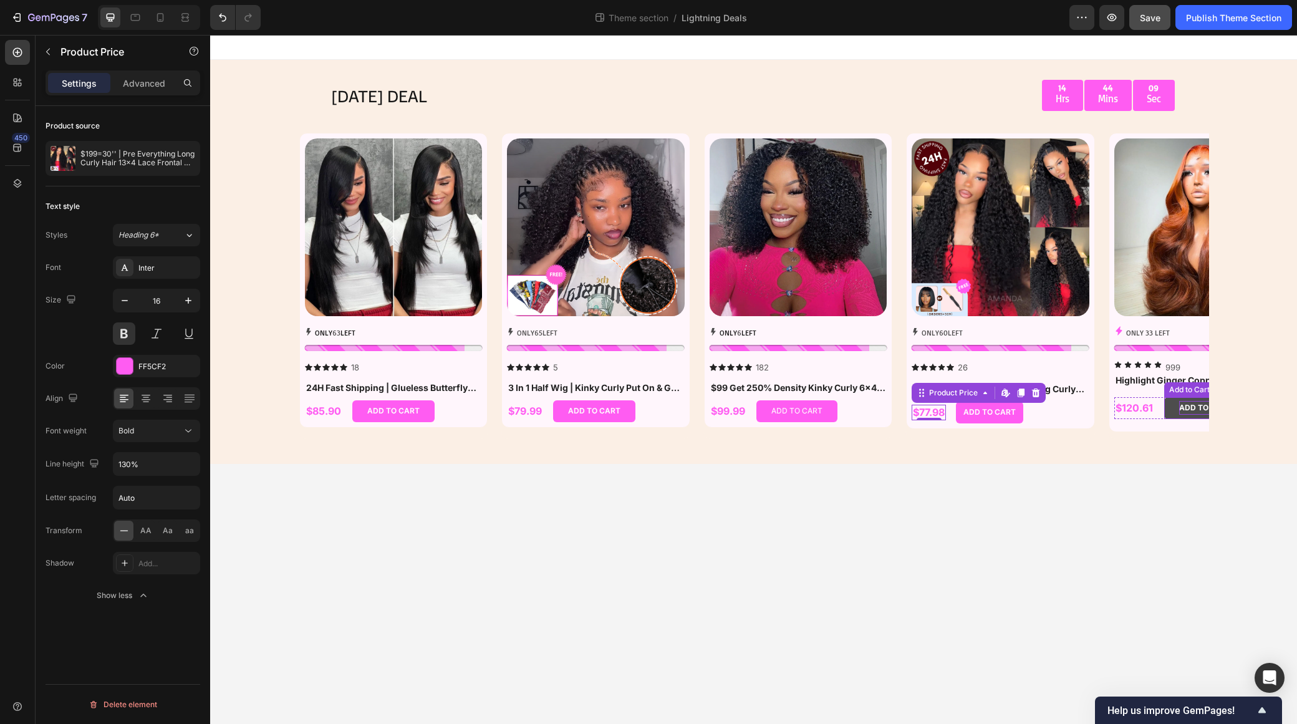
click at [1189, 403] on div "ADD TO CART" at bounding box center [1205, 408] width 52 height 14
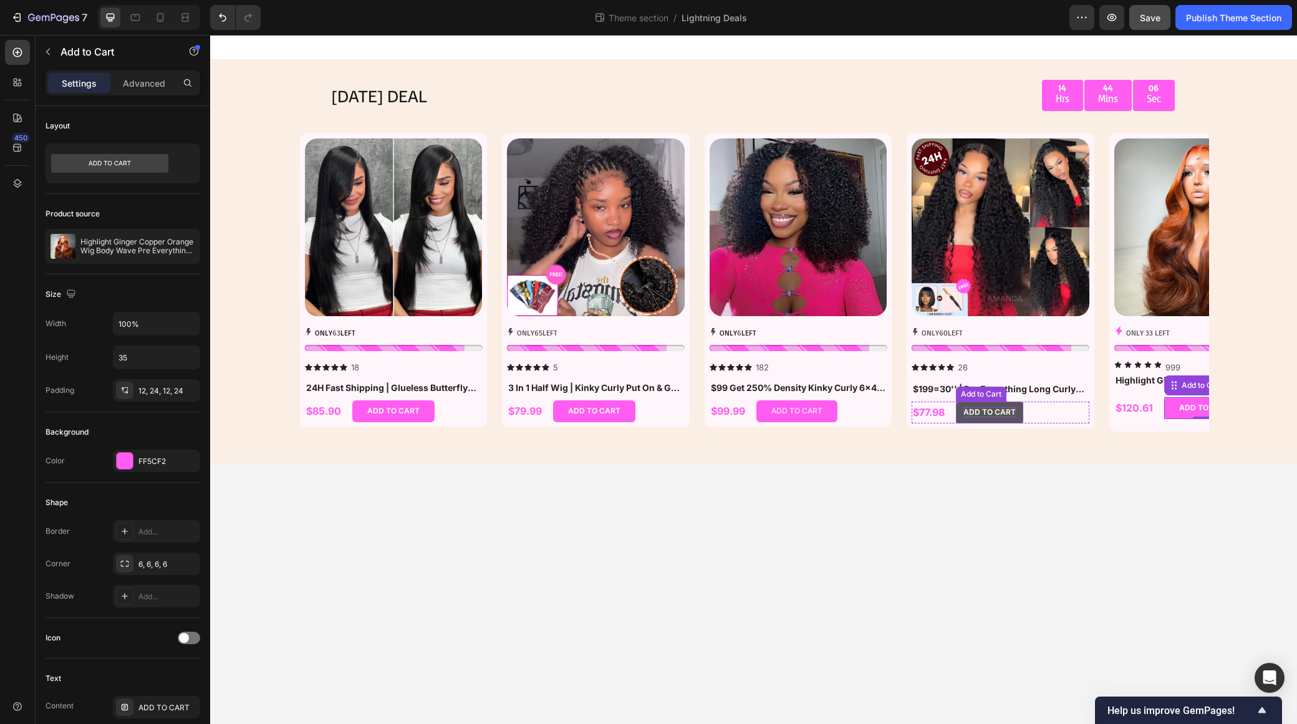
click at [977, 414] on div "ADD TO CART" at bounding box center [990, 412] width 52 height 10
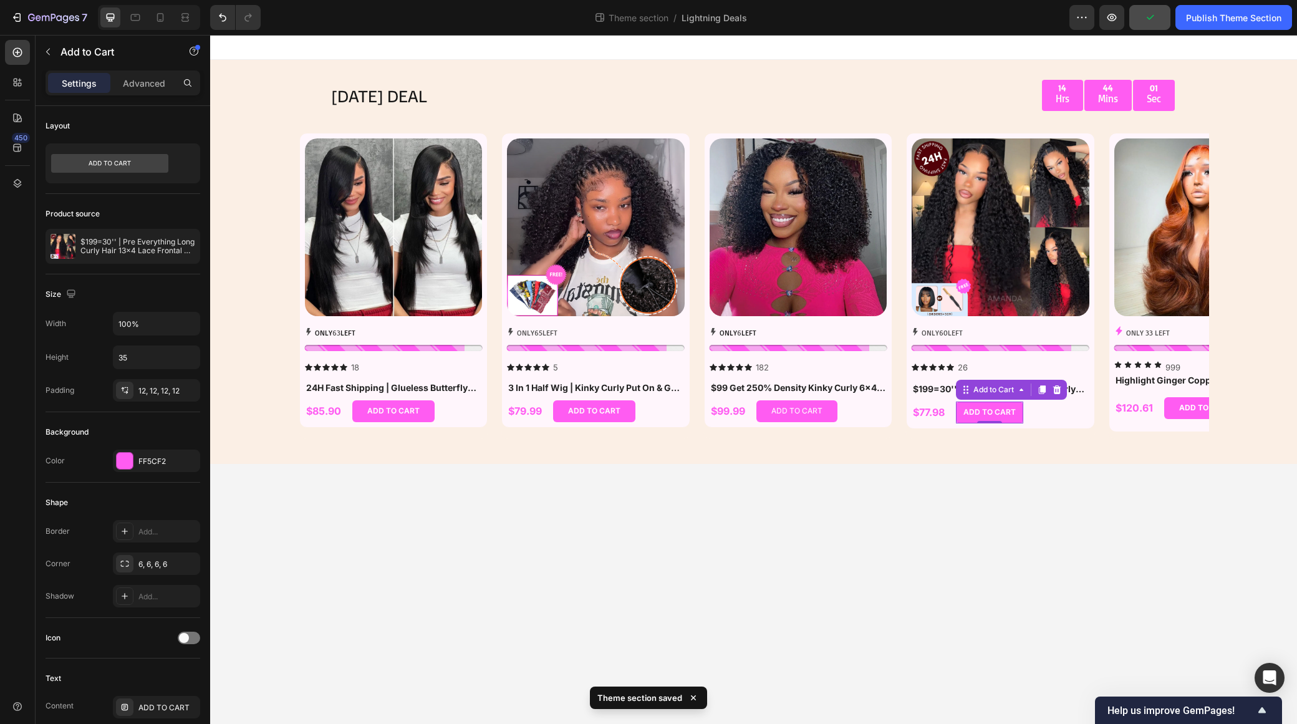
click at [865, 563] on body "TODAY'S DEAL Text Block 14 Hrs 44 Mins 01 Sec Countdown Timer Row Row Product I…" at bounding box center [753, 379] width 1087 height 689
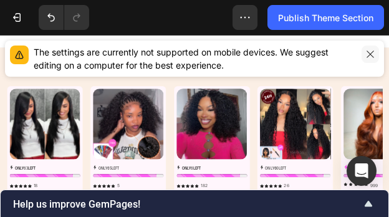
click at [370, 53] on icon "button" at bounding box center [370, 54] width 10 height 10
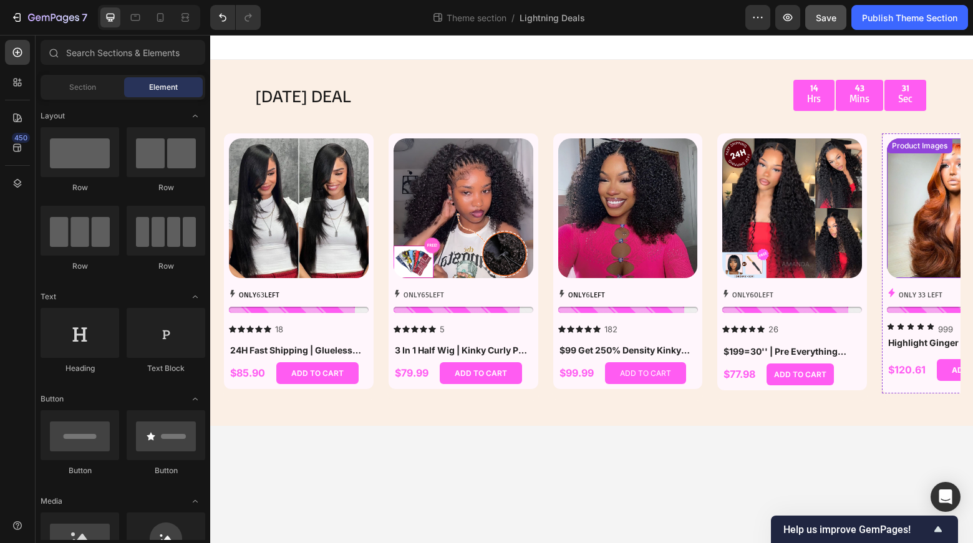
click at [914, 139] on div "Product Images" at bounding box center [957, 208] width 140 height 140
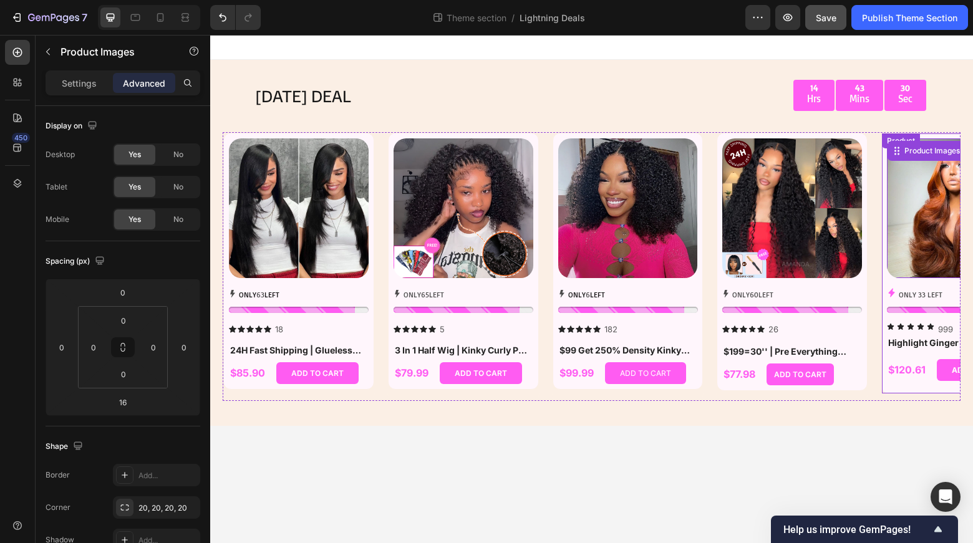
click at [919, 135] on div "Product Images 16 ONLY 33 LEFT Stock Counter Icon Icon Icon Icon Icon 999 Text …" at bounding box center [956, 263] width 151 height 261
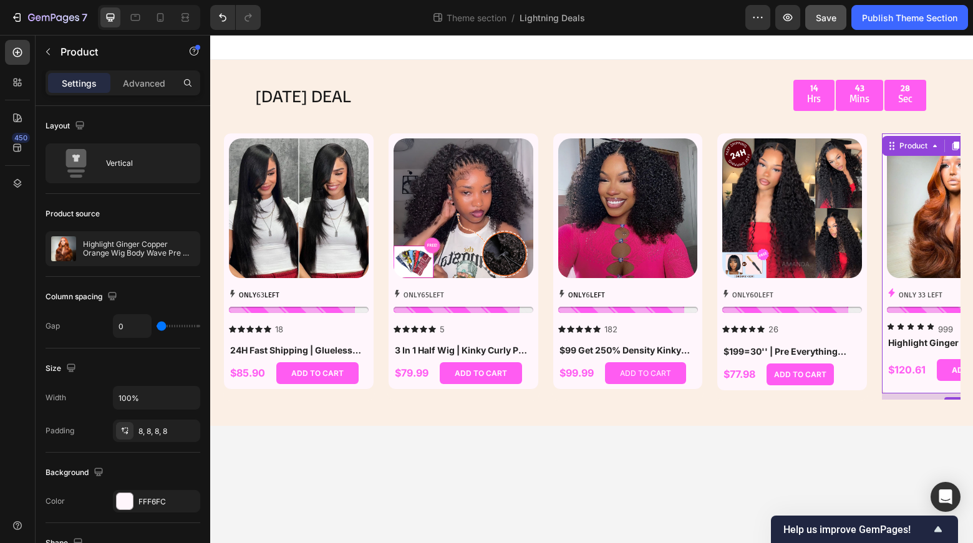
click at [916, 134] on div "Product Images ONLY 33 LEFT Stock Counter Icon Icon Icon Icon Icon 999 Text Blo…" at bounding box center [956, 263] width 151 height 261
click at [51, 50] on icon "button" at bounding box center [48, 52] width 10 height 10
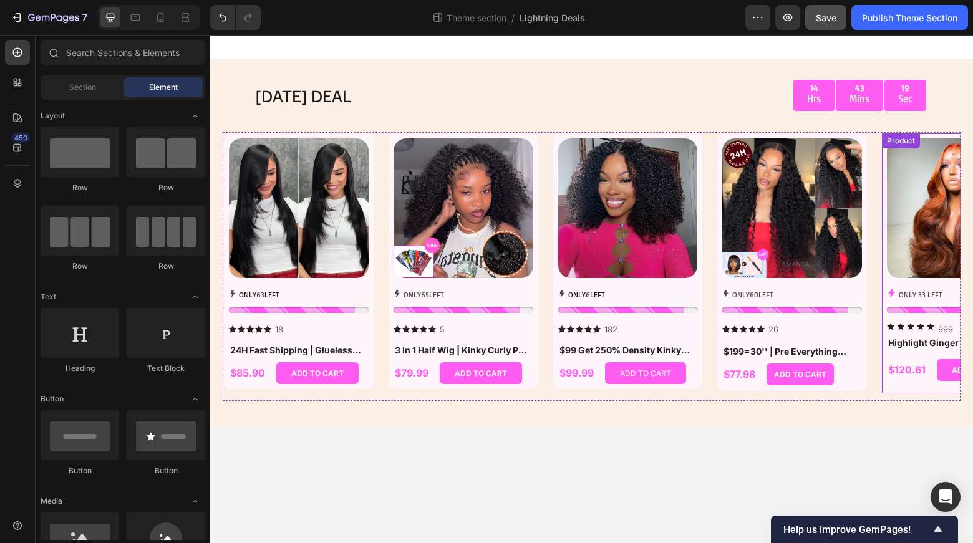
click at [943, 138] on div "Product Images ONLY 33 LEFT Stock Counter Icon Icon Icon Icon Icon 999 Text Blo…" at bounding box center [956, 263] width 151 height 261
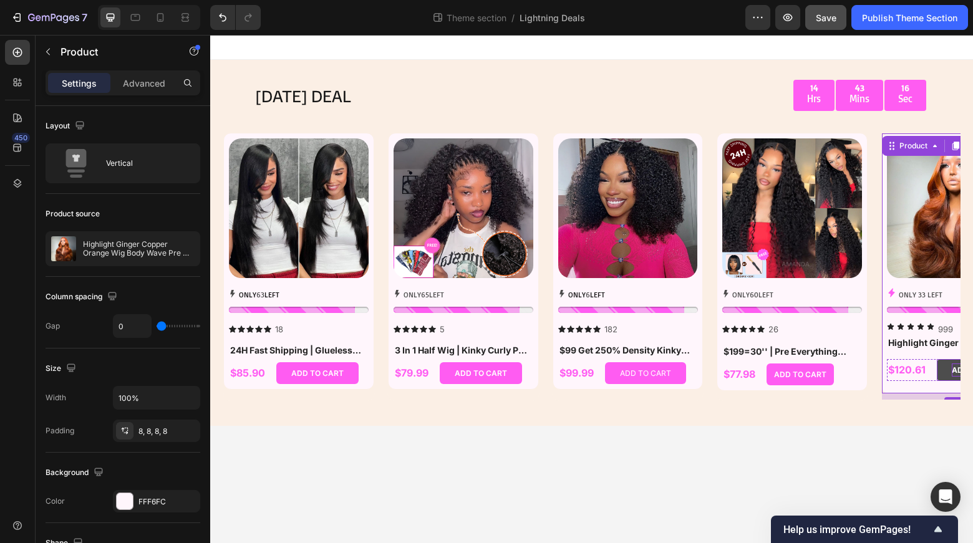
click at [955, 367] on div "ADD TO CART" at bounding box center [978, 371] width 52 height 14
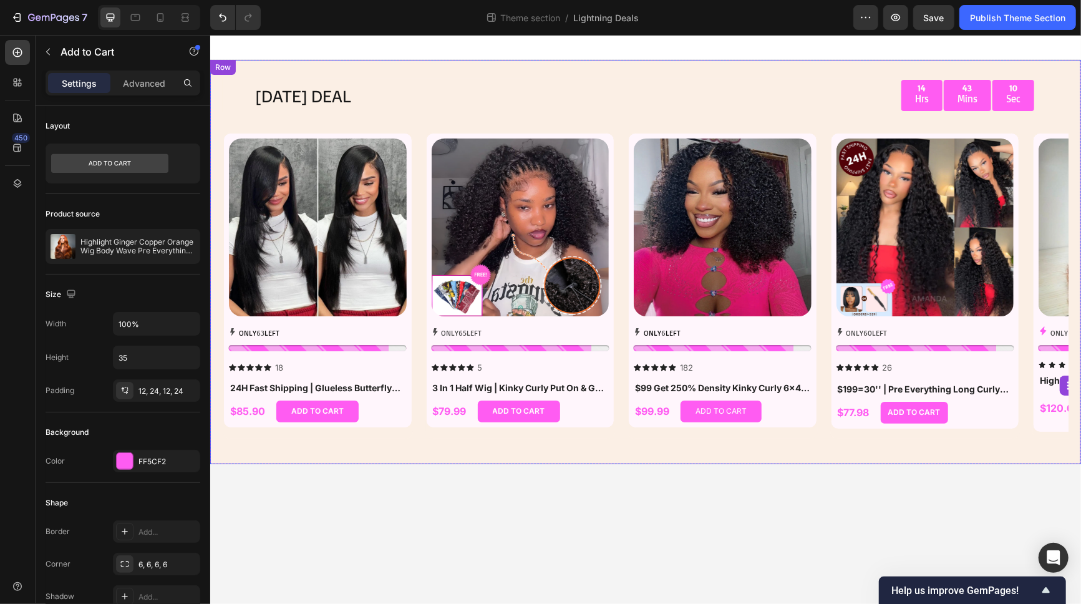
drag, startPoint x: 989, startPoint y: 438, endPoint x: 1179, endPoint y: 351, distance: 209.6
click at [972, 438] on div "TODAY'S DEAL Text Block 14 Hrs 43 Mins 10 Sec Countdown Timer Row Row Product I…" at bounding box center [645, 261] width 871 height 404
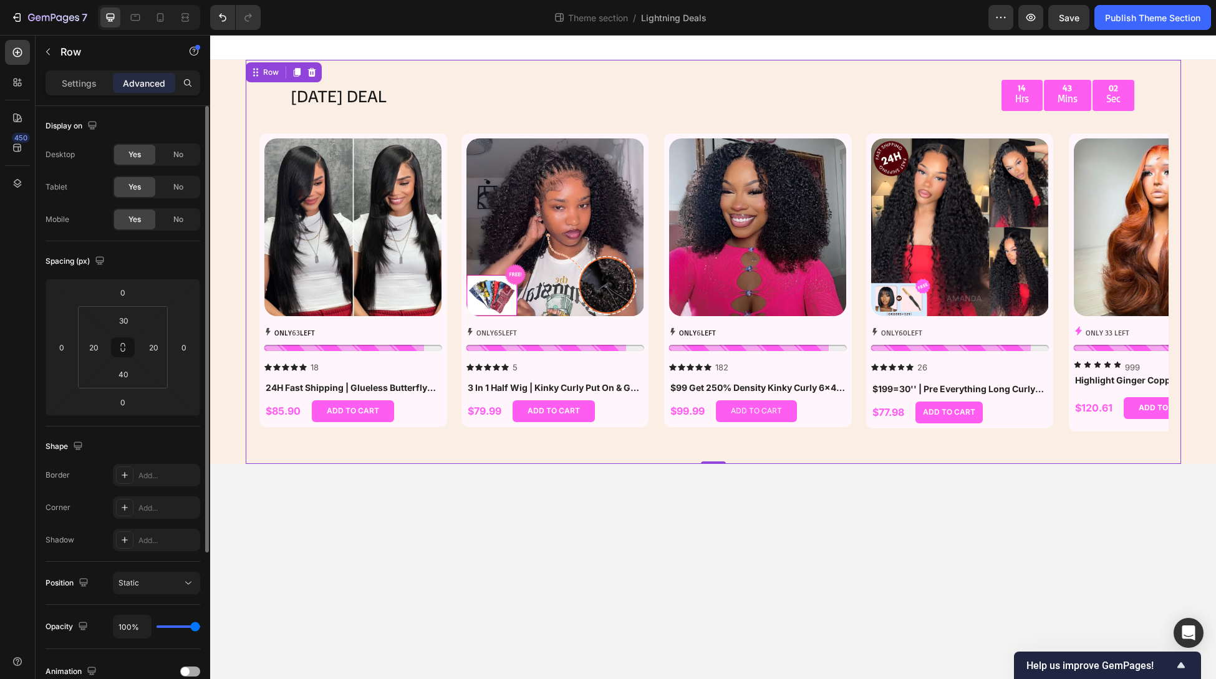
click at [188, 543] on span at bounding box center [185, 671] width 9 height 9
drag, startPoint x: 1112, startPoint y: 256, endPoint x: 1111, endPoint y: 270, distance: 13.8
click at [972, 256] on img at bounding box center [1163, 227] width 178 height 178
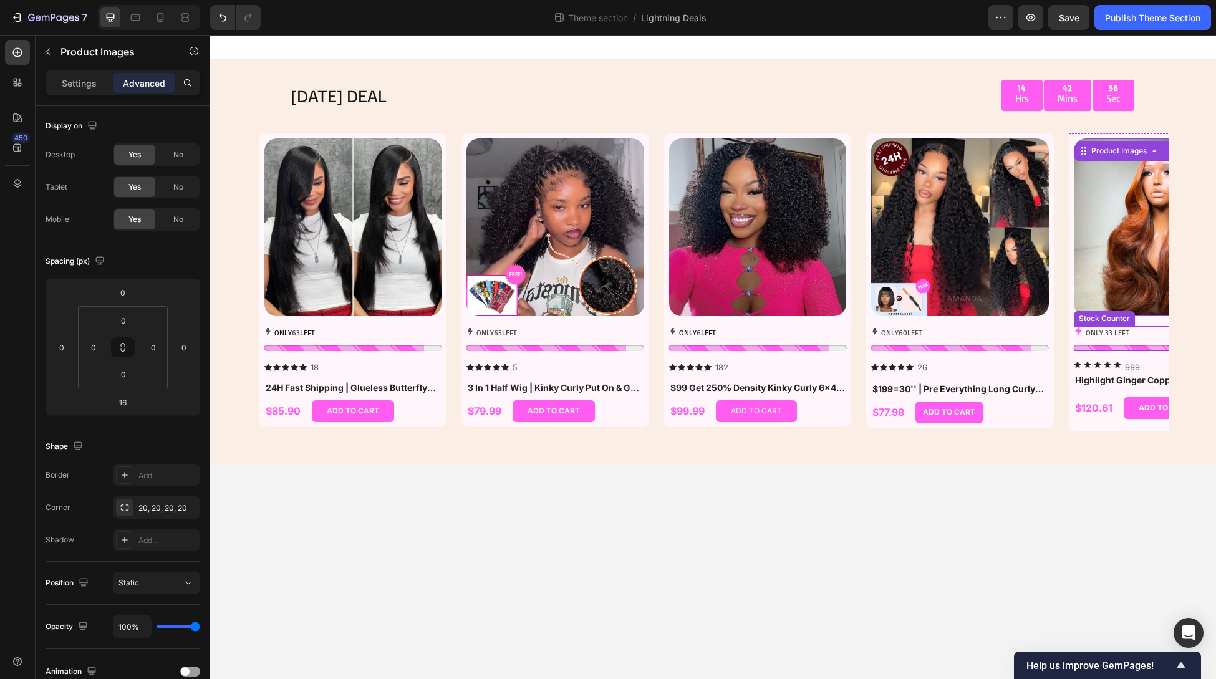
click at [972, 344] on div "ONLY 33 LEFT" at bounding box center [1163, 338] width 178 height 25
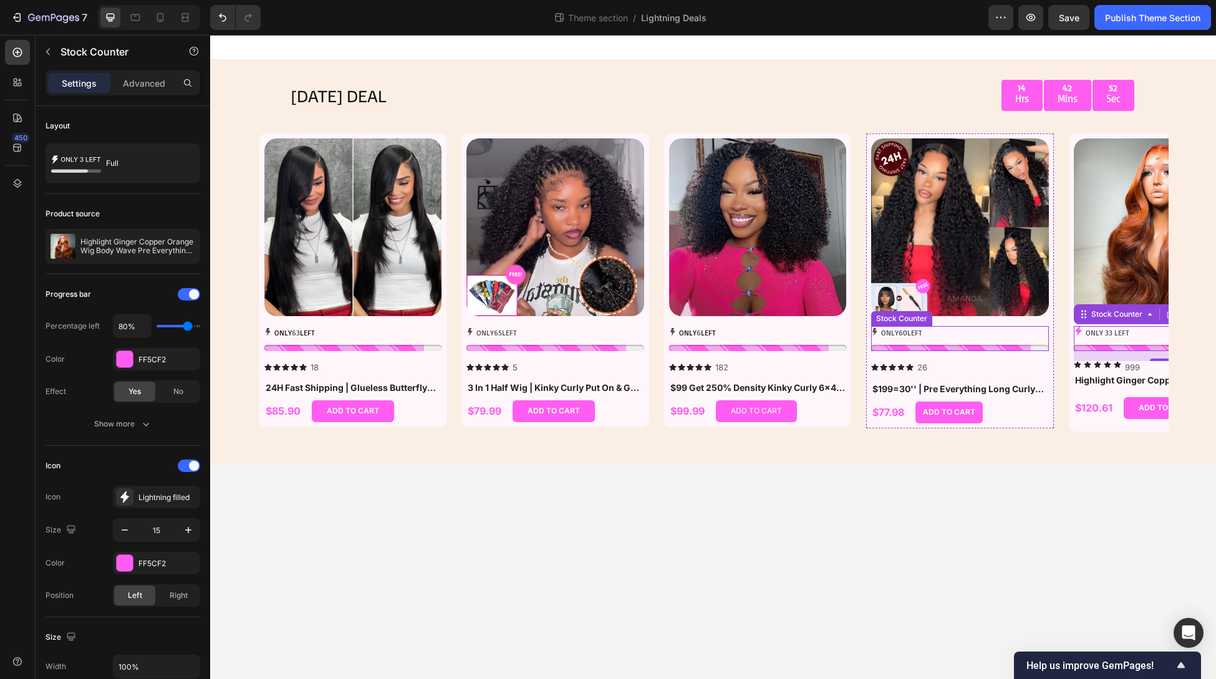
click at [944, 336] on div "ONLY 60 LEFT" at bounding box center [960, 333] width 178 height 14
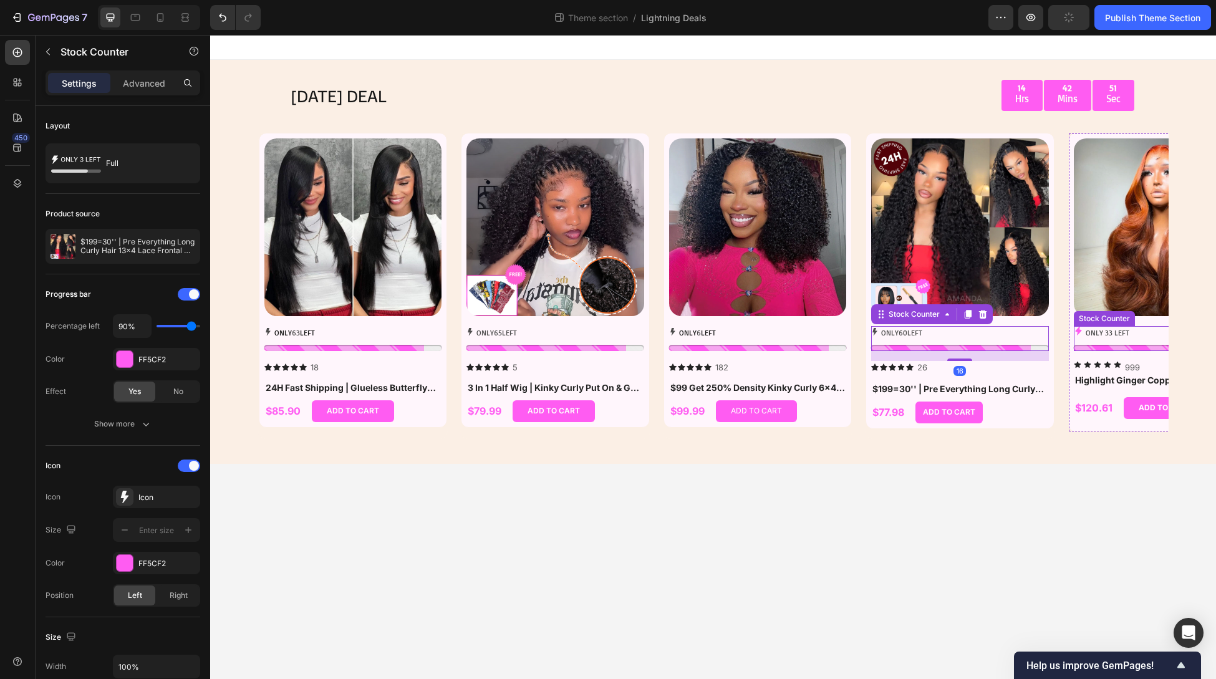
click at [972, 332] on p "ONLY 33 LEFT" at bounding box center [1108, 333] width 44 height 14
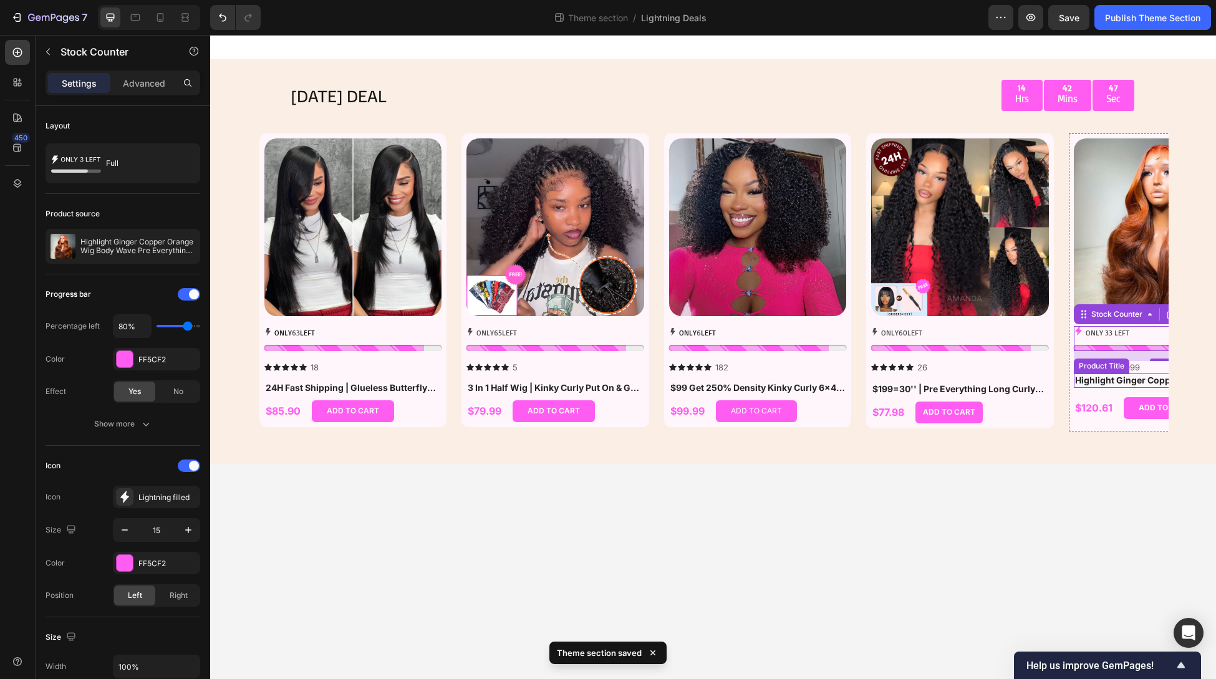
click at [972, 384] on h1 "Highlight Ginger Copper Orange Wig Body Wave Pre Everything 7x5/13x4 Lace Begin…" at bounding box center [1163, 381] width 178 height 14
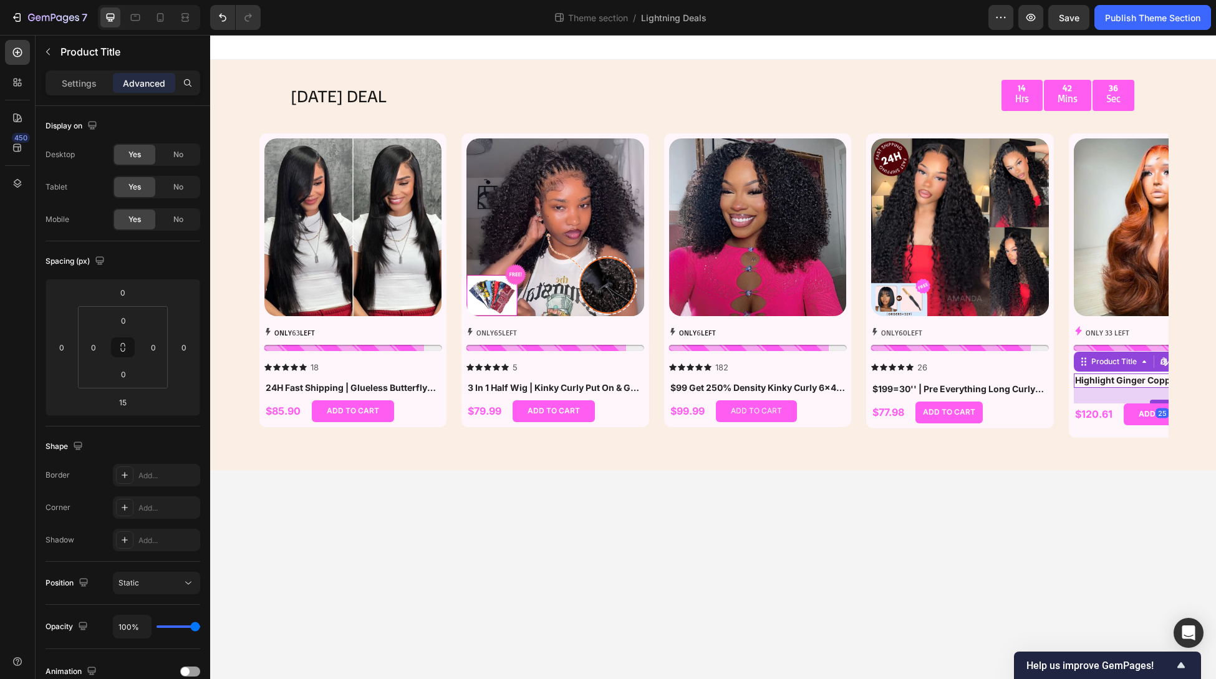
click at [972, 401] on div at bounding box center [1162, 402] width 25 height 4
type input "25"
click at [972, 434] on div "Product Images ONLY 33 LEFT Stock Counter Icon Icon Icon Icon Icon 999 Text Blo…" at bounding box center [1162, 285] width 189 height 305
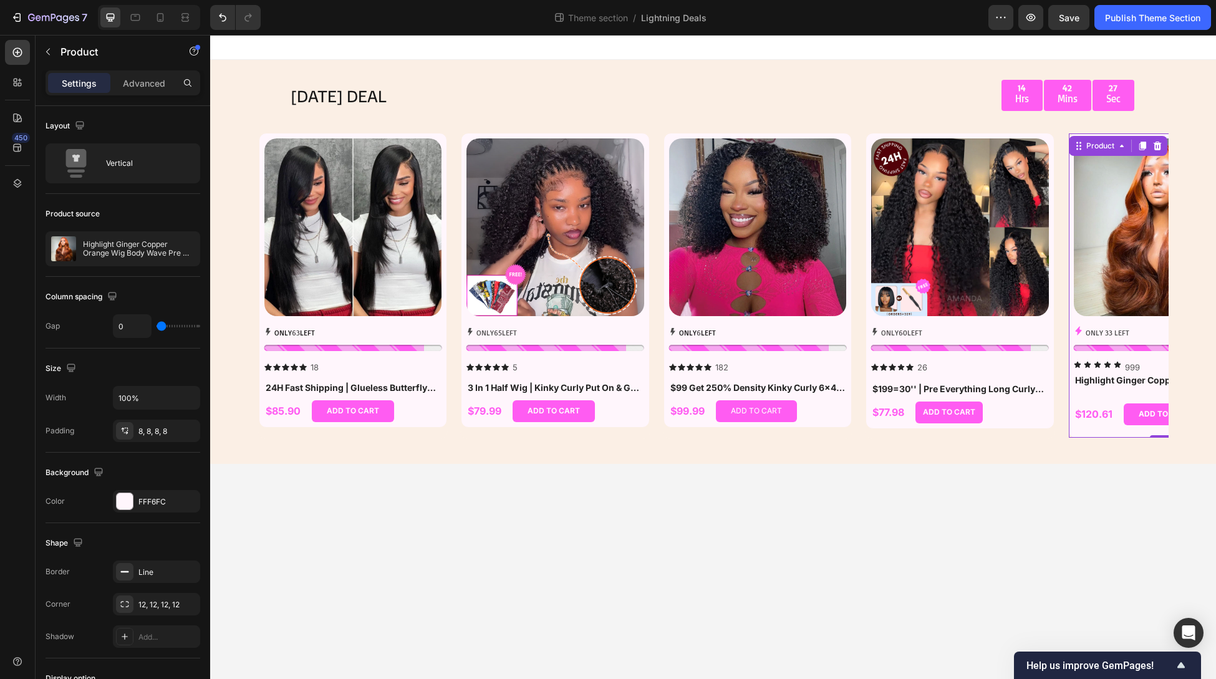
drag, startPoint x: 1165, startPoint y: 443, endPoint x: 1164, endPoint y: 427, distance: 15.6
click at [972, 427] on div "Product Images ONLY 33 LEFT Stock Counter Icon Icon Icon Icon Icon 999 Text Blo…" at bounding box center [1162, 285] width 189 height 305
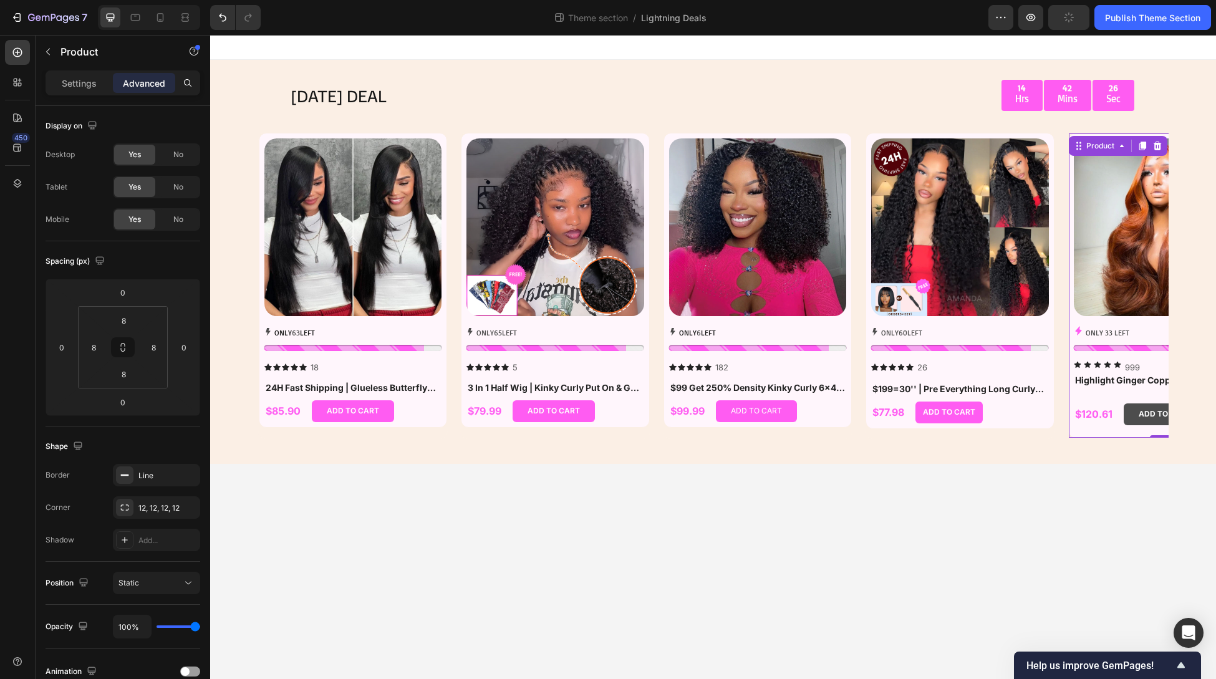
drag, startPoint x: 1158, startPoint y: 435, endPoint x: 1159, endPoint y: 422, distance: 12.6
click at [972, 422] on div "Product Images ONLY 33 LEFT Stock Counter Icon Icon Icon Icon Icon 999 Text Blo…" at bounding box center [1162, 285] width 189 height 305
click at [972, 379] on h1 "Highlight Ginger Copper Orange Wig Body Wave Pre Everything 7x5/13x4 Lace Begin…" at bounding box center [1163, 381] width 178 height 14
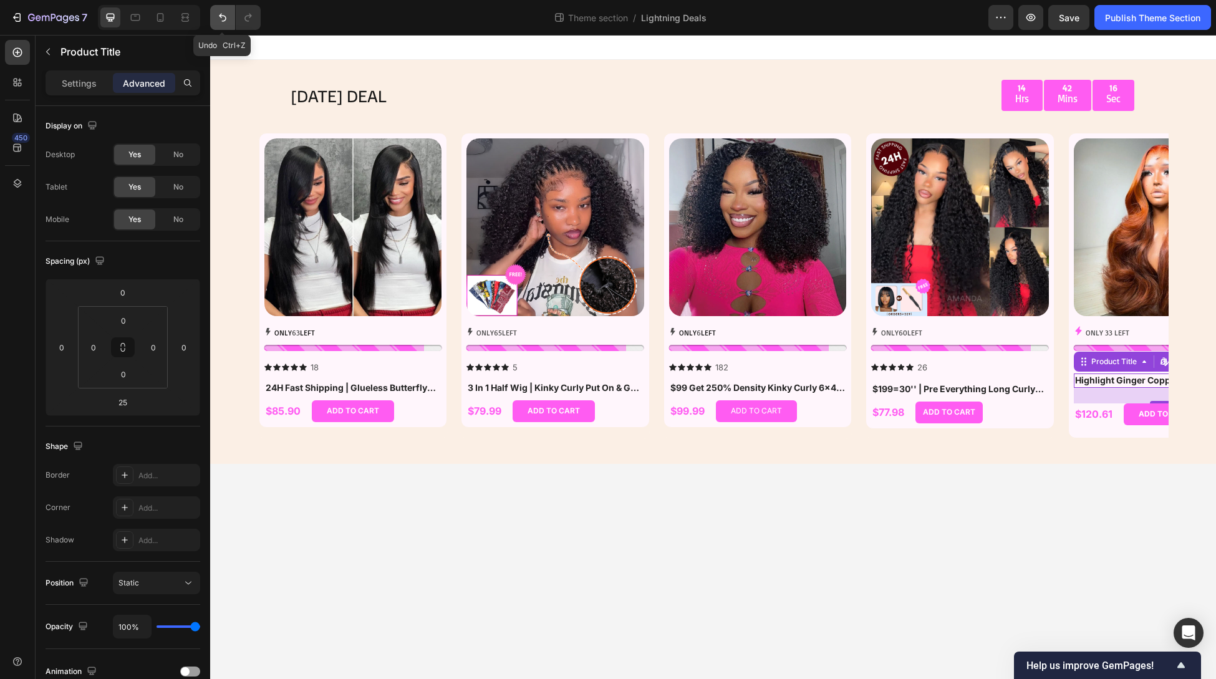
click at [219, 17] on icon "Undo/Redo" at bounding box center [222, 17] width 12 height 12
type input "15"
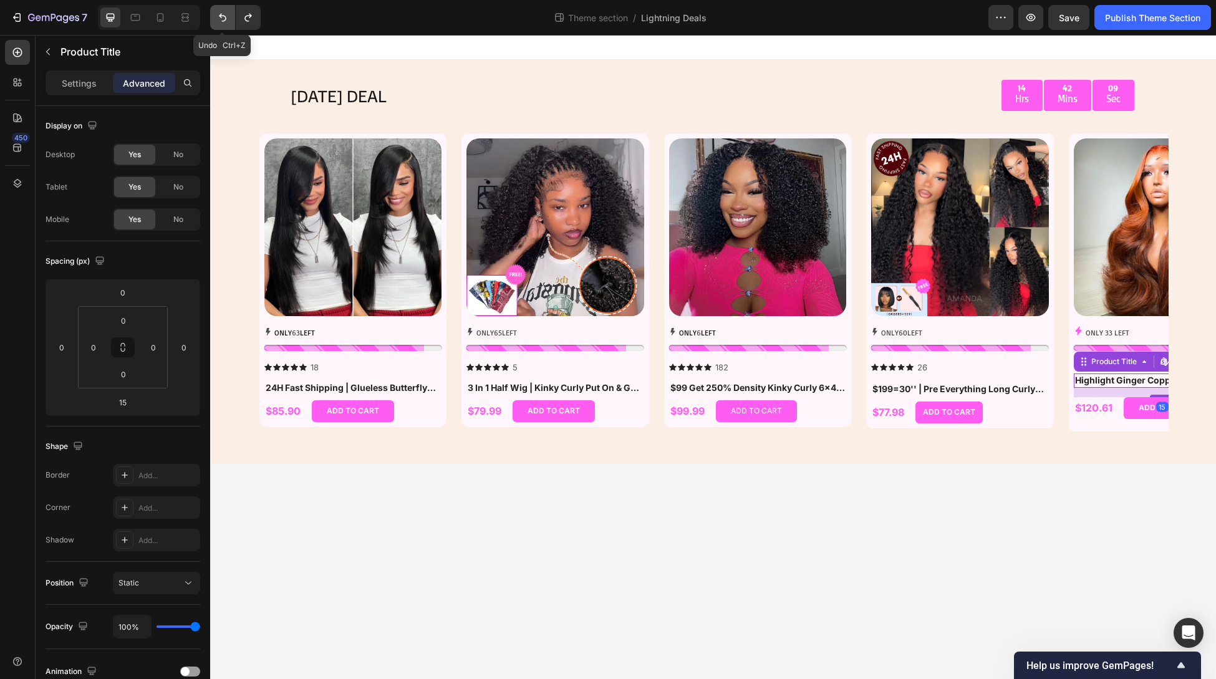
click at [221, 17] on icon "Undo/Redo" at bounding box center [222, 17] width 12 height 12
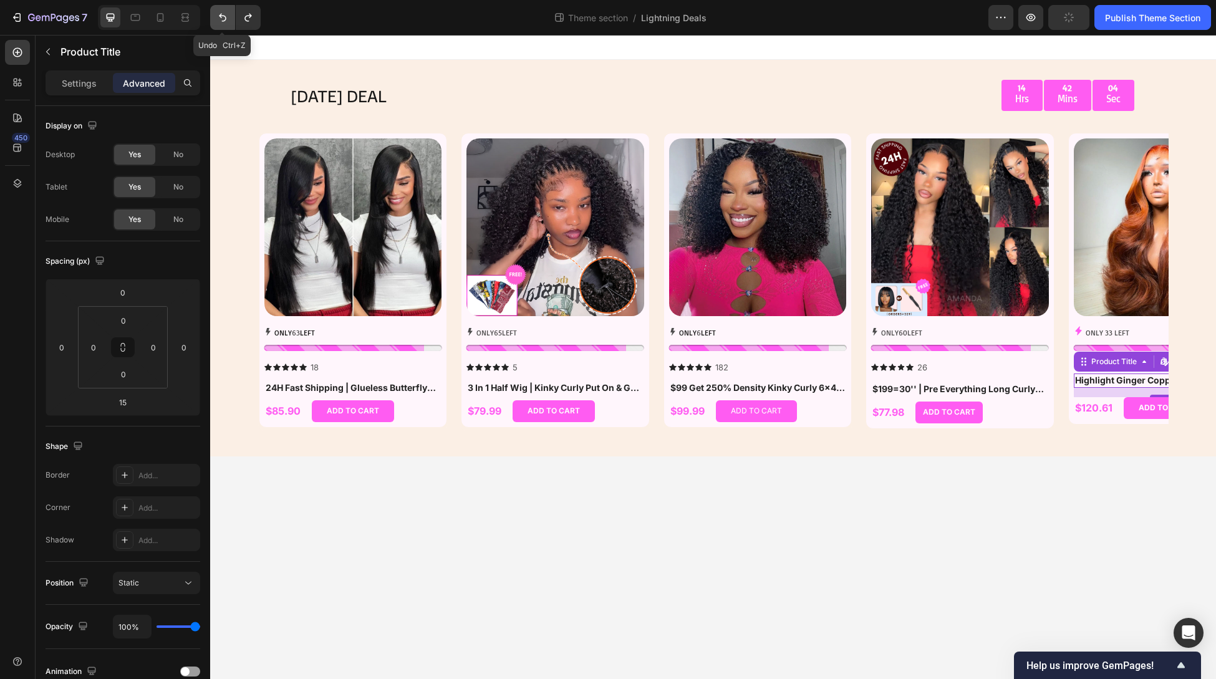
click at [221, 17] on icon "Undo/Redo" at bounding box center [222, 17] width 12 height 12
click at [972, 452] on div "TODAY'S DEAL Text Block 14 Hrs 41 Mins 55 Sec Countdown Timer Row Row Product I…" at bounding box center [714, 257] width 936 height 395
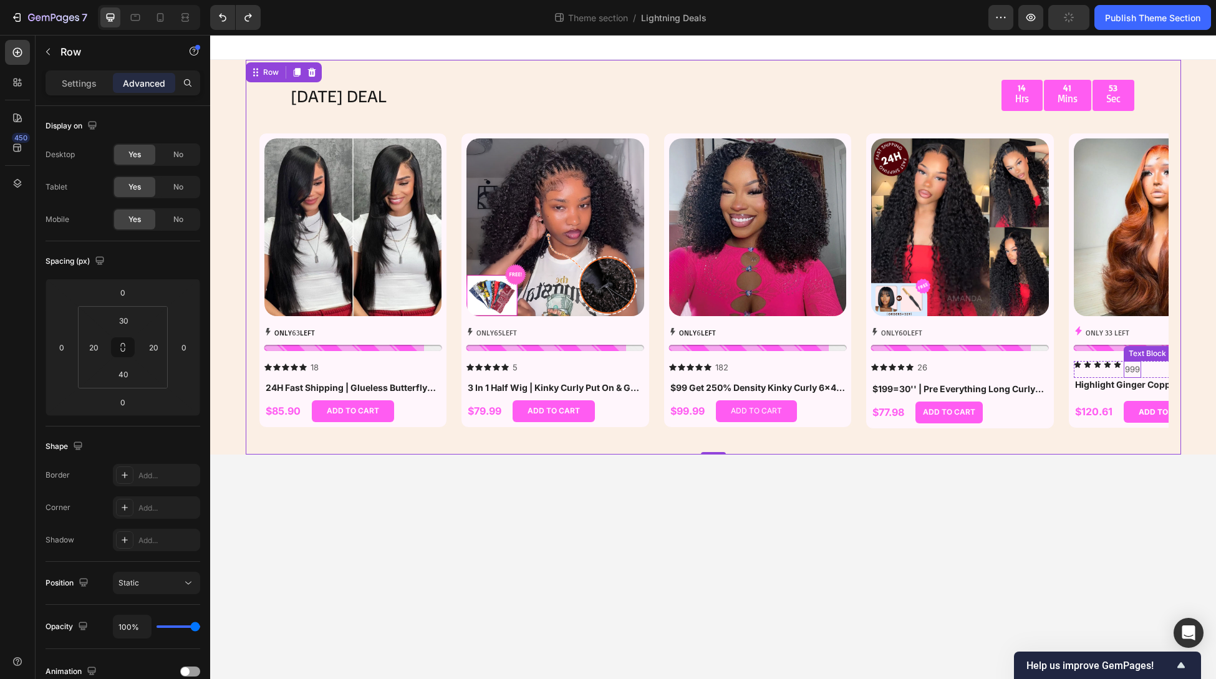
click at [972, 369] on p "999" at bounding box center [1132, 369] width 15 height 14
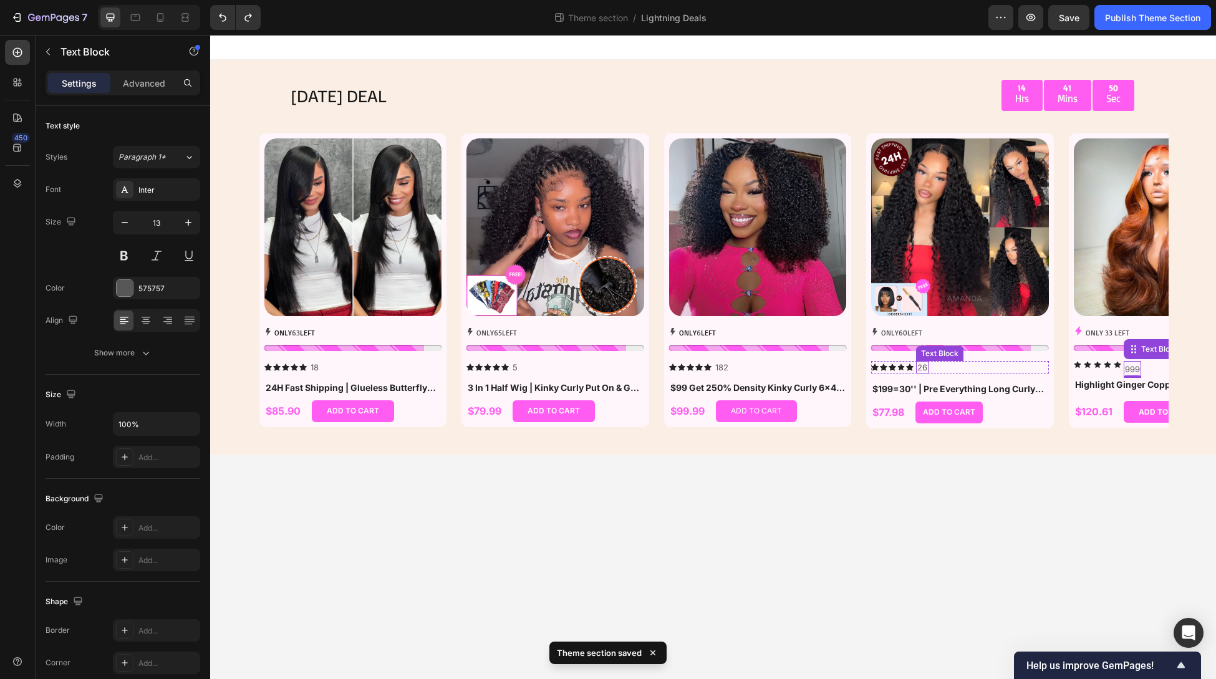
click at [923, 369] on p "26" at bounding box center [922, 367] width 10 height 11
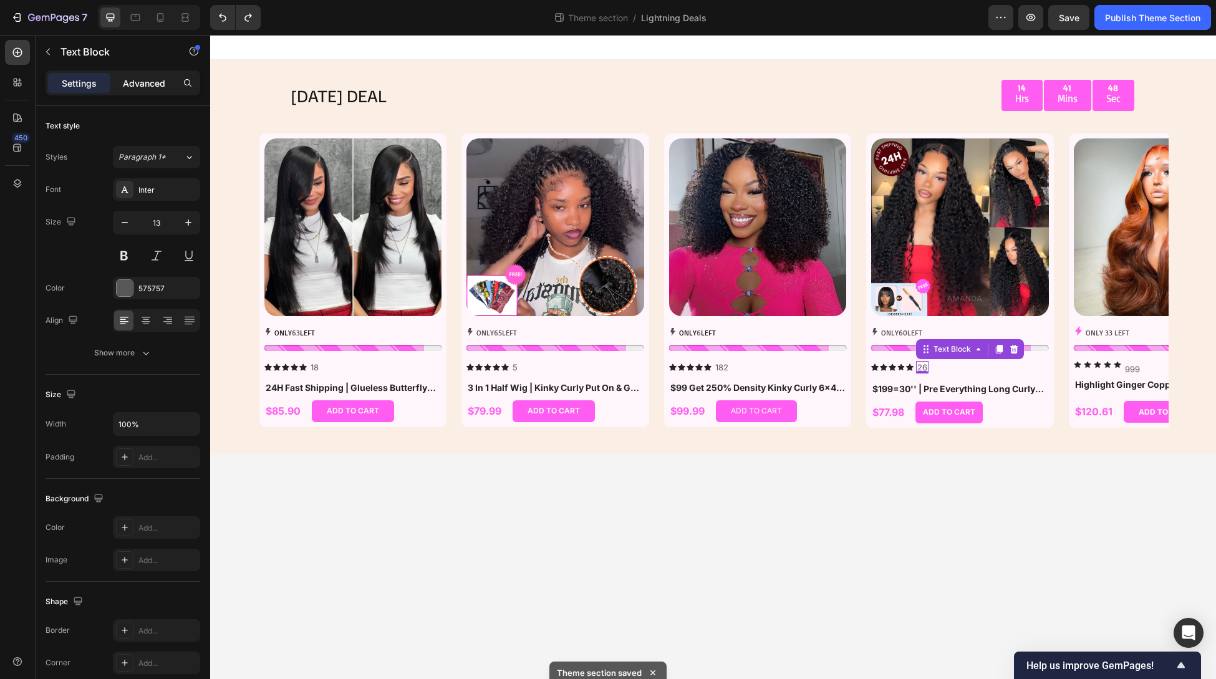
click at [141, 79] on p "Advanced" at bounding box center [144, 83] width 42 height 13
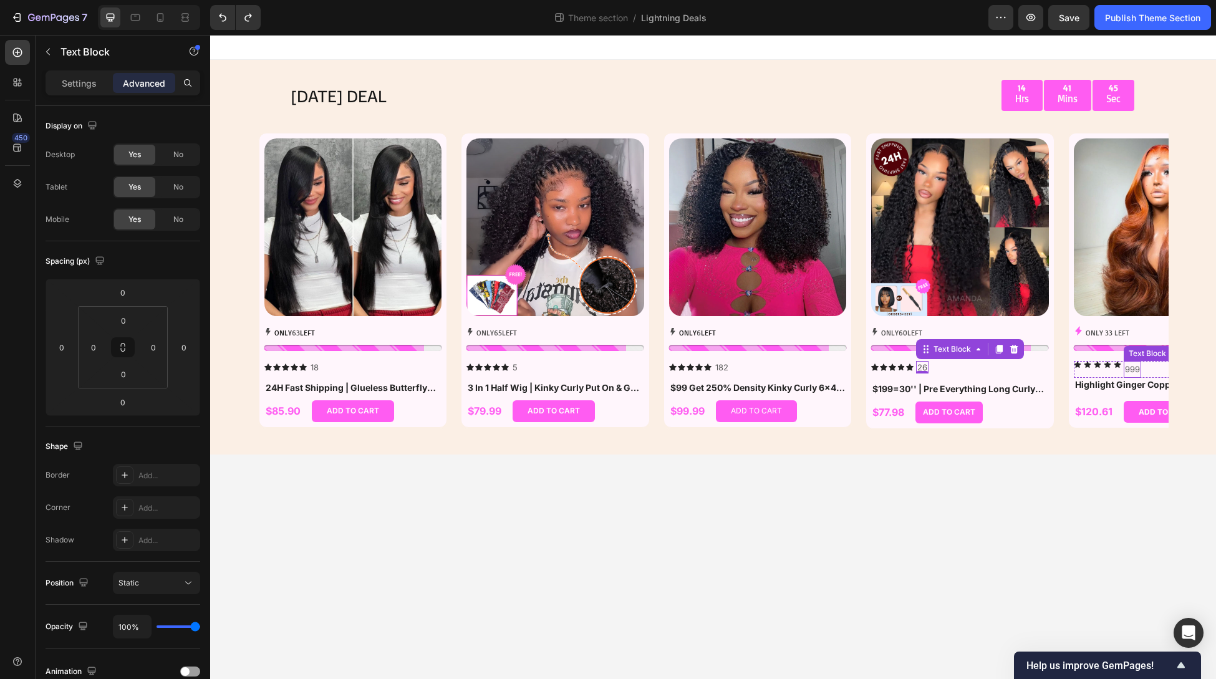
click at [972, 365] on p "999" at bounding box center [1132, 369] width 15 height 14
click at [89, 79] on p "Settings" at bounding box center [79, 83] width 35 height 13
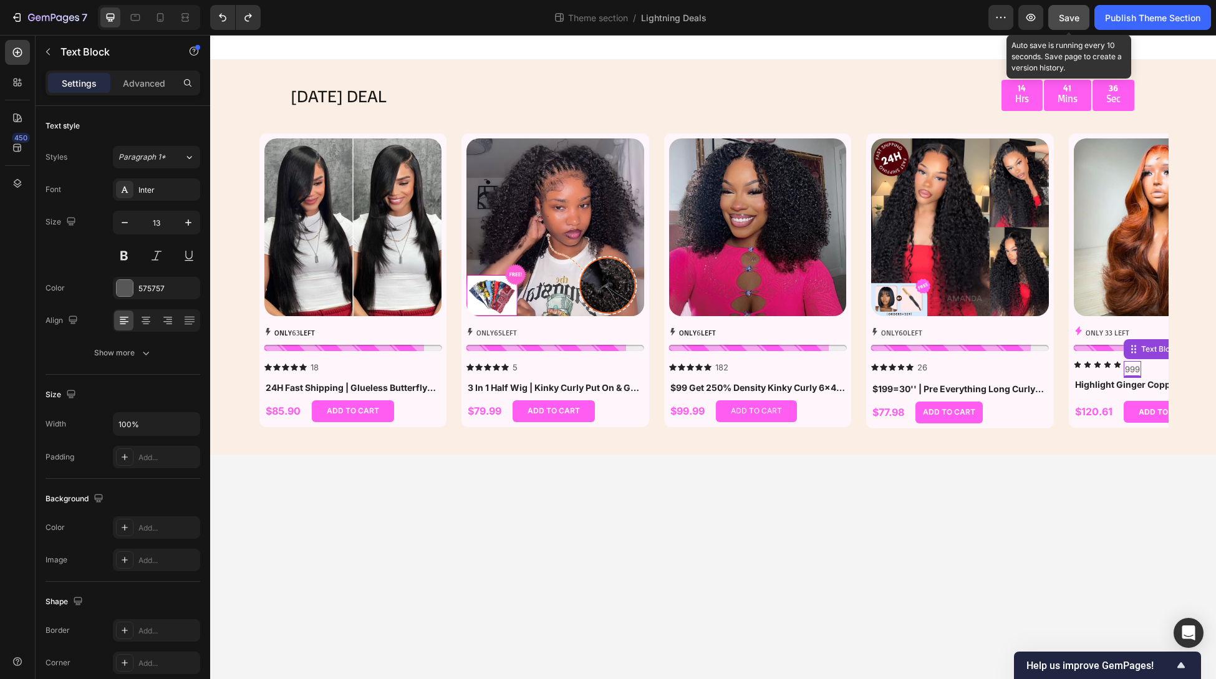
click at [972, 20] on span "Save" at bounding box center [1069, 17] width 21 height 11
click at [972, 373] on p "999" at bounding box center [1132, 369] width 15 height 14
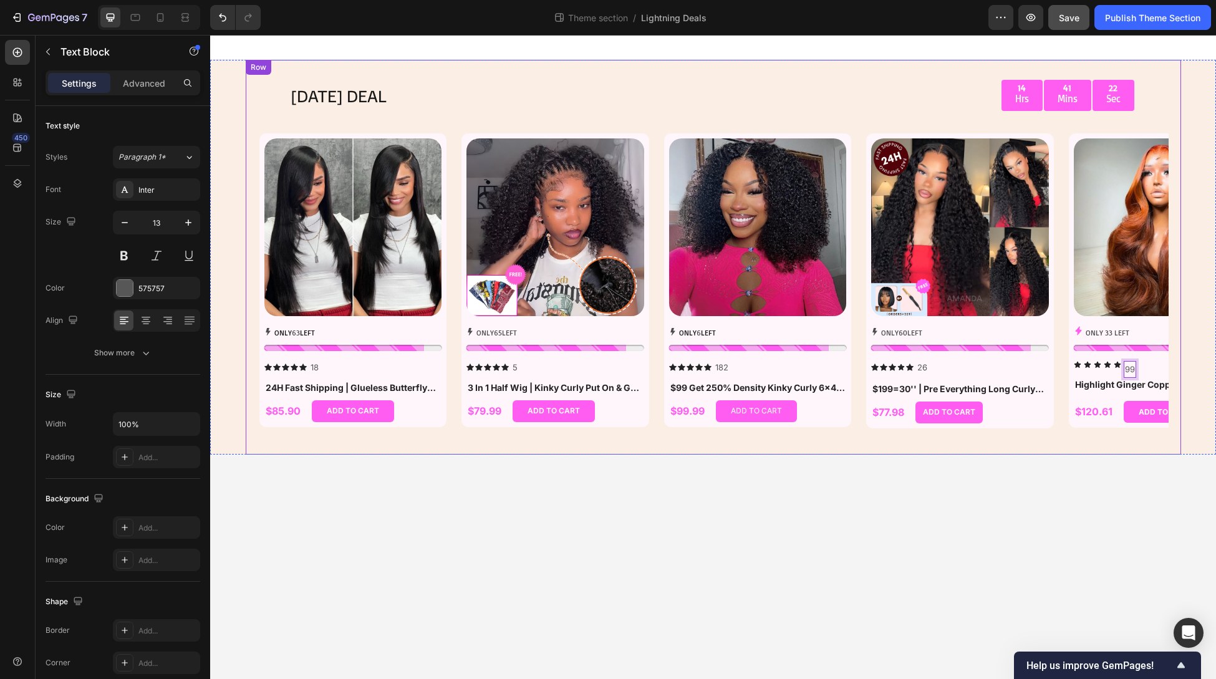
click at [972, 431] on div "TODAY'S DEAL Text Block 14 Hrs 41 Mins 22 Sec Countdown Timer Row Row Product I…" at bounding box center [714, 257] width 936 height 395
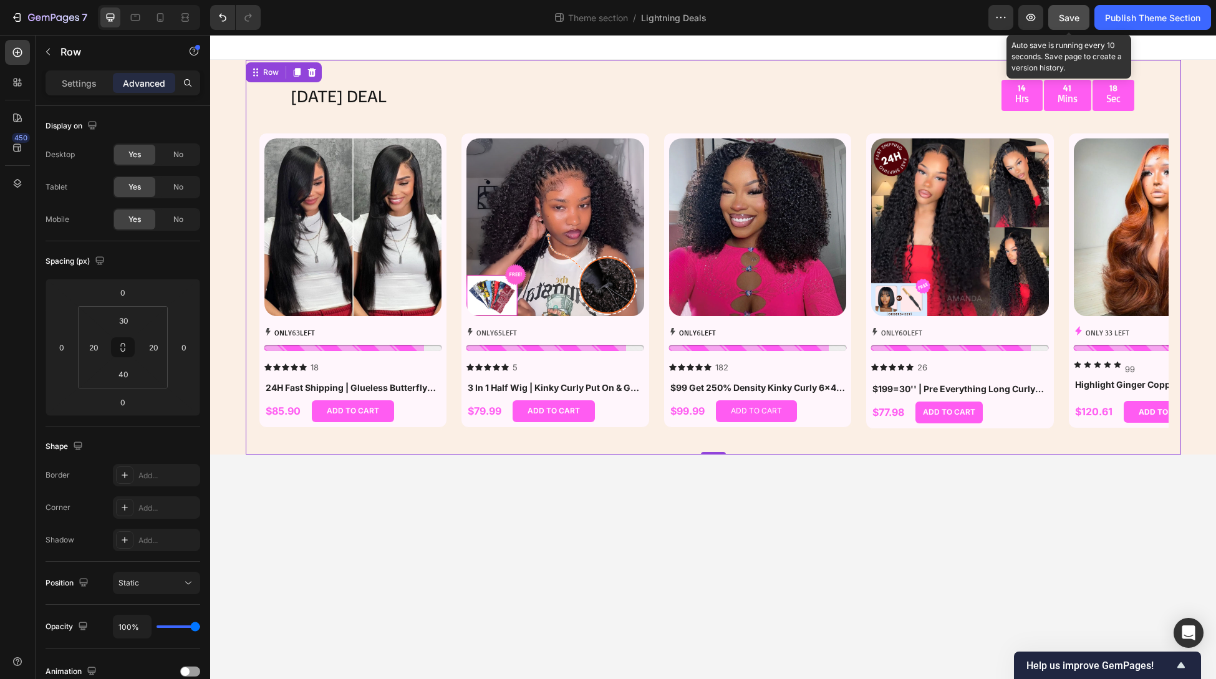
click at [972, 20] on span "Save" at bounding box center [1069, 17] width 21 height 11
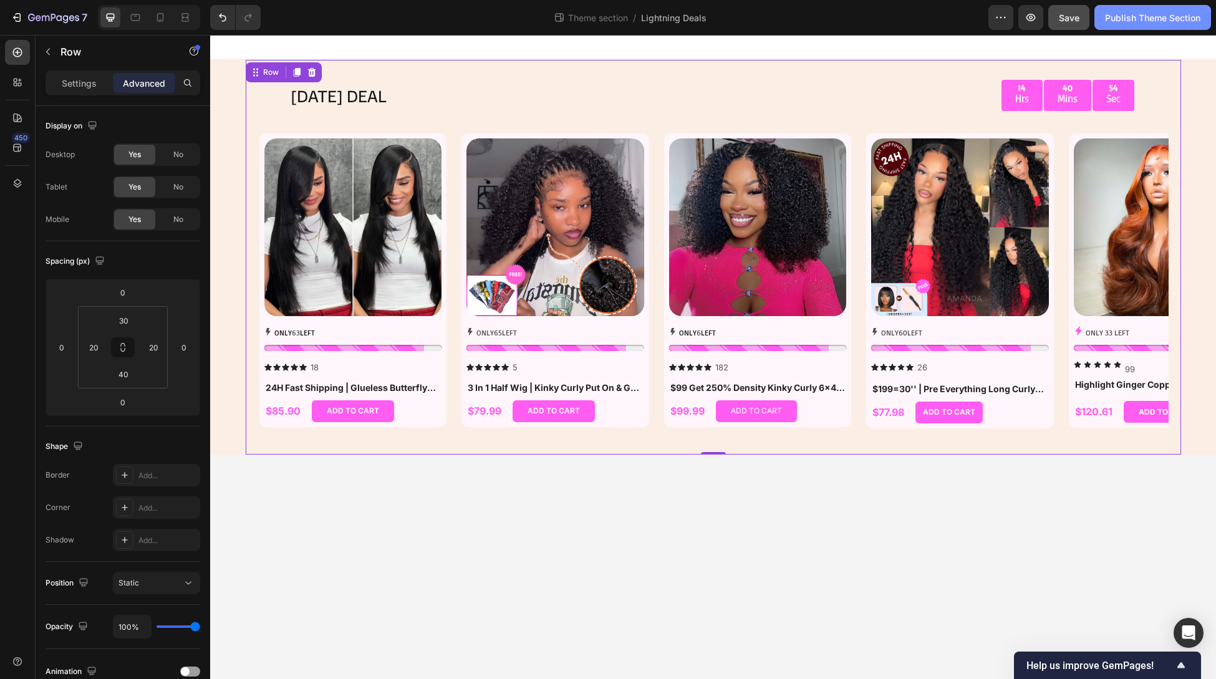
click at [972, 22] on div "Publish Theme Section" at bounding box center [1152, 17] width 95 height 13
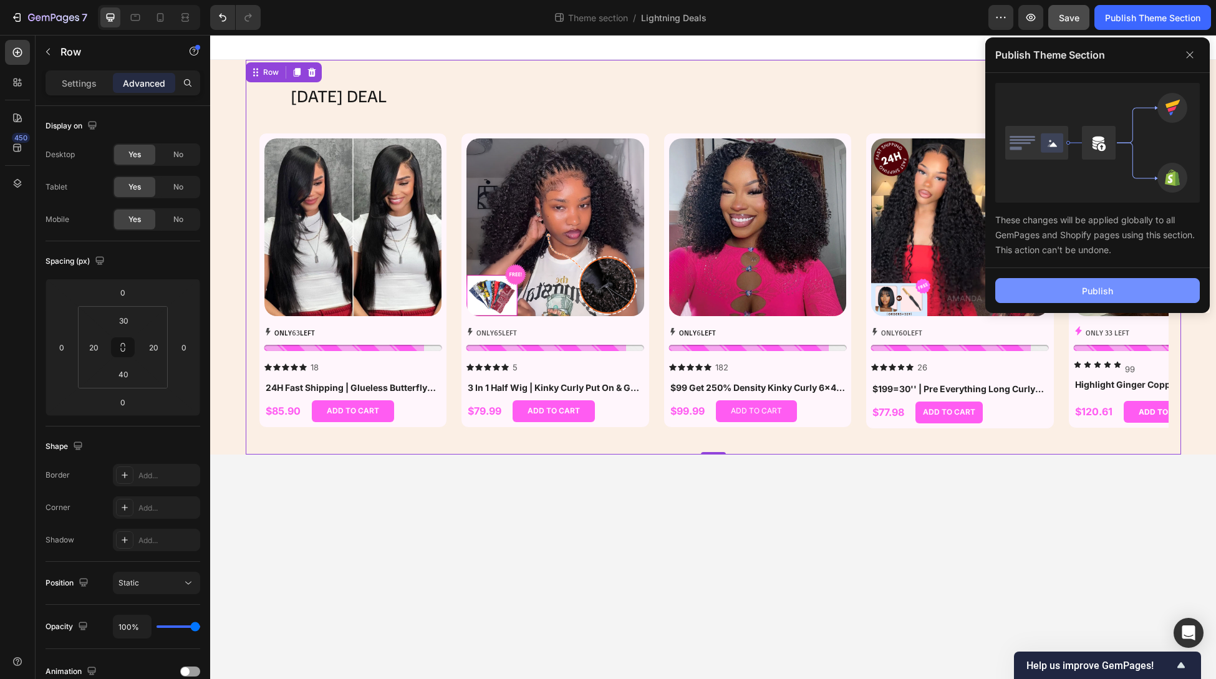
click at [972, 292] on button "Publish" at bounding box center [1097, 290] width 205 height 25
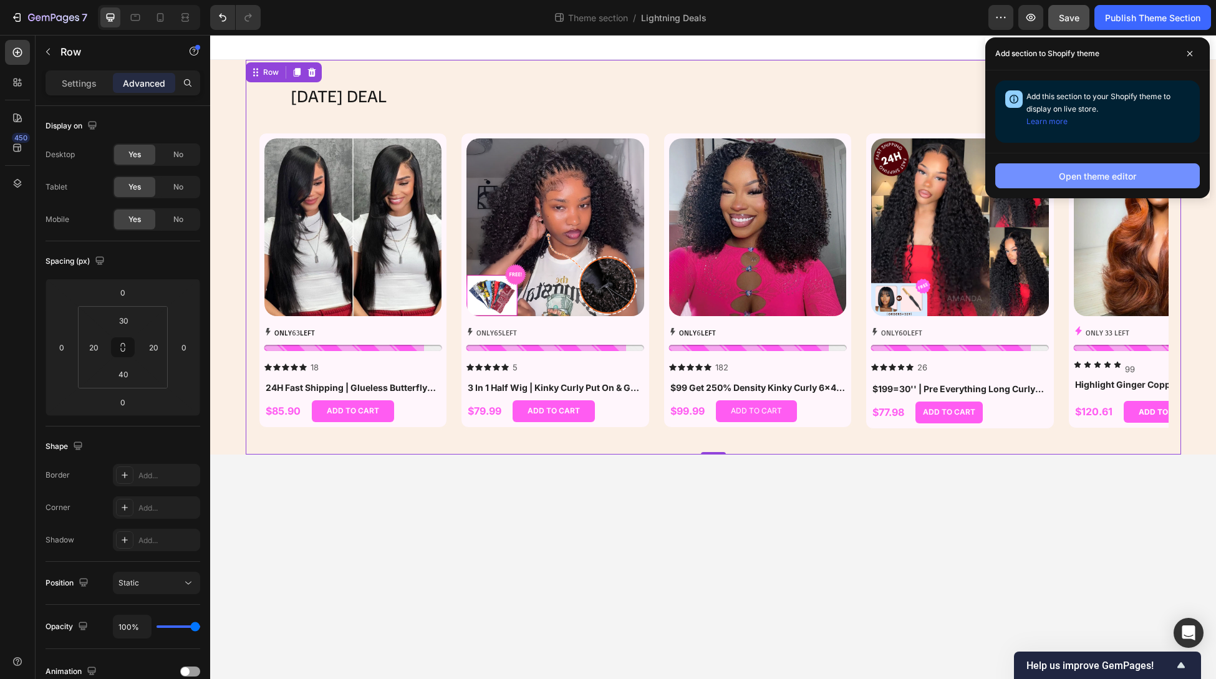
click at [972, 176] on div "Open theme editor" at bounding box center [1097, 176] width 77 height 13
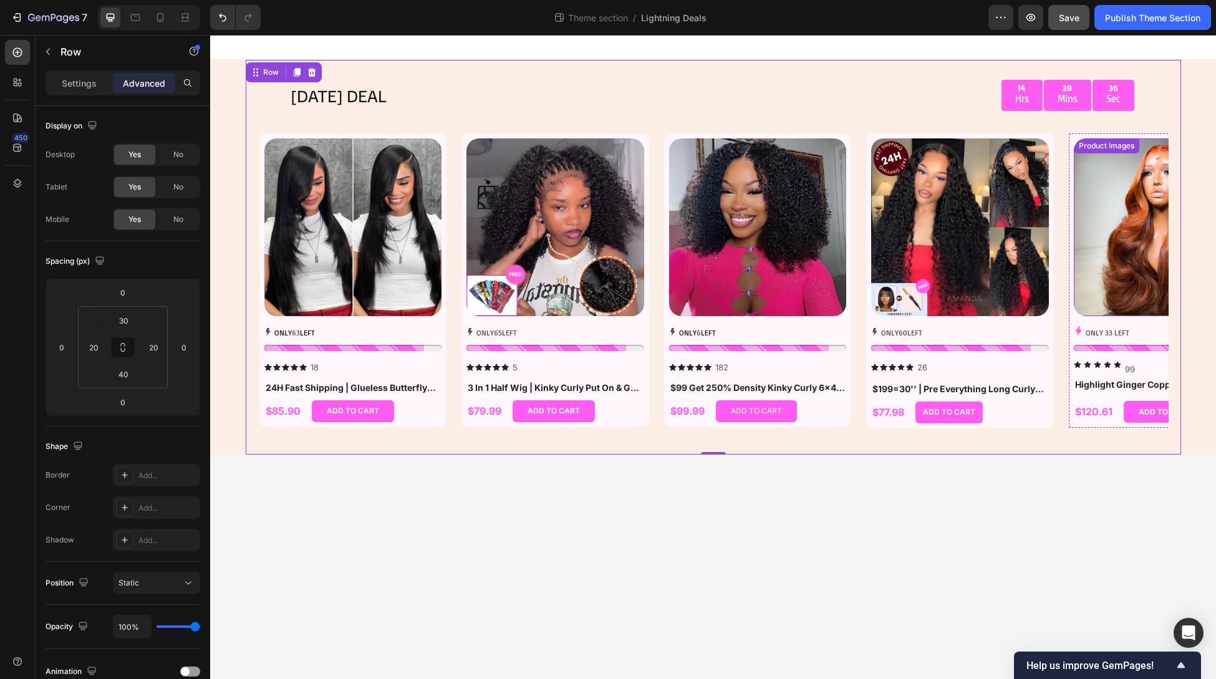
click at [972, 205] on img at bounding box center [1163, 227] width 178 height 178
click at [972, 136] on div "Product" at bounding box center [1088, 140] width 38 height 15
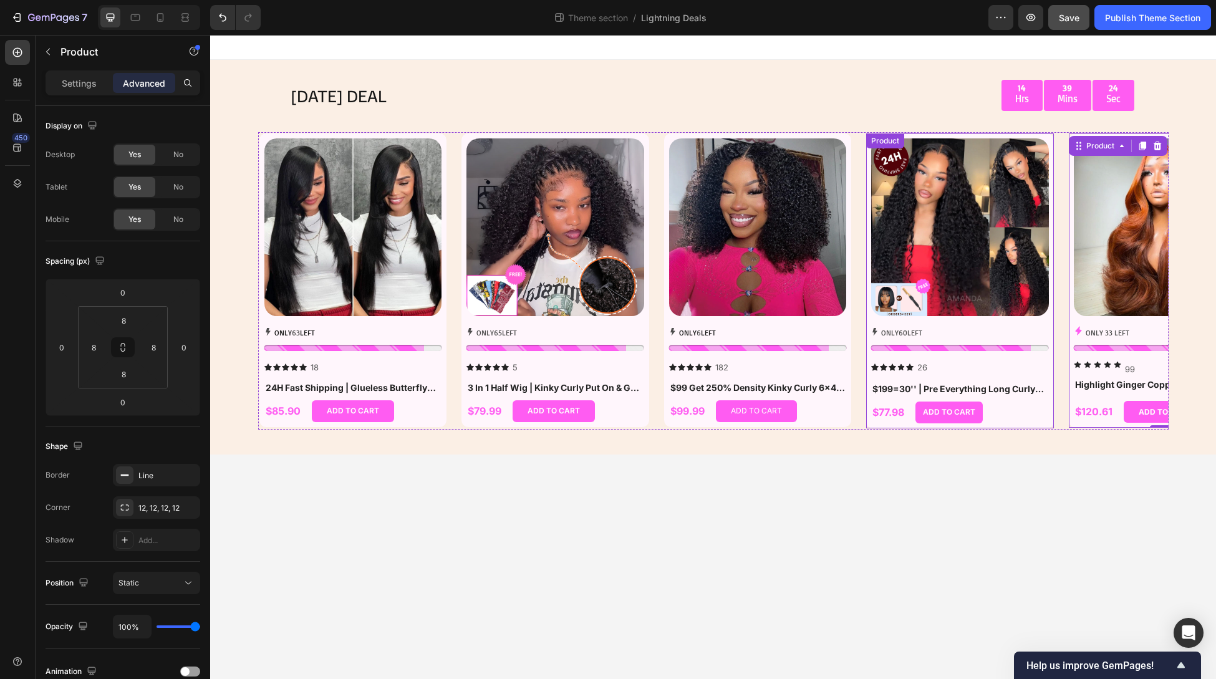
click at [871, 137] on div "Product" at bounding box center [885, 140] width 38 height 15
click at [972, 253] on img at bounding box center [1163, 227] width 178 height 178
click at [972, 323] on div "Product Images 16" at bounding box center [1163, 232] width 178 height 188
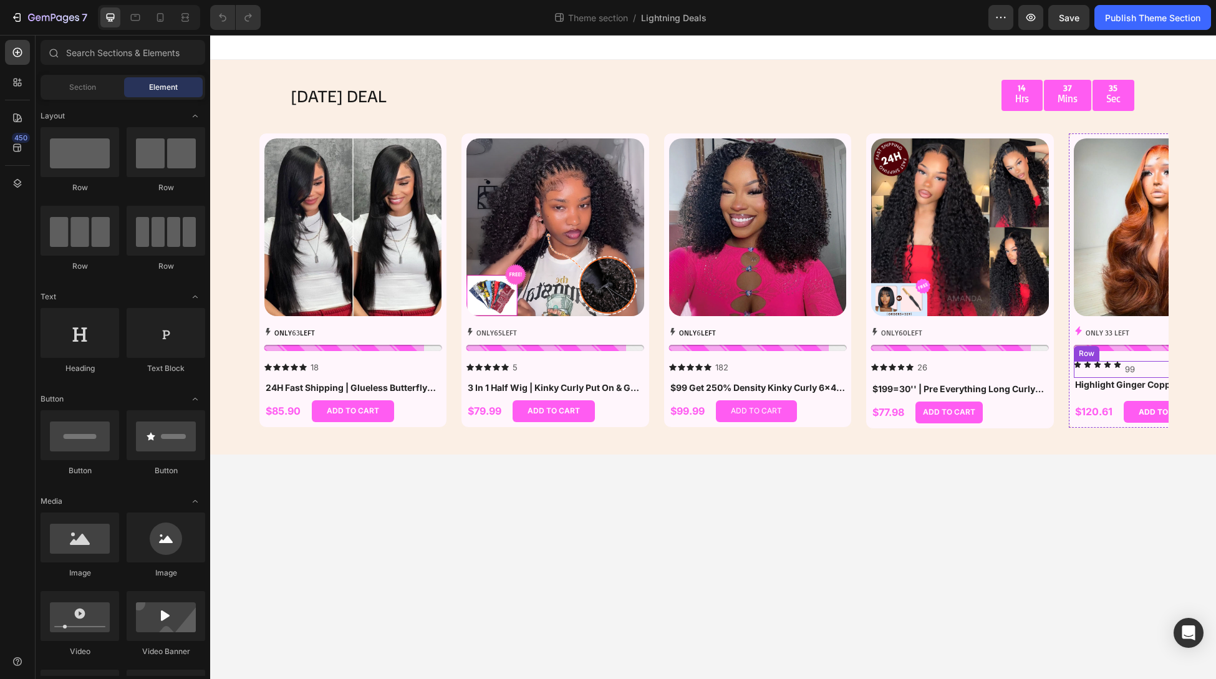
click at [1111, 367] on div "Icon Icon Icon Icon Icon 99 Text Block Row" at bounding box center [1163, 369] width 178 height 17
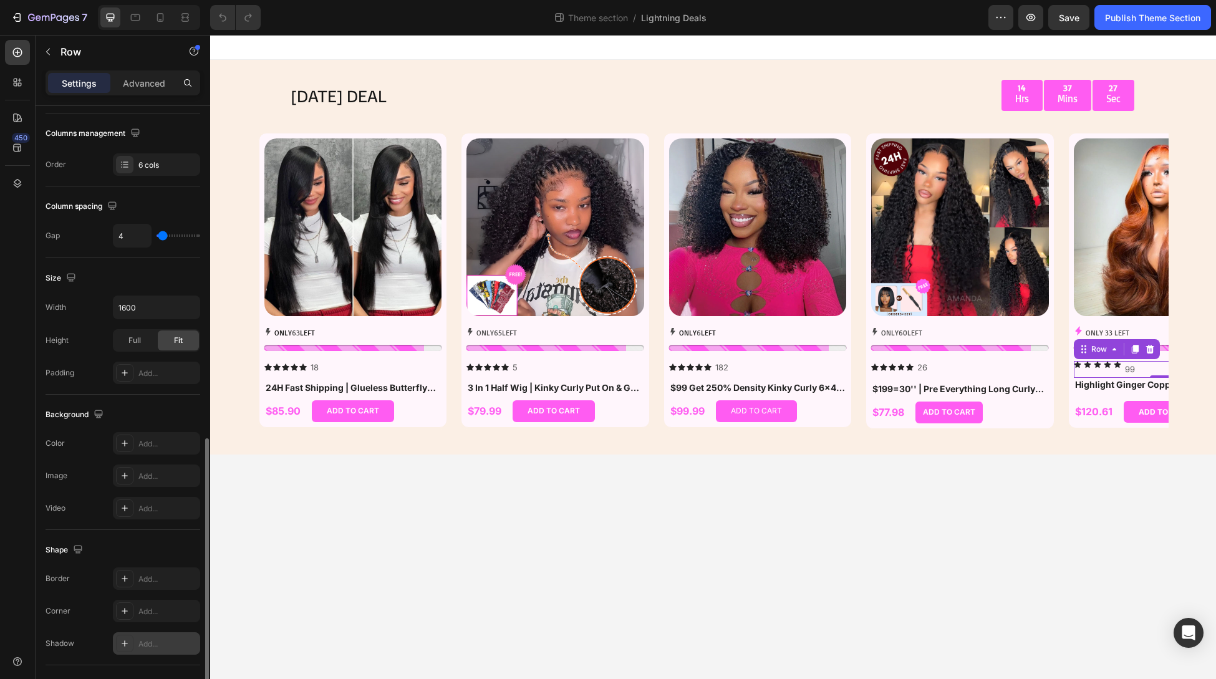
scroll to position [291, 0]
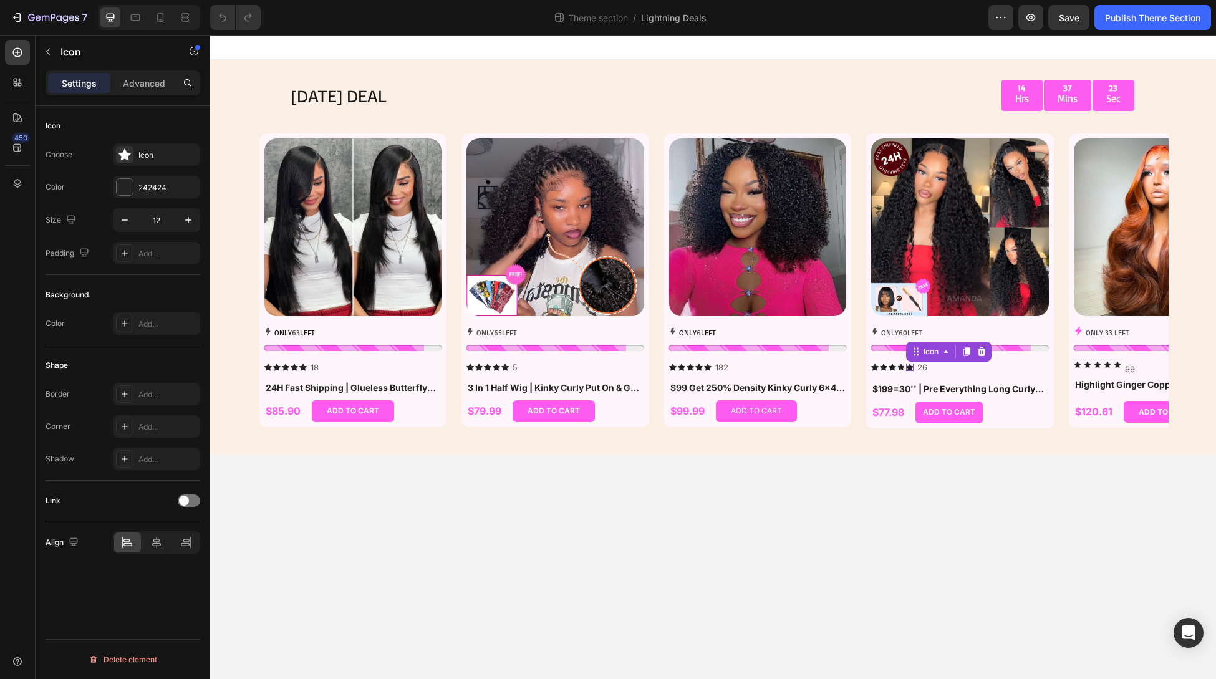
click at [909, 365] on icon at bounding box center [909, 367] width 7 height 7
click at [1141, 374] on div "Icon Icon Icon Icon Icon 99 Text Block Row" at bounding box center [1163, 369] width 178 height 17
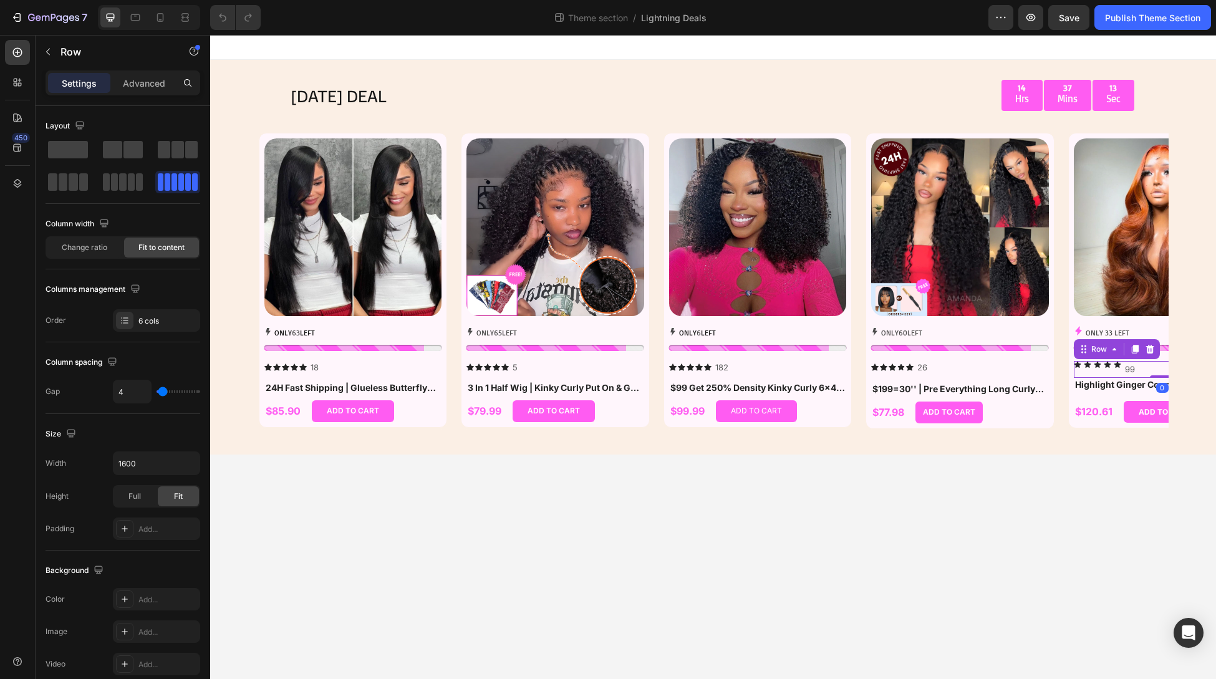
click at [1153, 371] on div "Icon Icon Icon Icon Icon 99 Text Block Row 0" at bounding box center [1163, 369] width 178 height 17
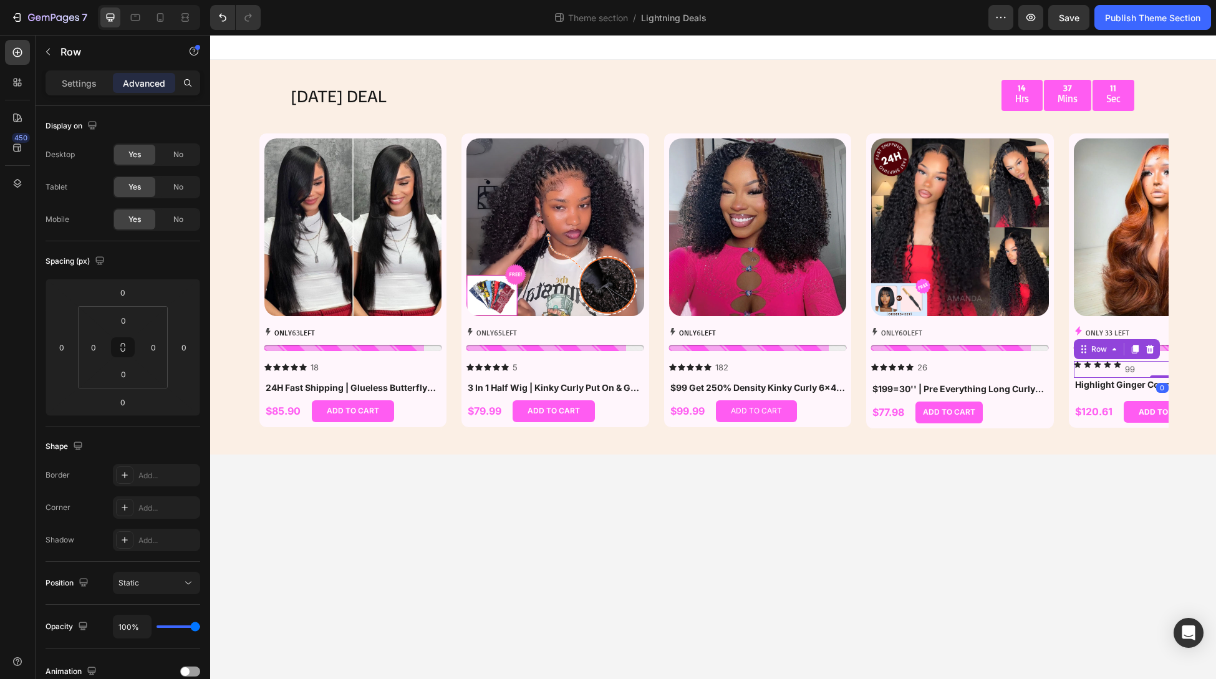
click at [1159, 373] on div "Icon Icon Icon Icon Icon 99 Text Block Row 0" at bounding box center [1163, 369] width 178 height 17
drag, startPoint x: 1159, startPoint y: 376, endPoint x: 1159, endPoint y: 369, distance: 7.5
click at [1159, 369] on div "Icon Icon Icon Icon Icon 99 Text Block Row 0" at bounding box center [1163, 369] width 178 height 17
click at [1159, 364] on div "Icon Icon Icon Icon Icon 99 Text Block Row 0" at bounding box center [1163, 369] width 178 height 17
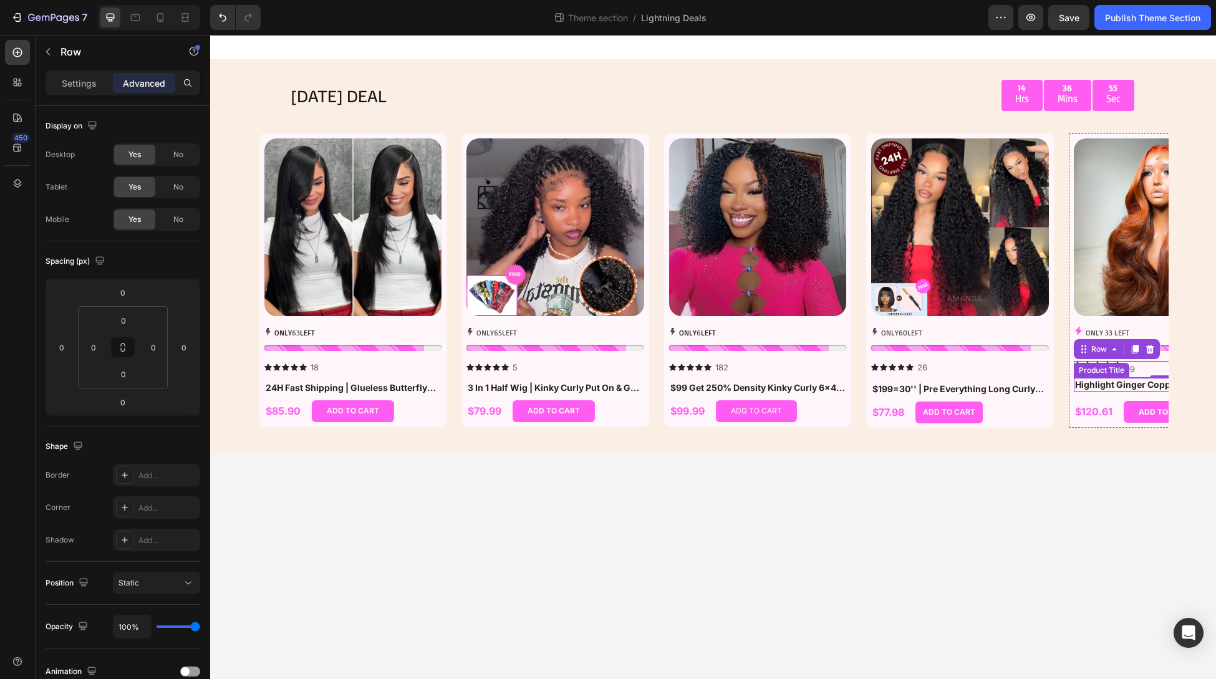
click at [1151, 387] on h1 "Highlight Ginger Copper Orange Wig Body Wave Pre Everything 7x5/13x4 Lace Begin…" at bounding box center [1163, 385] width 178 height 14
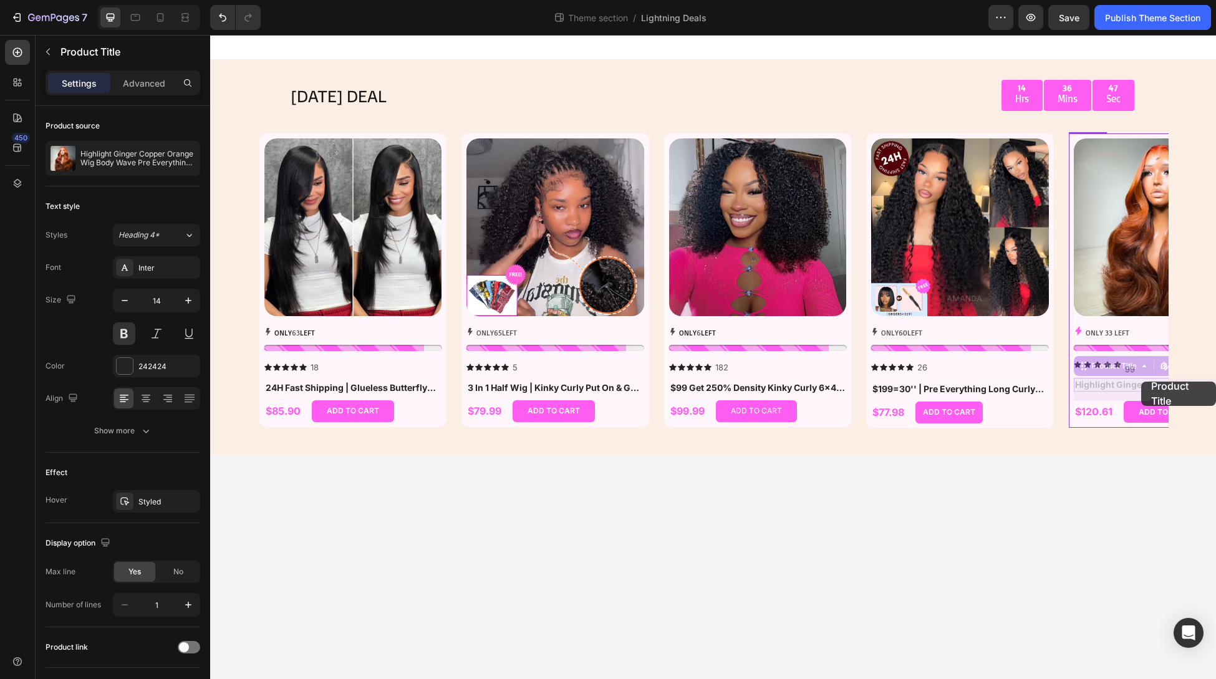
drag, startPoint x: 1149, startPoint y: 379, endPoint x: 1141, endPoint y: 382, distance: 8.5
click at [1061, 465] on body "[DATE] DEAL Text Block 14 Hrs 36 Mins 45 Sec Countdown Timer Row Row Product Im…" at bounding box center [713, 357] width 1006 height 644
